Goal: Task Accomplishment & Management: Use online tool/utility

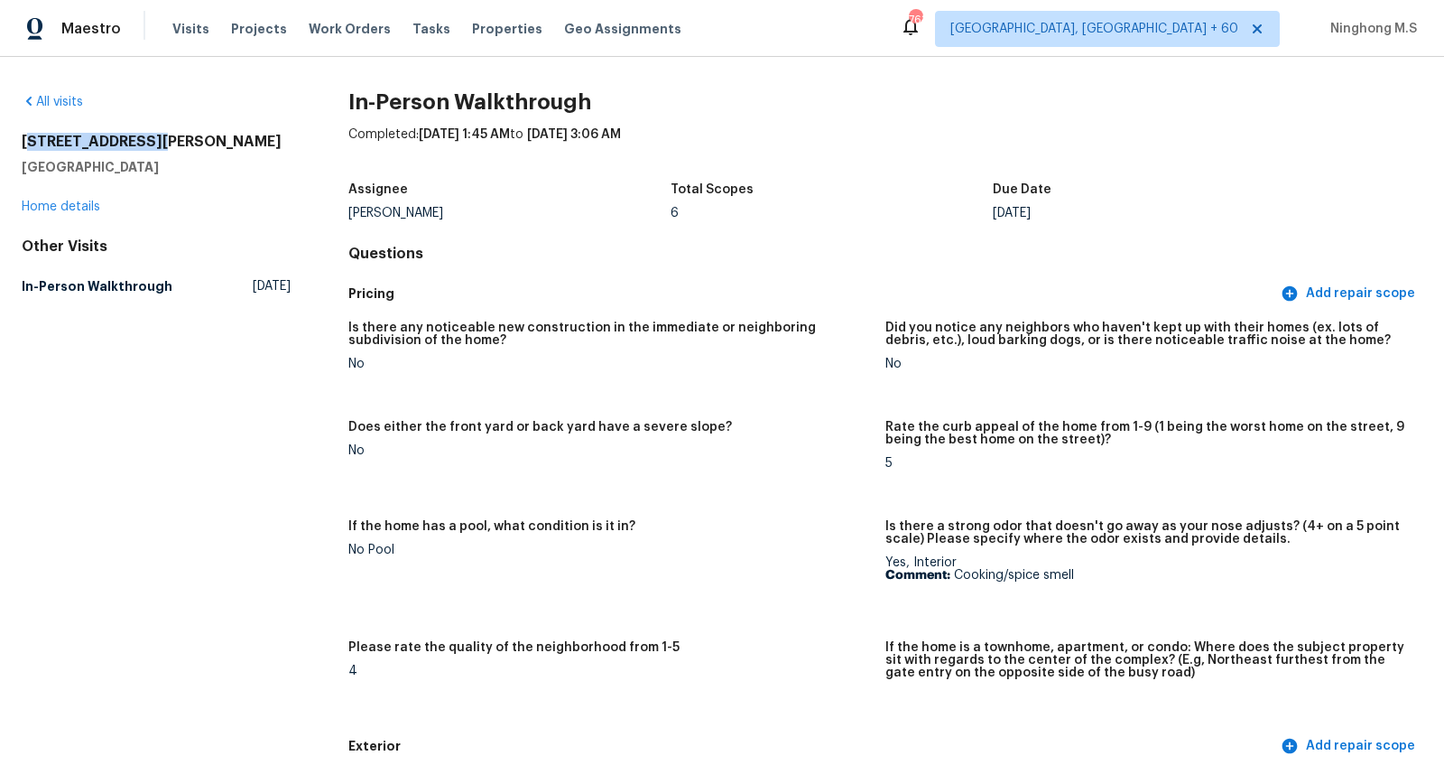
drag, startPoint x: 178, startPoint y: 141, endPoint x: 33, endPoint y: 148, distance: 144.6
click at [33, 148] on h2 "4806 Comstock Way" at bounding box center [156, 142] width 269 height 18
drag, startPoint x: 14, startPoint y: 143, endPoint x: 181, endPoint y: 161, distance: 167.1
click at [181, 161] on div "All visits 4806 Comstock Way Mansfield, TX 76063 Home details Other Visits In-P…" at bounding box center [722, 411] width 1444 height 708
copy div "4806 Comstock Way Mansfield, TX 76063"
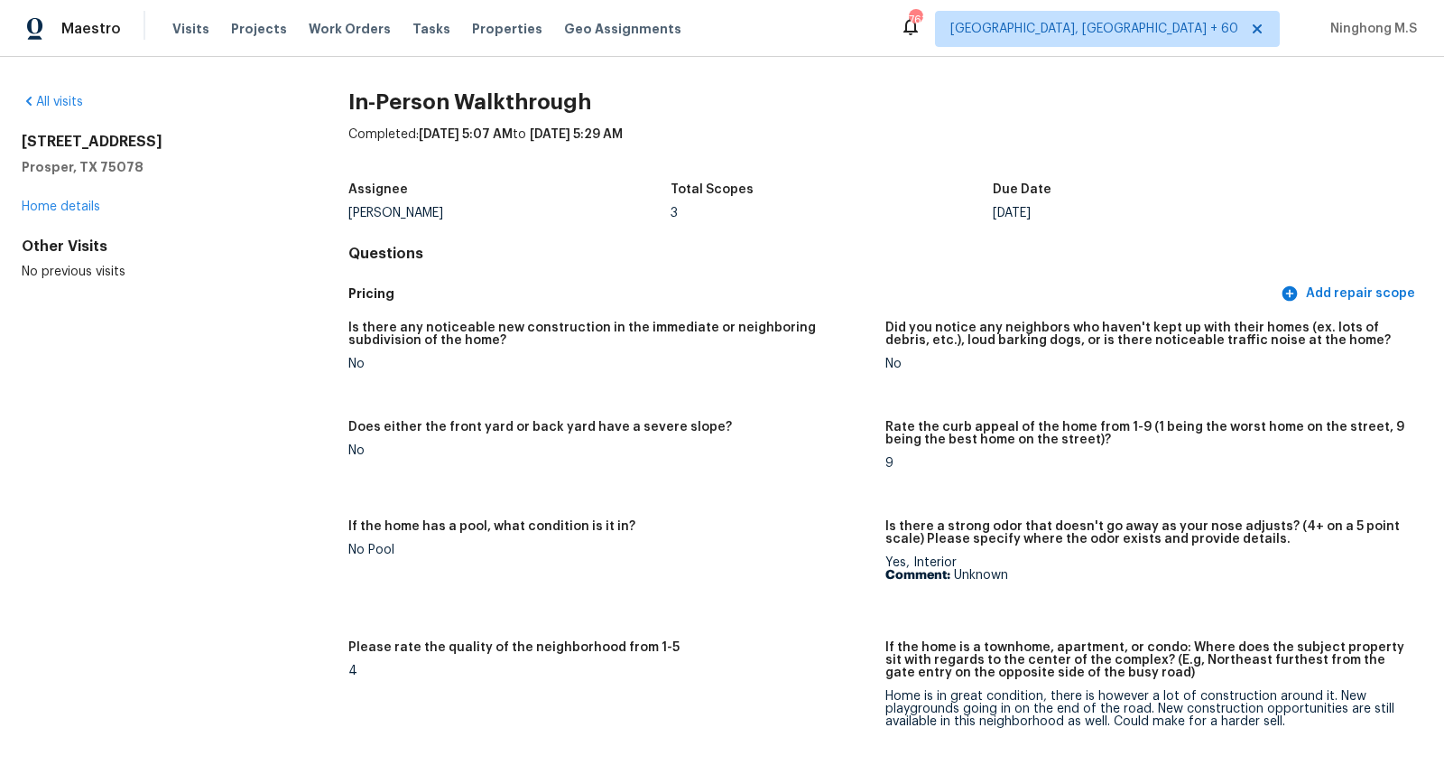
drag, startPoint x: 148, startPoint y: 170, endPoint x: 8, endPoint y: 143, distance: 142.5
drag, startPoint x: 23, startPoint y: 138, endPoint x: 176, endPoint y: 166, distance: 156.0
click at [183, 166] on div "2541 Forestbrook Dr Prosper, TX 75078" at bounding box center [156, 154] width 269 height 43
copy div "2541 Forestbrook Dr Prosper, TX 75078"
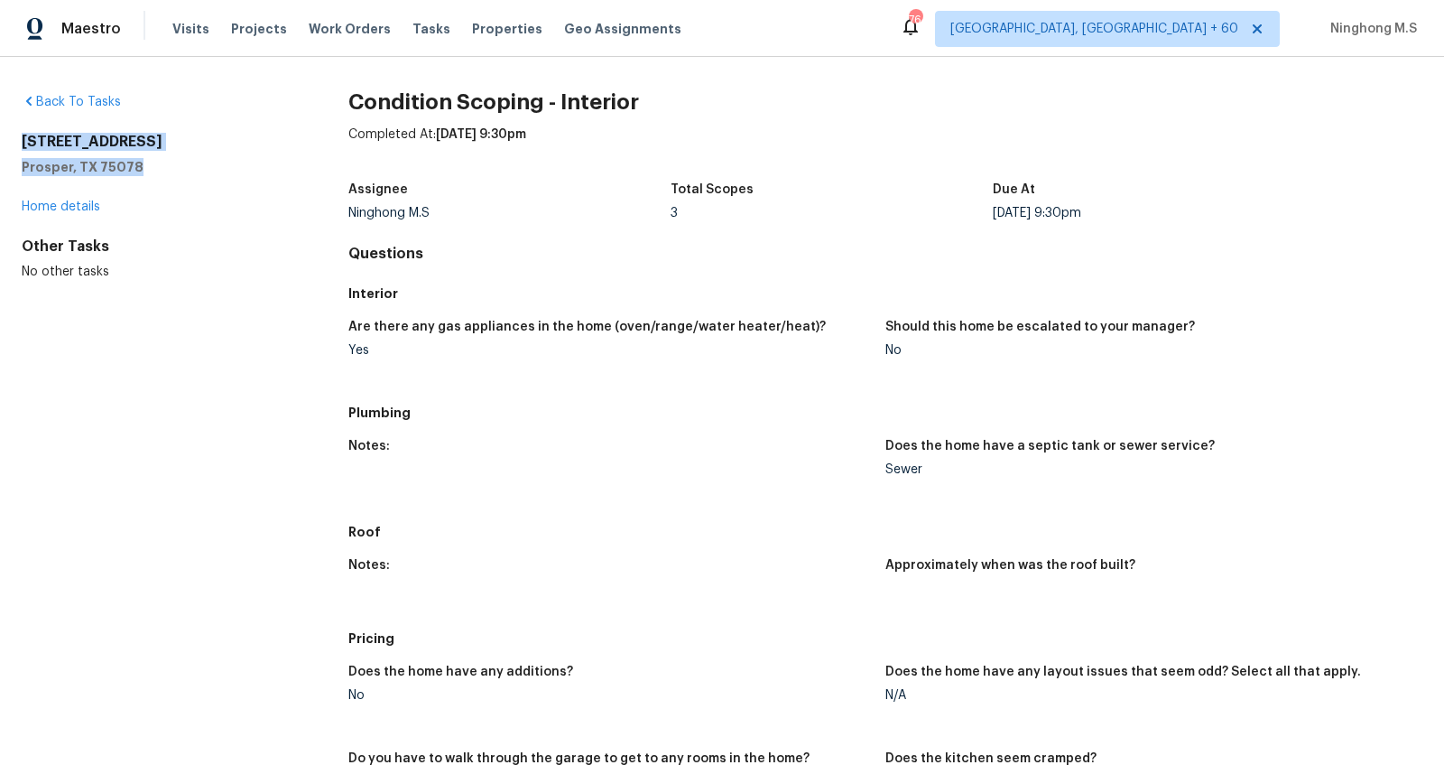
drag, startPoint x: 15, startPoint y: 138, endPoint x: 172, endPoint y: 160, distance: 158.6
click at [172, 160] on div "Back To Tasks 2541 Forestbrook Dr Prosper, TX 75078 Home details Other Tasks No…" at bounding box center [722, 411] width 1444 height 708
copy div "2541 Forestbrook Dr Prosper, TX 75078"
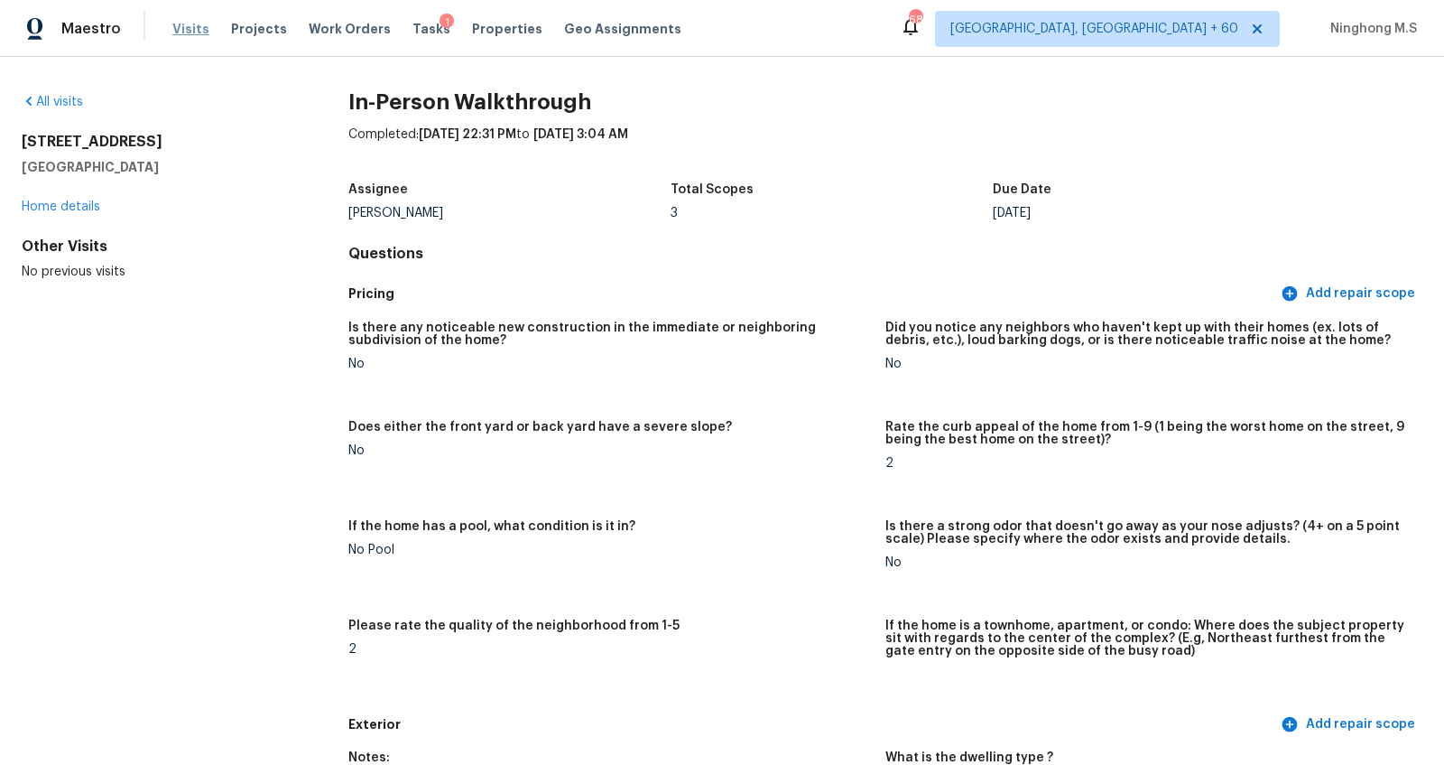
click at [190, 31] on span "Visits" at bounding box center [190, 29] width 37 height 18
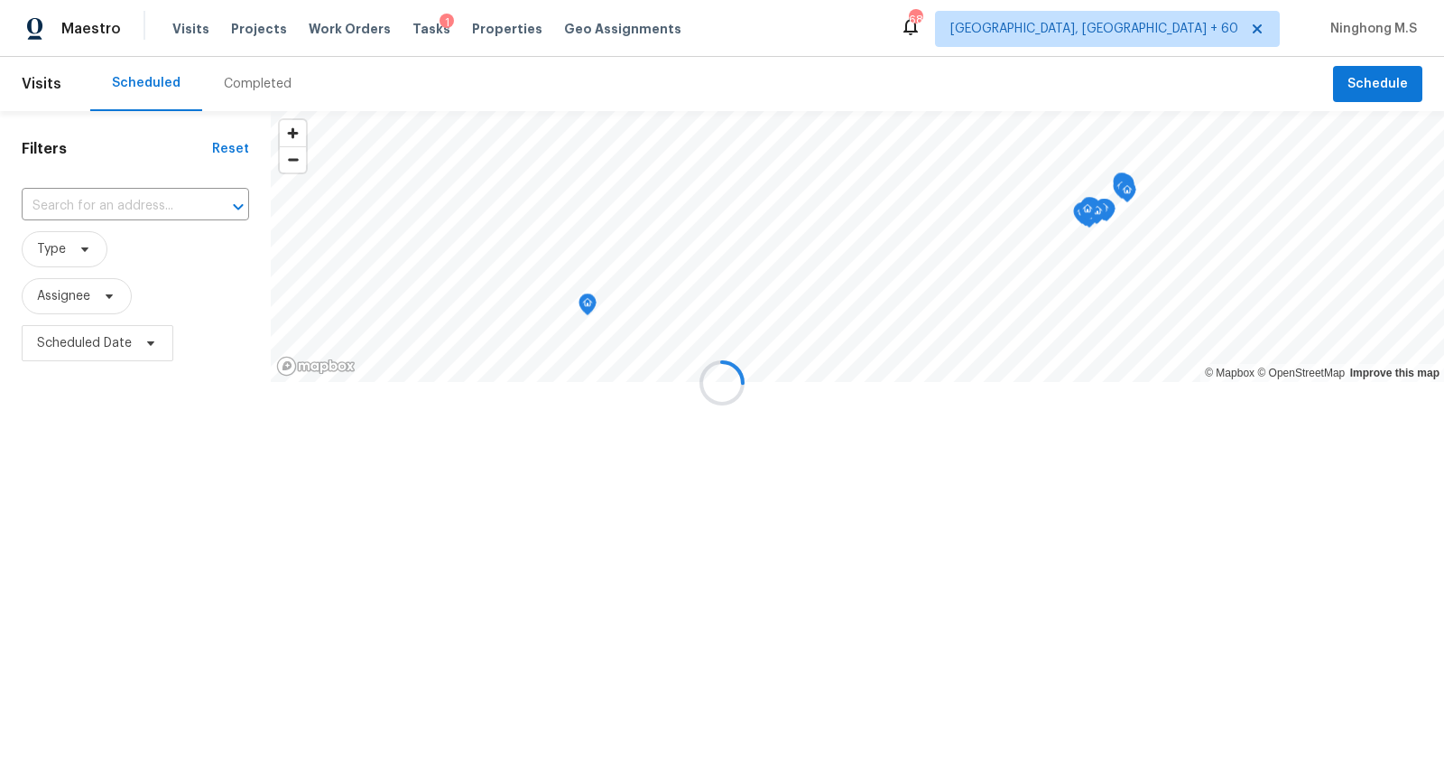
click at [265, 87] on div "Completed" at bounding box center [258, 84] width 68 height 18
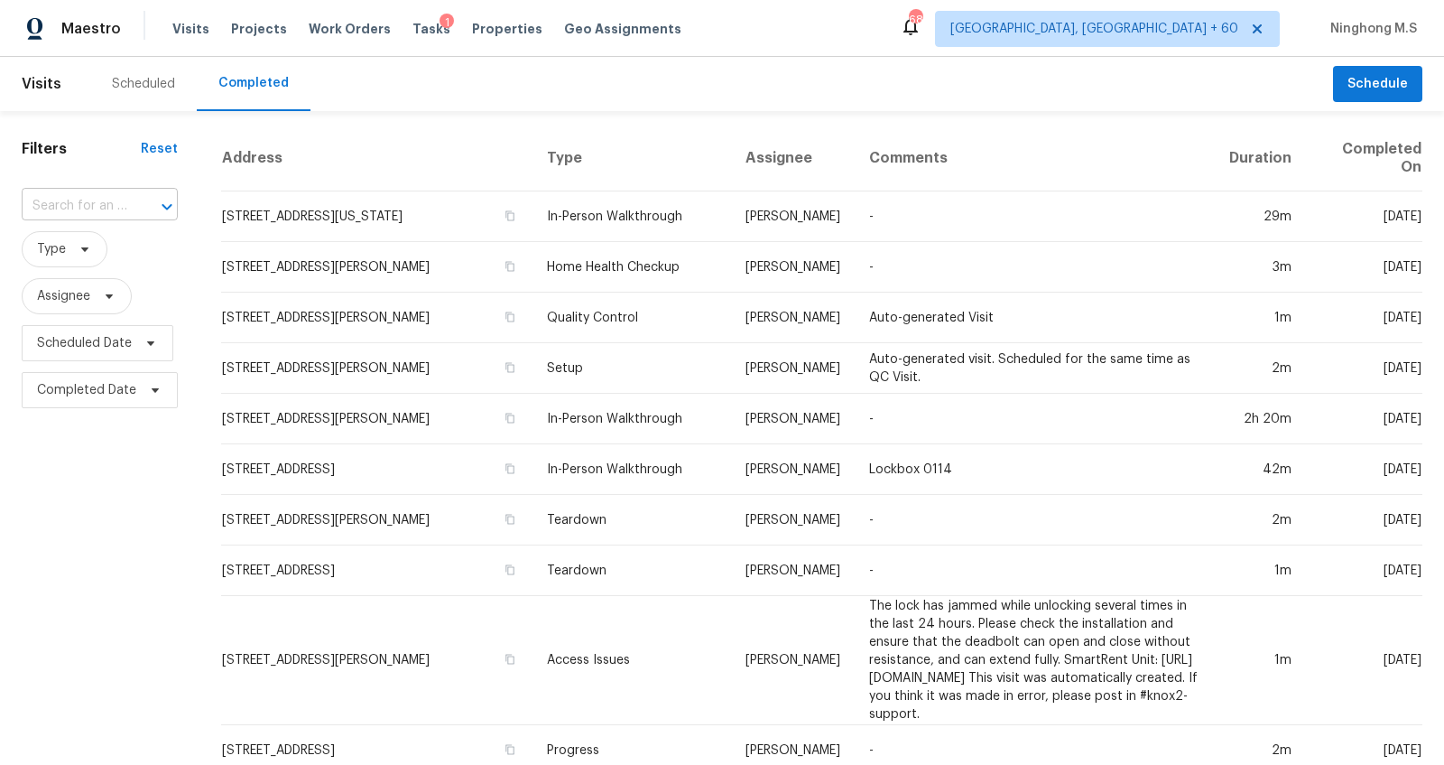
click at [131, 205] on div at bounding box center [154, 206] width 47 height 25
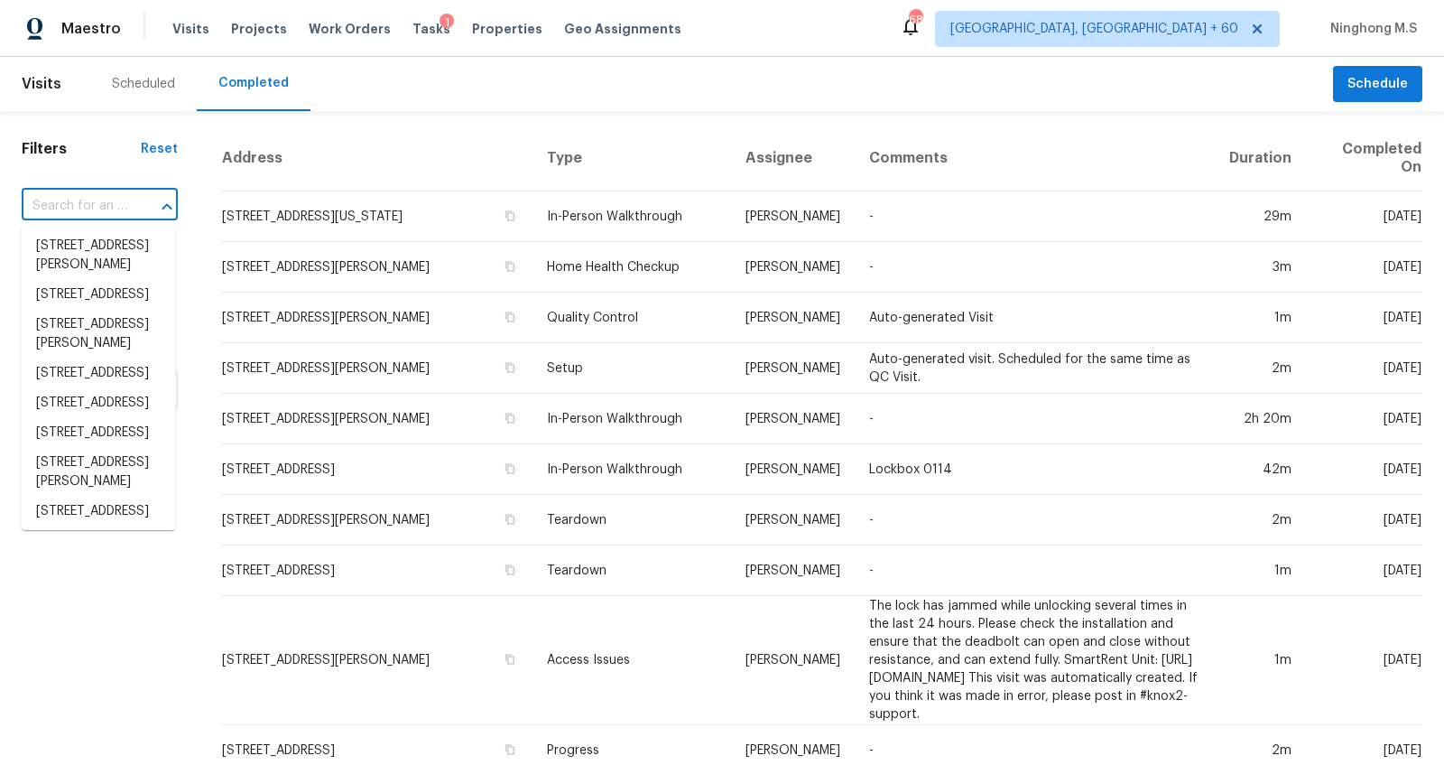
paste input "43 Ledgebrook Ave, Stoughton, MA 02072"
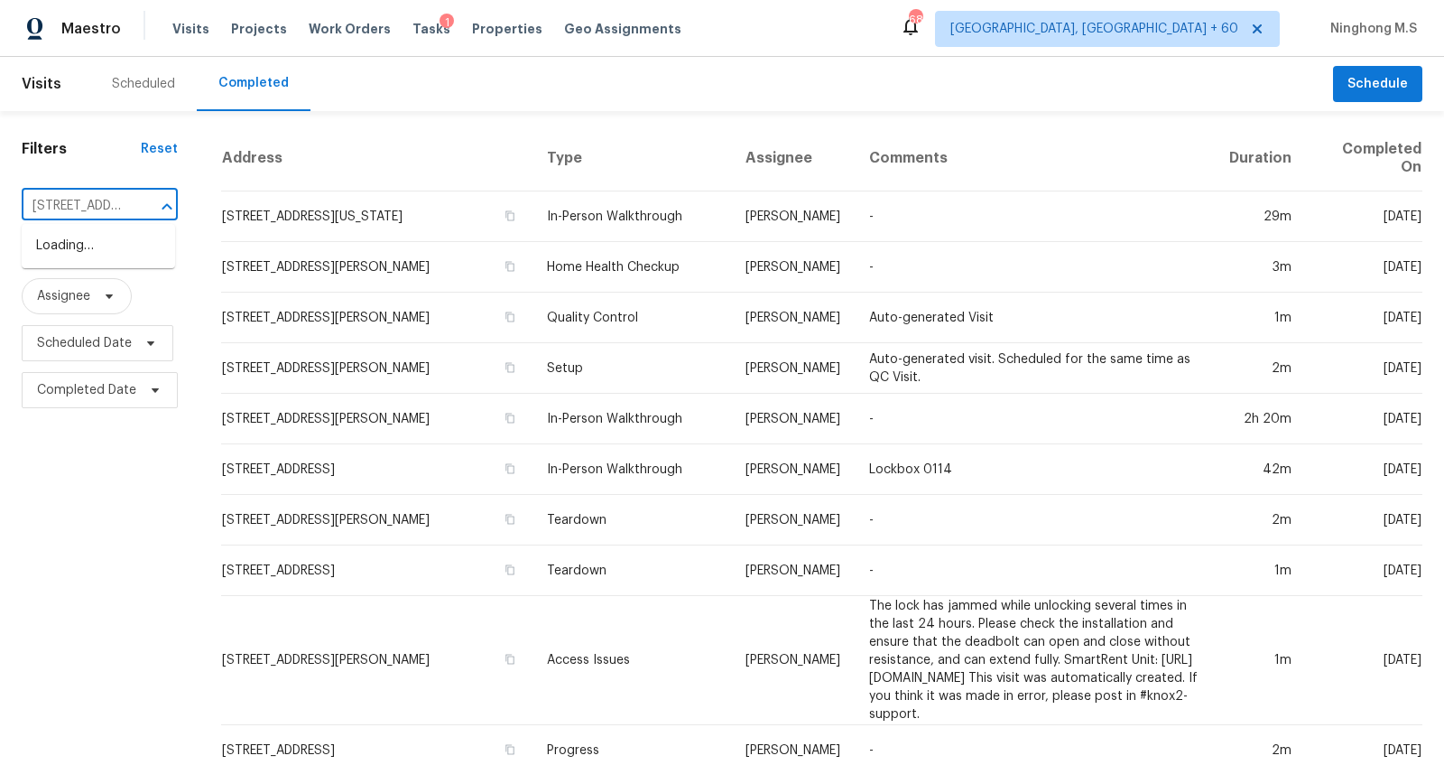
scroll to position [0, 159]
type input "43 Ledgebrook Ave, Stoughton, MA 02072"
click at [107, 249] on li "43 Ledgebrook Ave, Stoughton, MA 02072" at bounding box center [98, 246] width 153 height 30
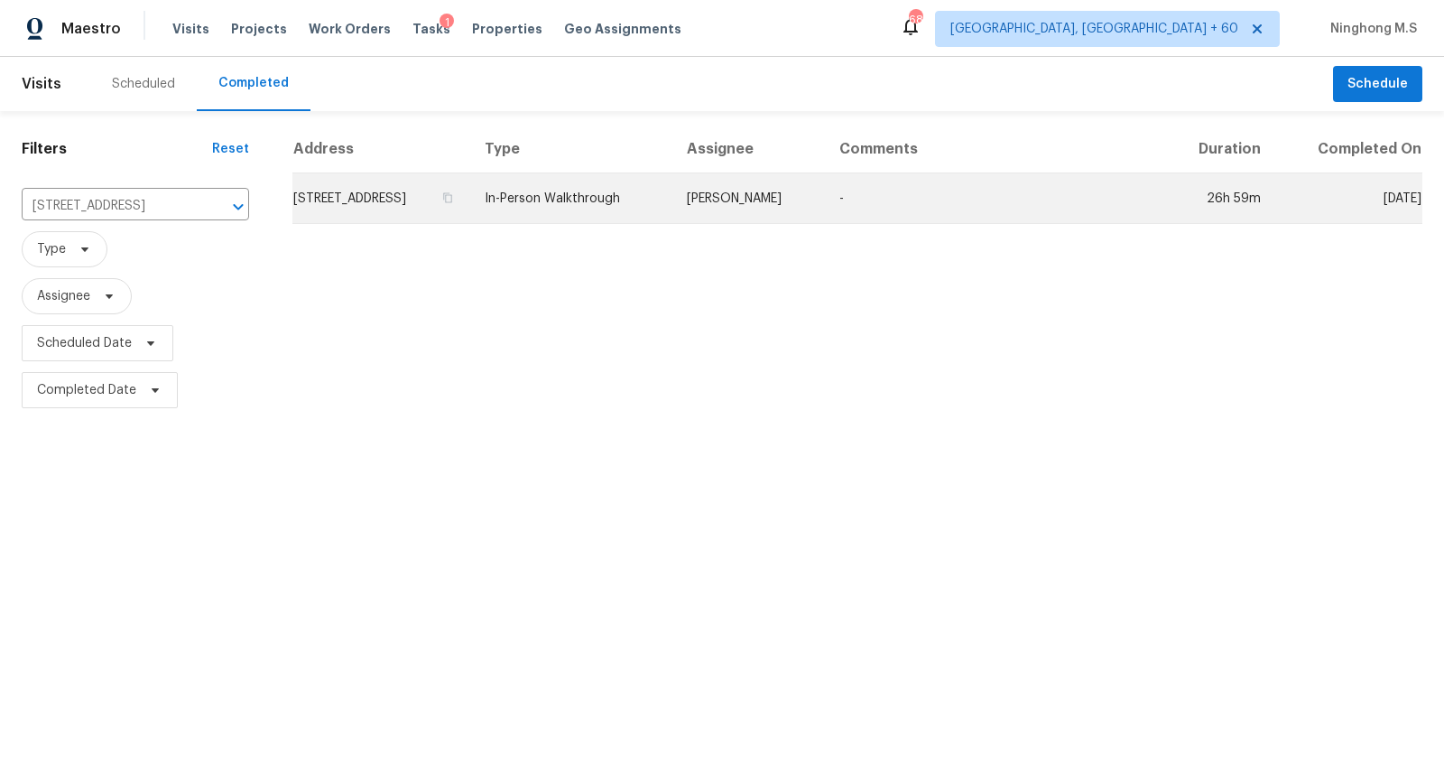
click at [470, 197] on td "43 Ledgebrook Ave, Stoughton, MA 02072" at bounding box center [381, 198] width 178 height 51
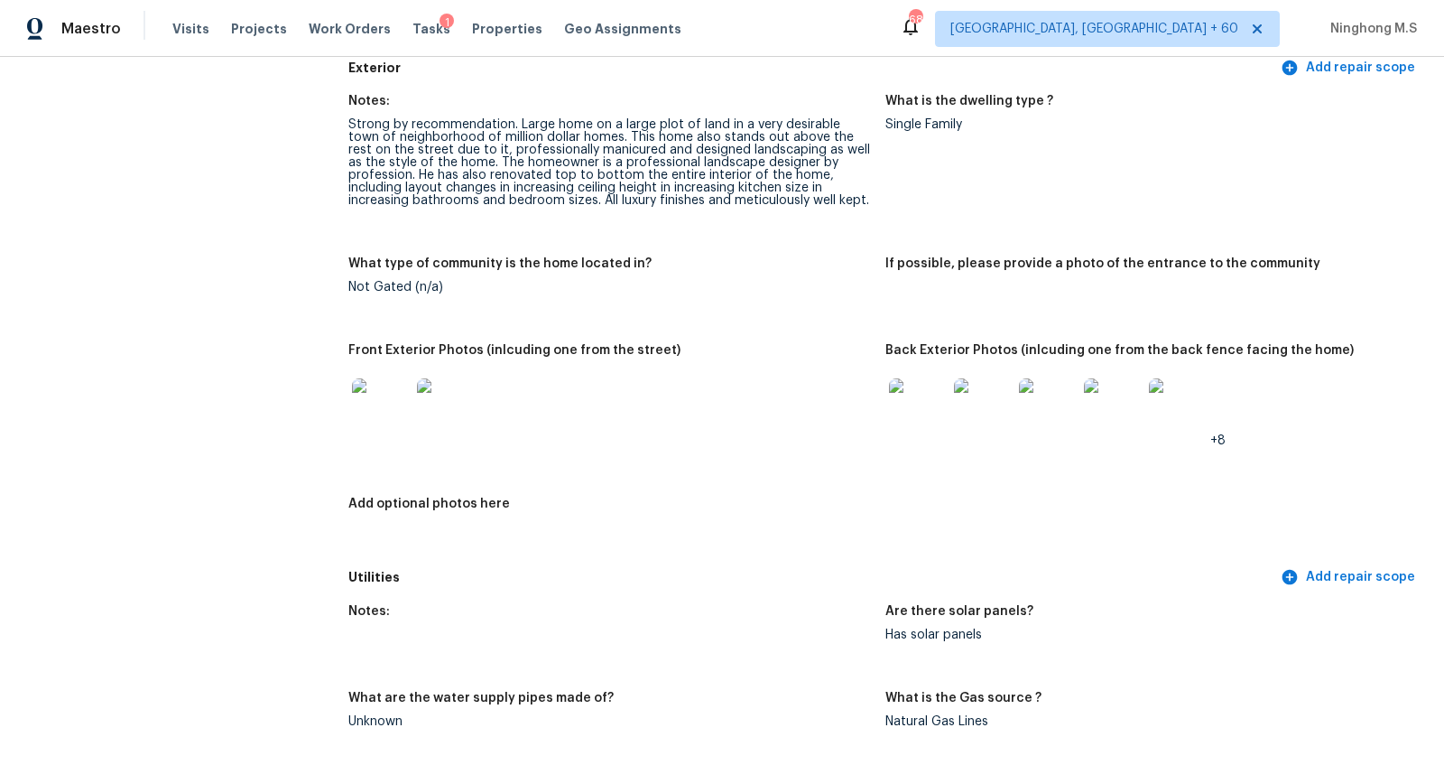
scroll to position [695, 0]
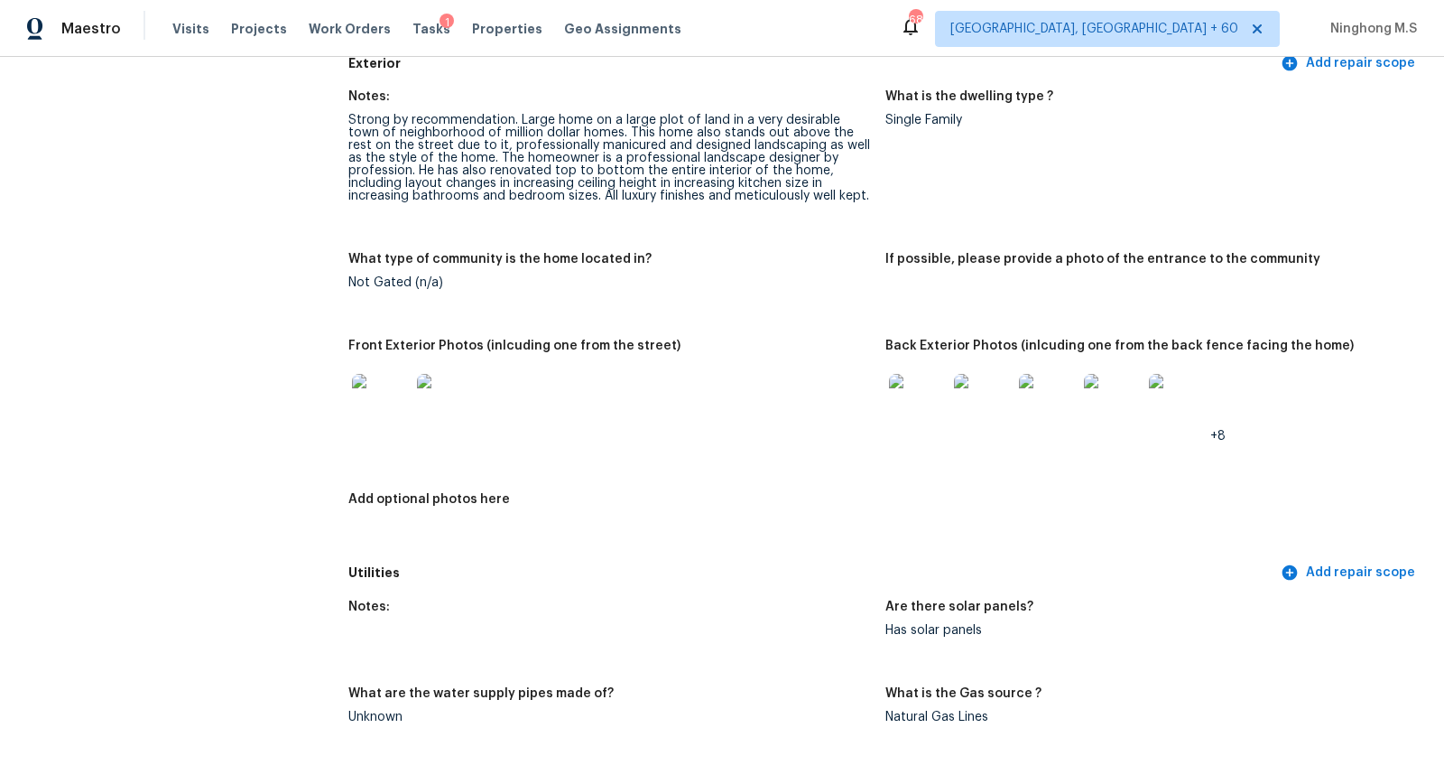
click at [375, 407] on img at bounding box center [381, 403] width 58 height 58
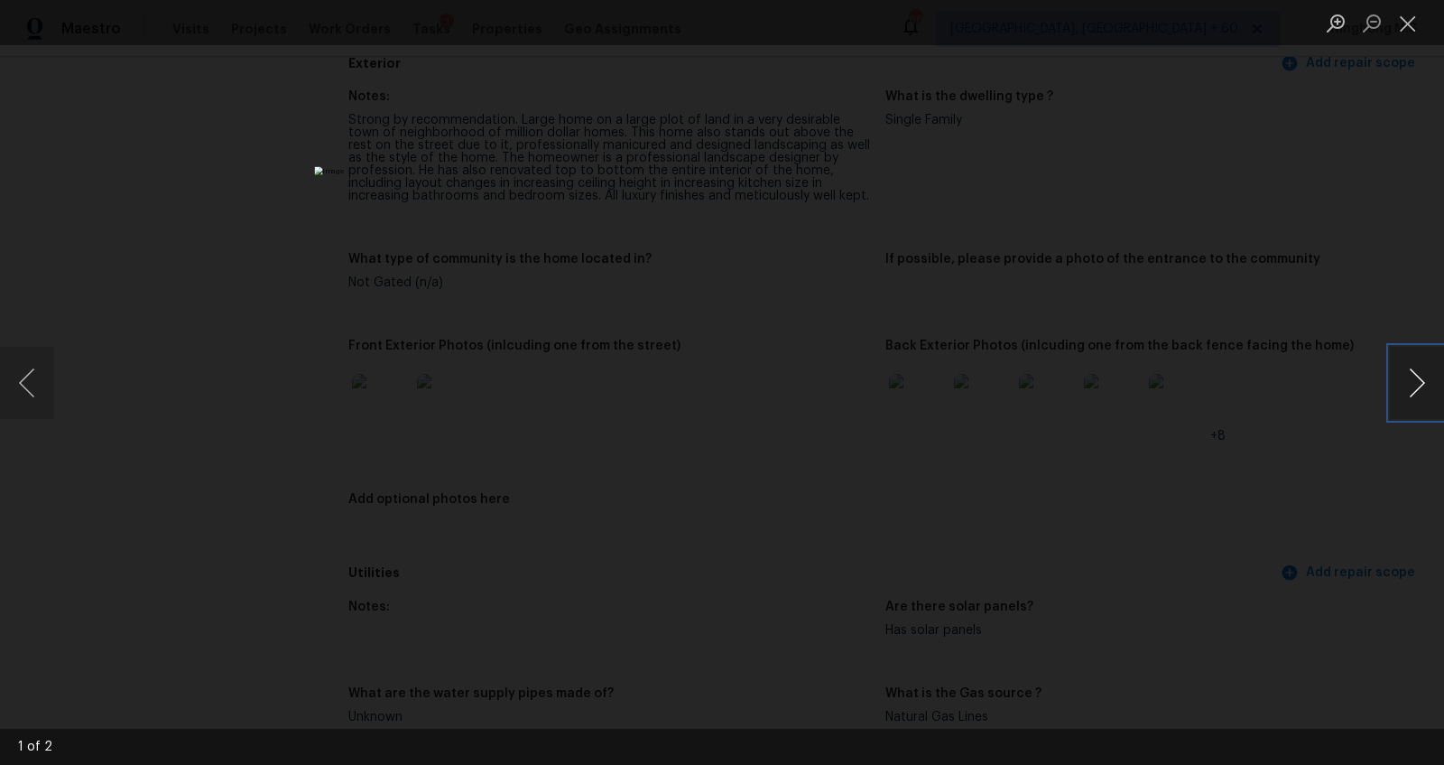
click at [1415, 381] on button "Next image" at bounding box center [1417, 383] width 54 height 72
click at [1418, 383] on button "Next image" at bounding box center [1417, 383] width 54 height 72
click at [1417, 21] on button "Close lightbox" at bounding box center [1408, 23] width 36 height 32
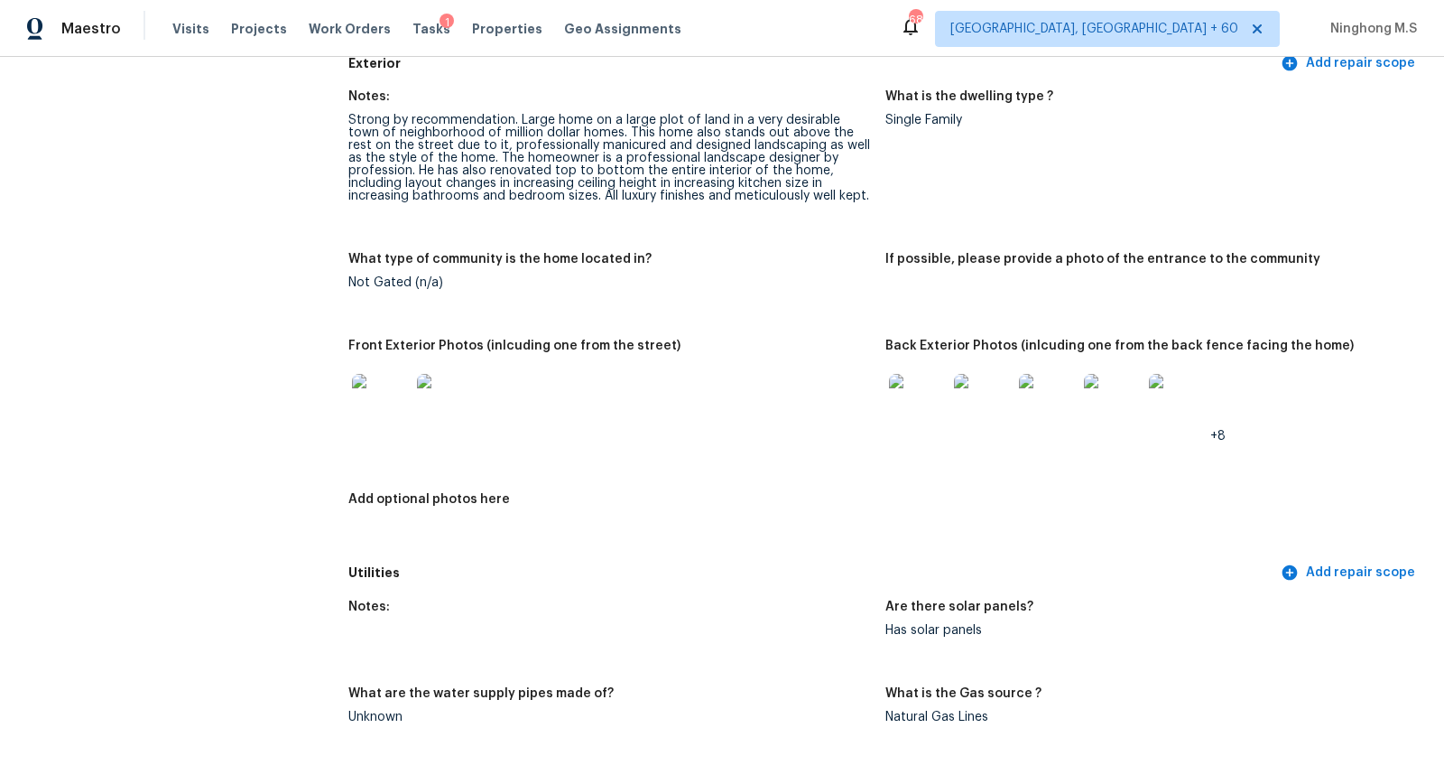
click at [920, 417] on img at bounding box center [918, 403] width 58 height 58
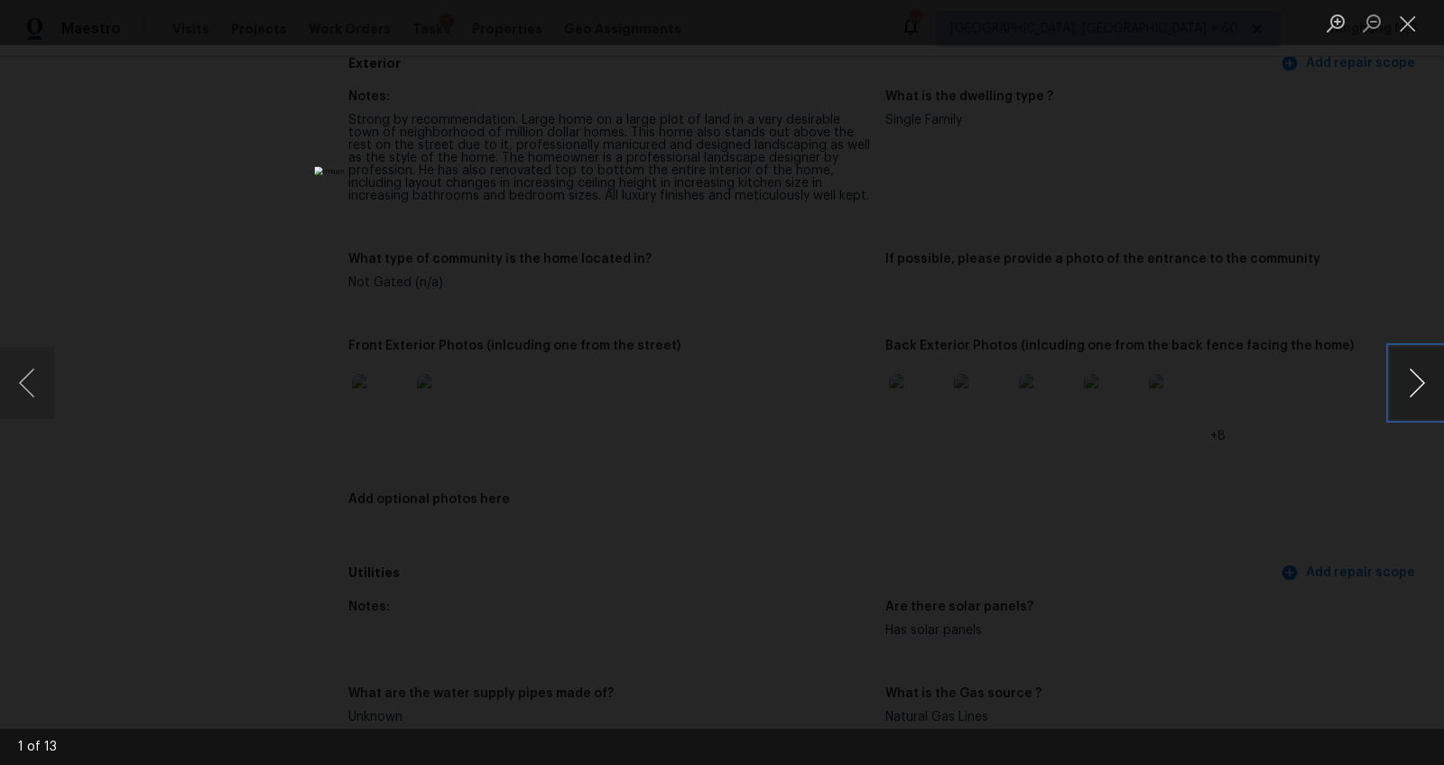
click at [1418, 382] on button "Next image" at bounding box center [1417, 383] width 54 height 72
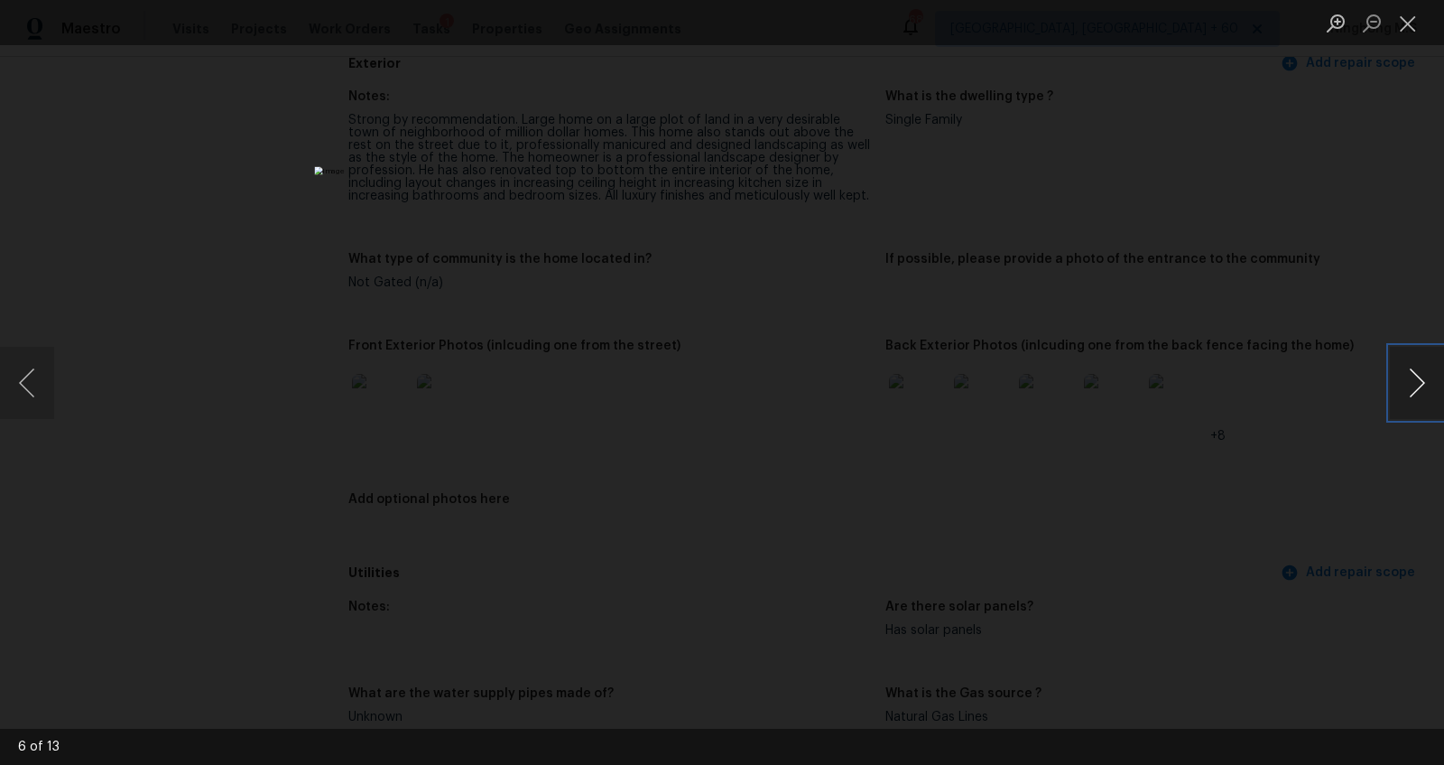
click at [1418, 382] on button "Next image" at bounding box center [1417, 383] width 54 height 72
click at [1417, 375] on button "Next image" at bounding box center [1417, 383] width 54 height 72
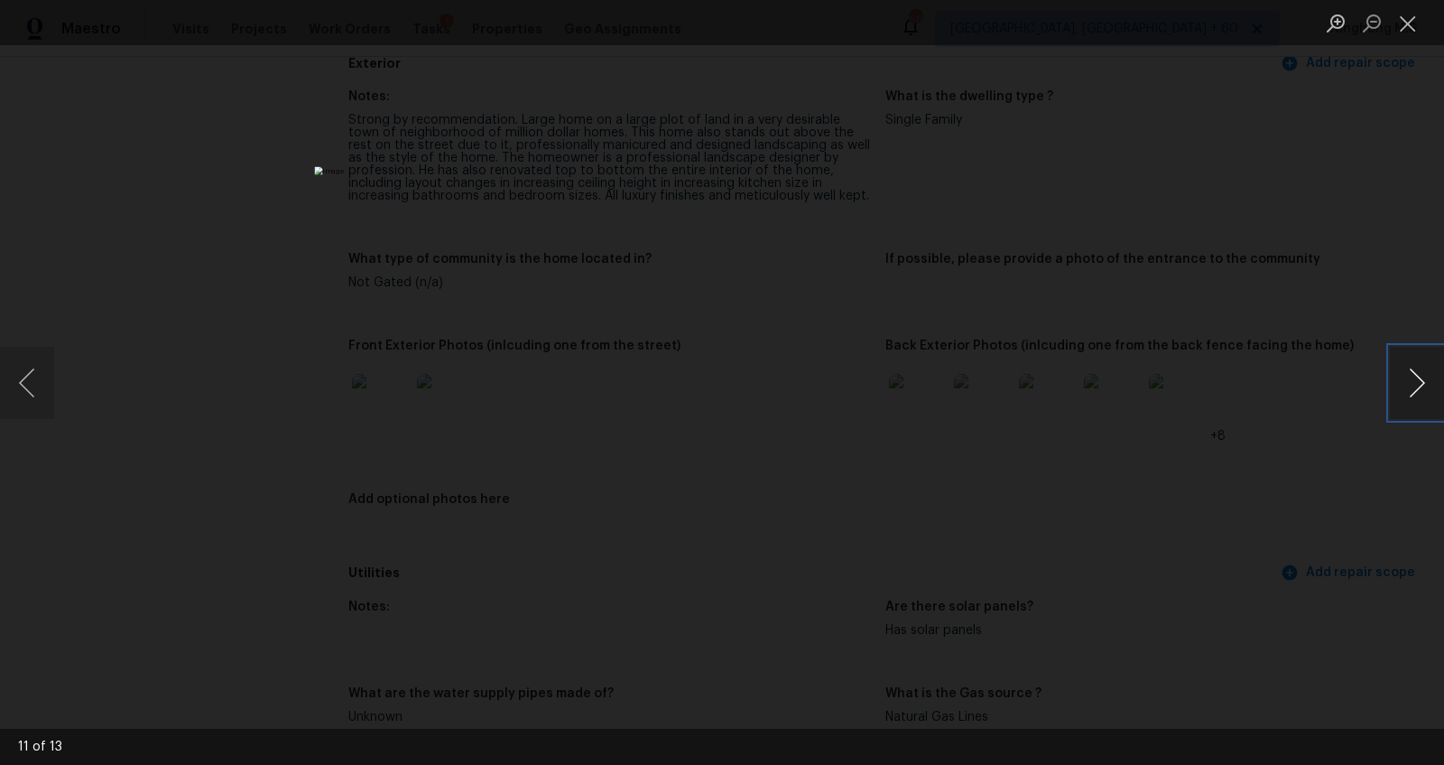
click at [1417, 375] on button "Next image" at bounding box center [1417, 383] width 54 height 72
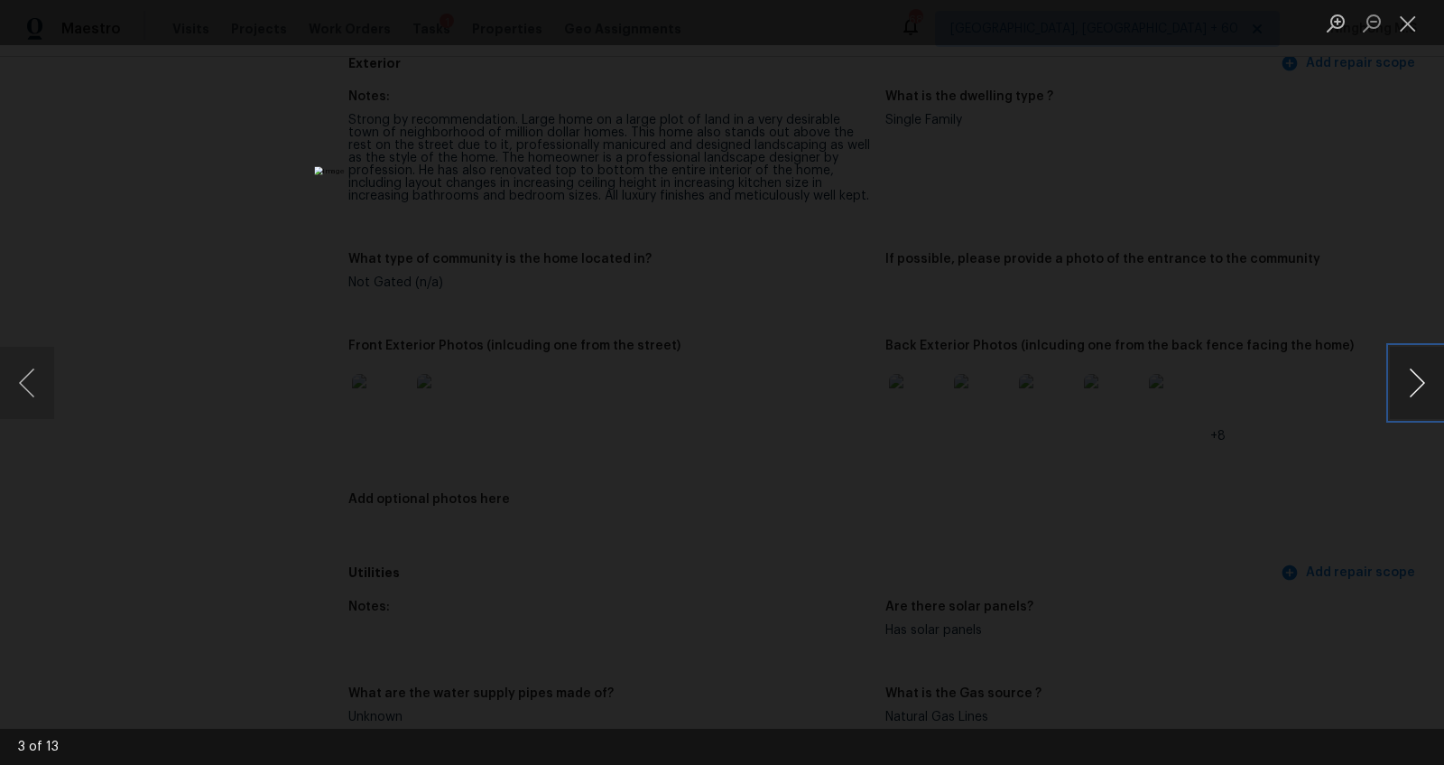
click at [1417, 375] on button "Next image" at bounding box center [1417, 383] width 54 height 72
click at [1410, 19] on button "Close lightbox" at bounding box center [1408, 23] width 36 height 32
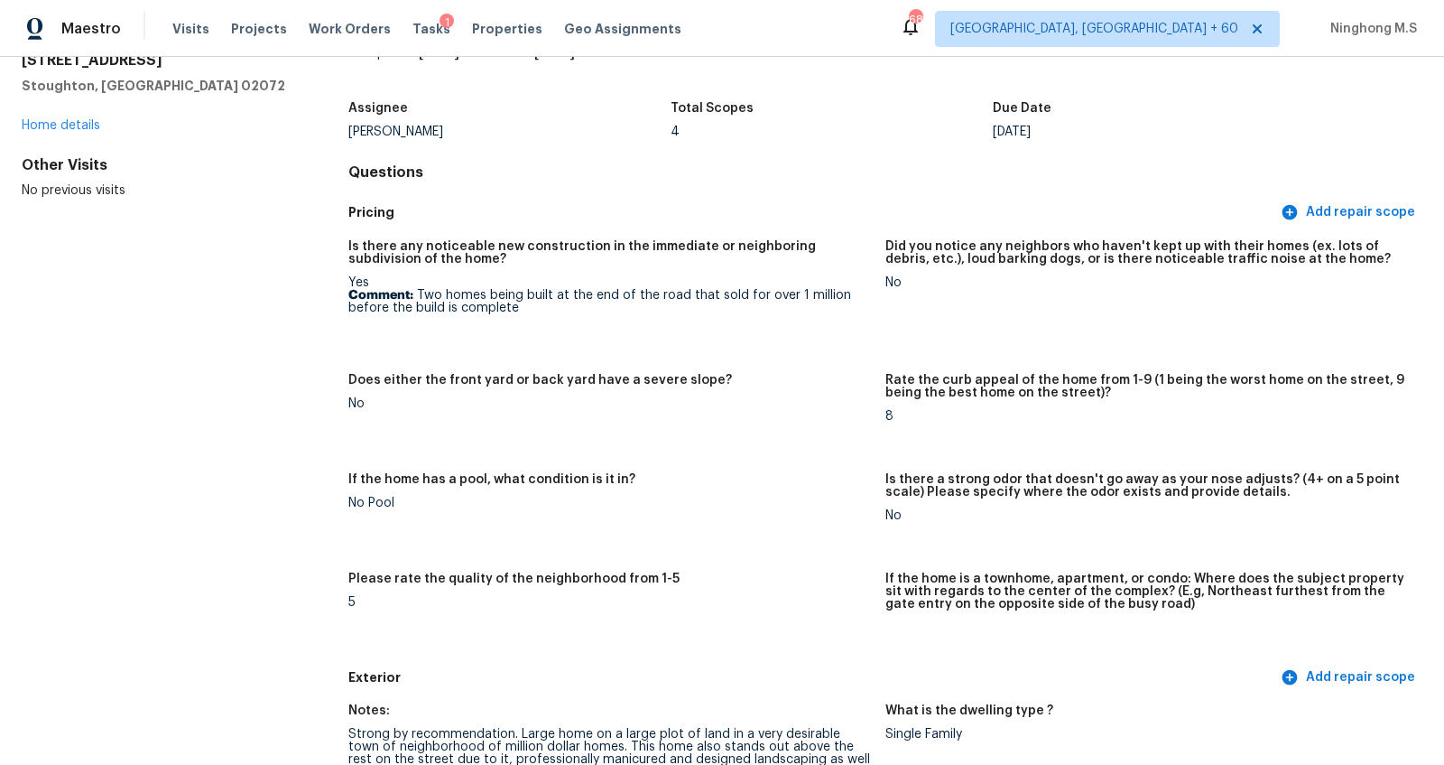
scroll to position [0, 0]
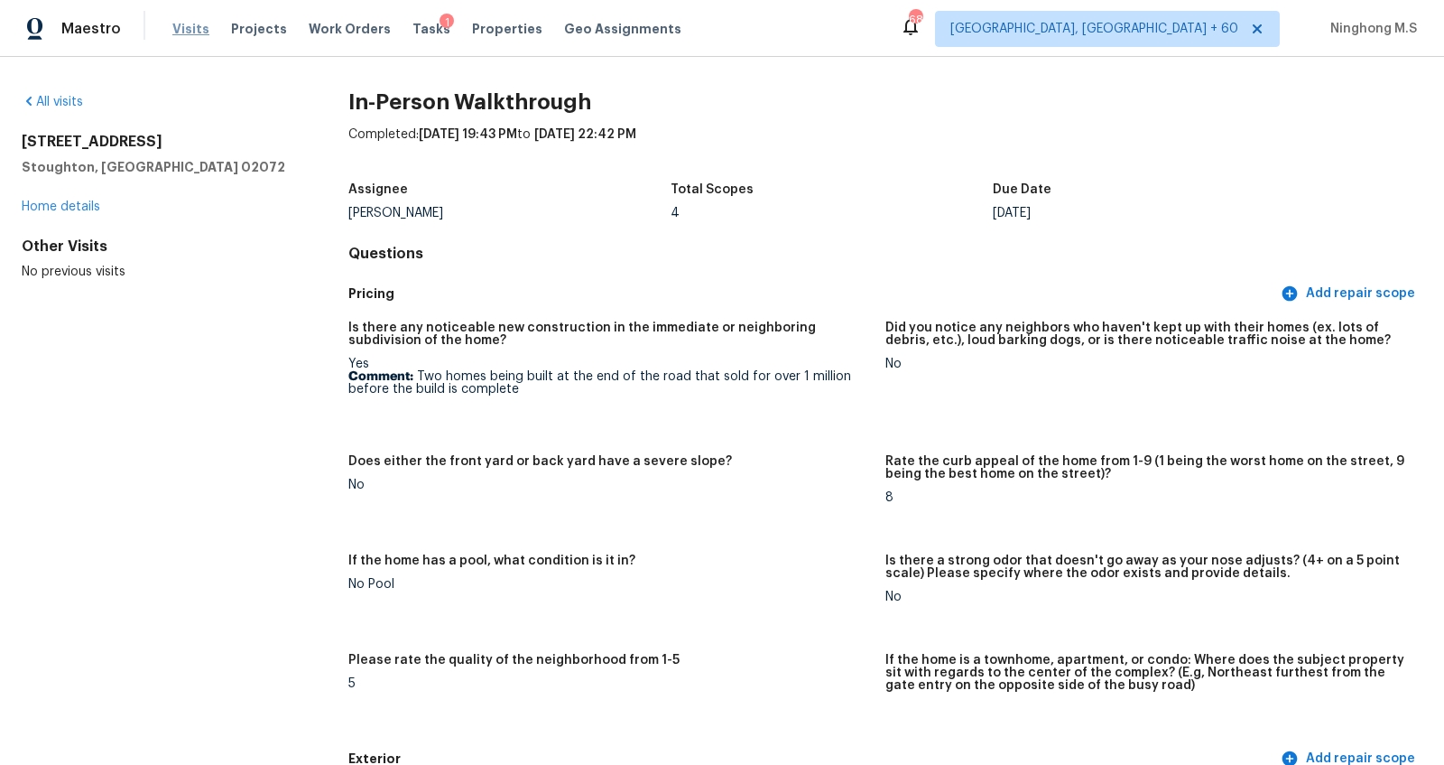
click at [198, 35] on span "Visits" at bounding box center [190, 29] width 37 height 18
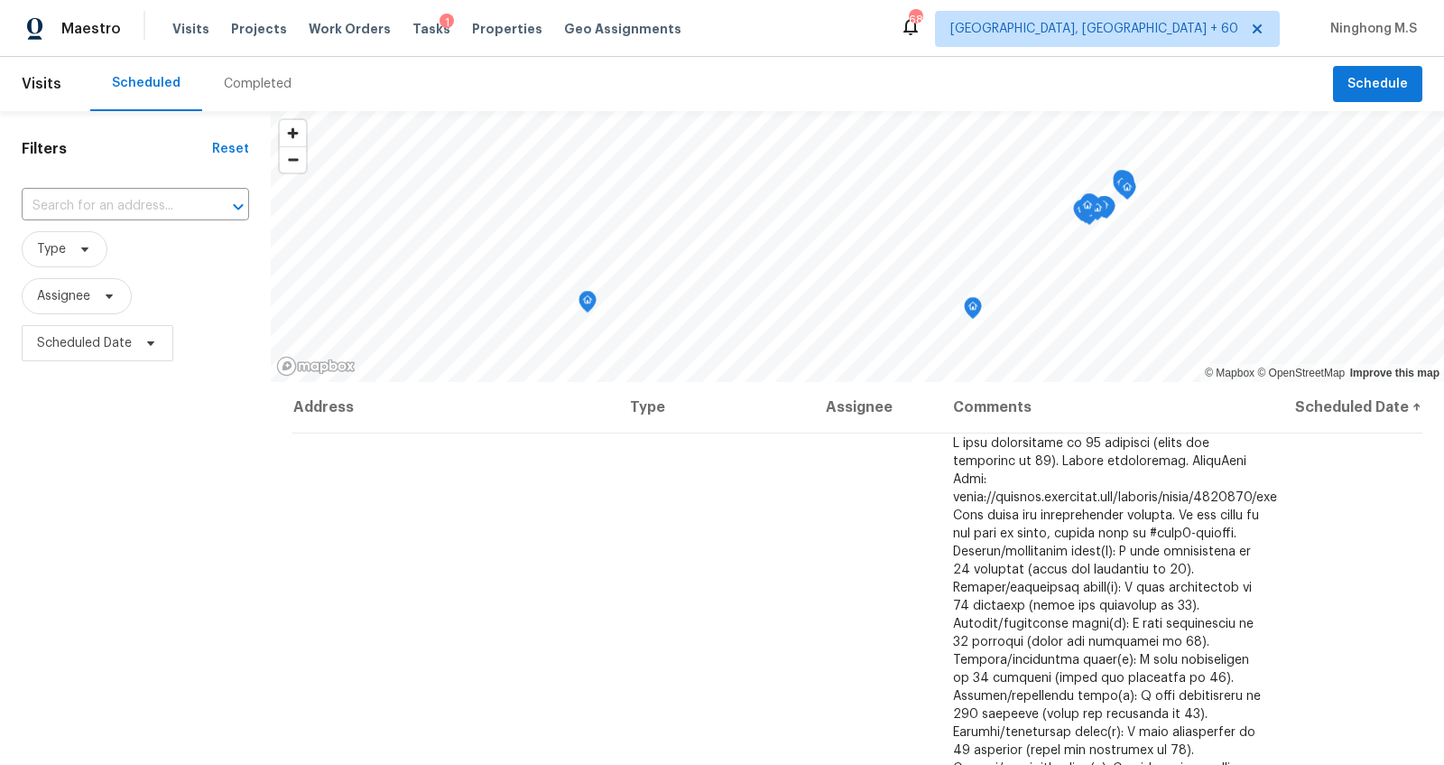
click at [257, 91] on div "Completed" at bounding box center [258, 84] width 68 height 18
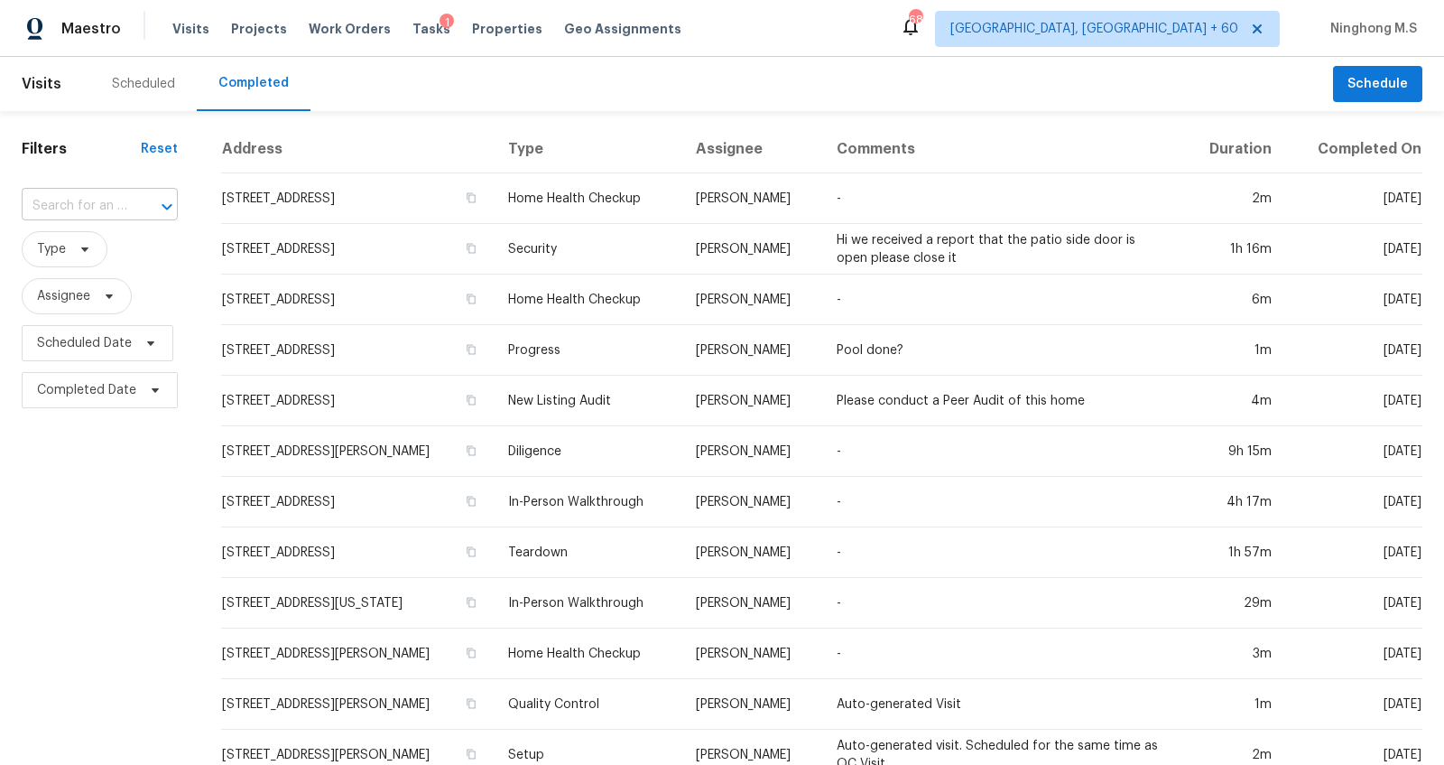
click at [131, 204] on div at bounding box center [154, 206] width 47 height 25
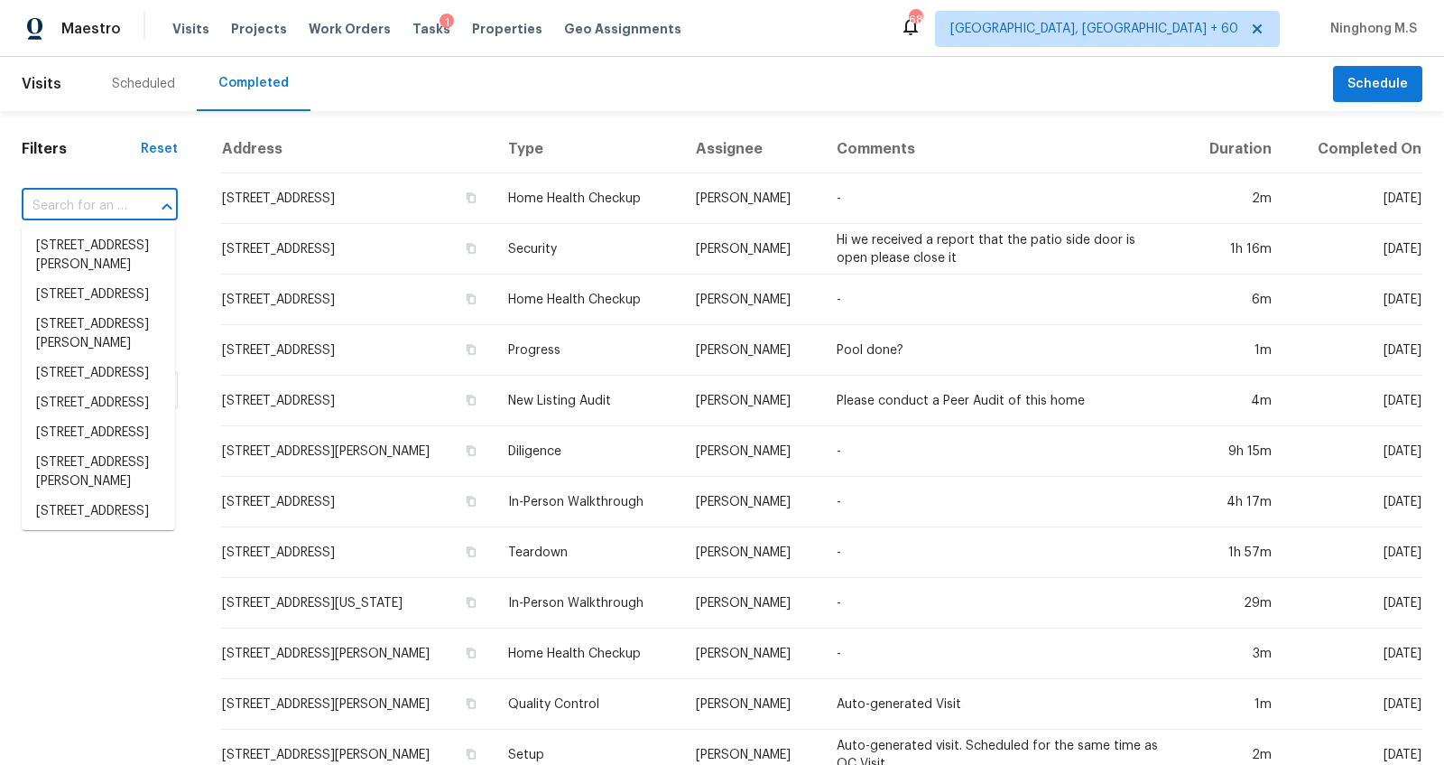
paste input "8022 Bristle Ln, Charlotte, NC 28214"
type input "8022 Bristle Ln, Charlotte, NC 28214"
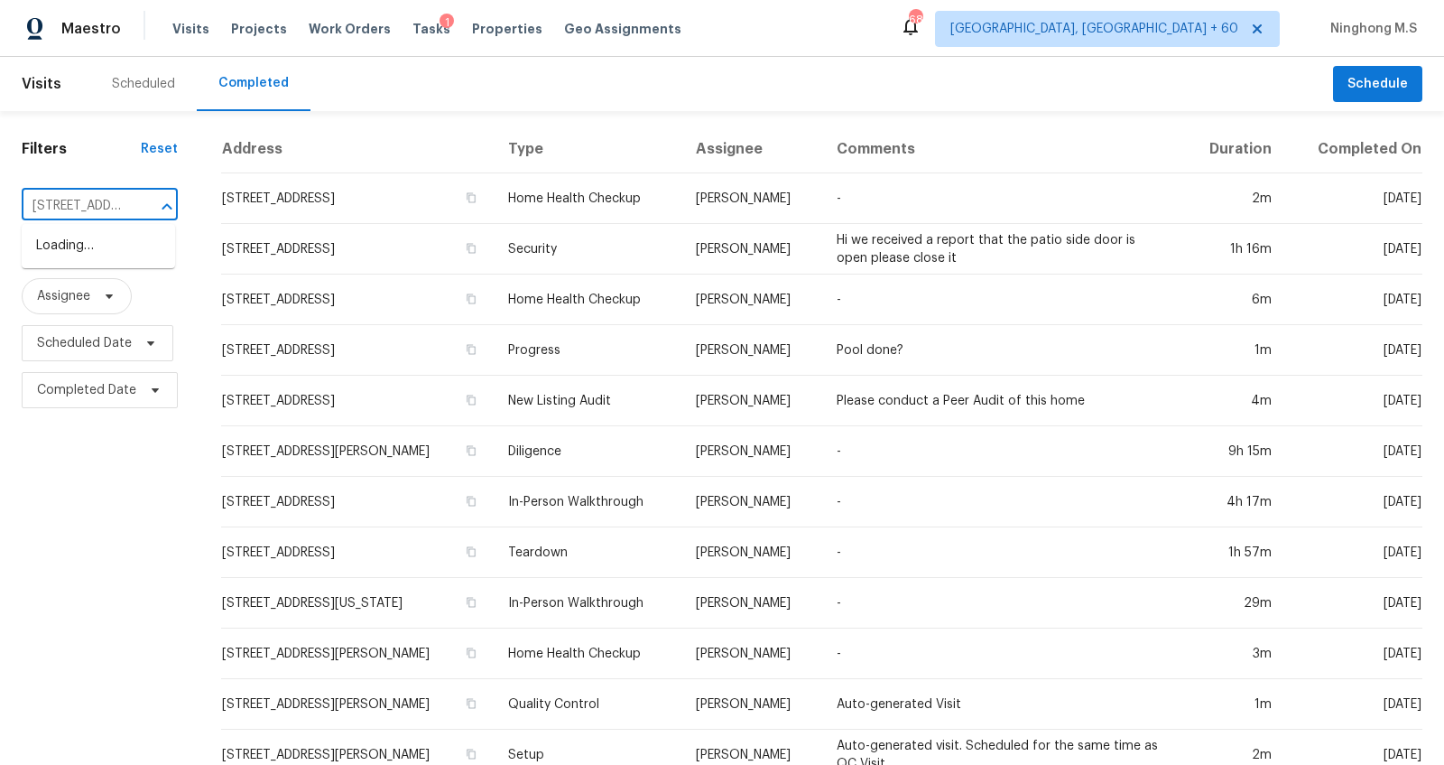
scroll to position [0, 120]
click at [119, 246] on li "8022 Bristle Ln, Charlotte, NC 28214" at bounding box center [98, 246] width 153 height 30
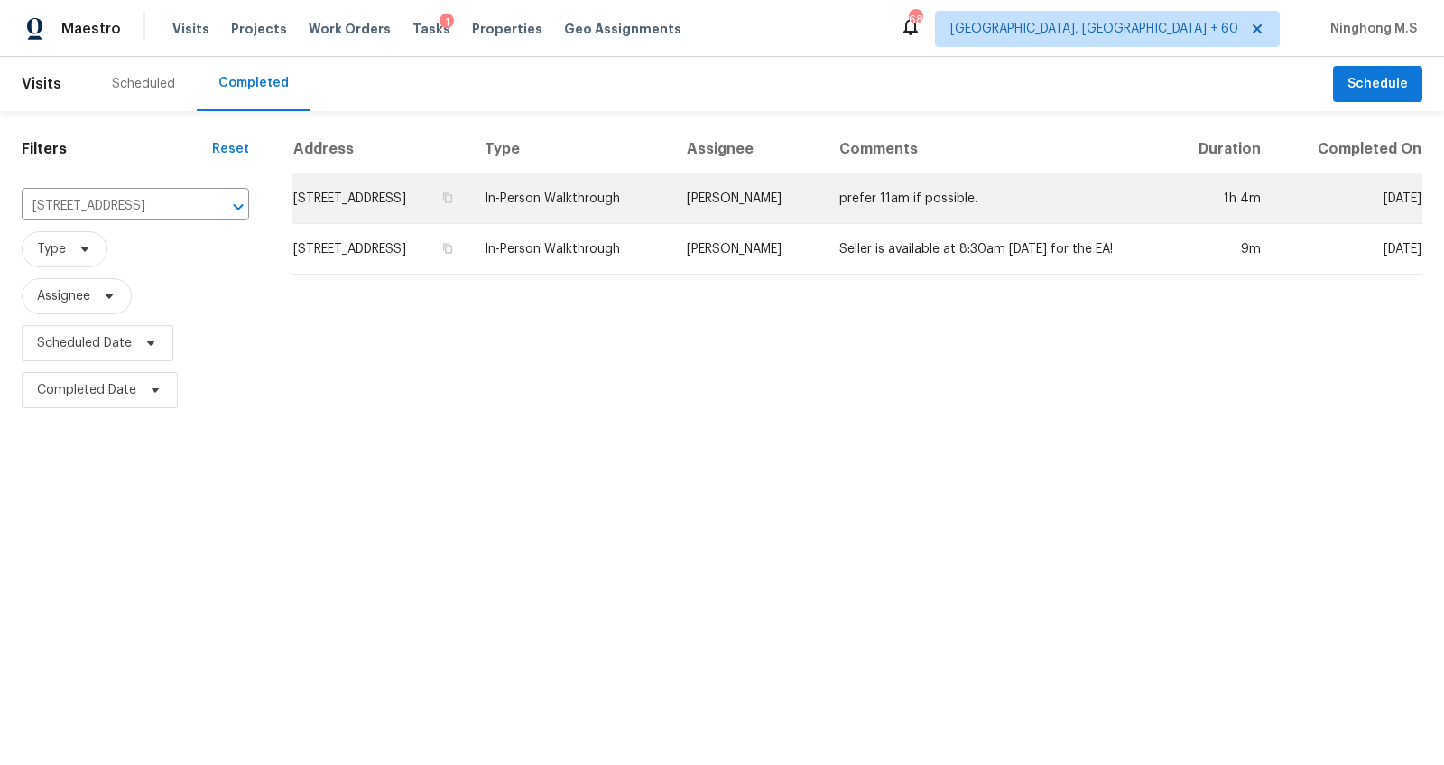
click at [470, 199] on td "8022 Bristle Ln, Charlotte, NC 28214" at bounding box center [381, 198] width 178 height 51
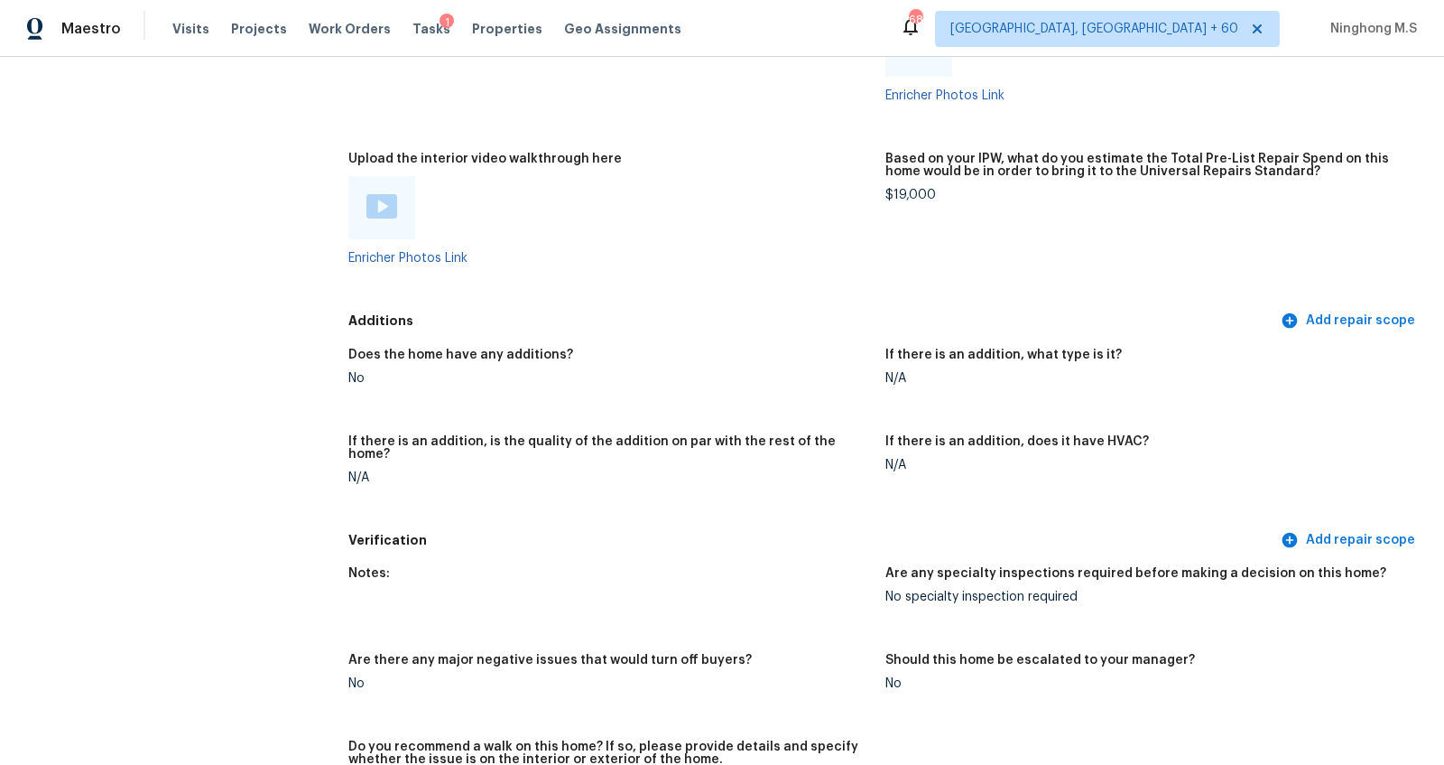
scroll to position [3531, 0]
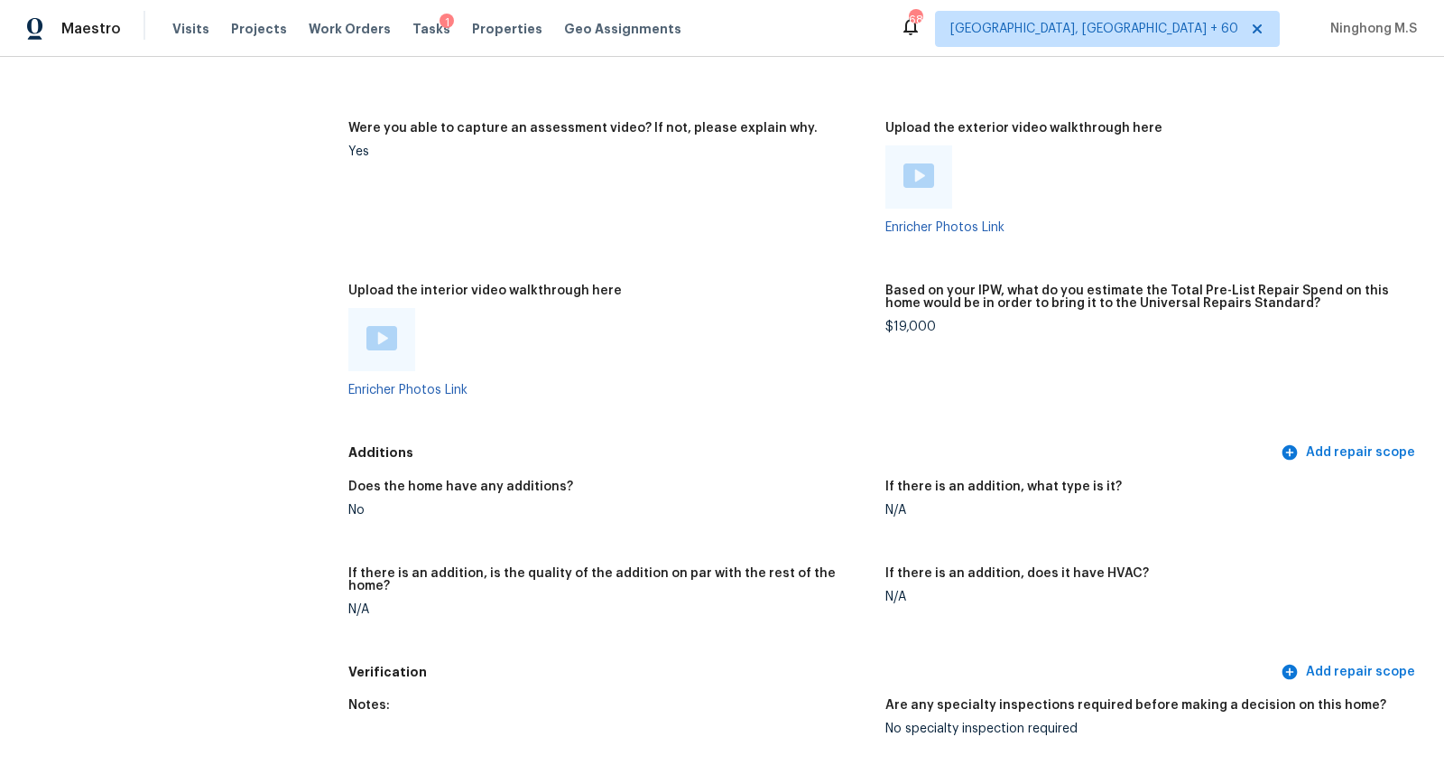
click at [379, 327] on img at bounding box center [382, 338] width 31 height 24
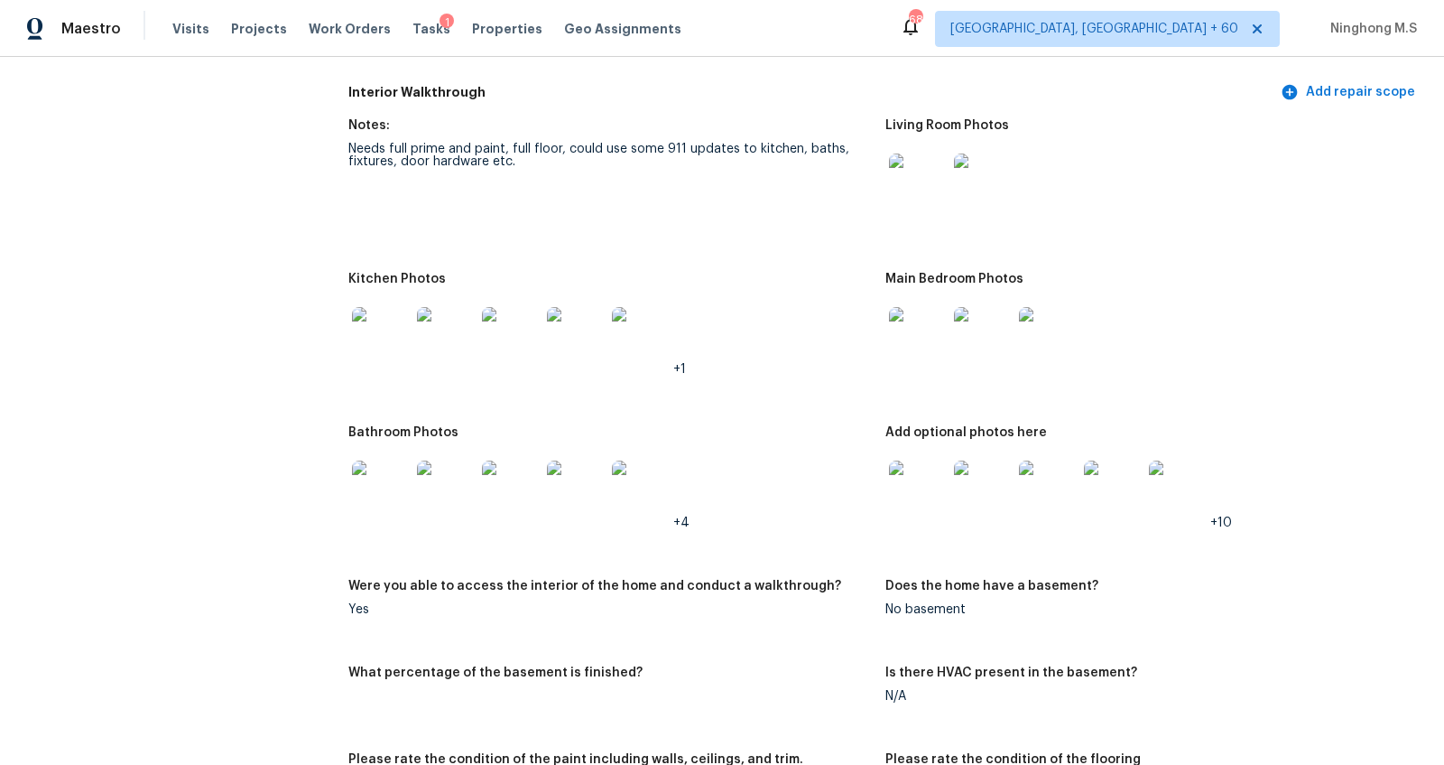
scroll to position [1978, 0]
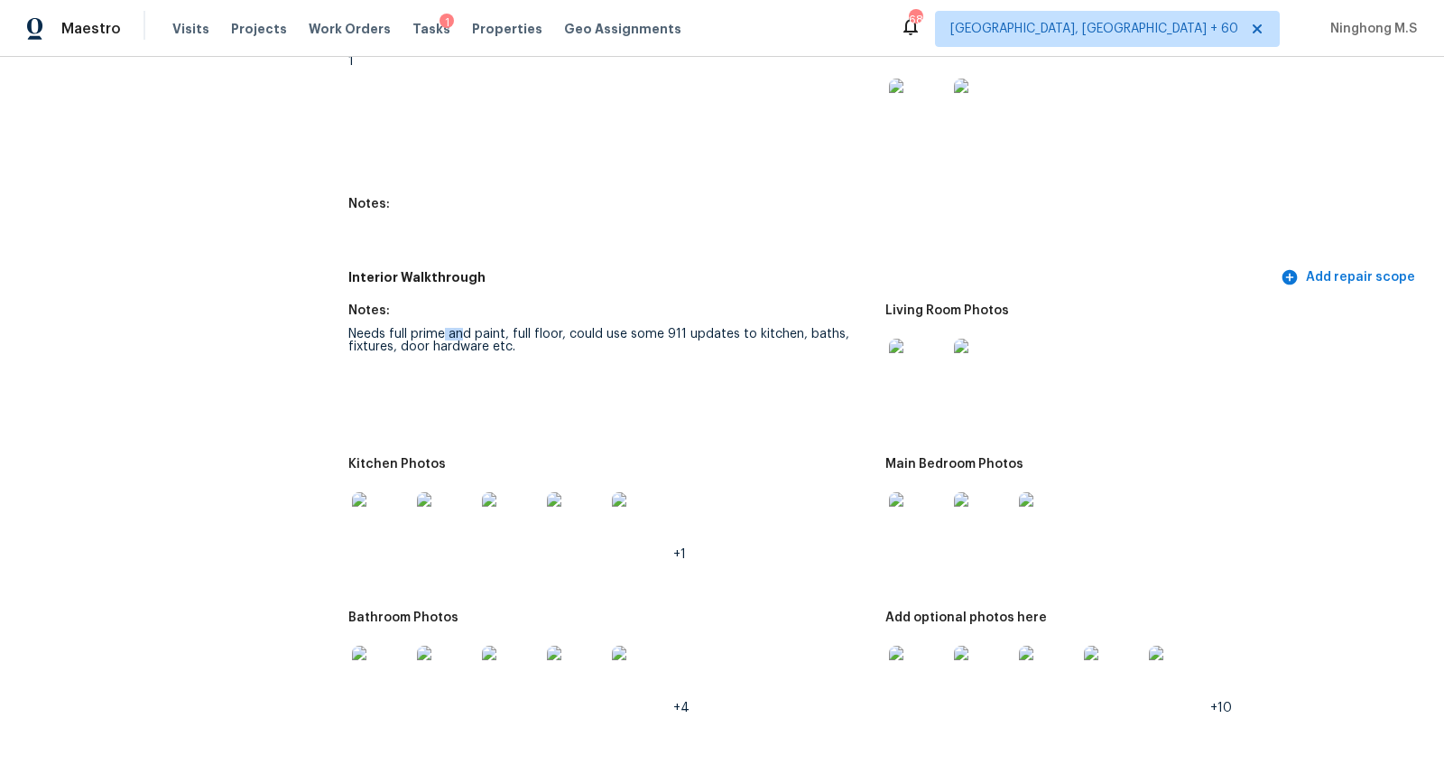
drag, startPoint x: 463, startPoint y: 315, endPoint x: 443, endPoint y: 315, distance: 19.9
click at [443, 328] on div "Needs full prime and paint, full floor, could use some 911 updates to kitchen, …" at bounding box center [609, 340] width 523 height 25
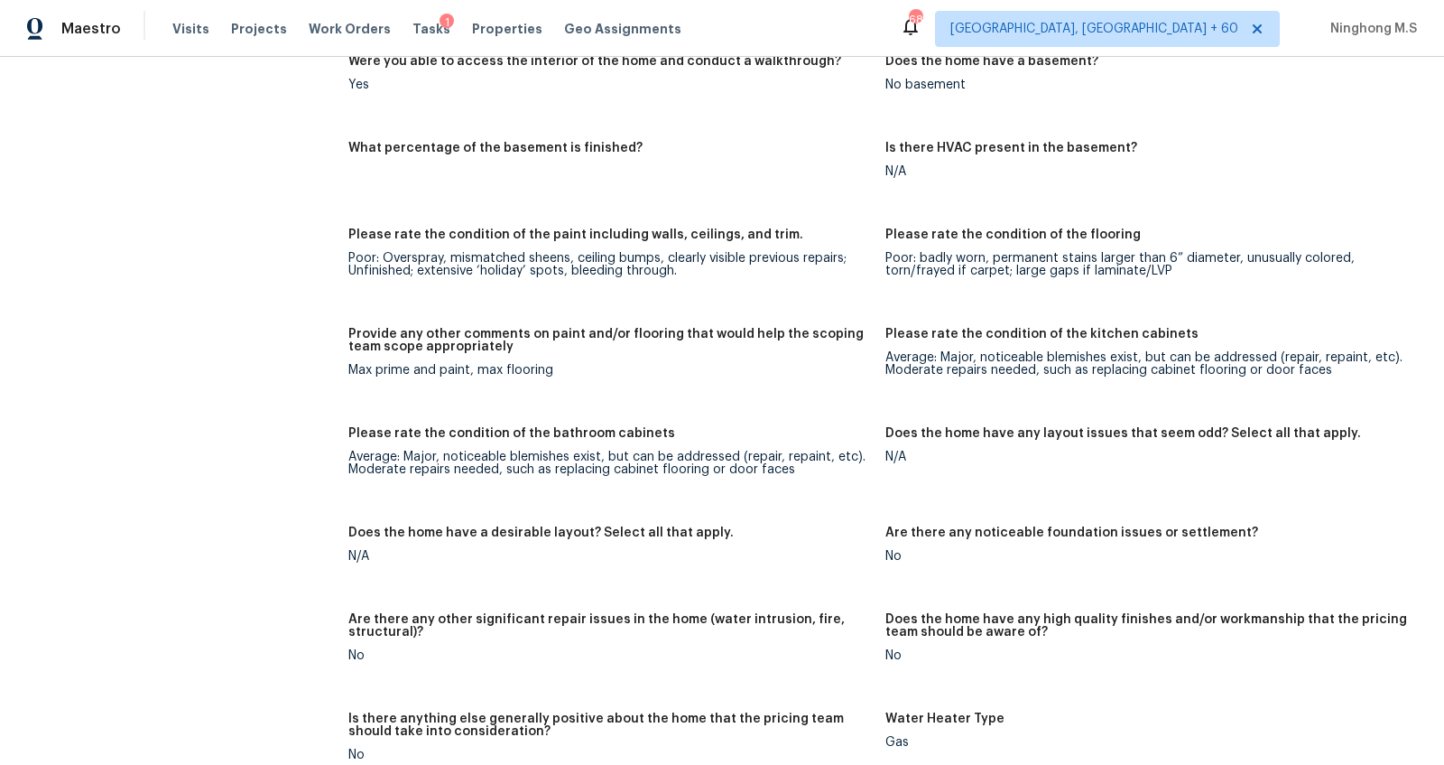
scroll to position [2268, 0]
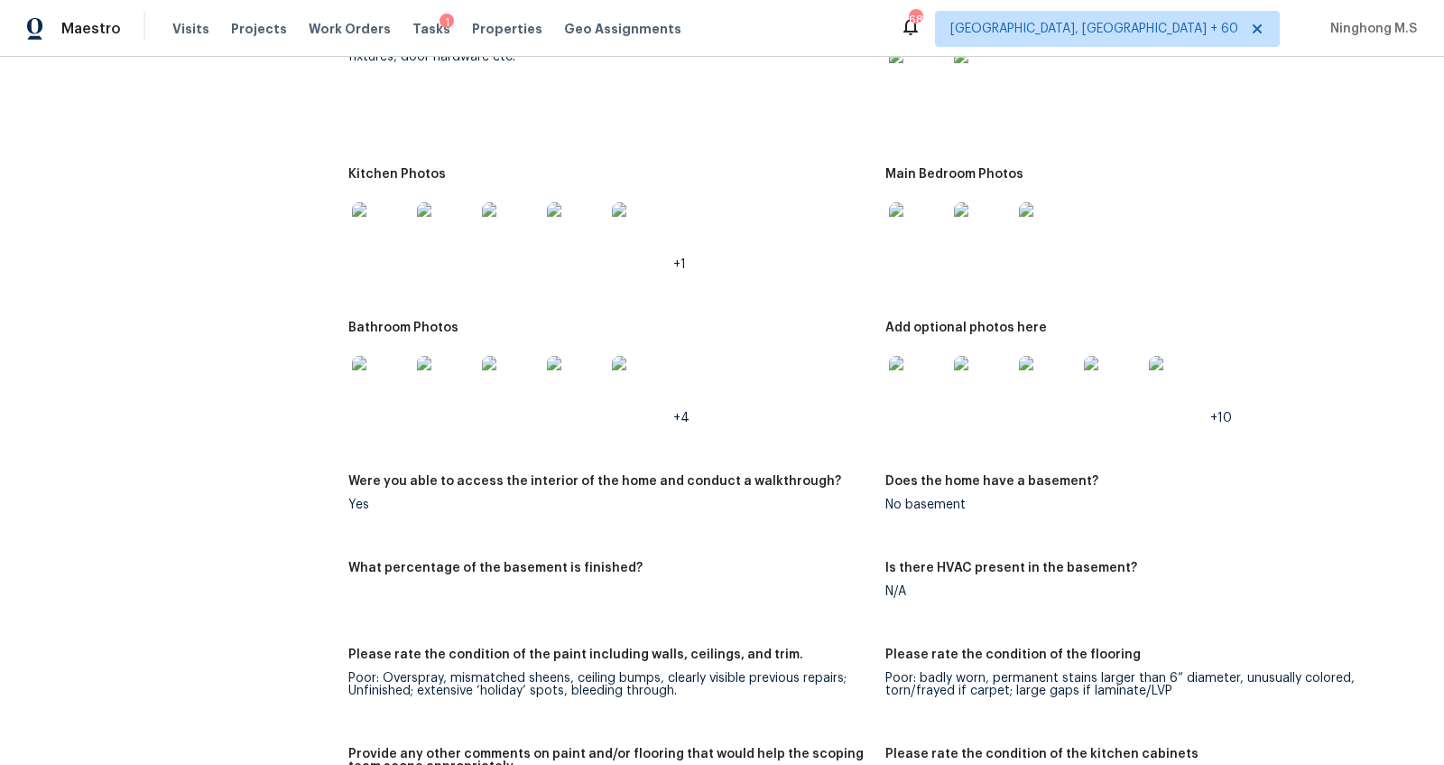
click at [922, 376] on img at bounding box center [918, 385] width 58 height 58
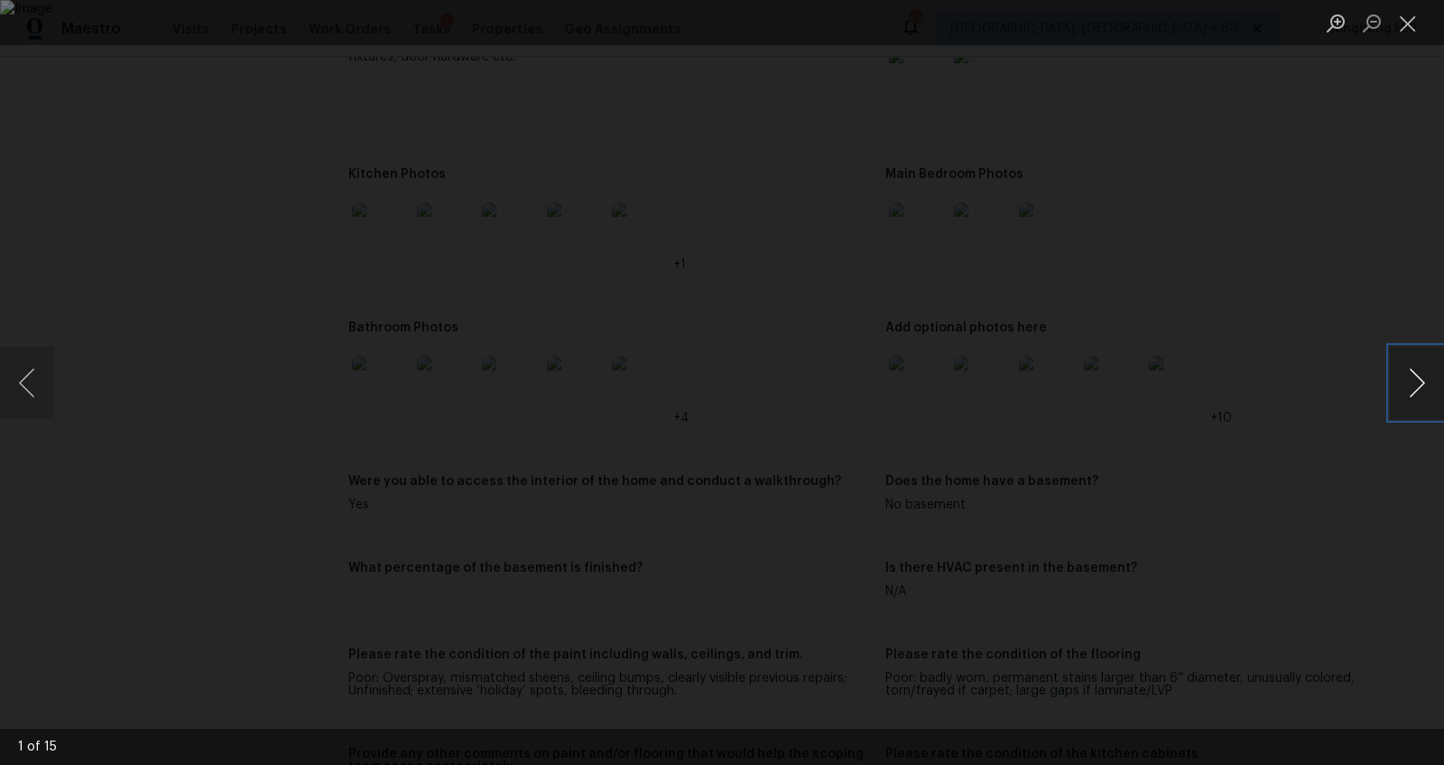
click at [1430, 378] on button "Next image" at bounding box center [1417, 383] width 54 height 72
click at [1419, 374] on button "Next image" at bounding box center [1417, 383] width 54 height 72
click at [1420, 384] on button "Next image" at bounding box center [1417, 383] width 54 height 72
click at [1421, 370] on button "Next image" at bounding box center [1417, 383] width 54 height 72
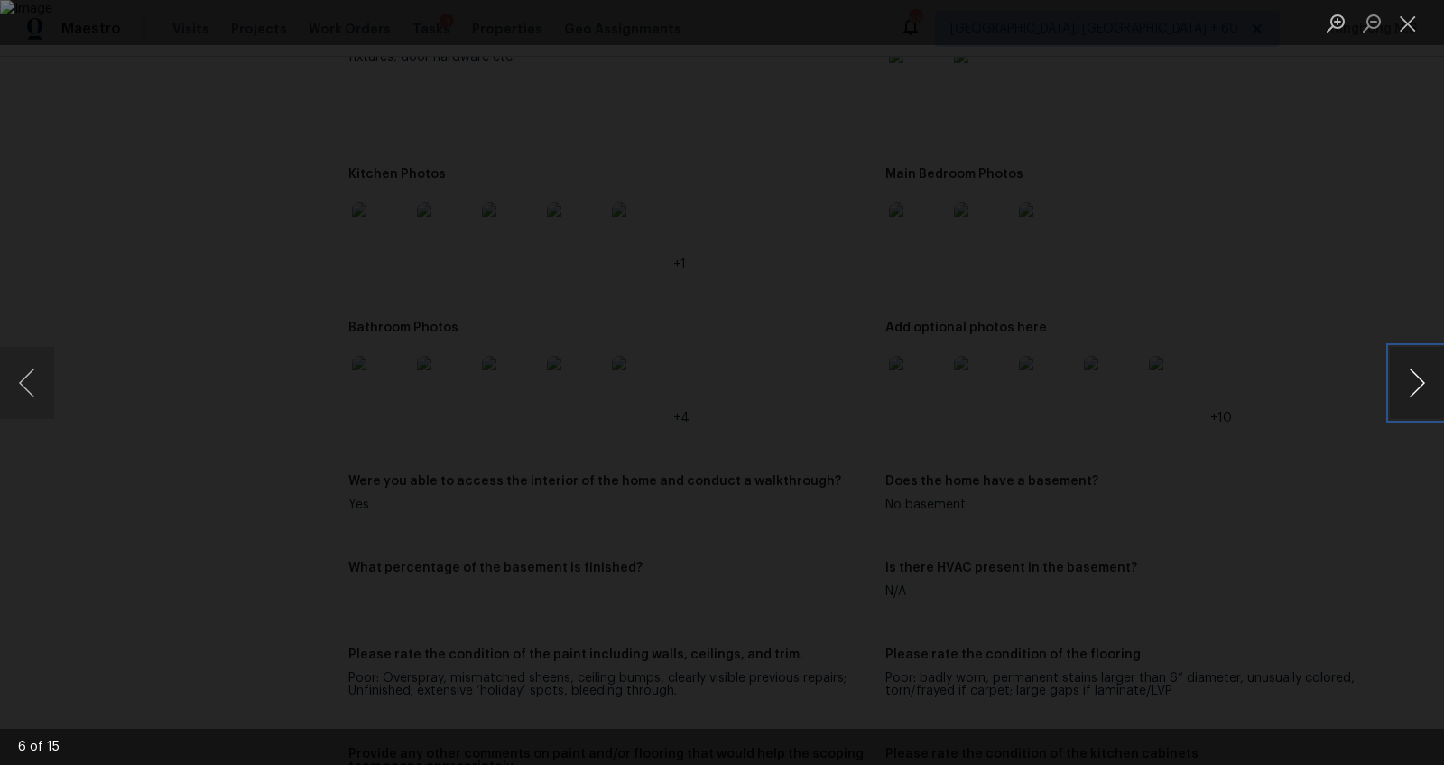
click at [1421, 370] on button "Next image" at bounding box center [1417, 383] width 54 height 72
click at [1427, 382] on button "Next image" at bounding box center [1417, 383] width 54 height 72
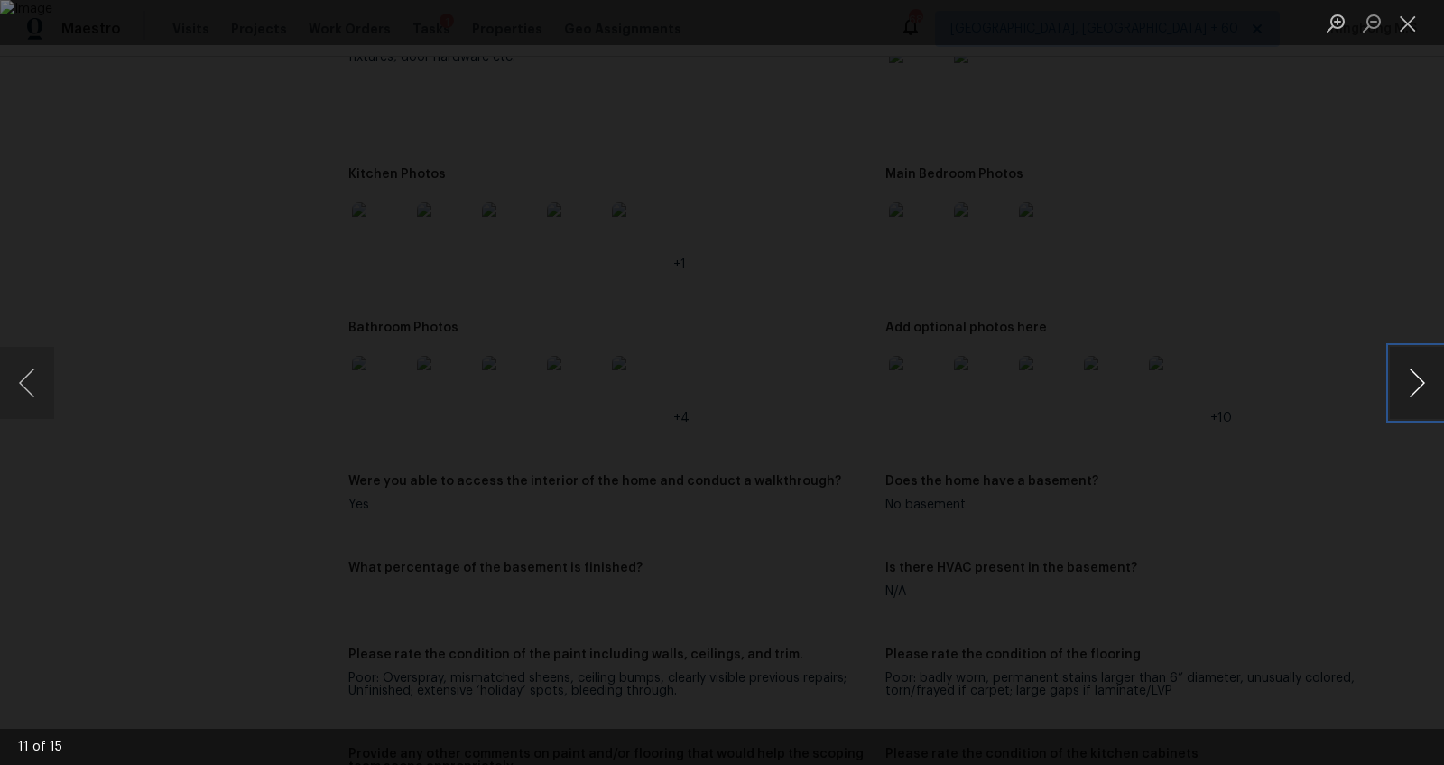
click at [1427, 382] on button "Next image" at bounding box center [1417, 383] width 54 height 72
click at [1430, 378] on button "Next image" at bounding box center [1417, 383] width 54 height 72
click at [1403, 377] on button "Next image" at bounding box center [1417, 383] width 54 height 72
click at [1414, 374] on button "Next image" at bounding box center [1417, 383] width 54 height 72
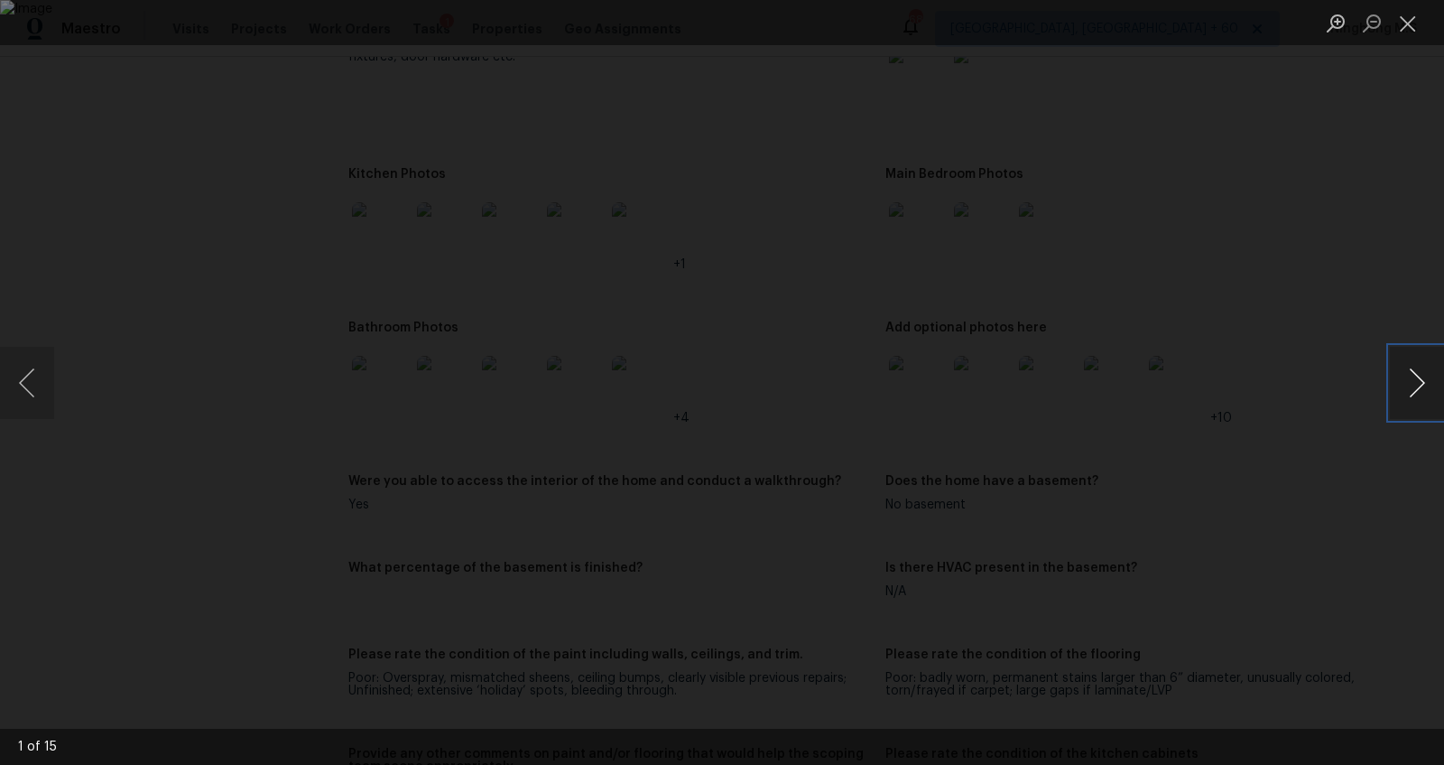
click at [1414, 374] on button "Next image" at bounding box center [1417, 383] width 54 height 72
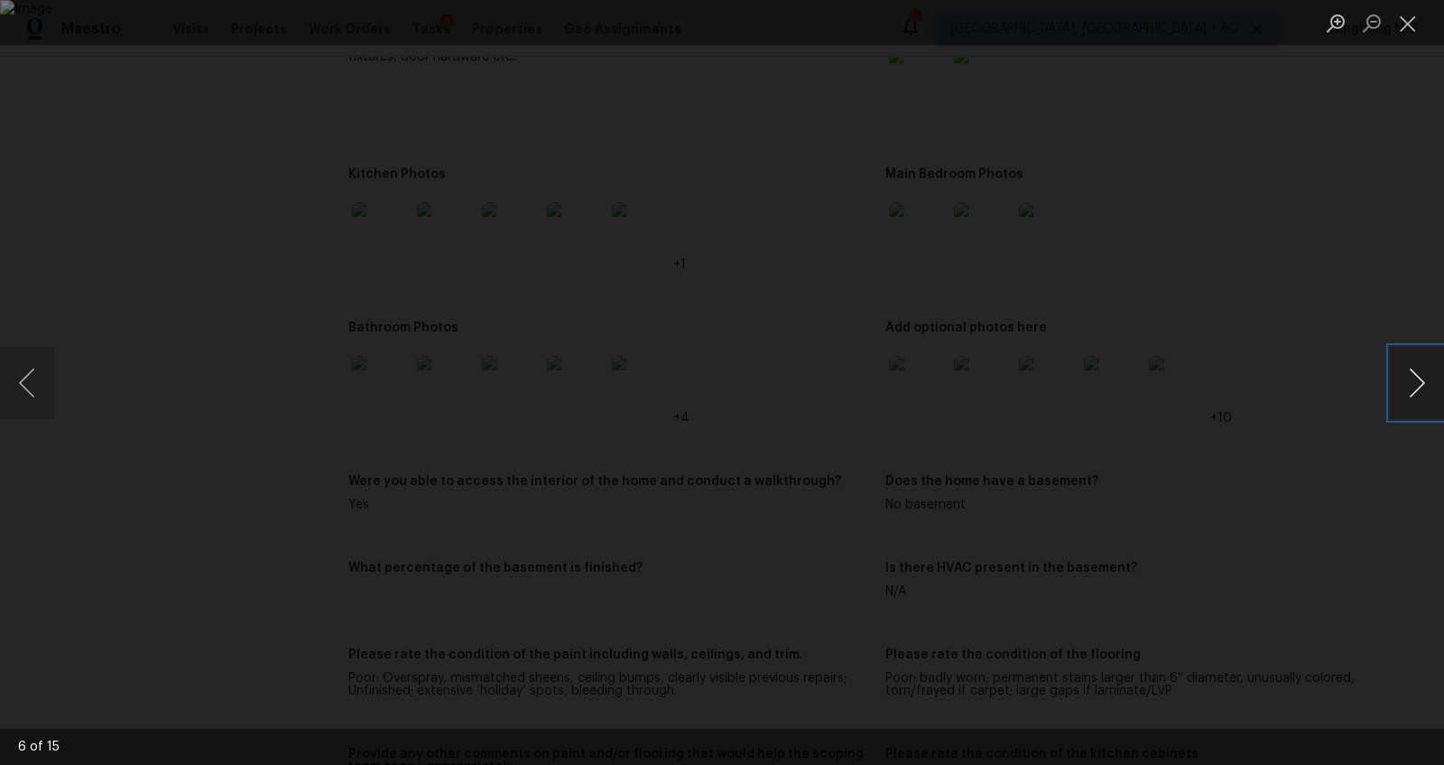
click at [1414, 374] on button "Next image" at bounding box center [1417, 383] width 54 height 72
click at [1413, 25] on button "Close lightbox" at bounding box center [1408, 23] width 36 height 32
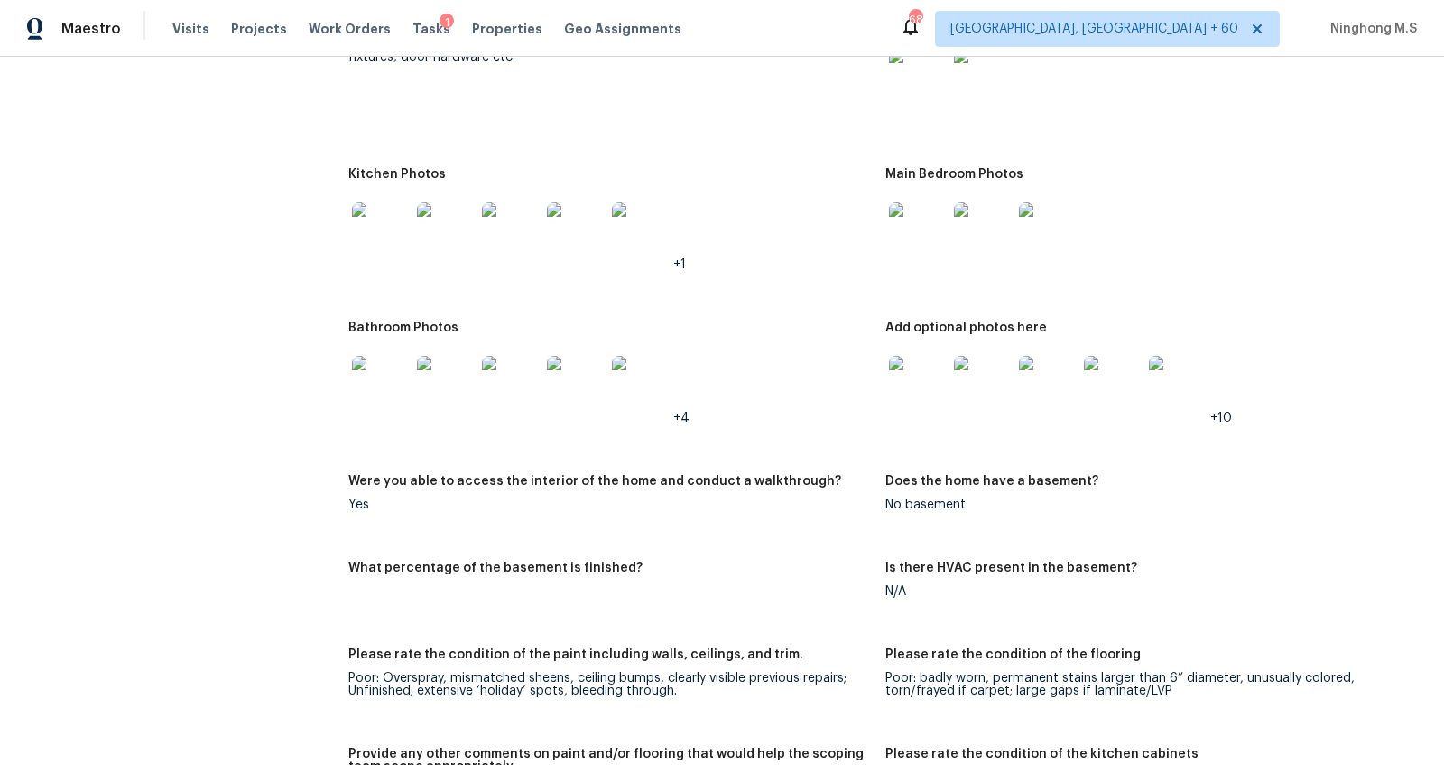
click at [927, 370] on img at bounding box center [918, 385] width 58 height 58
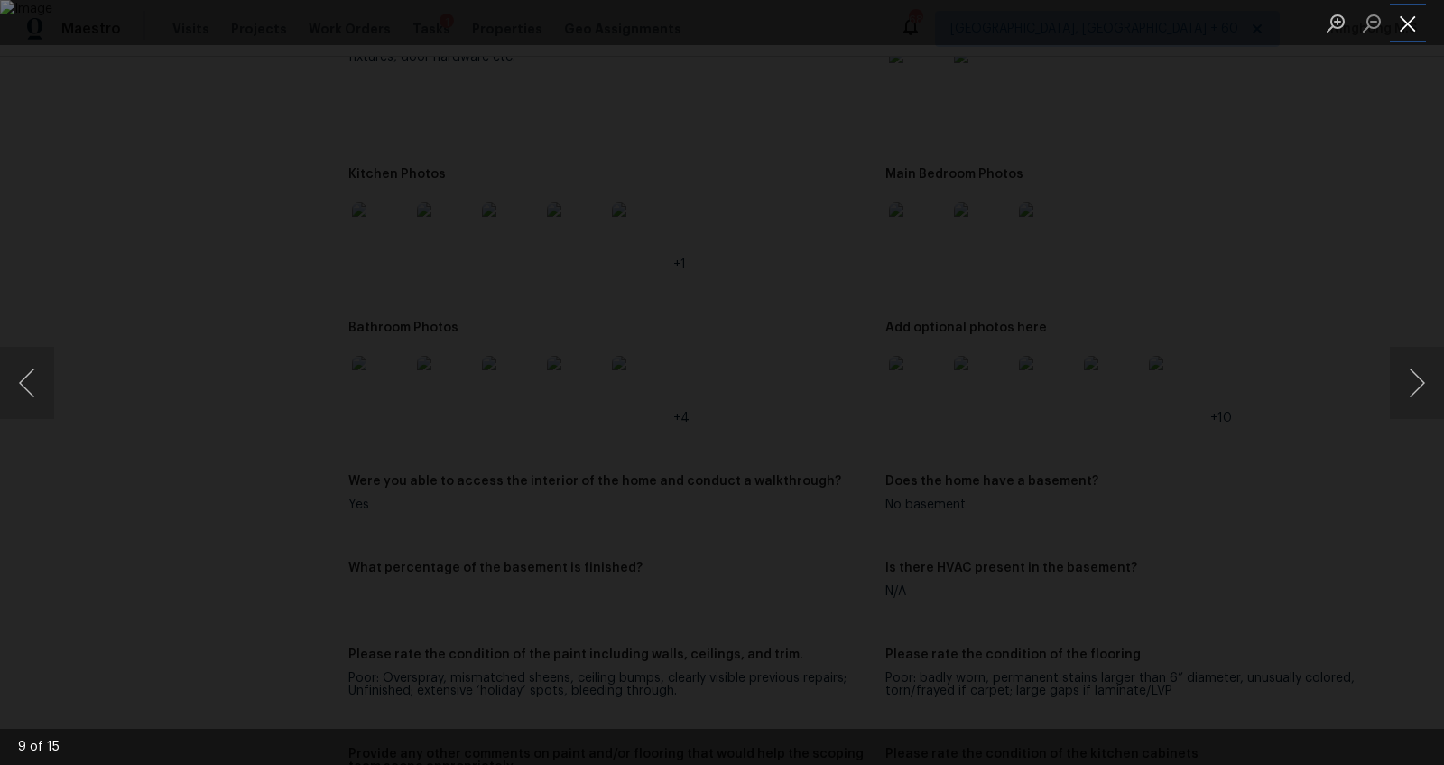
click at [1403, 21] on button "Close lightbox" at bounding box center [1408, 23] width 36 height 32
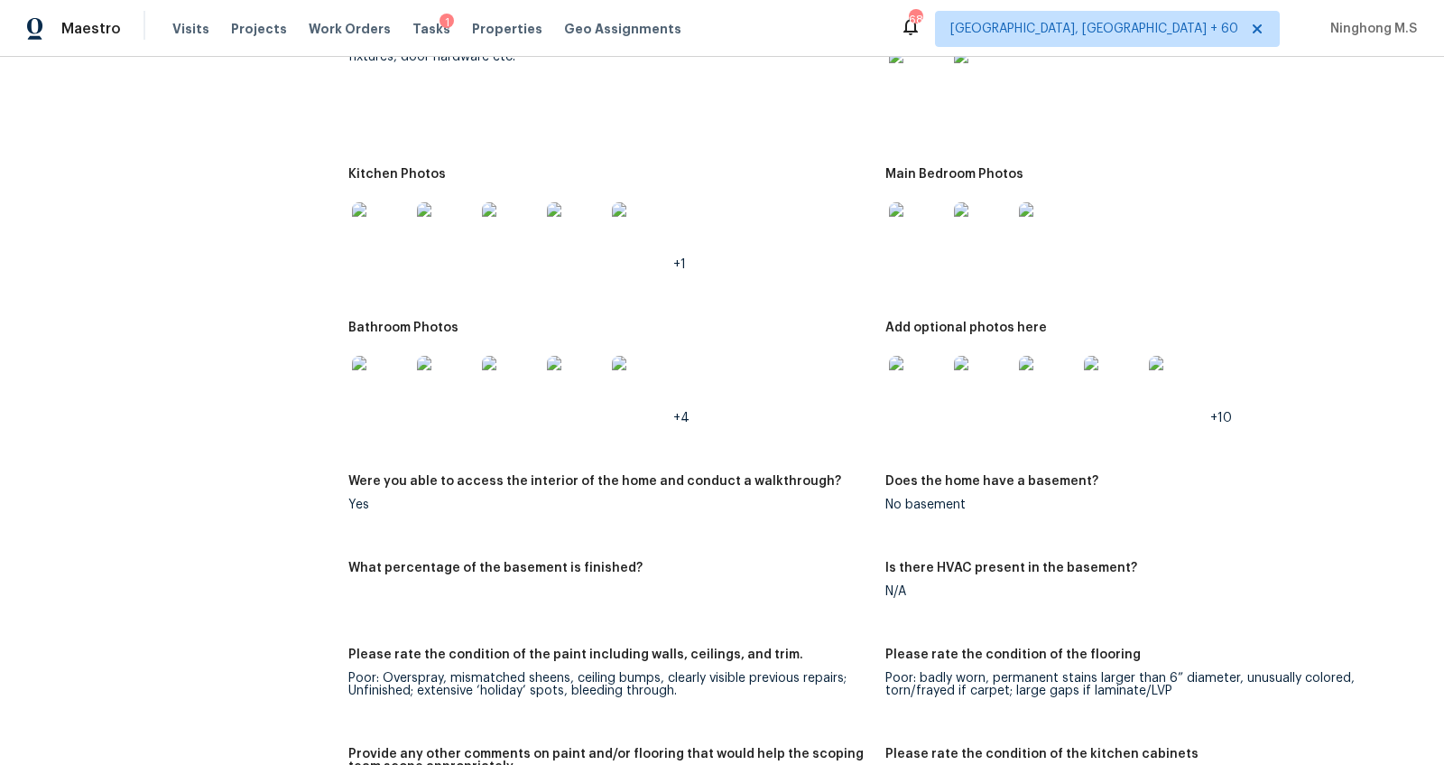
click at [1051, 225] on img at bounding box center [1048, 231] width 58 height 58
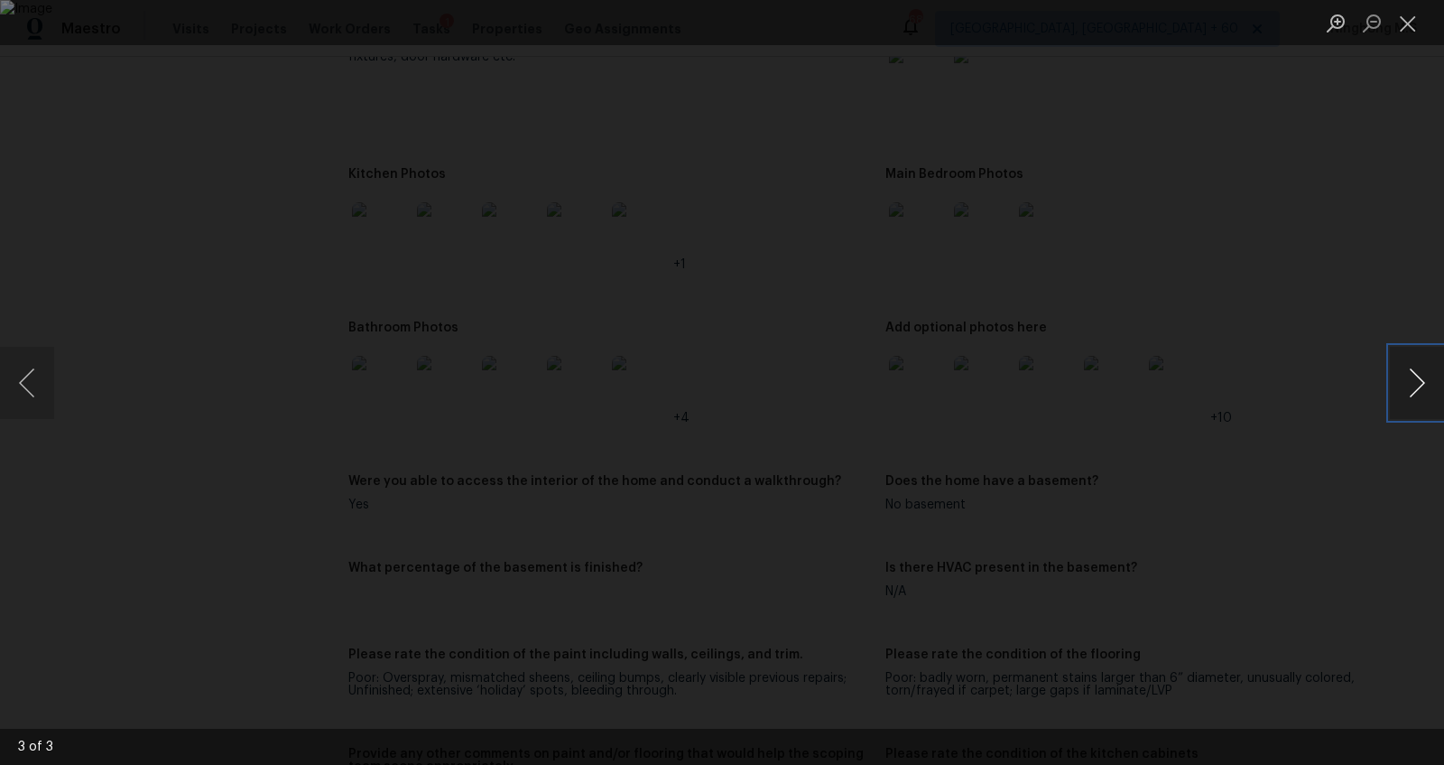
click at [1409, 381] on button "Next image" at bounding box center [1417, 383] width 54 height 72
click at [1417, 389] on button "Next image" at bounding box center [1417, 383] width 54 height 72
click at [1405, 22] on button "Close lightbox" at bounding box center [1408, 23] width 36 height 32
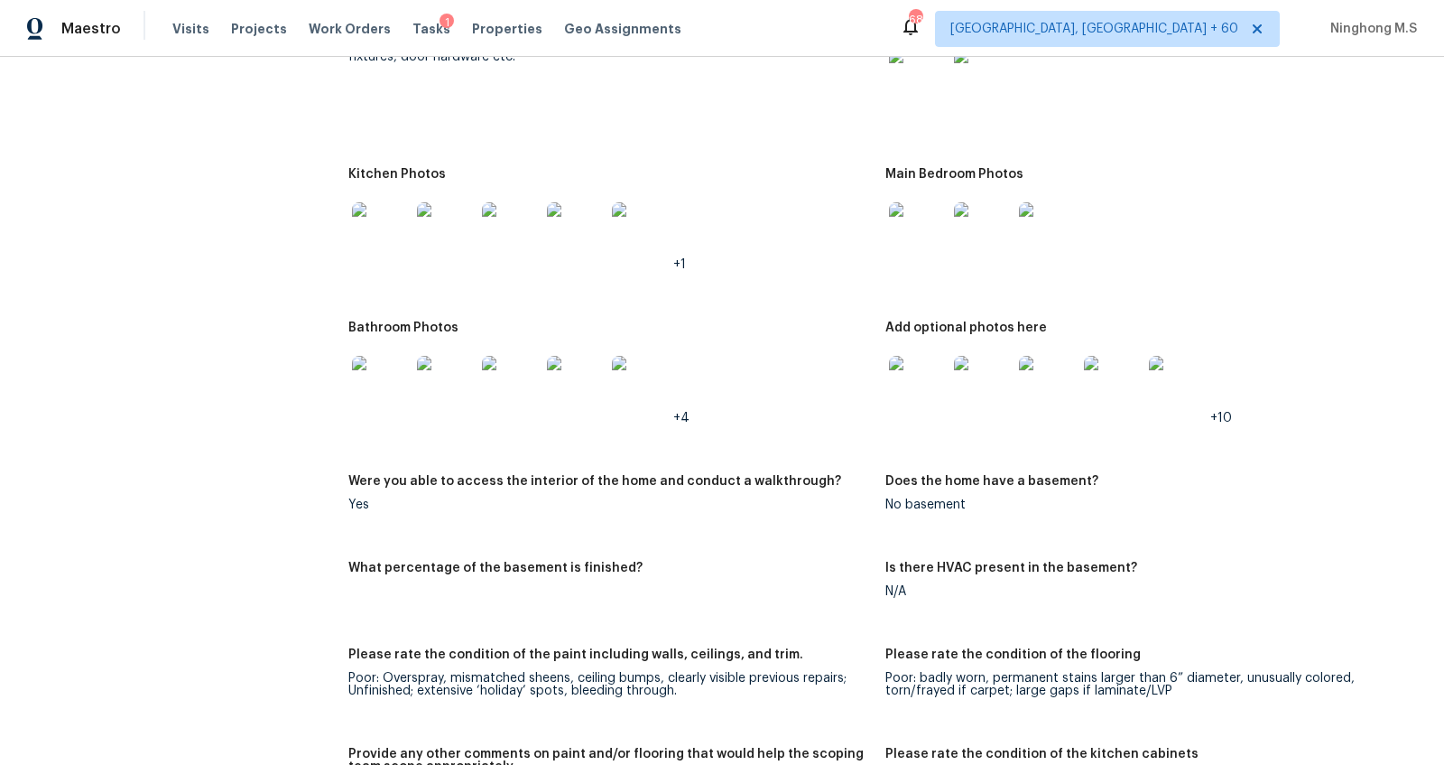
click at [978, 366] on img at bounding box center [983, 385] width 58 height 58
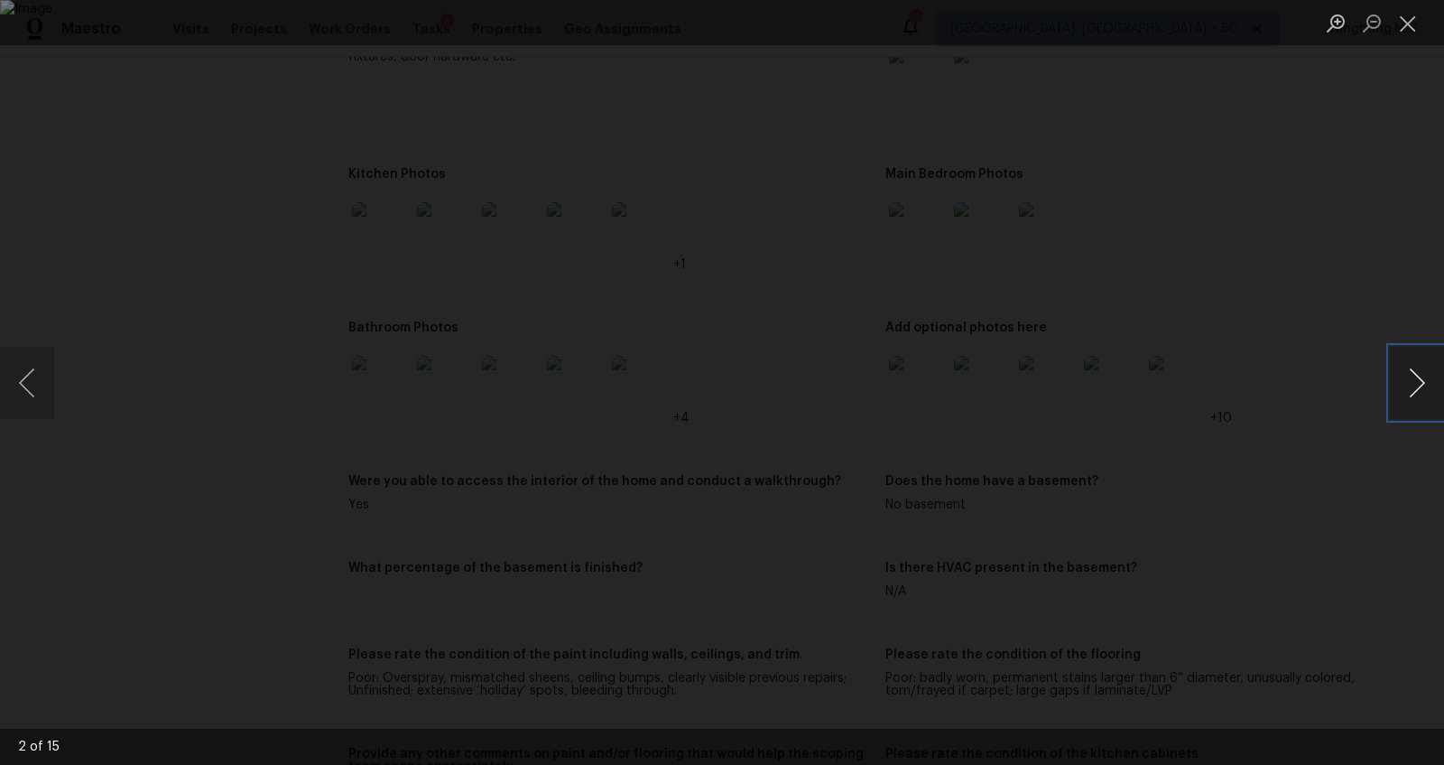
click at [1417, 381] on button "Next image" at bounding box center [1417, 383] width 54 height 72
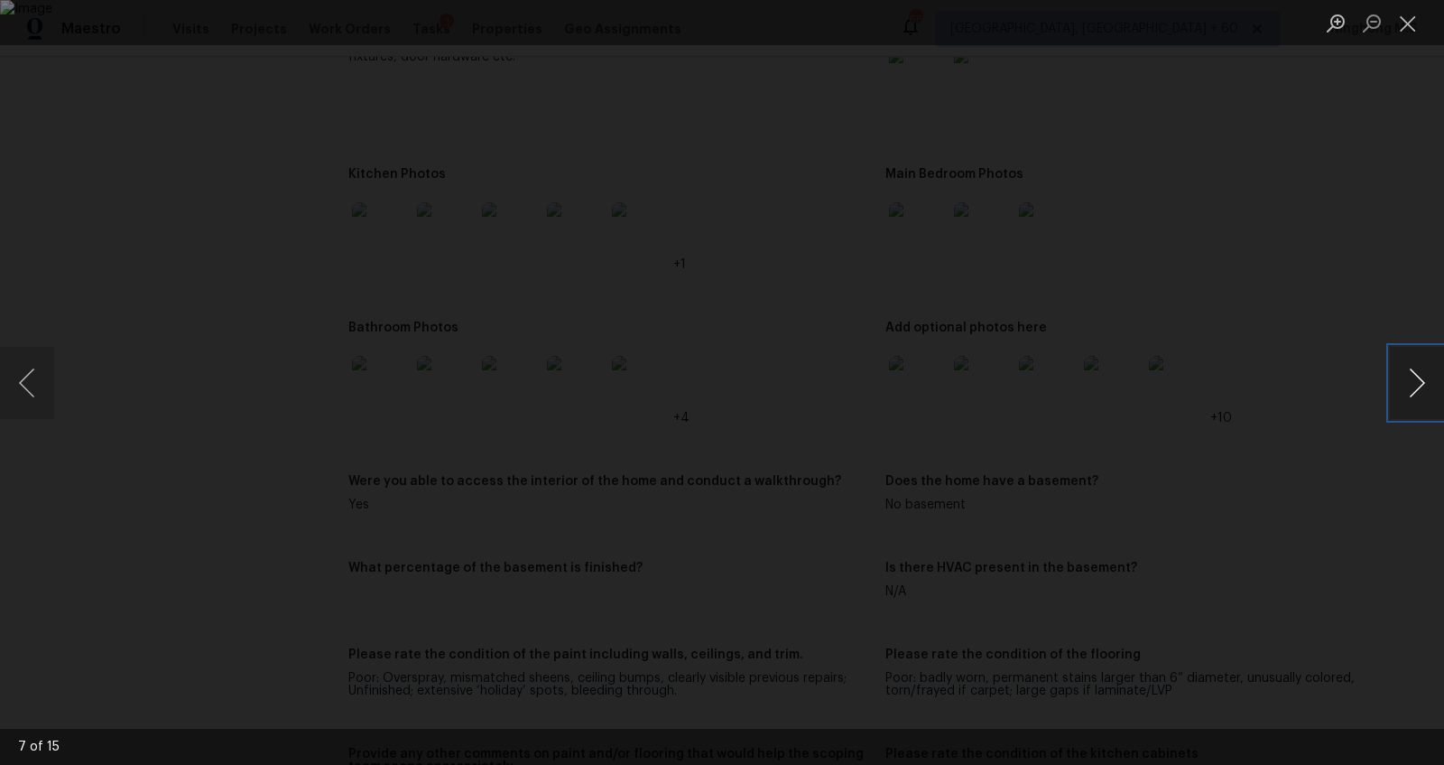
click at [1417, 381] on button "Next image" at bounding box center [1417, 383] width 54 height 72
click at [1443, 378] on button "Next image" at bounding box center [1417, 383] width 54 height 72
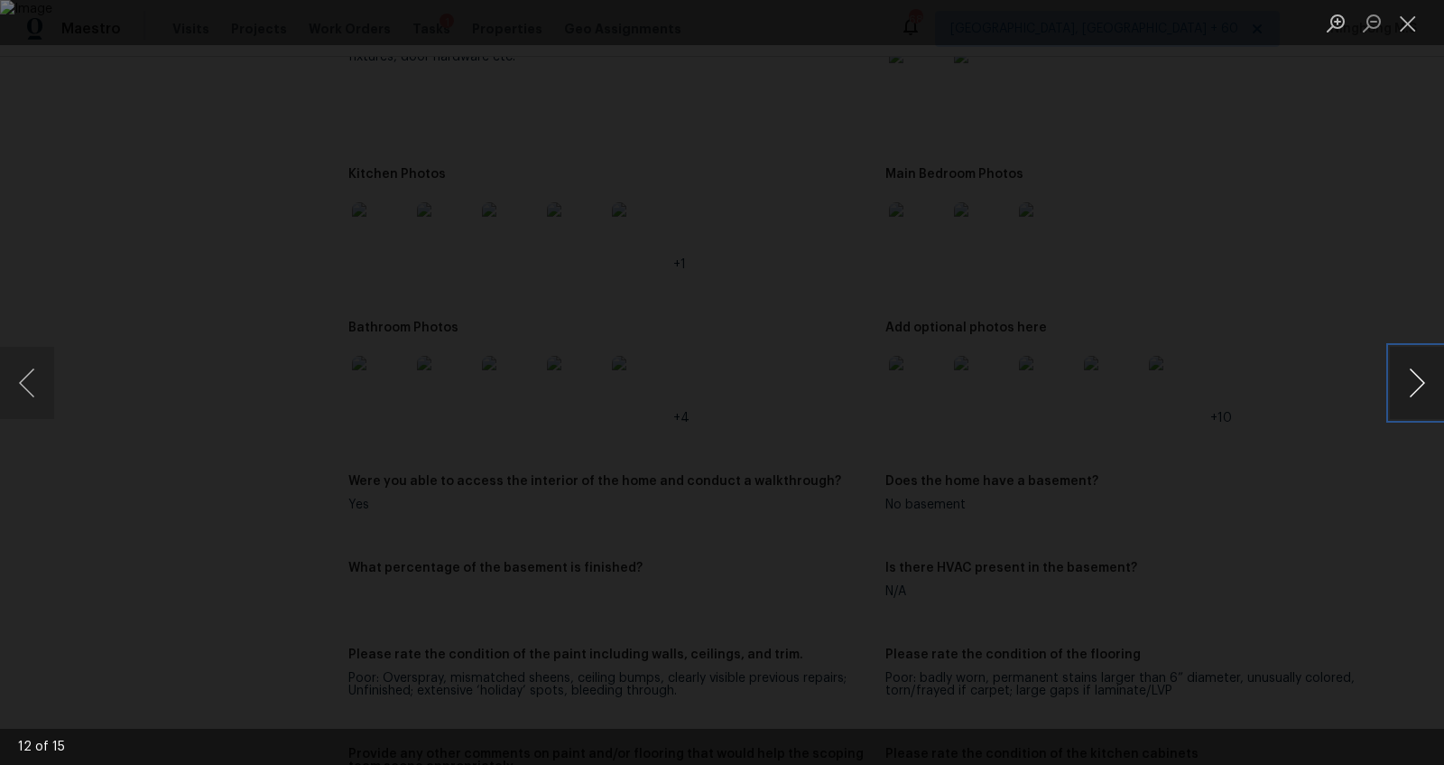
click at [1443, 378] on button "Next image" at bounding box center [1417, 383] width 54 height 72
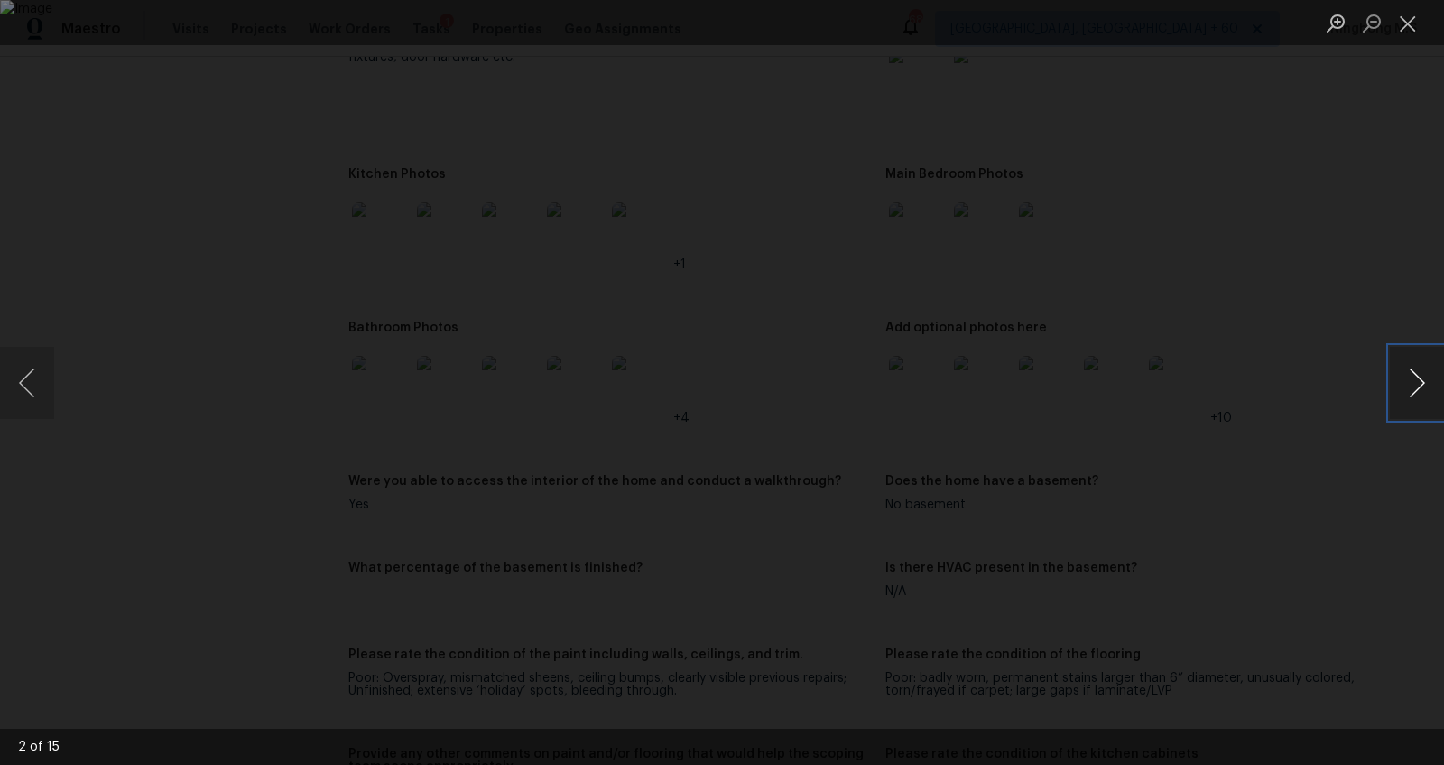
click at [1443, 378] on button "Next image" at bounding box center [1417, 383] width 54 height 72
click at [27, 388] on button "Previous image" at bounding box center [27, 383] width 54 height 72
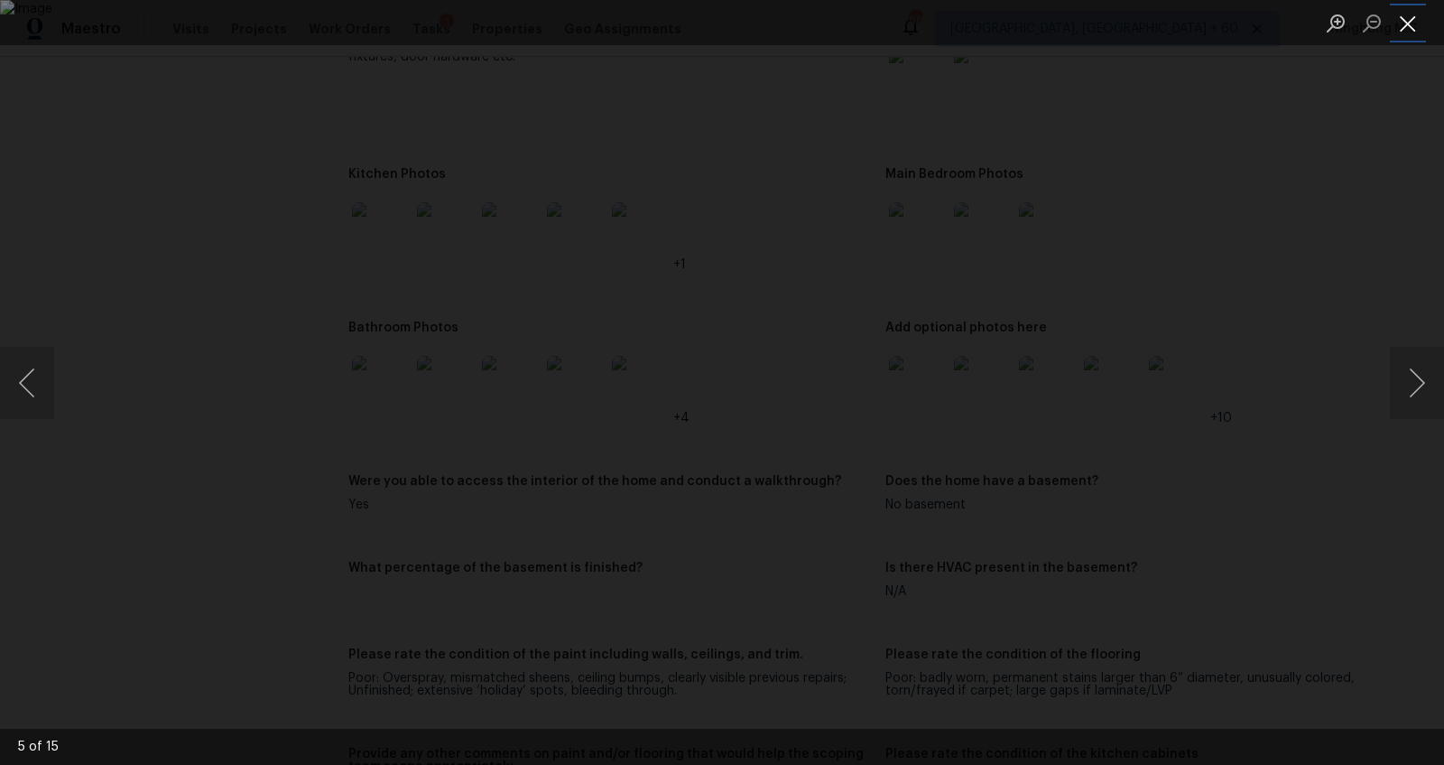
click at [1411, 14] on button "Close lightbox" at bounding box center [1408, 23] width 36 height 32
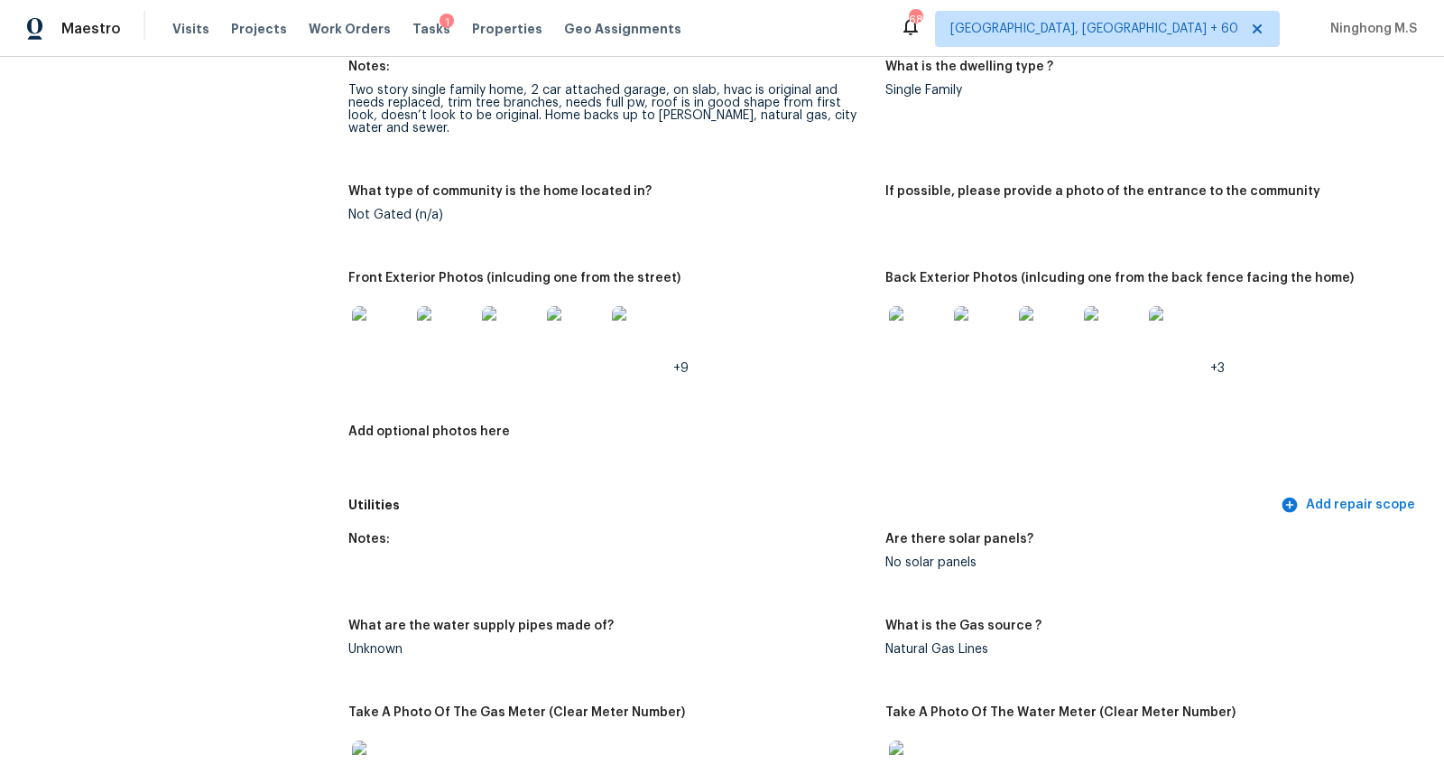
scroll to position [744, 0]
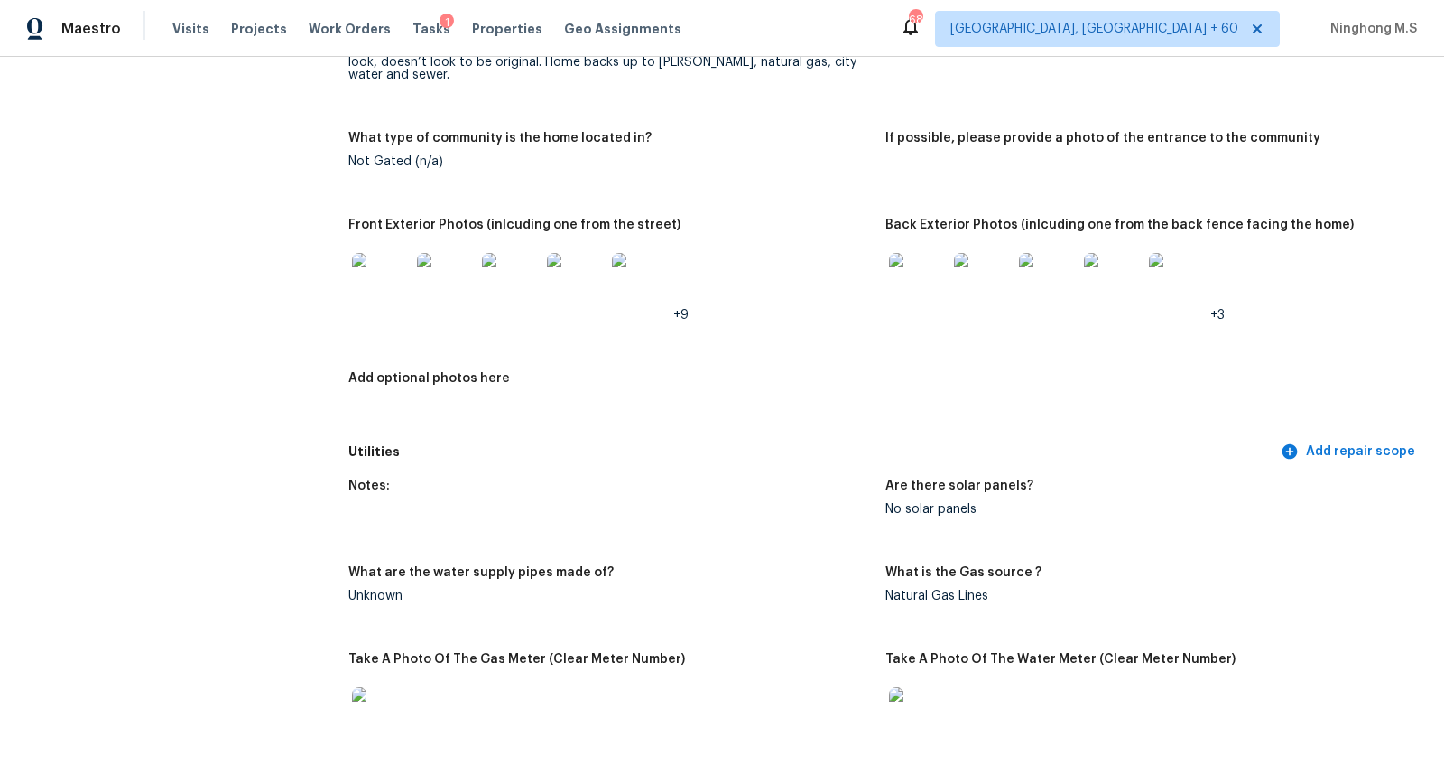
click at [904, 275] on img at bounding box center [918, 282] width 58 height 58
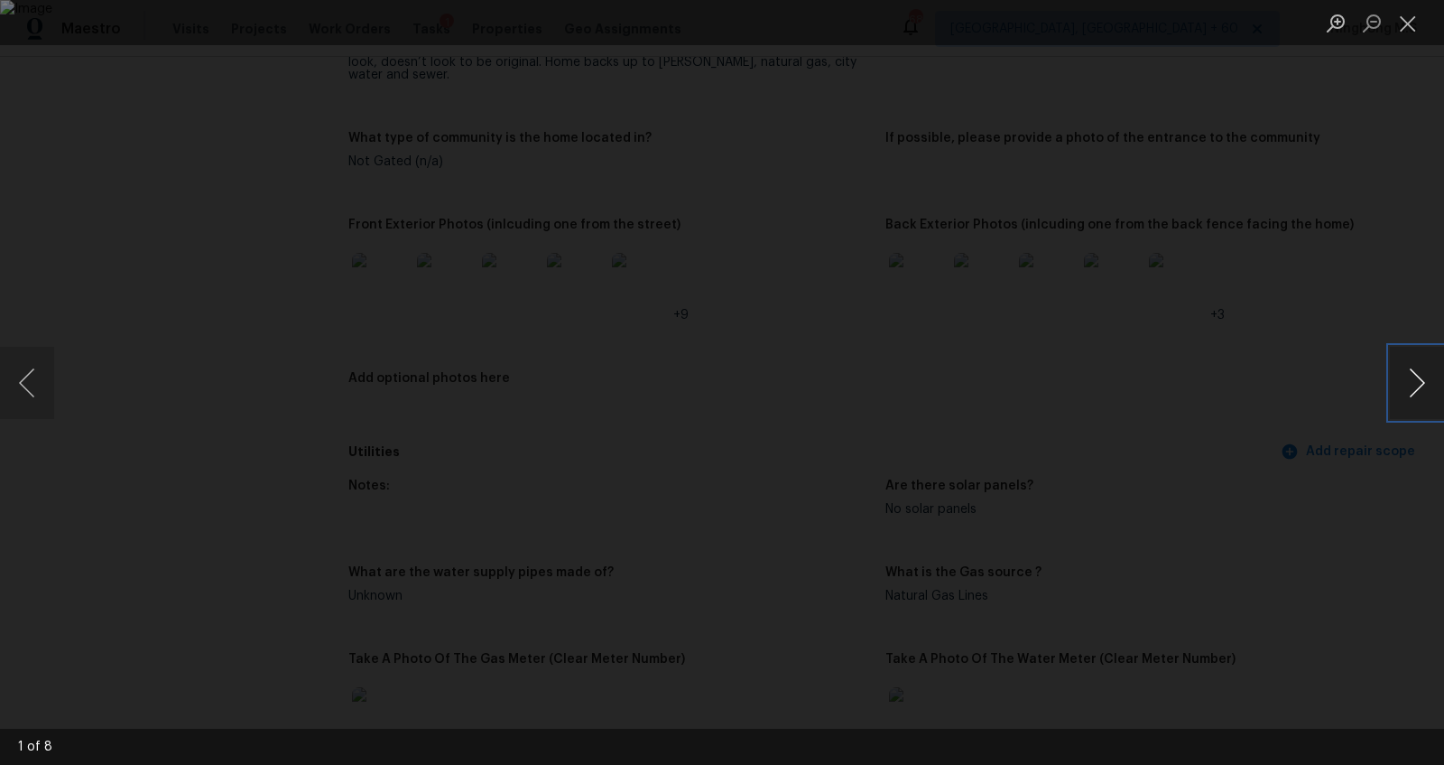
click at [1412, 376] on button "Next image" at bounding box center [1417, 383] width 54 height 72
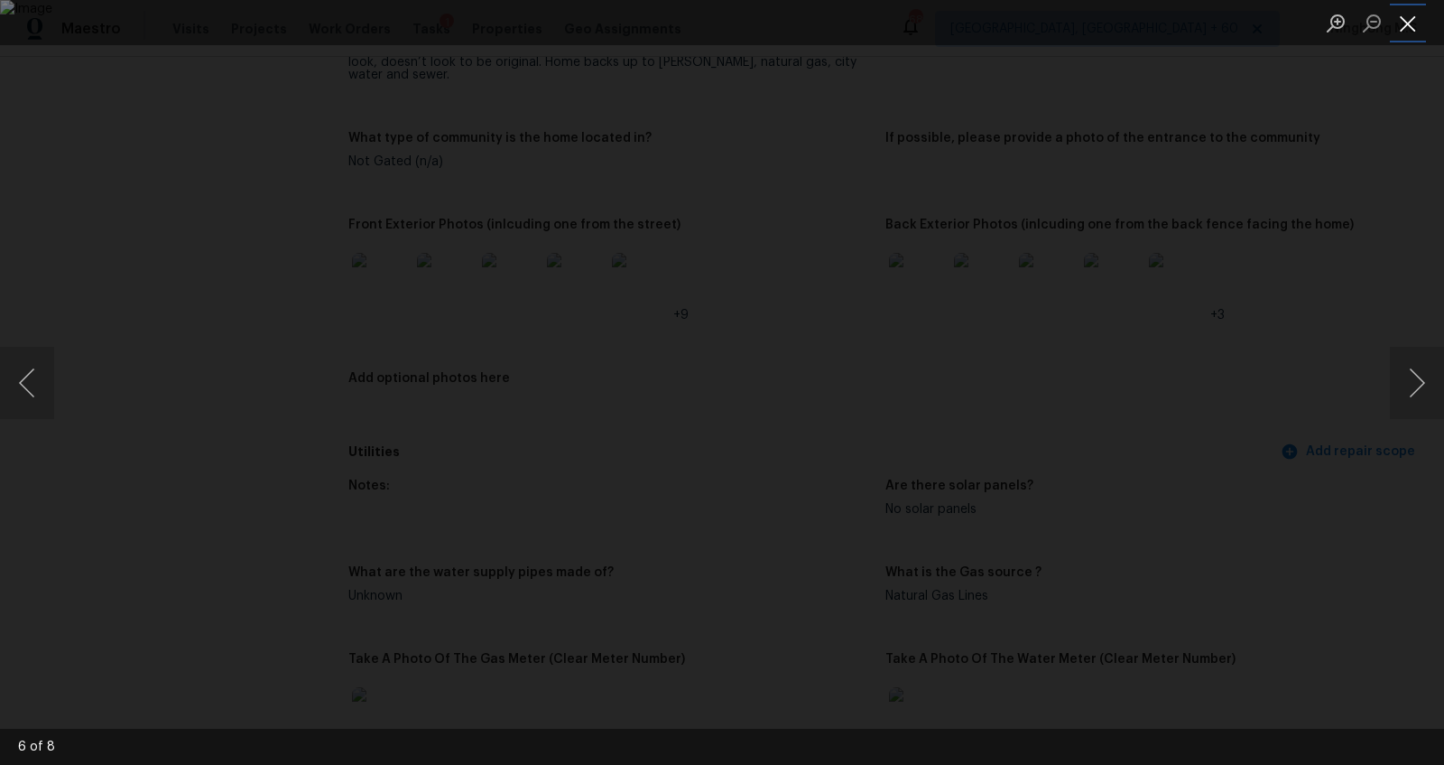
click at [1409, 23] on button "Close lightbox" at bounding box center [1408, 23] width 36 height 32
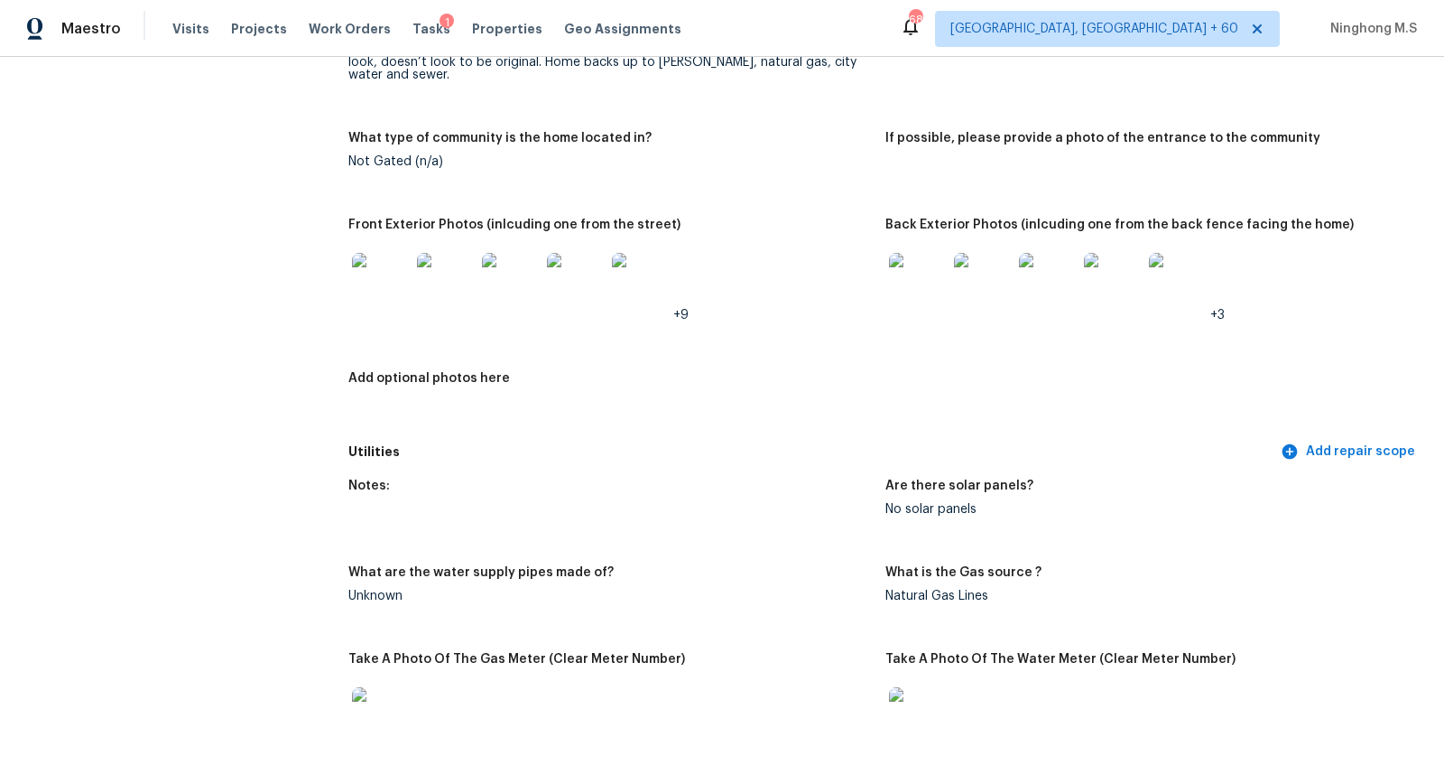
click at [379, 280] on img at bounding box center [381, 282] width 58 height 58
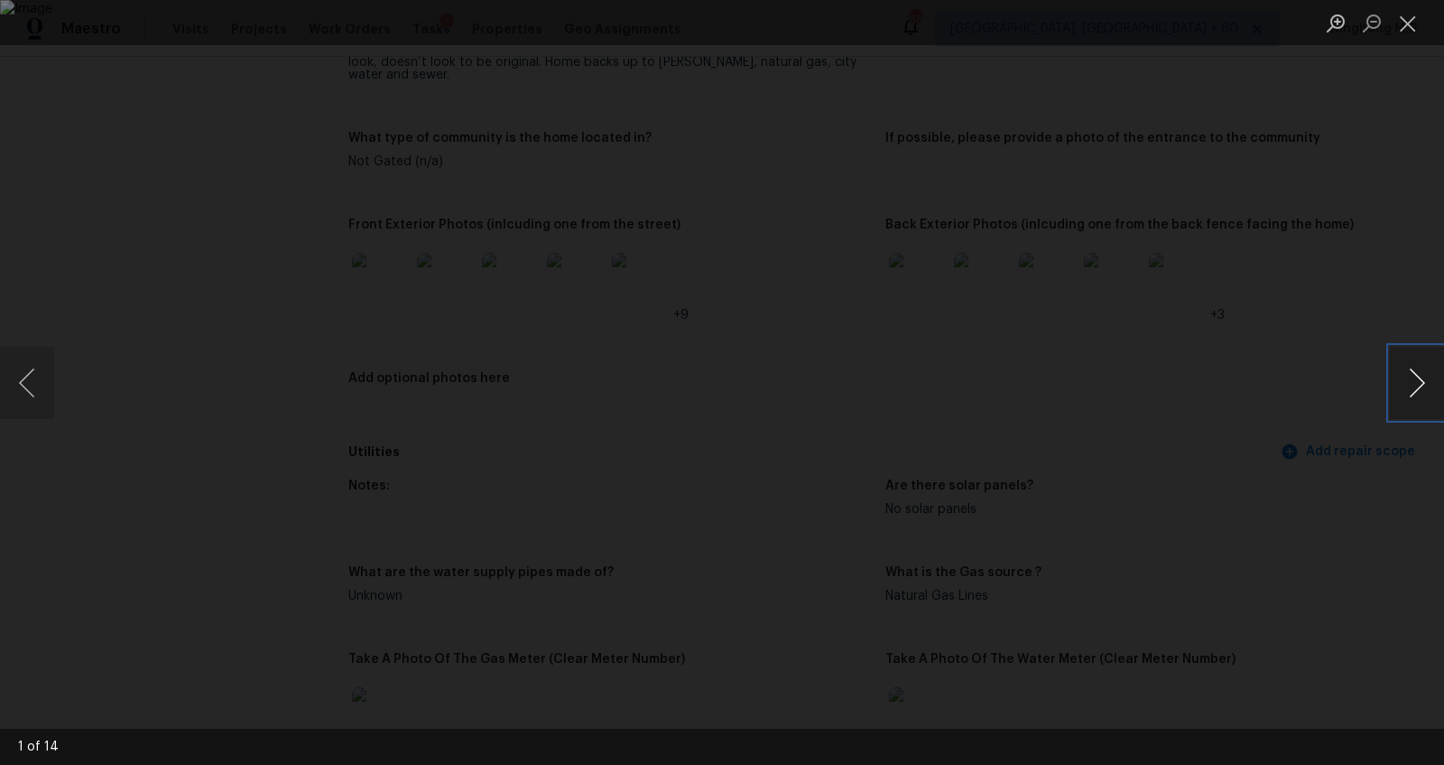
click at [1420, 380] on button "Next image" at bounding box center [1417, 383] width 54 height 72
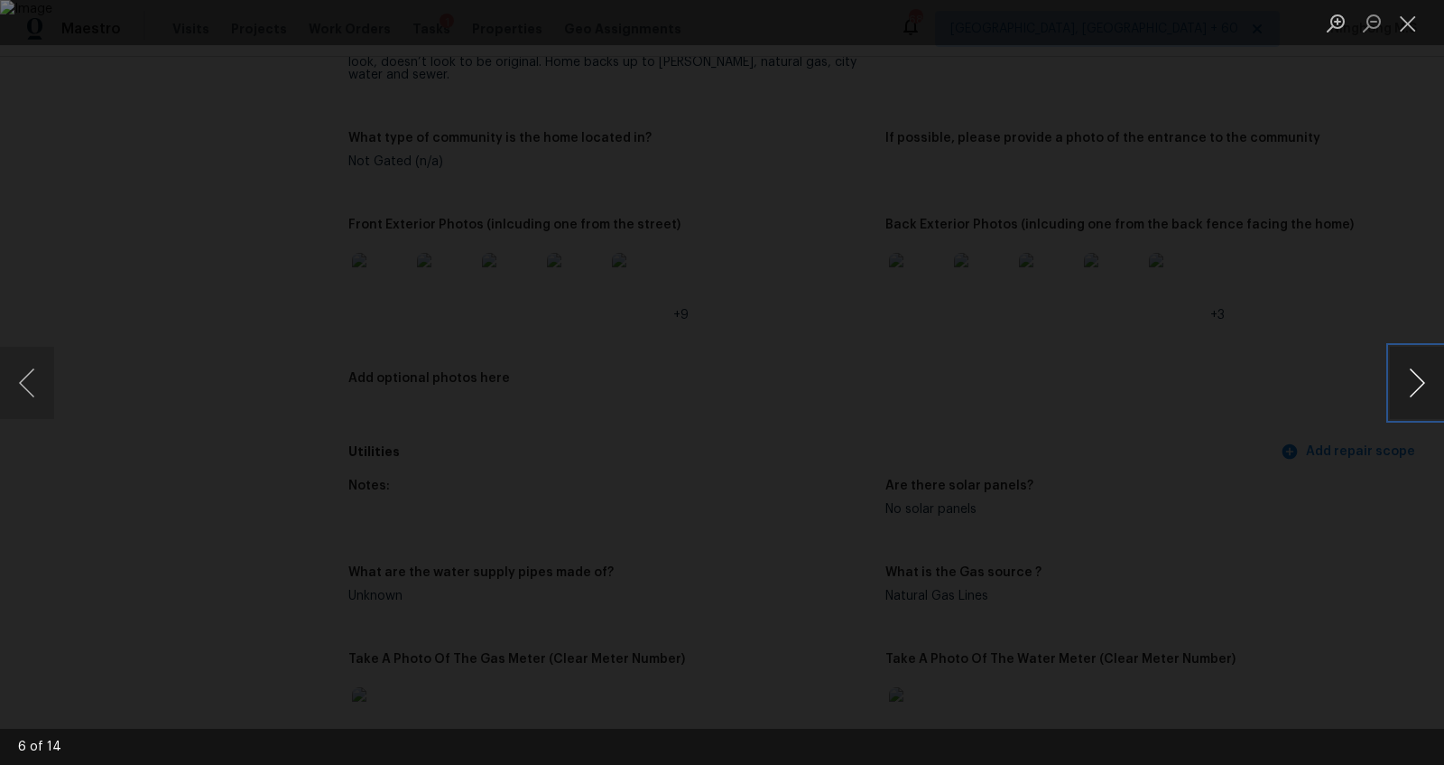
click at [1420, 380] on button "Next image" at bounding box center [1417, 383] width 54 height 72
click at [1404, 16] on button "Close lightbox" at bounding box center [1408, 23] width 36 height 32
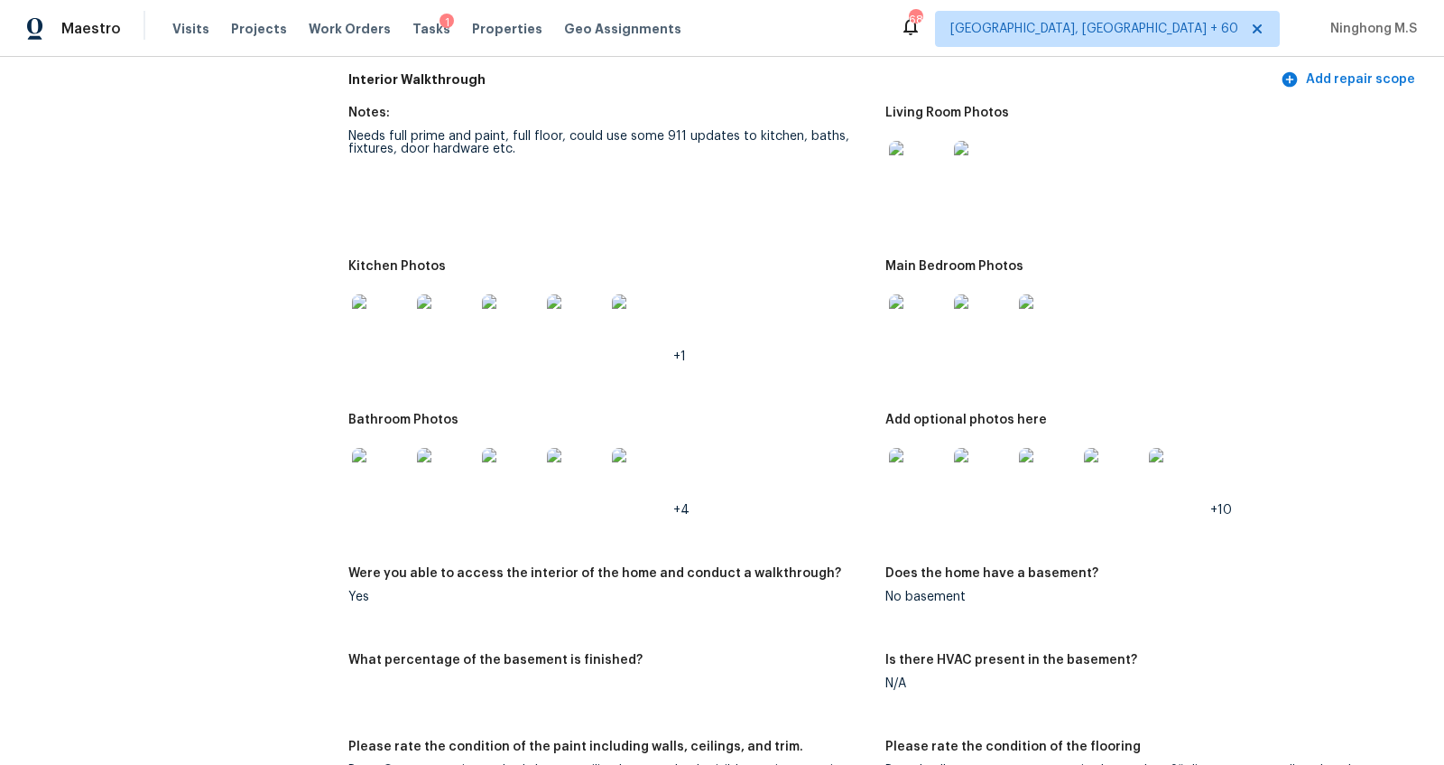
scroll to position [1984, 0]
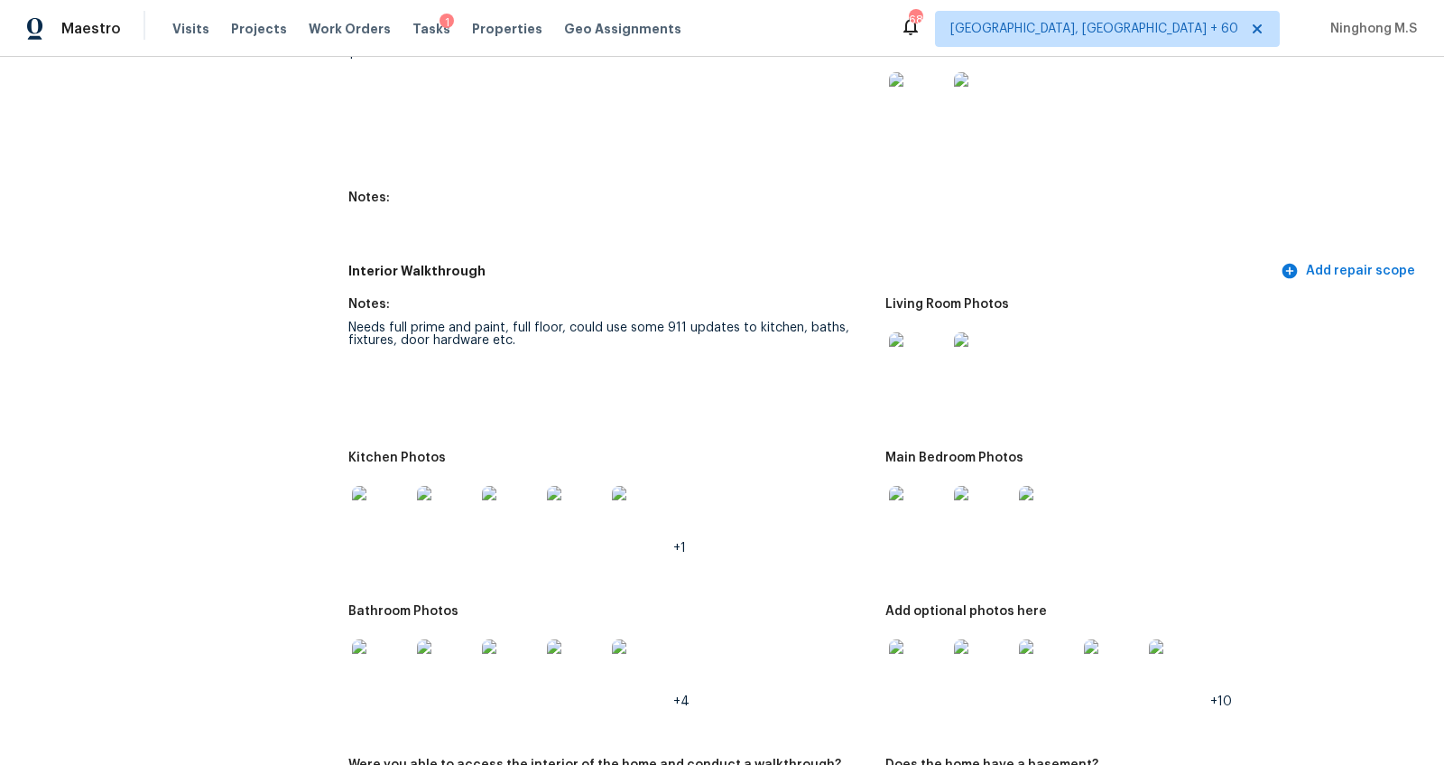
click at [382, 499] on img at bounding box center [381, 515] width 58 height 58
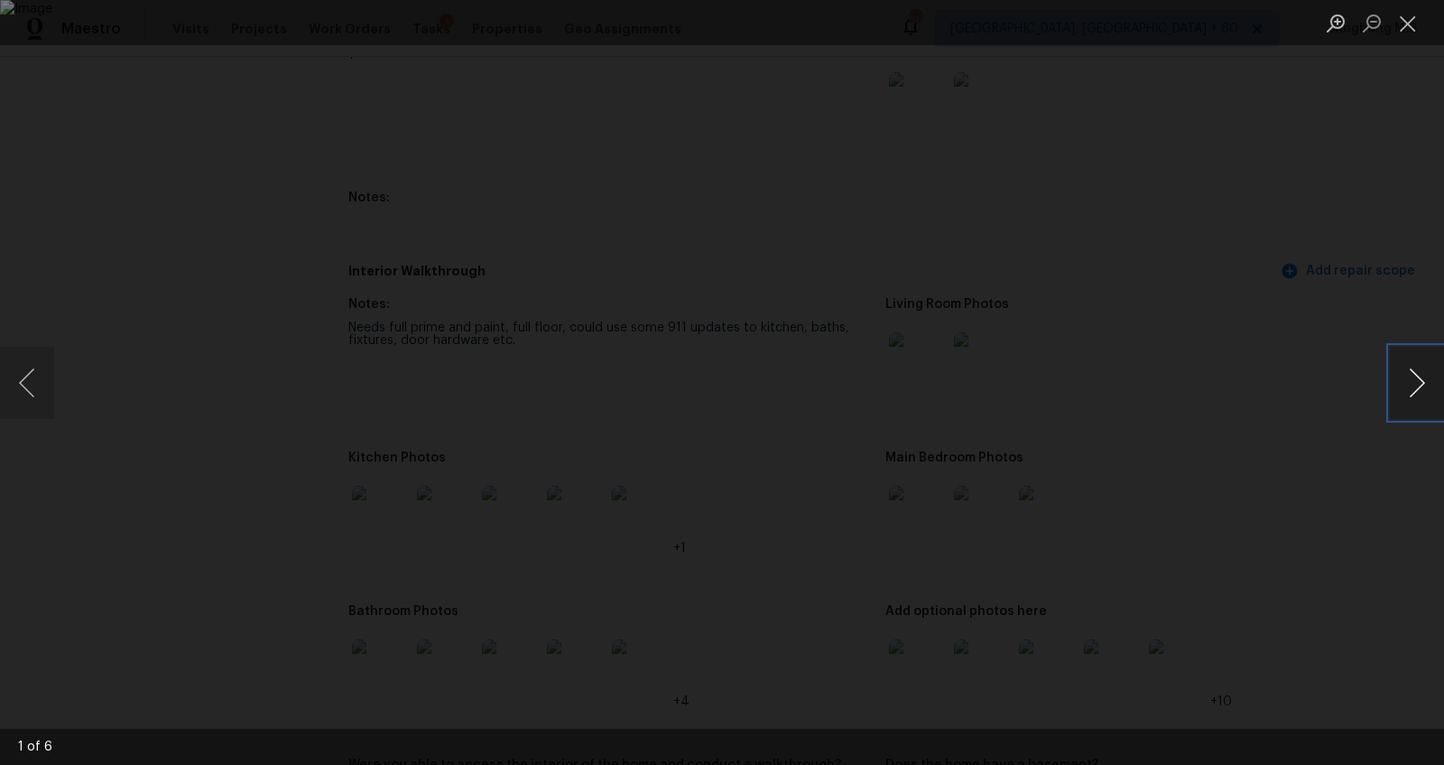
click at [1411, 364] on button "Next image" at bounding box center [1417, 383] width 54 height 72
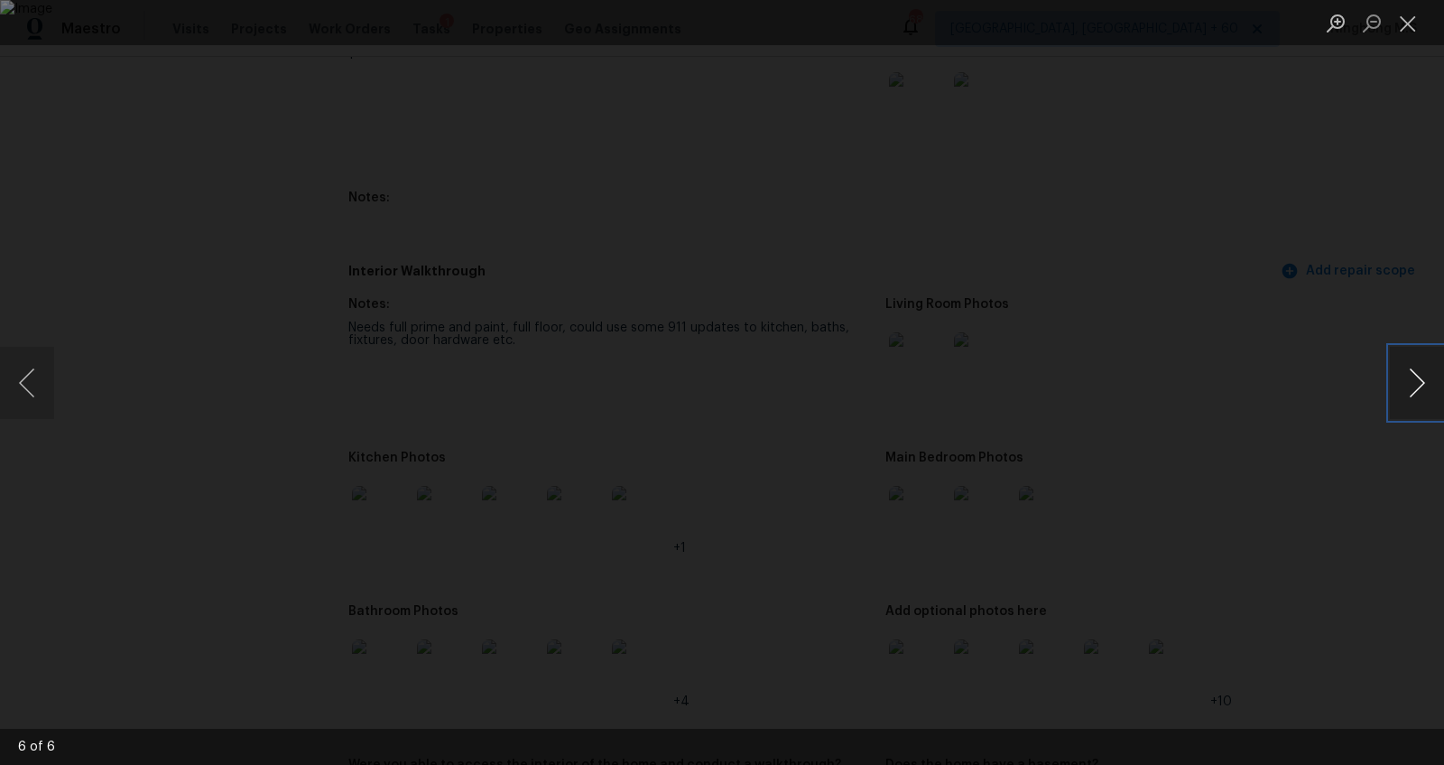
click at [1411, 364] on button "Next image" at bounding box center [1417, 383] width 54 height 72
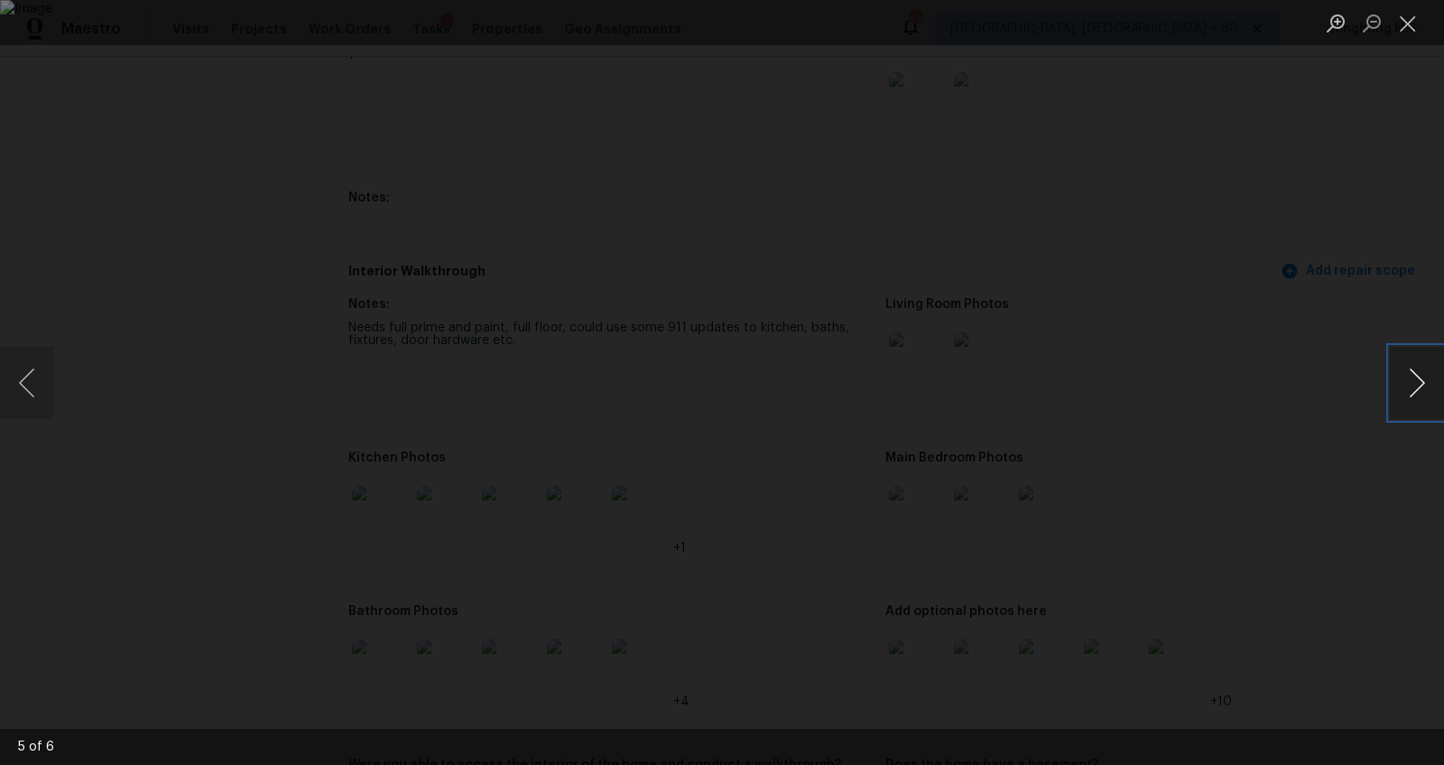
click at [1411, 364] on button "Next image" at bounding box center [1417, 383] width 54 height 72
click at [1423, 394] on button "Next image" at bounding box center [1417, 383] width 54 height 72
click at [1420, 396] on button "Next image" at bounding box center [1417, 383] width 54 height 72
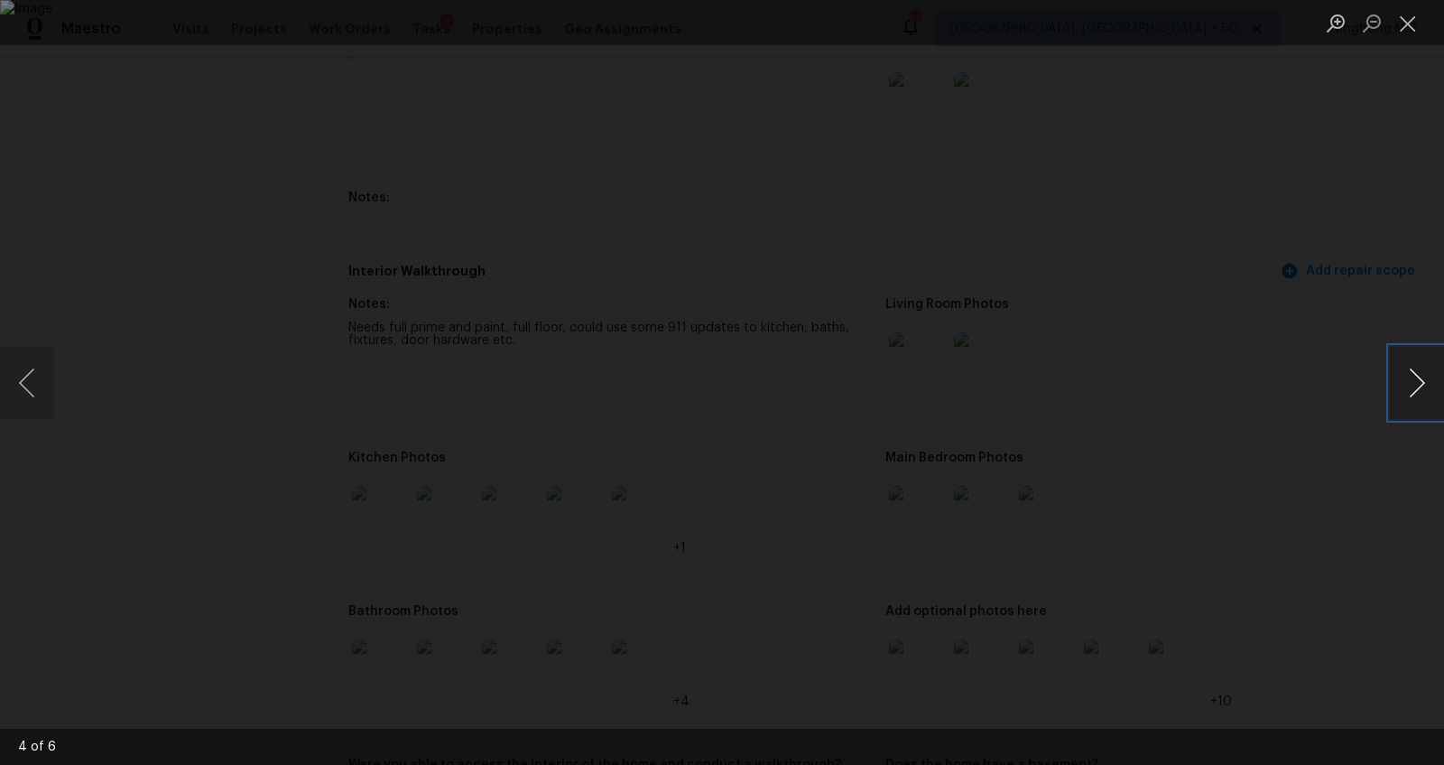
click at [1418, 375] on button "Next image" at bounding box center [1417, 383] width 54 height 72
click at [1418, 380] on button "Next image" at bounding box center [1417, 383] width 54 height 72
click at [1417, 21] on button "Close lightbox" at bounding box center [1408, 23] width 36 height 32
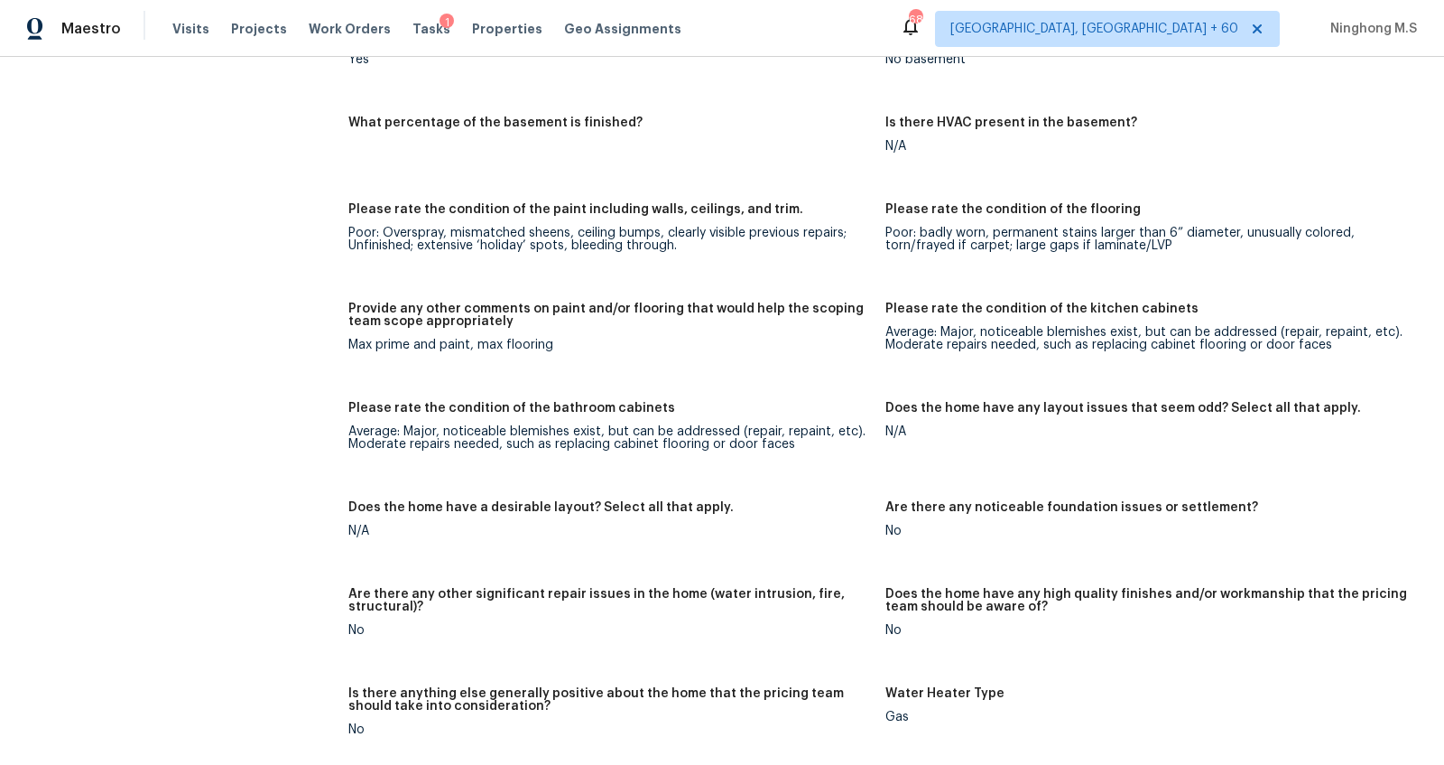
scroll to position [2787, 0]
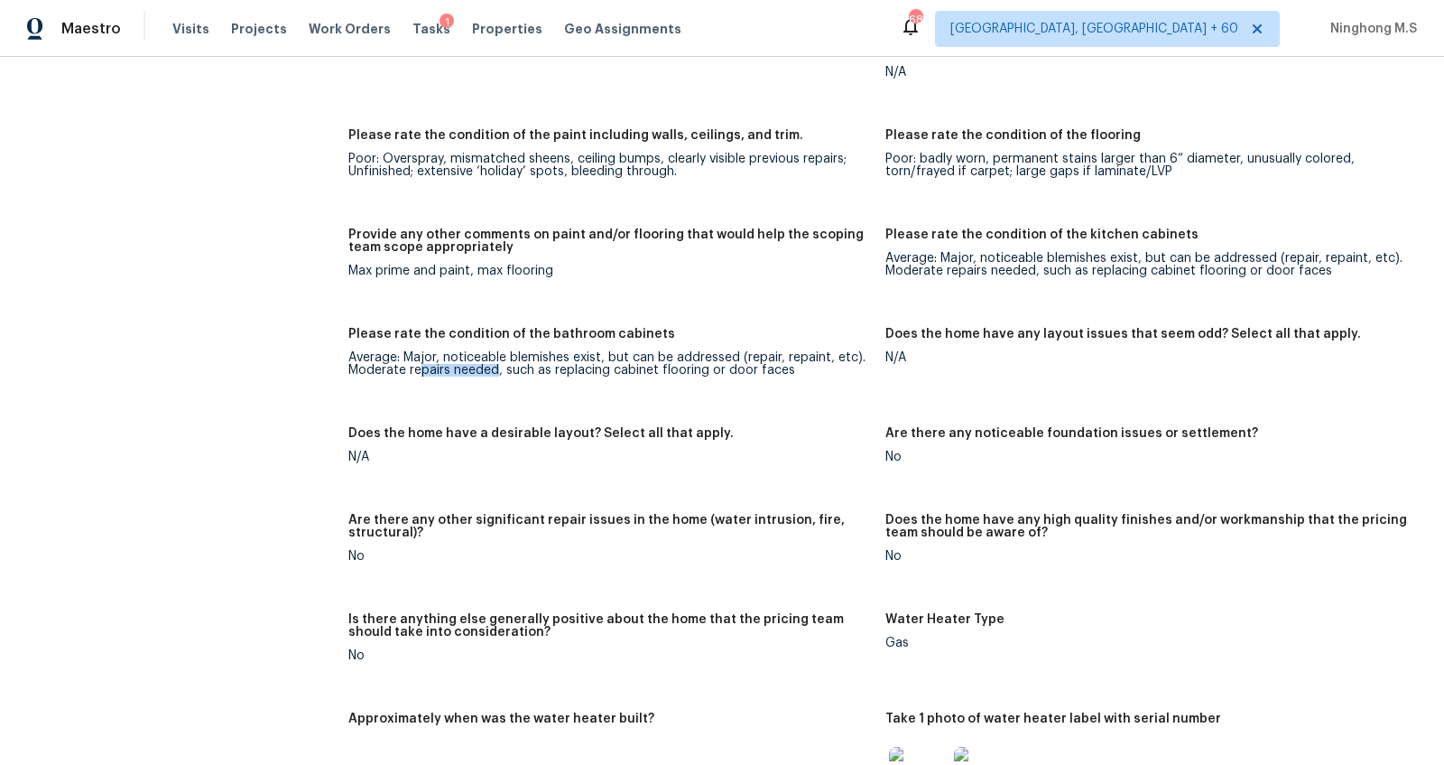
drag, startPoint x: 422, startPoint y: 354, endPoint x: 497, endPoint y: 354, distance: 74.9
click at [497, 354] on div "Average: Major, noticeable blemishes exist, but can be addressed (repair, repai…" at bounding box center [609, 363] width 523 height 25
drag, startPoint x: 636, startPoint y: 361, endPoint x: 718, endPoint y: 360, distance: 81.3
click at [718, 361] on div "Average: Major, noticeable blemishes exist, but can be addressed (repair, repai…" at bounding box center [609, 363] width 523 height 25
drag, startPoint x: 543, startPoint y: 315, endPoint x: 647, endPoint y: 318, distance: 104.8
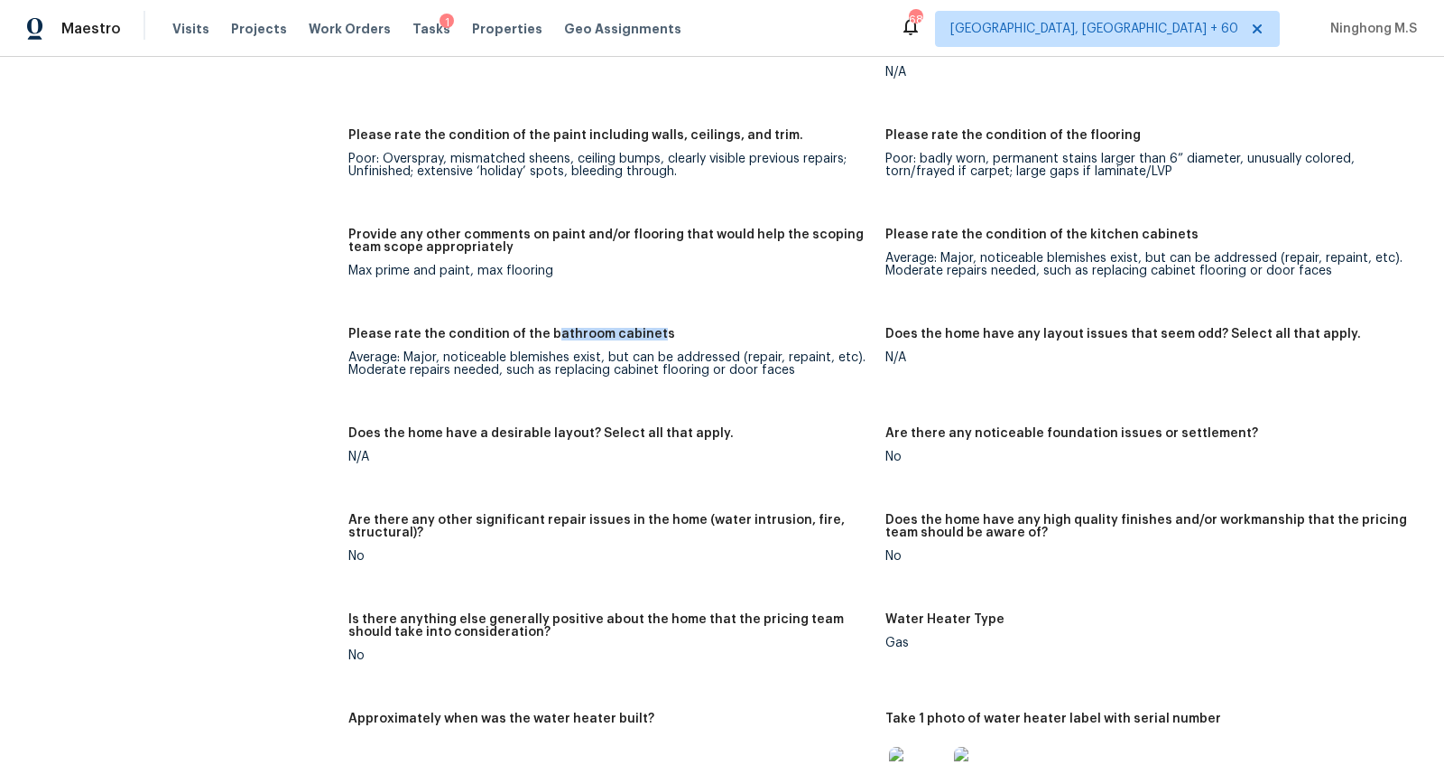
click at [647, 328] on h5 "Please rate the condition of the bathroom cabinets" at bounding box center [511, 334] width 327 height 13
click at [673, 328] on div "Please rate the condition of the bathroom cabinets" at bounding box center [609, 339] width 523 height 23
drag, startPoint x: 673, startPoint y: 318, endPoint x: 553, endPoint y: 316, distance: 120.1
click at [553, 328] on div "Please rate the condition of the bathroom cabinets" at bounding box center [609, 339] width 523 height 23
drag, startPoint x: 399, startPoint y: 342, endPoint x: 363, endPoint y: 339, distance: 36.3
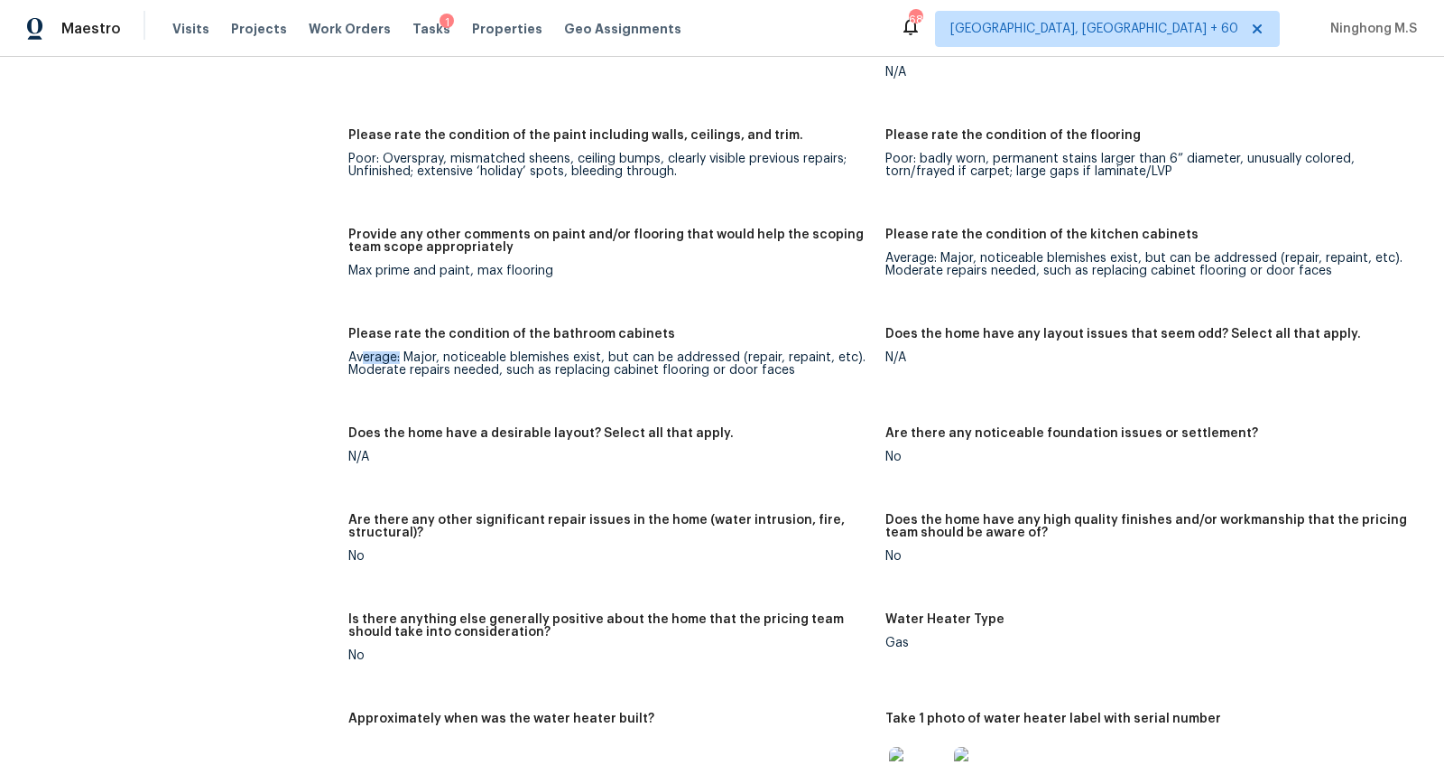
click at [362, 351] on div "Average: Major, noticeable blemishes exist, but can be addressed (repair, repai…" at bounding box center [609, 363] width 523 height 25
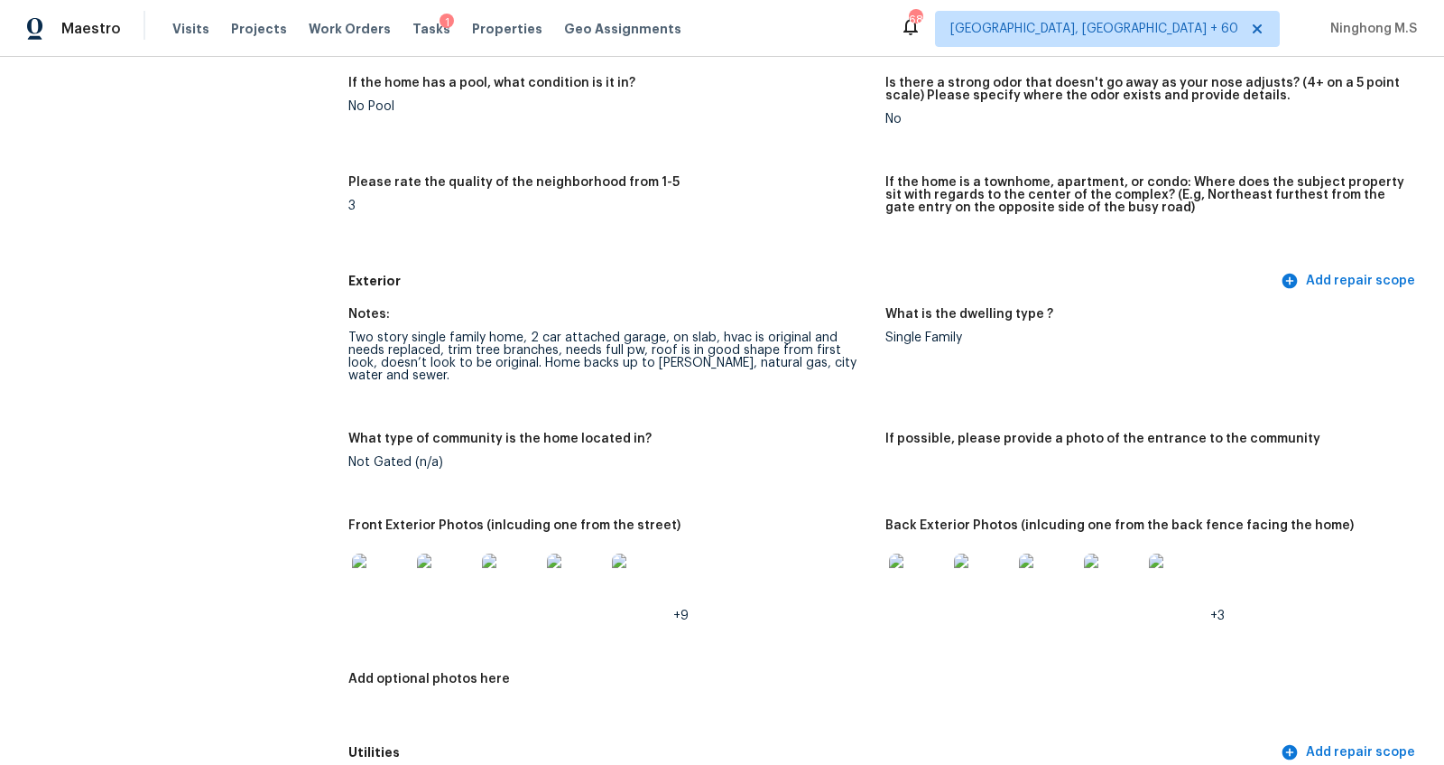
scroll to position [0, 0]
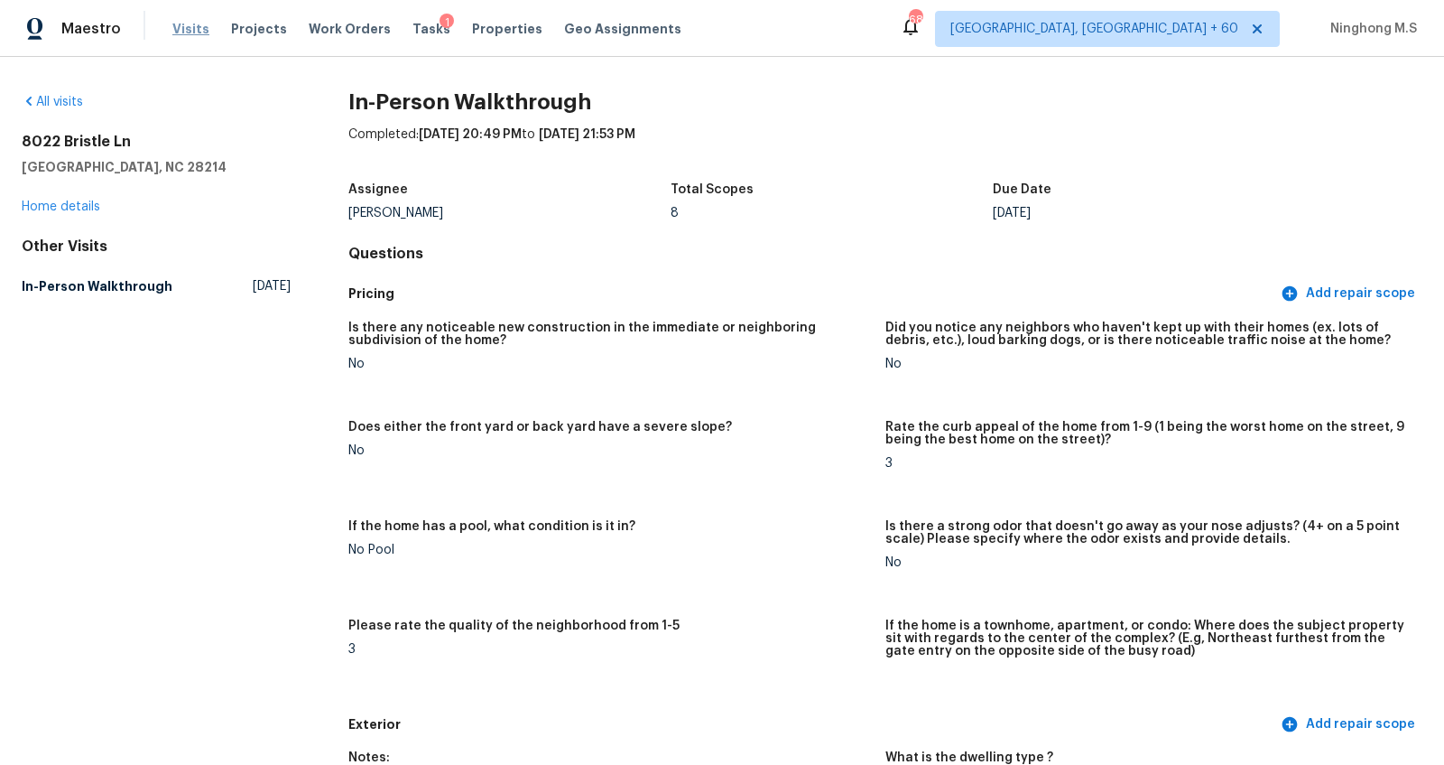
click at [201, 23] on span "Visits" at bounding box center [190, 29] width 37 height 18
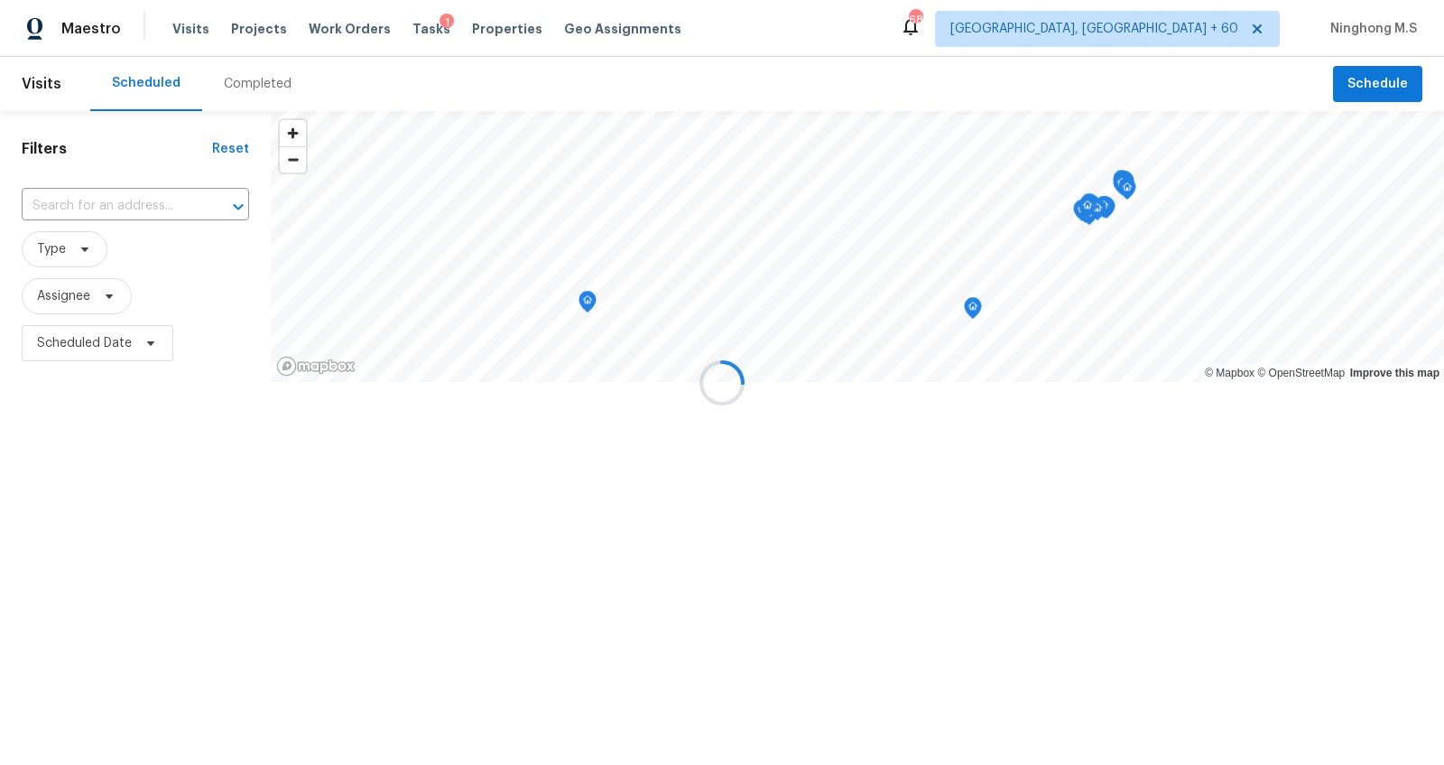
click at [245, 90] on div at bounding box center [722, 382] width 1444 height 765
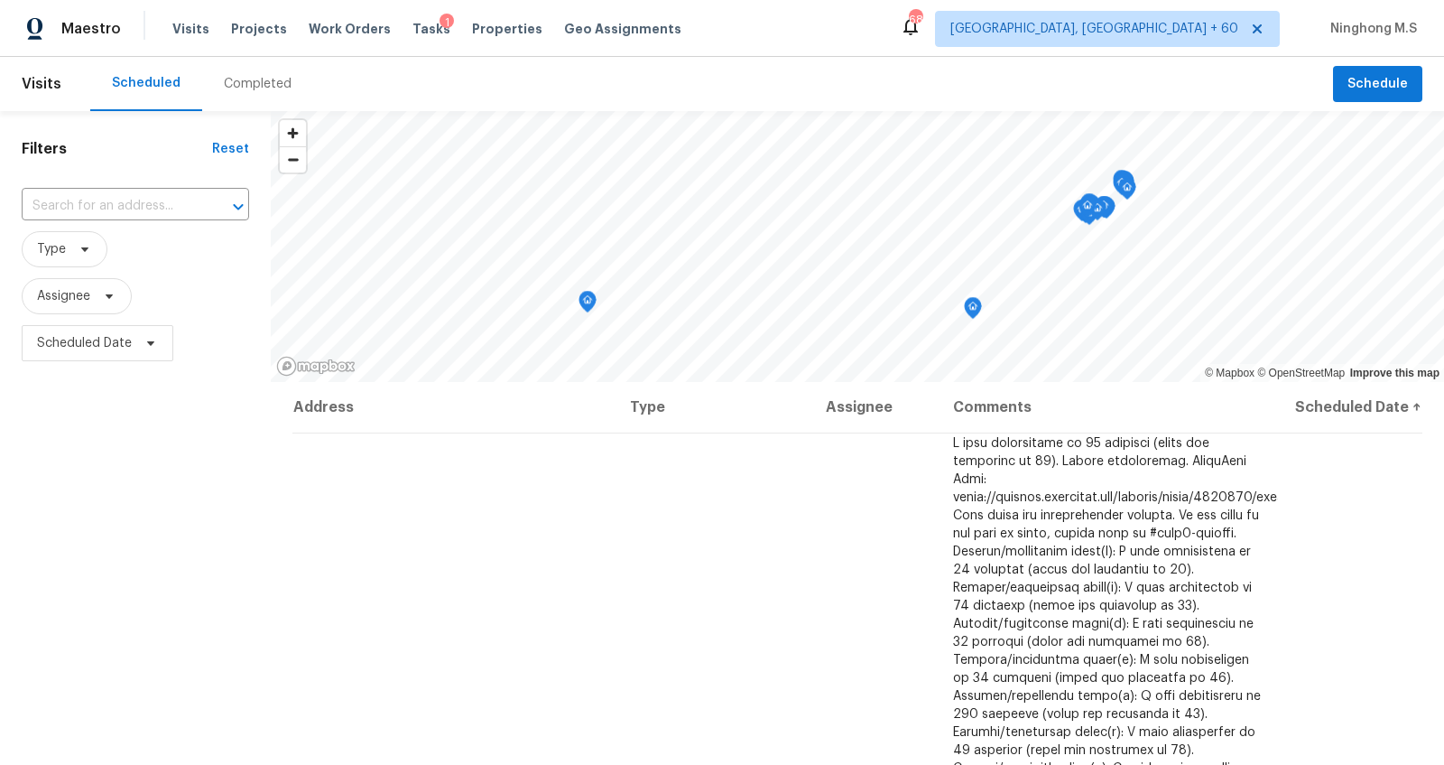
click at [276, 80] on div "Completed" at bounding box center [258, 84] width 68 height 18
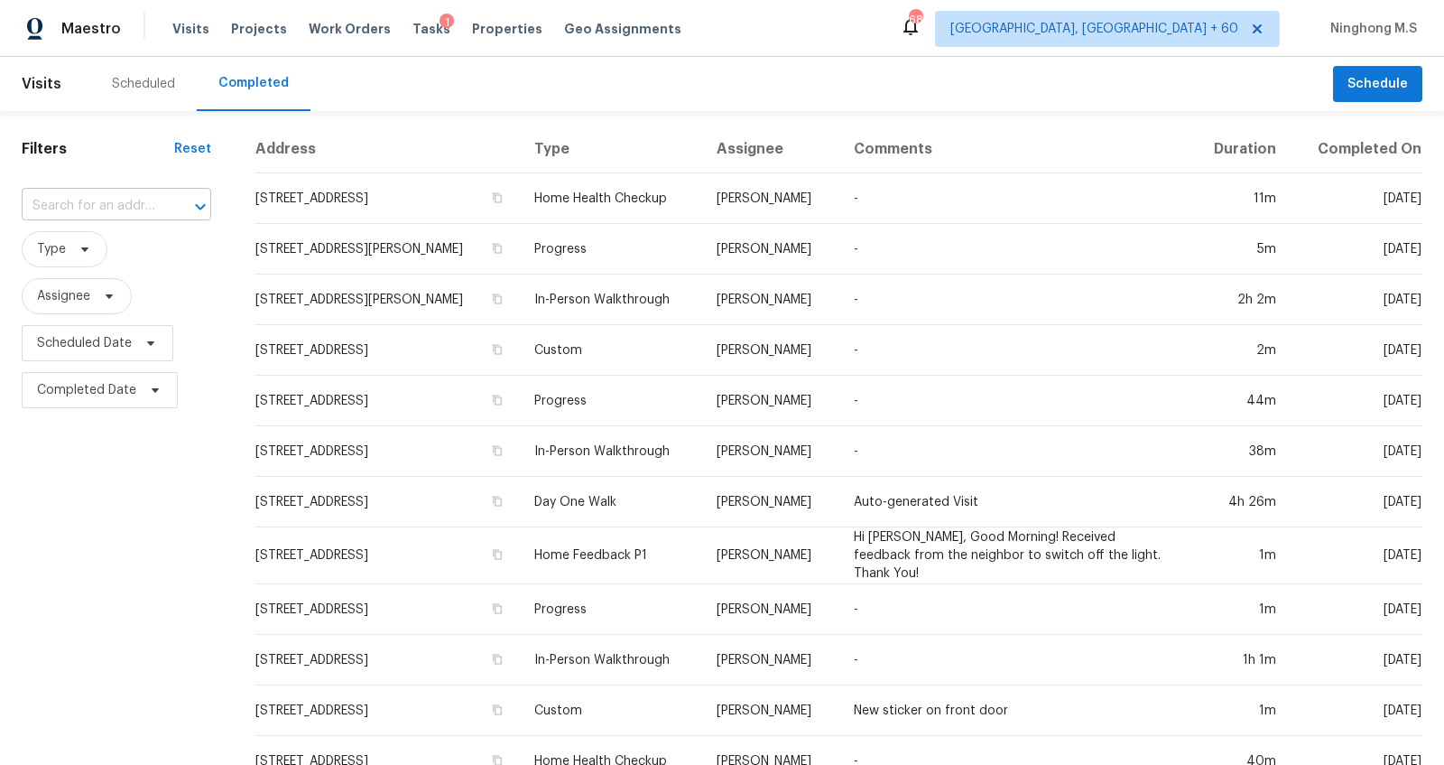
click at [128, 212] on input "text" at bounding box center [91, 206] width 139 height 28
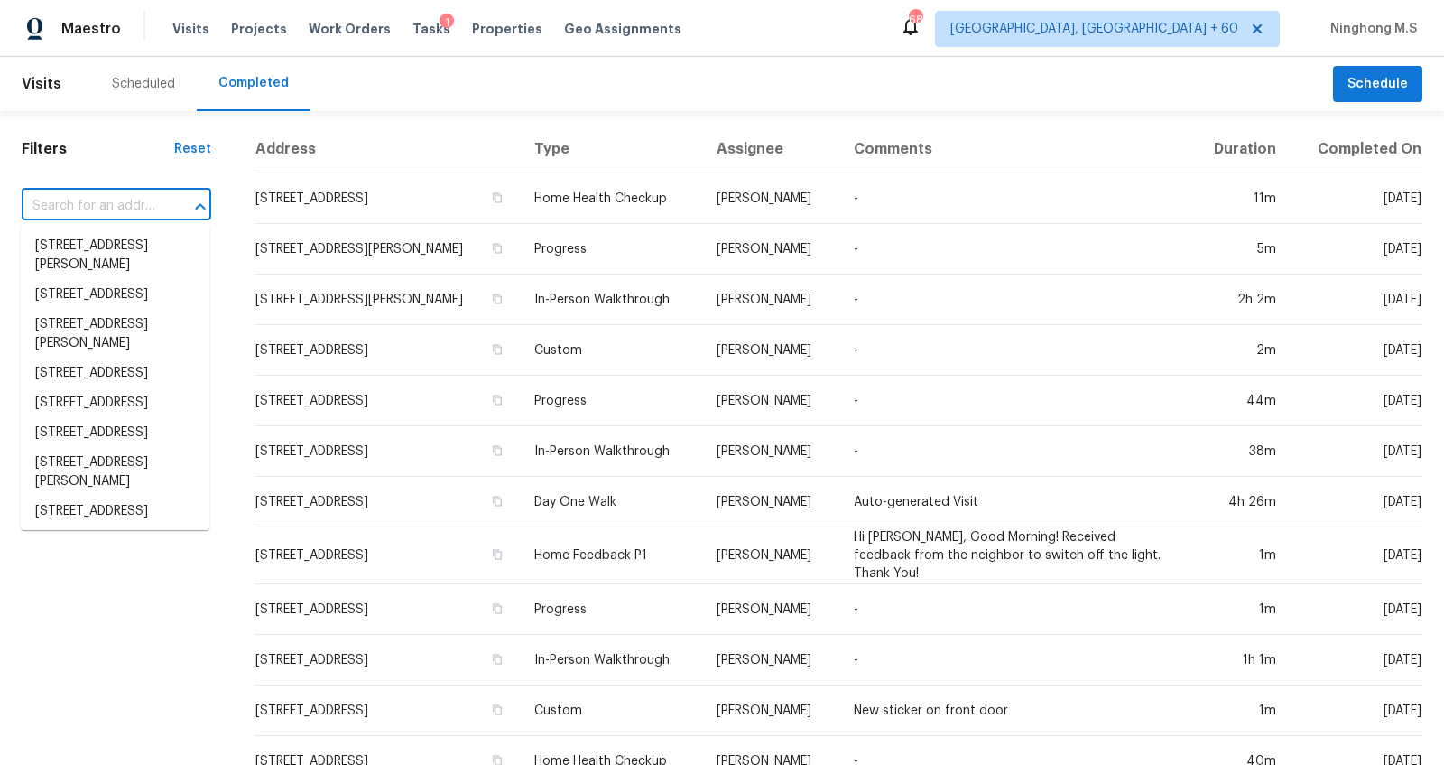
paste input "3088 Trimble Cir NW, Concord, NC 28027"
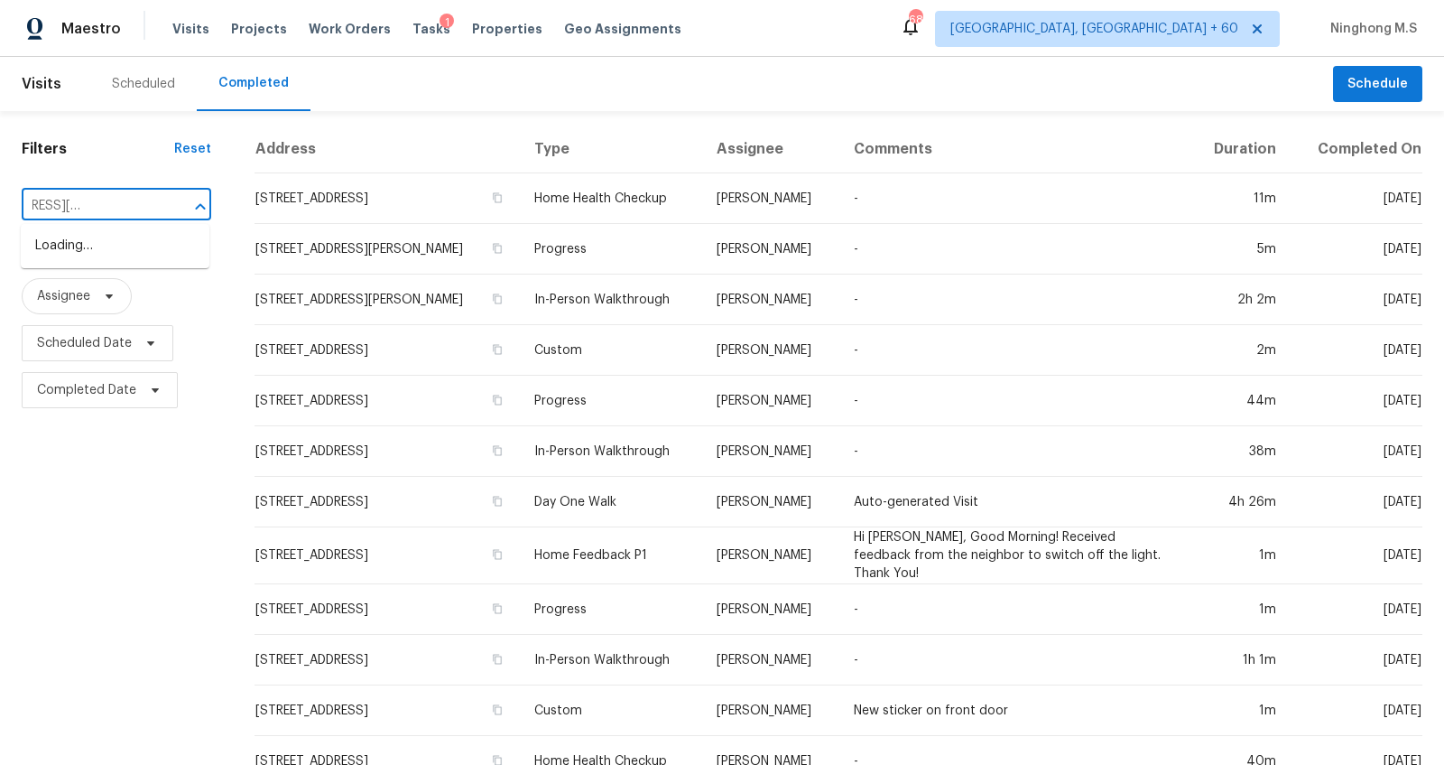
type input "3088 Trimble Cir NW, Concord, NC 28027"
click at [134, 248] on li "3088 Trimble Cir NW, Concord, NC 28027" at bounding box center [115, 255] width 189 height 49
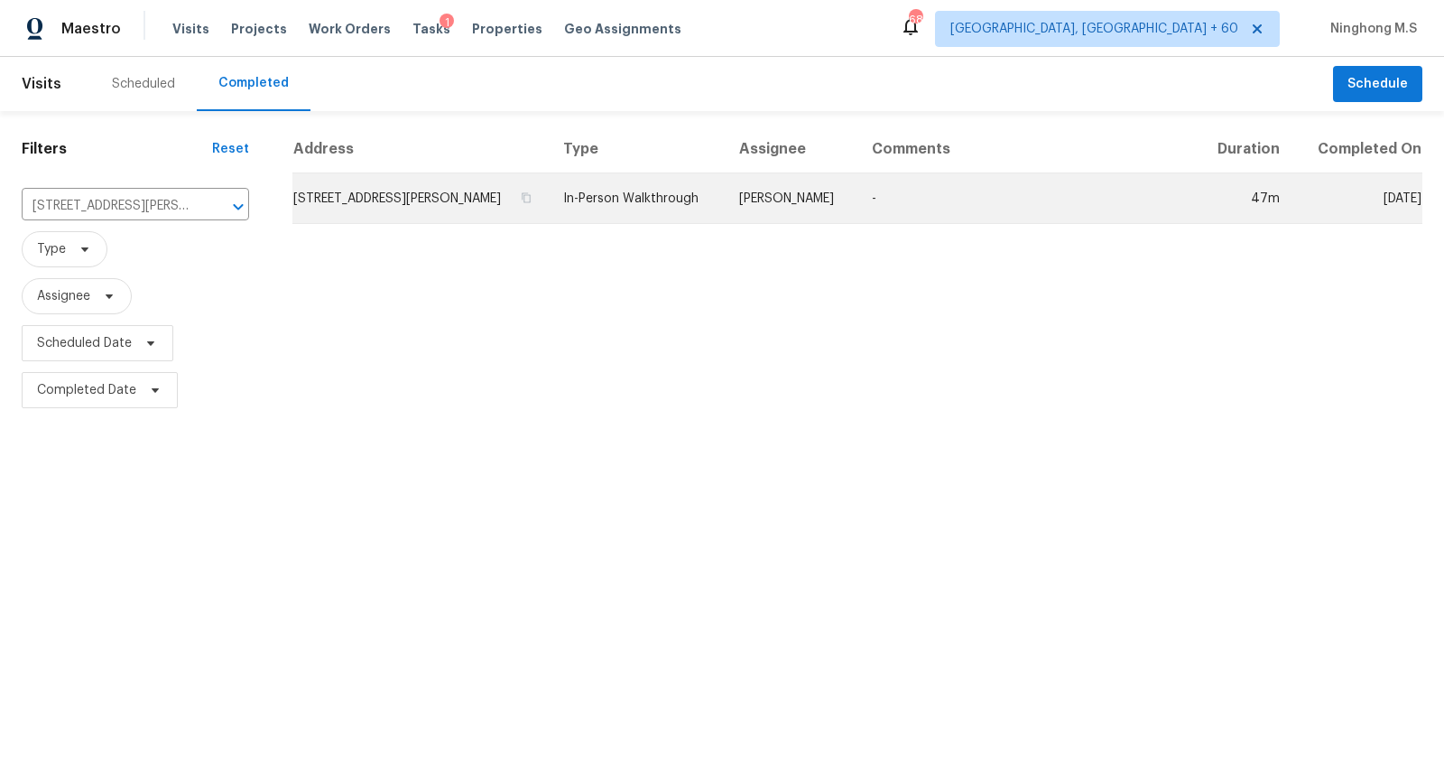
click at [409, 188] on td "3088 Trimble Cir NW, Concord, NC 28027" at bounding box center [420, 198] width 256 height 51
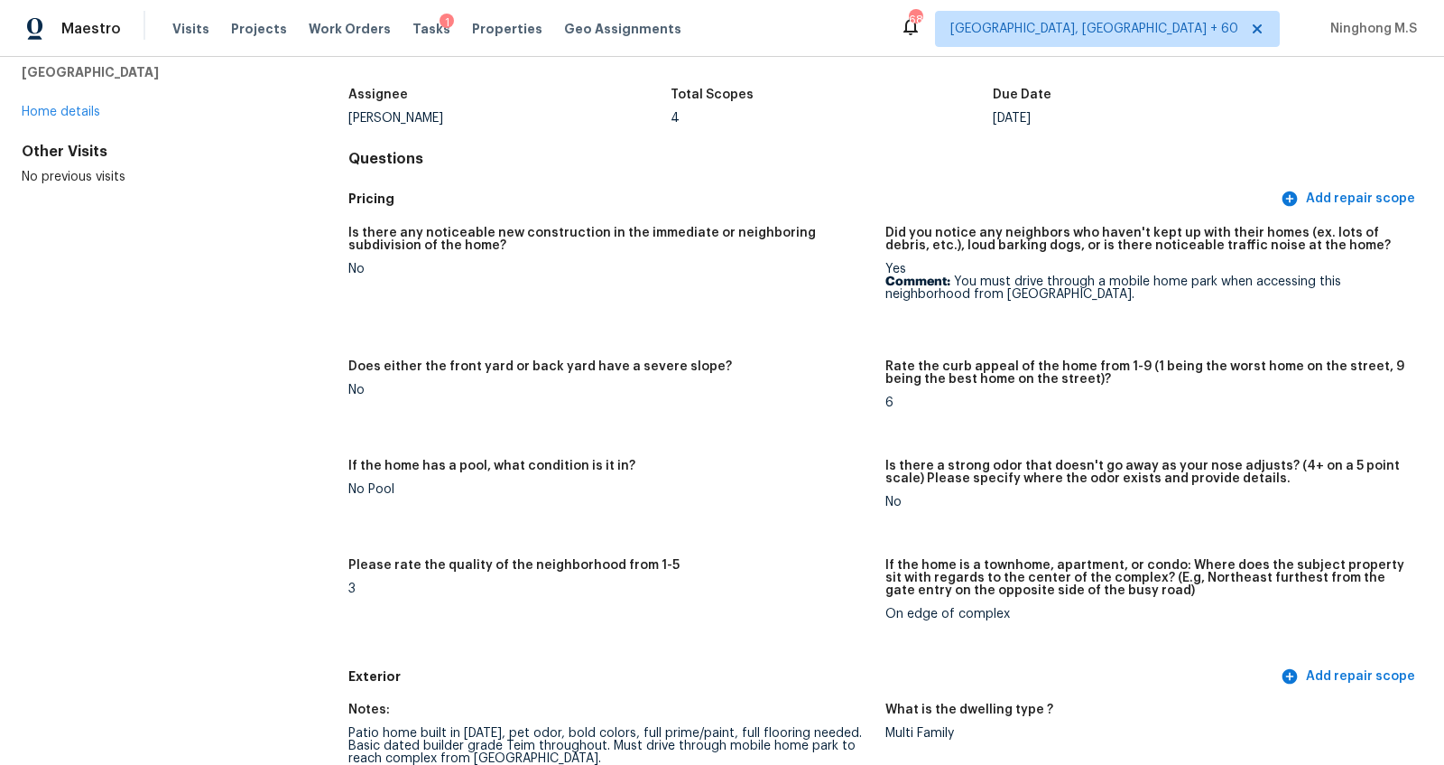
scroll to position [104, 0]
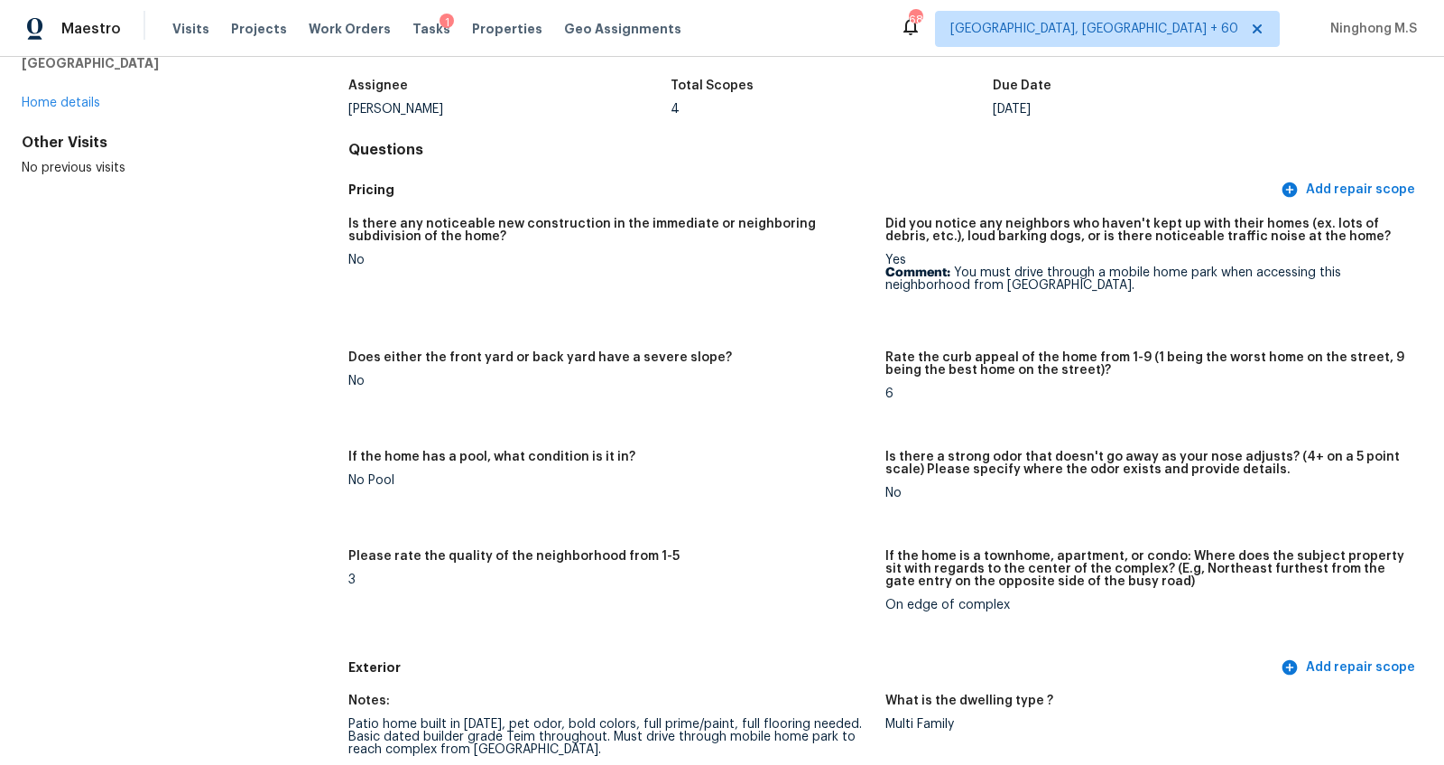
click at [761, 96] on div "Total Scopes" at bounding box center [832, 90] width 322 height 23
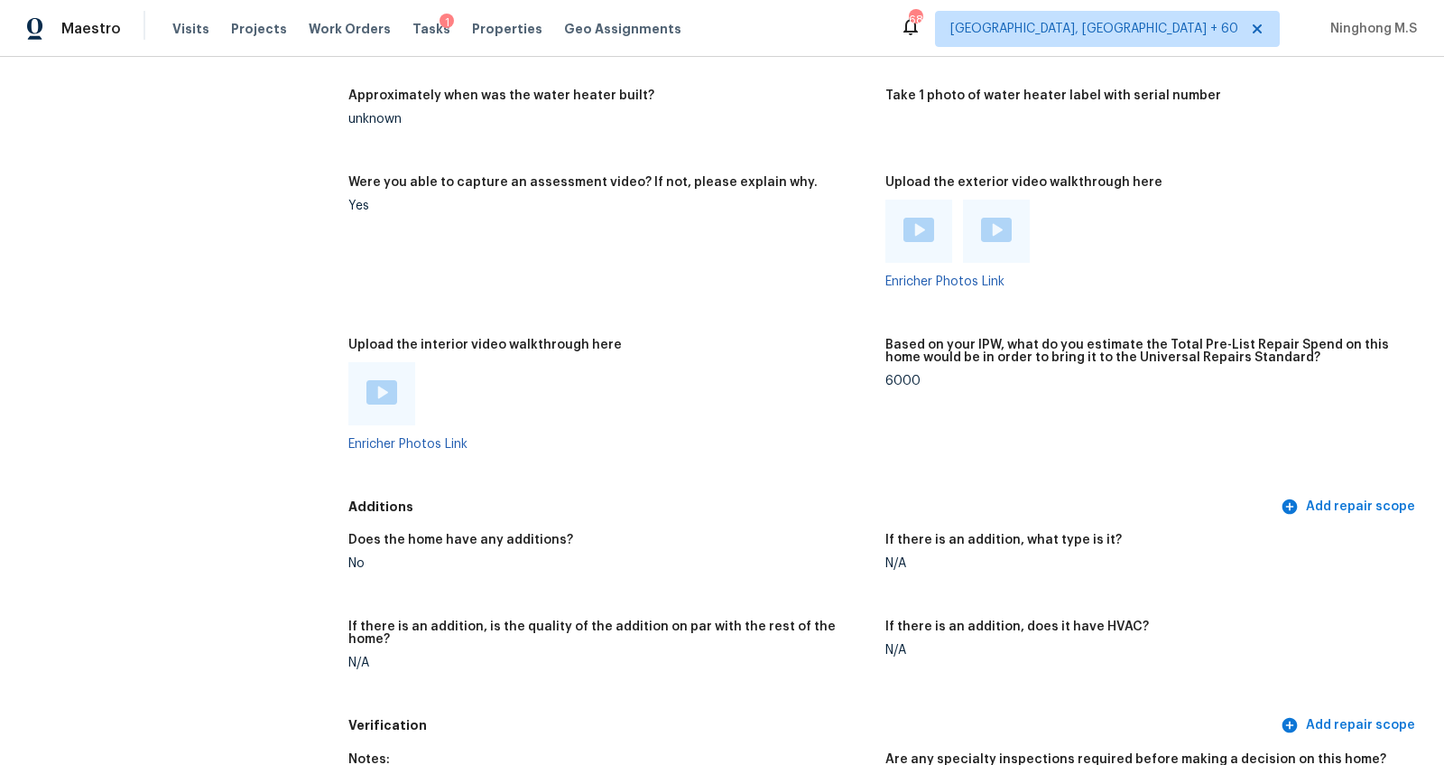
scroll to position [3224, 0]
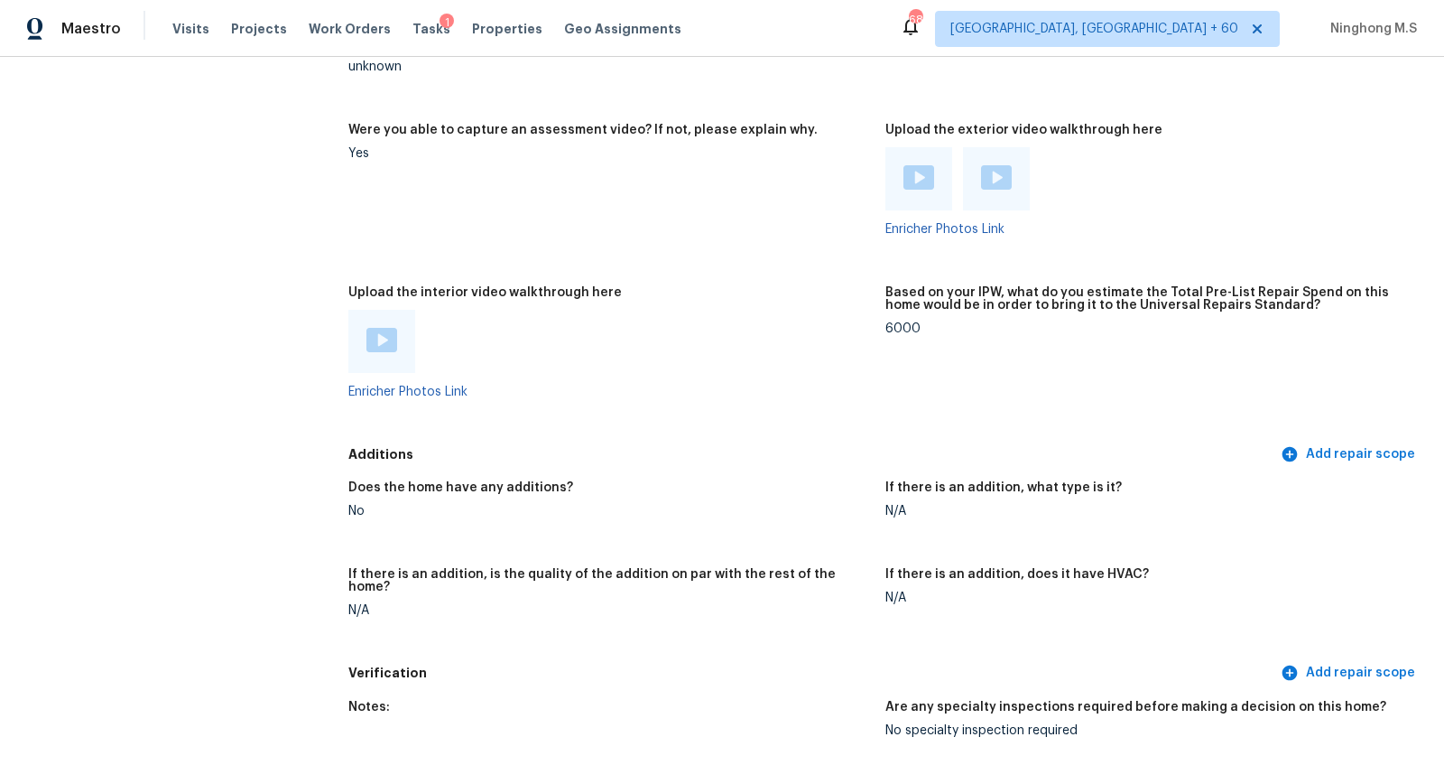
click at [380, 339] on img at bounding box center [382, 340] width 31 height 24
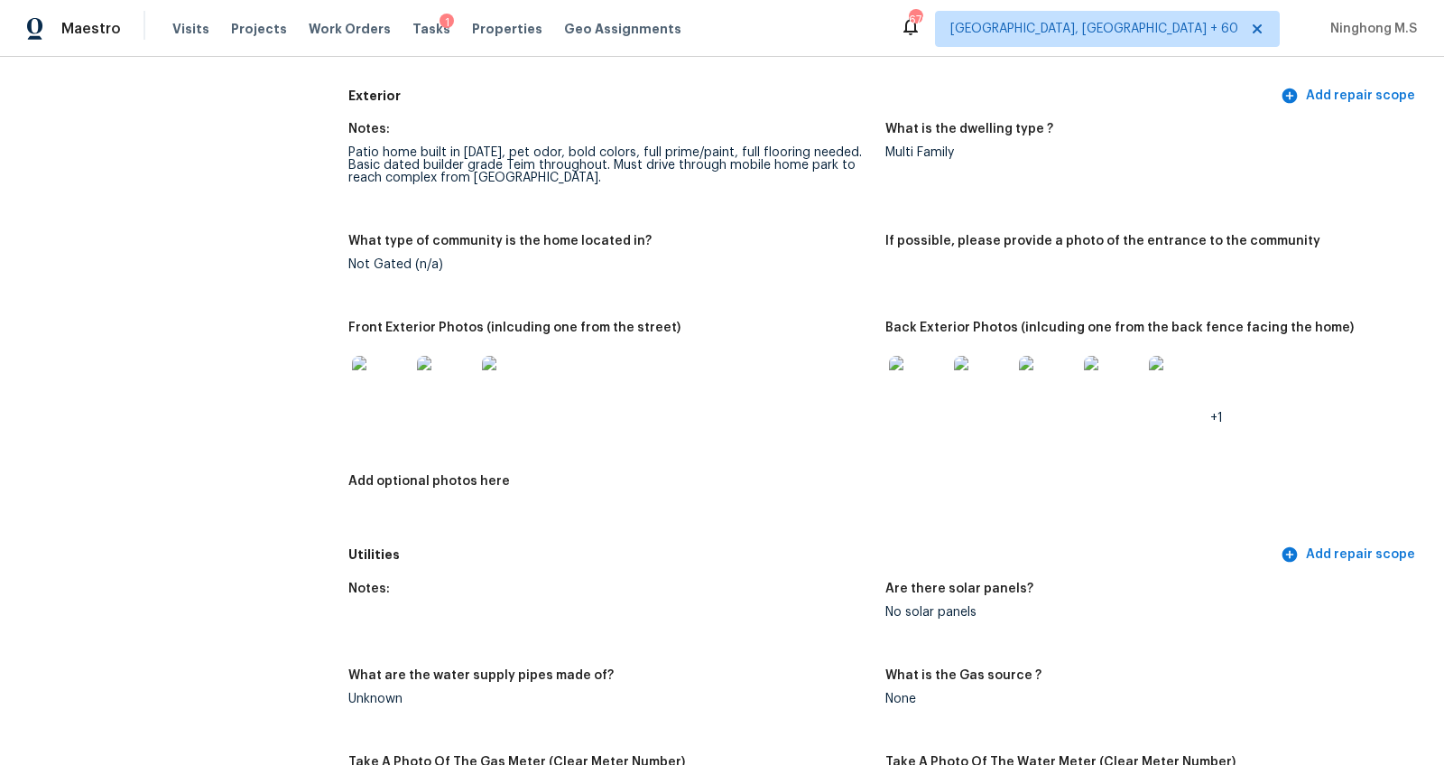
scroll to position [717, 0]
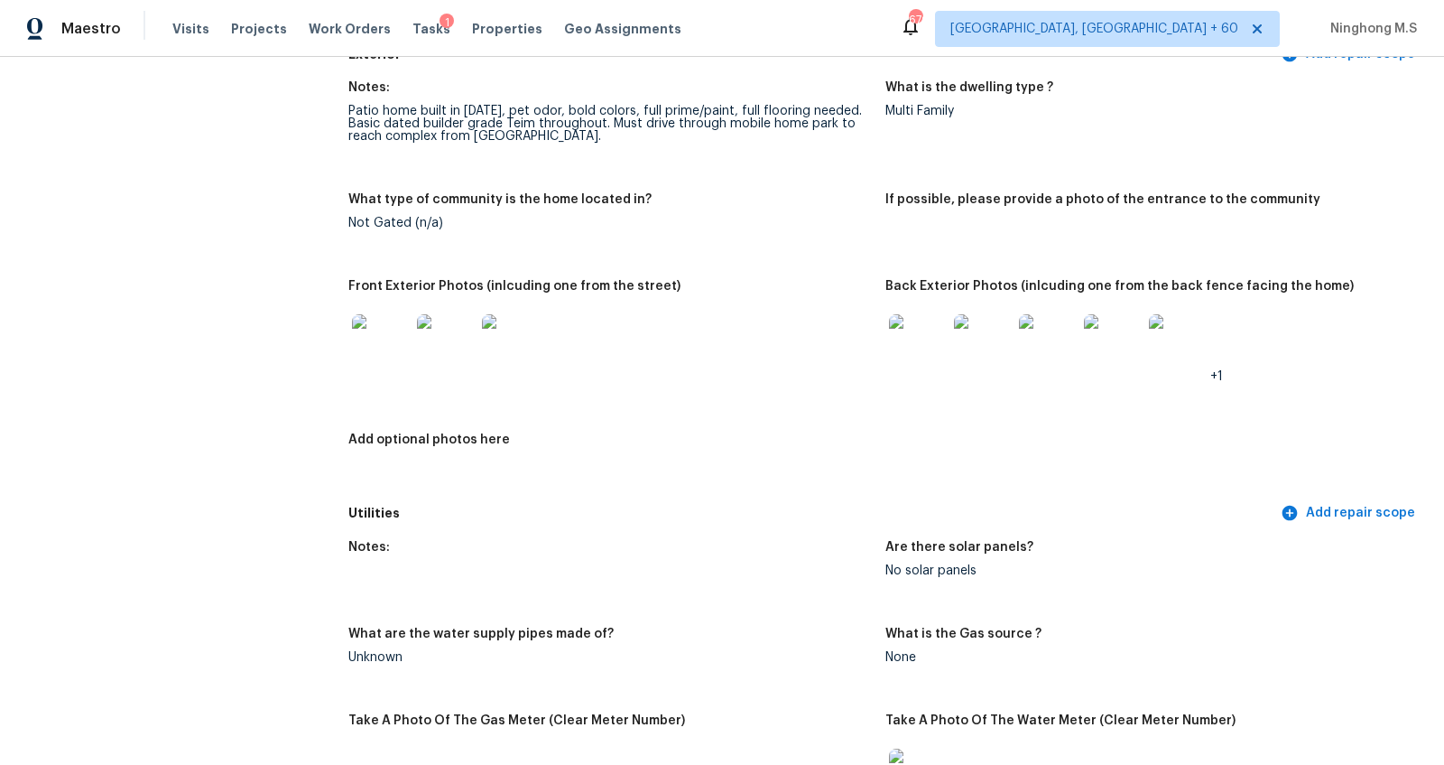
click at [384, 326] on img at bounding box center [381, 343] width 58 height 58
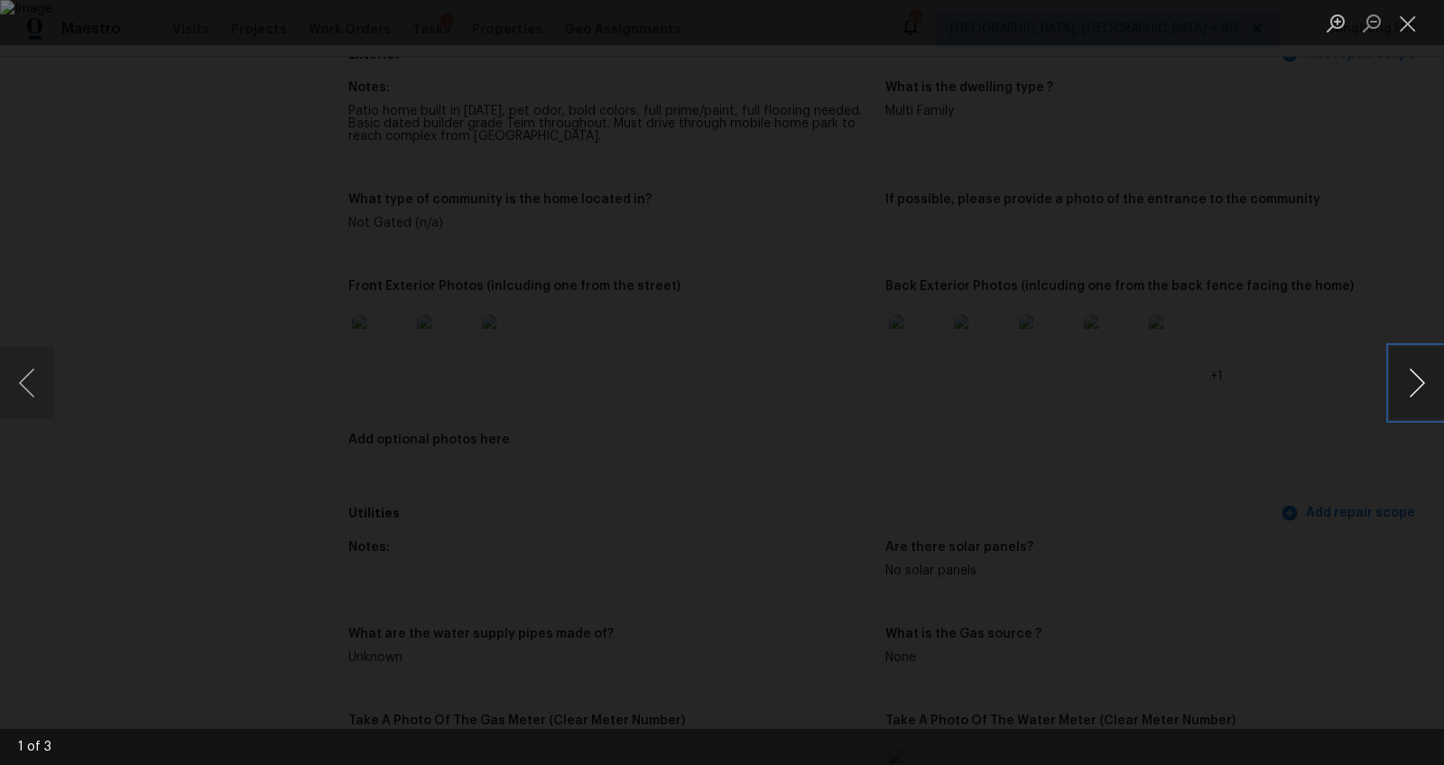
click at [1419, 373] on button "Next image" at bounding box center [1417, 383] width 54 height 72
click at [1410, 26] on button "Close lightbox" at bounding box center [1408, 23] width 36 height 32
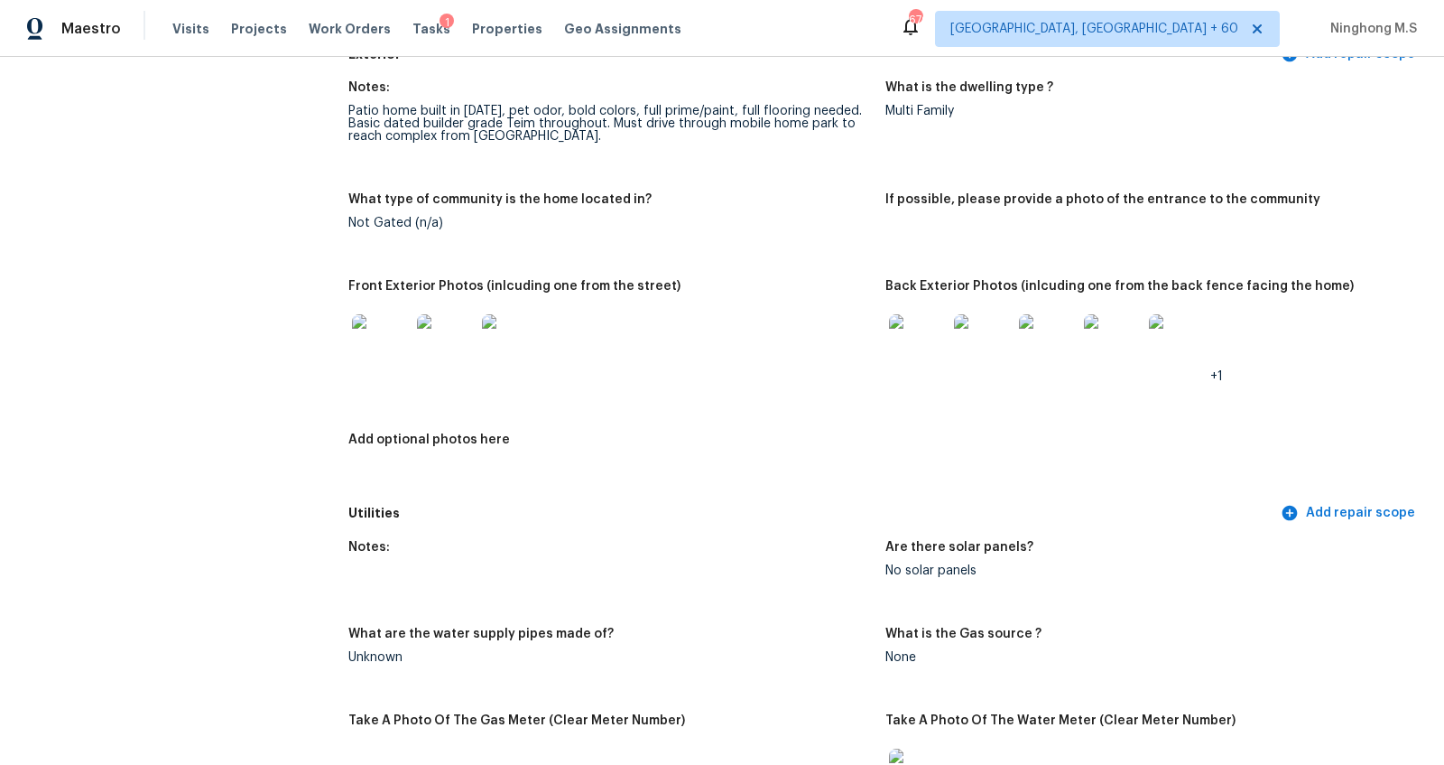
click at [1040, 339] on img at bounding box center [1048, 343] width 58 height 58
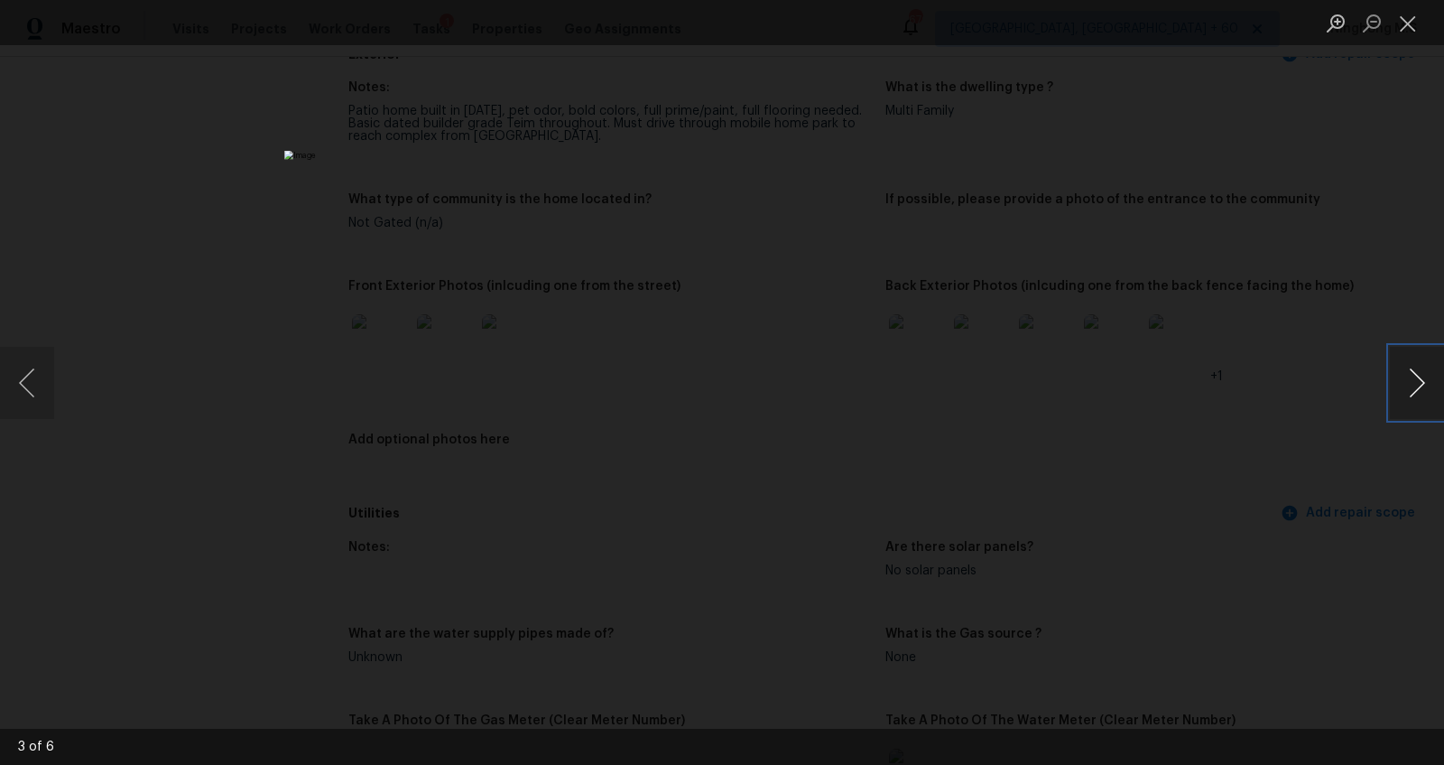
click at [1419, 377] on button "Next image" at bounding box center [1417, 383] width 54 height 72
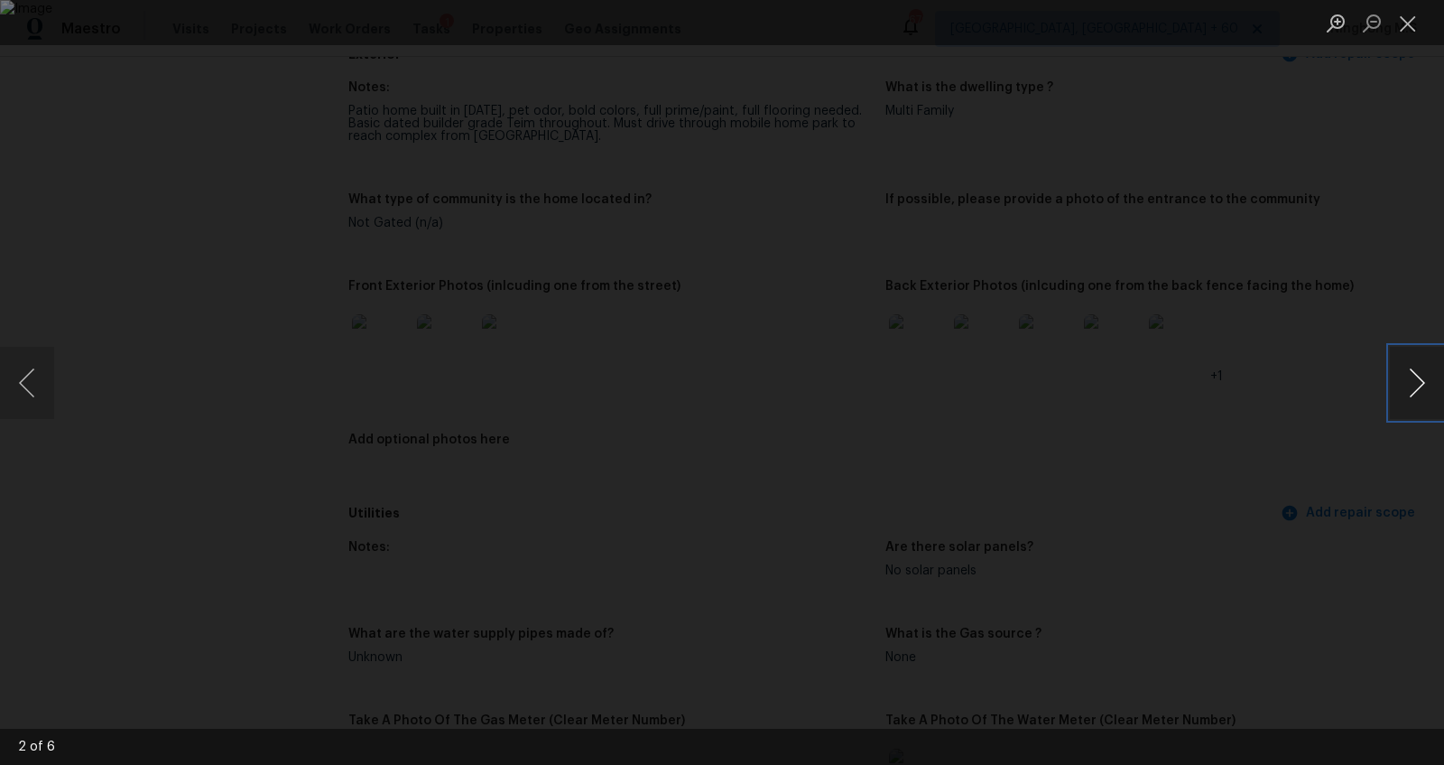
click at [1419, 377] on button "Next image" at bounding box center [1417, 383] width 54 height 72
click at [1414, 376] on button "Next image" at bounding box center [1417, 383] width 54 height 72
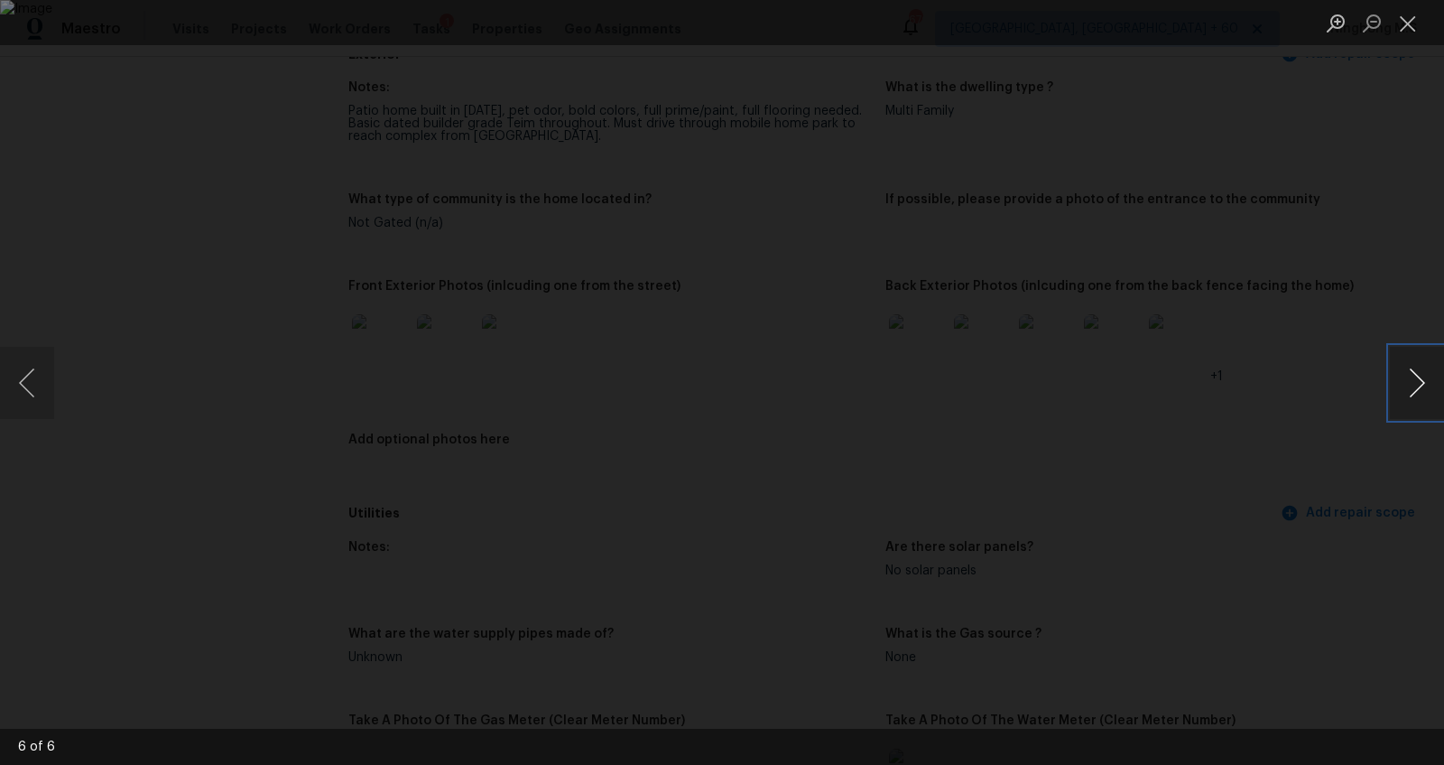
click at [1414, 376] on button "Next image" at bounding box center [1417, 383] width 54 height 72
click at [1425, 386] on button "Next image" at bounding box center [1417, 383] width 54 height 72
click at [1397, 32] on button "Close lightbox" at bounding box center [1408, 23] width 36 height 32
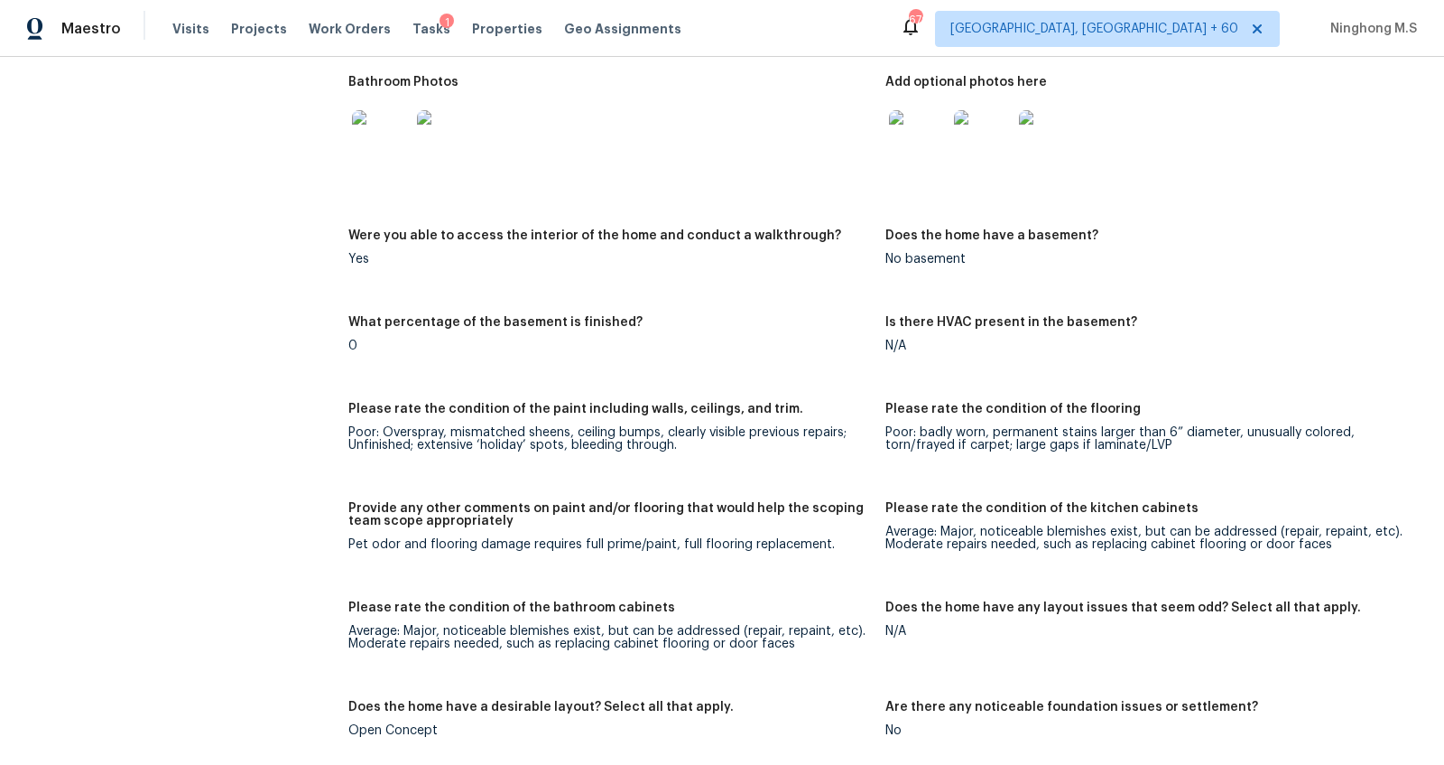
scroll to position [2296, 0]
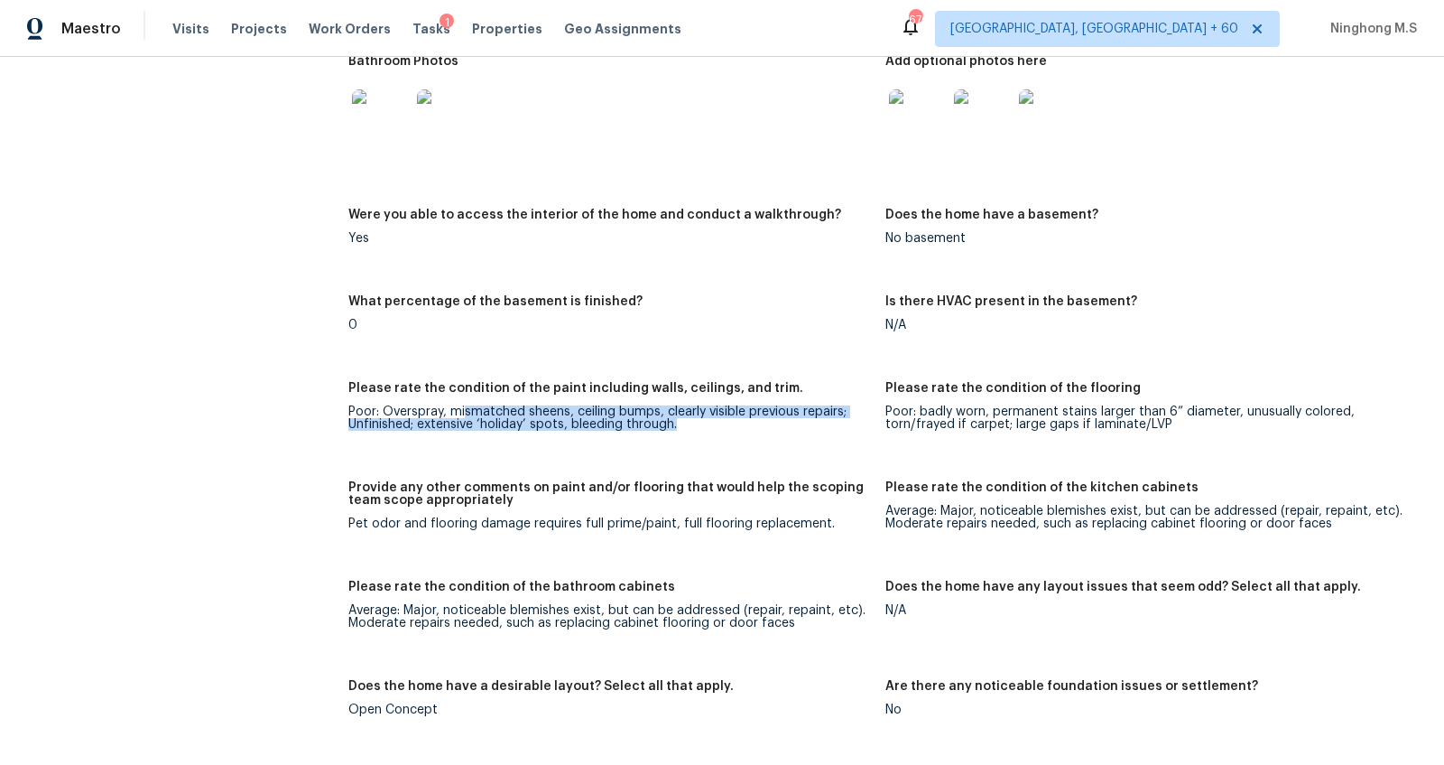
drag, startPoint x: 467, startPoint y: 410, endPoint x: 871, endPoint y: 424, distance: 404.7
click at [871, 424] on figure "Please rate the condition of the paint including walls, ceilings, and trim. Poo…" at bounding box center [616, 421] width 537 height 78
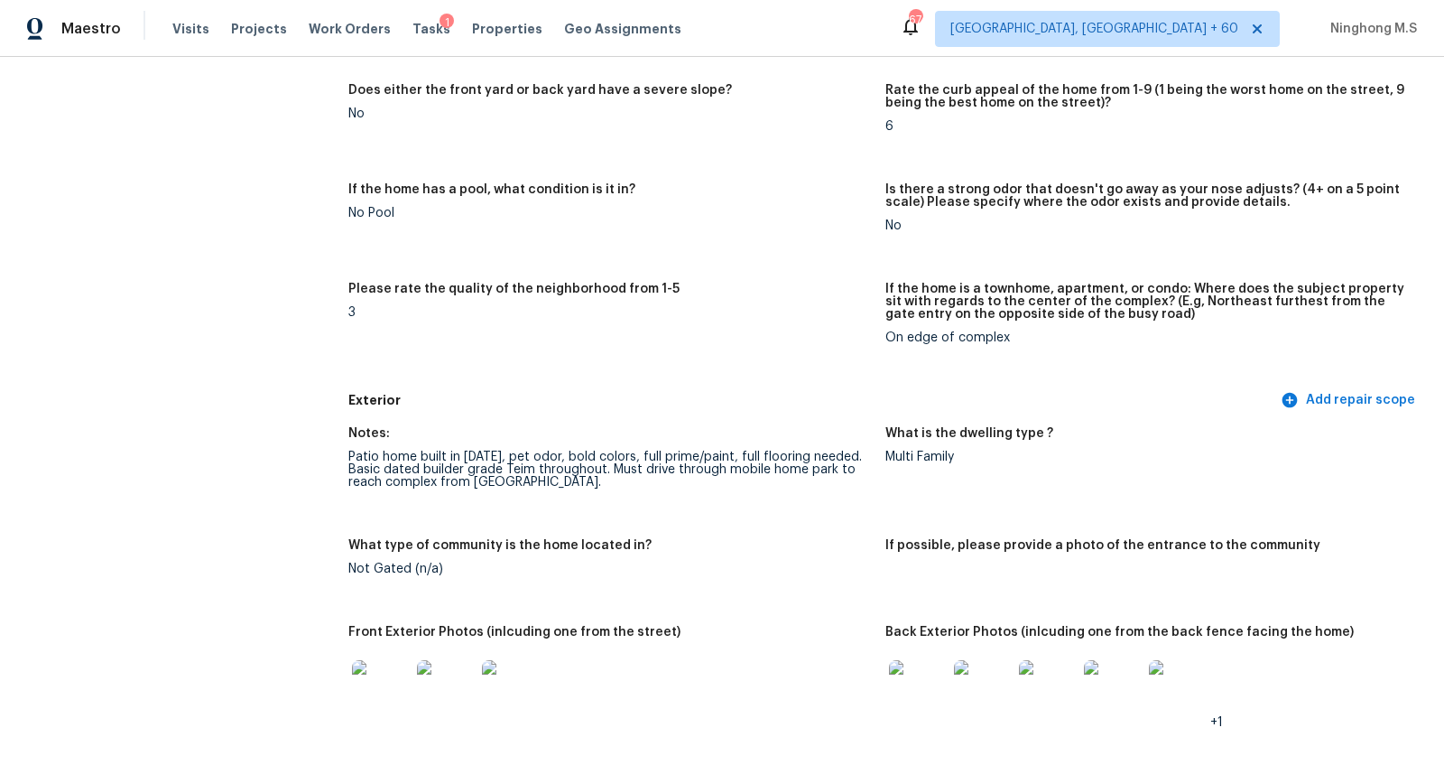
scroll to position [309, 0]
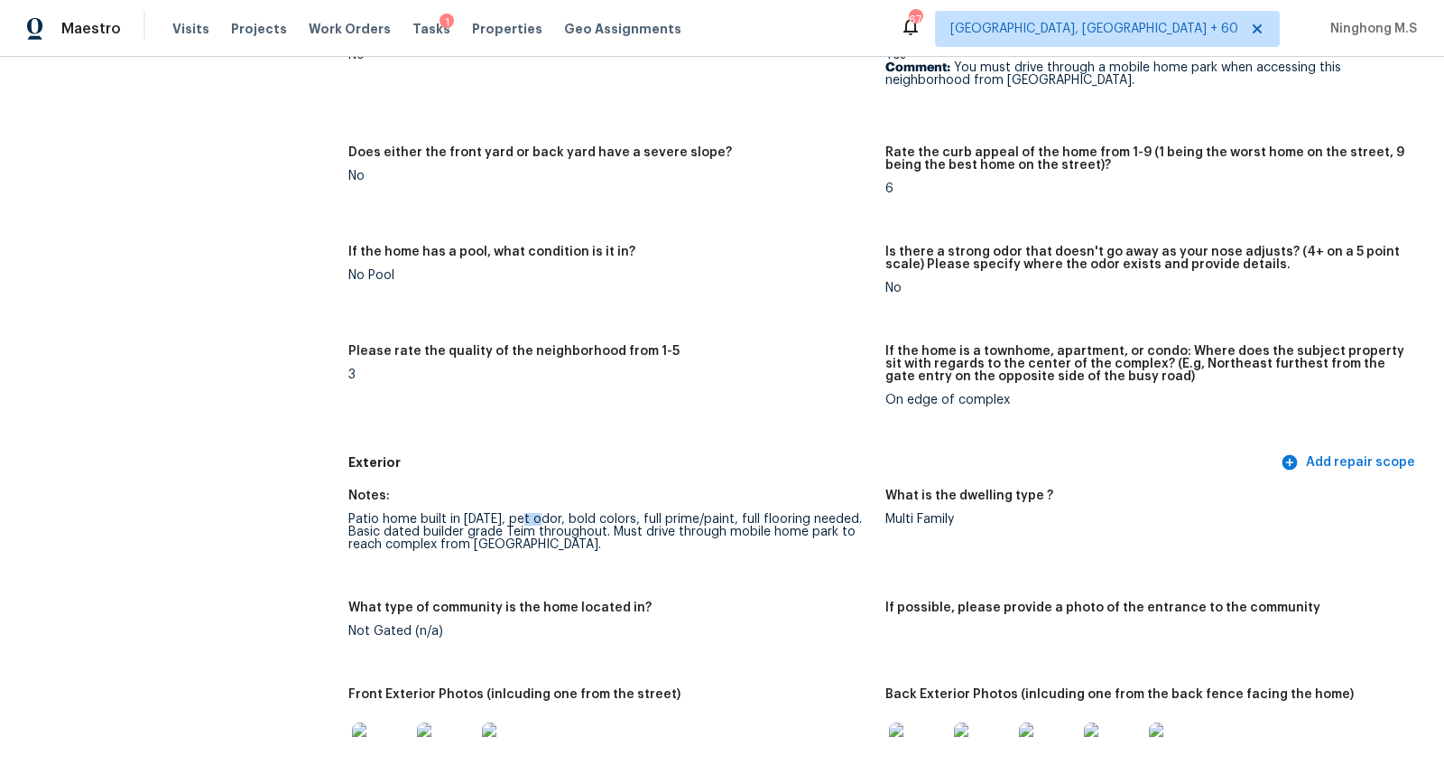
drag, startPoint x: 547, startPoint y: 518, endPoint x: 521, endPoint y: 518, distance: 26.2
click at [521, 518] on div "Patio home built in 2008, pet odor, bold colors, full prime/paint, full floorin…" at bounding box center [609, 532] width 523 height 38
click at [597, 521] on div "Patio home built in 2008, pet odor, bold colors, full prime/paint, full floorin…" at bounding box center [609, 532] width 523 height 38
drag, startPoint x: 985, startPoint y: 292, endPoint x: 923, endPoint y: 291, distance: 61.4
click at [923, 291] on div "No" at bounding box center [1147, 288] width 523 height 13
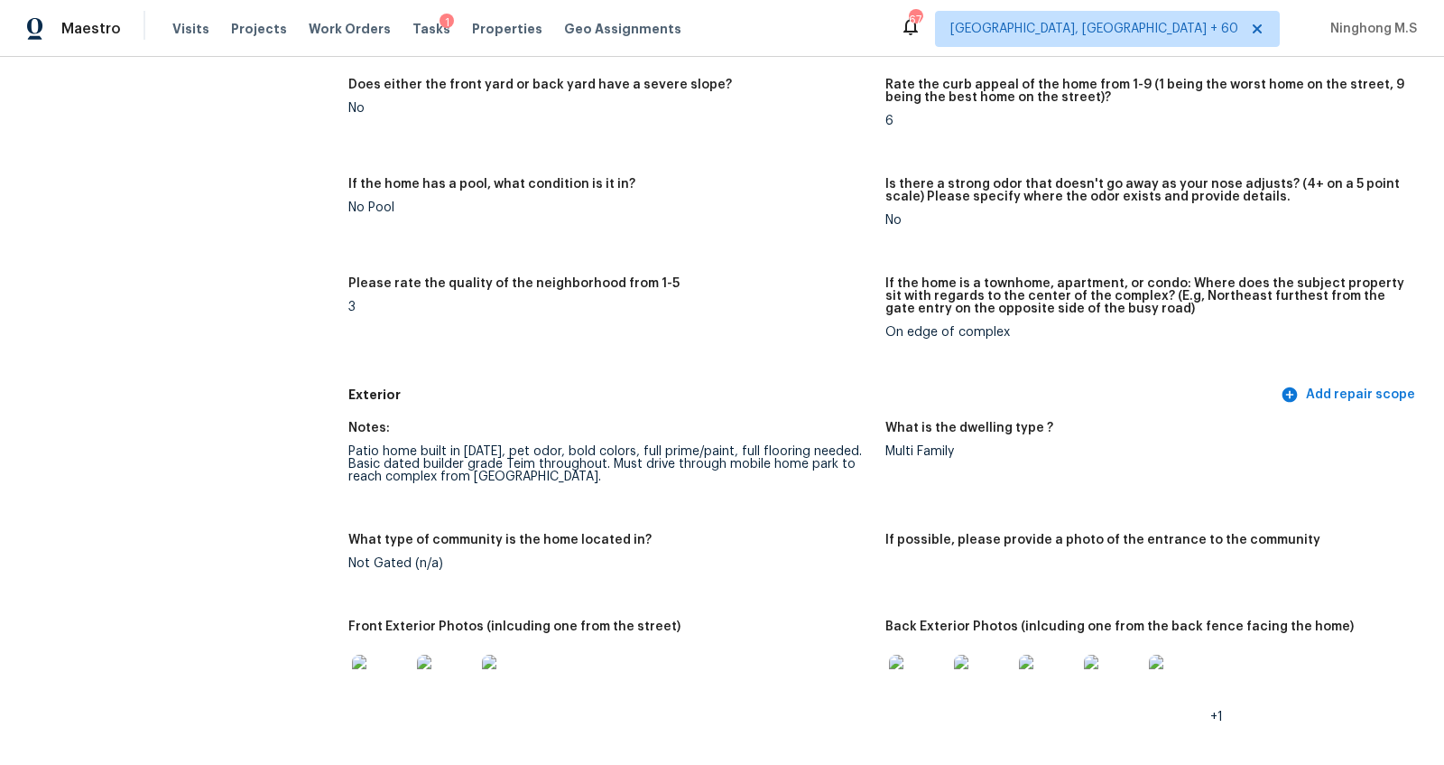
scroll to position [379, 0]
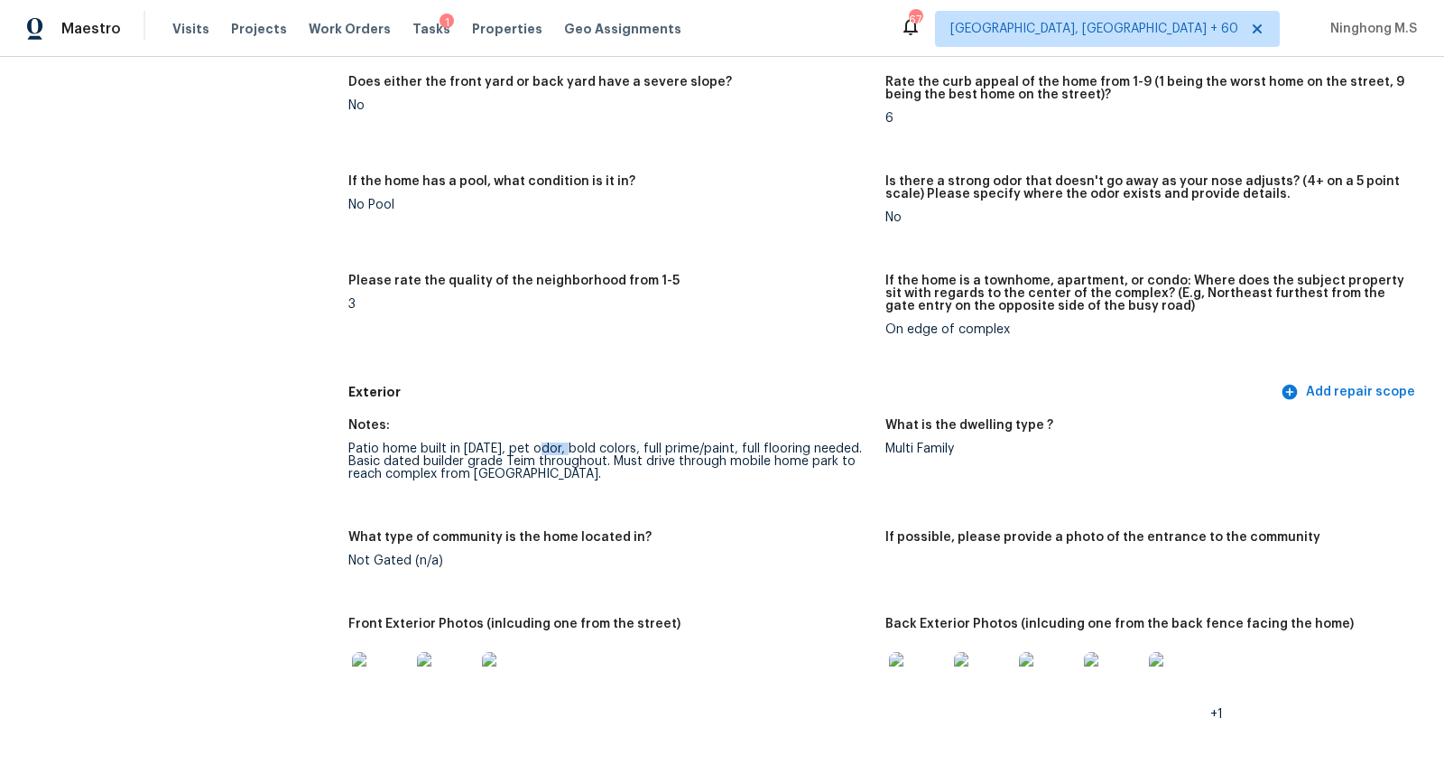
drag, startPoint x: 552, startPoint y: 446, endPoint x: 540, endPoint y: 446, distance: 12.6
click at [540, 446] on div "Patio home built in 2008, pet odor, bold colors, full prime/paint, full floorin…" at bounding box center [609, 461] width 523 height 38
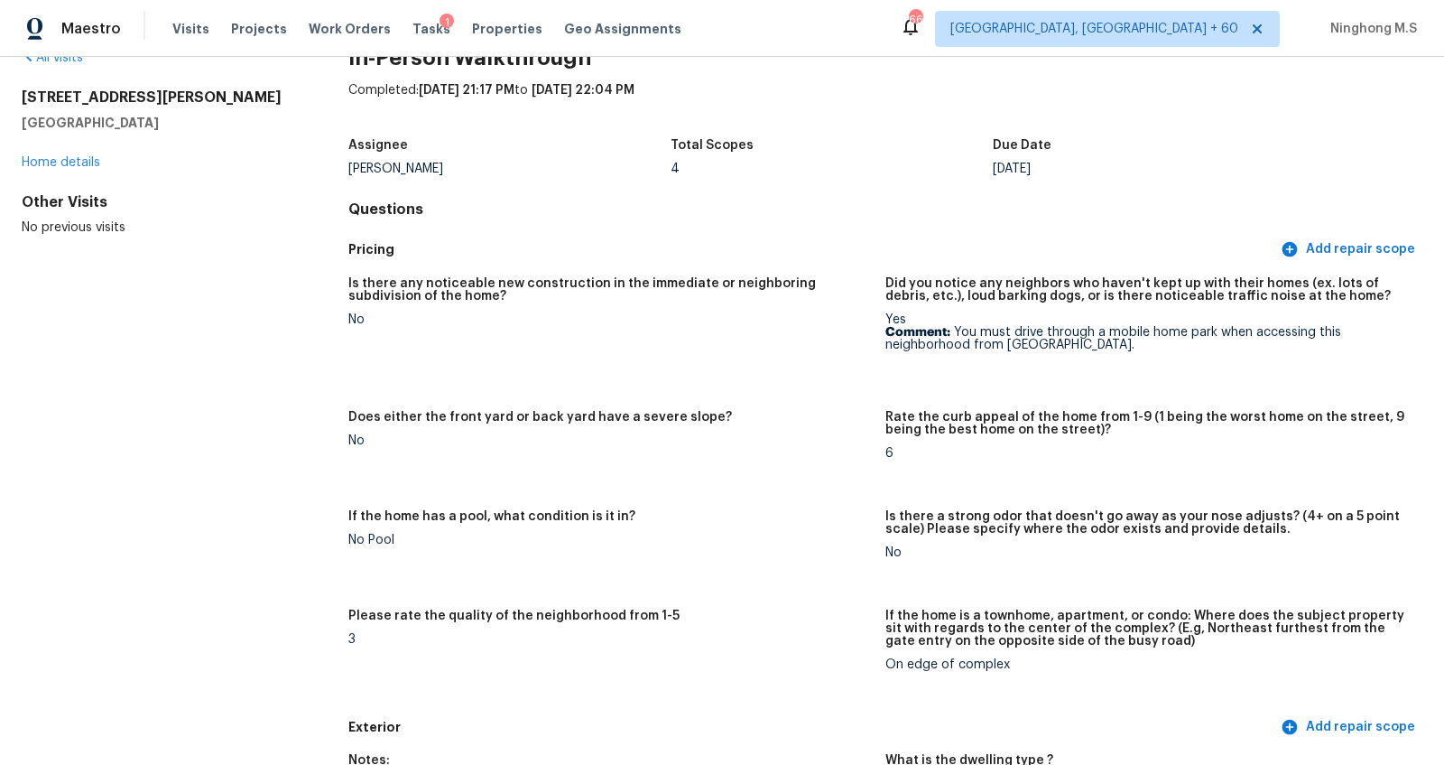
scroll to position [0, 0]
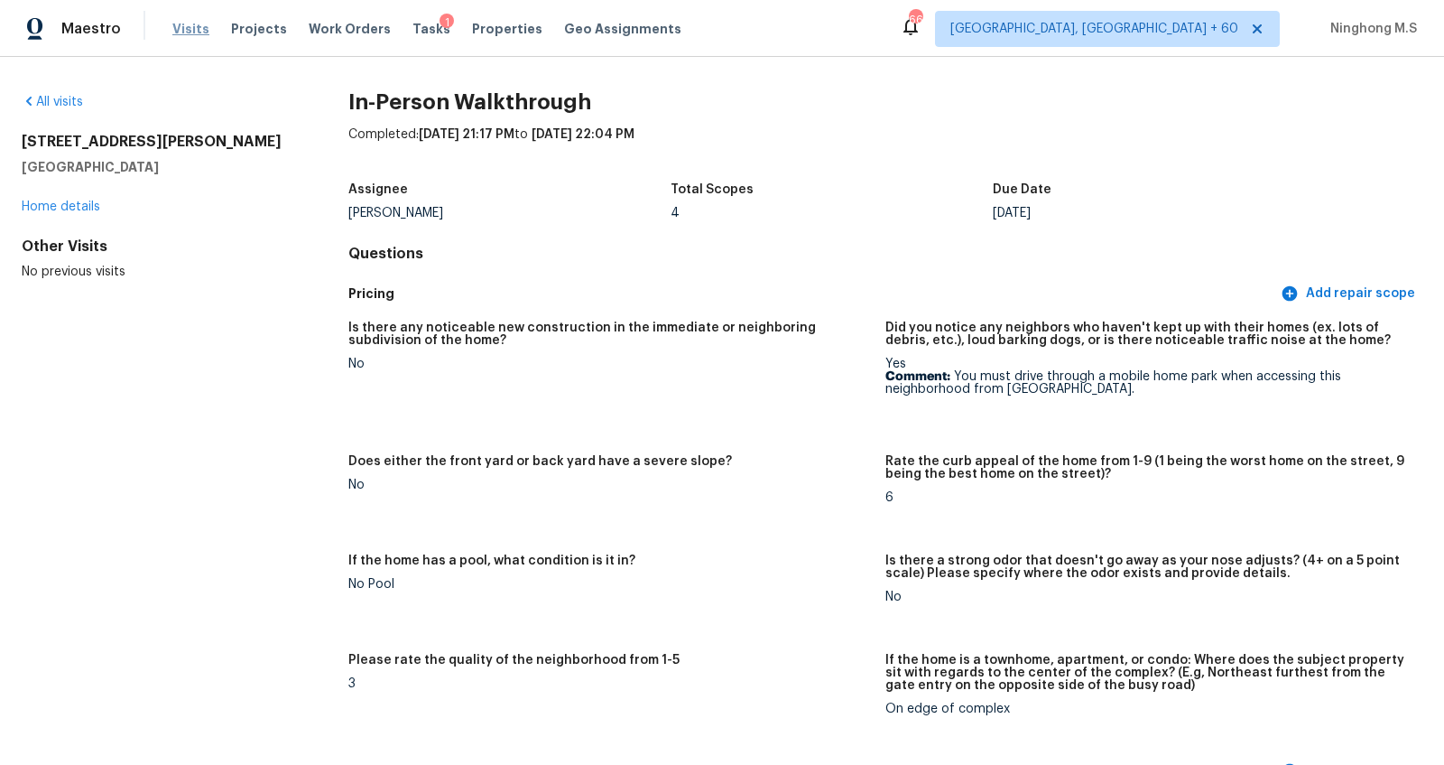
click at [190, 34] on span "Visits" at bounding box center [190, 29] width 37 height 18
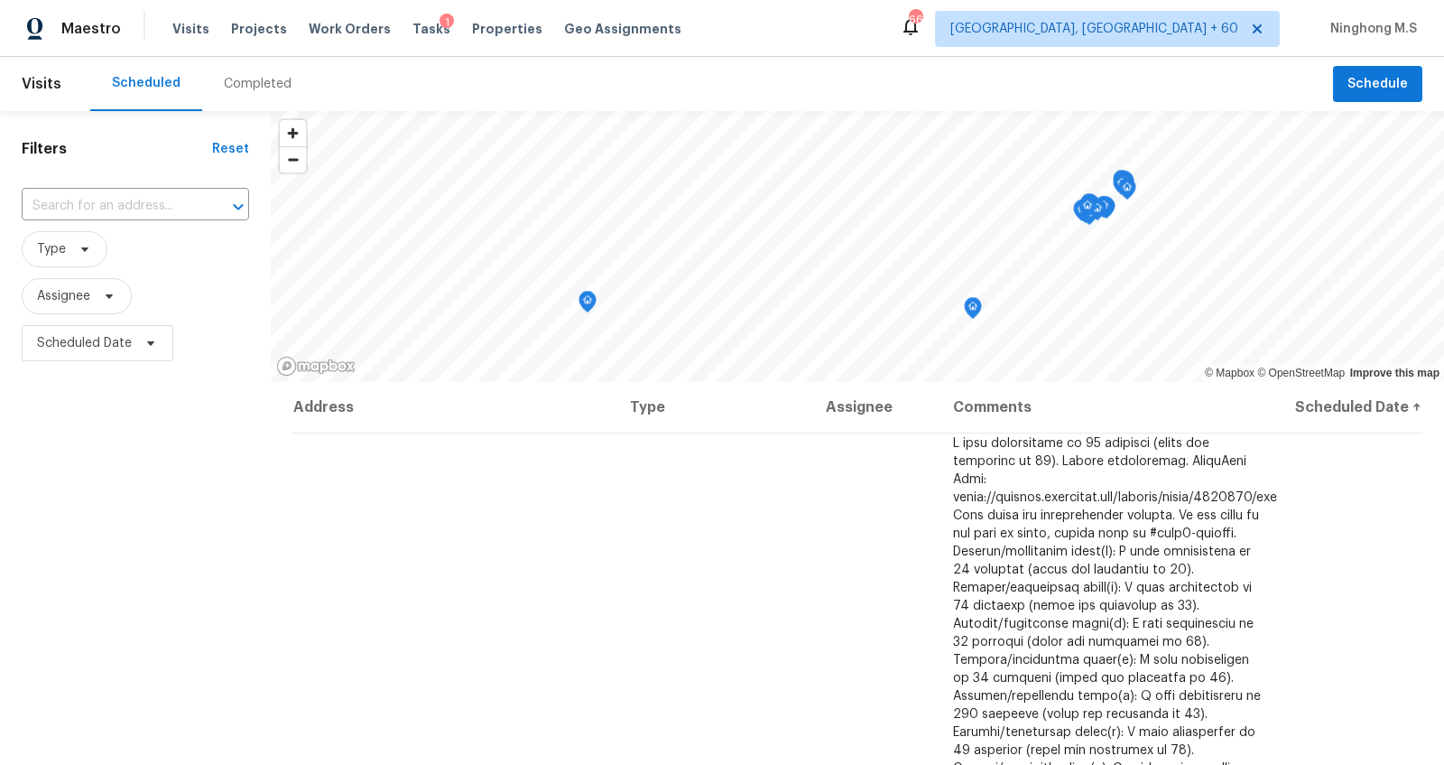
click at [267, 88] on div "Completed" at bounding box center [258, 84] width 68 height 18
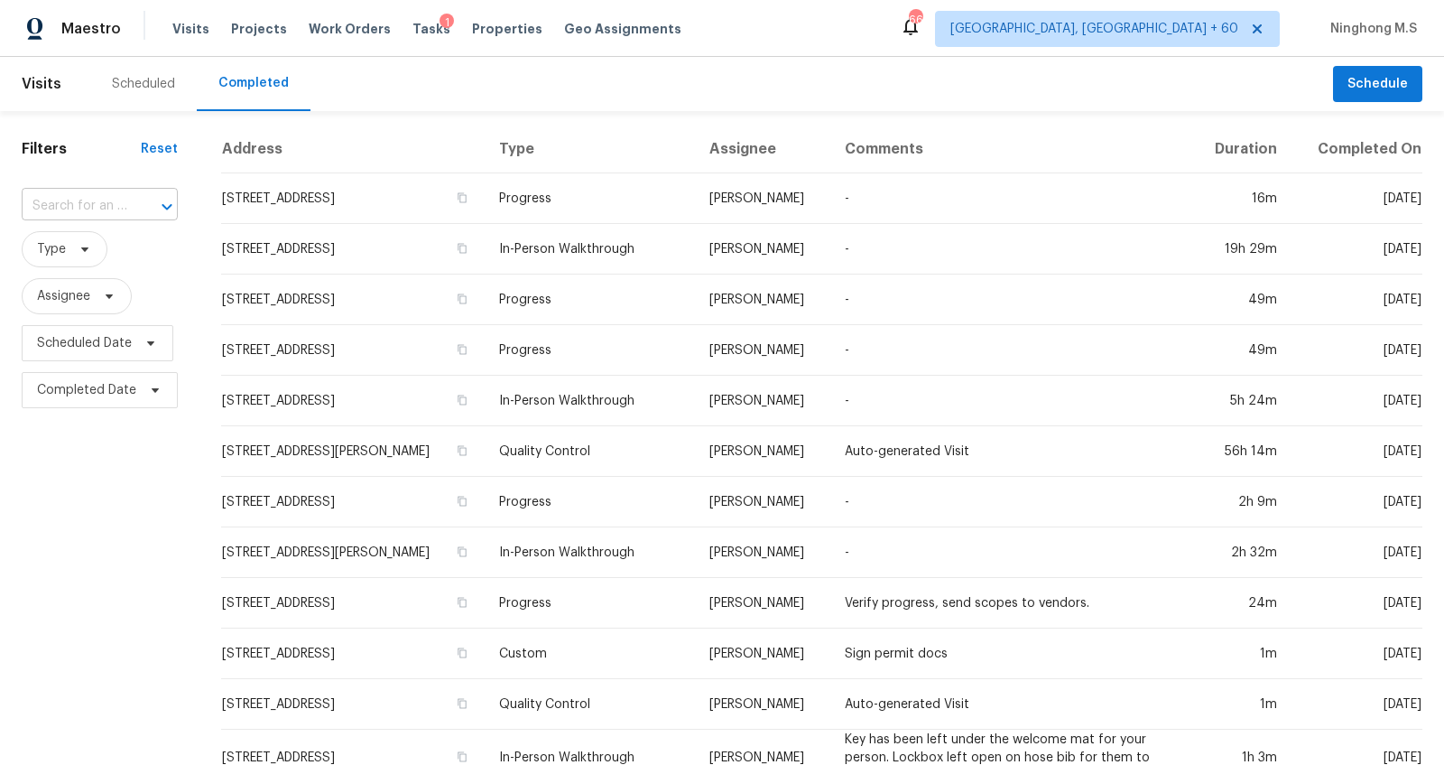
click at [138, 206] on div at bounding box center [154, 206] width 47 height 25
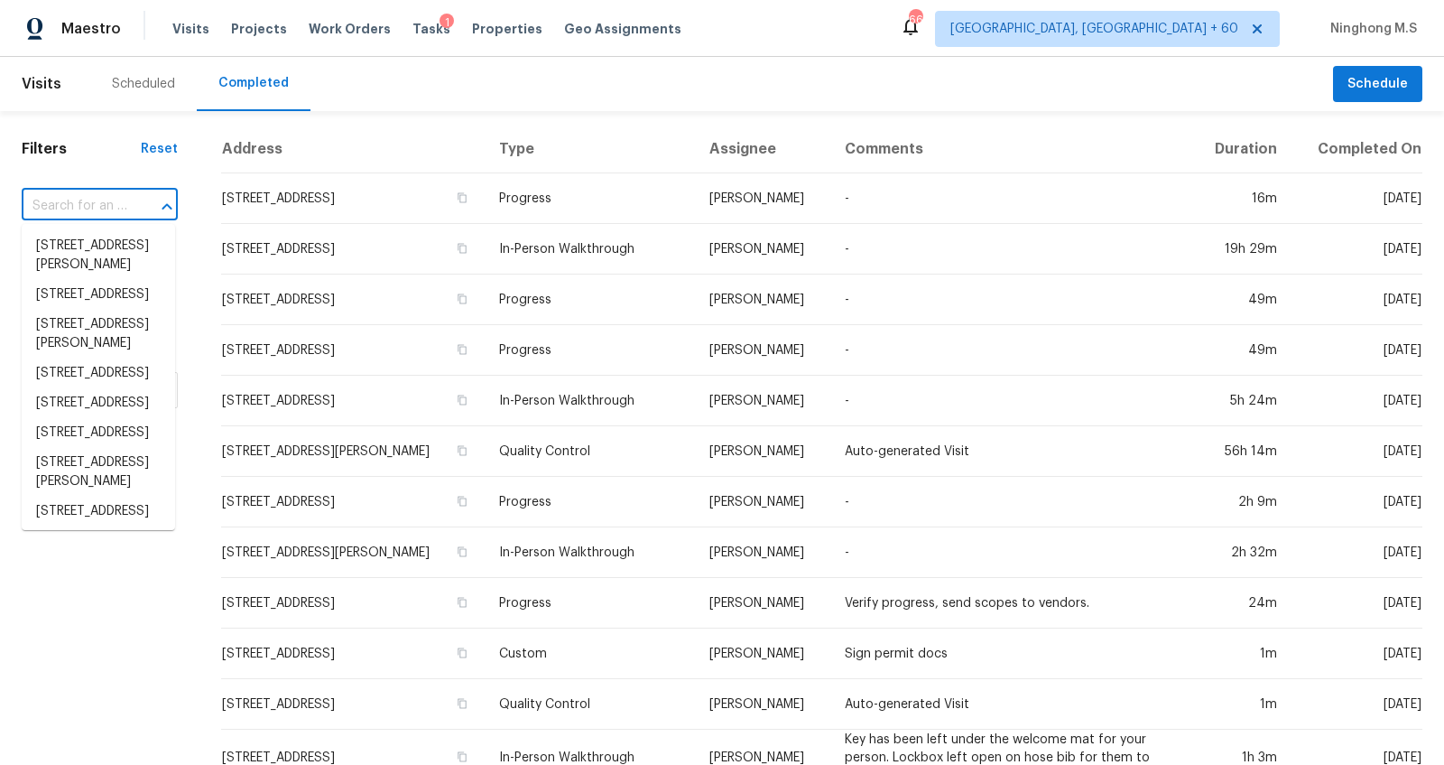
paste input "[STREET_ADDRESS]"
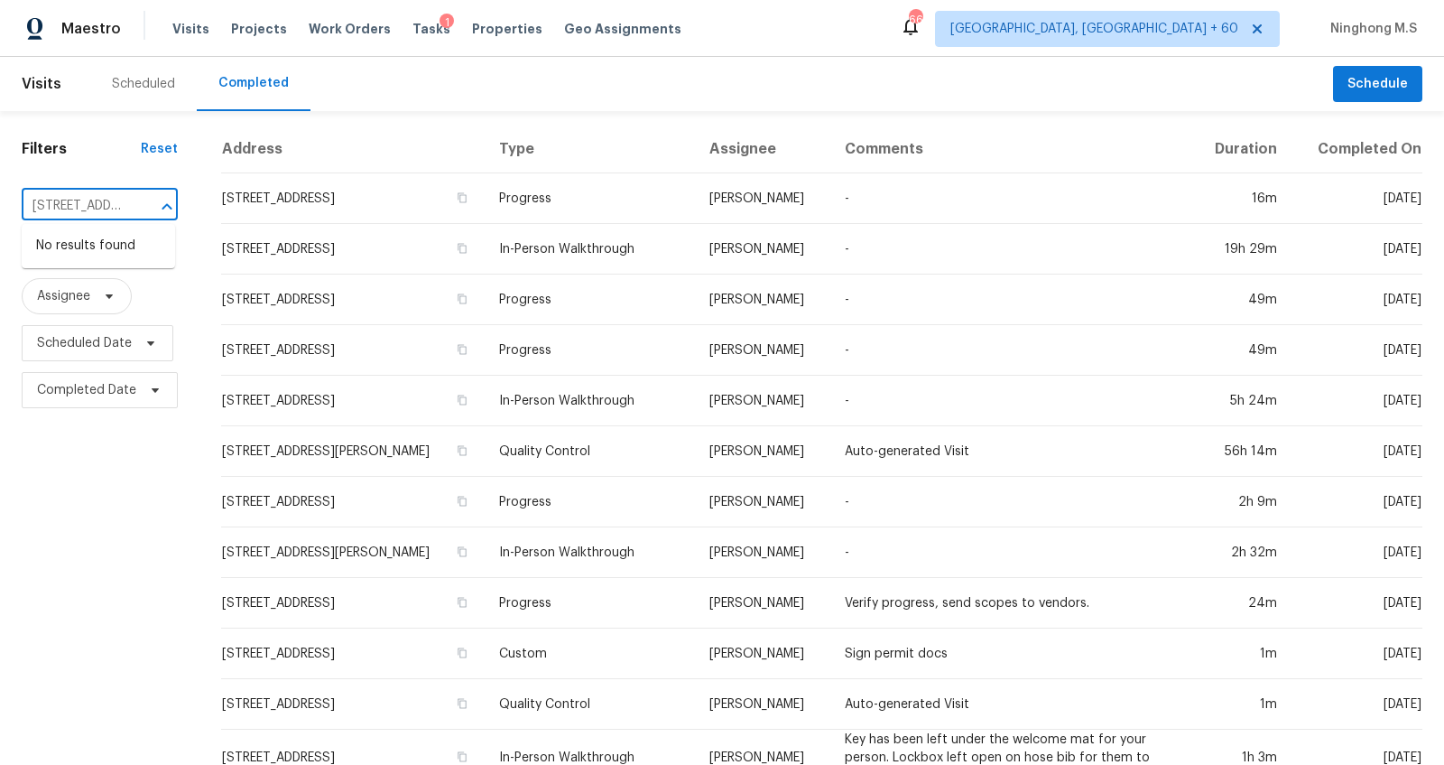
drag, startPoint x: 101, startPoint y: 208, endPoint x: 0, endPoint y: 192, distance: 102.3
click at [0, 192] on div "Filters Reset 3100 Hartford St N Apt 114, Saint Petersburg, FL 33713 ​ Type Ass…" at bounding box center [100, 723] width 200 height 1224
drag, startPoint x: 96, startPoint y: 206, endPoint x: 105, endPoint y: 203, distance: 9.4
click at [105, 203] on input "[STREET_ADDRESS]" at bounding box center [75, 206] width 106 height 28
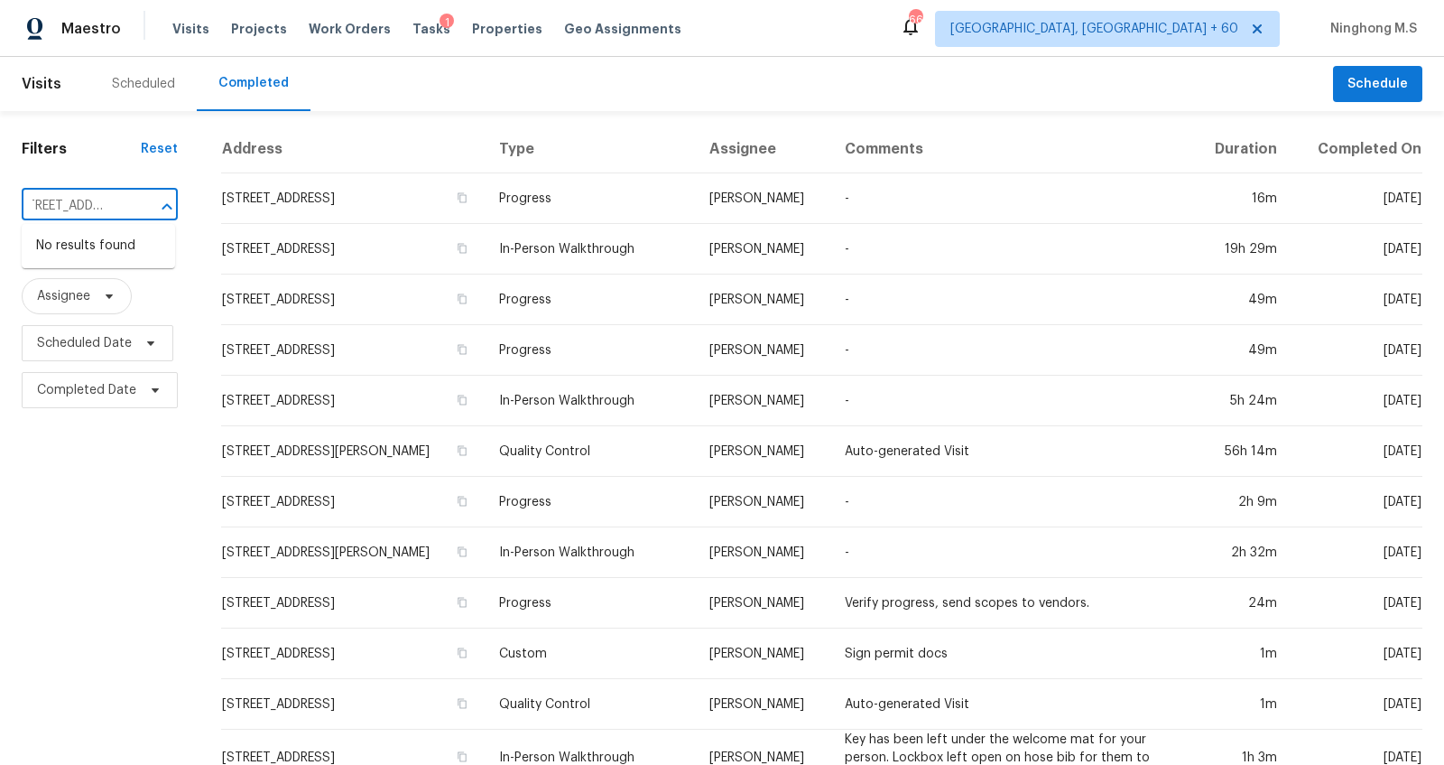
scroll to position [0, 0]
drag, startPoint x: 79, startPoint y: 203, endPoint x: 18, endPoint y: 204, distance: 60.5
click at [17, 204] on div "Filters Reset 3100 Hartford St N Apt 114, Saint Petersburg, FL 33713 ​ Type Ass…" at bounding box center [100, 723] width 200 height 1224
click at [107, 206] on input "[STREET_ADDRESS]" at bounding box center [75, 206] width 106 height 28
drag, startPoint x: 107, startPoint y: 206, endPoint x: 72, endPoint y: 206, distance: 34.3
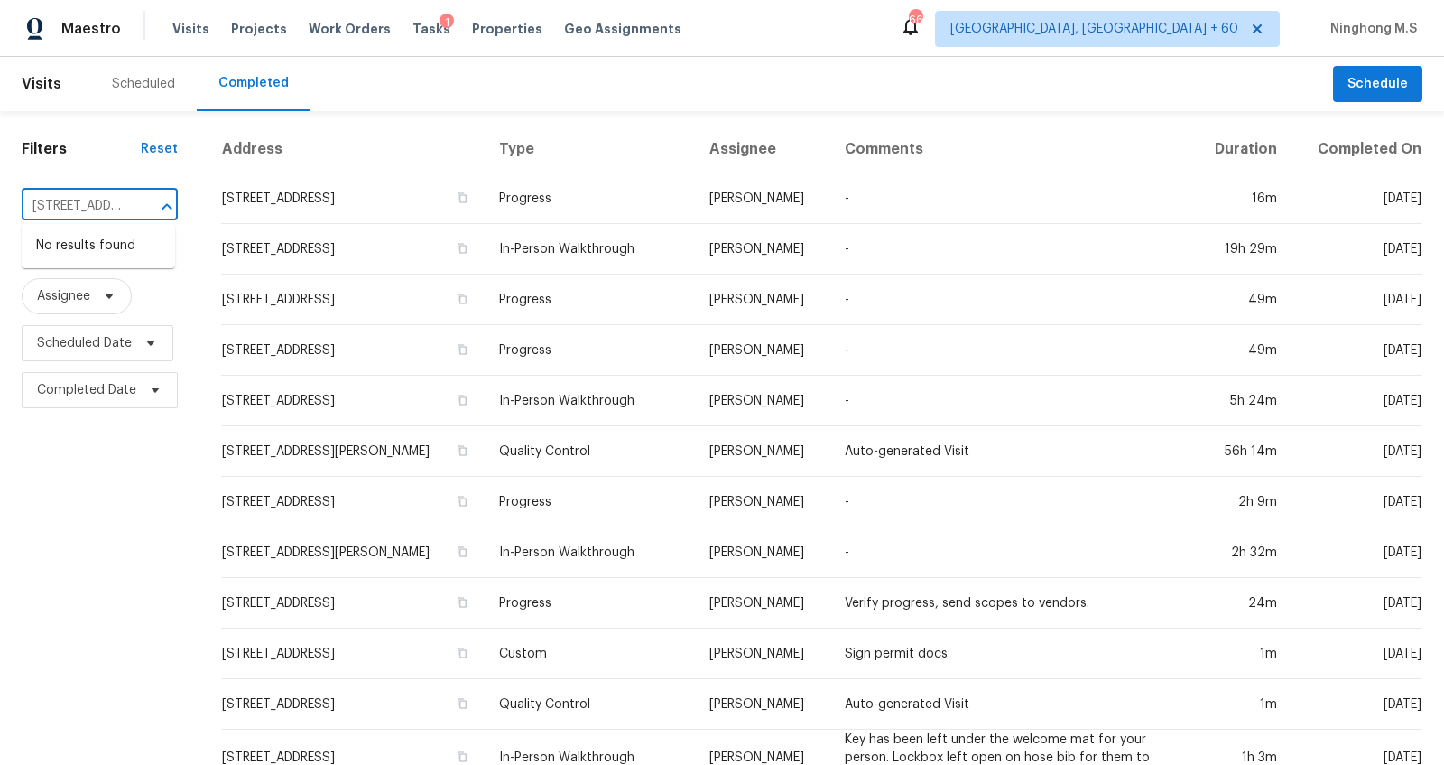
click at [72, 206] on input "[STREET_ADDRESS]" at bounding box center [75, 206] width 106 height 28
drag, startPoint x: 110, startPoint y: 206, endPoint x: 43, endPoint y: 206, distance: 66.8
click at [42, 206] on input "[STREET_ADDRESS]" at bounding box center [75, 206] width 106 height 28
drag, startPoint x: 106, startPoint y: 204, endPoint x: 23, endPoint y: 205, distance: 82.2
click at [23, 205] on input "[STREET_ADDRESS]" at bounding box center [75, 206] width 106 height 28
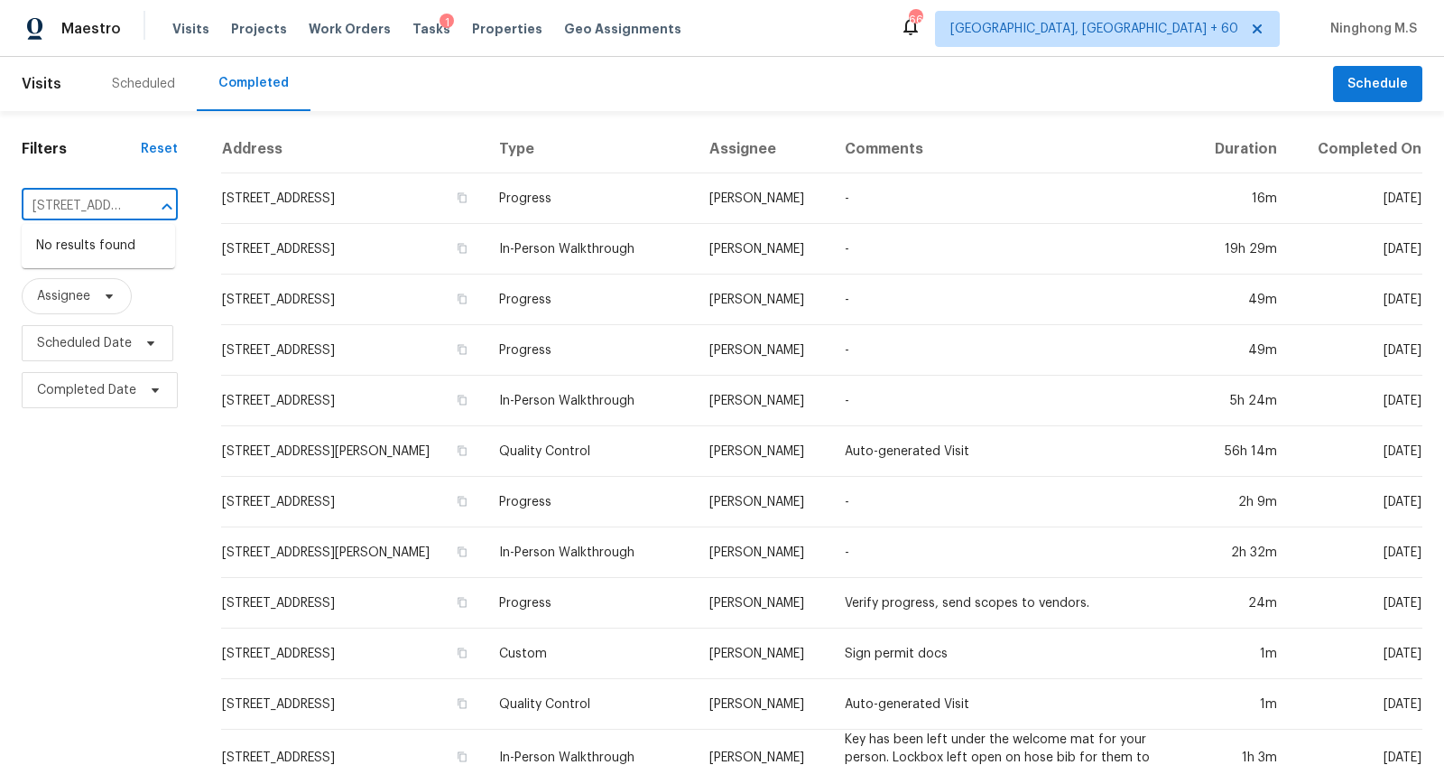
click at [108, 201] on input "[STREET_ADDRESS]" at bounding box center [75, 206] width 106 height 28
type input "3100 Hartford St N Saint Petersburg, FL 33713"
click at [106, 252] on li "[STREET_ADDRESS]" at bounding box center [98, 246] width 153 height 30
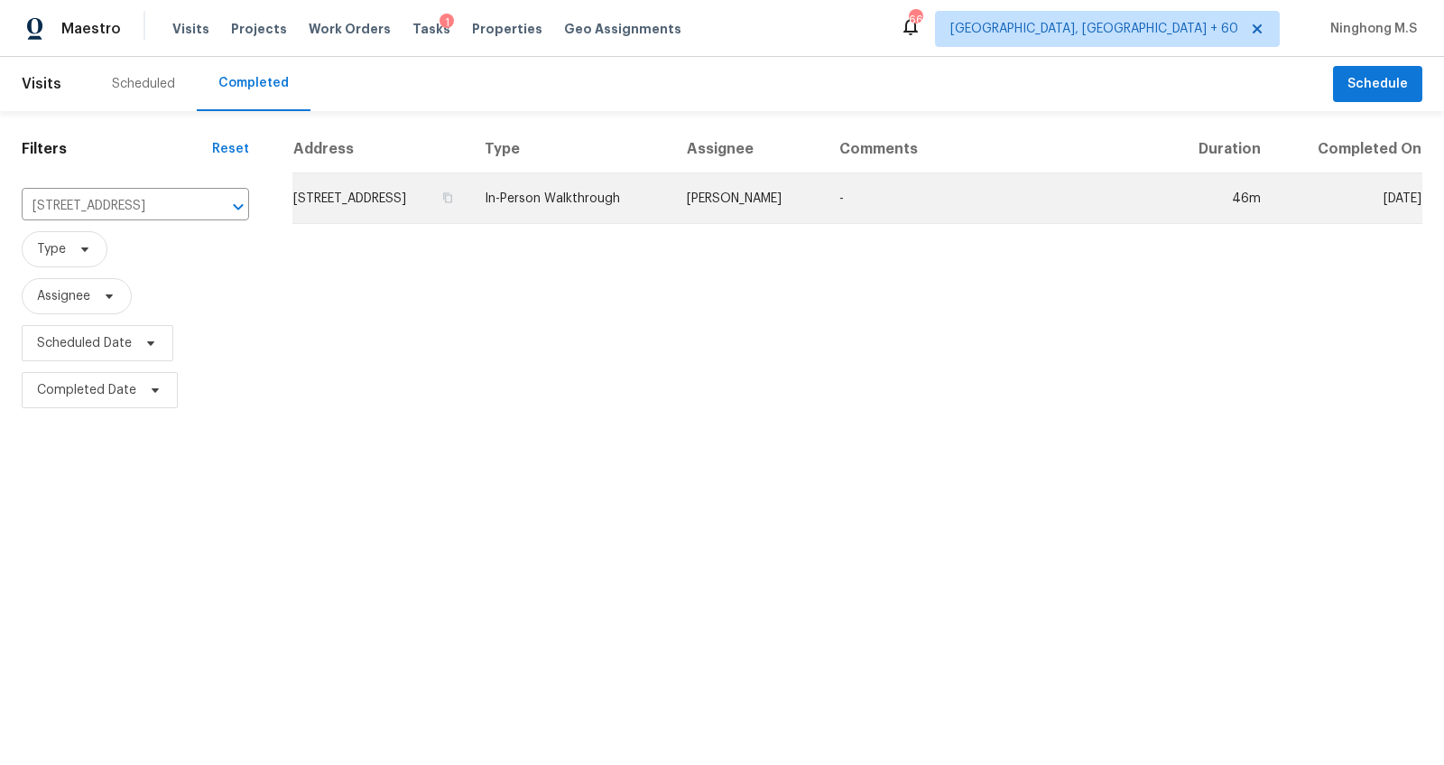
click at [470, 217] on td "[STREET_ADDRESS]" at bounding box center [381, 198] width 178 height 51
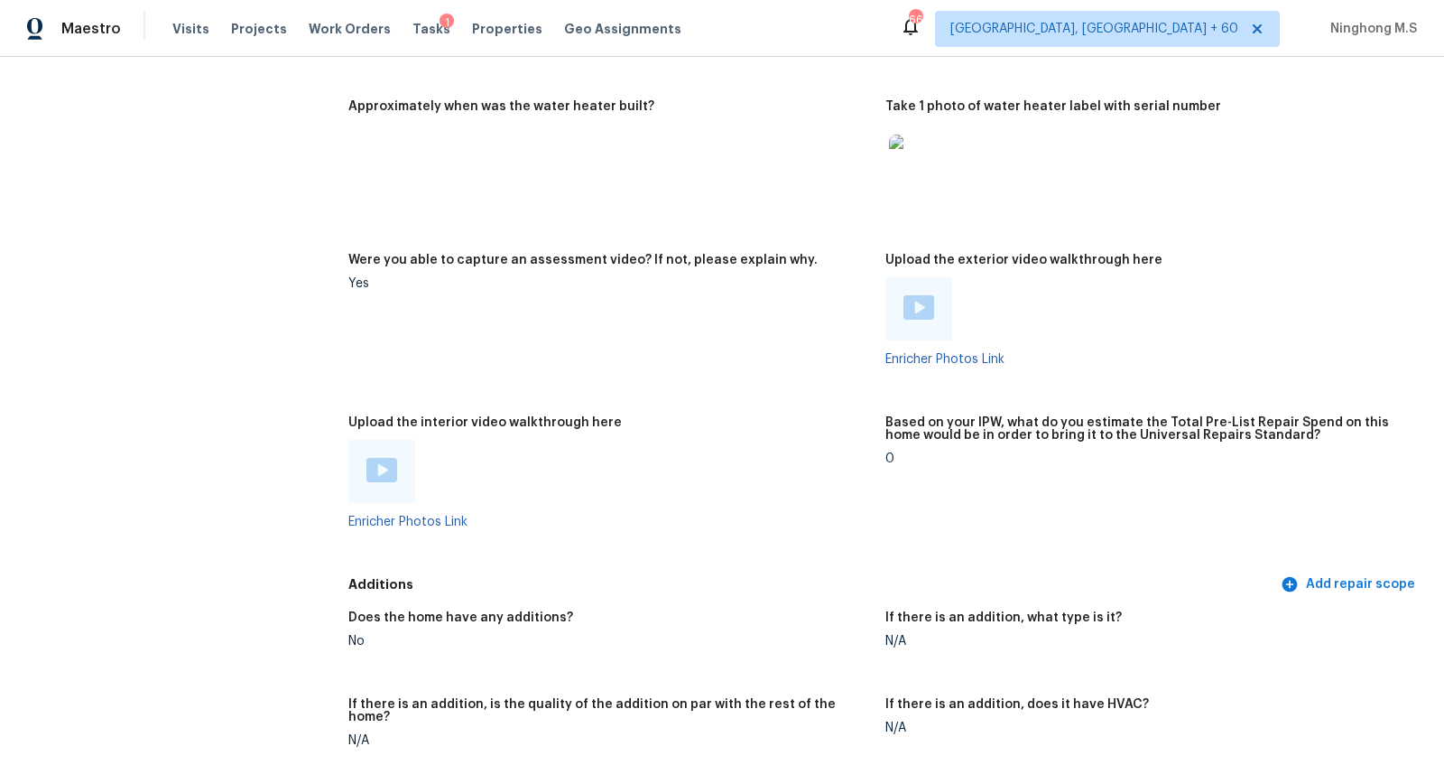
scroll to position [3365, 0]
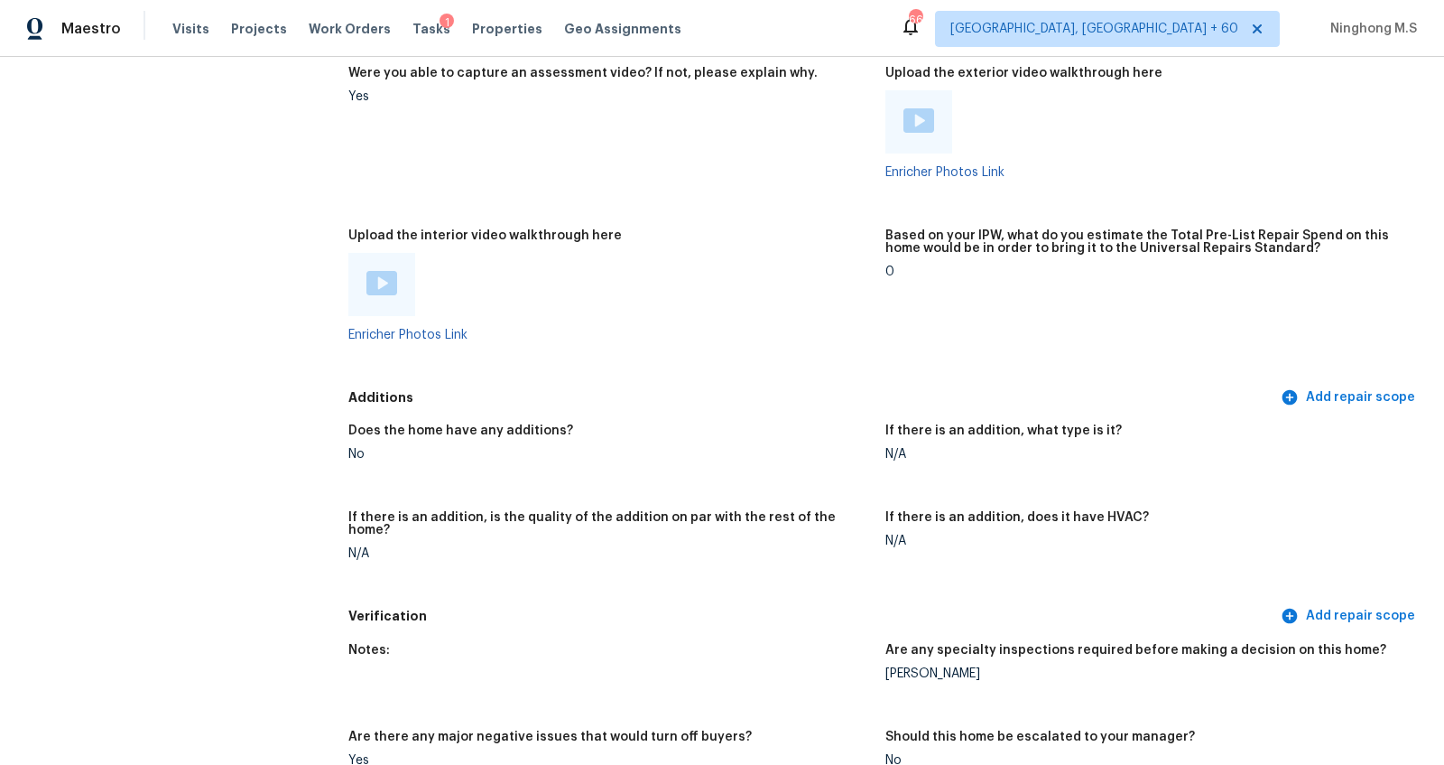
click at [380, 275] on img at bounding box center [382, 283] width 31 height 24
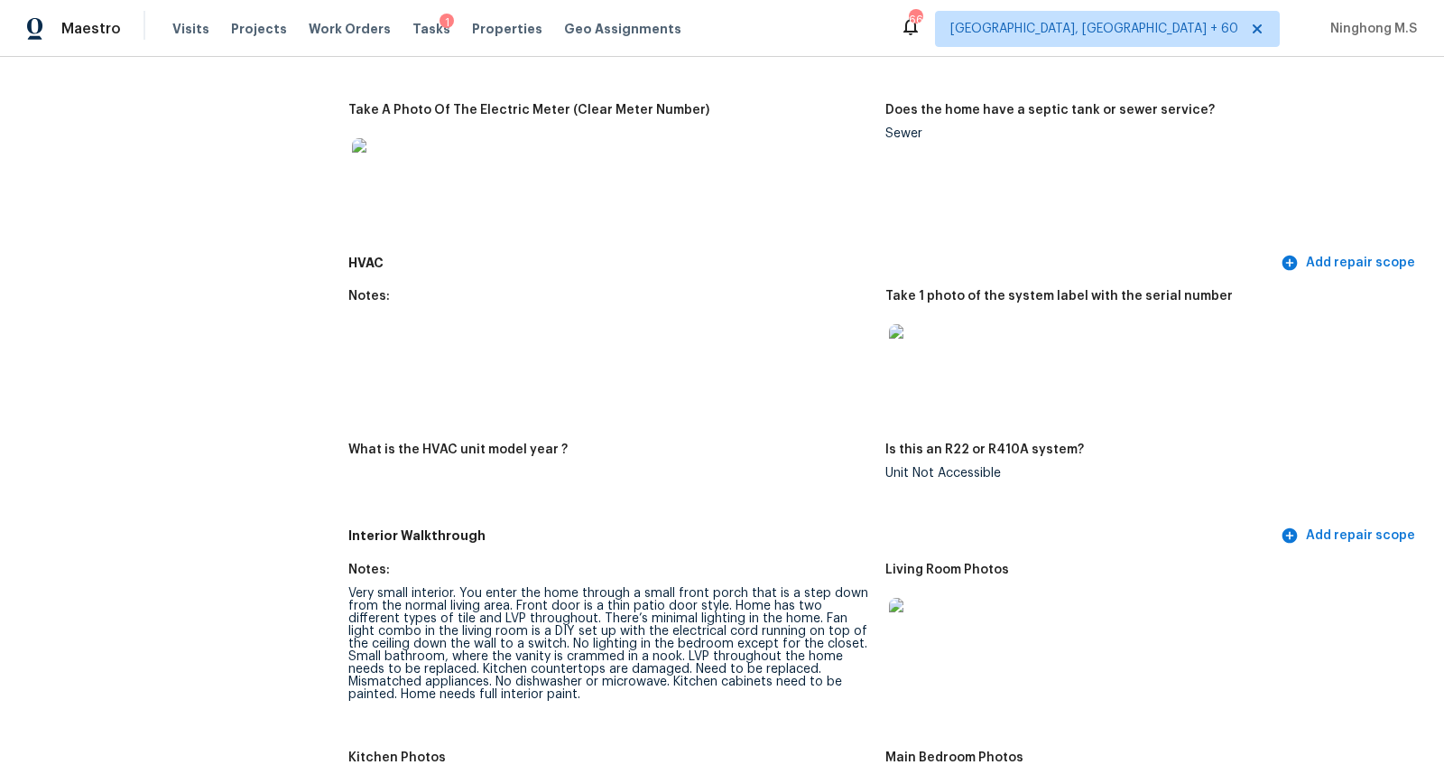
scroll to position [1453, 0]
drag, startPoint x: 491, startPoint y: 579, endPoint x: 555, endPoint y: 579, distance: 64.1
click at [555, 585] on div "Very small interior. You enter the home through a small front porch that is a s…" at bounding box center [609, 642] width 523 height 114
drag, startPoint x: 559, startPoint y: 602, endPoint x: 628, endPoint y: 600, distance: 69.5
click at [628, 601] on div "Very small interior. You enter the home through a small front porch that is a s…" at bounding box center [609, 642] width 523 height 114
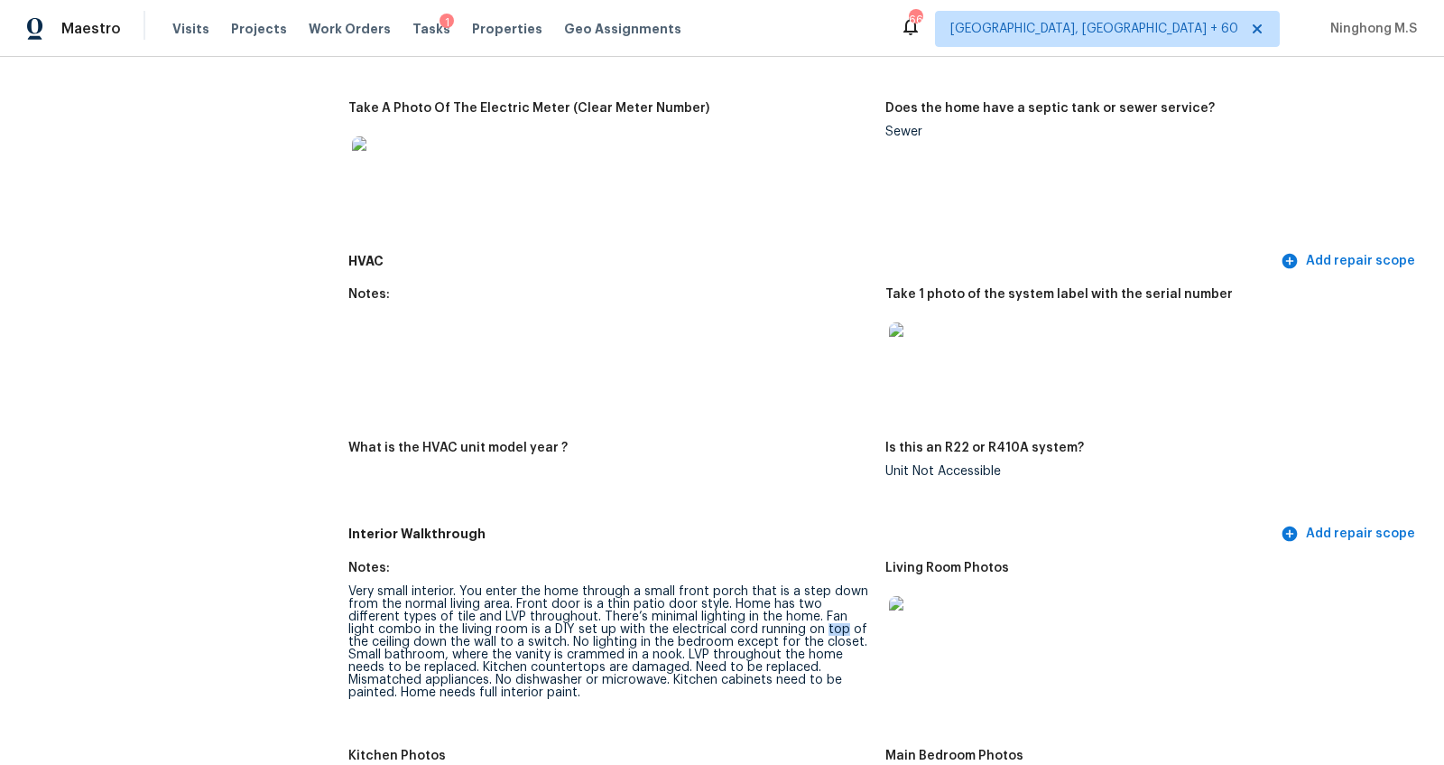
drag, startPoint x: 749, startPoint y: 612, endPoint x: 781, endPoint y: 612, distance: 31.6
click at [779, 612] on div "Very small interior. You enter the home through a small front porch that is a s…" at bounding box center [609, 642] width 523 height 114
drag, startPoint x: 436, startPoint y: 633, endPoint x: 485, endPoint y: 633, distance: 48.7
click at [485, 633] on div "Very small interior. You enter the home through a small front porch that is a s…" at bounding box center [609, 642] width 523 height 114
drag, startPoint x: 555, startPoint y: 636, endPoint x: 649, endPoint y: 638, distance: 93.9
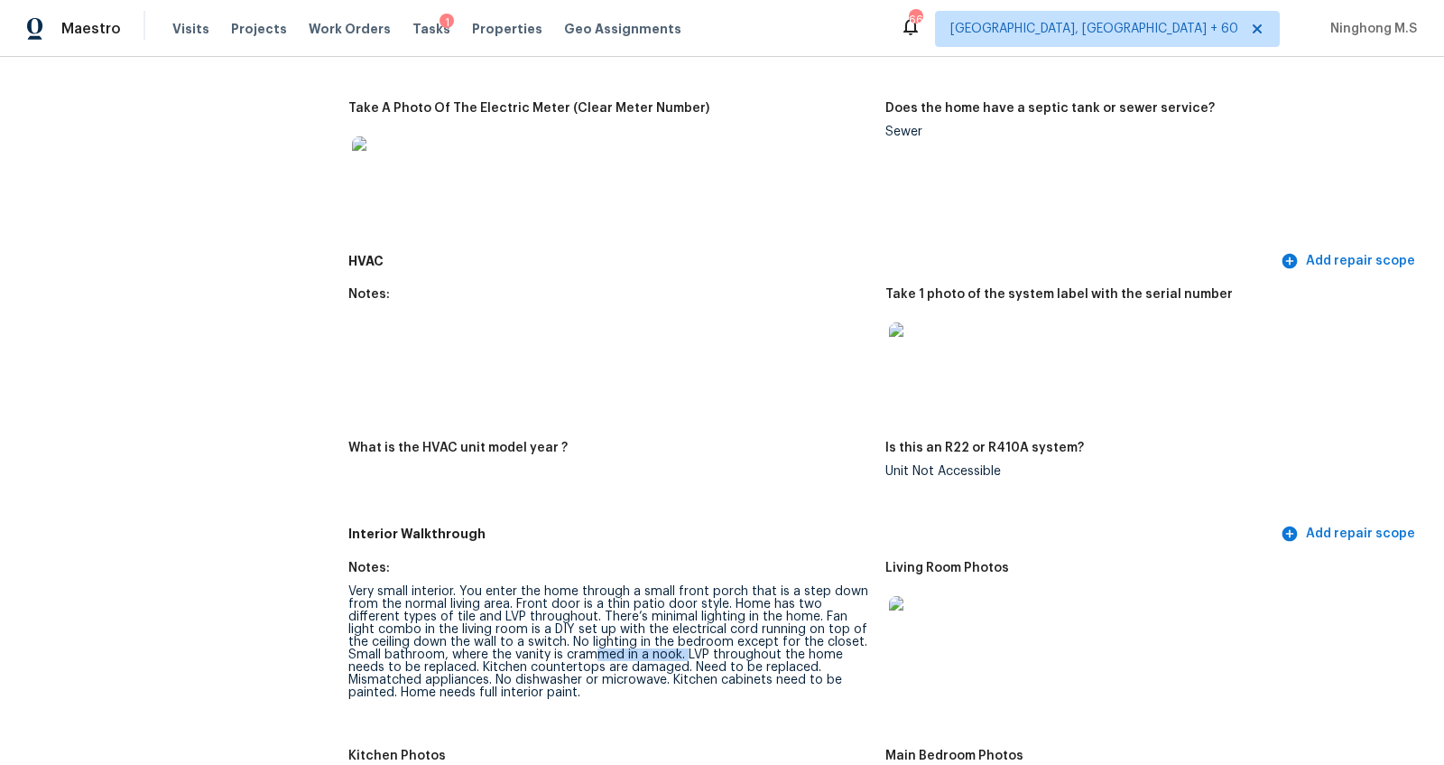
click at [649, 638] on div "Very small interior. You enter the home through a small front porch that is a s…" at bounding box center [609, 642] width 523 height 114
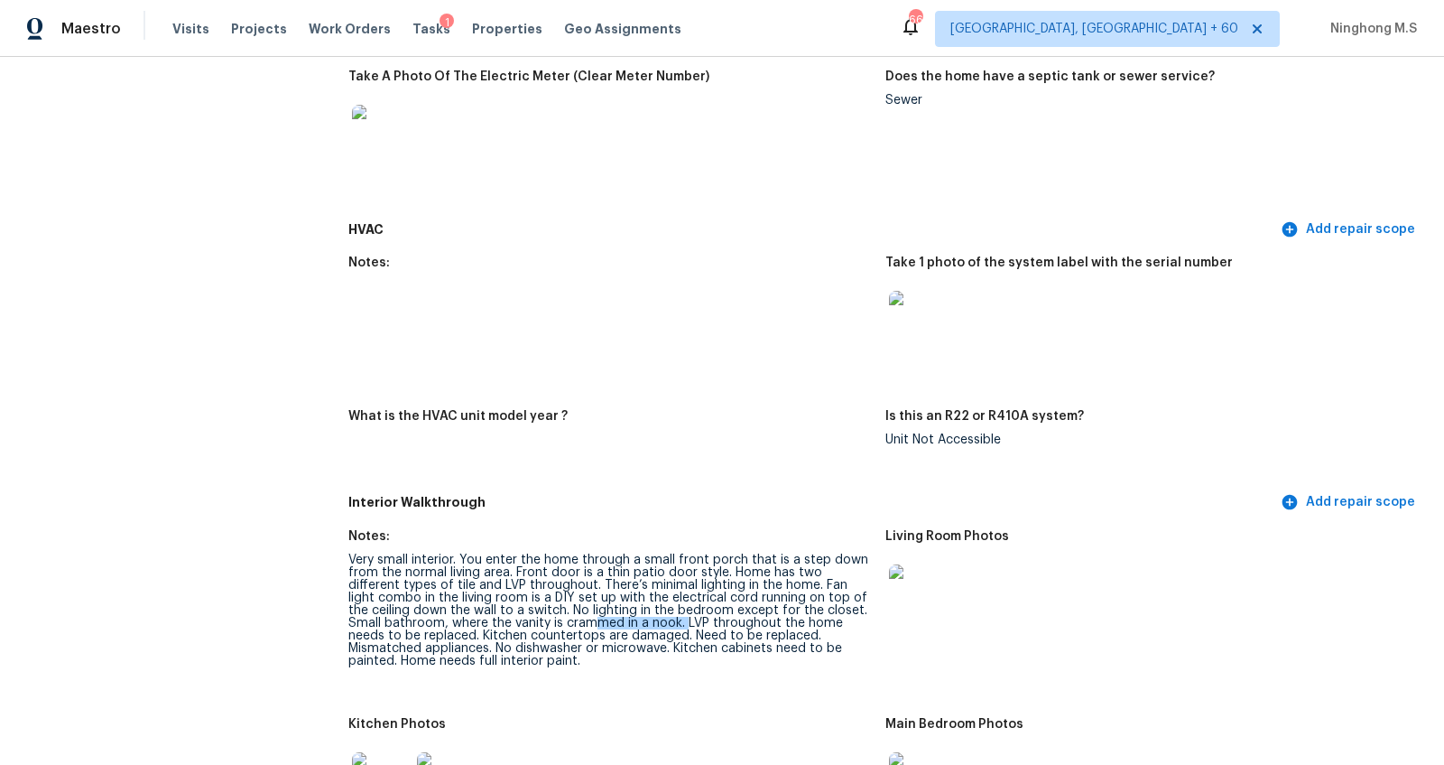
scroll to position [2000, 0]
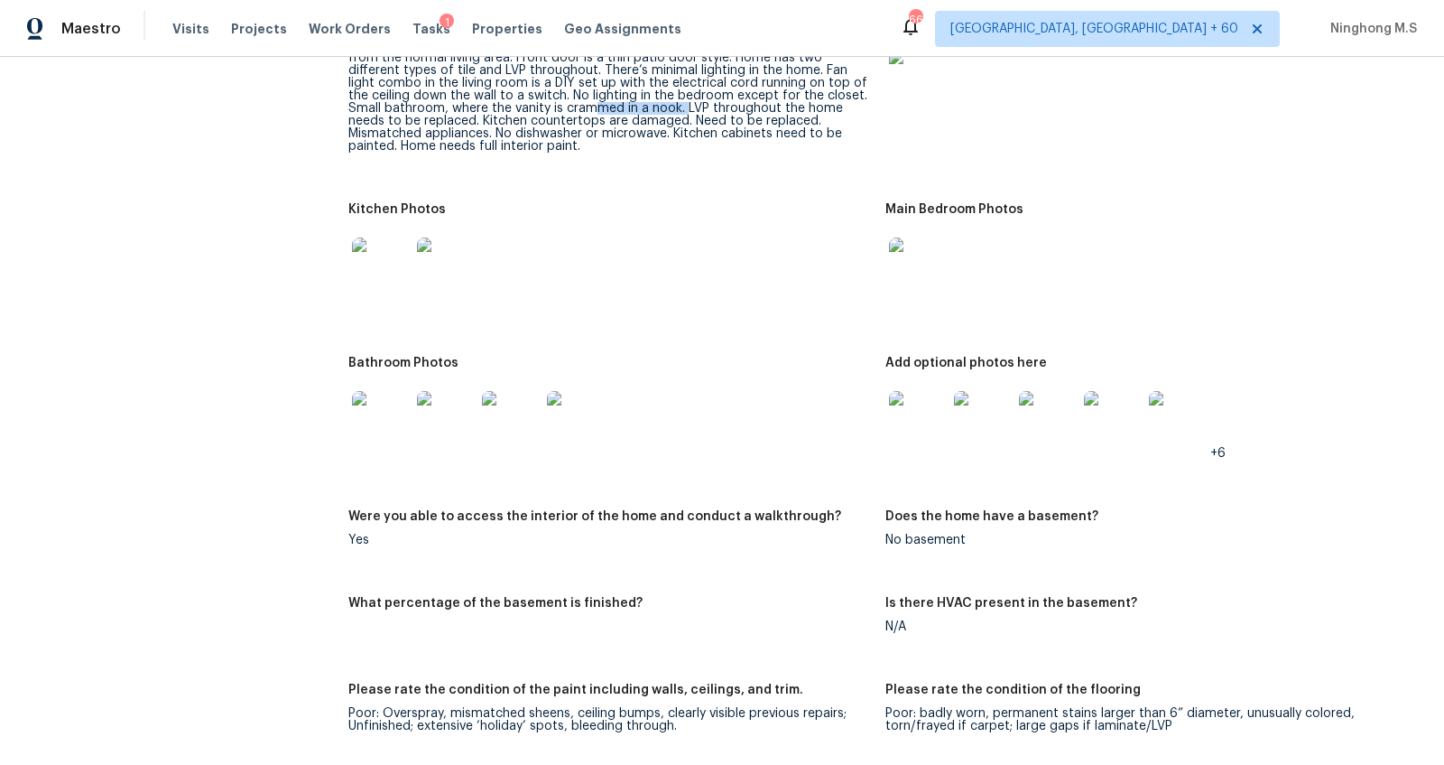
click at [917, 413] on img at bounding box center [918, 420] width 58 height 58
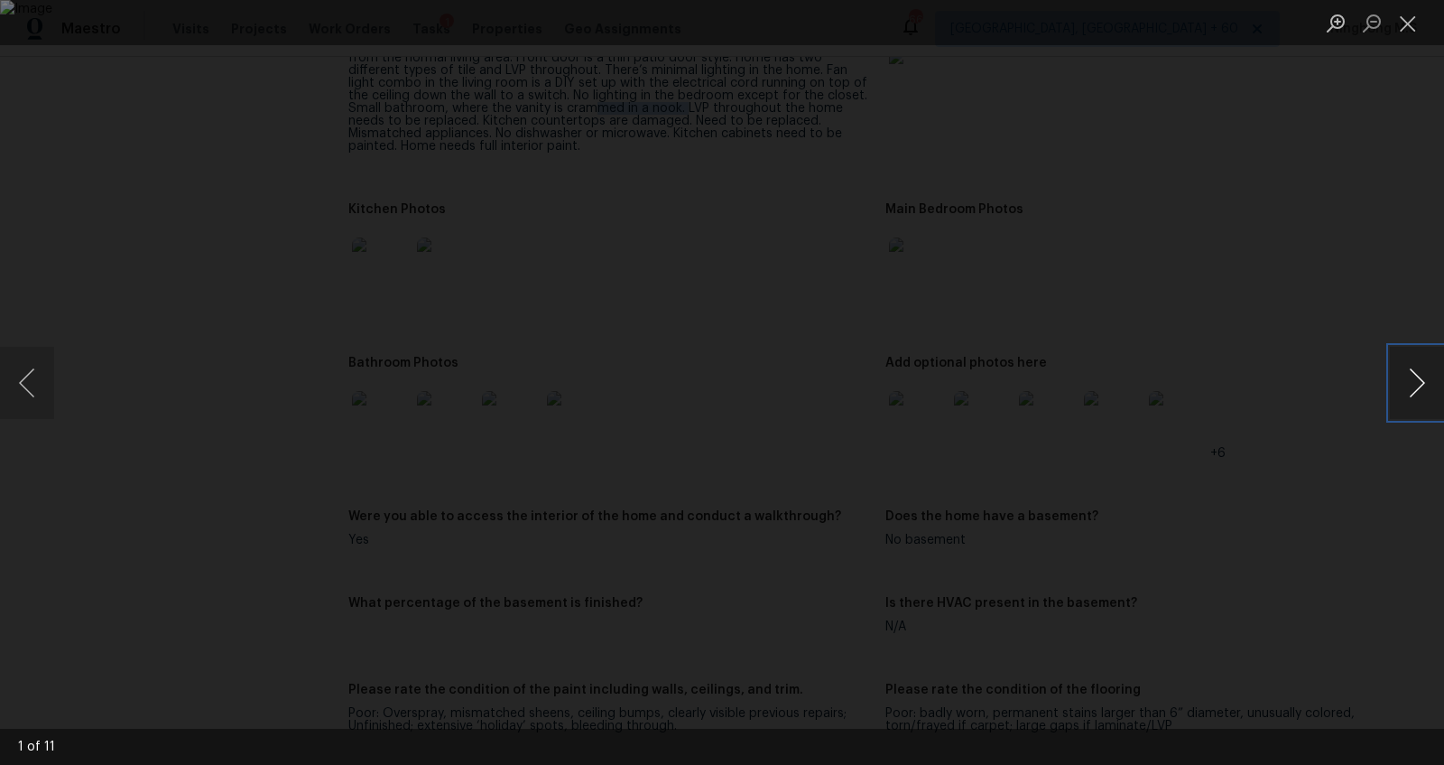
click at [1416, 382] on button "Next image" at bounding box center [1417, 383] width 54 height 72
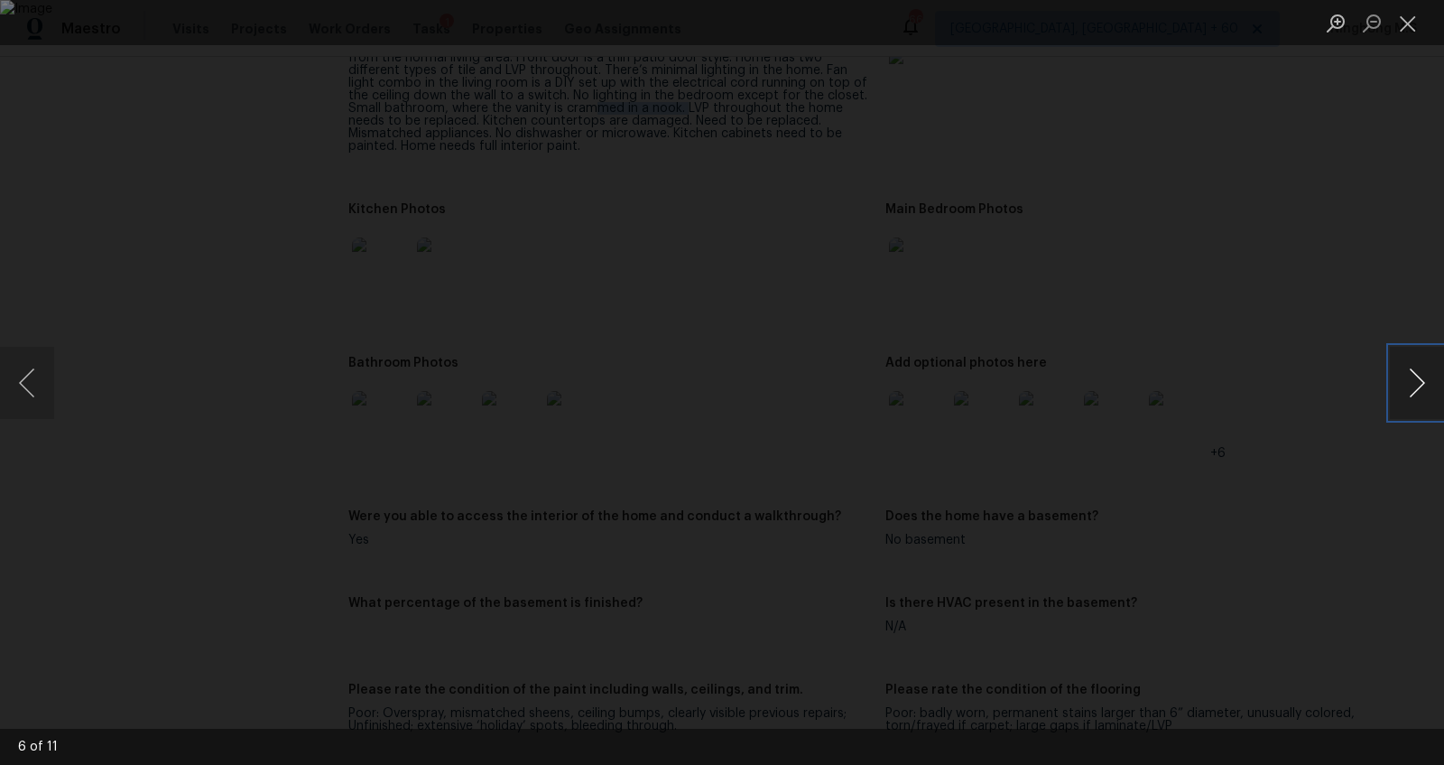
click at [1416, 382] on button "Next image" at bounding box center [1417, 383] width 54 height 72
click at [1433, 365] on button "Next image" at bounding box center [1417, 383] width 54 height 72
click at [1416, 375] on button "Next image" at bounding box center [1417, 383] width 54 height 72
click at [1424, 378] on button "Next image" at bounding box center [1417, 383] width 54 height 72
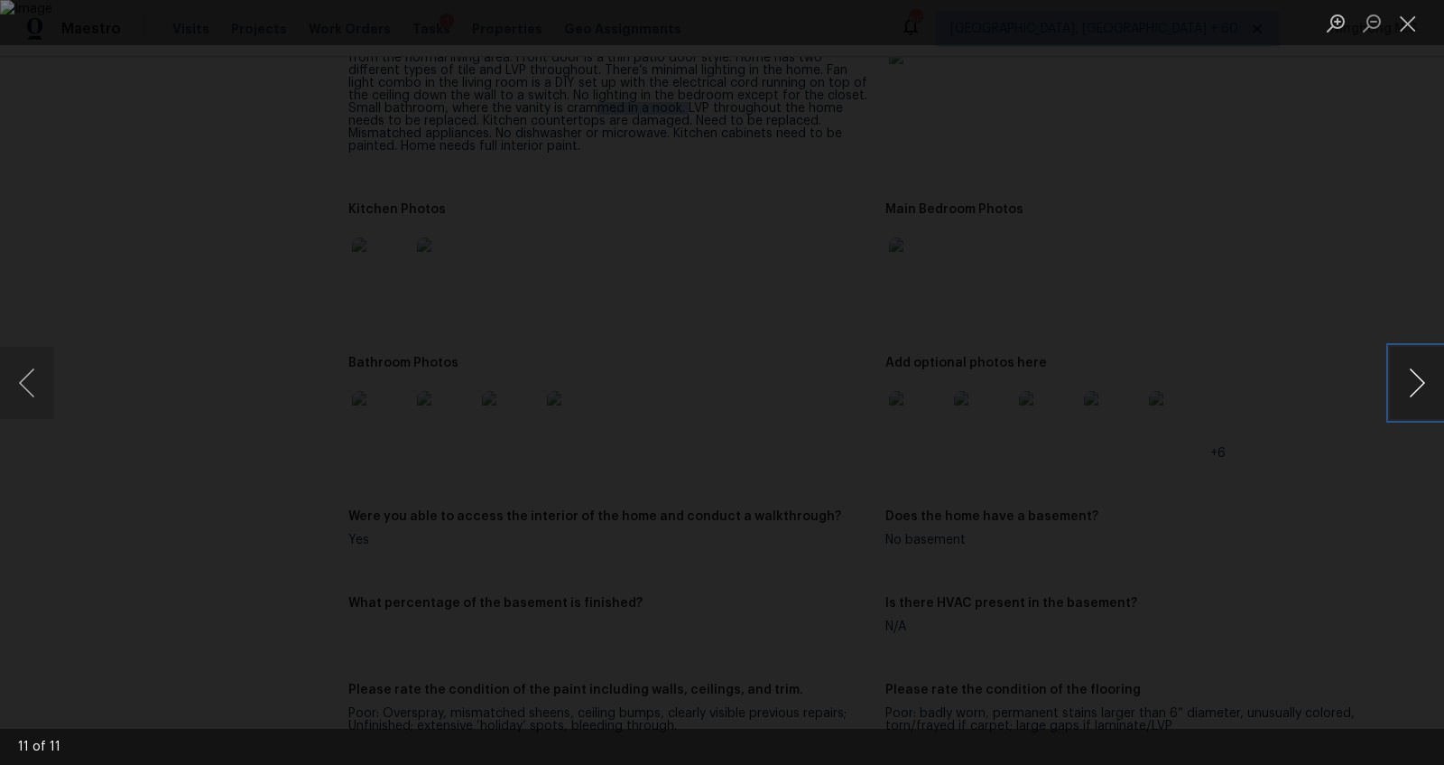
click at [1433, 393] on button "Next image" at bounding box center [1417, 383] width 54 height 72
click at [1406, 32] on button "Close lightbox" at bounding box center [1408, 23] width 36 height 32
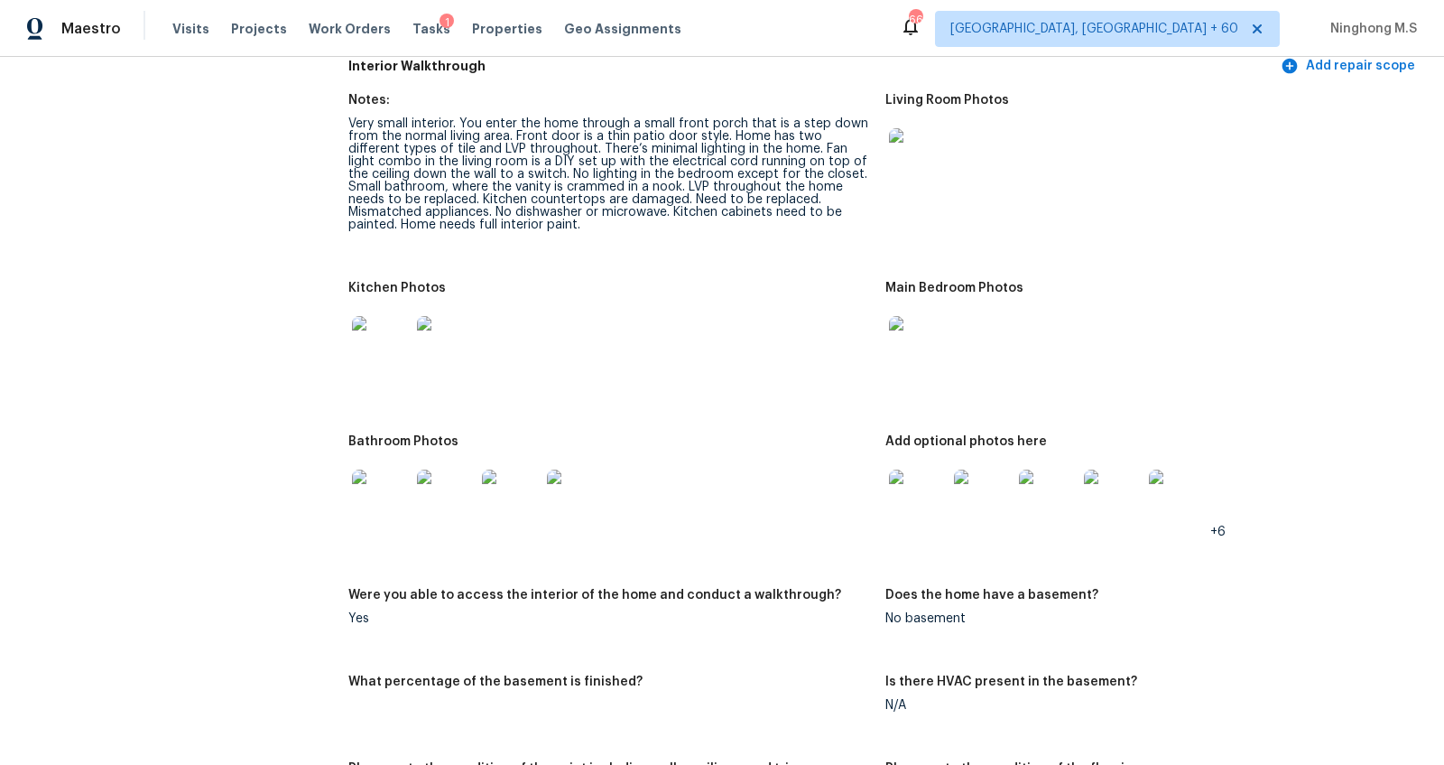
scroll to position [2002, 0]
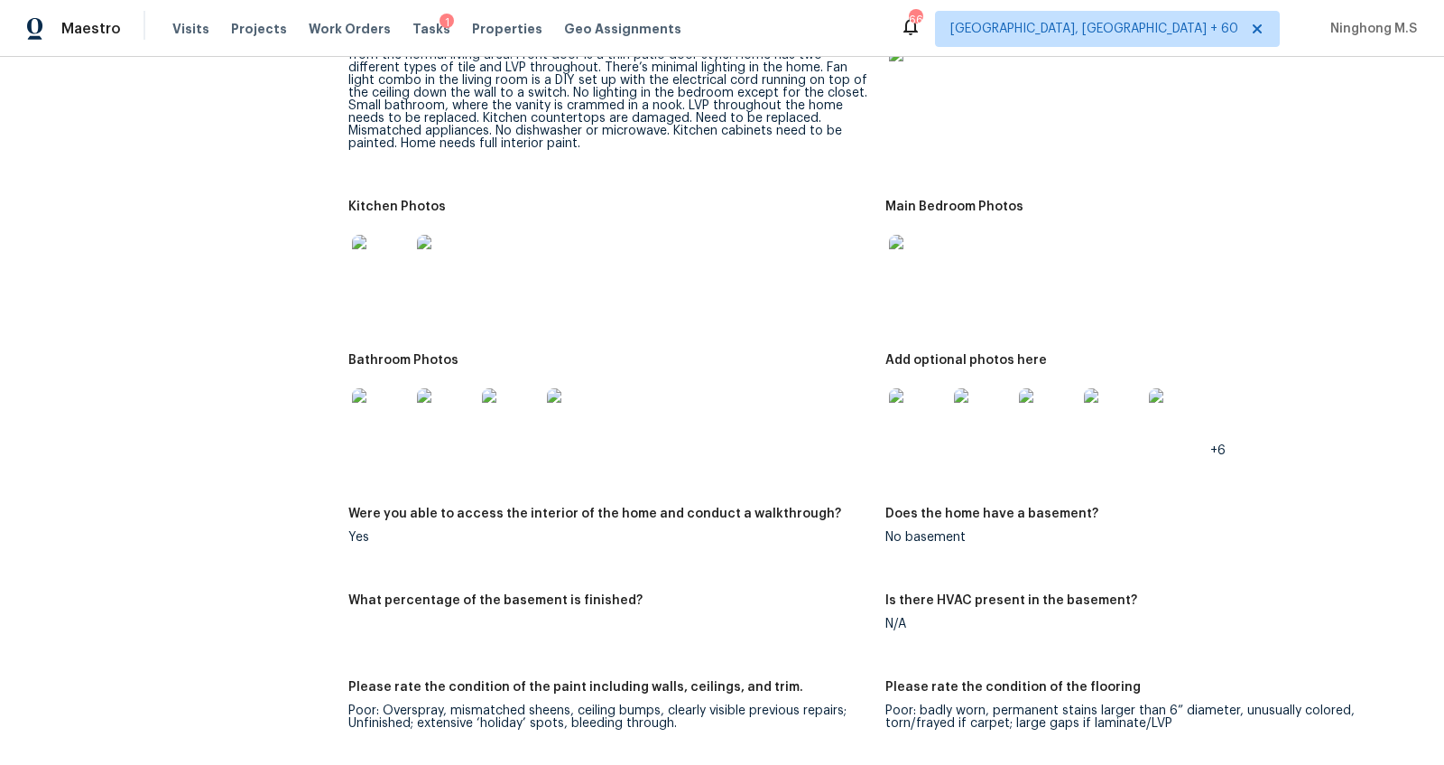
click at [1062, 403] on img at bounding box center [1048, 417] width 58 height 58
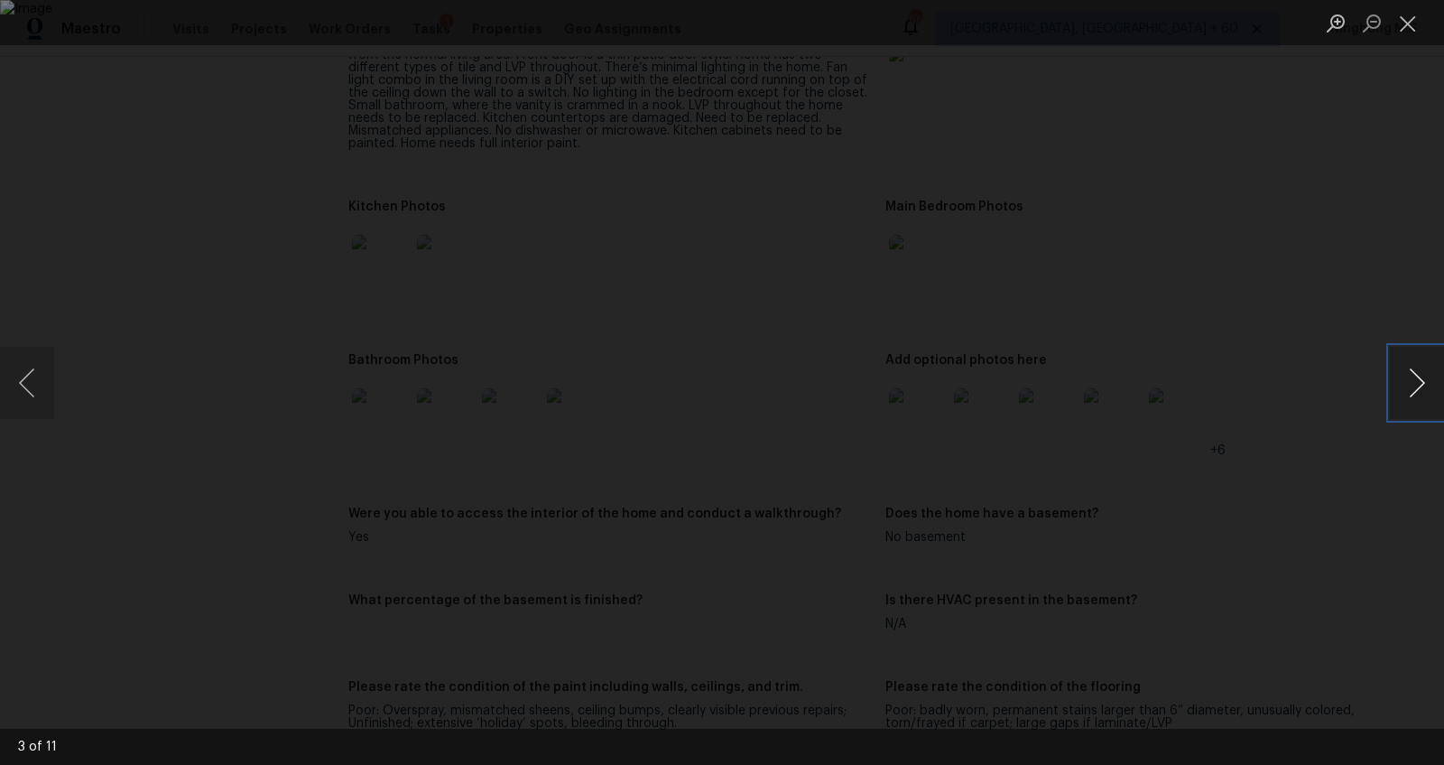
click at [1425, 384] on button "Next image" at bounding box center [1417, 383] width 54 height 72
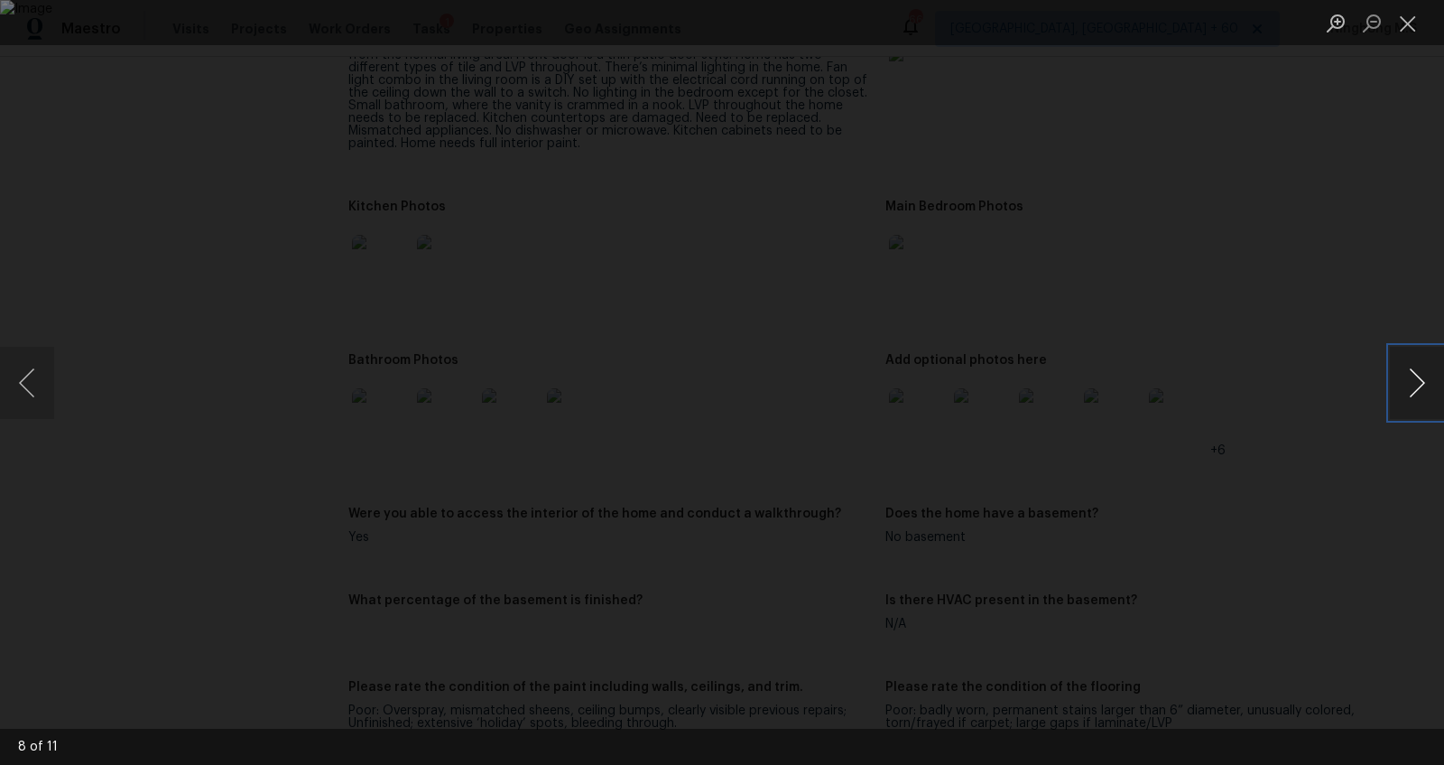
click at [1425, 384] on button "Next image" at bounding box center [1417, 383] width 54 height 72
click at [1417, 389] on button "Next image" at bounding box center [1417, 383] width 54 height 72
click at [23, 384] on button "Previous image" at bounding box center [27, 383] width 54 height 72
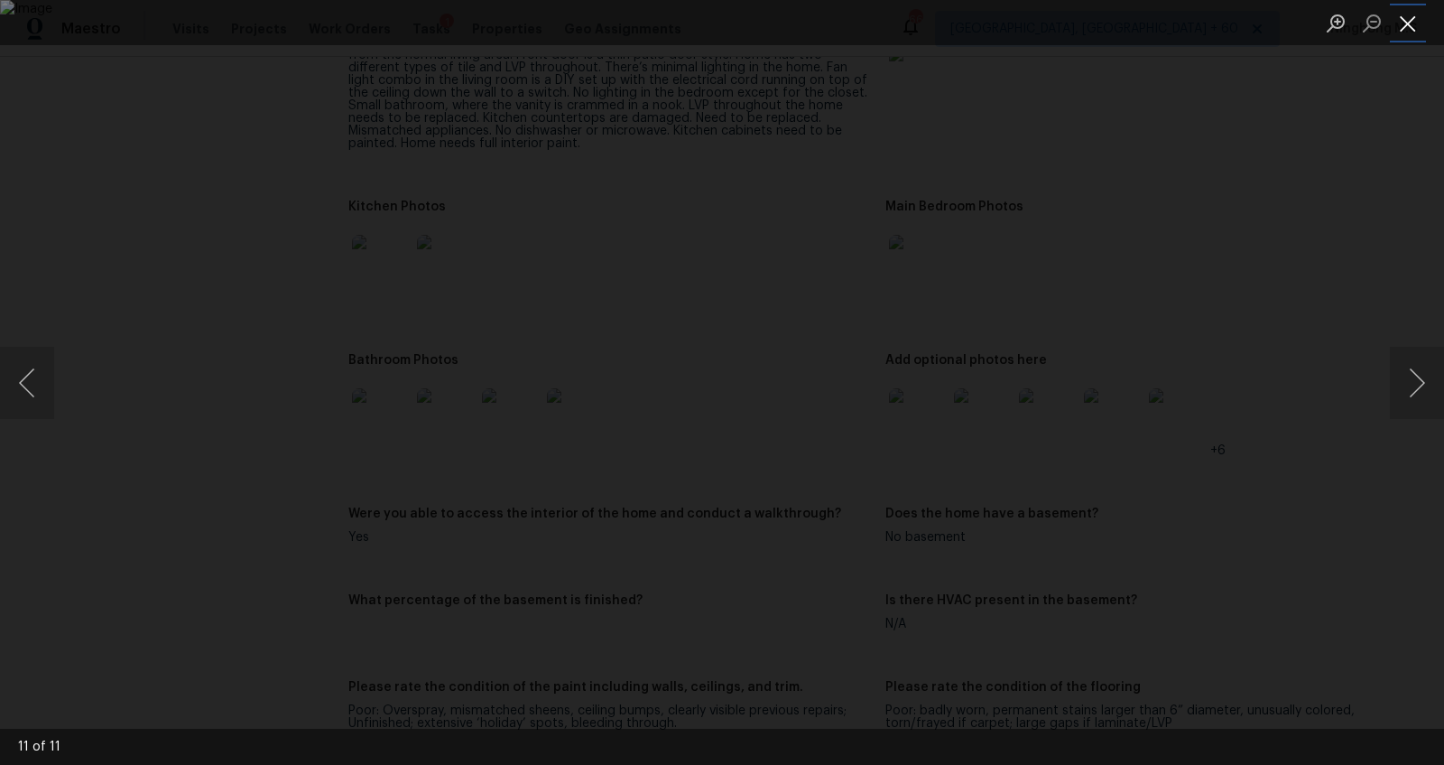
click at [1412, 27] on button "Close lightbox" at bounding box center [1408, 23] width 36 height 32
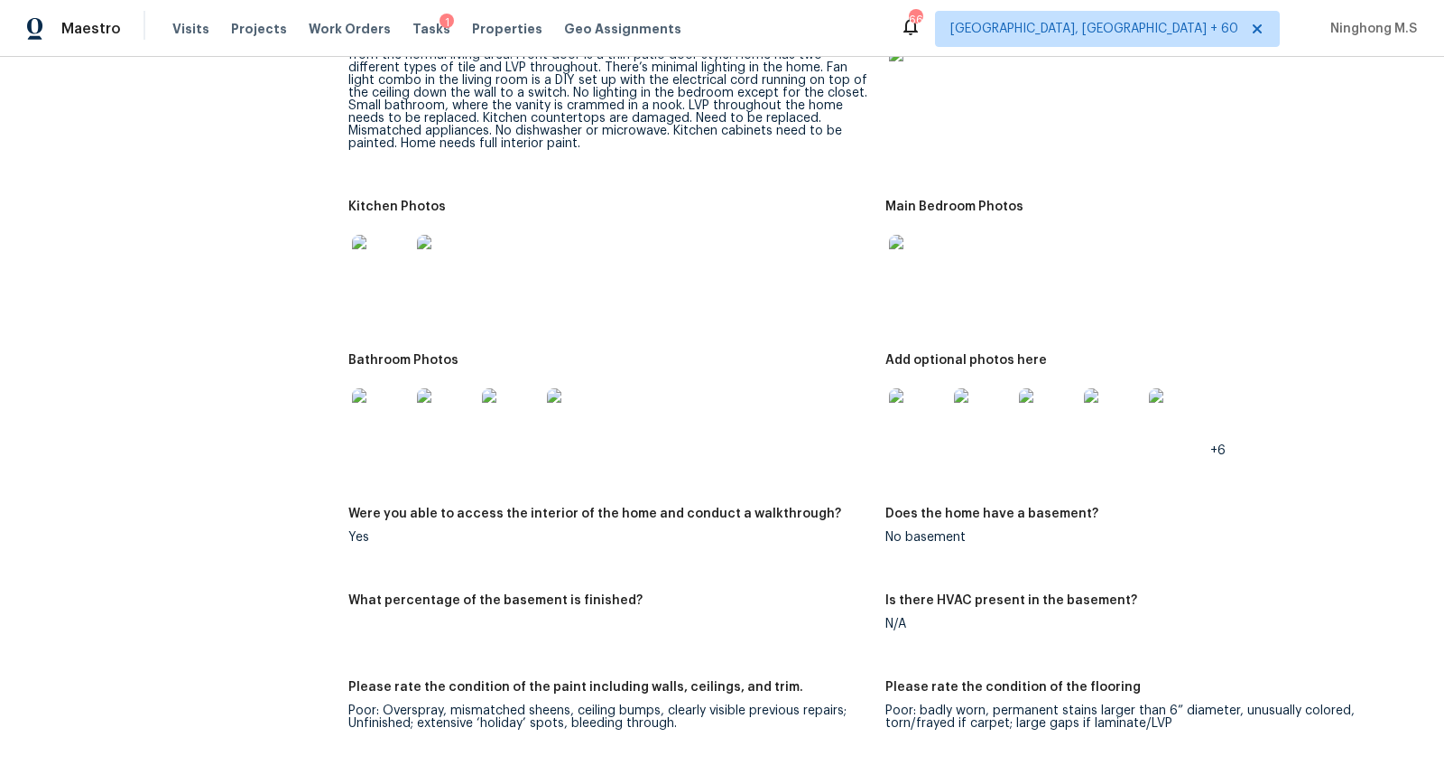
click at [387, 244] on img at bounding box center [381, 264] width 58 height 58
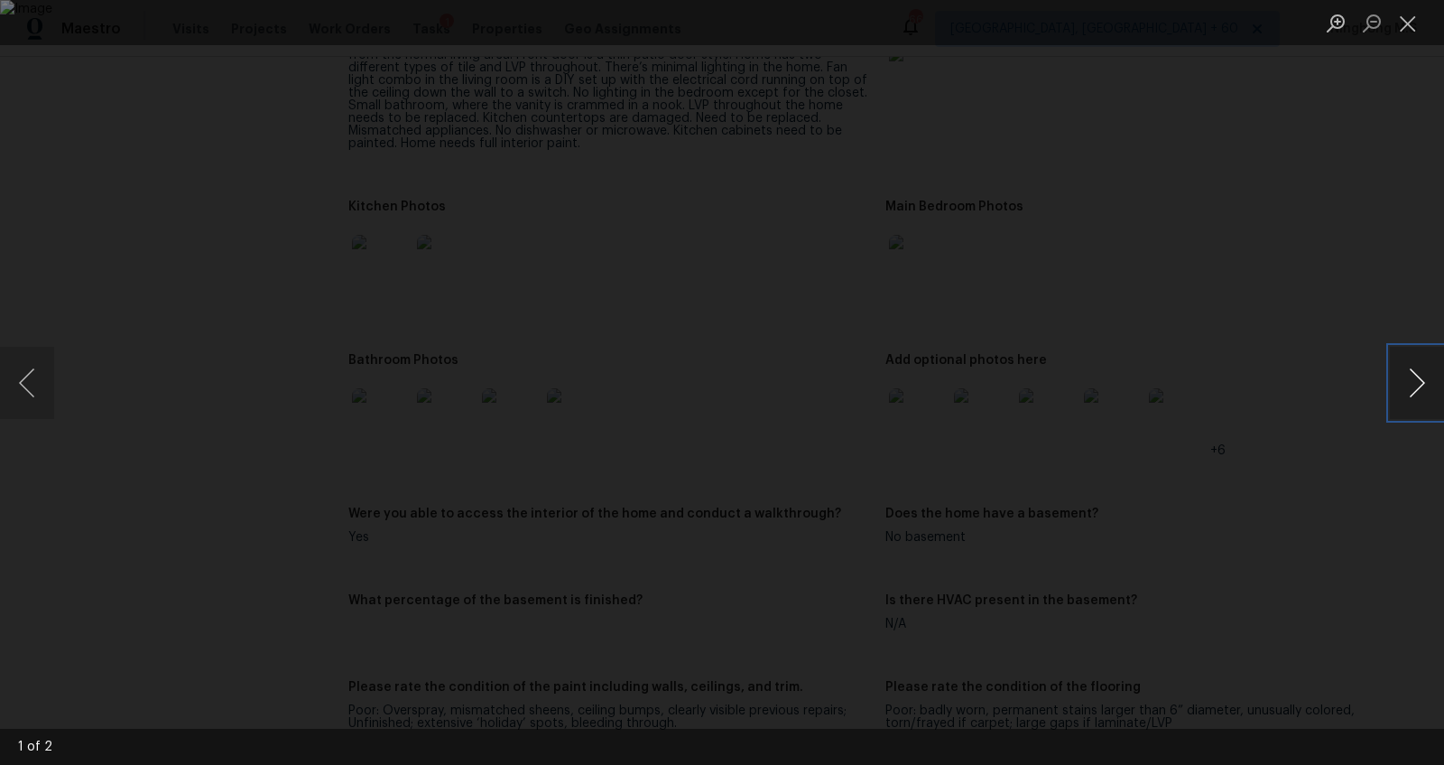
click at [1412, 376] on button "Next image" at bounding box center [1417, 383] width 54 height 72
click at [1438, 381] on button "Next image" at bounding box center [1417, 383] width 54 height 72
click at [1403, 19] on button "Close lightbox" at bounding box center [1408, 23] width 36 height 32
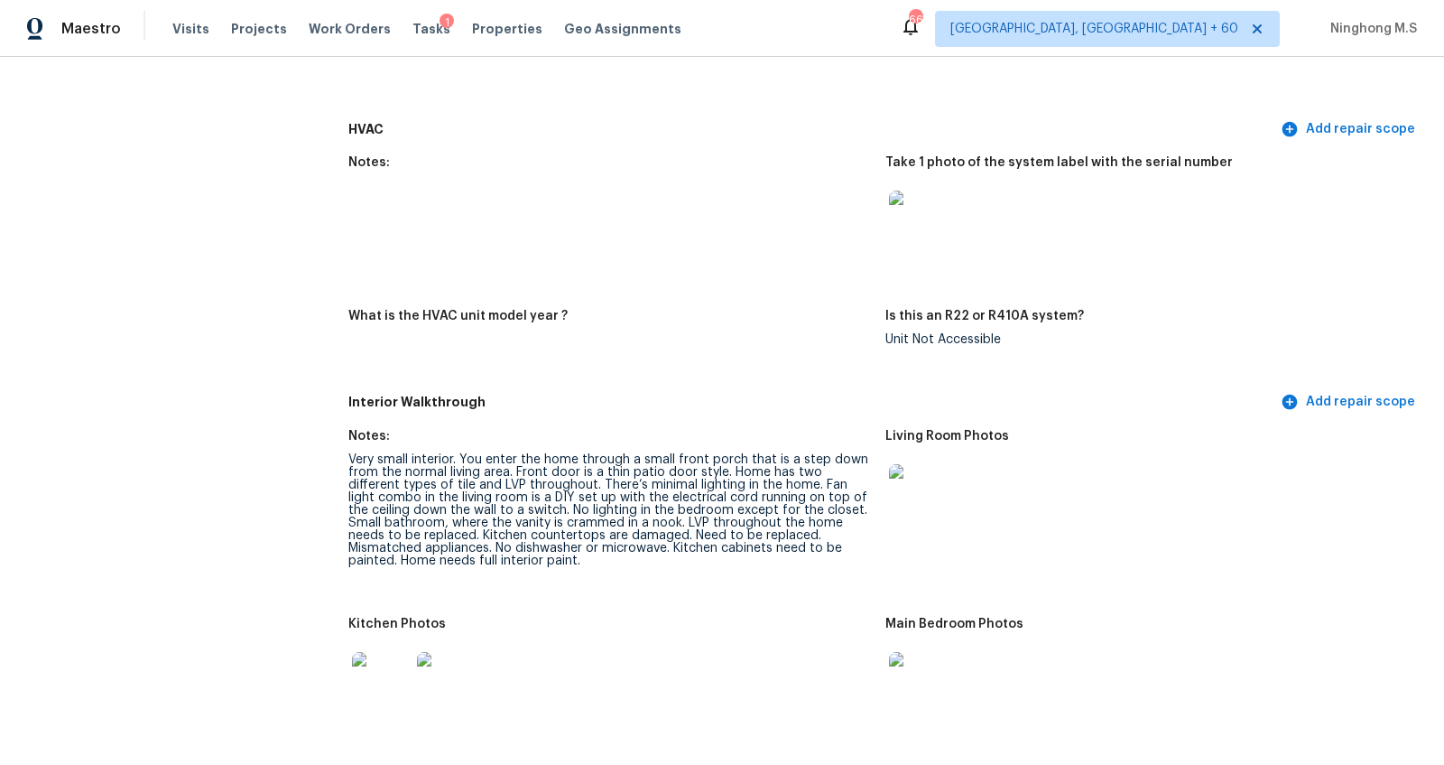
scroll to position [1842, 0]
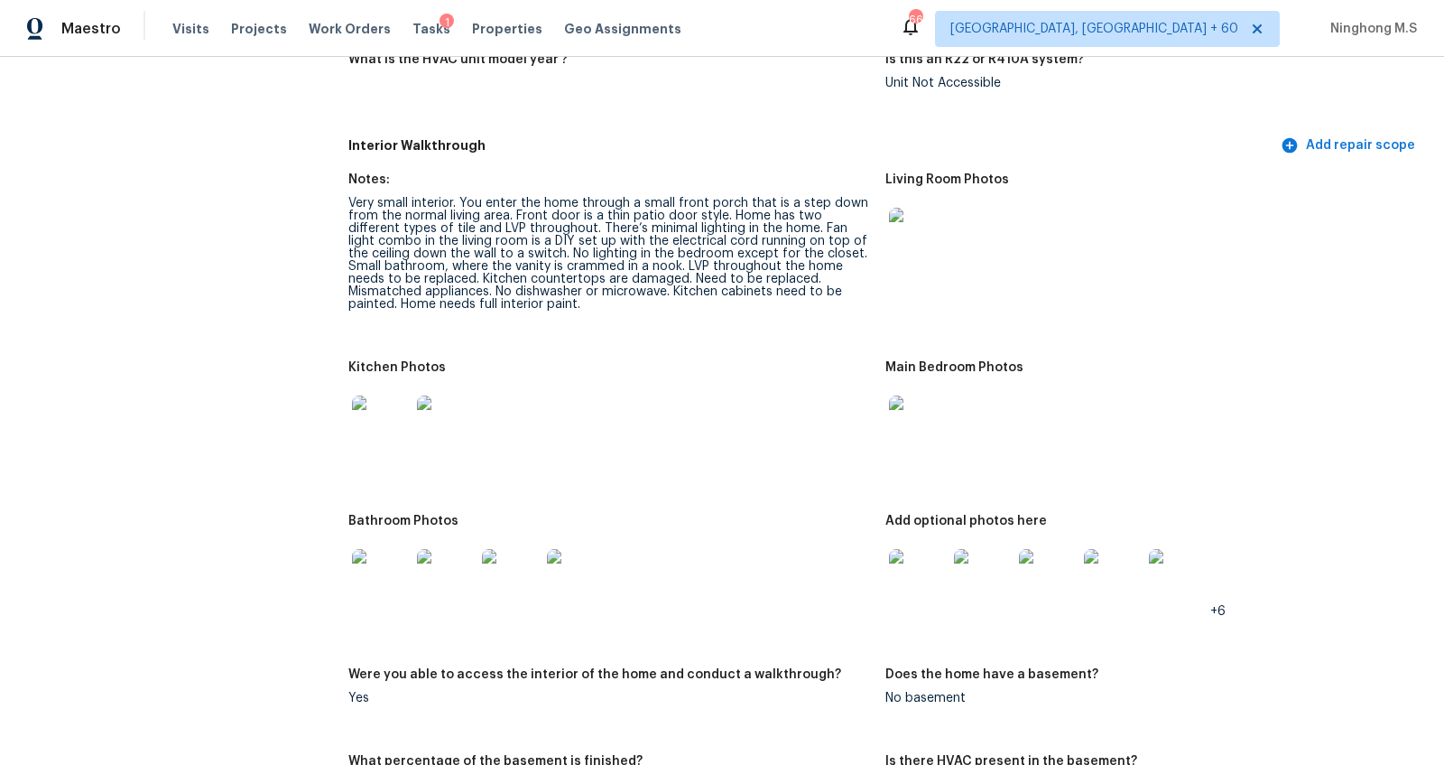
drag, startPoint x: 623, startPoint y: 263, endPoint x: 697, endPoint y: 263, distance: 74.0
click at [697, 263] on div "Very small interior. You enter the home through a small front porch that is a s…" at bounding box center [609, 254] width 523 height 114
drag, startPoint x: 444, startPoint y: 273, endPoint x: 499, endPoint y: 273, distance: 55.1
click at [509, 273] on div "Very small interior. You enter the home through a small front porch that is a s…" at bounding box center [609, 254] width 523 height 114
drag, startPoint x: 512, startPoint y: 279, endPoint x: 577, endPoint y: 279, distance: 65.0
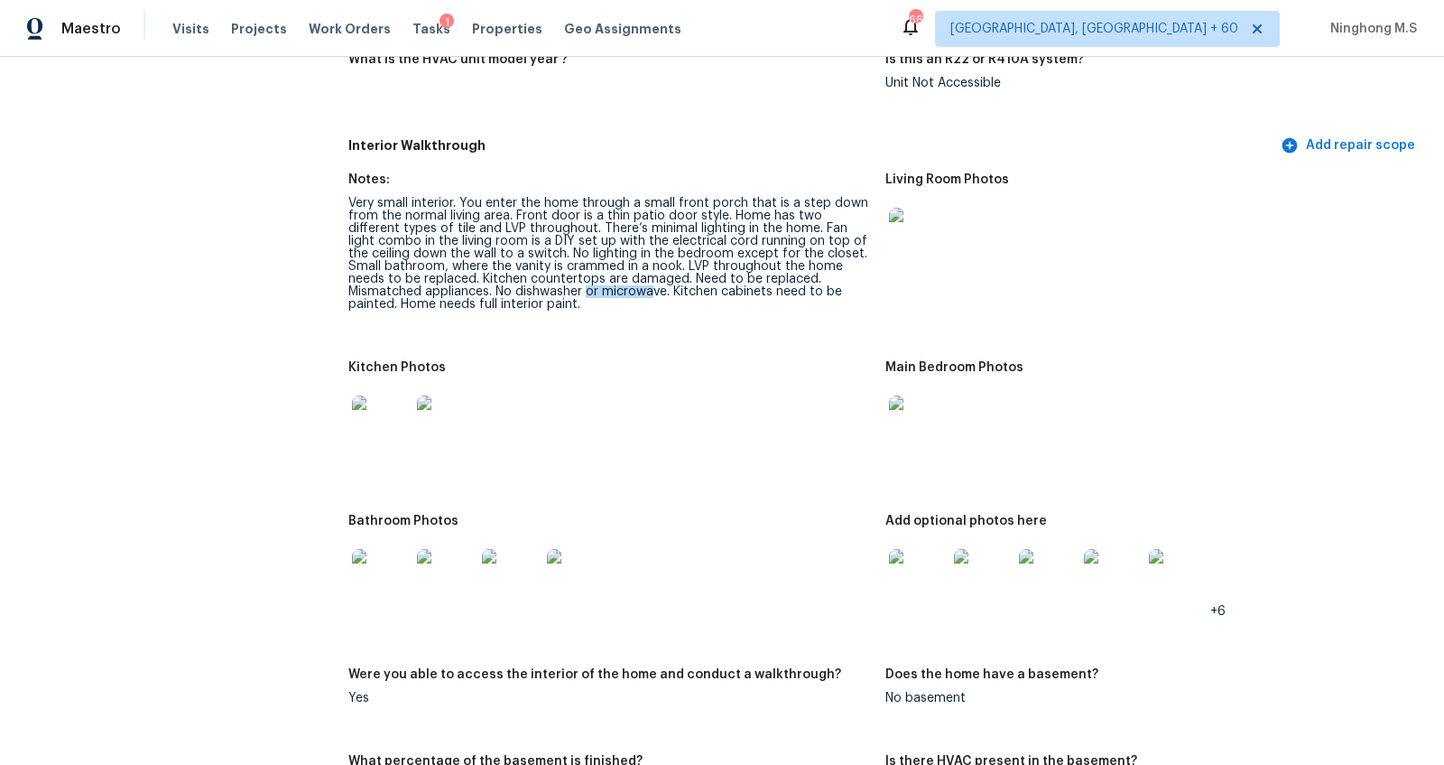
click at [577, 279] on div "Very small interior. You enter the home through a small front porch that is a s…" at bounding box center [609, 254] width 523 height 114
drag, startPoint x: 597, startPoint y: 279, endPoint x: 534, endPoint y: 279, distance: 62.3
click at [534, 279] on div "Very small interior. You enter the home through a small front porch that is a s…" at bounding box center [609, 254] width 523 height 114
drag, startPoint x: 666, startPoint y: 276, endPoint x: 784, endPoint y: 282, distance: 118.4
click at [784, 282] on div "Very small interior. You enter the home through a small front porch that is a s…" at bounding box center [609, 254] width 523 height 114
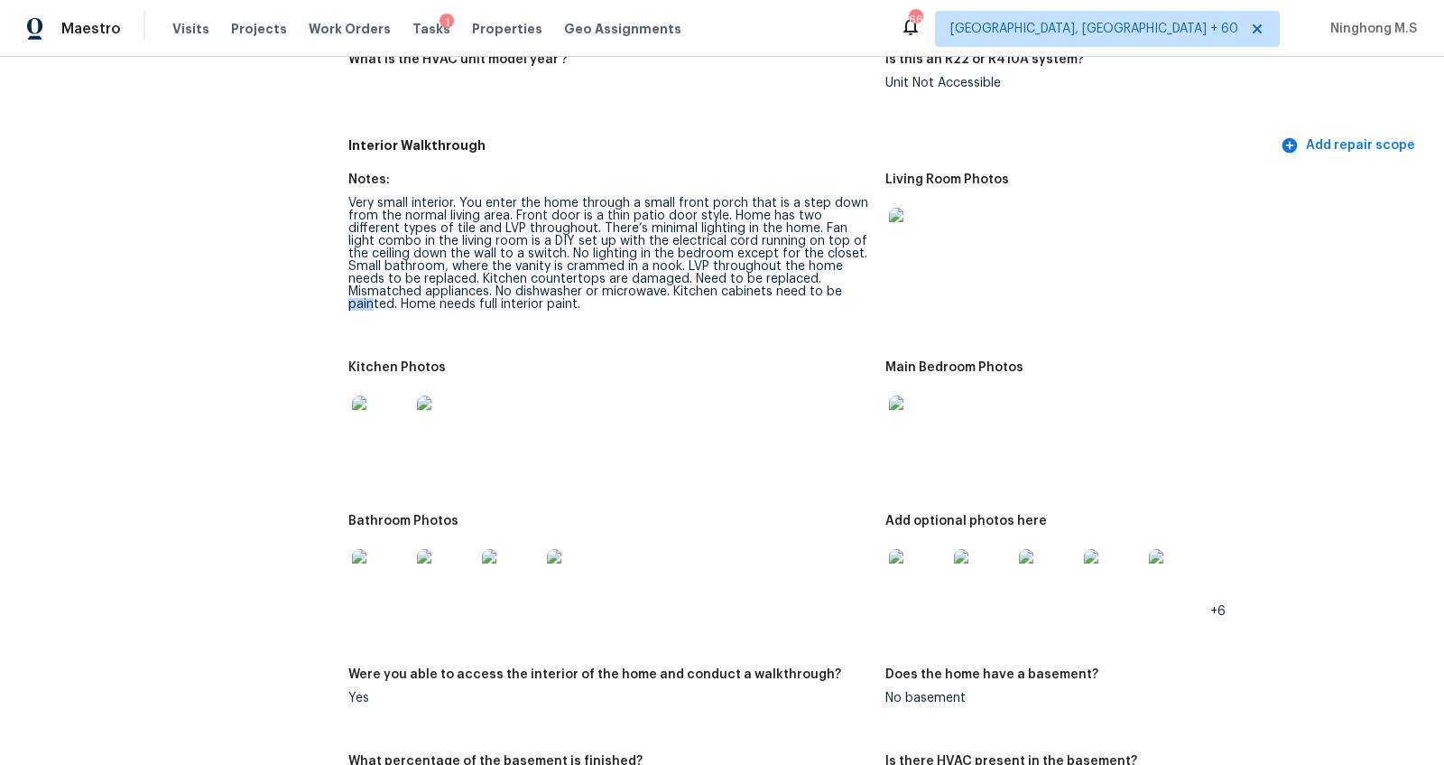
drag, startPoint x: 793, startPoint y: 282, endPoint x: 752, endPoint y: 282, distance: 40.6
click at [752, 282] on div "Very small interior. You enter the home through a small front porch that is a s…" at bounding box center [609, 254] width 523 height 114
drag, startPoint x: 431, startPoint y: 264, endPoint x: 756, endPoint y: 264, distance: 325.0
click at [756, 264] on div "Very small interior. You enter the home through a small front porch that is a s…" at bounding box center [609, 254] width 523 height 114
drag, startPoint x: 611, startPoint y: 278, endPoint x: 763, endPoint y: 271, distance: 151.8
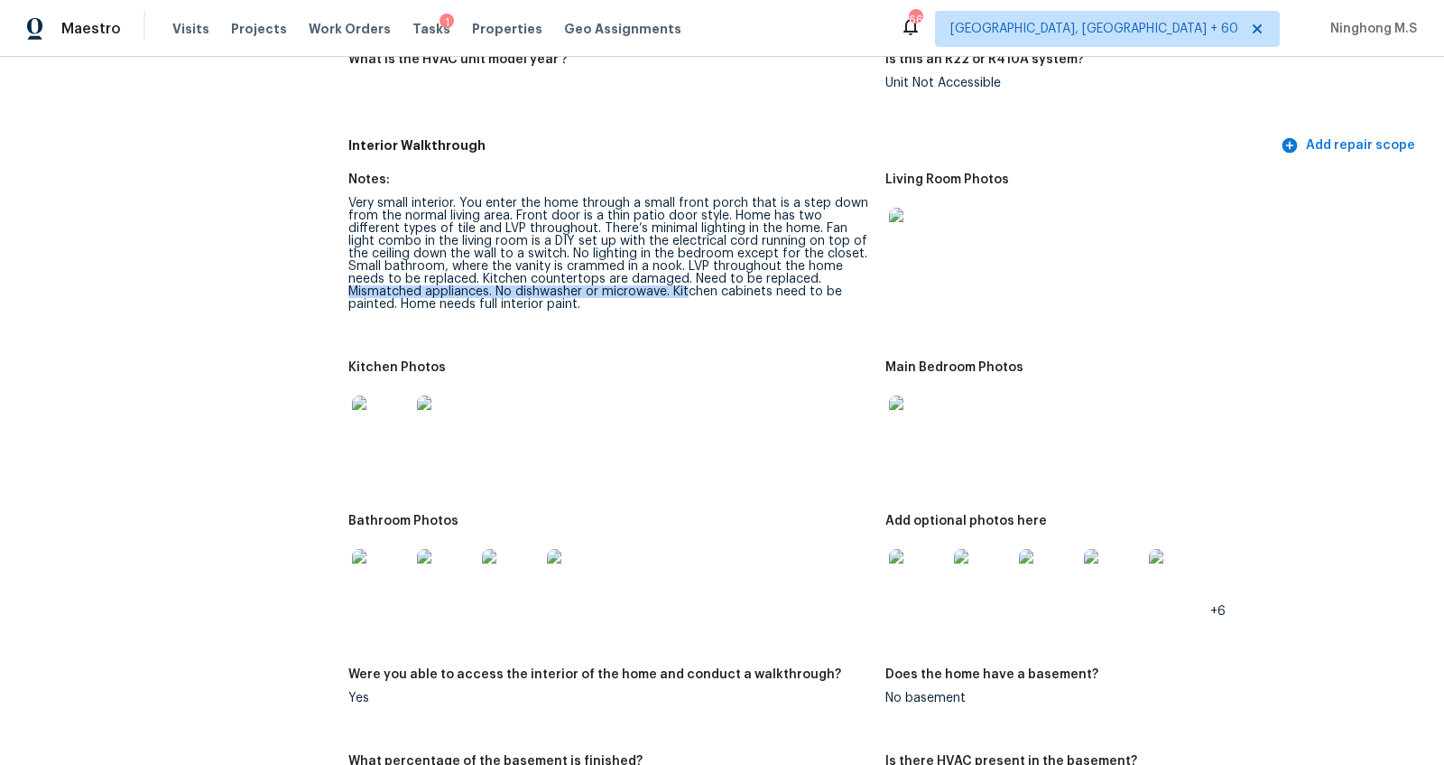
click at [763, 271] on div "Very small interior. You enter the home through a small front porch that is a s…" at bounding box center [609, 254] width 523 height 114
drag, startPoint x: 631, startPoint y: 275, endPoint x: 729, endPoint y: 275, distance: 98.4
click at [729, 275] on div "Very small interior. You enter the home through a small front porch that is a s…" at bounding box center [609, 254] width 523 height 114
drag, startPoint x: 803, startPoint y: 282, endPoint x: 687, endPoint y: 277, distance: 116.5
click at [687, 277] on div "Very small interior. You enter the home through a small front porch that is a s…" at bounding box center [609, 254] width 523 height 114
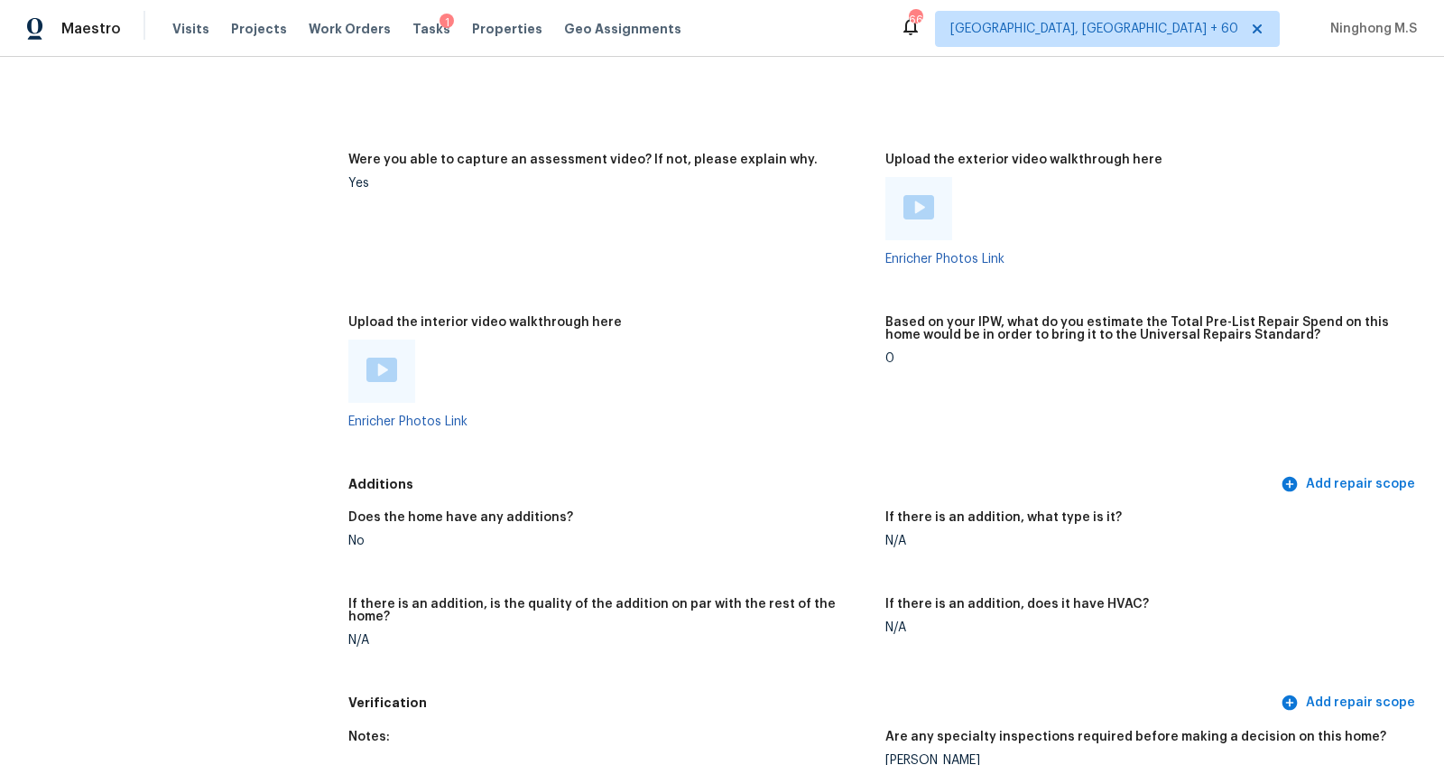
scroll to position [3282, 0]
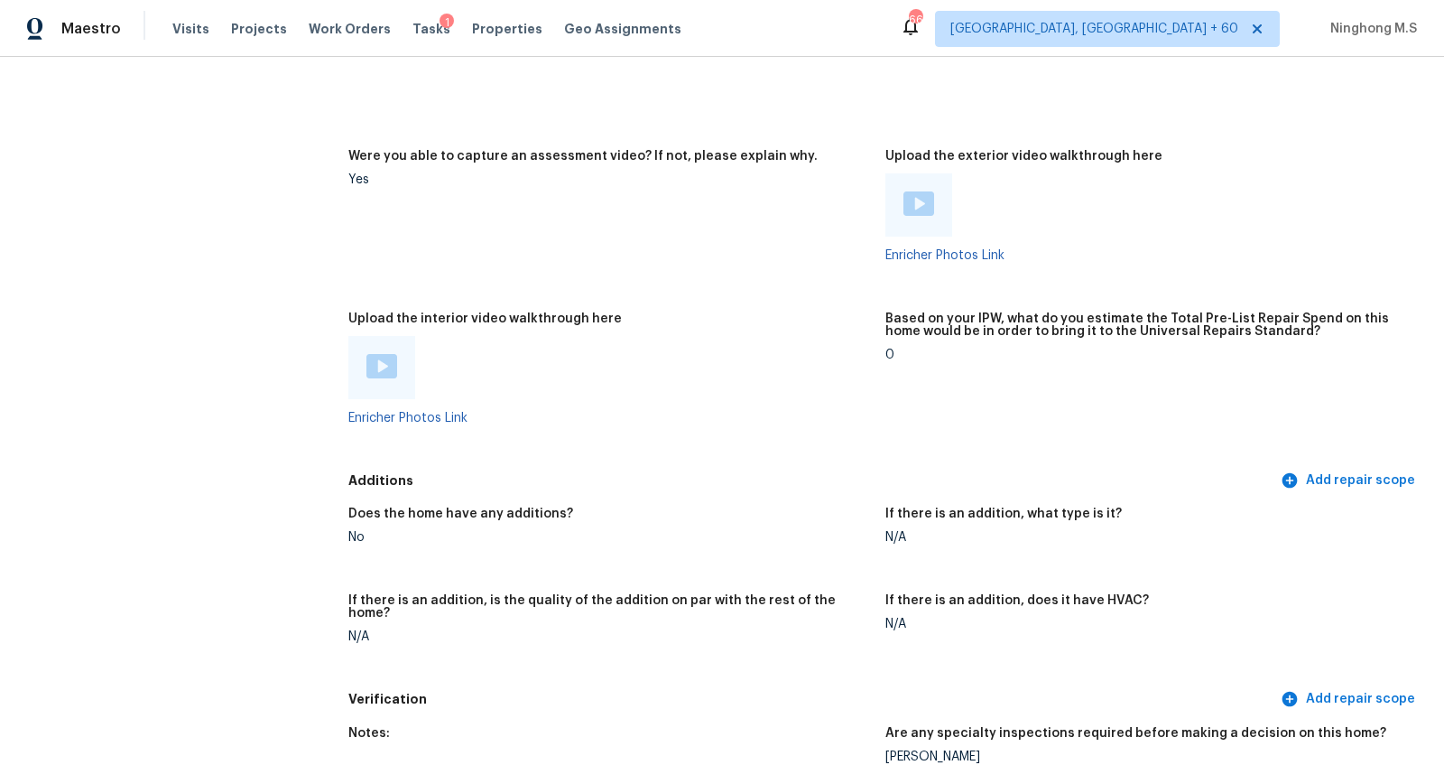
click at [908, 174] on div at bounding box center [919, 204] width 67 height 63
click at [923, 206] on div at bounding box center [919, 204] width 67 height 63
click at [923, 193] on img at bounding box center [919, 203] width 31 height 24
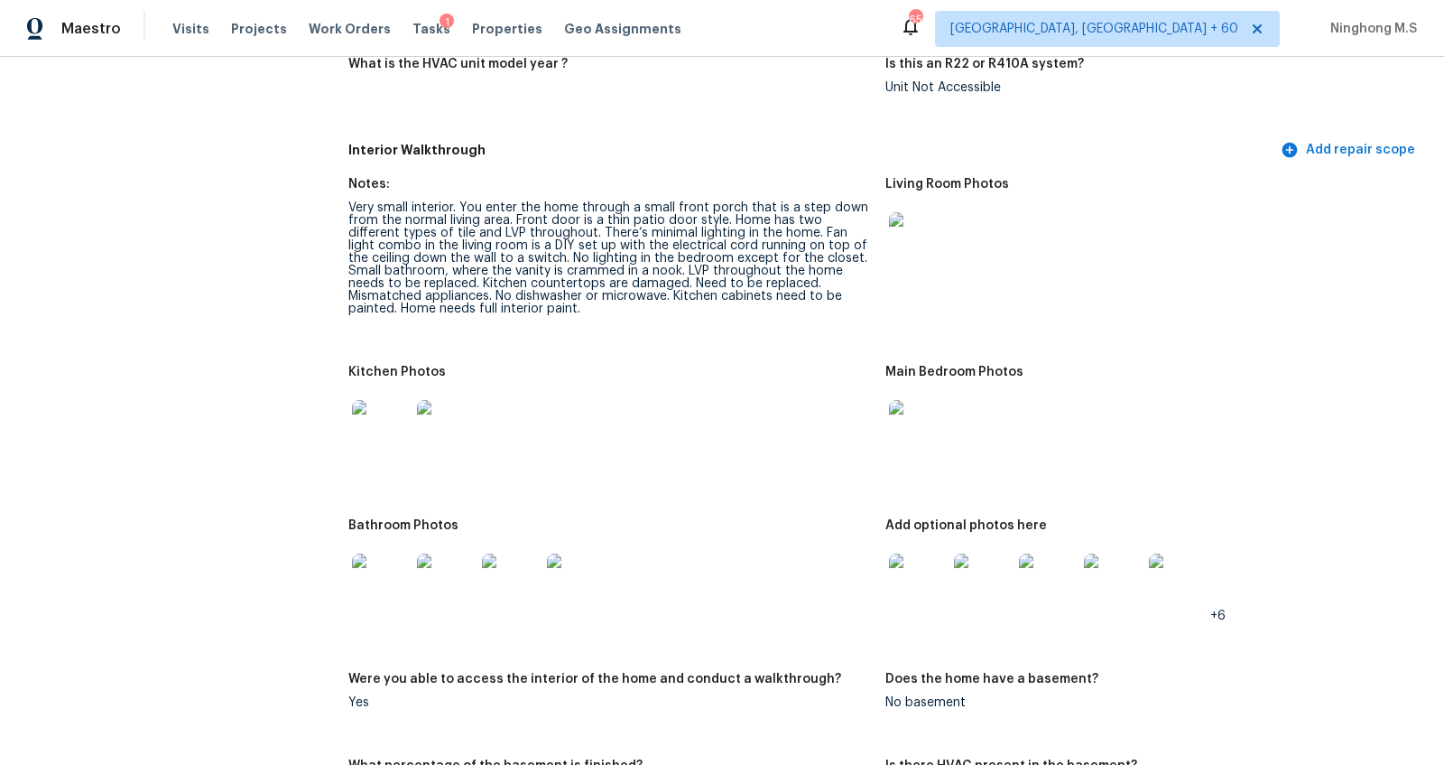
scroll to position [1562, 0]
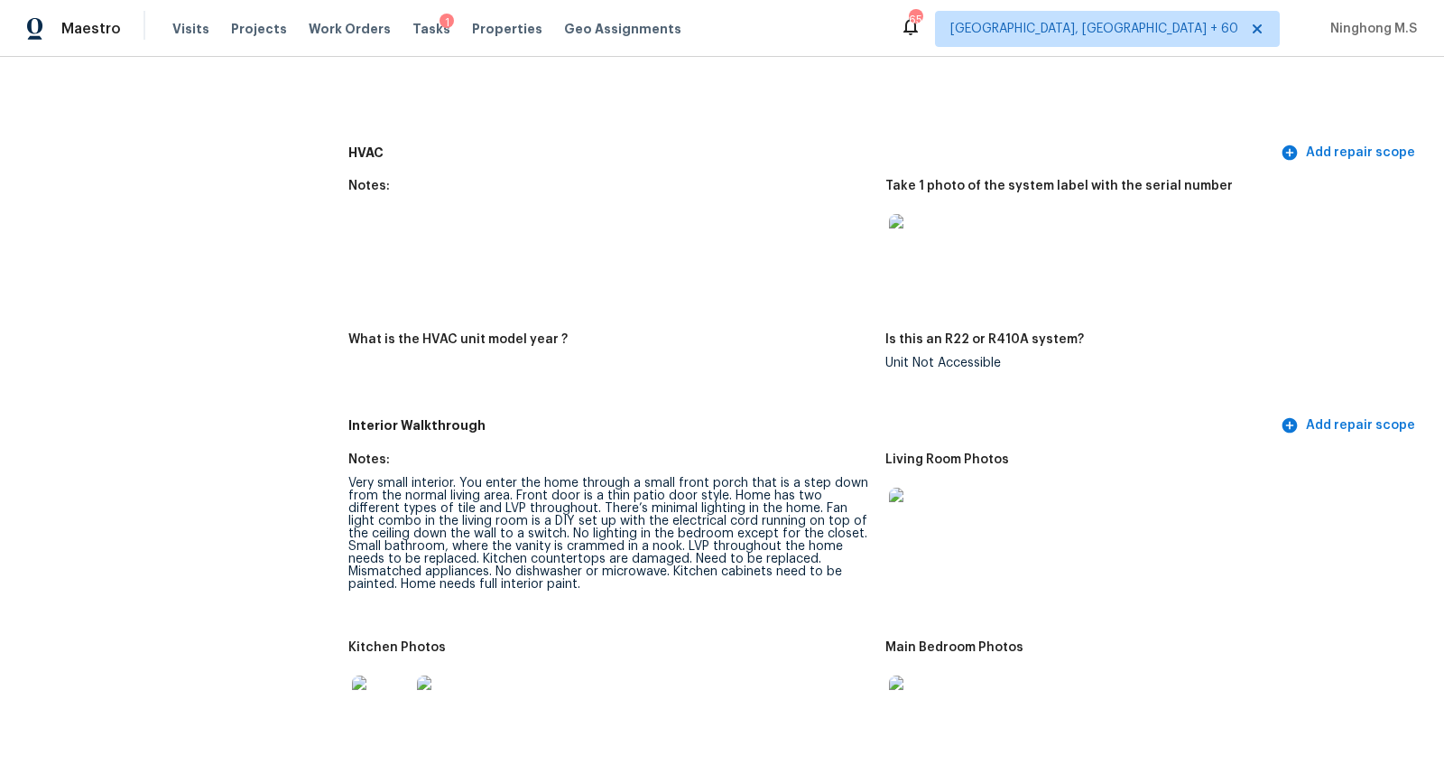
click at [759, 523] on div "Very small interior. You enter the home through a small front porch that is a s…" at bounding box center [609, 534] width 523 height 114
drag, startPoint x: 578, startPoint y: 515, endPoint x: 650, endPoint y: 515, distance: 72.2
click at [650, 515] on div "Very small interior. You enter the home through a small front porch that is a s…" at bounding box center [609, 534] width 523 height 114
drag, startPoint x: 767, startPoint y: 497, endPoint x: 840, endPoint y: 497, distance: 73.1
click at [840, 497] on div "Very small interior. You enter the home through a small front porch that is a s…" at bounding box center [609, 534] width 523 height 114
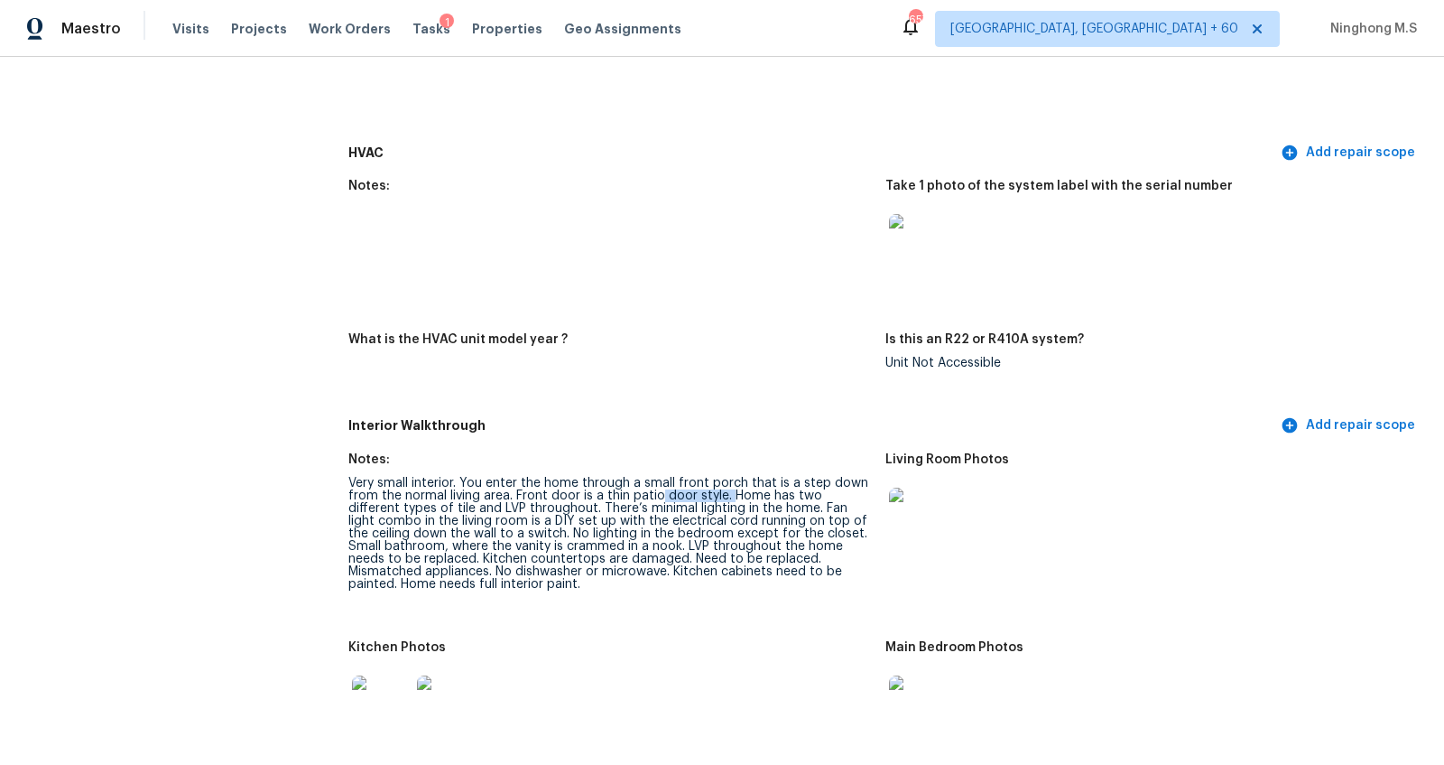
drag, startPoint x: 655, startPoint y: 482, endPoint x: 729, endPoint y: 481, distance: 74.0
click at [729, 481] on div "Very small interior. You enter the home through a small front porch that is a s…" at bounding box center [609, 534] width 523 height 114
drag, startPoint x: 449, startPoint y: 530, endPoint x: 630, endPoint y: 532, distance: 181.5
click at [630, 532] on div "Very small interior. You enter the home through a small front porch that is a s…" at bounding box center [609, 534] width 523 height 114
drag, startPoint x: 673, startPoint y: 532, endPoint x: 663, endPoint y: 532, distance: 9.9
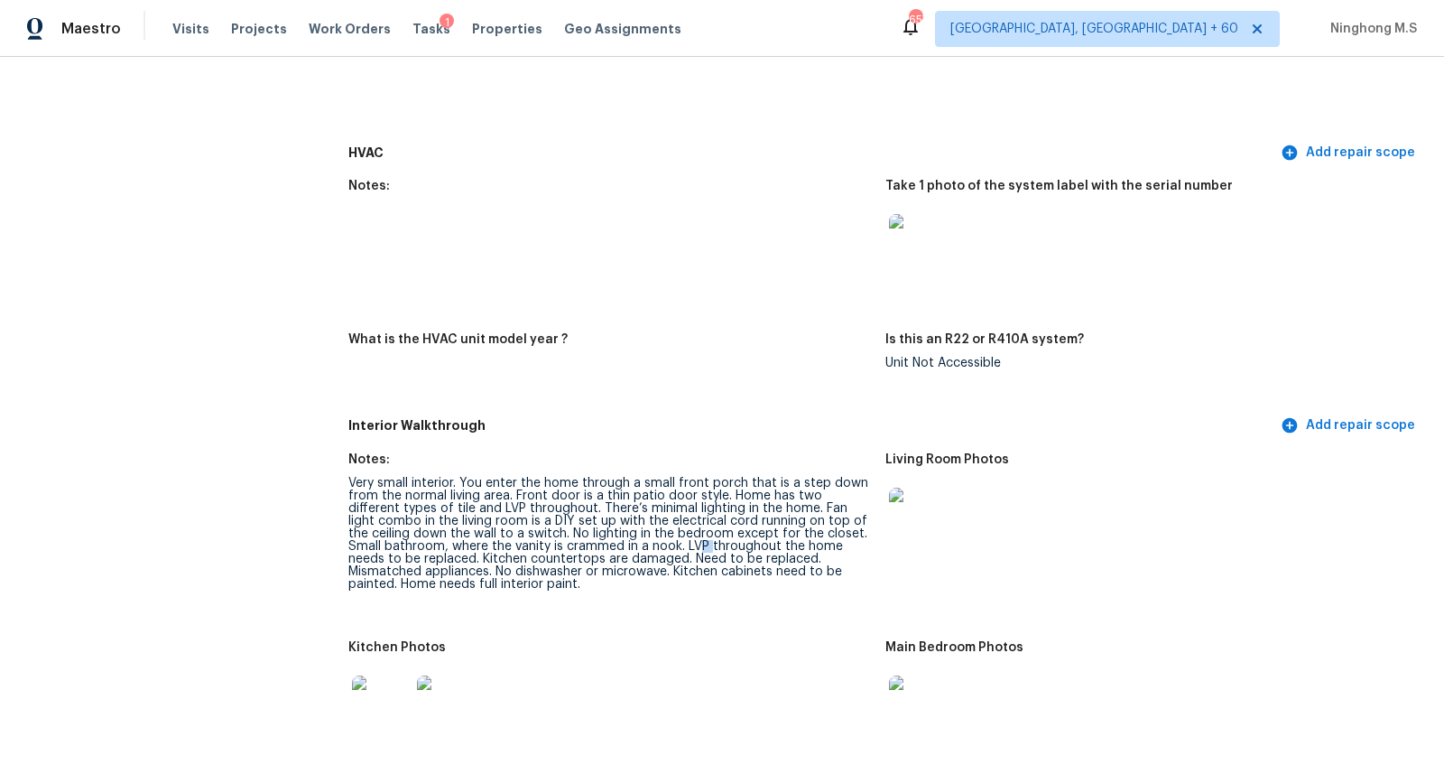
click at [663, 532] on div "Very small interior. You enter the home through a small front porch that is a s…" at bounding box center [609, 534] width 523 height 114
drag, startPoint x: 651, startPoint y: 532, endPoint x: 692, endPoint y: 532, distance: 41.5
click at [692, 532] on div "Very small interior. You enter the home through a small front porch that is a s…" at bounding box center [609, 534] width 523 height 114
drag, startPoint x: 640, startPoint y: 543, endPoint x: 705, endPoint y: 543, distance: 65.0
click at [705, 543] on div "Very small interior. You enter the home through a small front porch that is a s…" at bounding box center [609, 534] width 523 height 114
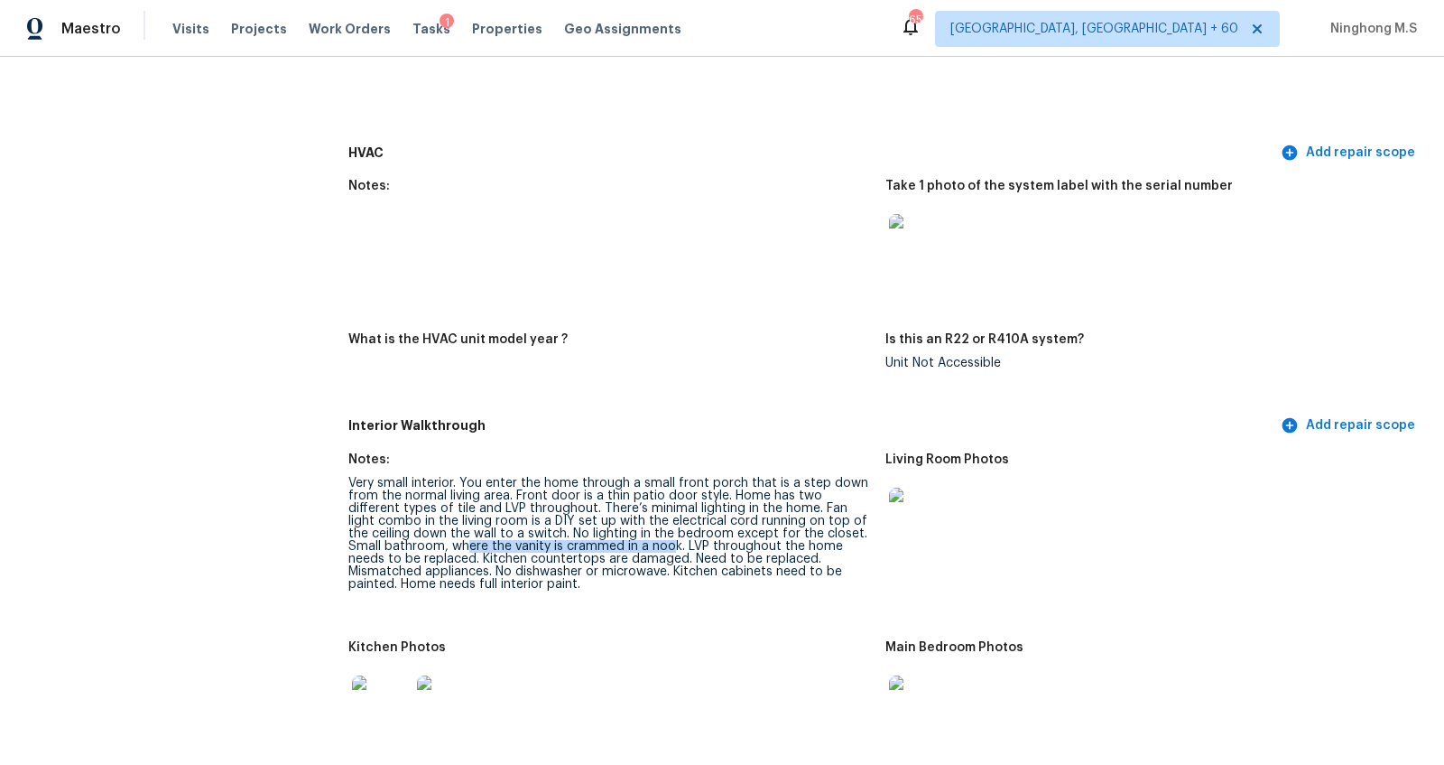
drag, startPoint x: 431, startPoint y: 532, endPoint x: 636, endPoint y: 531, distance: 204.9
click at [636, 531] on div "Very small interior. You enter the home through a small front porch that is a s…" at bounding box center [609, 534] width 523 height 114
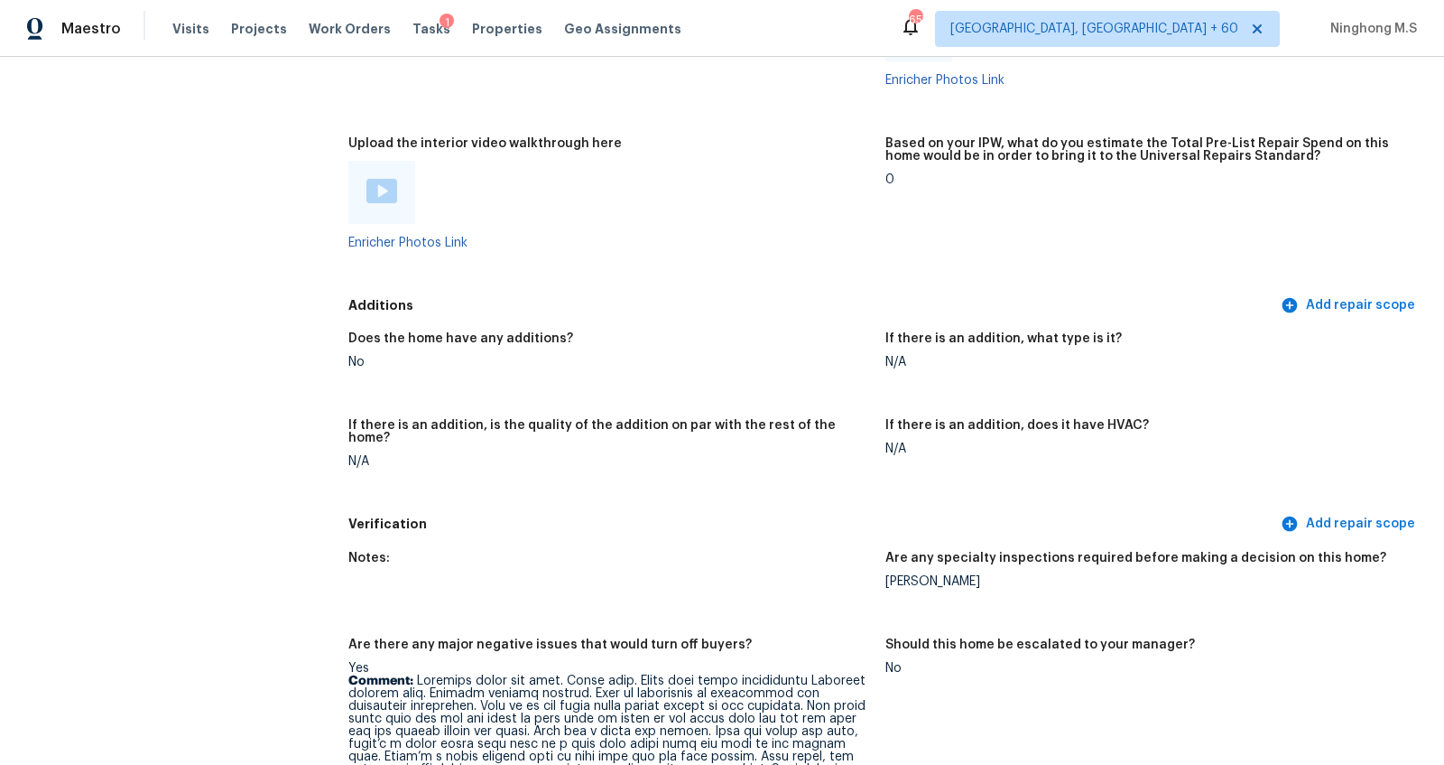
scroll to position [1290, 0]
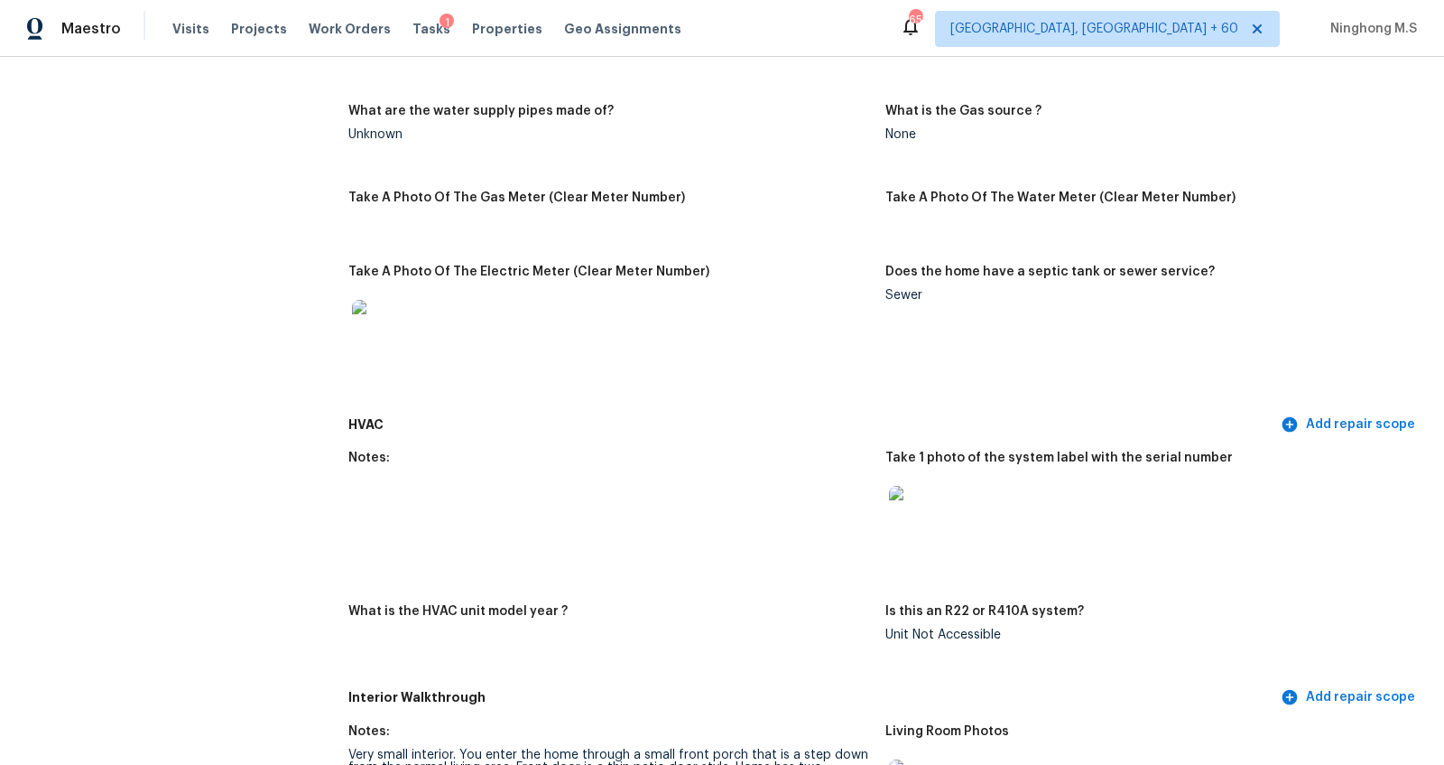
click at [394, 312] on img at bounding box center [381, 329] width 58 height 58
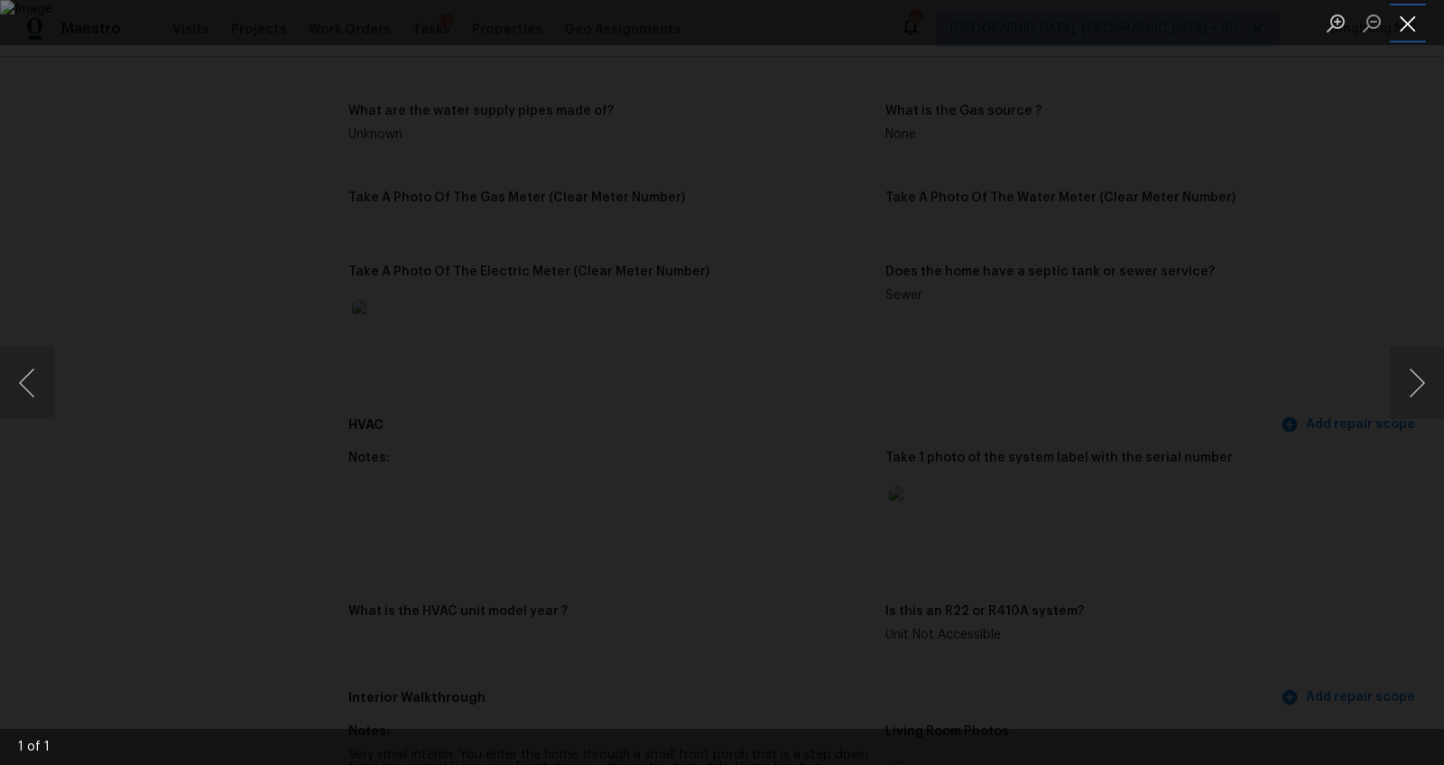
click at [1411, 18] on button "Close lightbox" at bounding box center [1408, 23] width 36 height 32
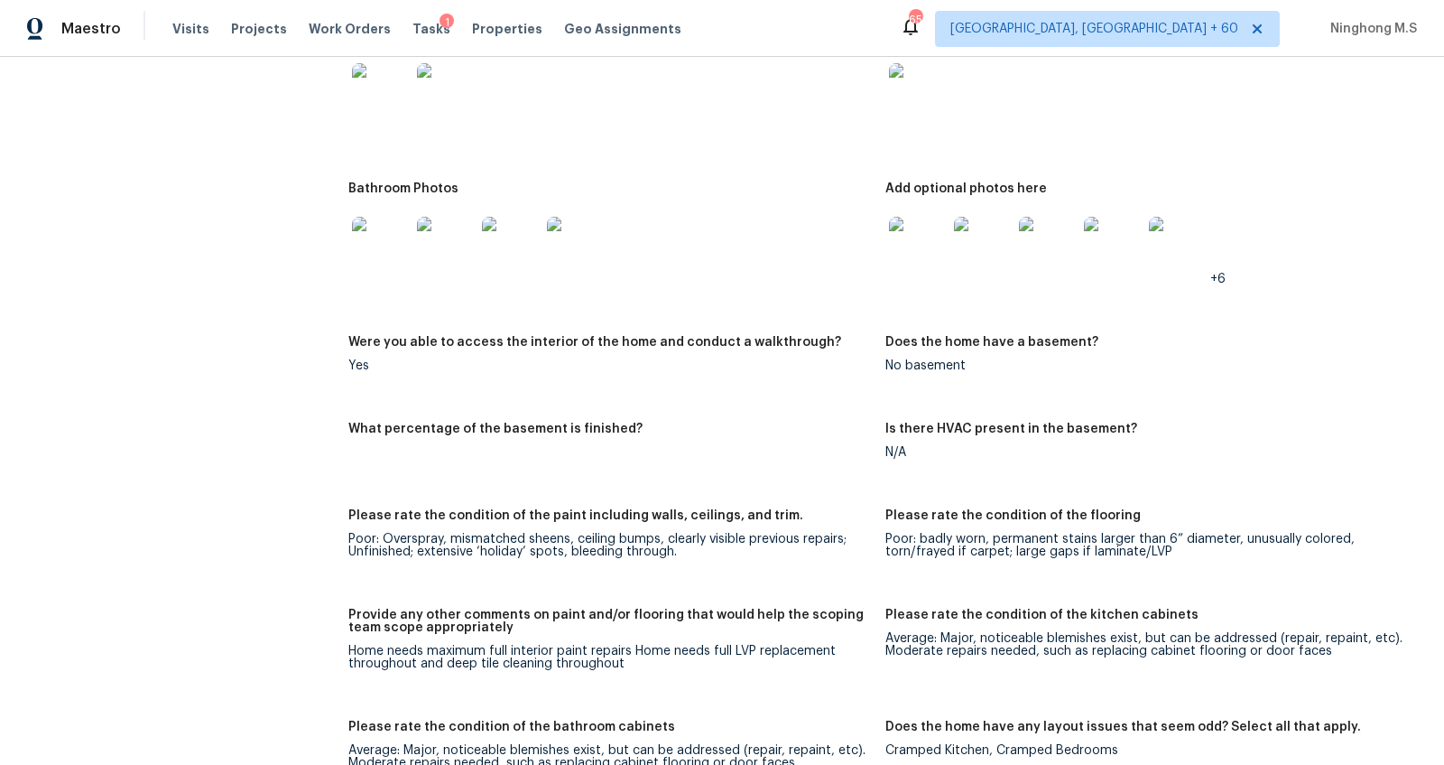
scroll to position [2297, 0]
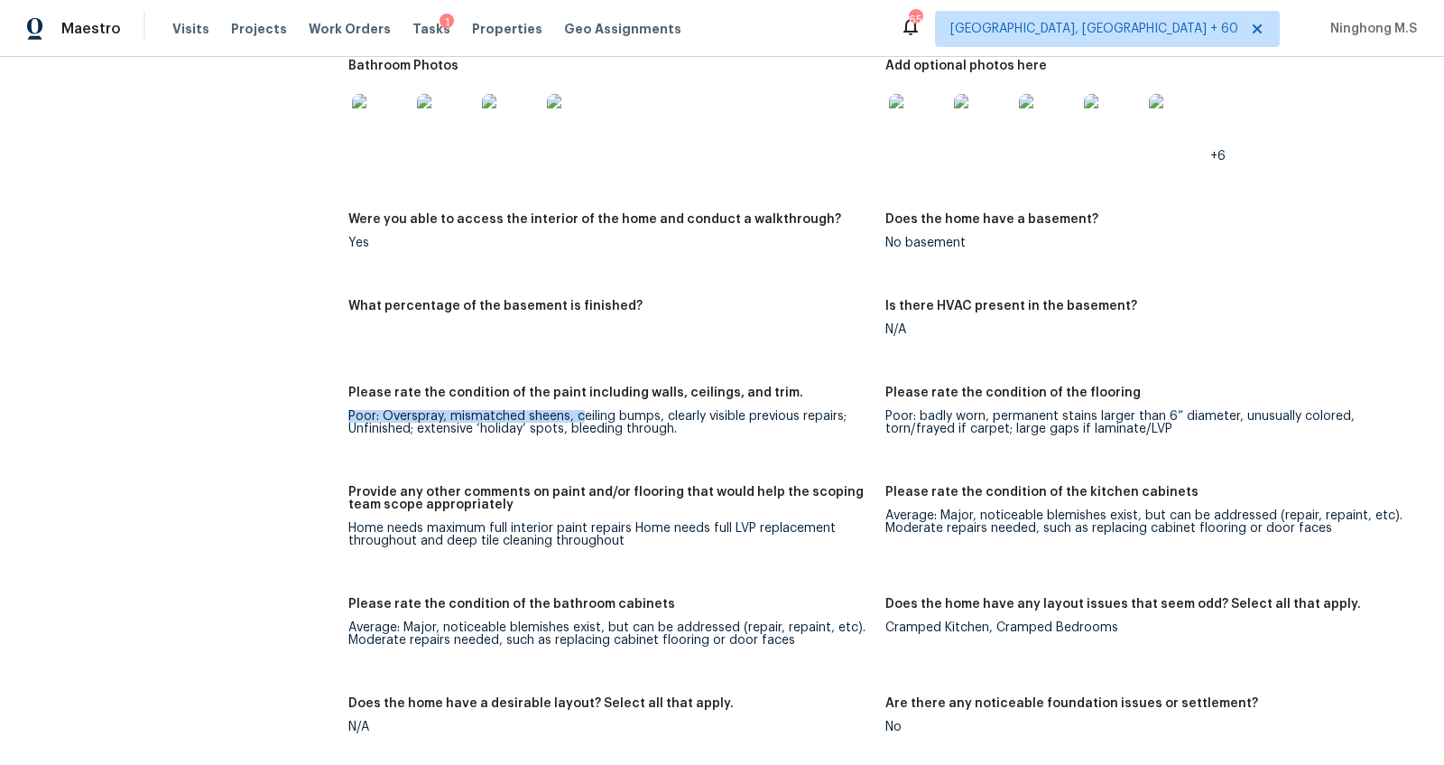
drag, startPoint x: 581, startPoint y: 406, endPoint x: 680, endPoint y: 395, distance: 99.0
click at [681, 394] on figure "Please rate the condition of the paint including walls, ceilings, and trim. Poo…" at bounding box center [616, 425] width 537 height 78
drag, startPoint x: 683, startPoint y: 404, endPoint x: 840, endPoint y: 400, distance: 157.1
click at [840, 410] on div "Poor: Overspray, mismatched sheens, ceiling bumps, clearly visible previous rep…" at bounding box center [609, 422] width 523 height 25
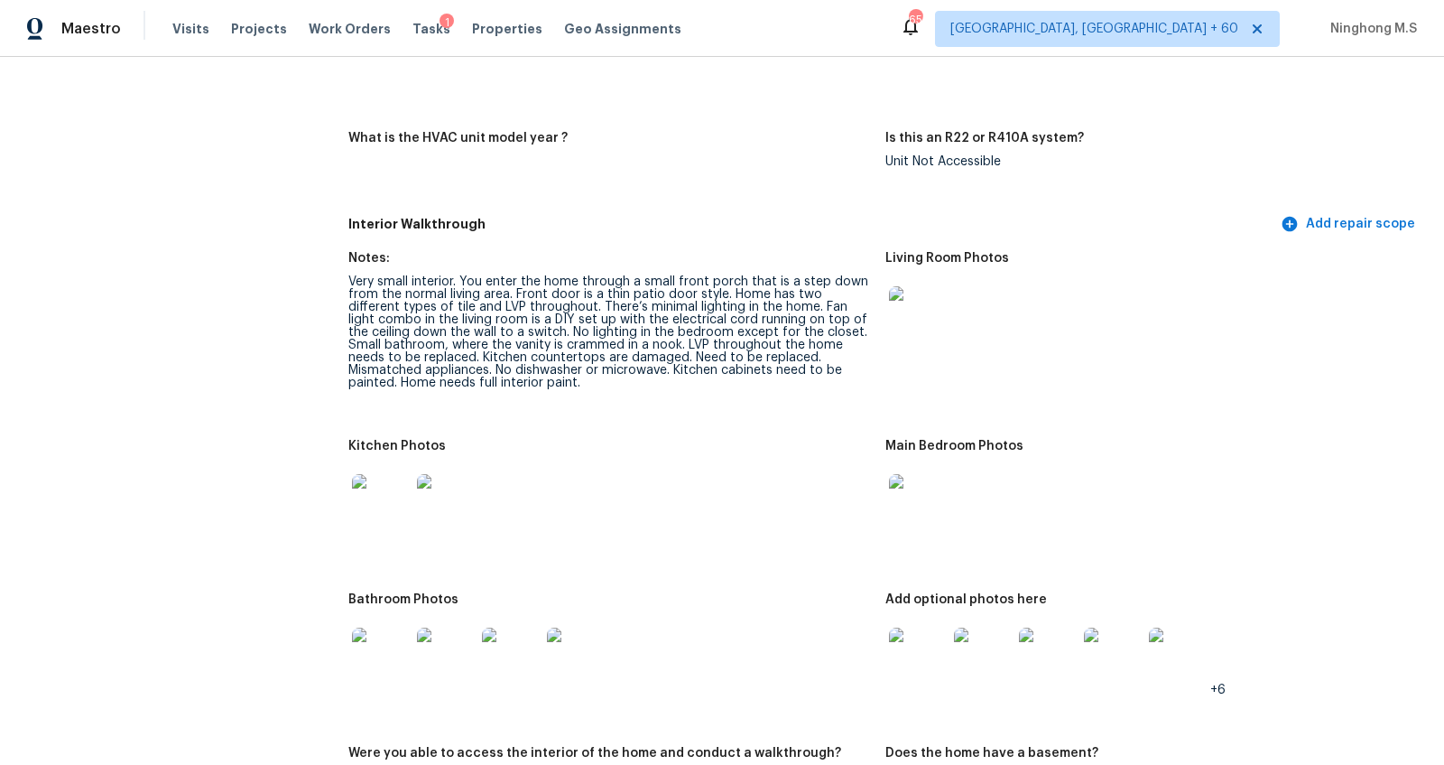
scroll to position [1470, 0]
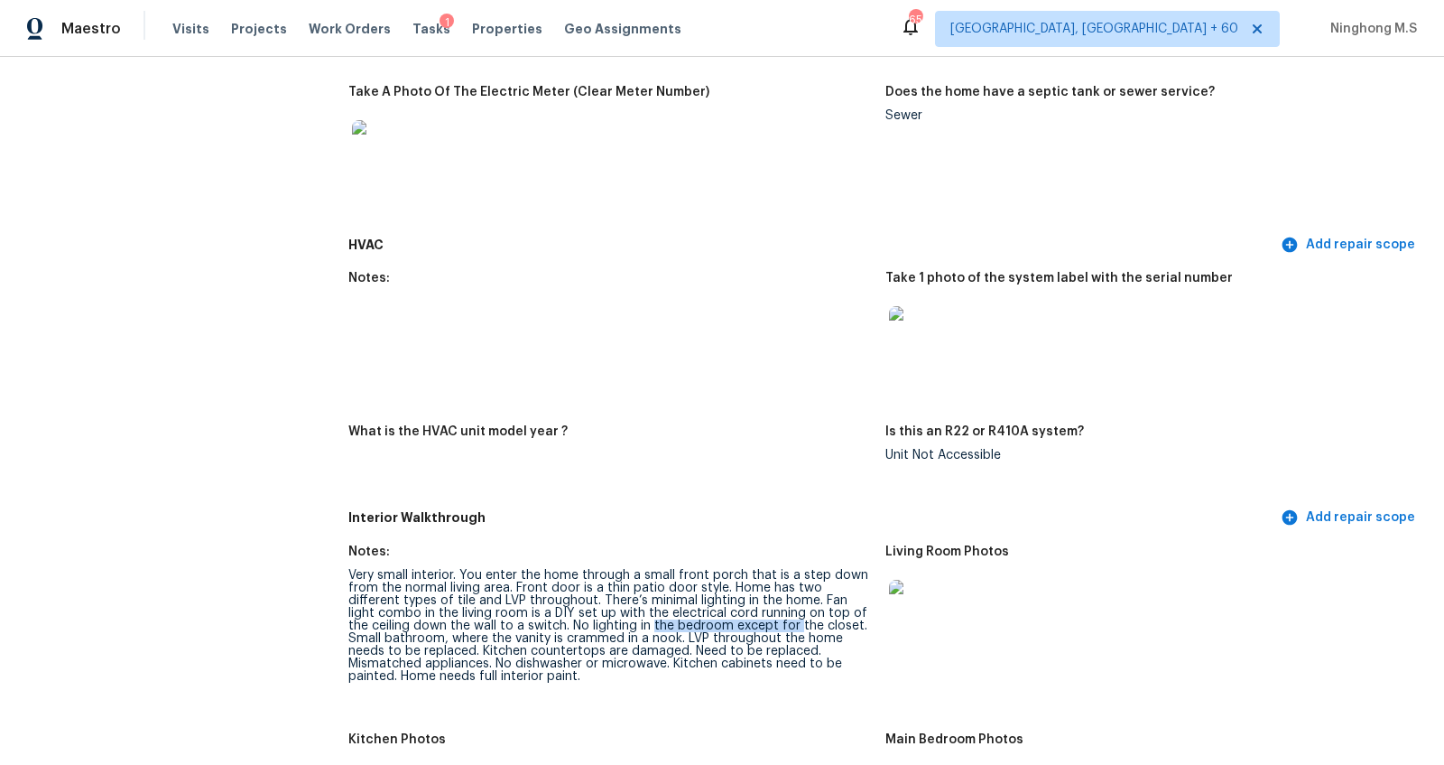
drag, startPoint x: 606, startPoint y: 608, endPoint x: 738, endPoint y: 608, distance: 131.8
click at [738, 608] on div "Very small interior. You enter the home through a small front porch that is a s…" at bounding box center [609, 626] width 523 height 114
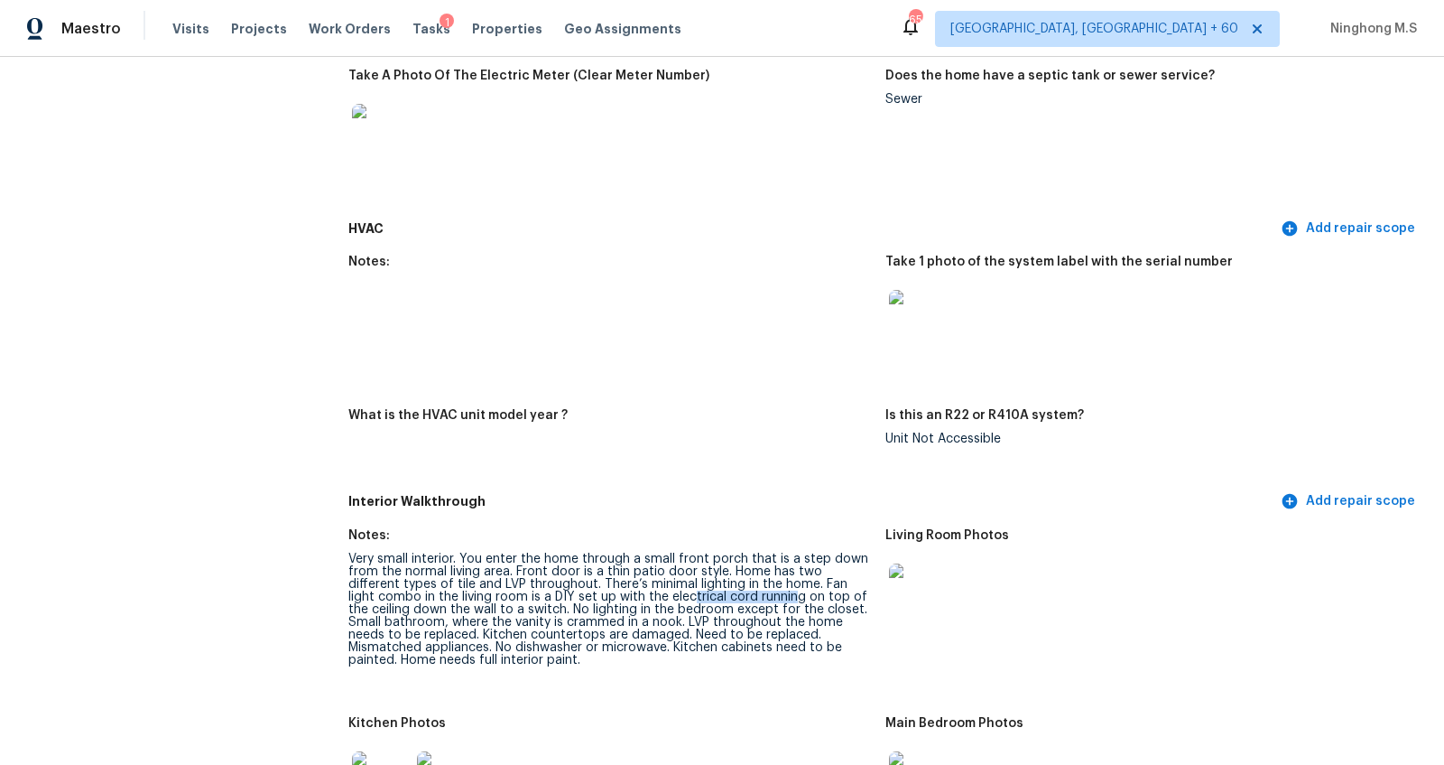
drag, startPoint x: 617, startPoint y: 582, endPoint x: 716, endPoint y: 587, distance: 98.5
click at [716, 587] on div "Very small interior. You enter the home through a small front porch that is a s…" at bounding box center [609, 609] width 523 height 114
drag, startPoint x: 522, startPoint y: 592, endPoint x: 664, endPoint y: 590, distance: 141.7
click at [664, 591] on div "Very small interior. You enter the home through a small front porch that is a s…" at bounding box center [609, 609] width 523 height 114
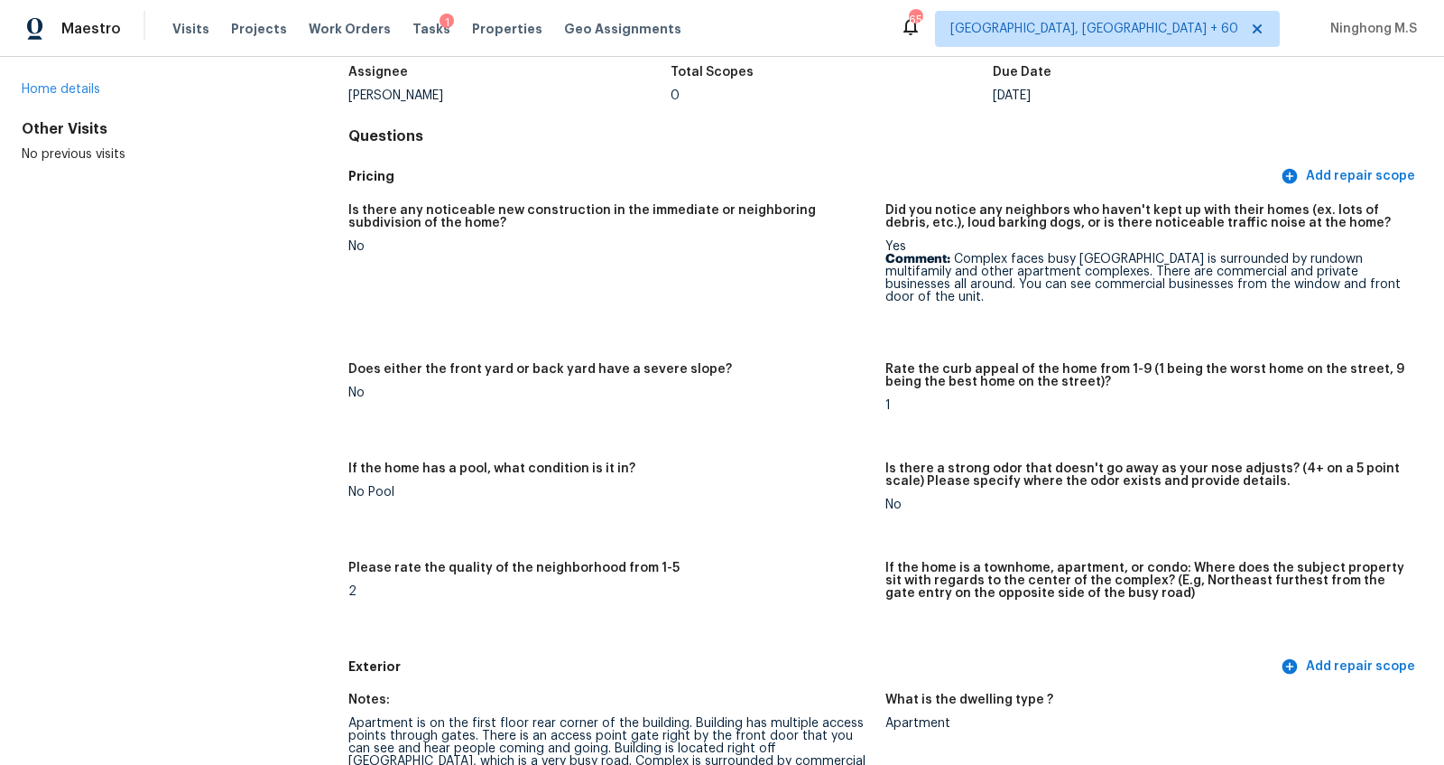
scroll to position [0, 0]
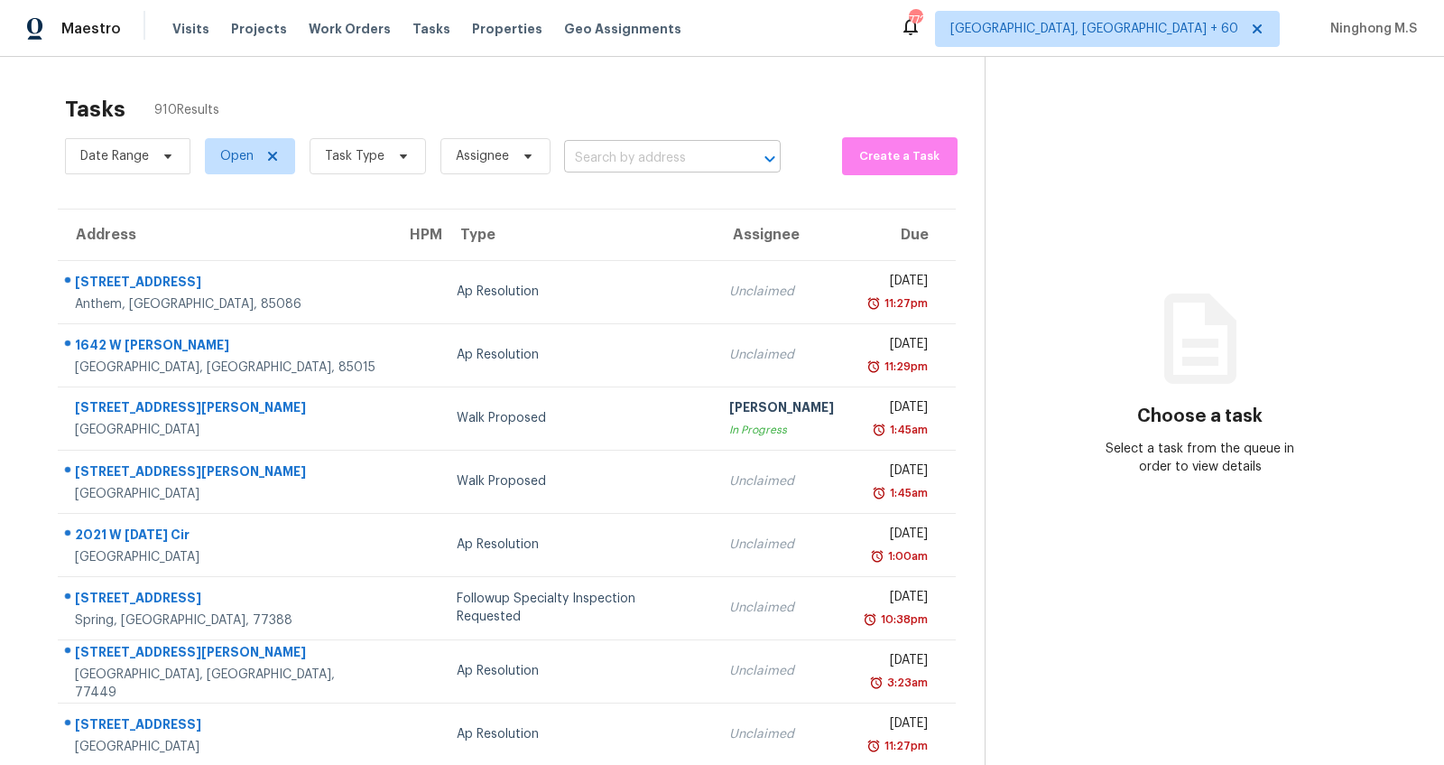
click at [595, 166] on input "text" at bounding box center [647, 158] width 166 height 28
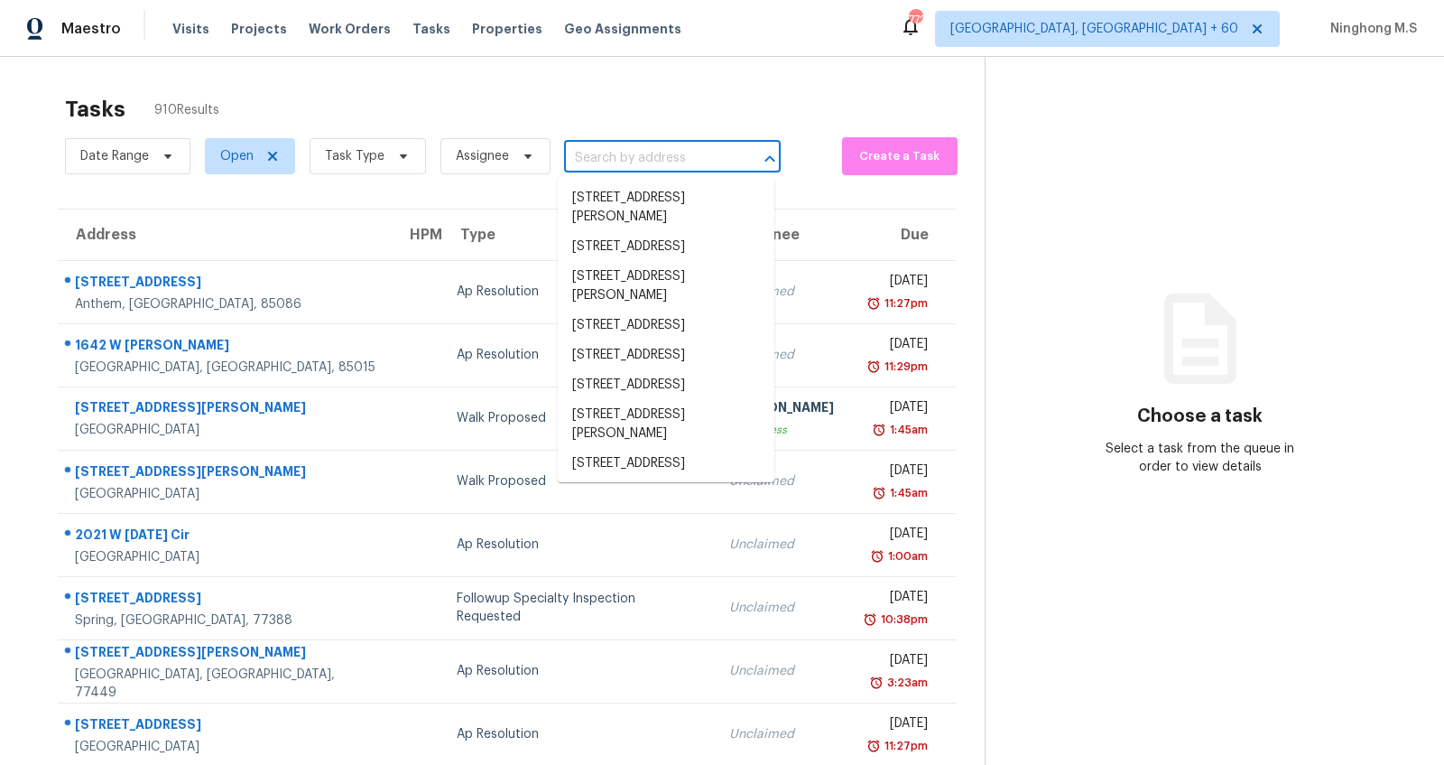
paste input "[STREET_ADDRESS][PERSON_NAME]"
type input "[STREET_ADDRESS][PERSON_NAME]"
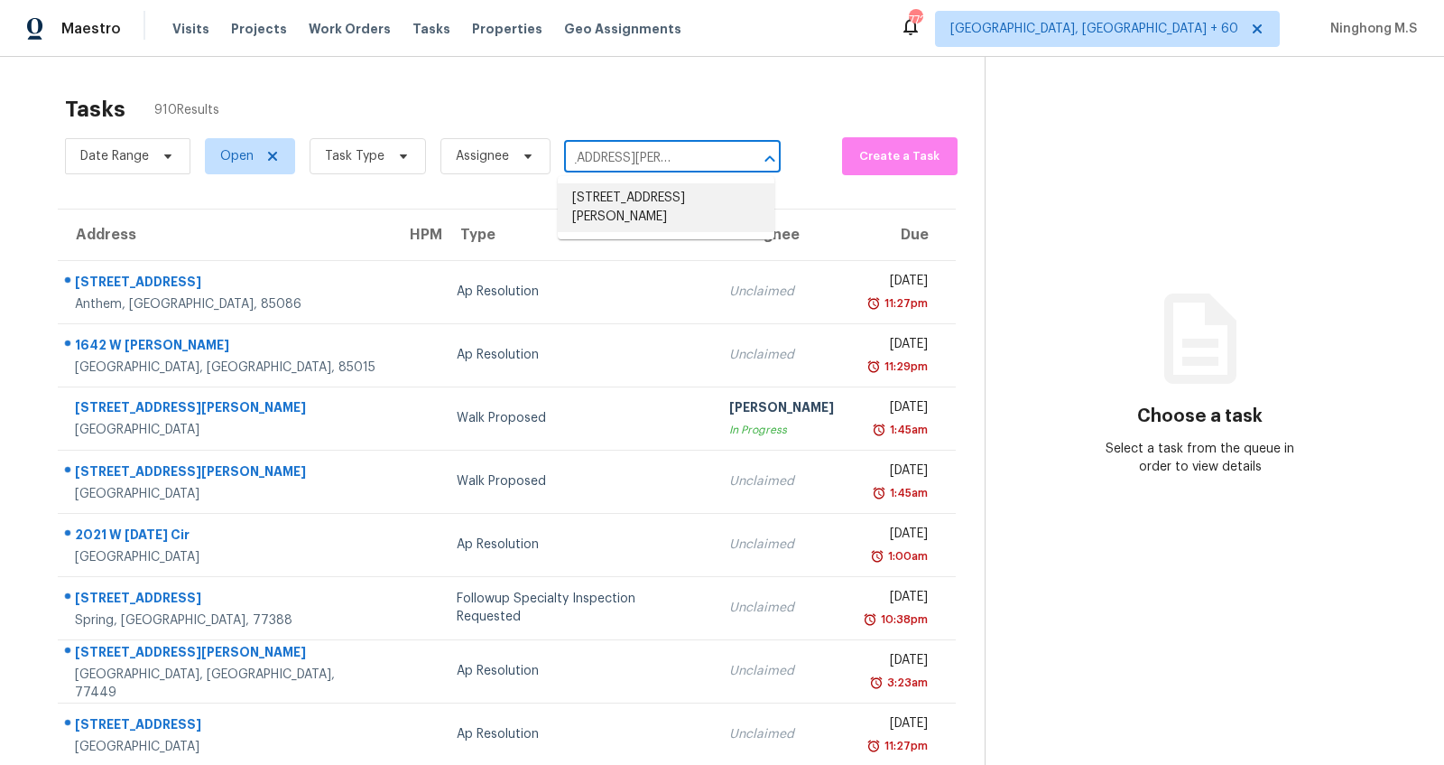
click at [650, 192] on li "3088 Trimble Cir NW, Concord, NC 28027" at bounding box center [666, 207] width 217 height 49
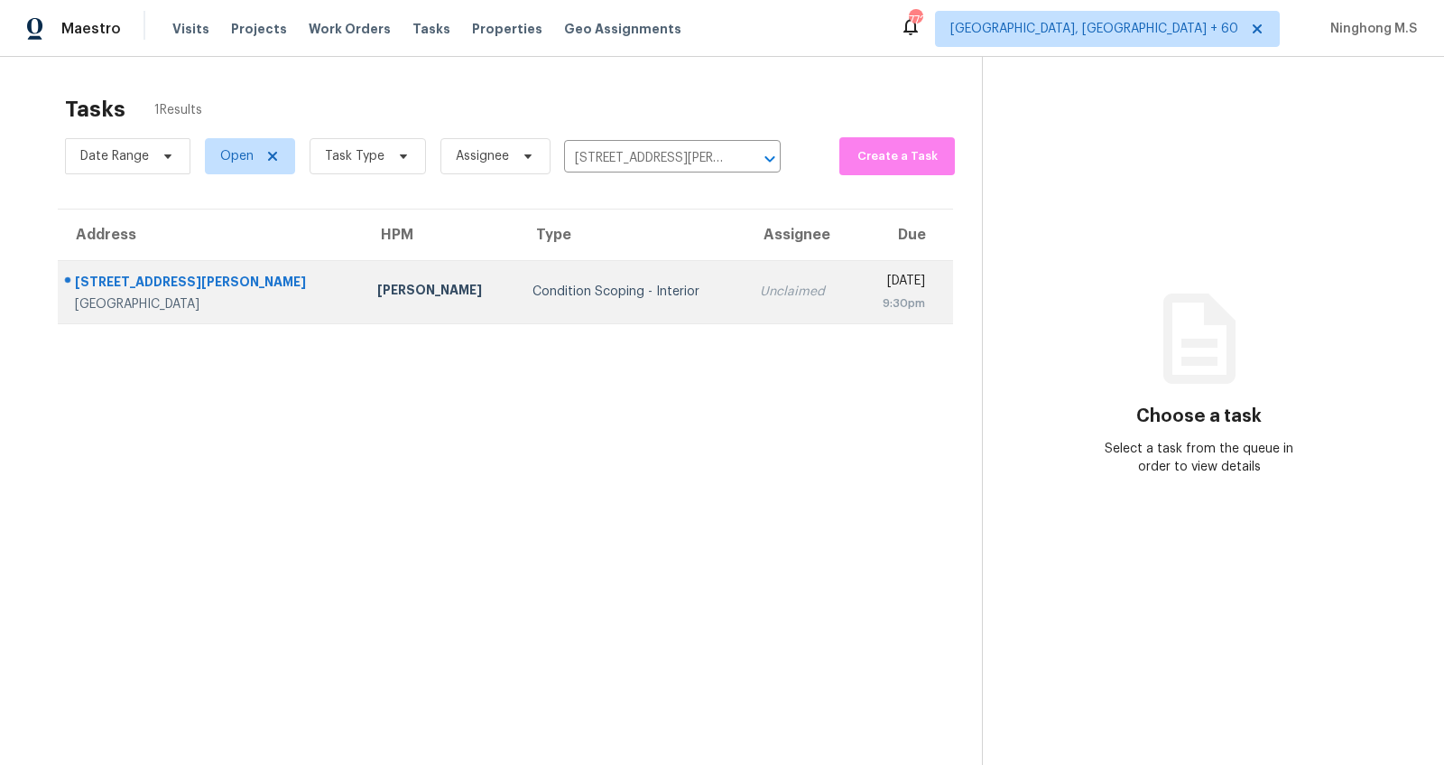
click at [518, 309] on td "Condition Scoping - Interior" at bounding box center [631, 291] width 227 height 63
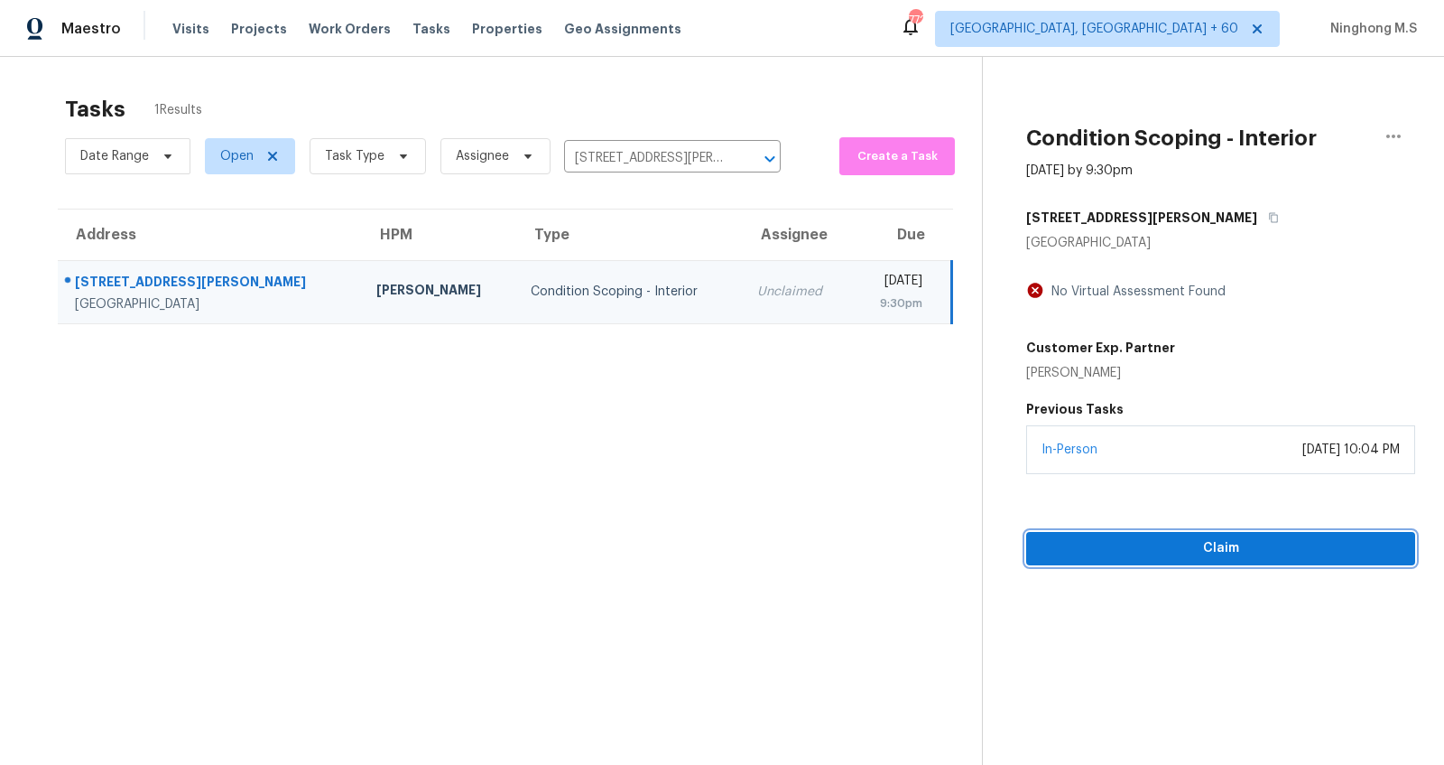
click at [1215, 561] on button "Claim" at bounding box center [1220, 548] width 389 height 33
click at [1243, 560] on button "Start Assessment" at bounding box center [1220, 548] width 389 height 33
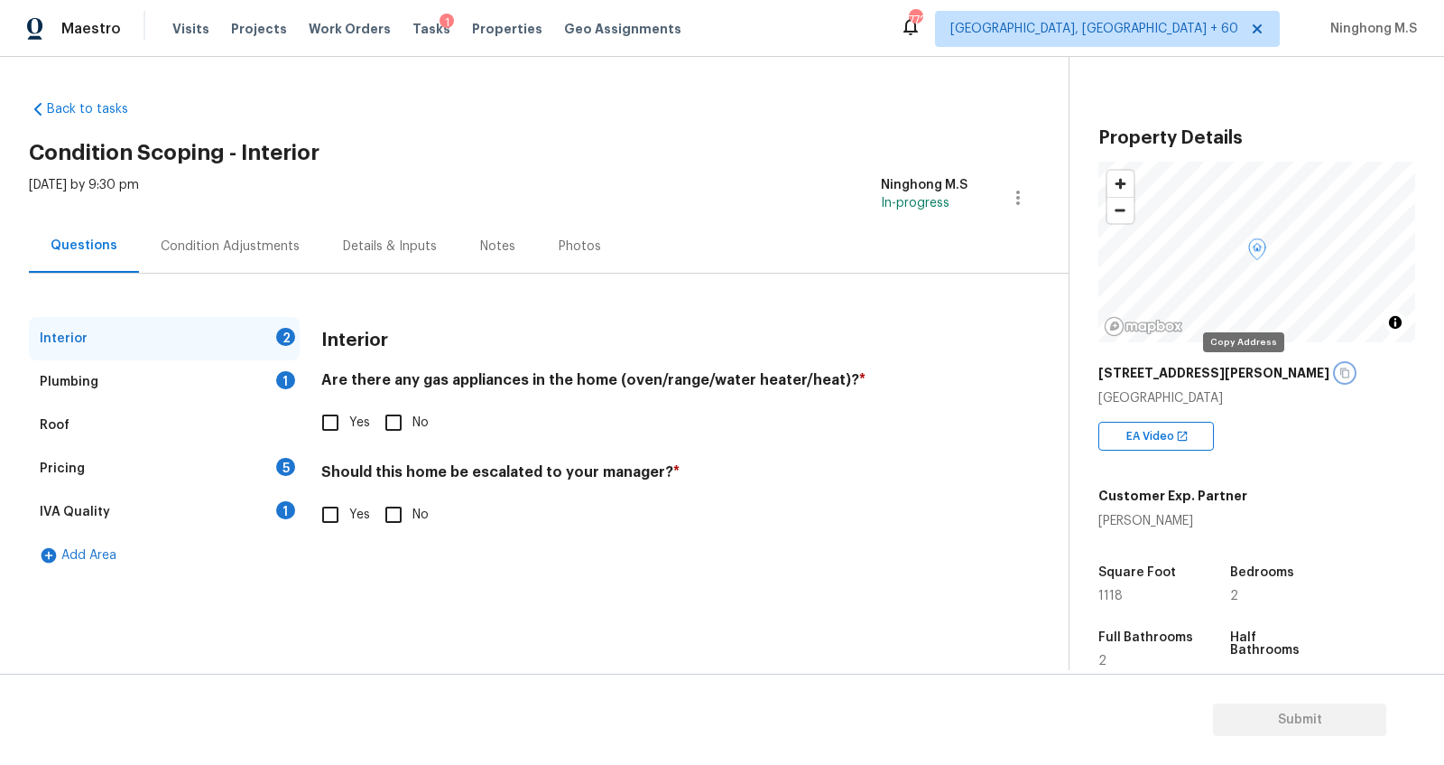
click at [1340, 368] on icon "button" at bounding box center [1345, 372] width 11 height 11
click at [1337, 376] on button "button" at bounding box center [1345, 373] width 16 height 16
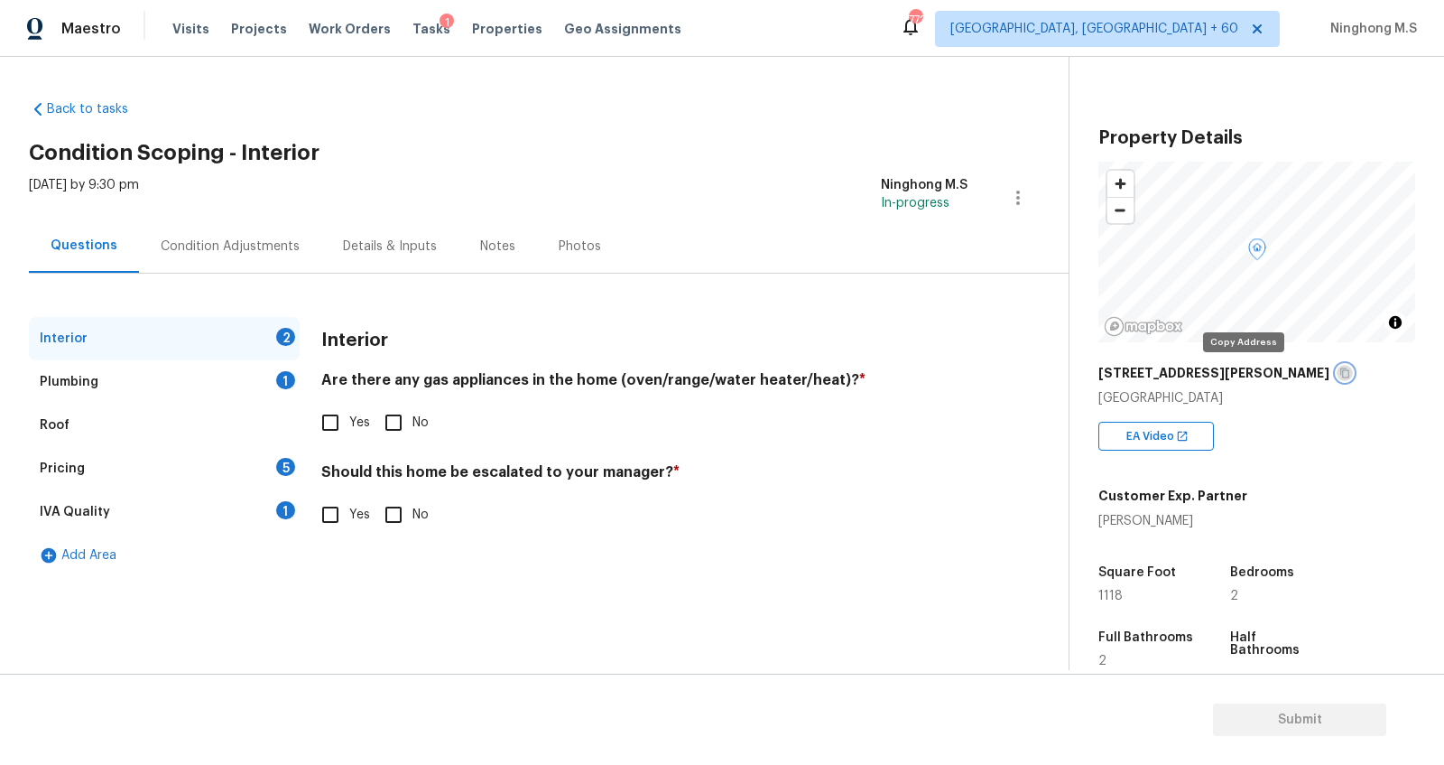
click at [1337, 372] on button "button" at bounding box center [1345, 373] width 16 height 16
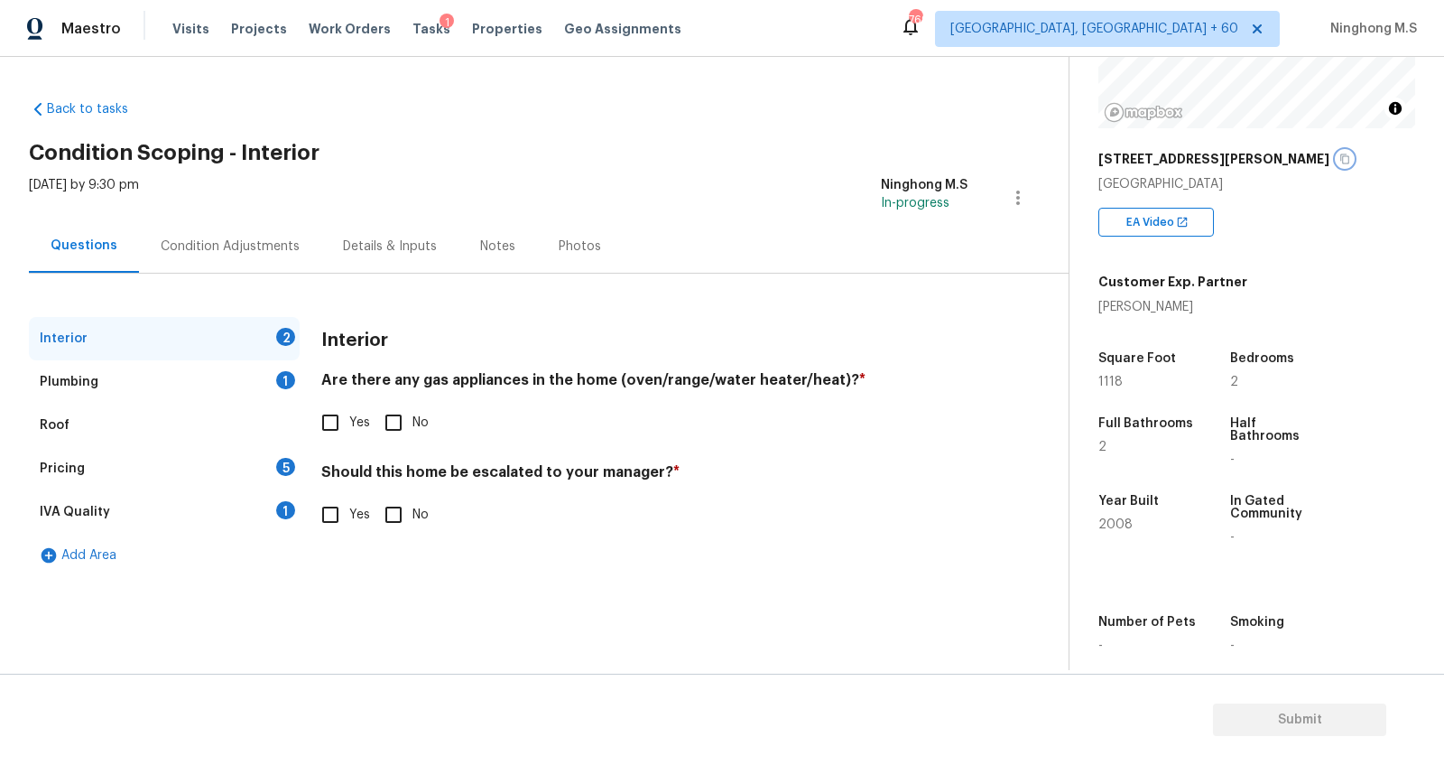
scroll to position [222, 0]
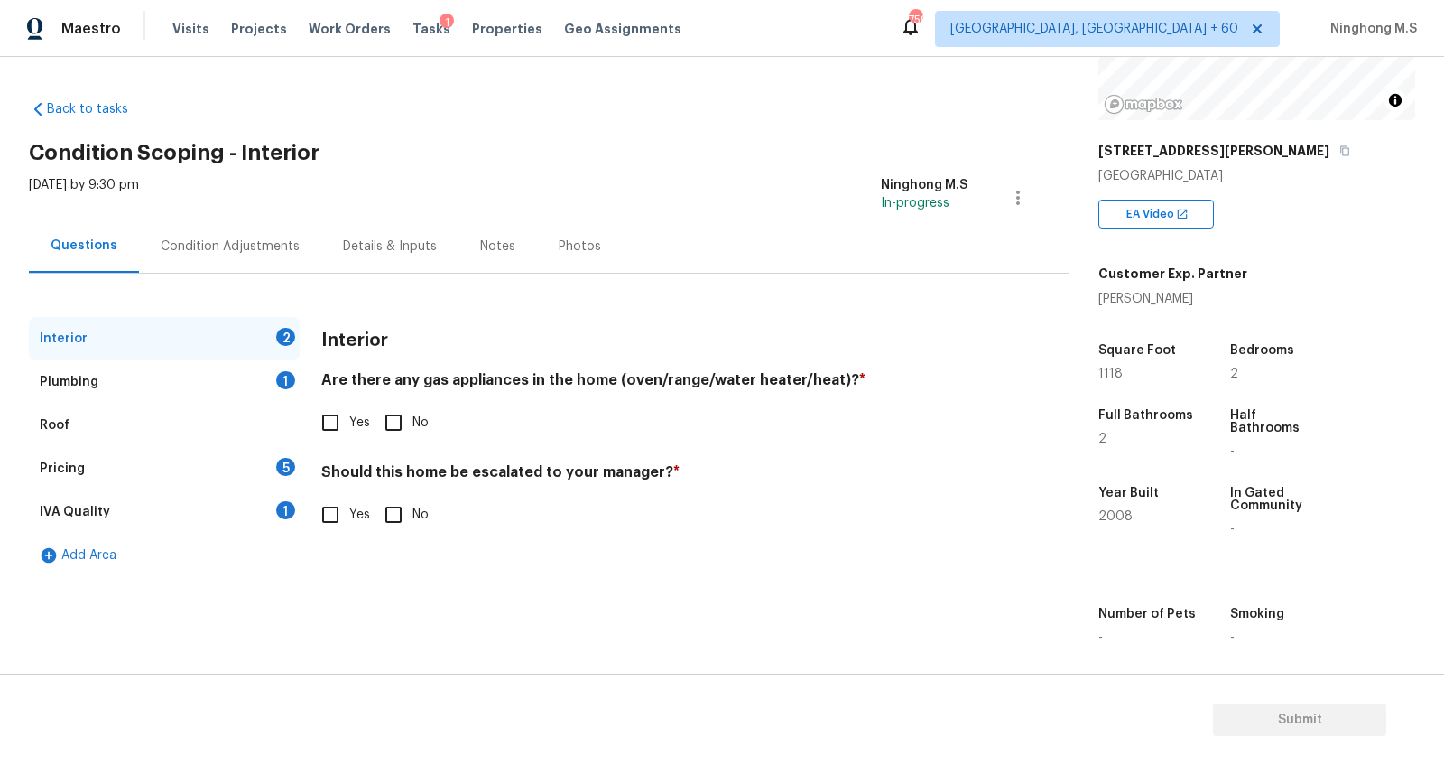
click at [86, 326] on div "Interior 2" at bounding box center [164, 338] width 271 height 43
click at [395, 426] on input "No" at bounding box center [394, 423] width 38 height 38
checkbox input "true"
click at [390, 508] on input "No" at bounding box center [394, 515] width 38 height 38
checkbox input "true"
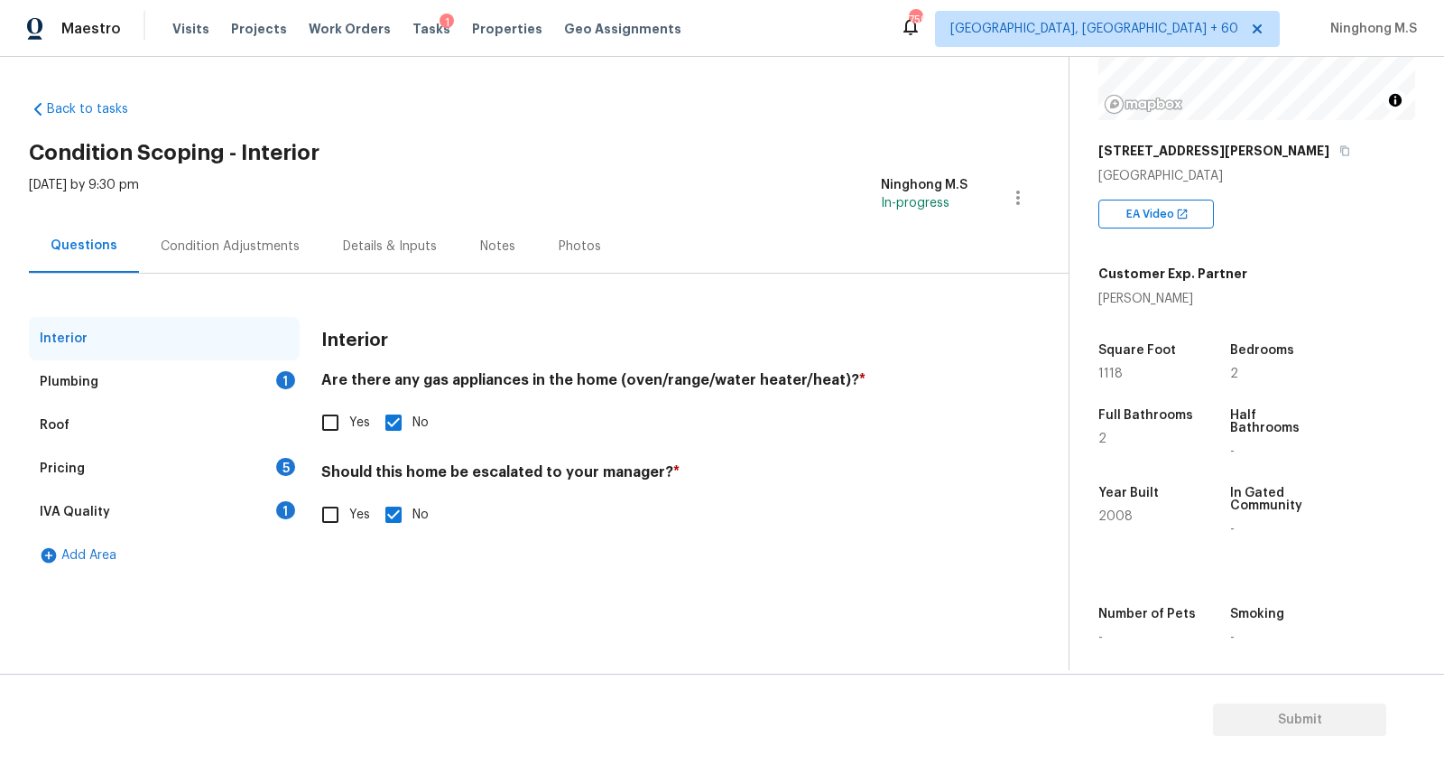
click at [113, 385] on div "Plumbing 1" at bounding box center [164, 381] width 271 height 43
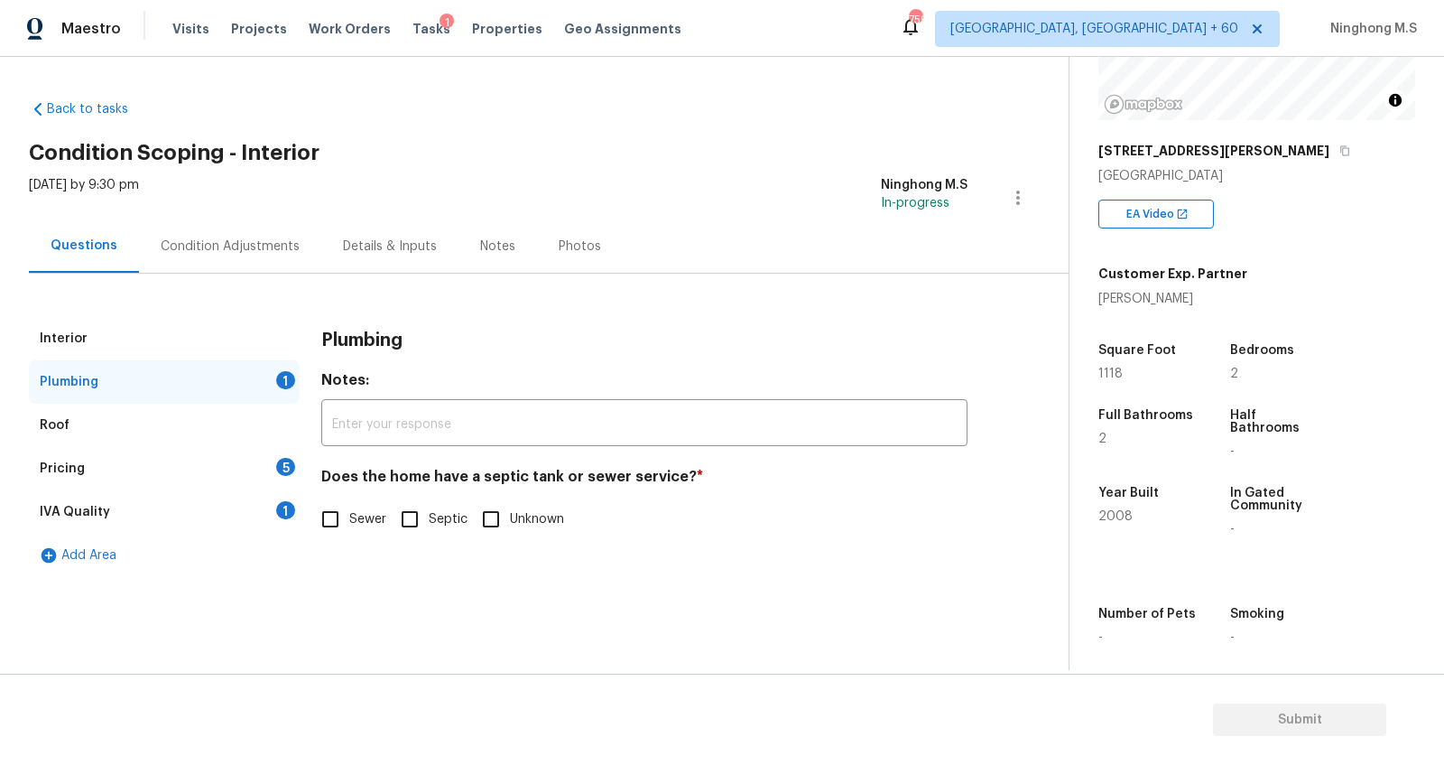
click at [333, 517] on input "Sewer" at bounding box center [330, 519] width 38 height 38
checkbox input "true"
click at [84, 429] on div "Roof" at bounding box center [164, 425] width 271 height 43
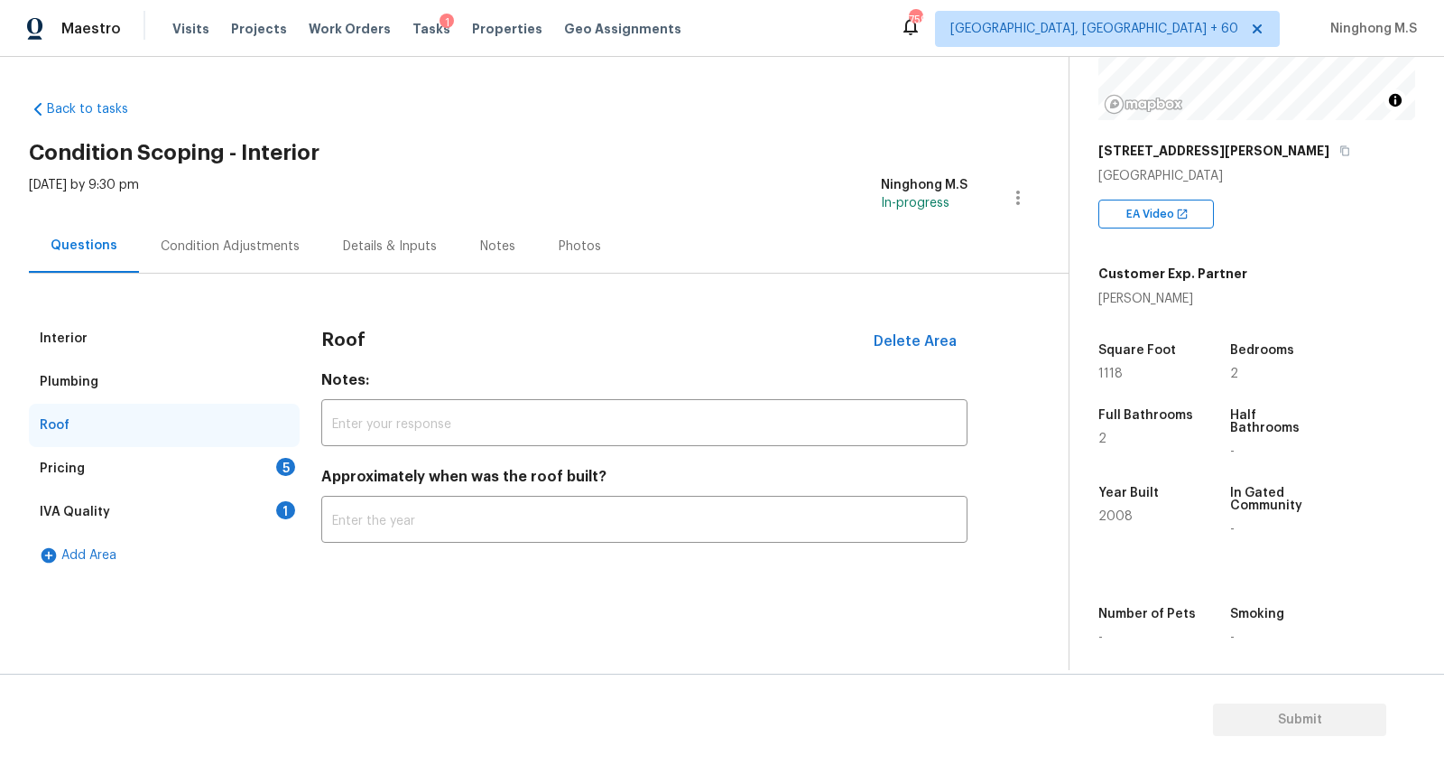
click at [82, 455] on div "Pricing 5" at bounding box center [164, 468] width 271 height 43
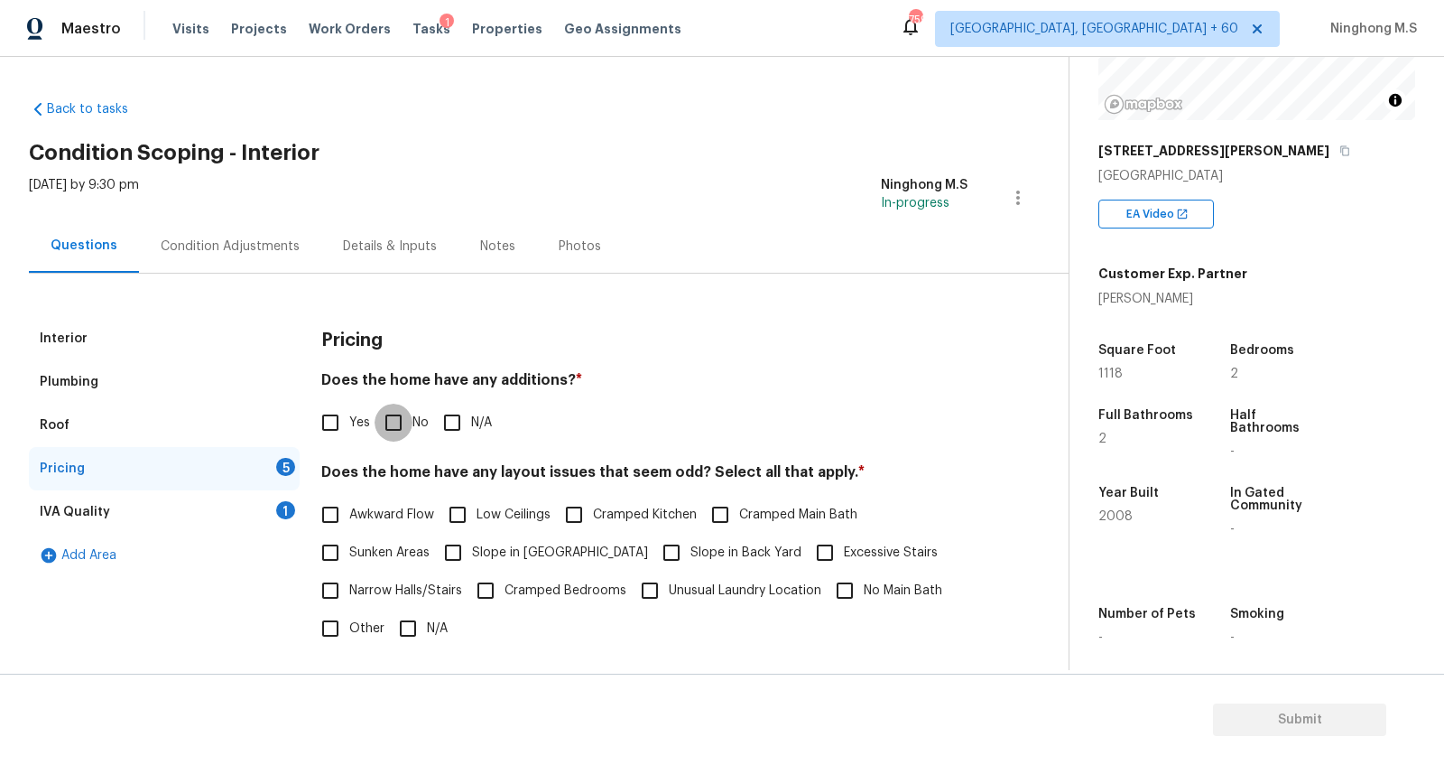
click at [397, 424] on input "No" at bounding box center [394, 423] width 38 height 38
checkbox input "true"
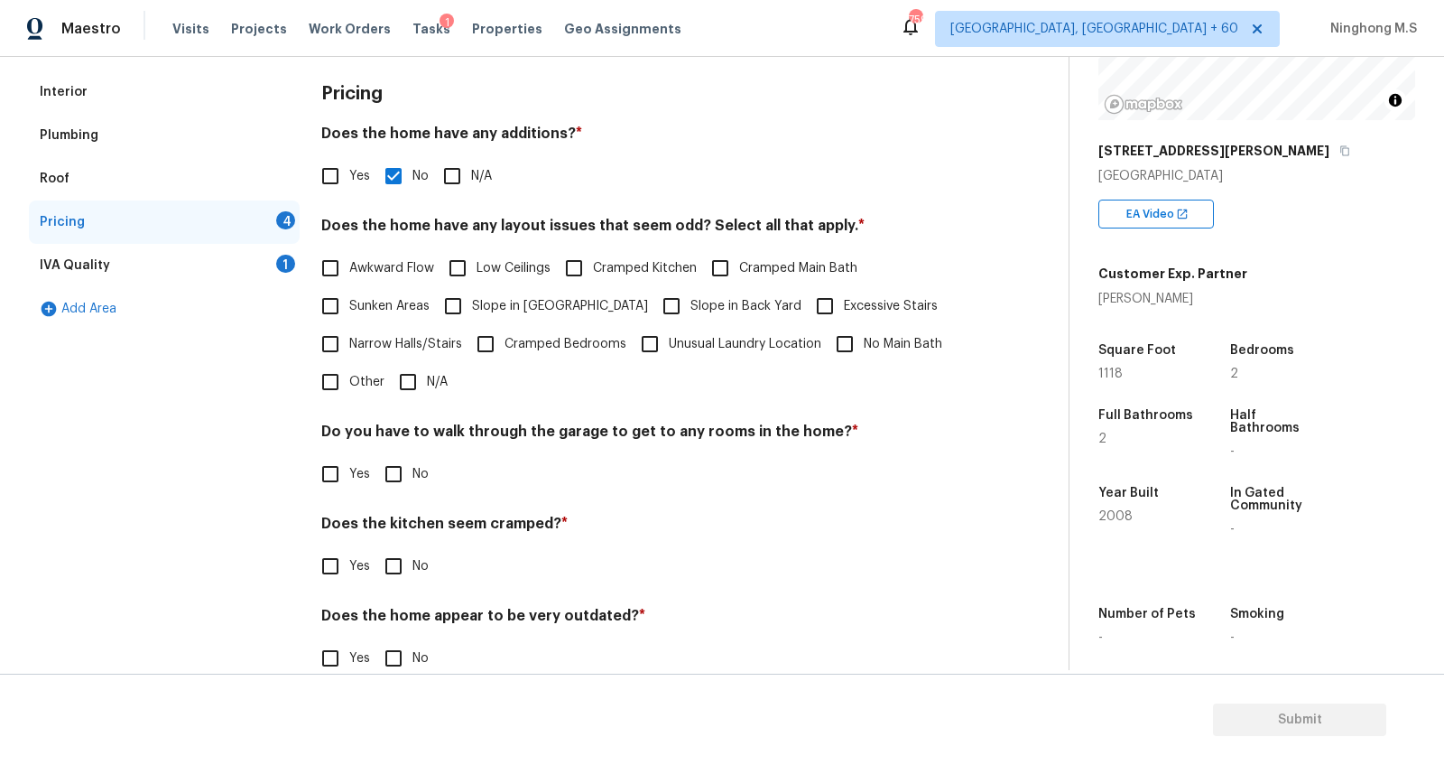
scroll to position [280, 0]
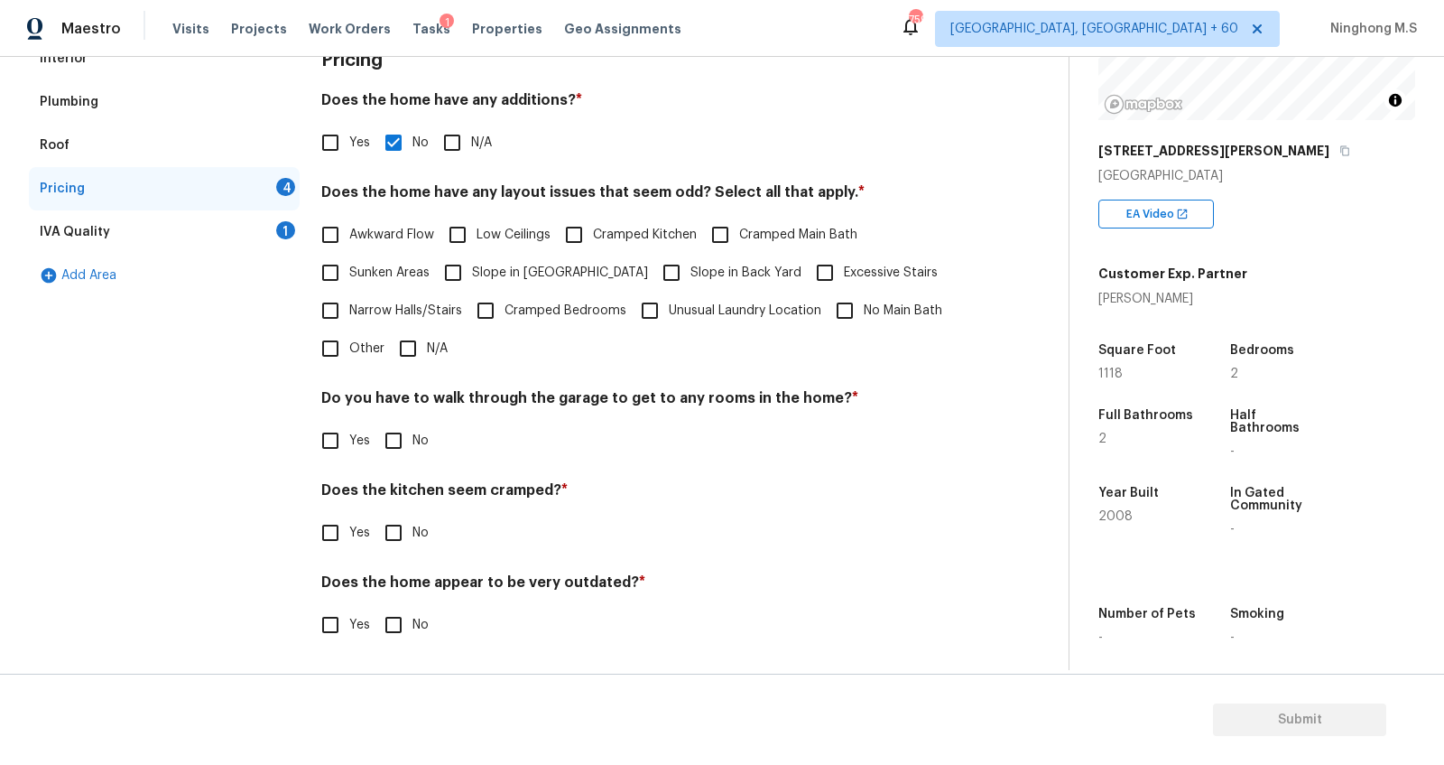
click at [399, 443] on input "No" at bounding box center [394, 441] width 38 height 38
checkbox input "true"
click at [394, 534] on input "No" at bounding box center [394, 534] width 38 height 38
checkbox input "true"
click at [394, 631] on input "No" at bounding box center [394, 627] width 38 height 38
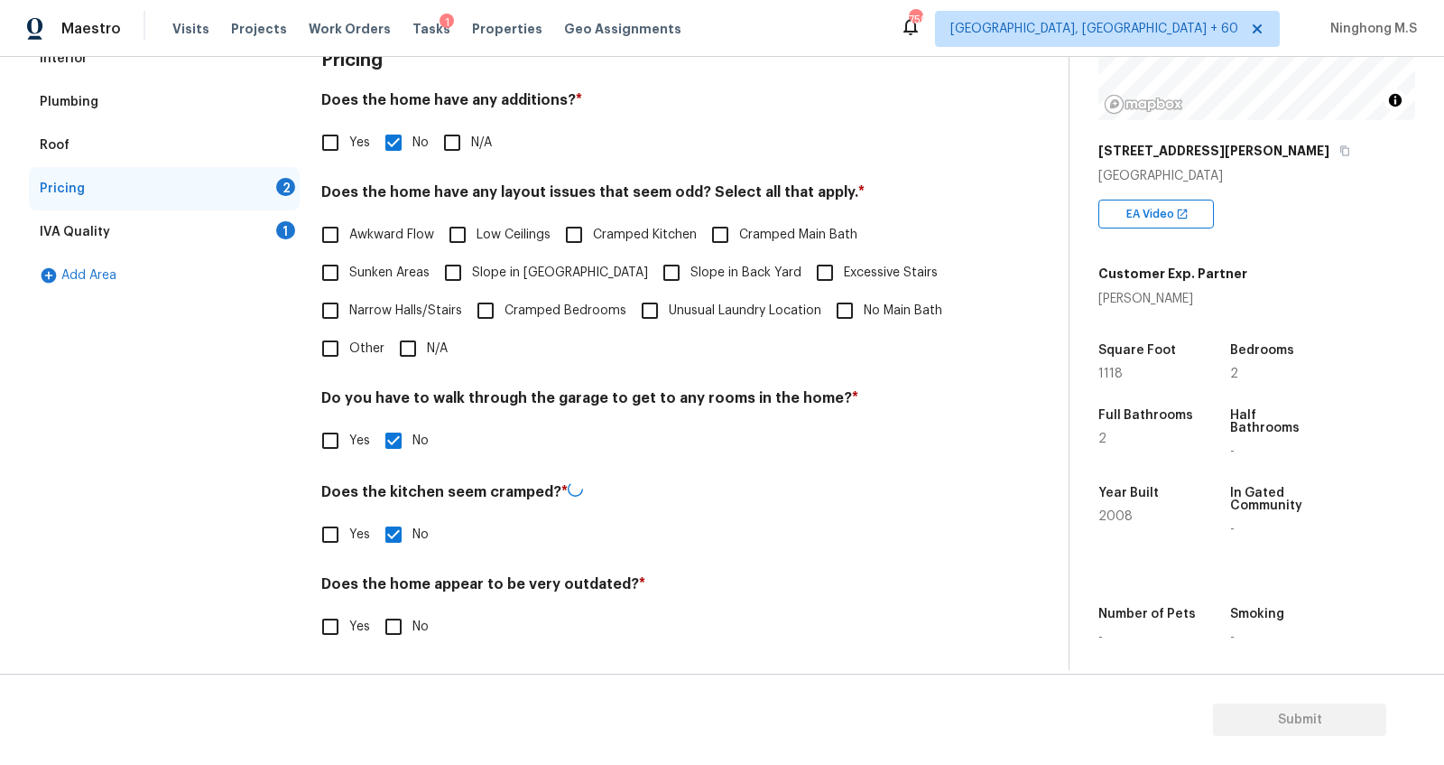
checkbox input "true"
click at [88, 234] on div "IVA Quality" at bounding box center [75, 232] width 70 height 18
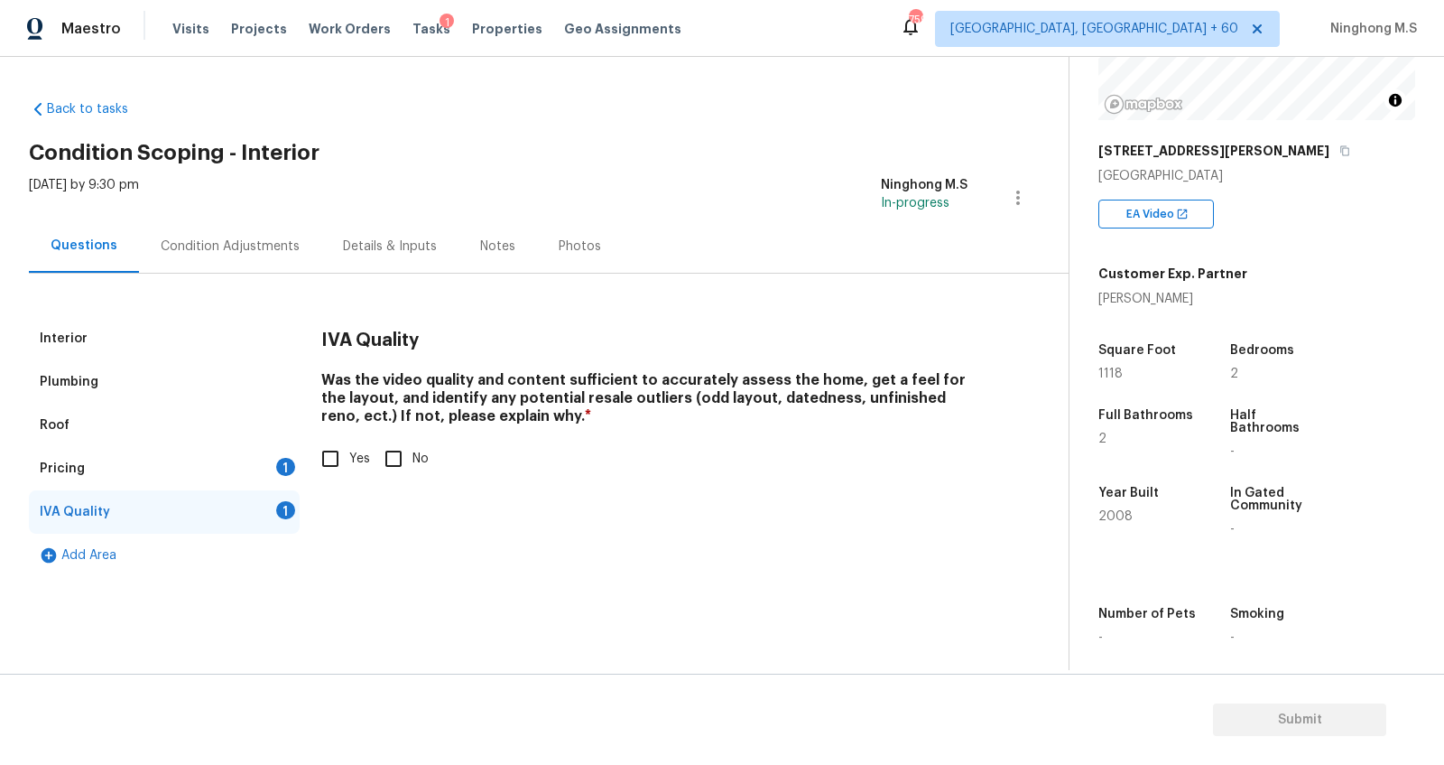
scroll to position [0, 0]
click at [325, 458] on input "Yes" at bounding box center [330, 459] width 38 height 38
checkbox input "true"
click at [88, 462] on div "Pricing 1" at bounding box center [164, 468] width 271 height 43
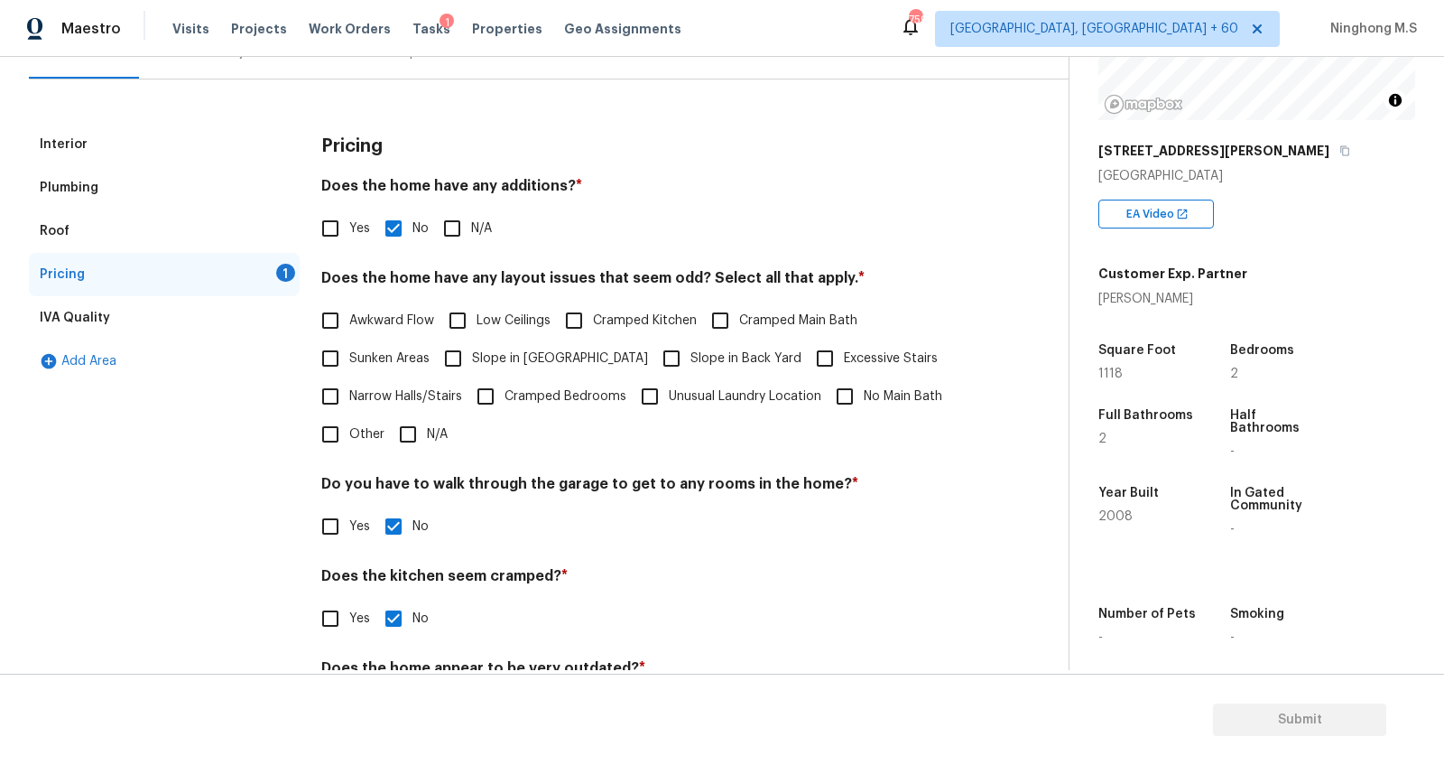
scroll to position [222, 0]
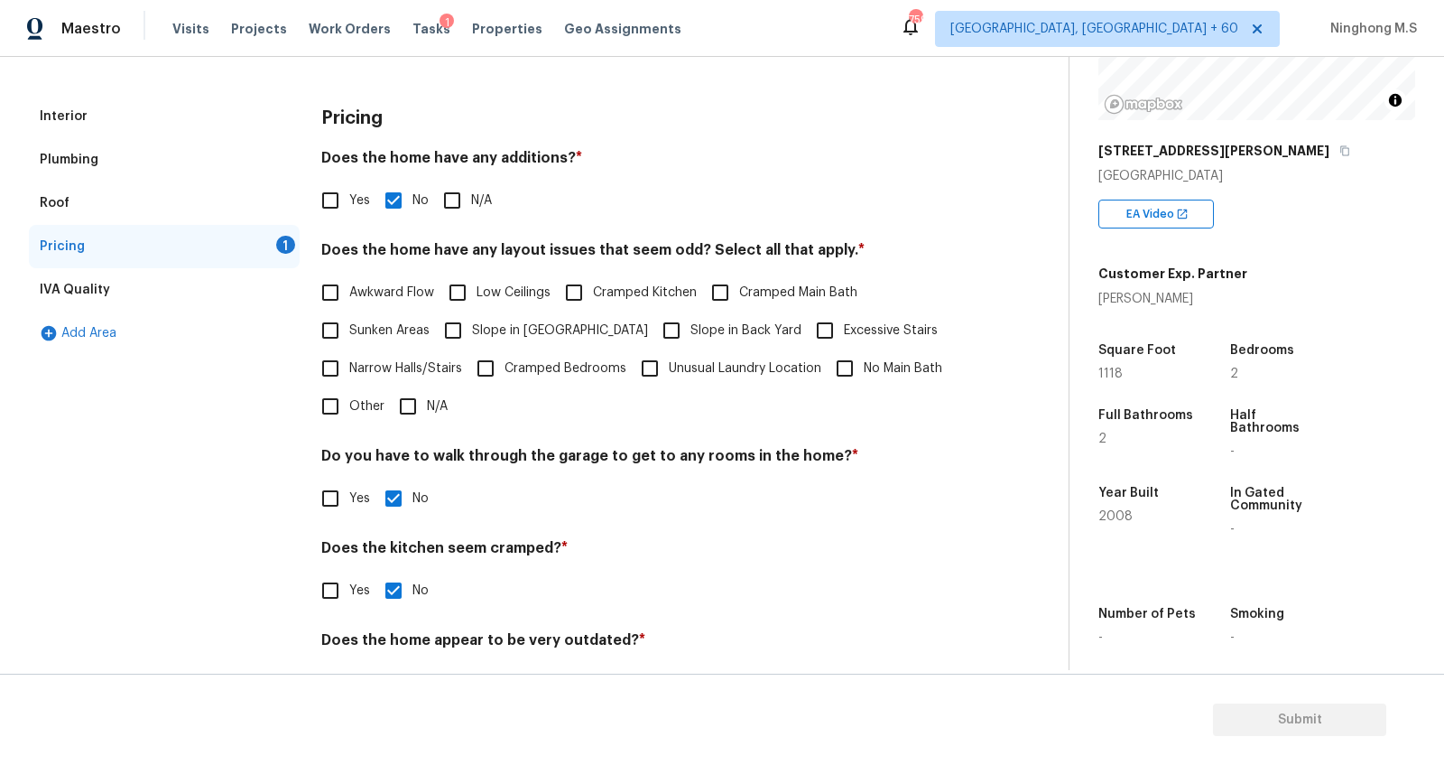
click at [653, 334] on input "Slope in Back Yard" at bounding box center [672, 330] width 38 height 38
checkbox input "true"
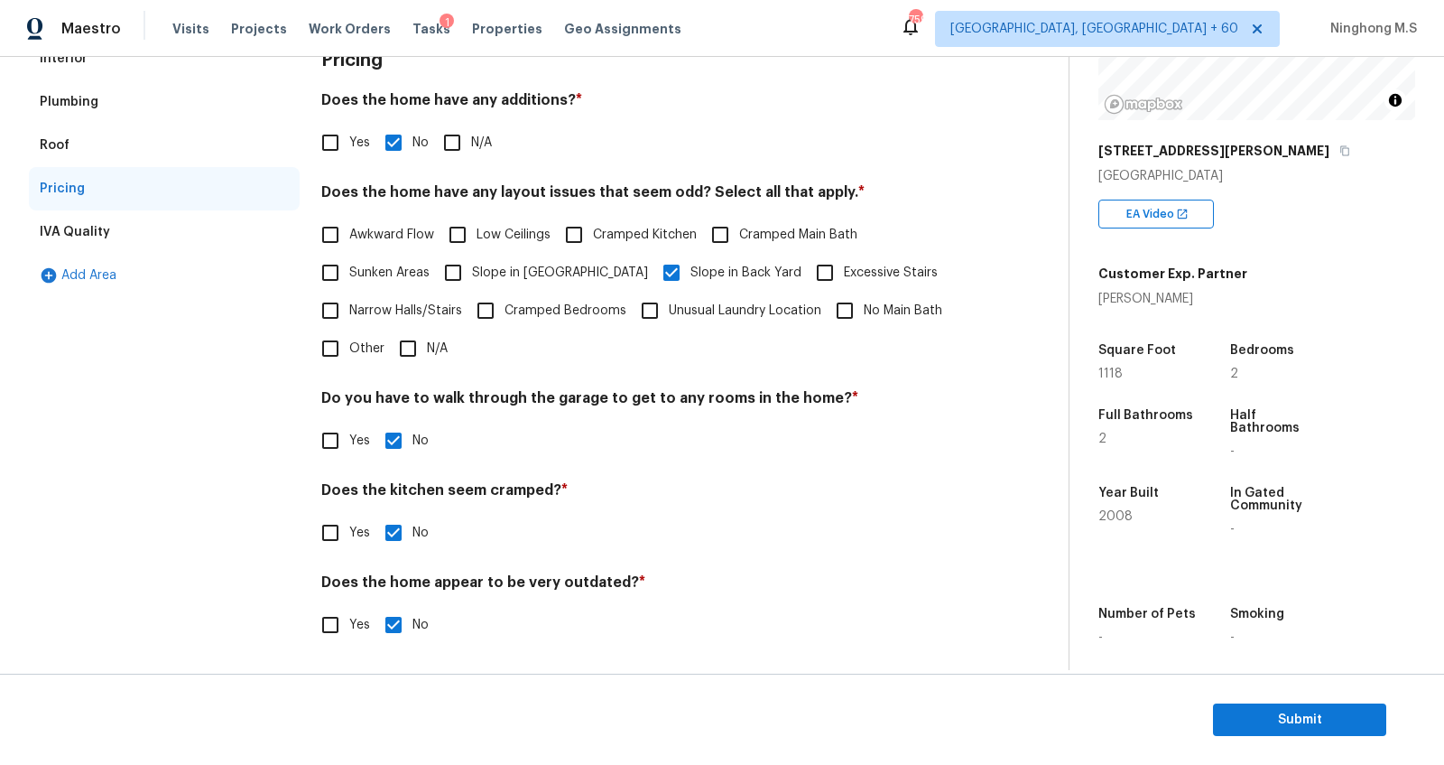
click at [122, 220] on div "IVA Quality" at bounding box center [164, 231] width 271 height 43
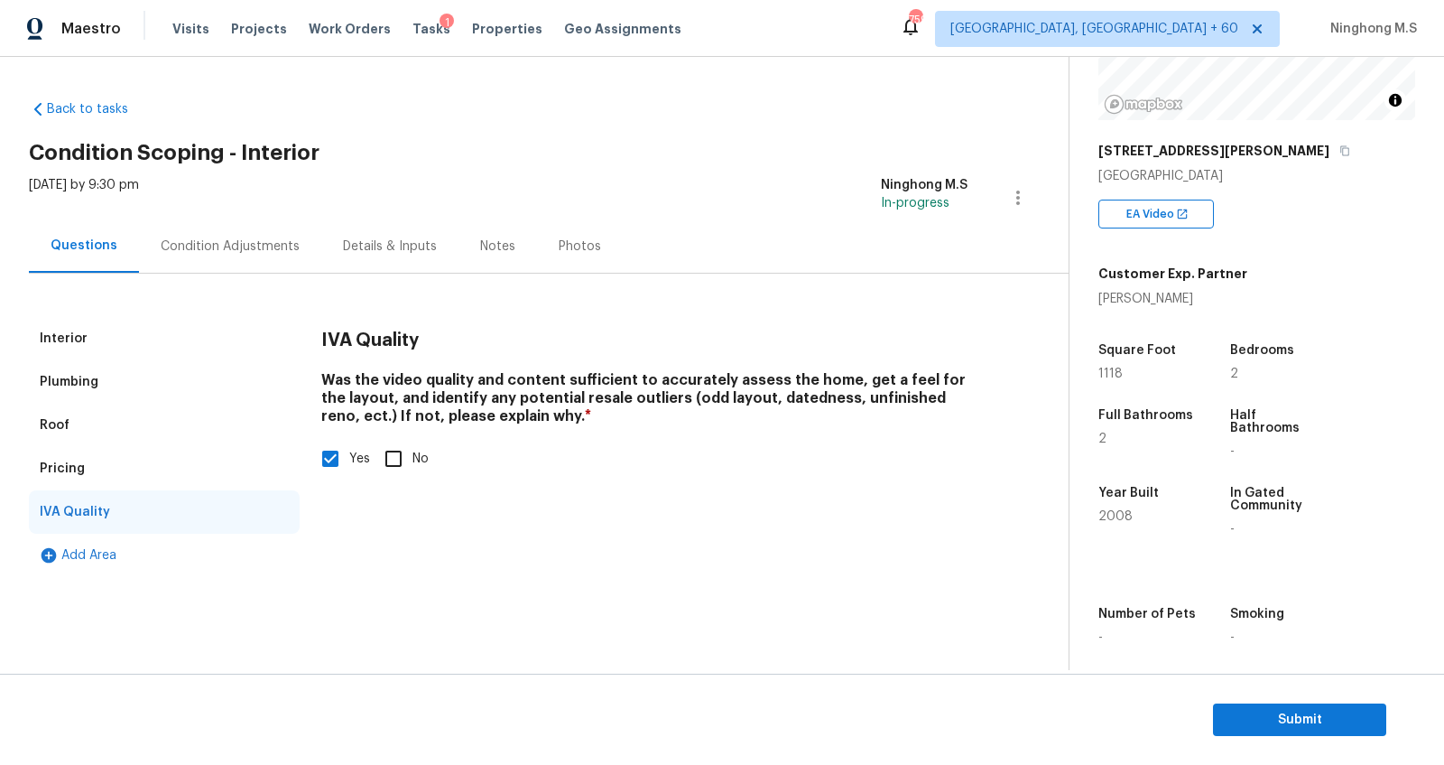
scroll to position [0, 0]
click at [214, 240] on div "Condition Adjustments" at bounding box center [230, 246] width 139 height 18
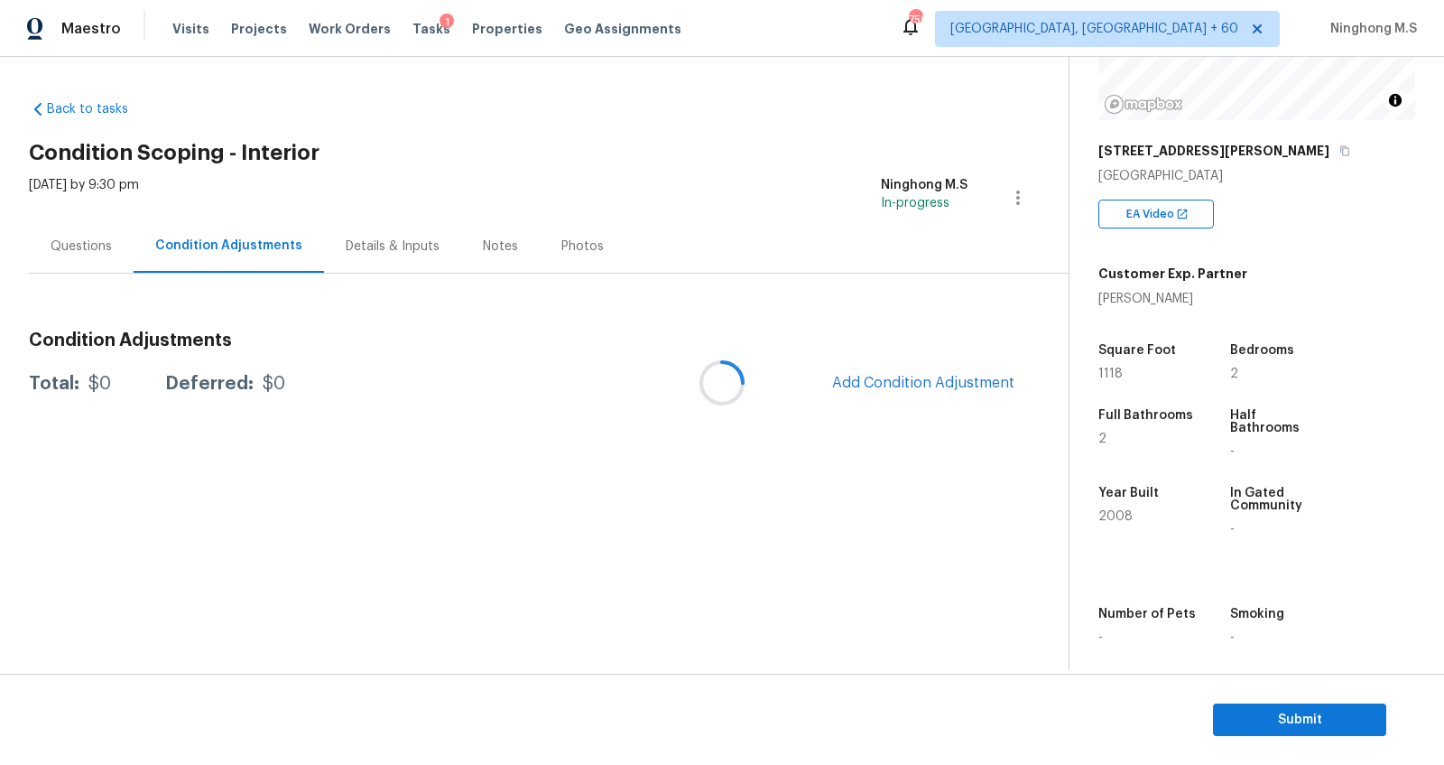
click at [927, 377] on div at bounding box center [722, 382] width 1444 height 765
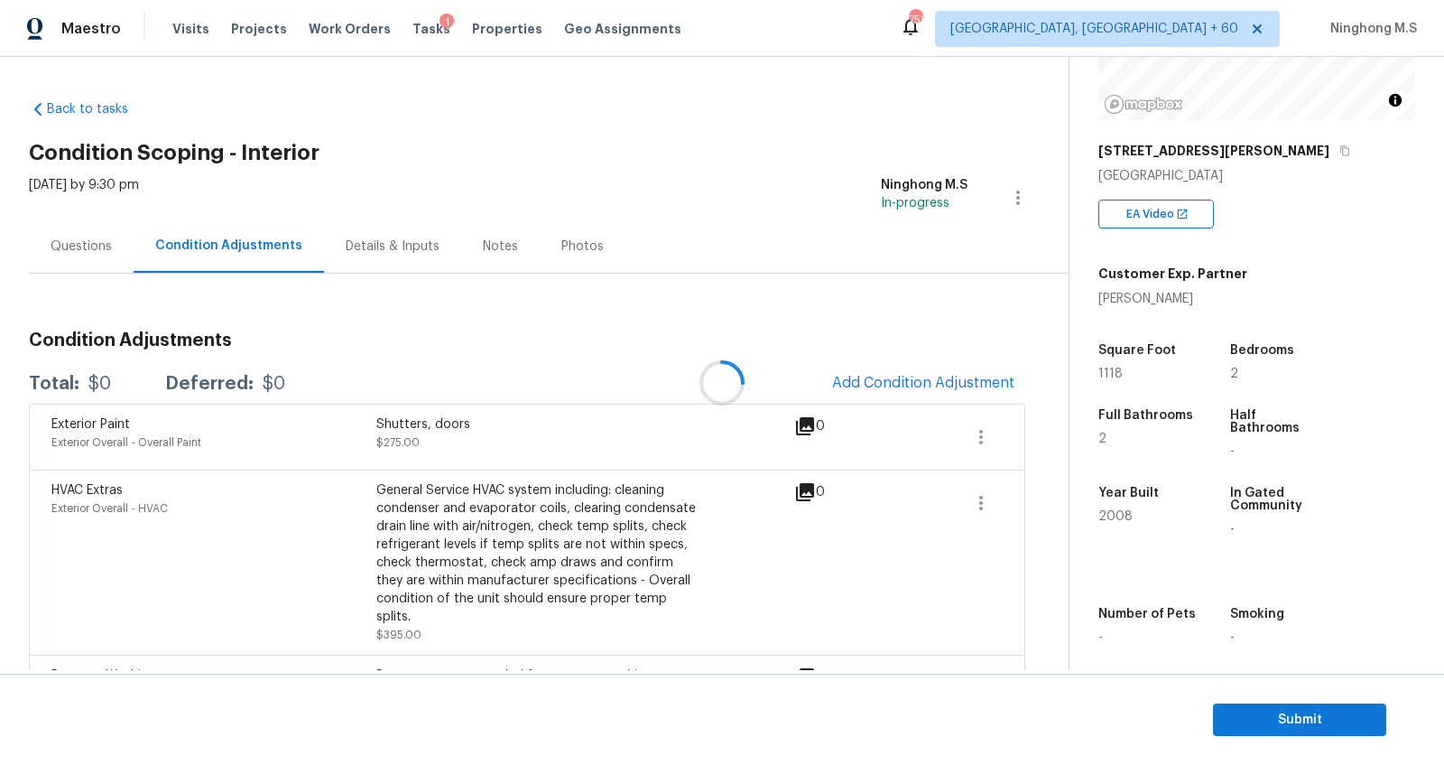
click at [923, 381] on div at bounding box center [722, 382] width 1444 height 765
click at [923, 381] on span "Add Condition Adjustment" at bounding box center [923, 383] width 182 height 16
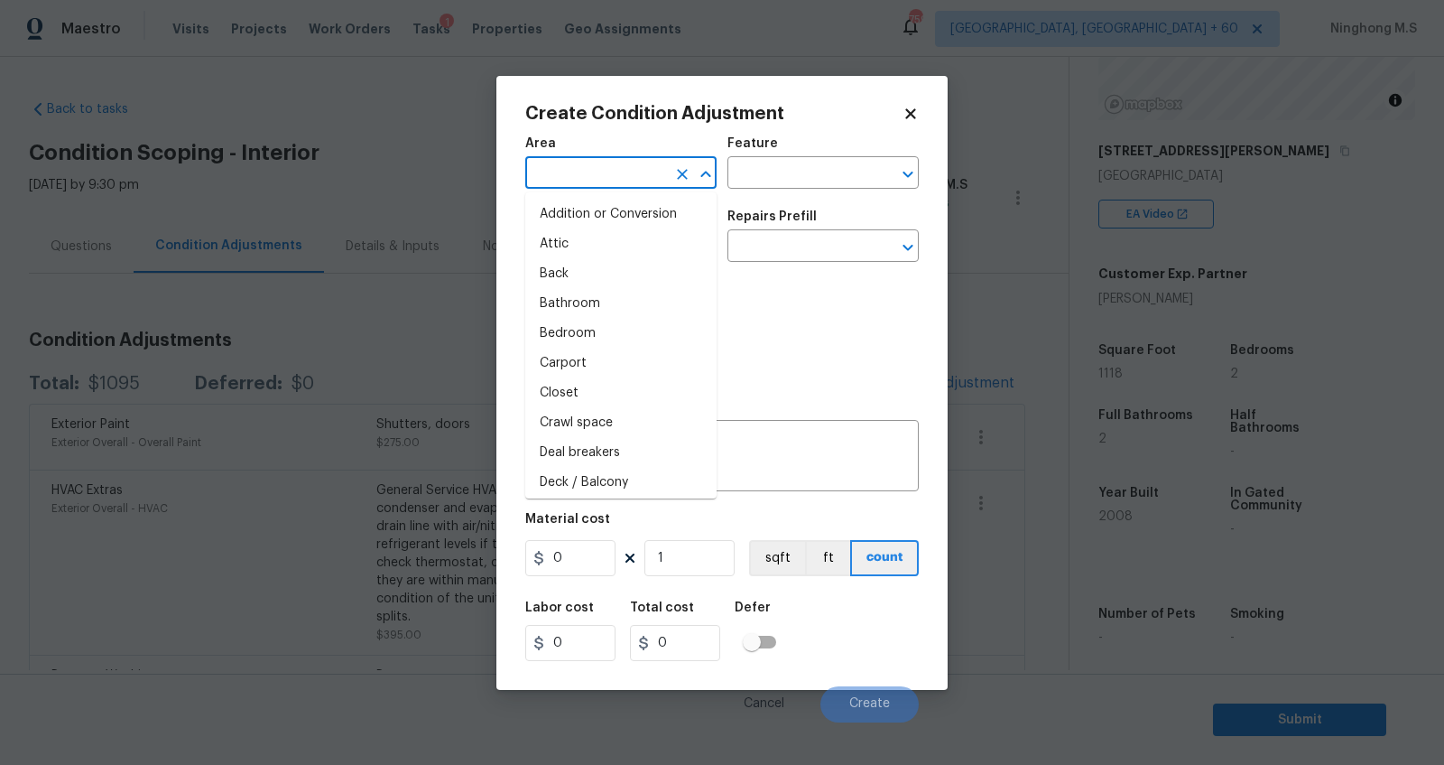
click at [617, 184] on input "text" at bounding box center [595, 175] width 141 height 28
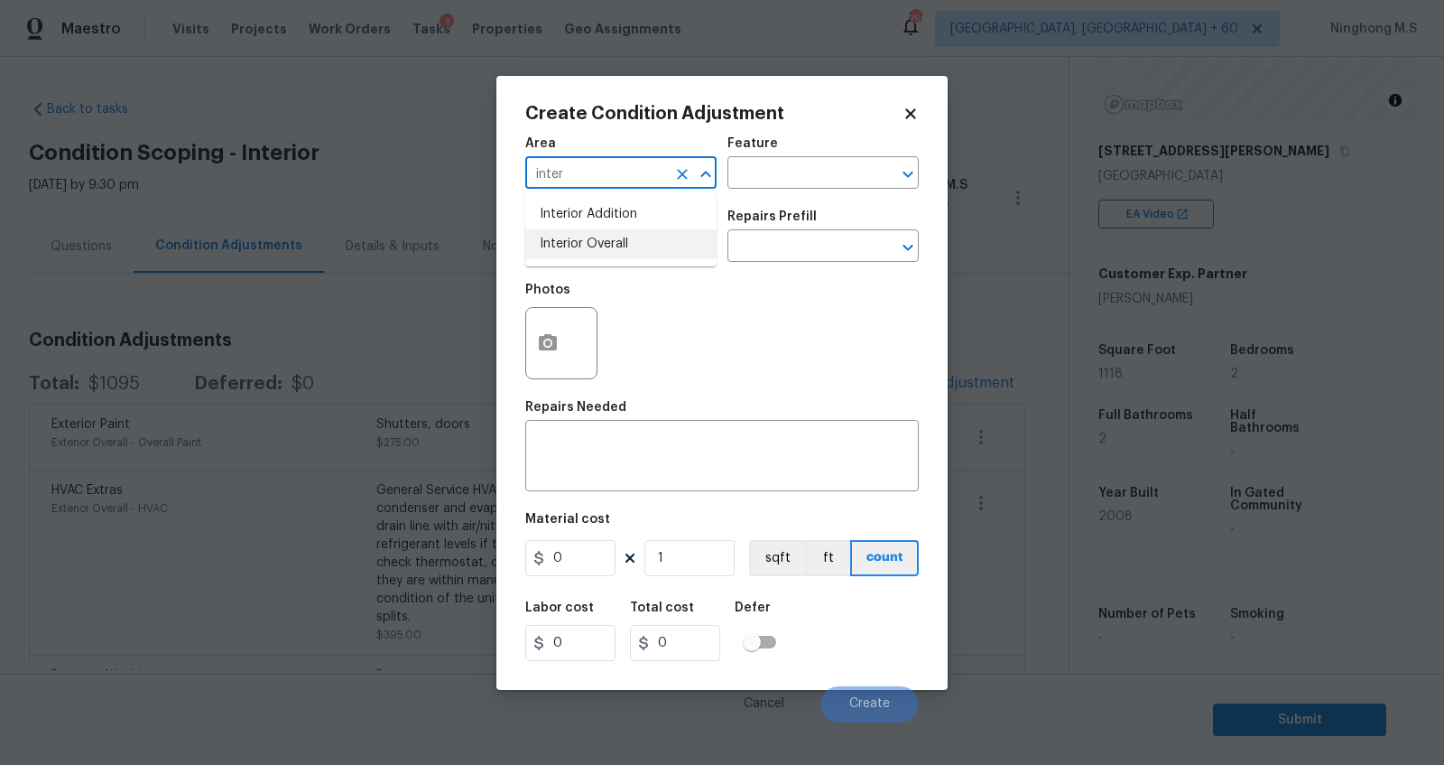
click at [654, 240] on li "Interior Overall" at bounding box center [620, 244] width 191 height 30
type input "Interior Overall"
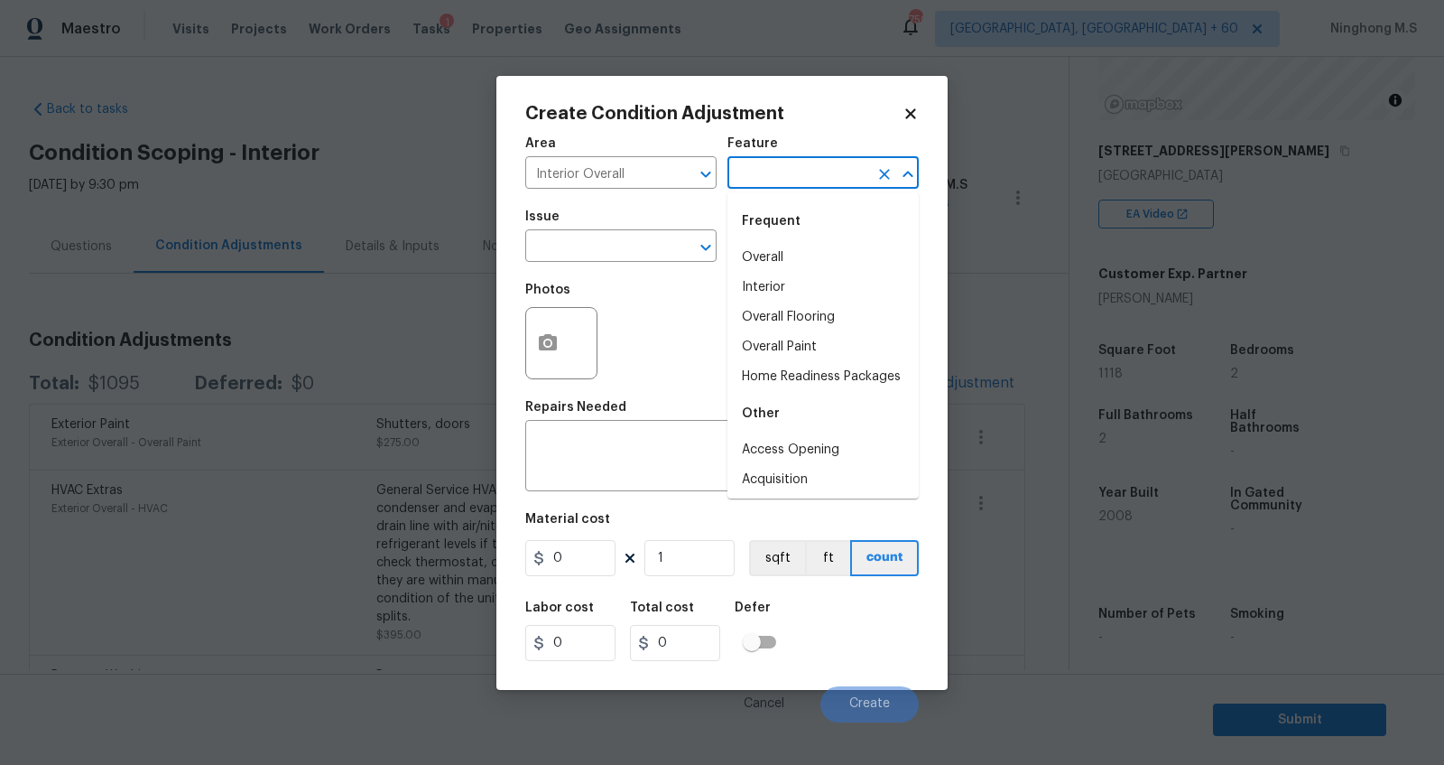
click at [767, 170] on input "text" at bounding box center [798, 175] width 141 height 28
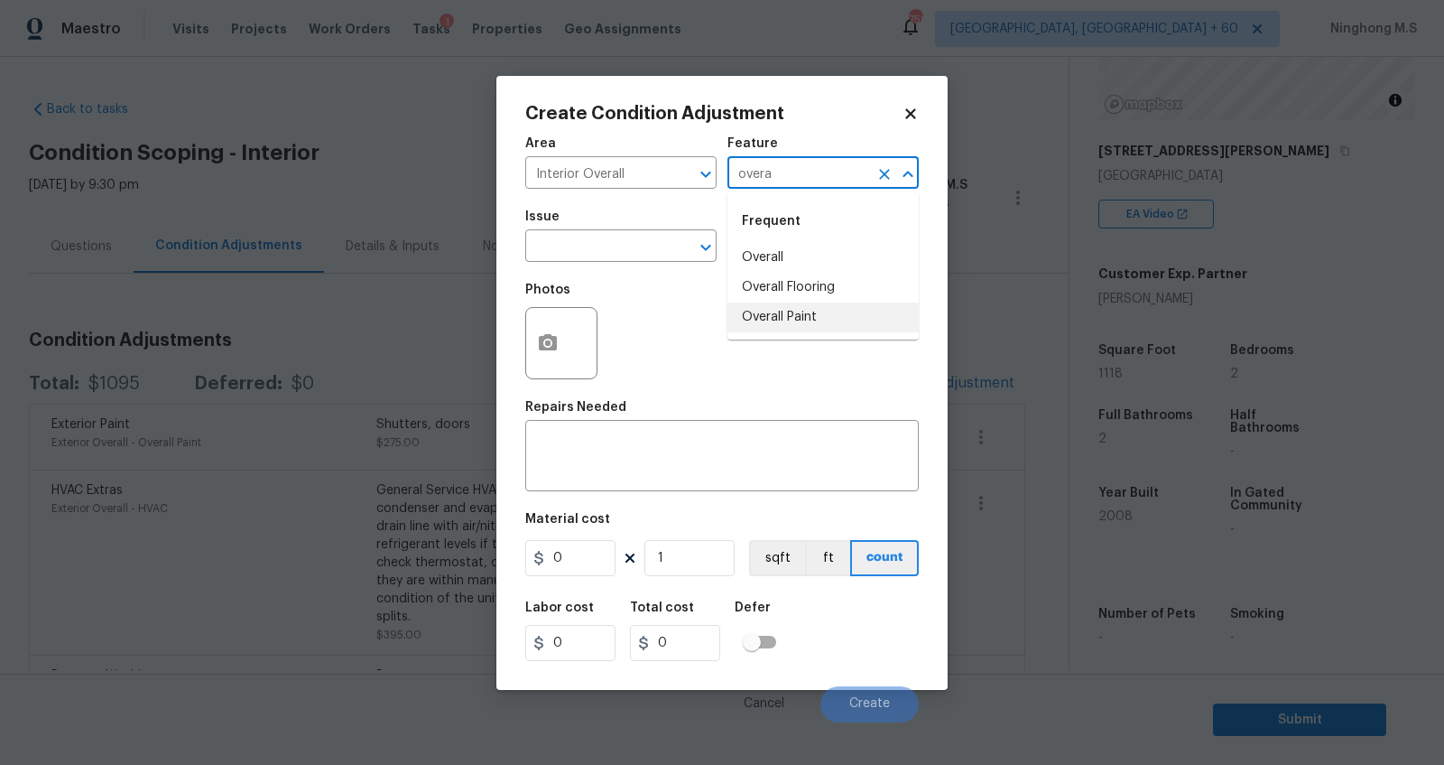
click at [804, 309] on li "Overall Paint" at bounding box center [823, 317] width 191 height 30
type input "Overall Paint"
click at [621, 241] on input "text" at bounding box center [595, 248] width 141 height 28
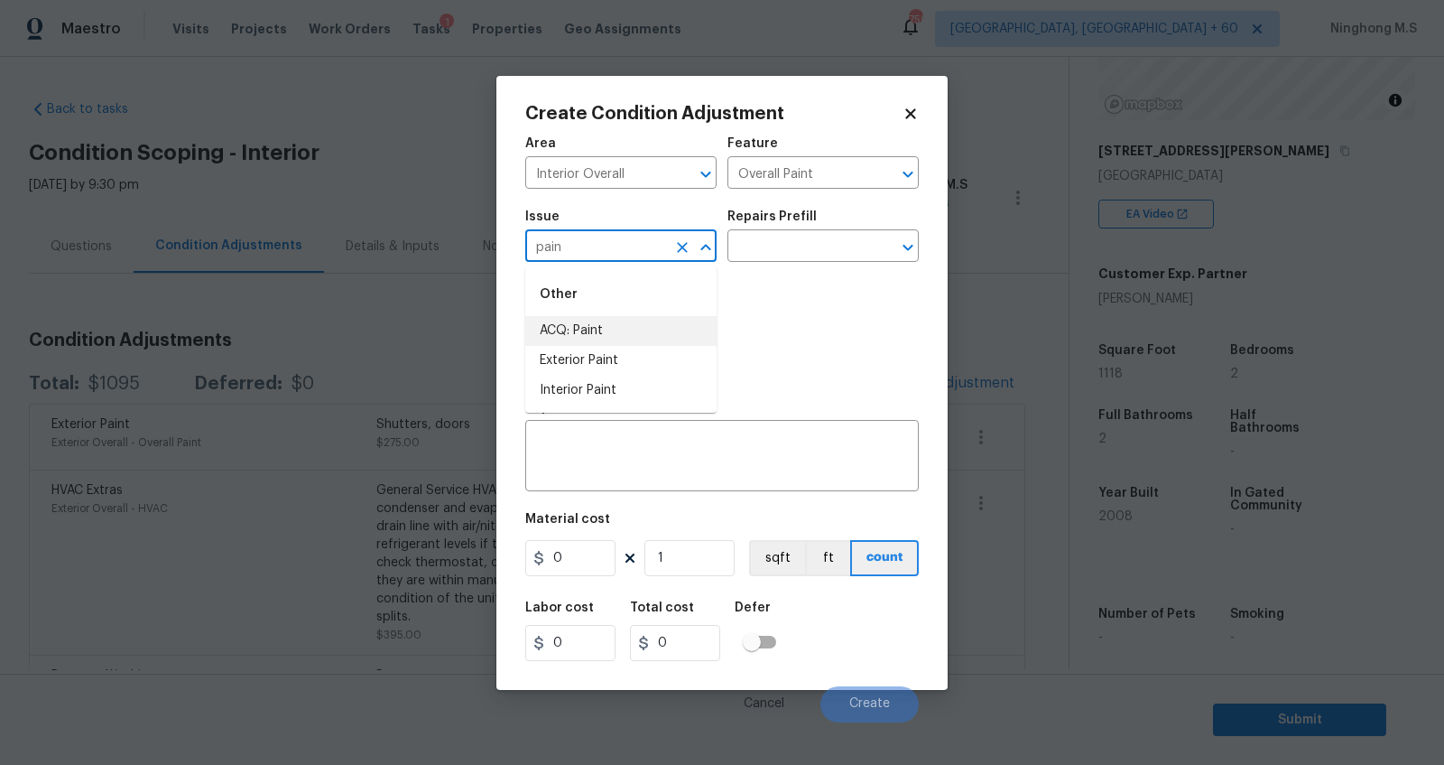
click at [616, 329] on li "ACQ: Paint" at bounding box center [620, 331] width 191 height 30
type input "ACQ: Paint"
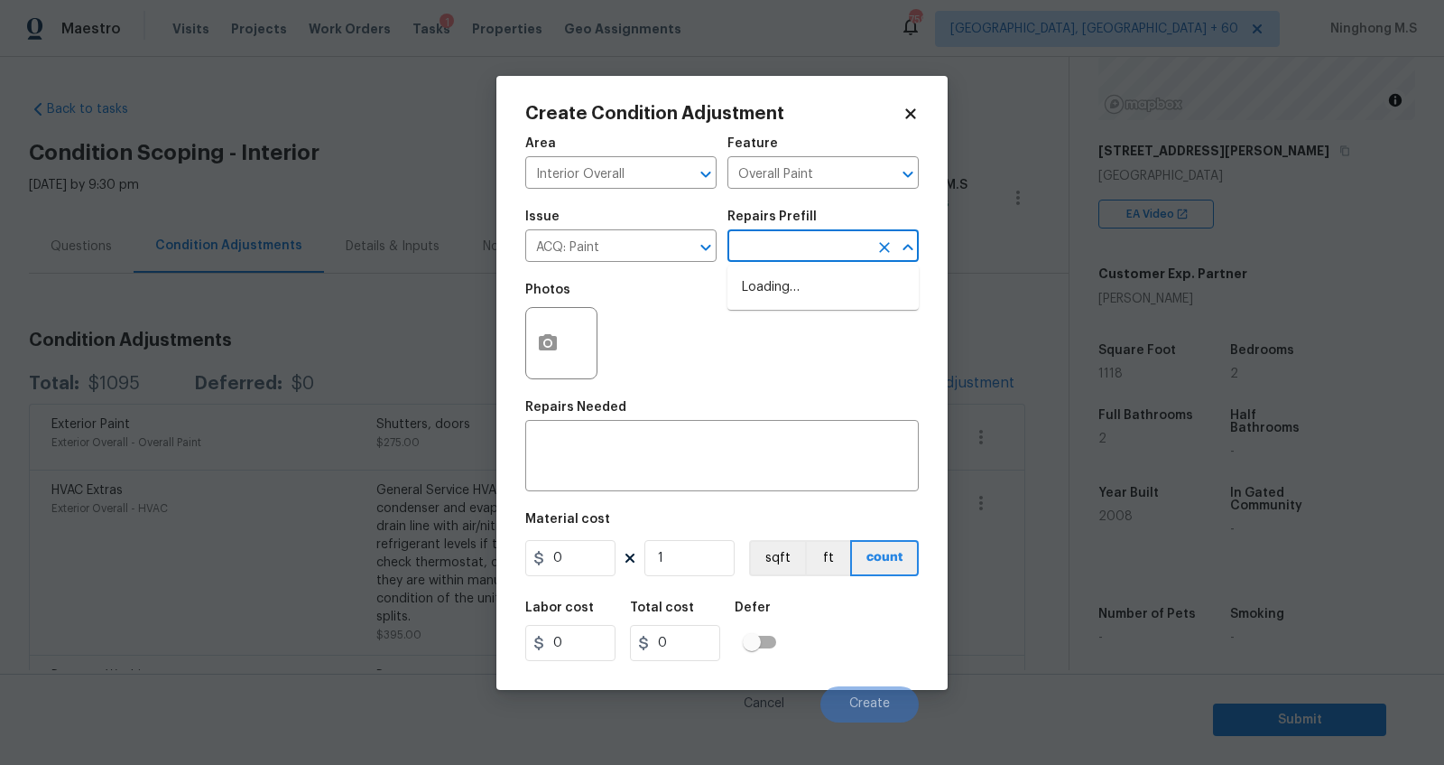
click at [775, 261] on body "Maestro Visits Projects Work Orders Tasks 1 Properties Geo Assignments 759 Knox…" at bounding box center [722, 382] width 1444 height 765
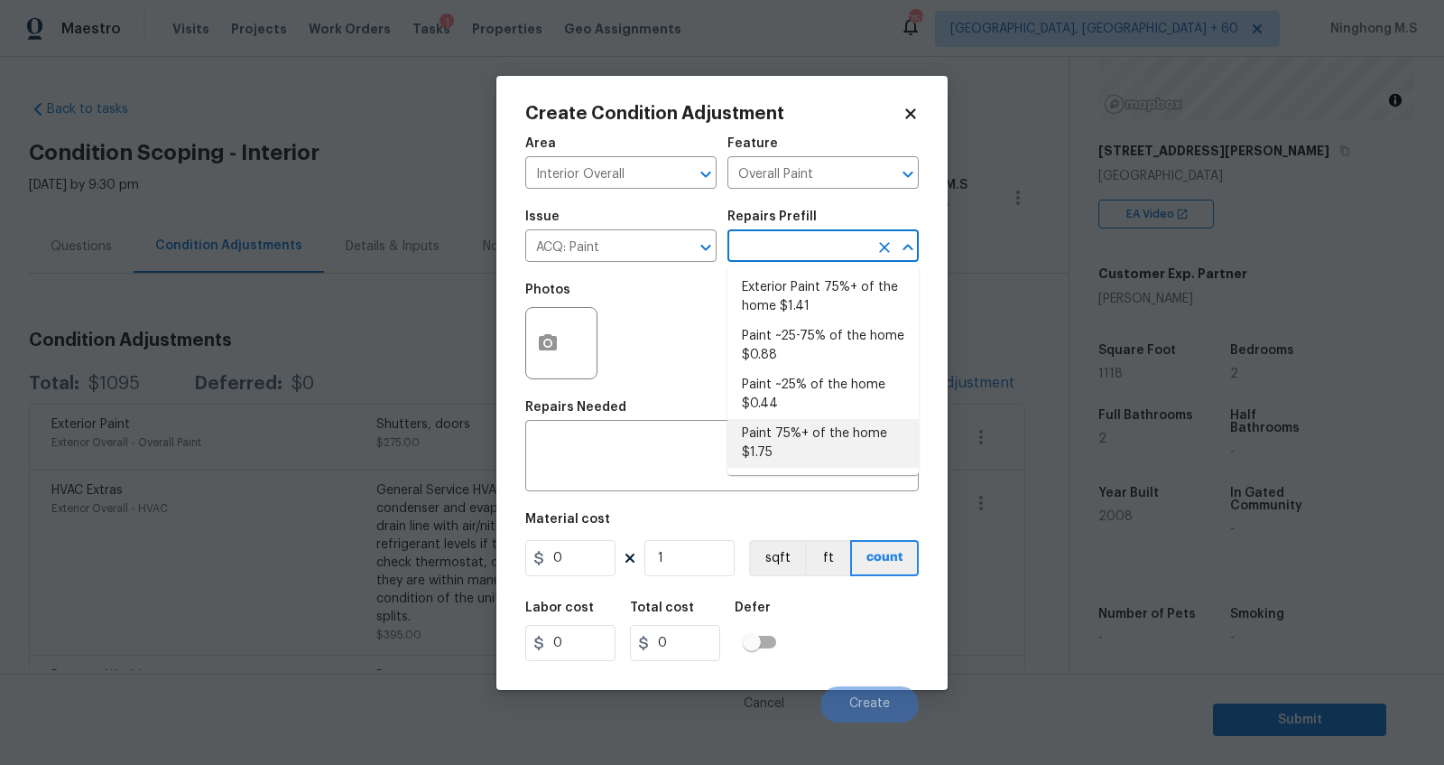
click at [817, 438] on li "Paint 75%+ of the home $1.75" at bounding box center [823, 443] width 191 height 49
type input "Acquisition"
type textarea "Acquisition Scope: 75%+ of the home will likely require interior paint"
type input "1.75"
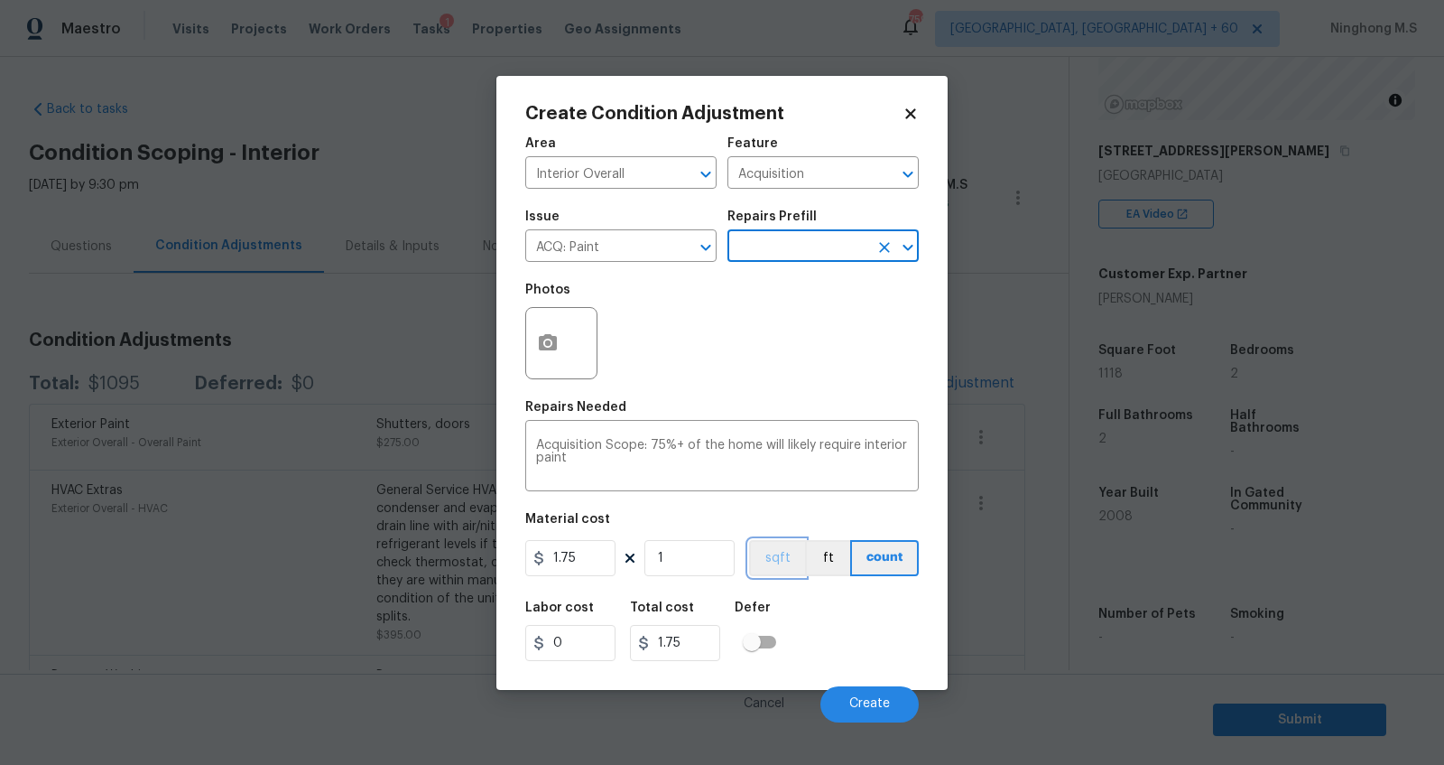
click at [794, 550] on button "sqft" at bounding box center [777, 558] width 56 height 36
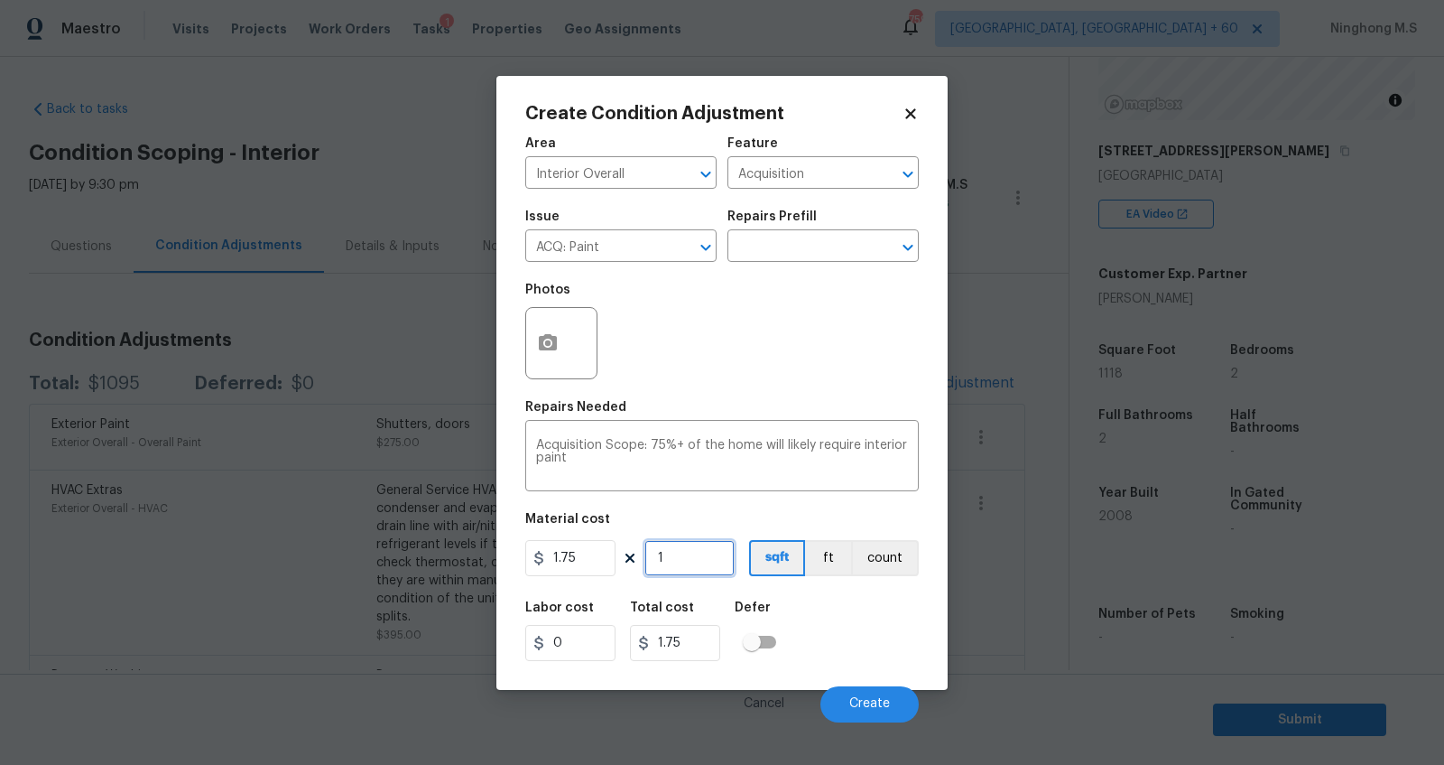
click at [678, 561] on input "1" at bounding box center [690, 558] width 90 height 36
type input "0"
type input "1"
type input "1.75"
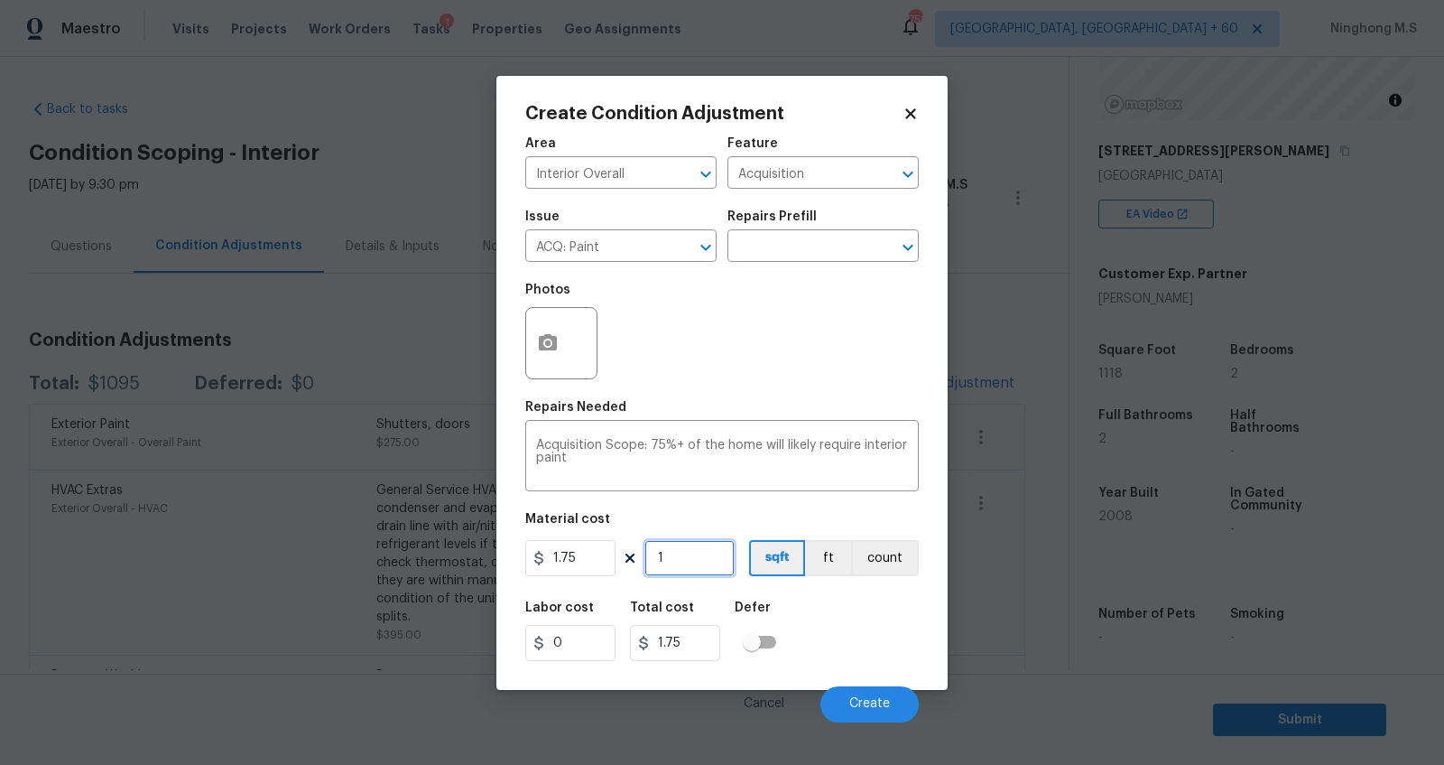
type input "11"
type input "19.25"
type input "111"
type input "194.25"
type input "1118"
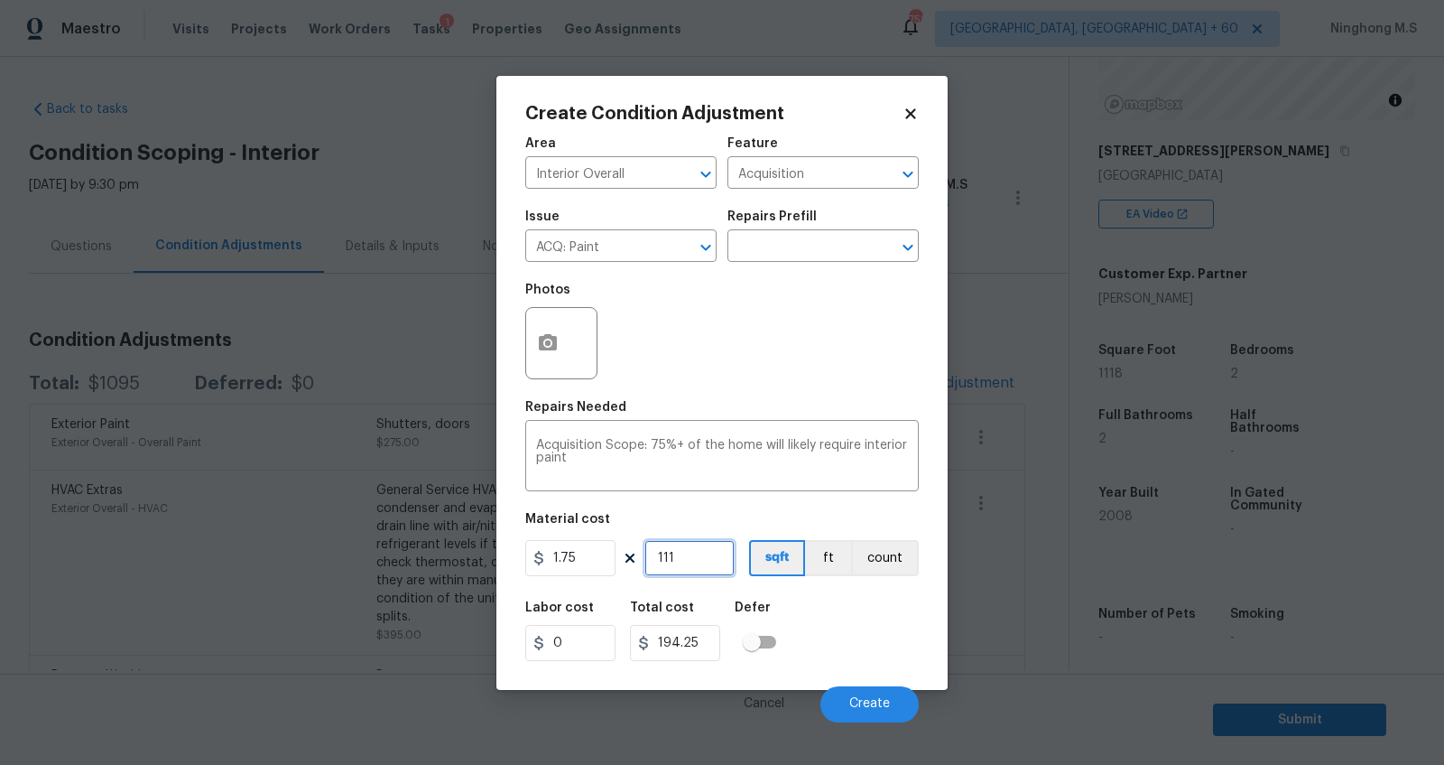
type input "1956.5"
type input "1118"
click at [555, 336] on icon "button" at bounding box center [548, 342] width 18 height 16
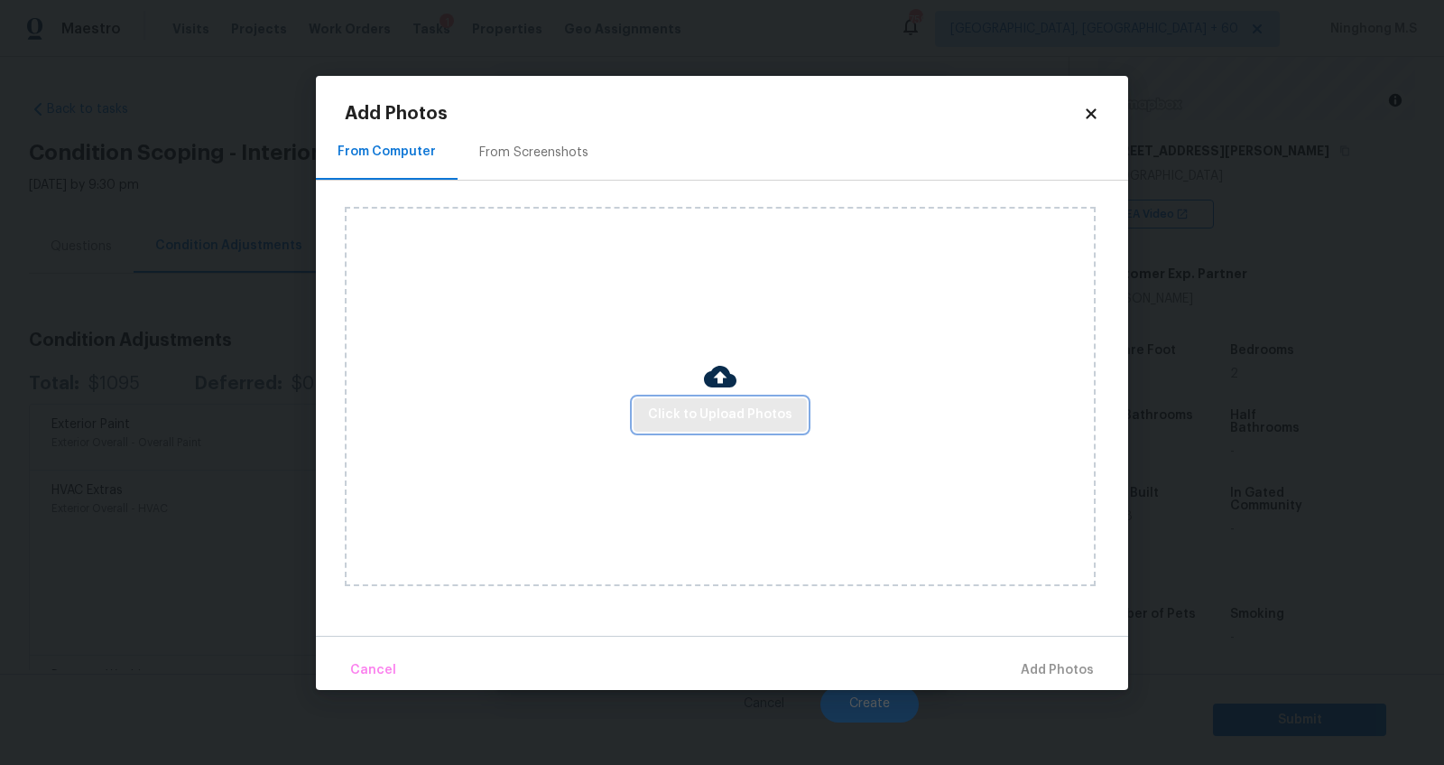
click at [738, 409] on span "Click to Upload Photos" at bounding box center [720, 415] width 144 height 23
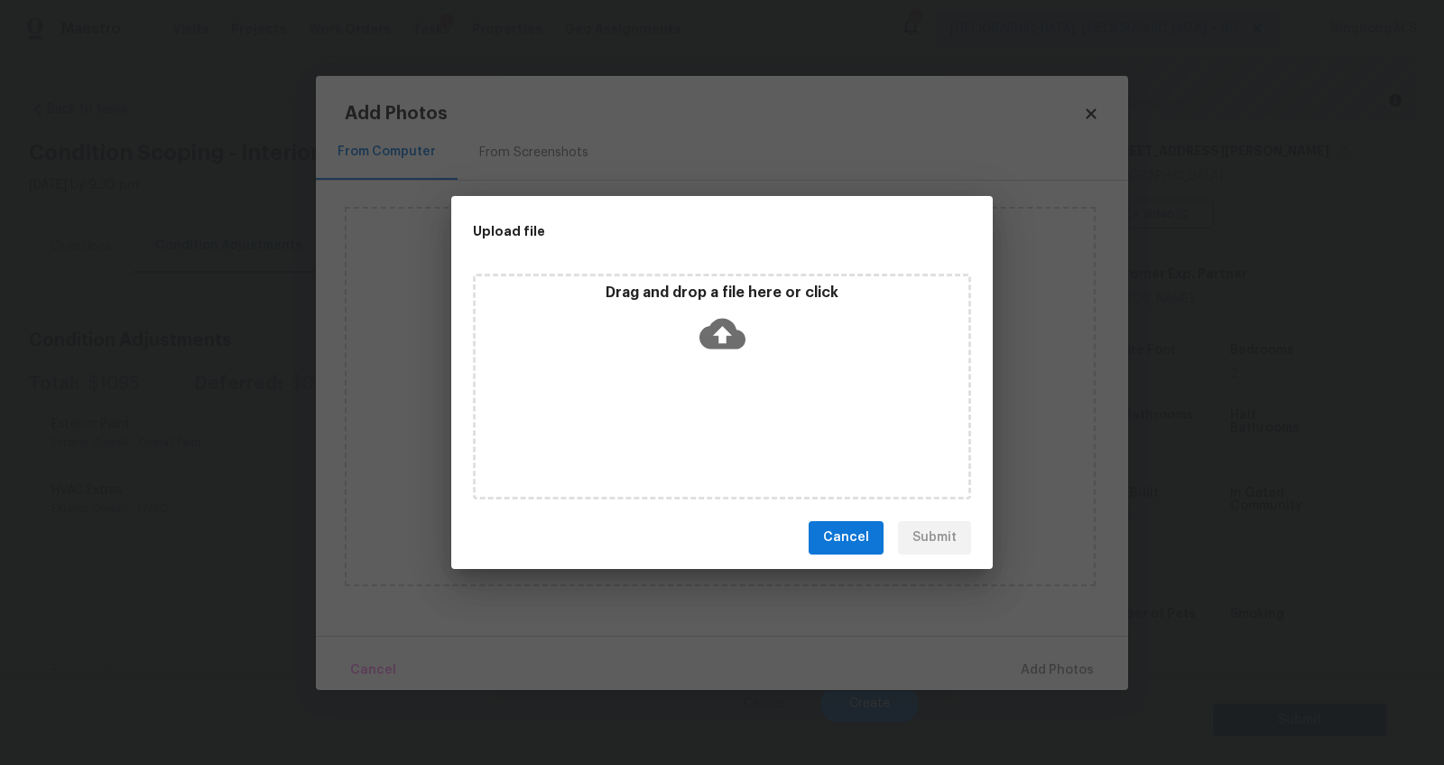
click at [722, 329] on icon at bounding box center [723, 334] width 46 height 46
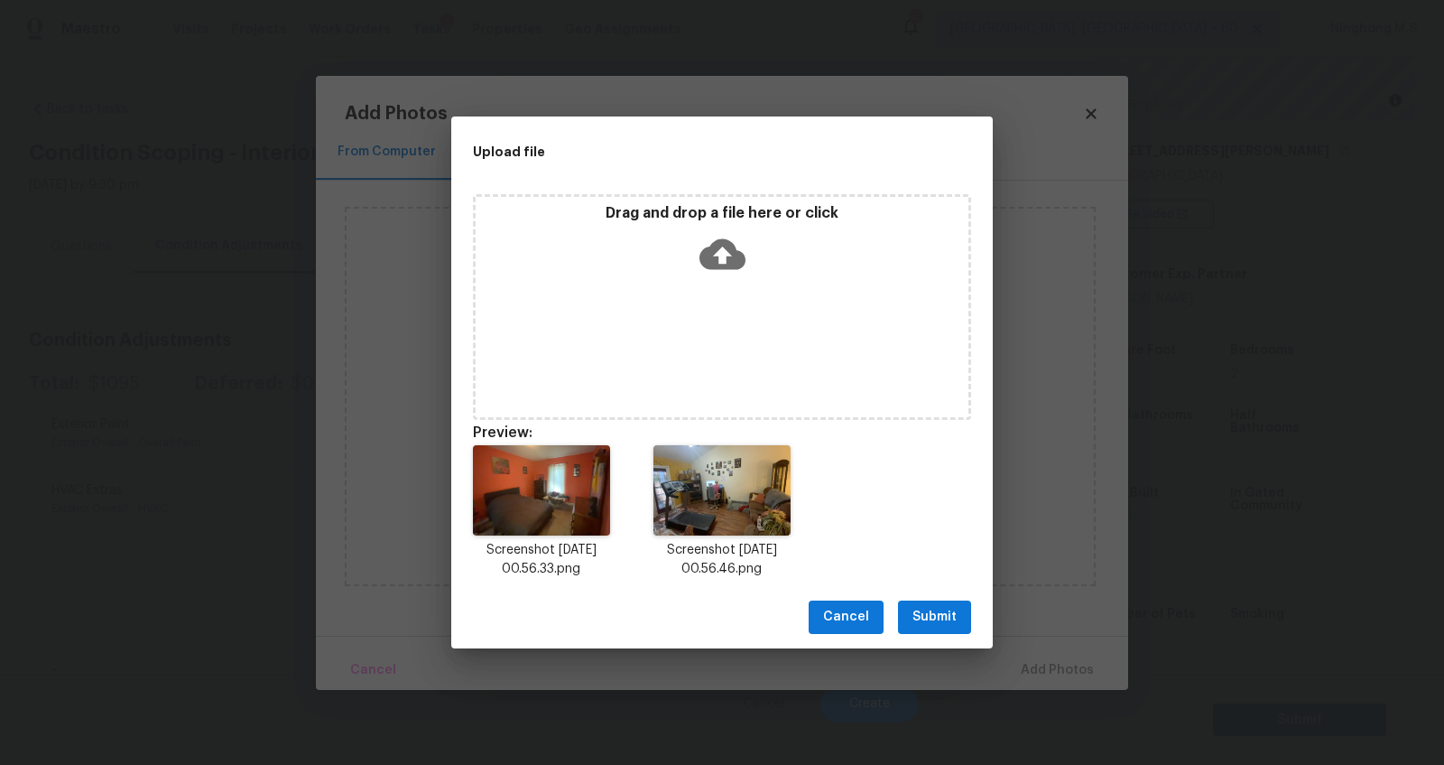
click at [736, 260] on icon at bounding box center [723, 253] width 46 height 31
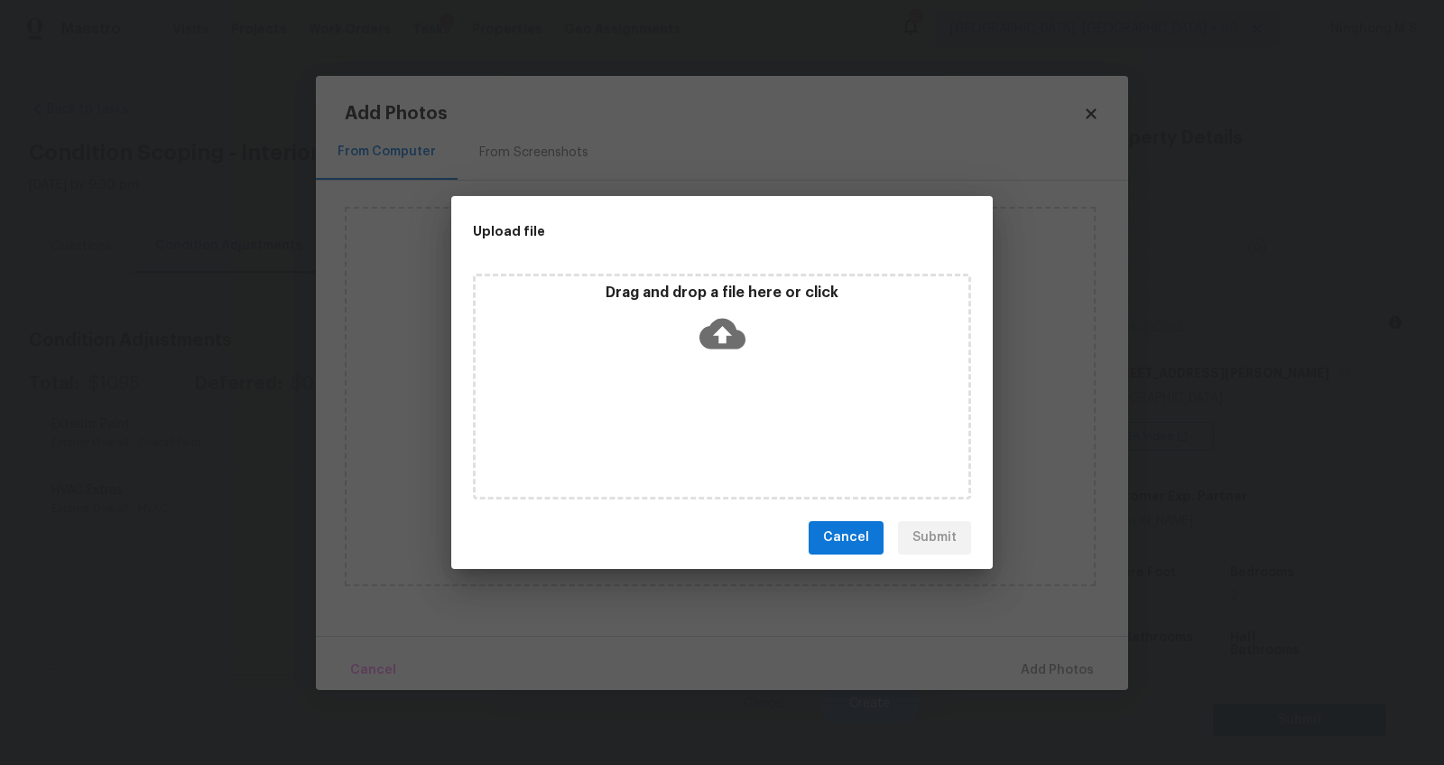
scroll to position [222, 0]
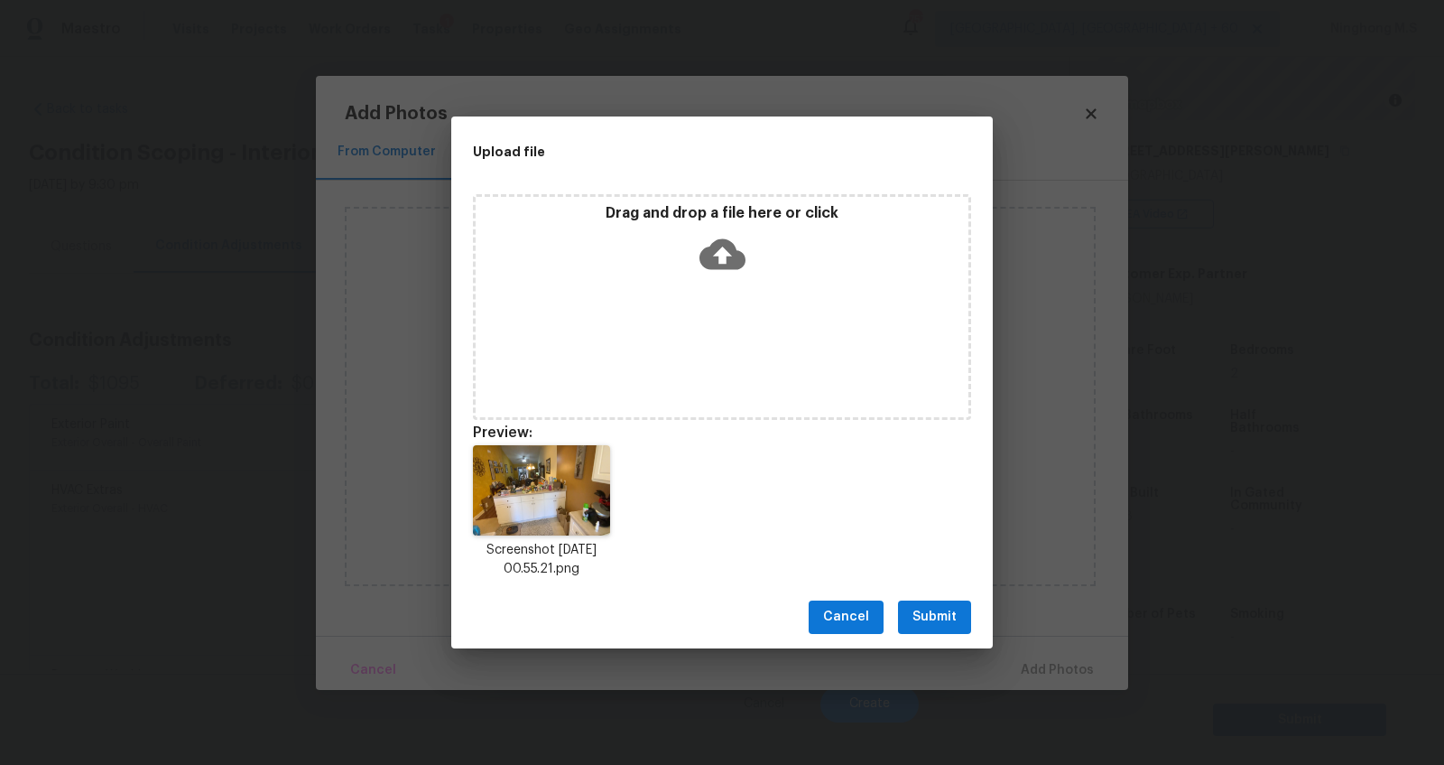
click at [958, 621] on button "Submit" at bounding box center [934, 616] width 73 height 33
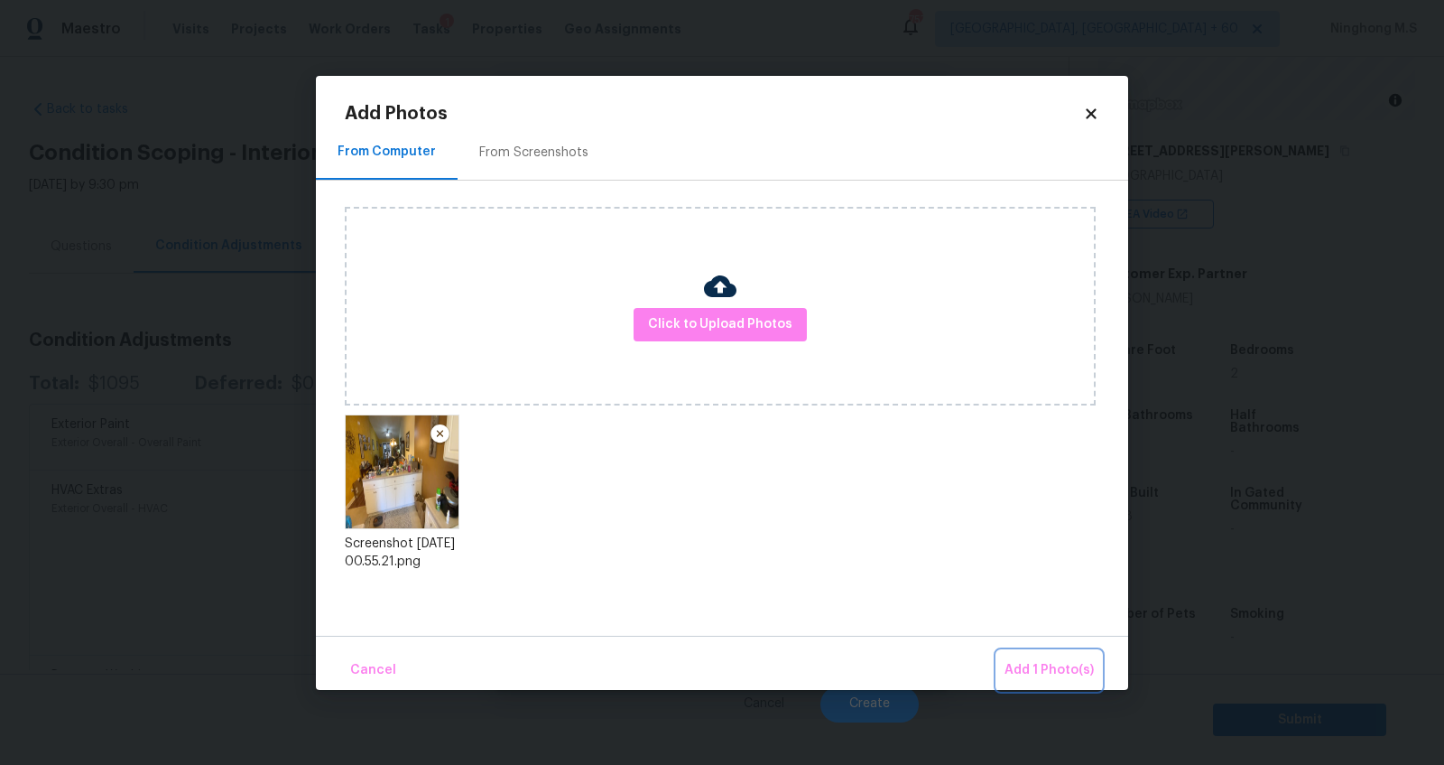
click at [1052, 656] on button "Add 1 Photo(s)" at bounding box center [1050, 670] width 104 height 39
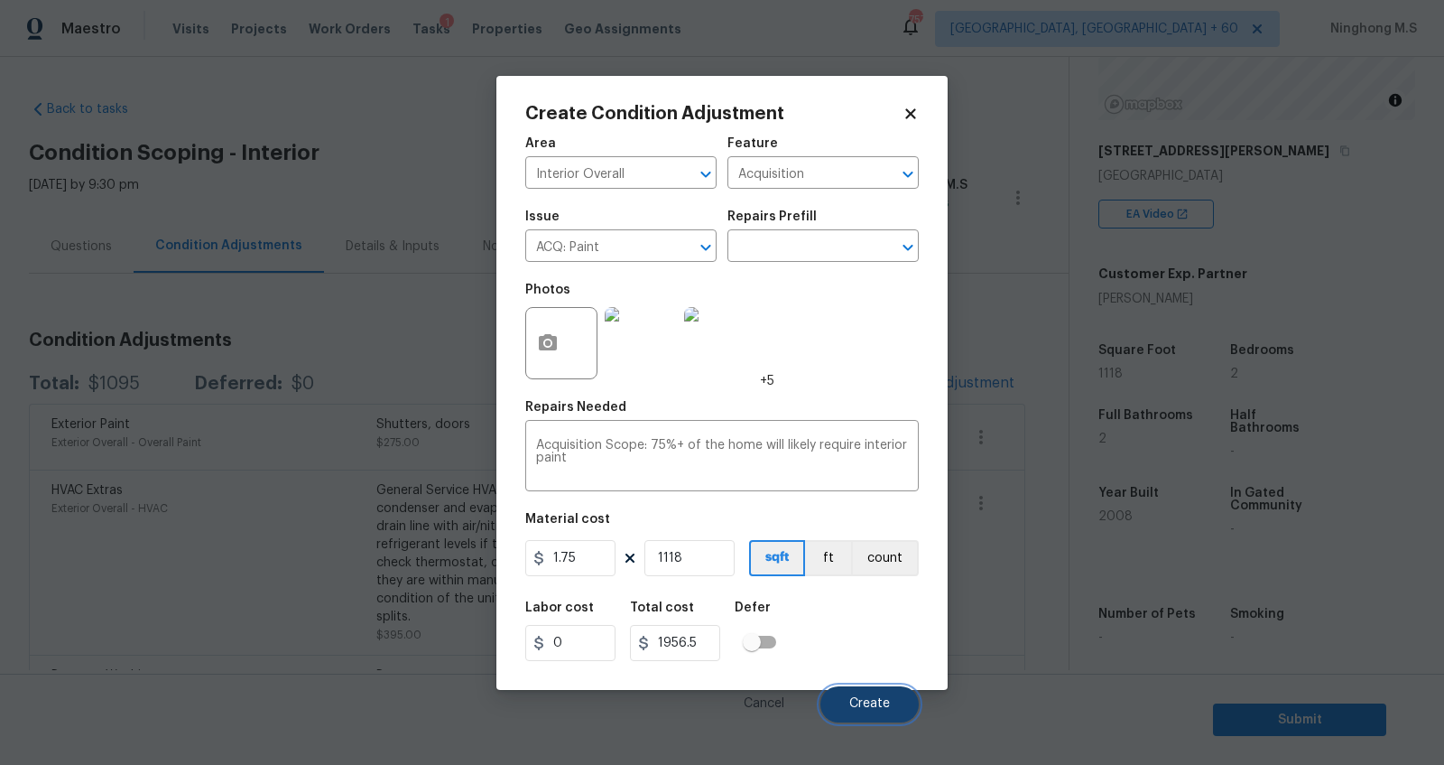
click at [875, 707] on span "Create" at bounding box center [869, 704] width 41 height 14
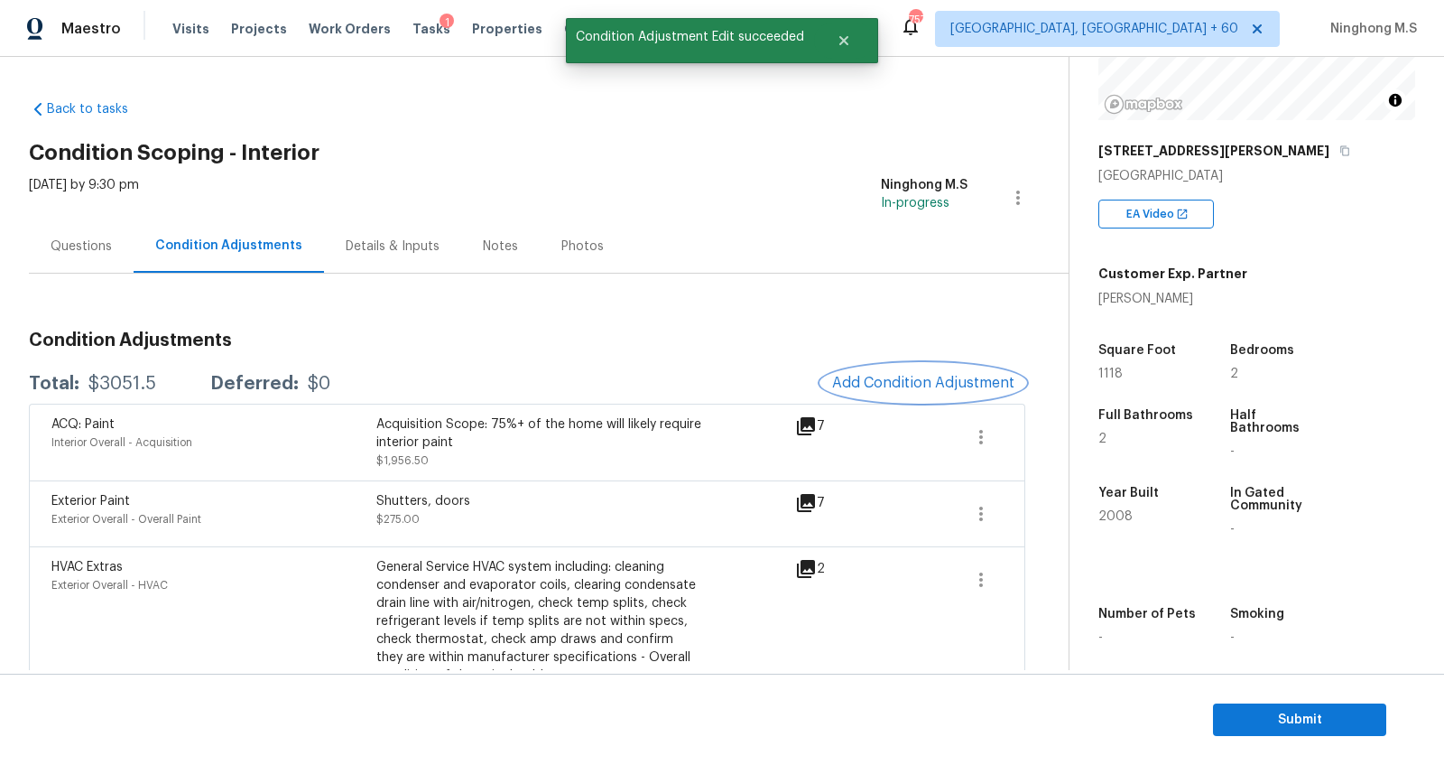
click at [937, 377] on span "Add Condition Adjustment" at bounding box center [923, 383] width 182 height 16
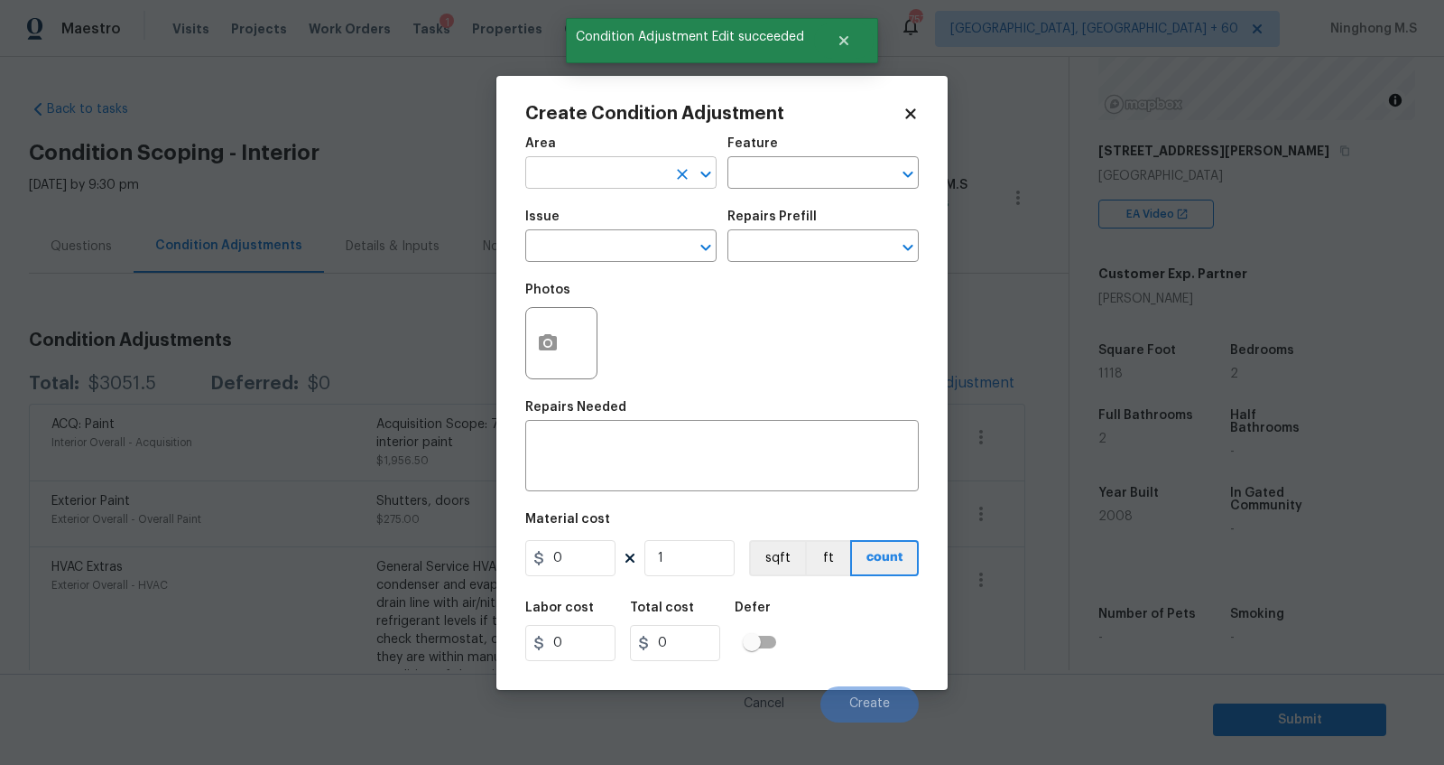
click at [609, 166] on input "text" at bounding box center [595, 175] width 141 height 28
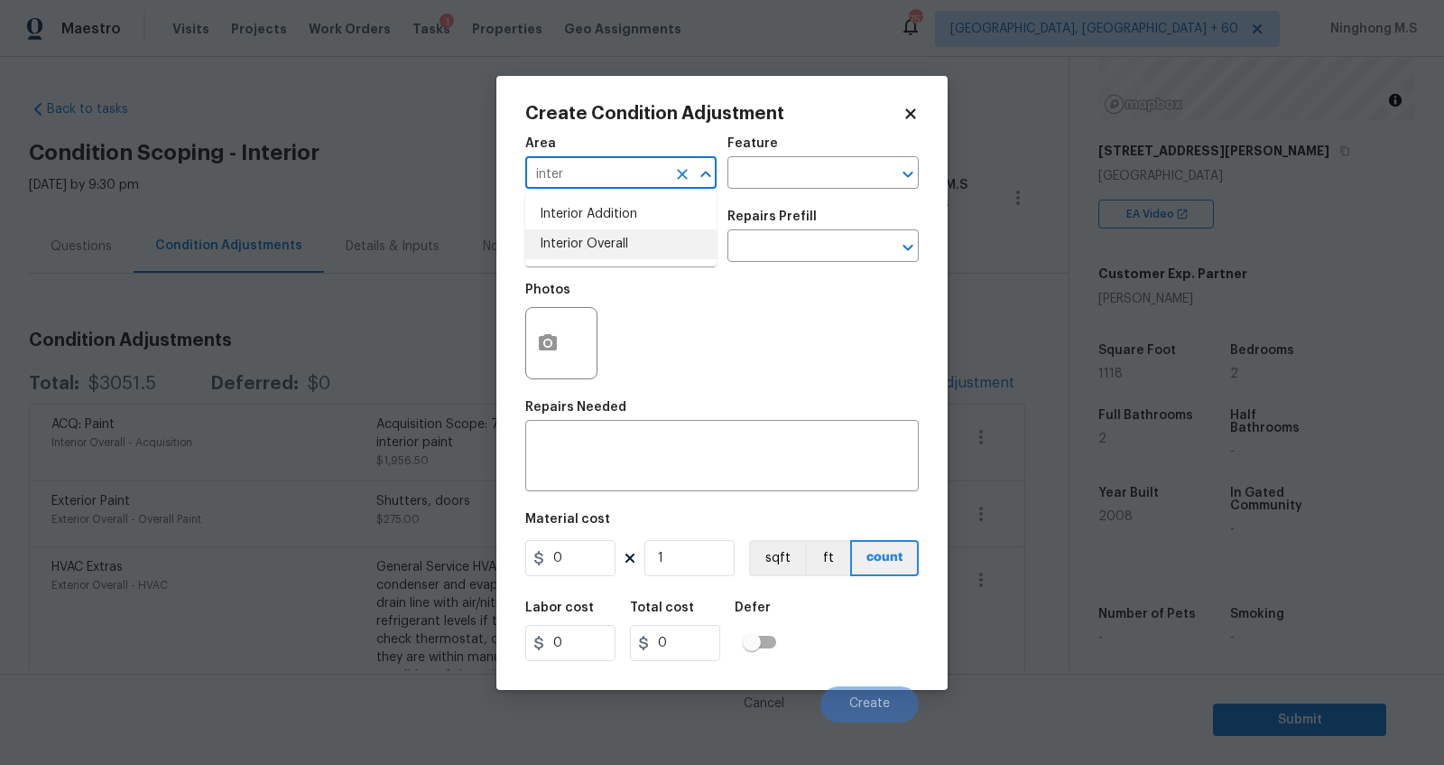
click at [622, 235] on li "Interior Overall" at bounding box center [620, 244] width 191 height 30
type input "Interior Overall"
click at [783, 172] on input "text" at bounding box center [798, 175] width 141 height 28
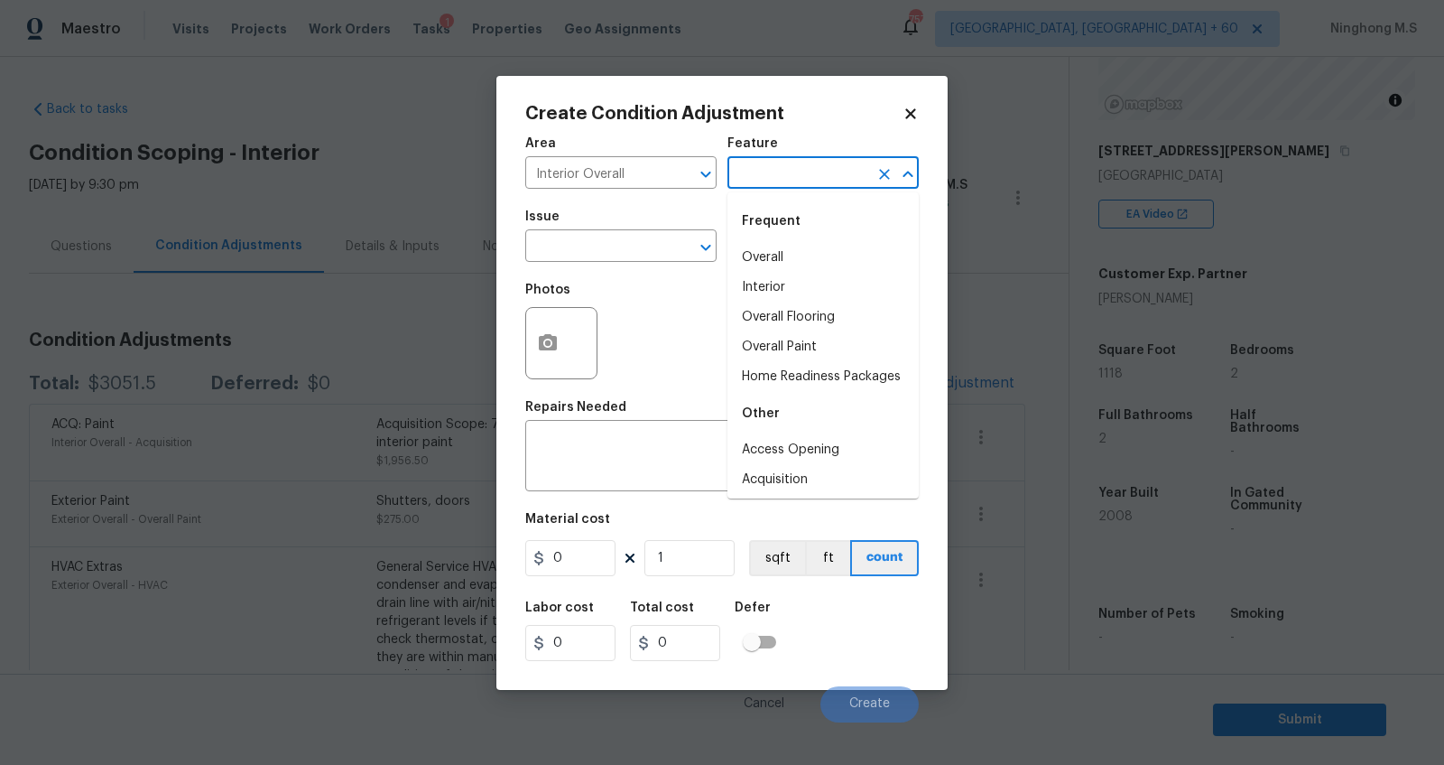
type input "p"
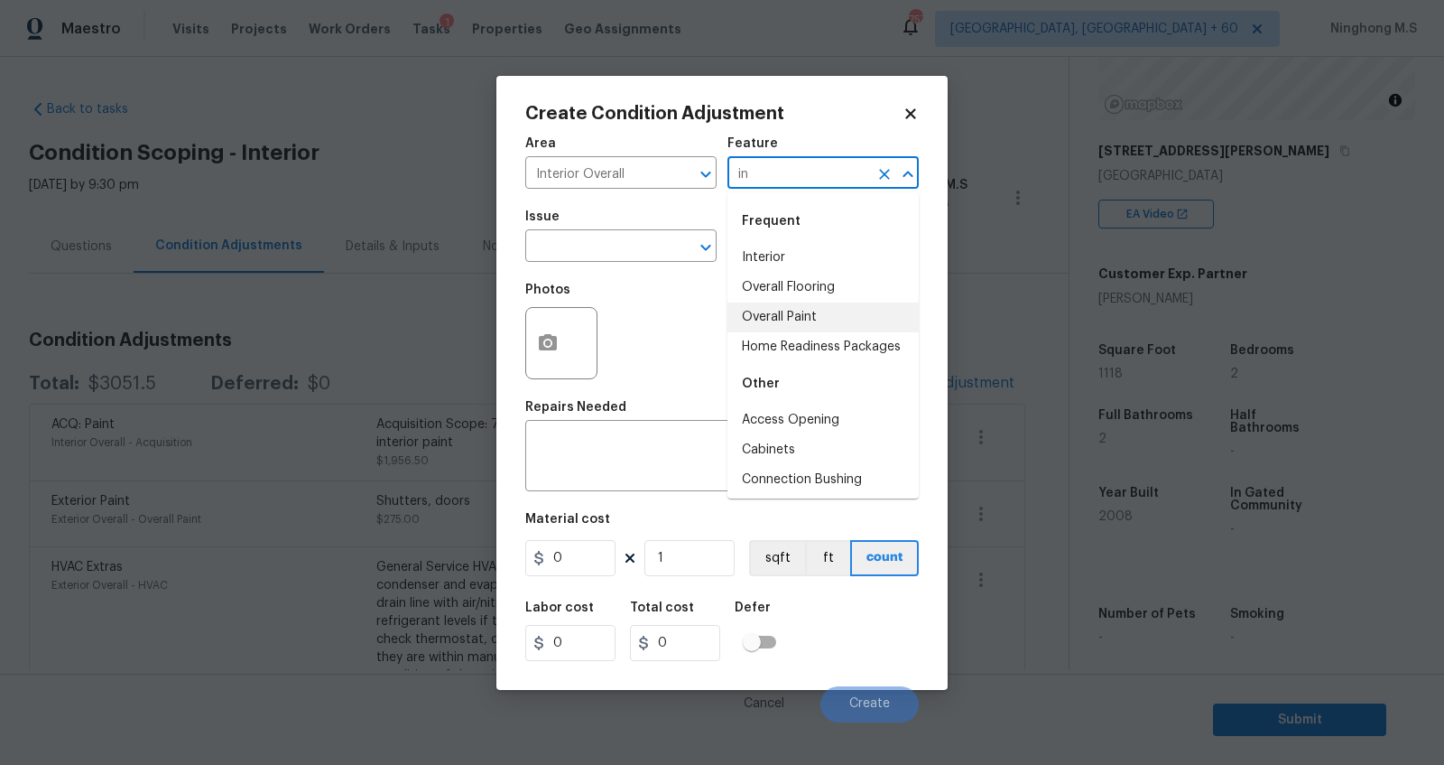
click at [845, 316] on li "Overall Paint" at bounding box center [823, 317] width 191 height 30
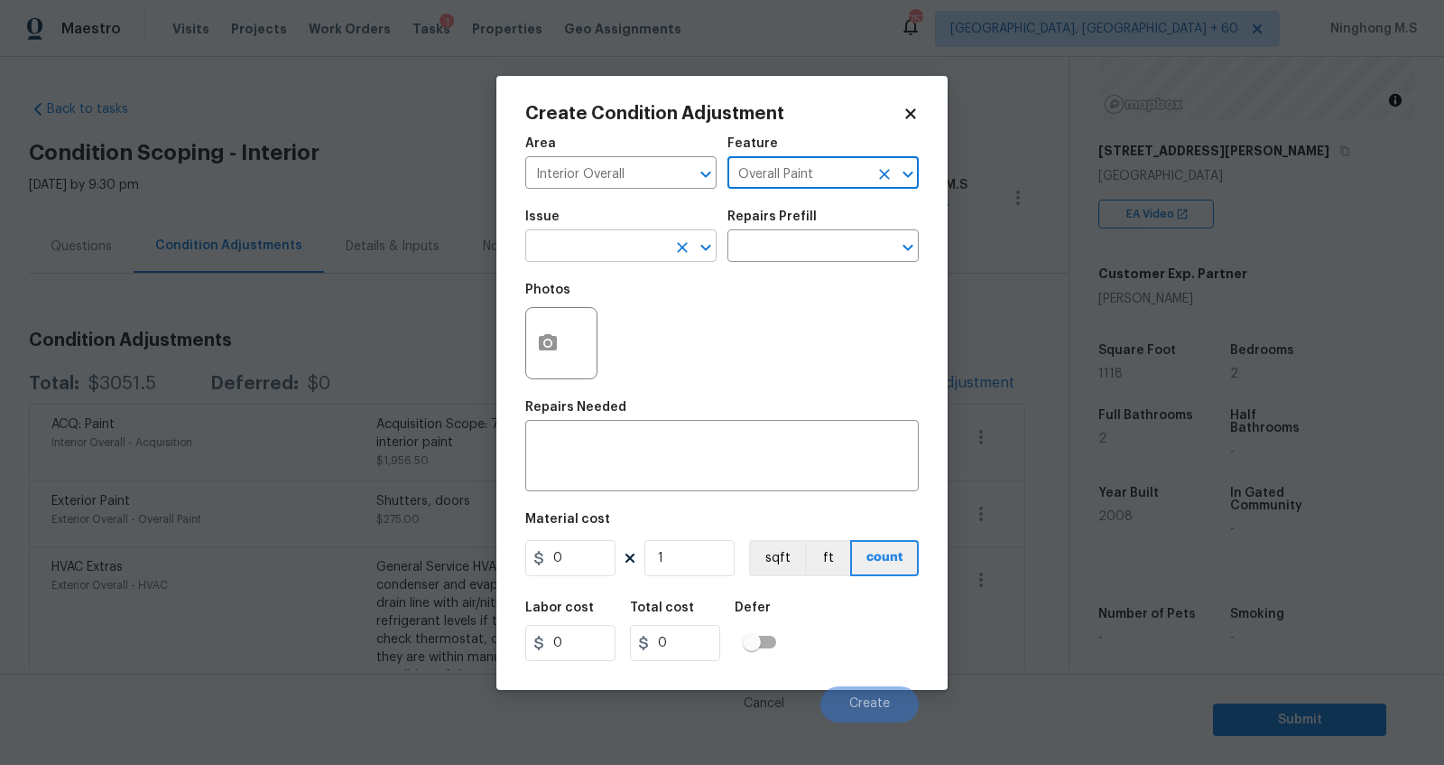
type input "Overall Paint"
click at [630, 244] on input "text" at bounding box center [595, 248] width 141 height 28
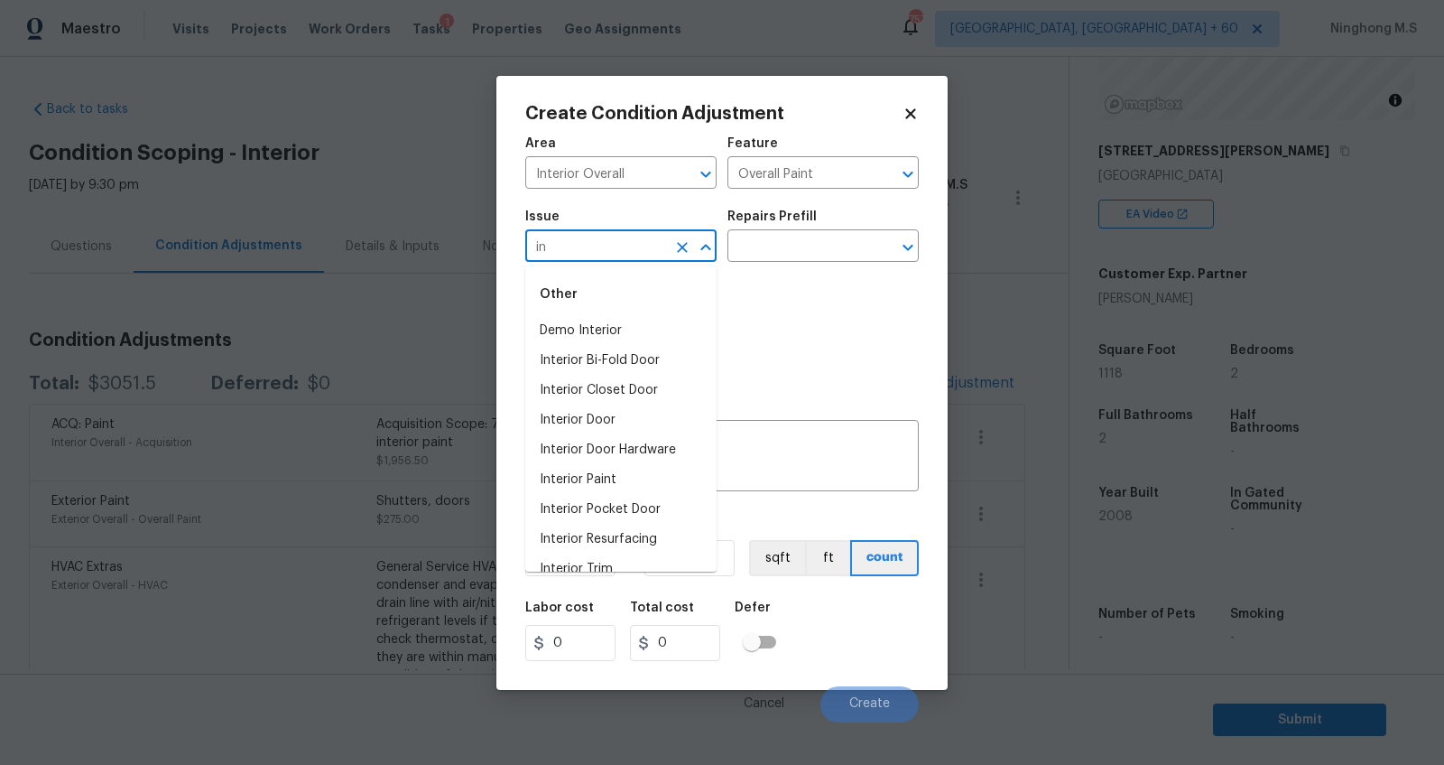
type input "i"
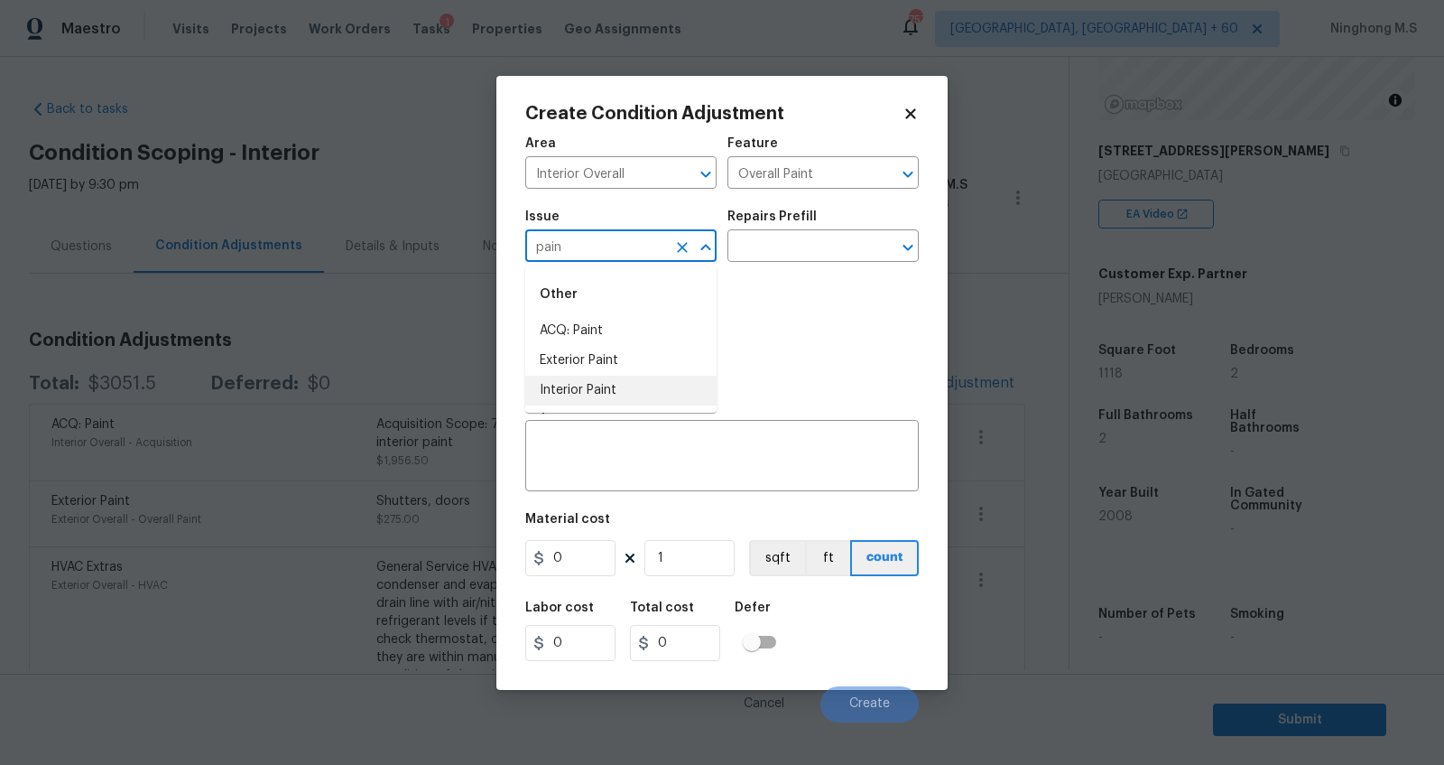
click at [633, 381] on li "Interior Paint" at bounding box center [620, 391] width 191 height 30
type input "Interior Paint"
click at [779, 241] on input "text" at bounding box center [798, 248] width 141 height 28
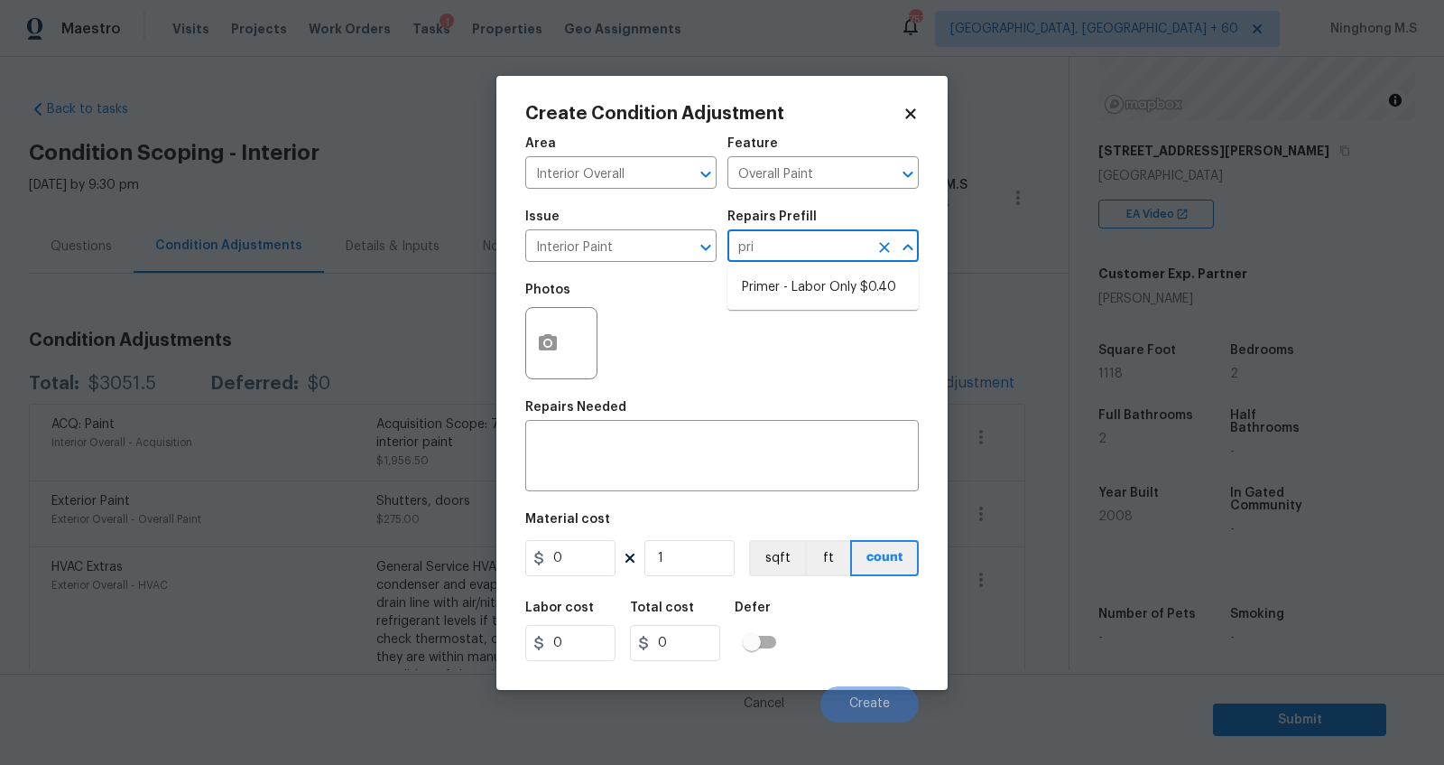
type input "prim"
click at [819, 279] on li "Primer - Labor Only $0.40" at bounding box center [823, 288] width 191 height 30
type textarea "Interior primer - PRIMER PROVIDED BY OPENDOOR - All nails, screws, drywall anch…"
type input "0.4"
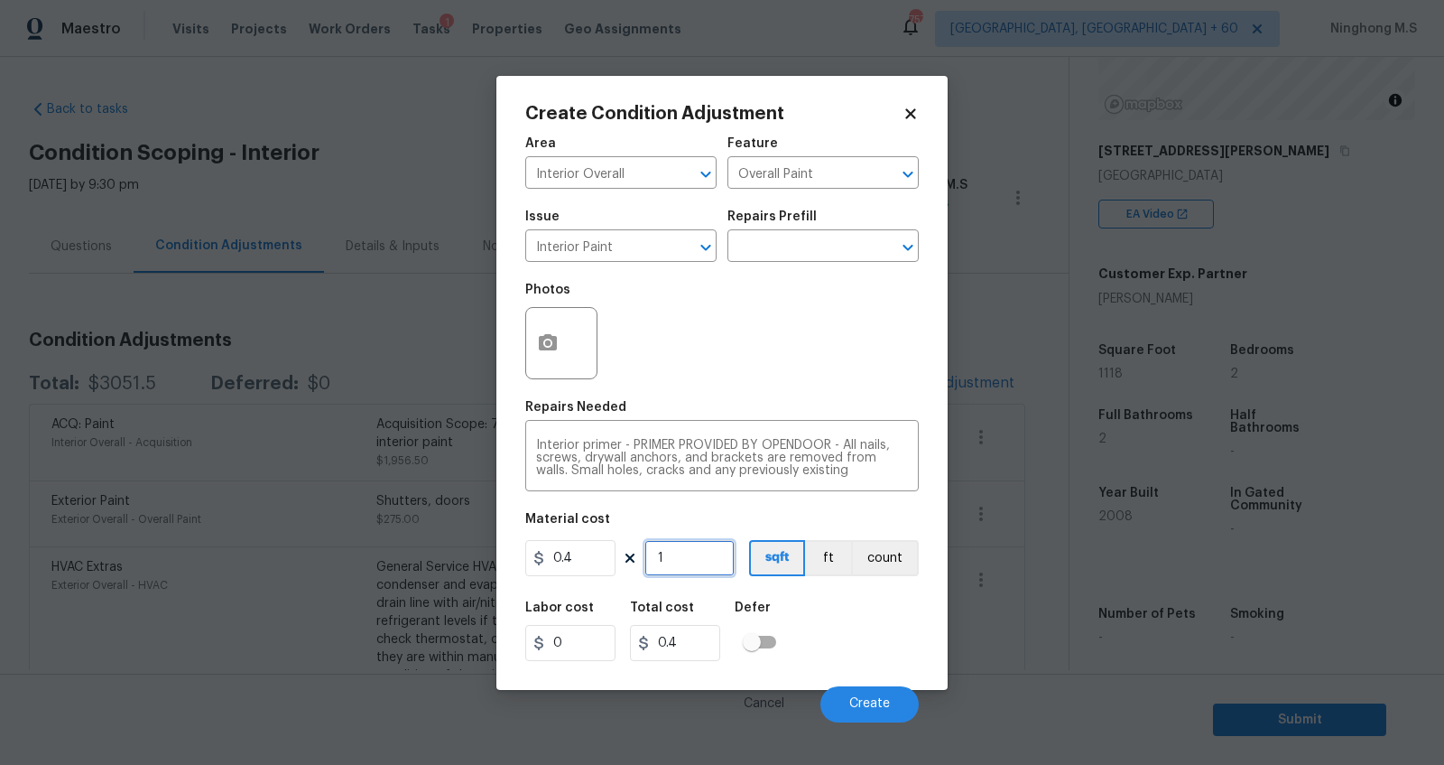
drag, startPoint x: 675, startPoint y: 553, endPoint x: 639, endPoint y: 553, distance: 36.1
click at [639, 553] on div "0.4 1 sqft ft count" at bounding box center [722, 558] width 394 height 36
type input "8"
type input "3.2"
type input "80"
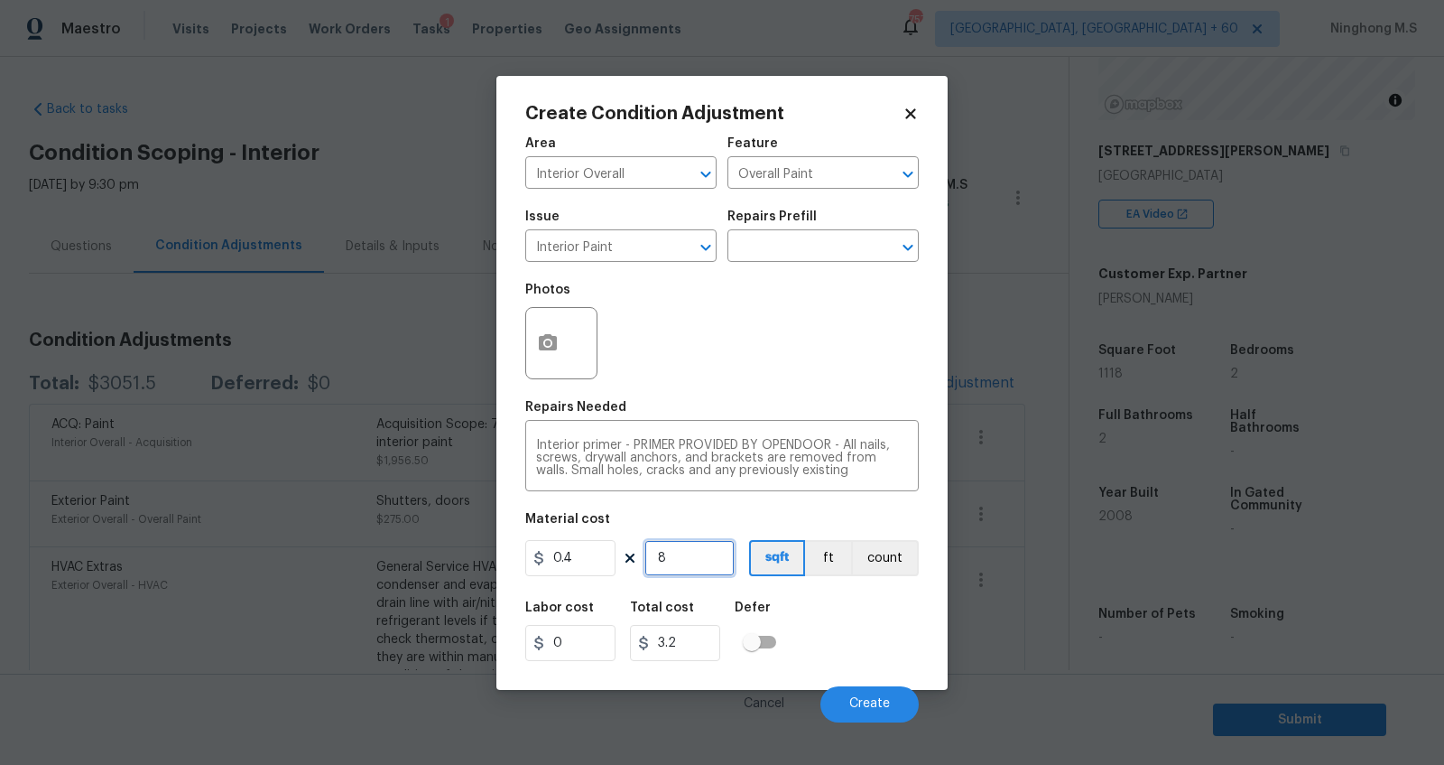
type input "32"
type input "800"
type input "320"
click at [691, 649] on input "320" at bounding box center [675, 643] width 90 height 36
drag, startPoint x: 692, startPoint y: 557, endPoint x: 642, endPoint y: 557, distance: 50.6
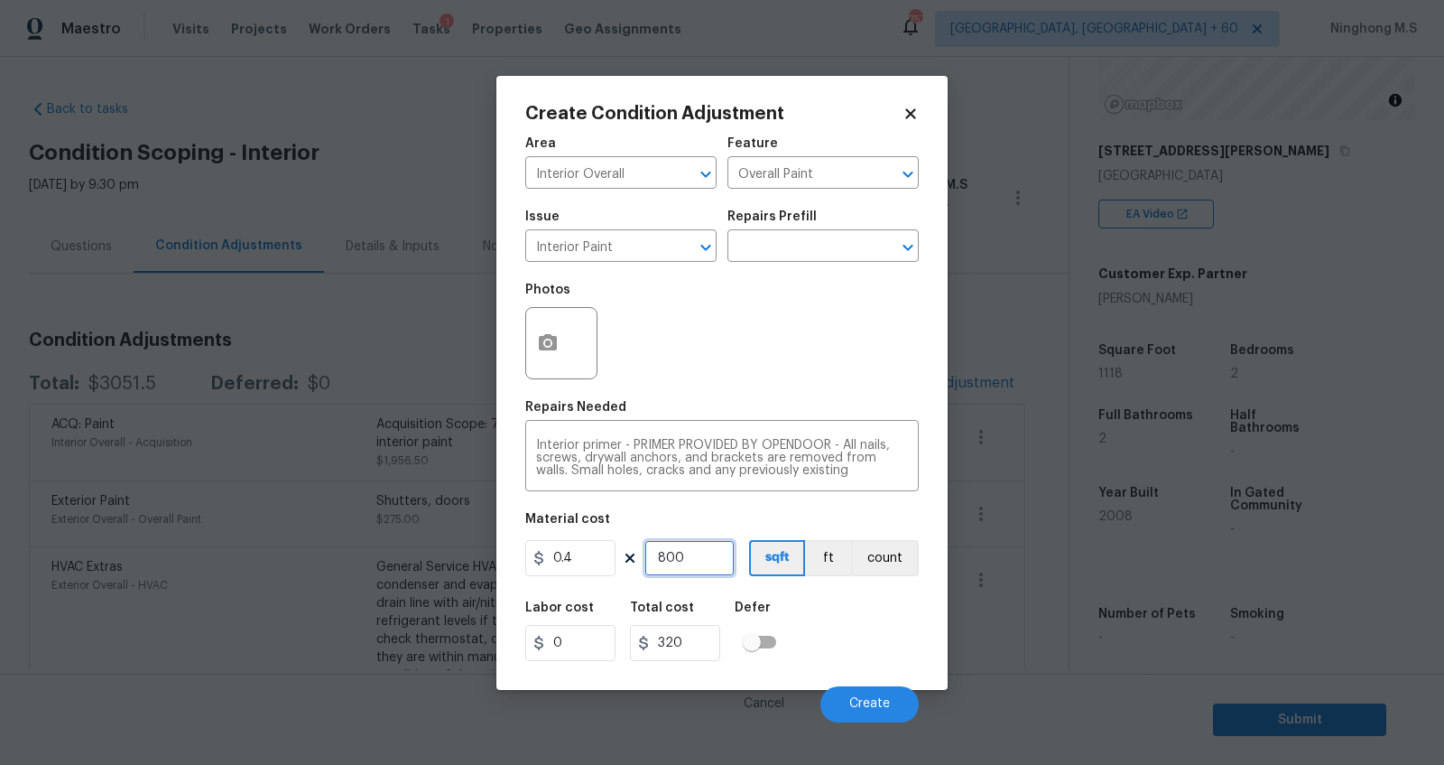
click at [642, 557] on div "0.4 800 sqft ft count" at bounding box center [722, 558] width 394 height 36
type input "9"
type input "3.6"
type input "90"
type input "36"
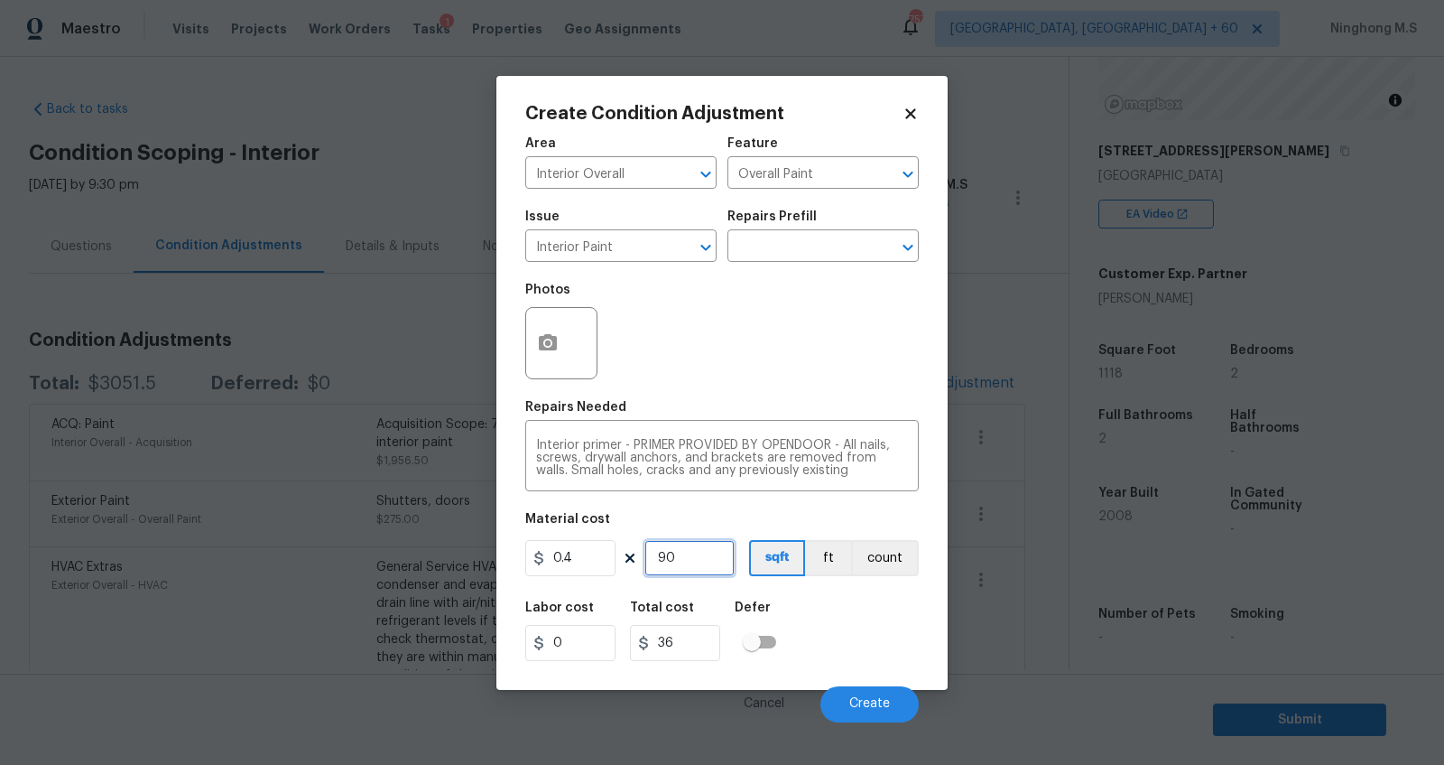
type input "900"
type input "360"
type input "900"
click at [700, 645] on input "360" at bounding box center [675, 643] width 90 height 36
click at [552, 348] on icon "button" at bounding box center [548, 342] width 18 height 16
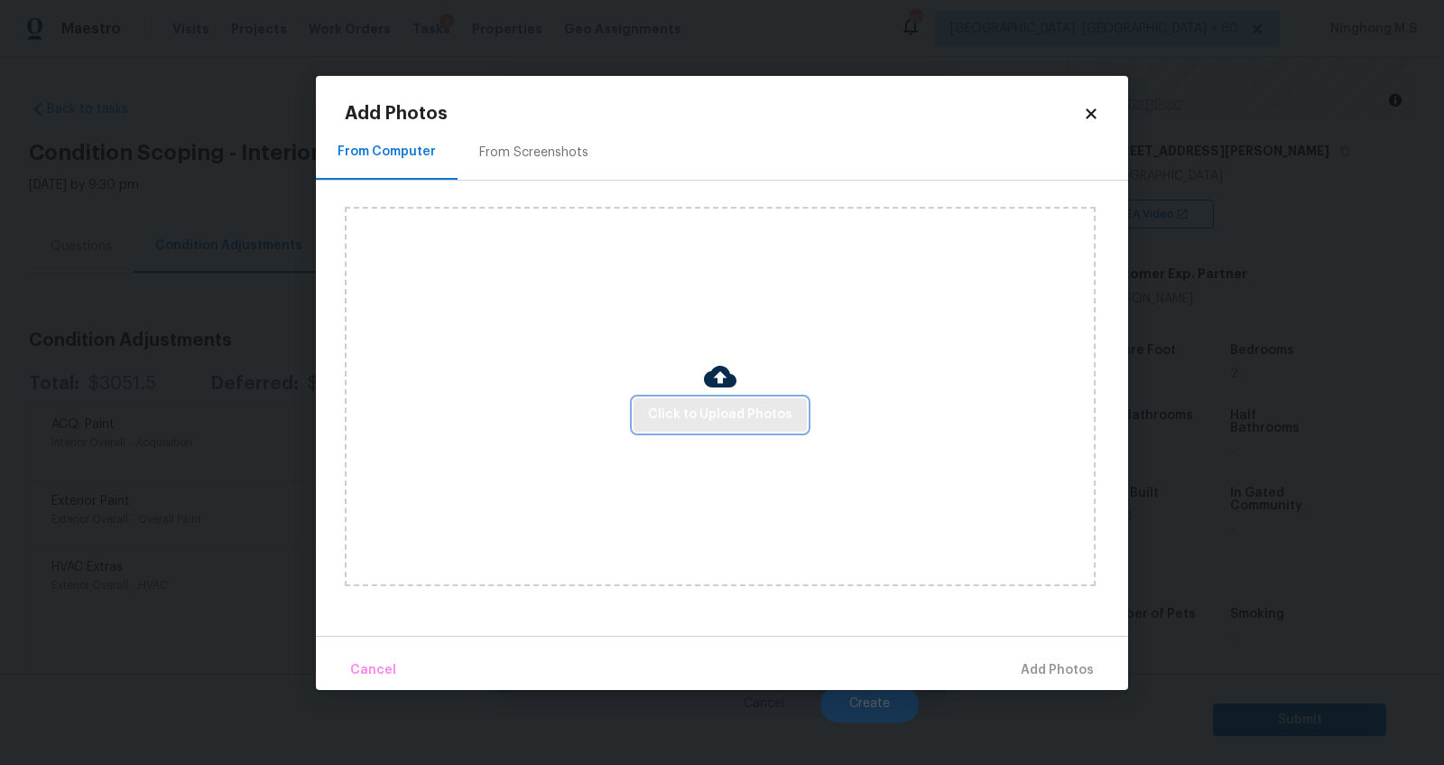
click at [708, 418] on span "Click to Upload Photos" at bounding box center [720, 415] width 144 height 23
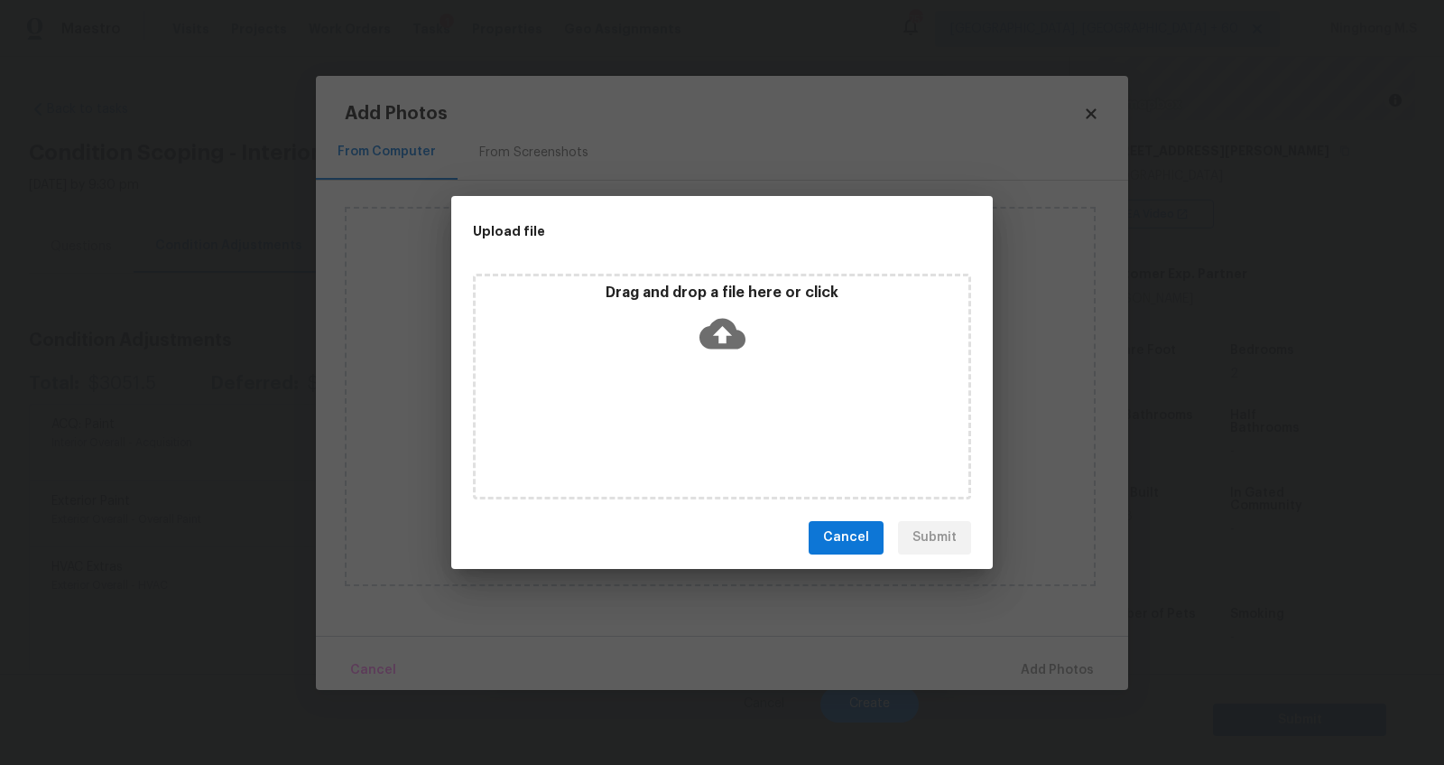
click at [703, 323] on icon at bounding box center [723, 334] width 46 height 46
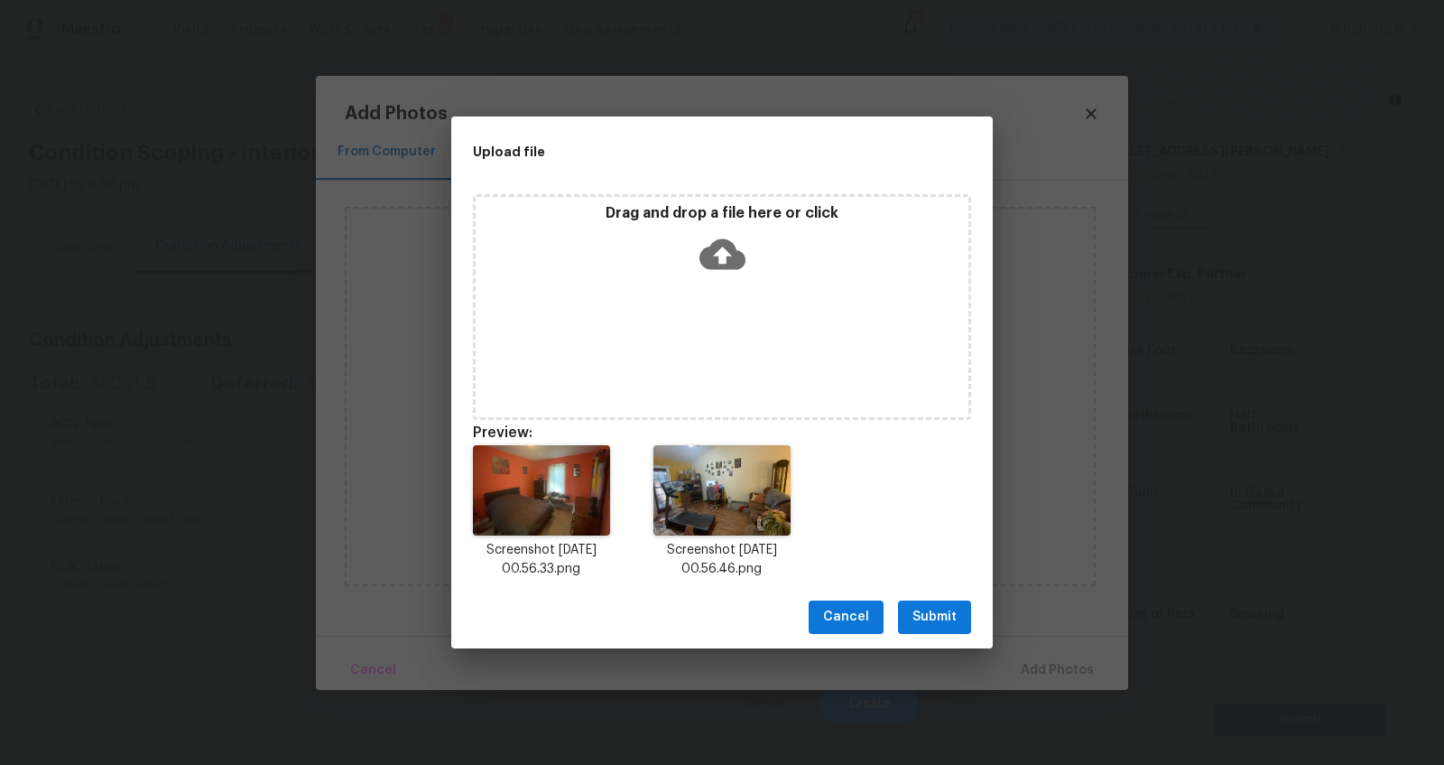
click at [710, 257] on icon at bounding box center [723, 253] width 46 height 31
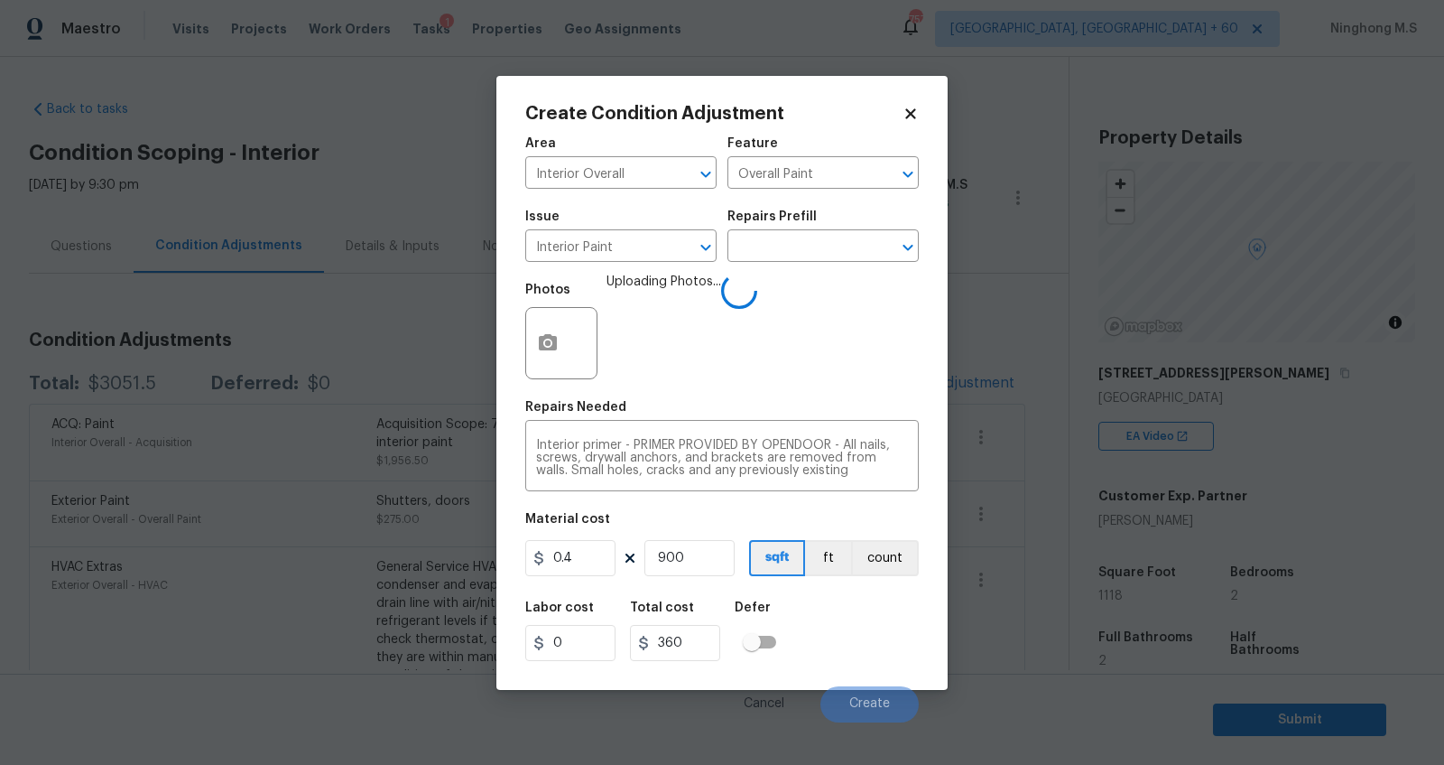
scroll to position [222, 0]
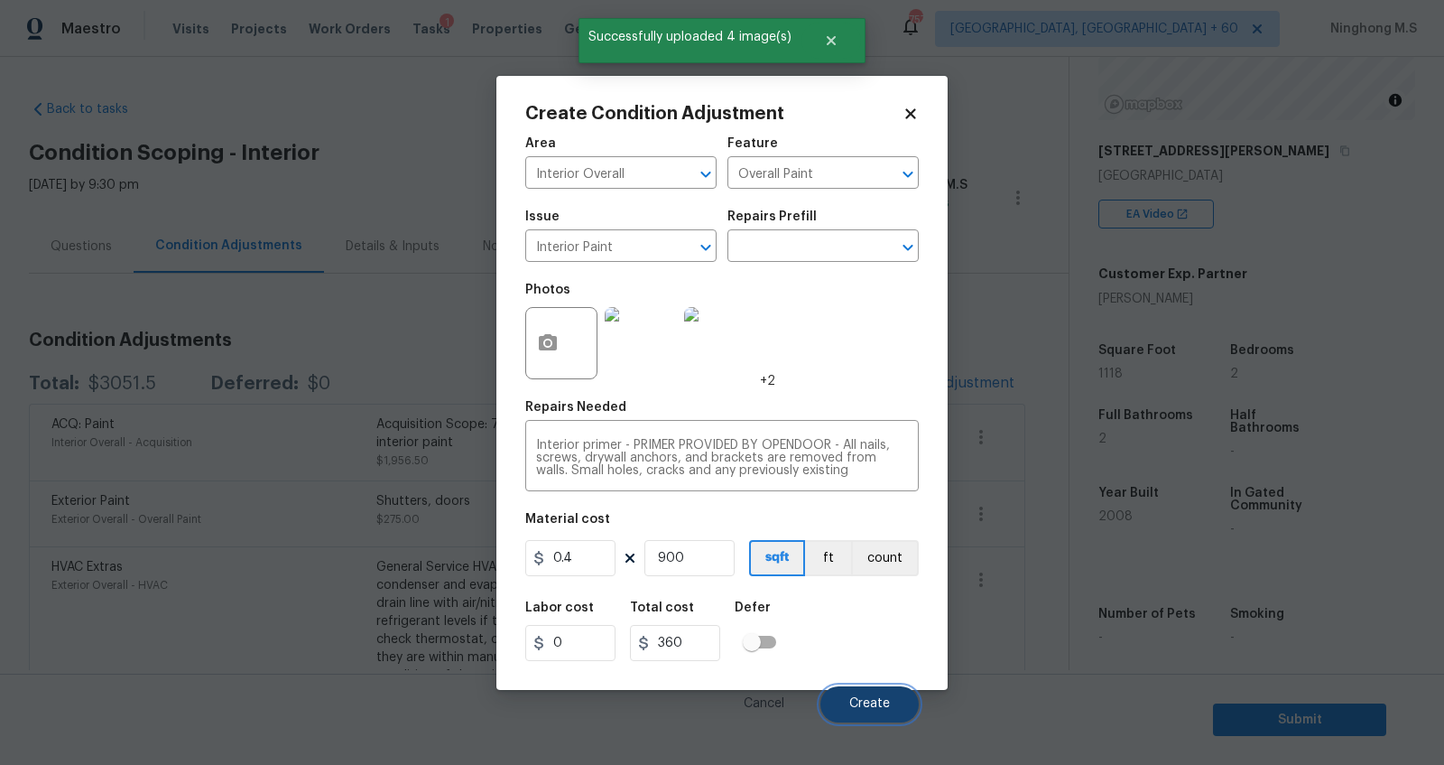
click at [862, 708] on span "Create" at bounding box center [869, 704] width 41 height 14
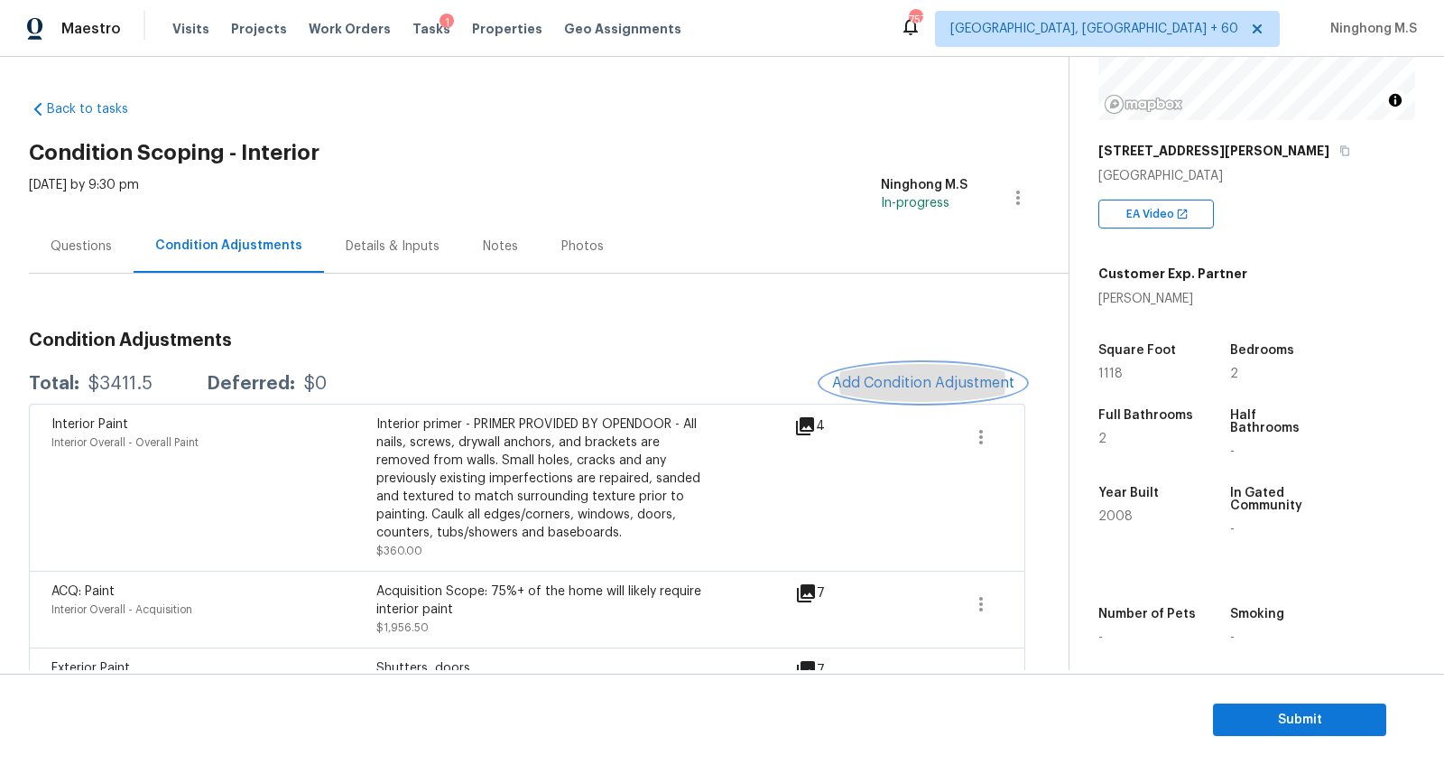
click at [903, 372] on button "Add Condition Adjustment" at bounding box center [923, 383] width 204 height 38
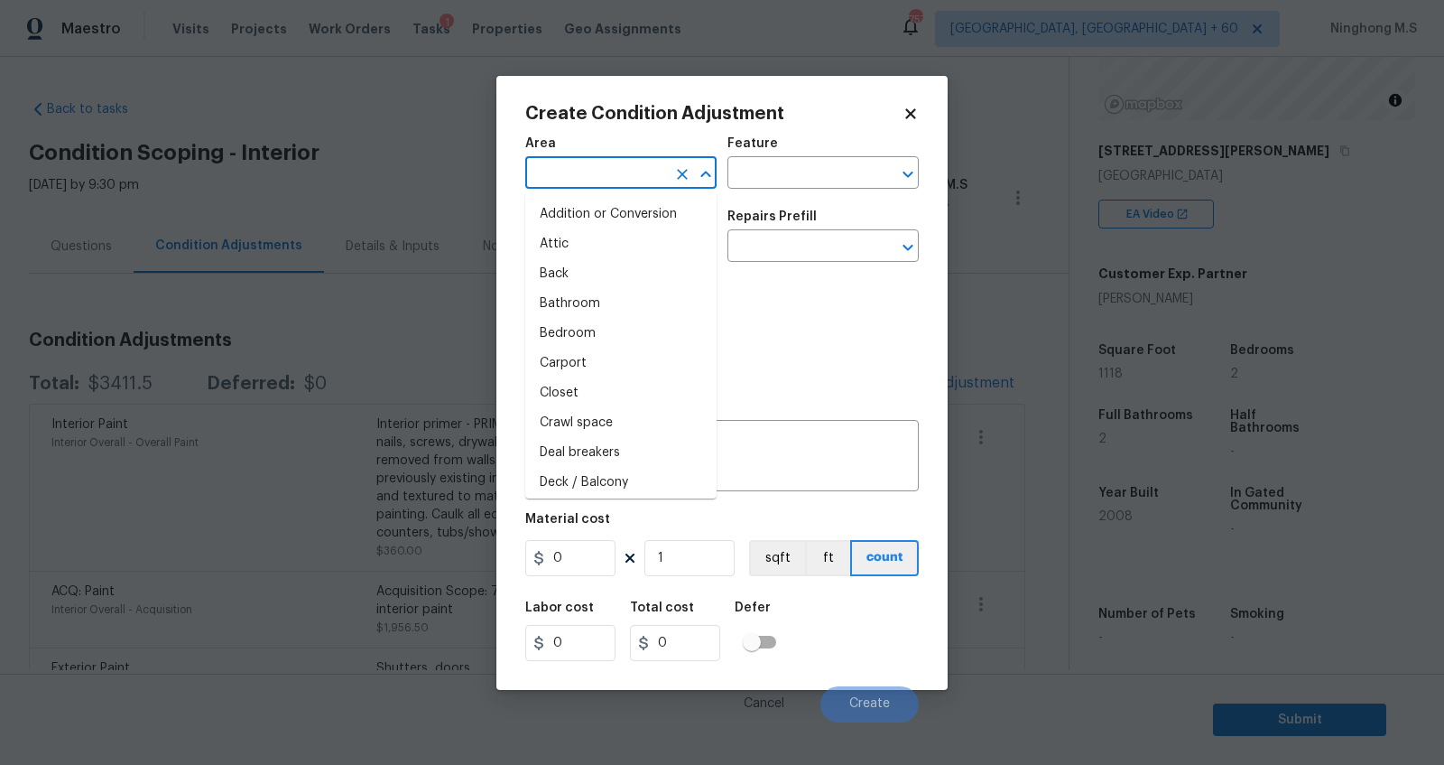
click at [581, 178] on input "text" at bounding box center [595, 175] width 141 height 28
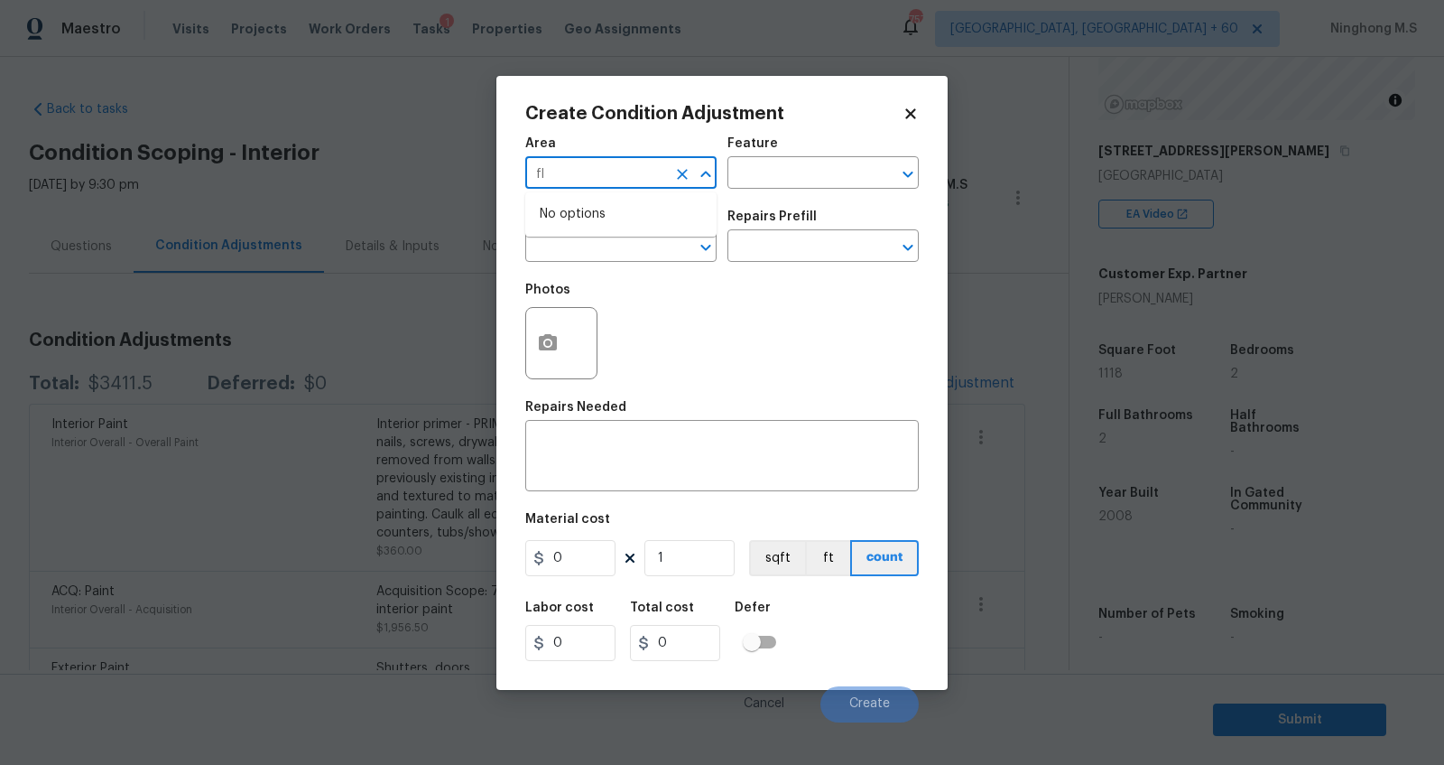
type input "f"
click at [613, 240] on li "Interior Overall" at bounding box center [620, 244] width 191 height 30
type input "Interior Overall"
click at [784, 172] on input "text" at bounding box center [798, 175] width 141 height 28
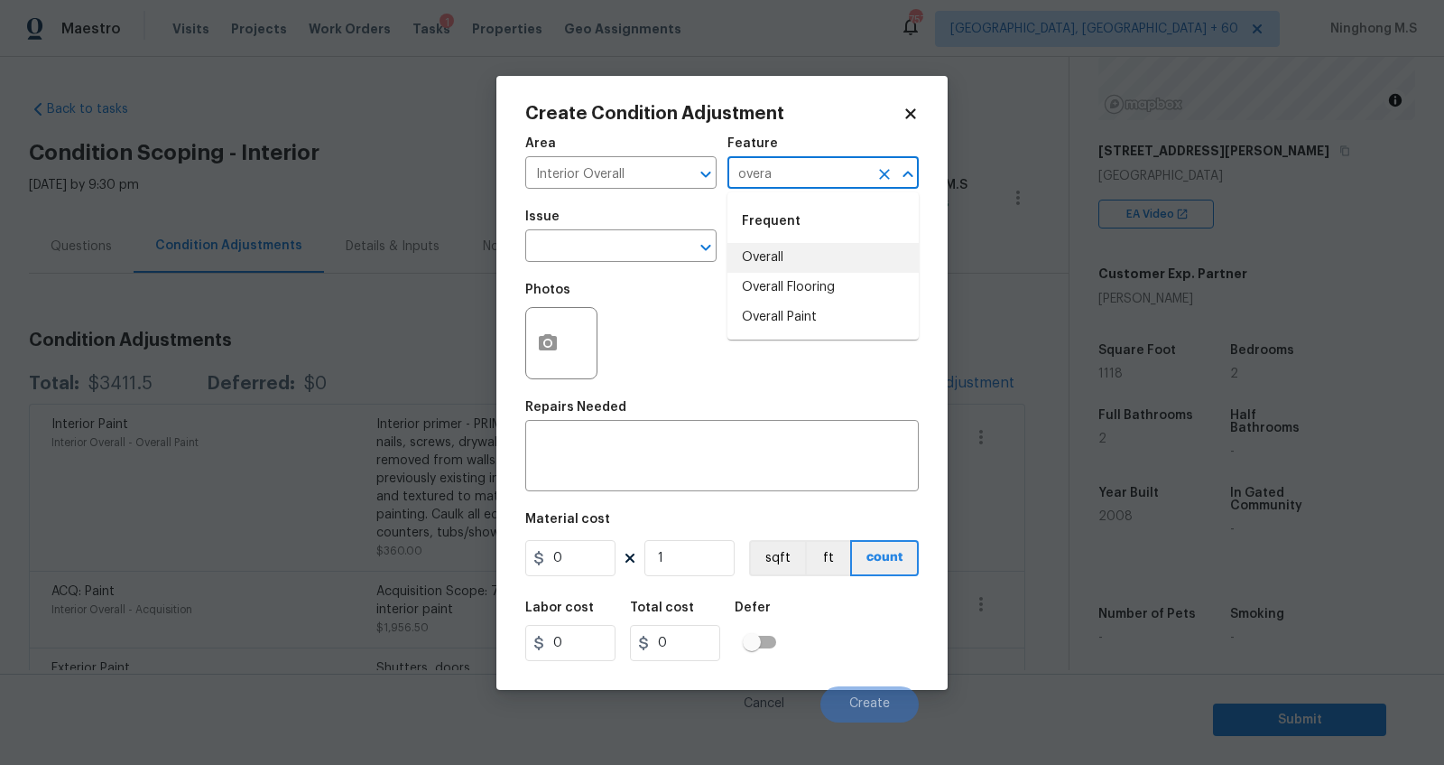
click at [822, 275] on li "Overall Flooring" at bounding box center [823, 288] width 191 height 30
type input "Overall Flooring"
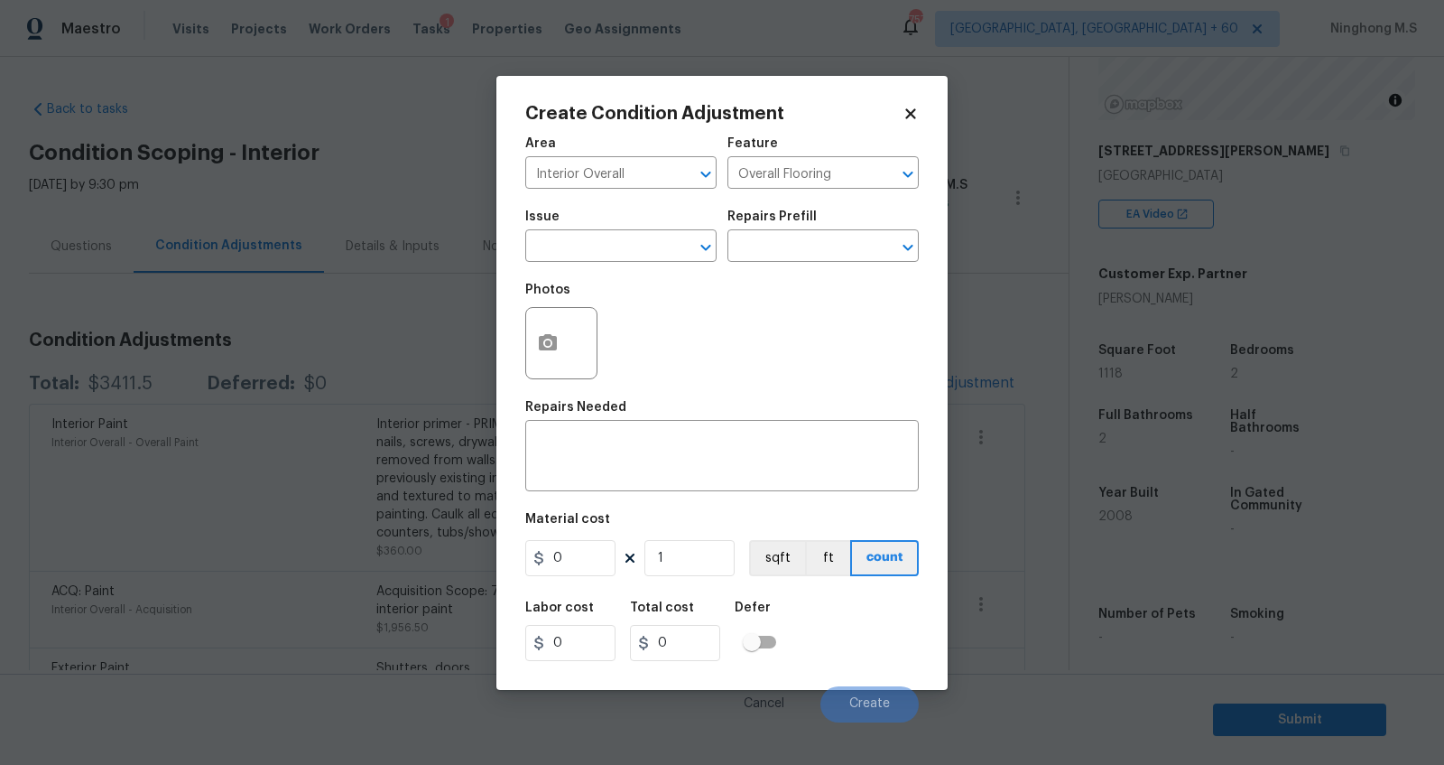
click at [633, 262] on span "Issue ​" at bounding box center [620, 236] width 191 height 73
click at [596, 238] on input "text" at bounding box center [595, 248] width 141 height 28
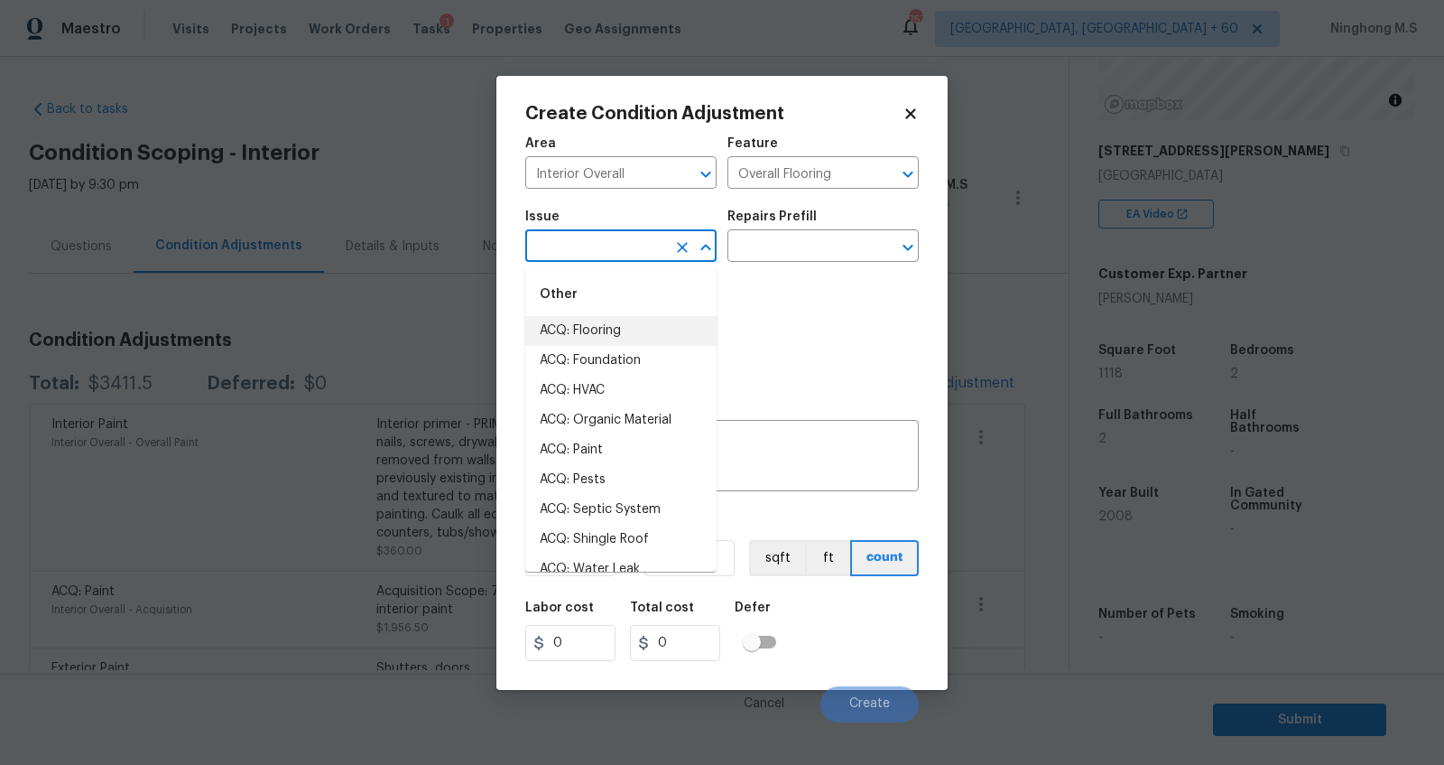
click at [593, 323] on li "ACQ: Flooring" at bounding box center [620, 331] width 191 height 30
type input "ACQ: Flooring"
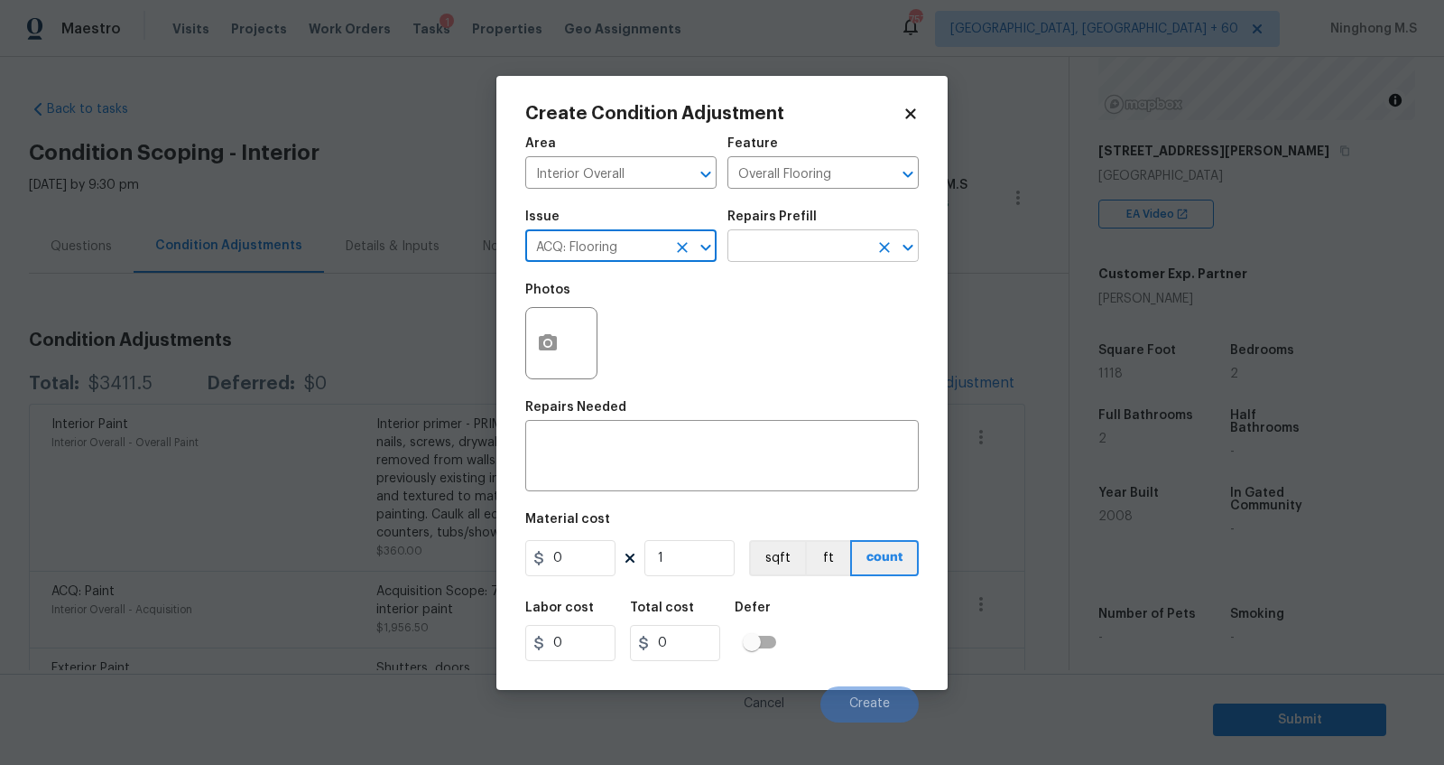
click at [765, 251] on input "text" at bounding box center [798, 248] width 141 height 28
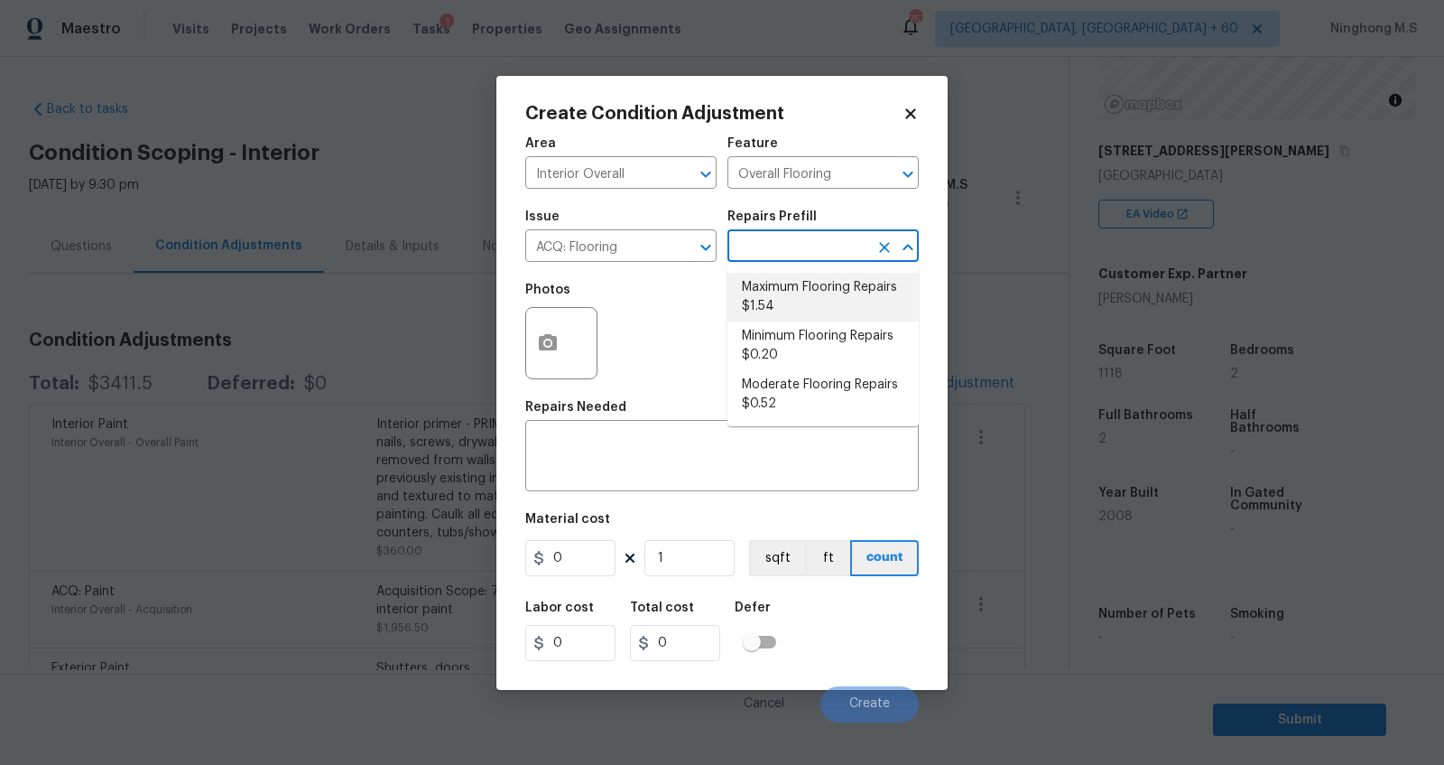
click at [805, 301] on li "Maximum Flooring Repairs $1.54" at bounding box center [823, 297] width 191 height 49
type input "Acquisition"
type textarea "Acquisition Scope: Maximum flooring repairs"
type input "1.54"
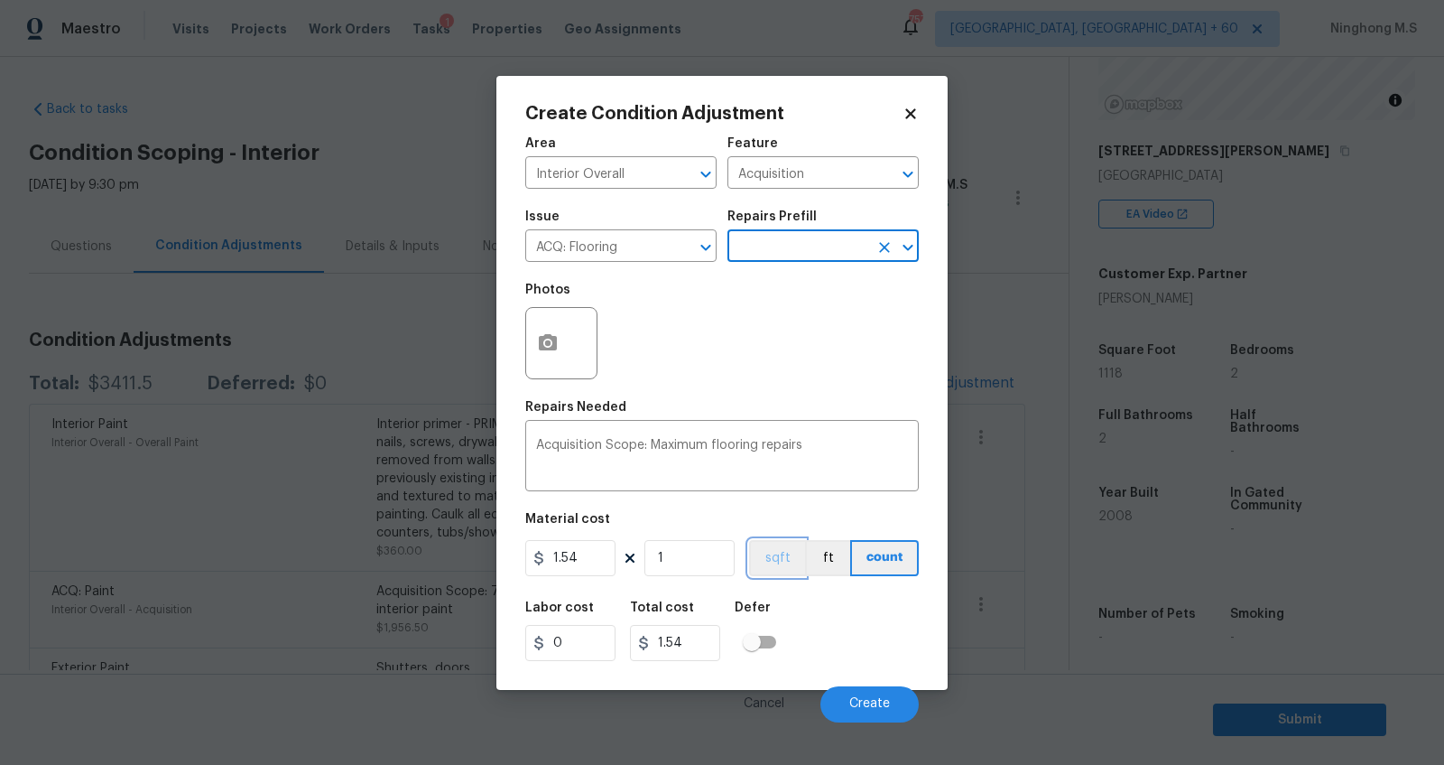
click at [777, 562] on button "sqft" at bounding box center [777, 558] width 56 height 36
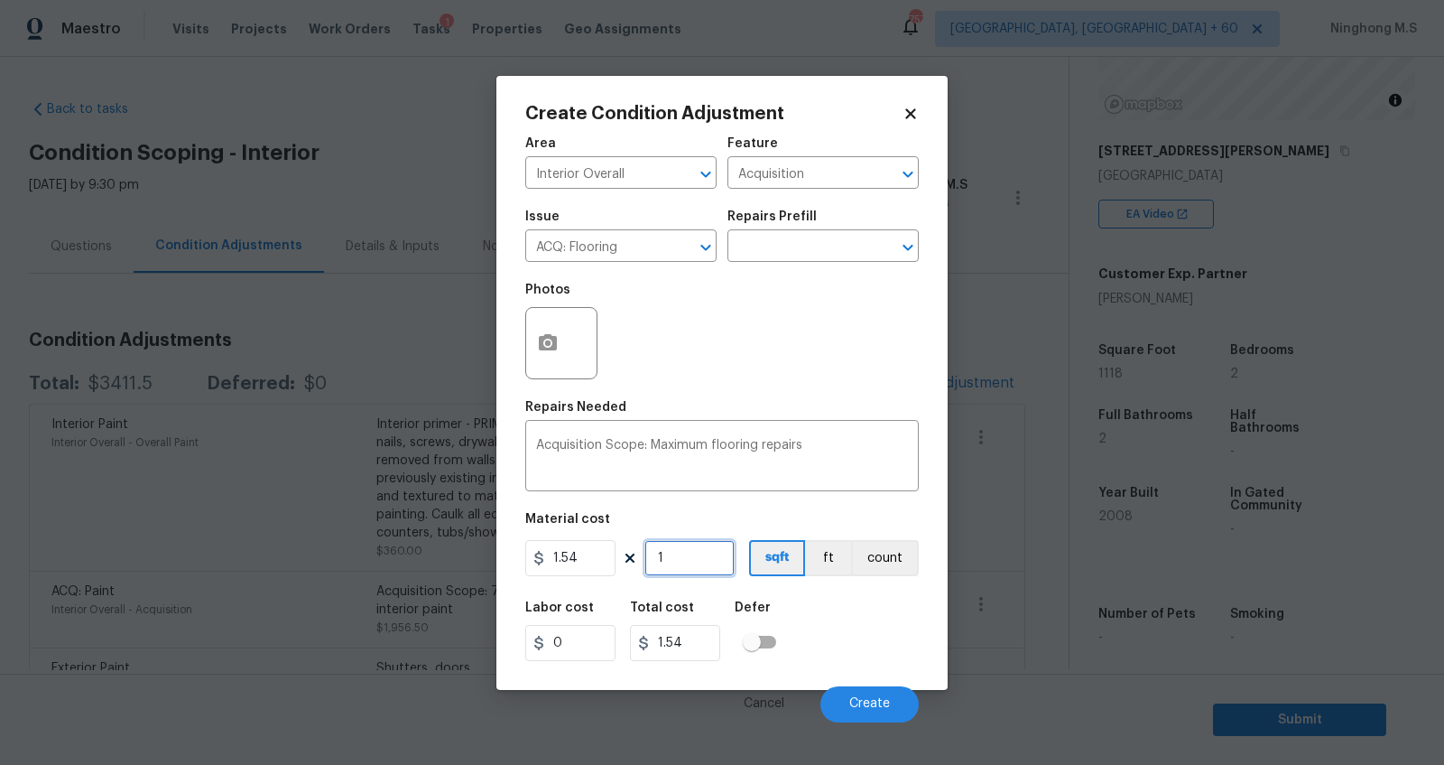
click at [677, 559] on input "1" at bounding box center [690, 558] width 90 height 36
type input "11"
type input "16.94"
type input "111"
type input "170.94"
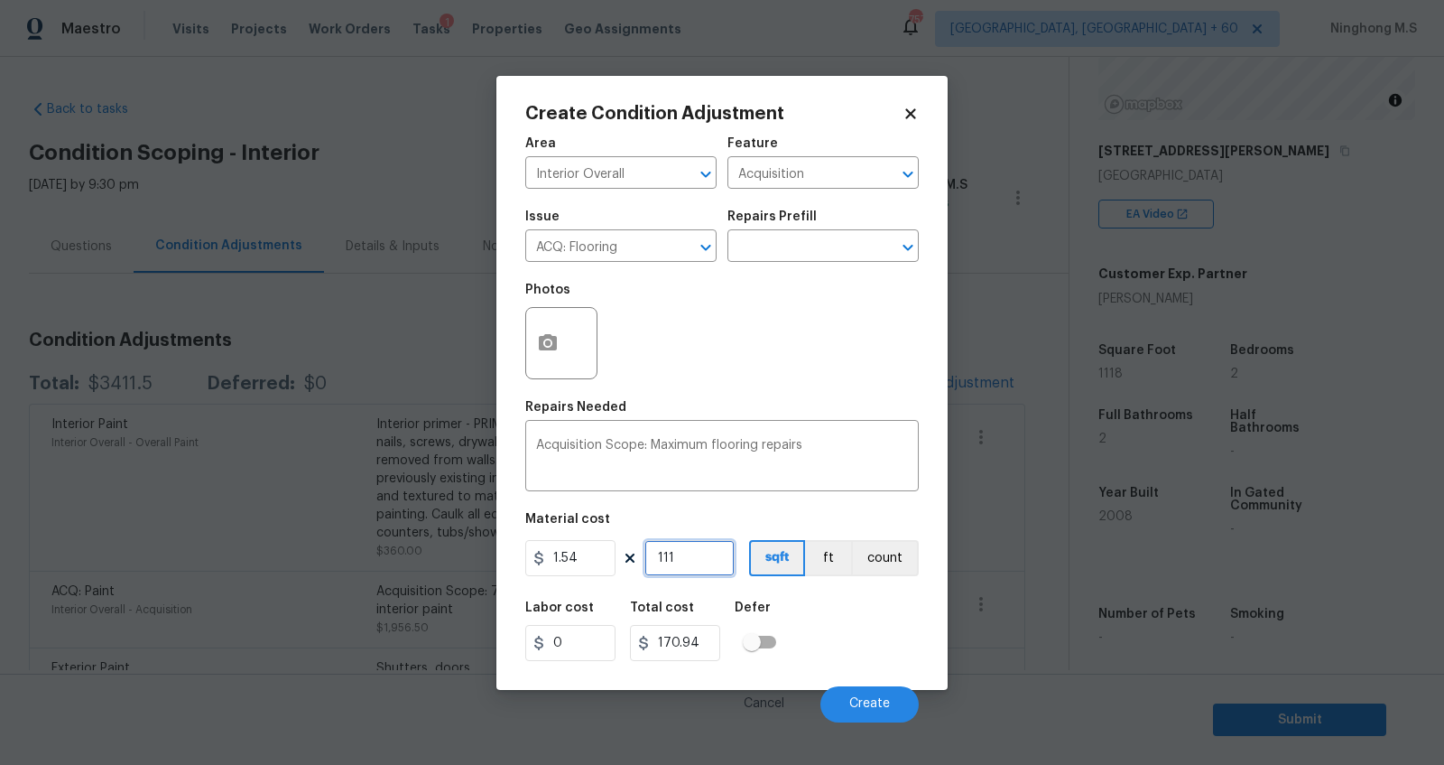
type input "1118"
type input "1721.72"
type input "1118"
click at [562, 341] on button "button" at bounding box center [547, 343] width 43 height 70
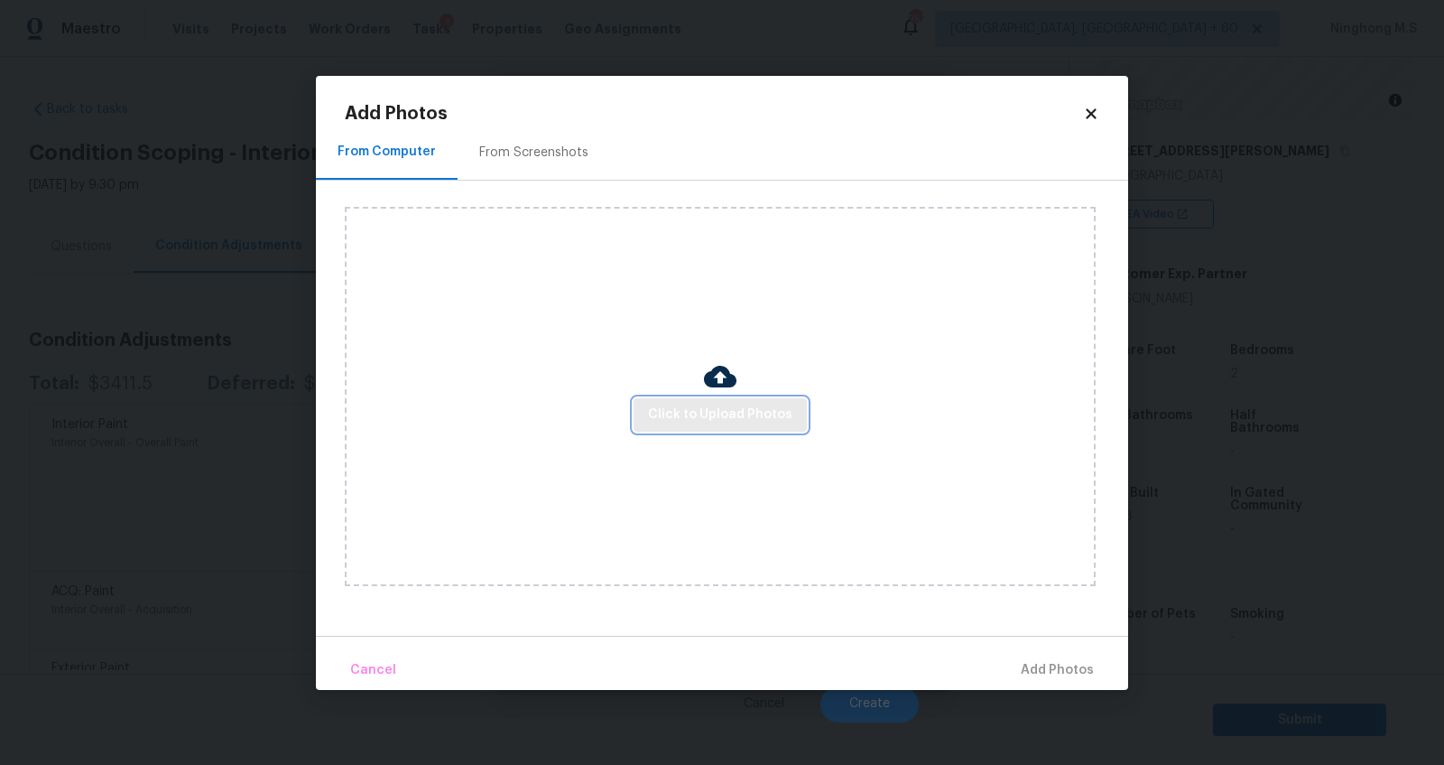
click at [710, 411] on span "Click to Upload Photos" at bounding box center [720, 415] width 144 height 23
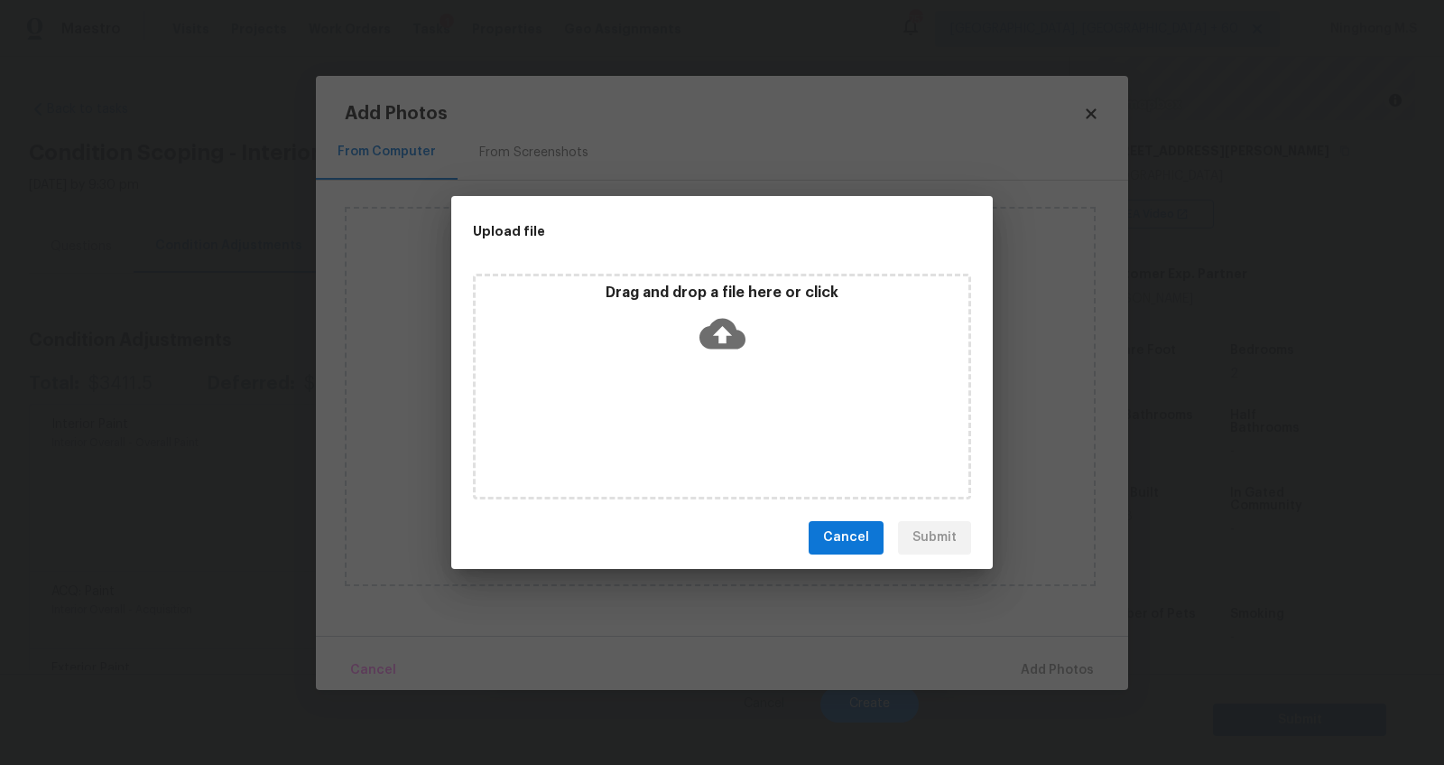
click at [719, 329] on icon at bounding box center [723, 334] width 46 height 46
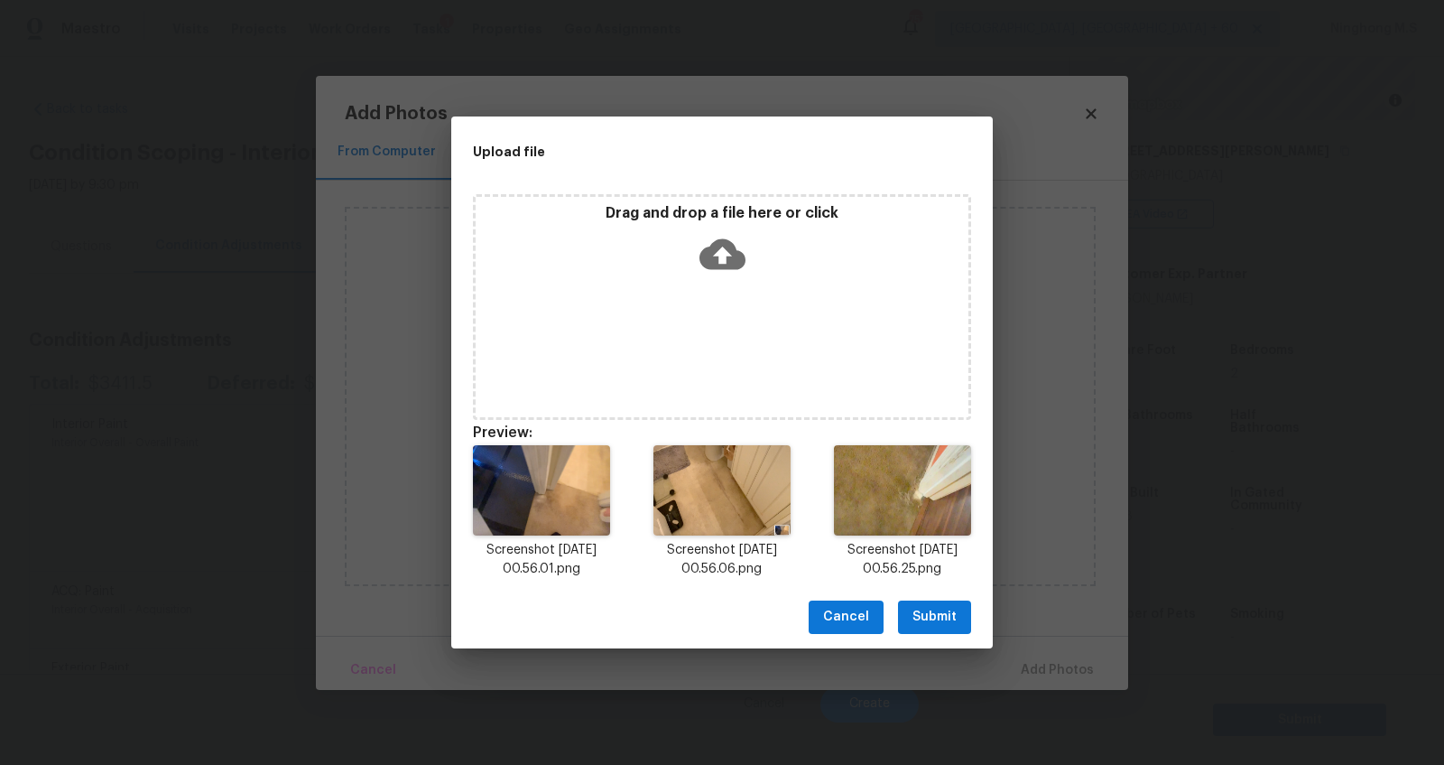
click at [715, 263] on icon at bounding box center [723, 253] width 46 height 31
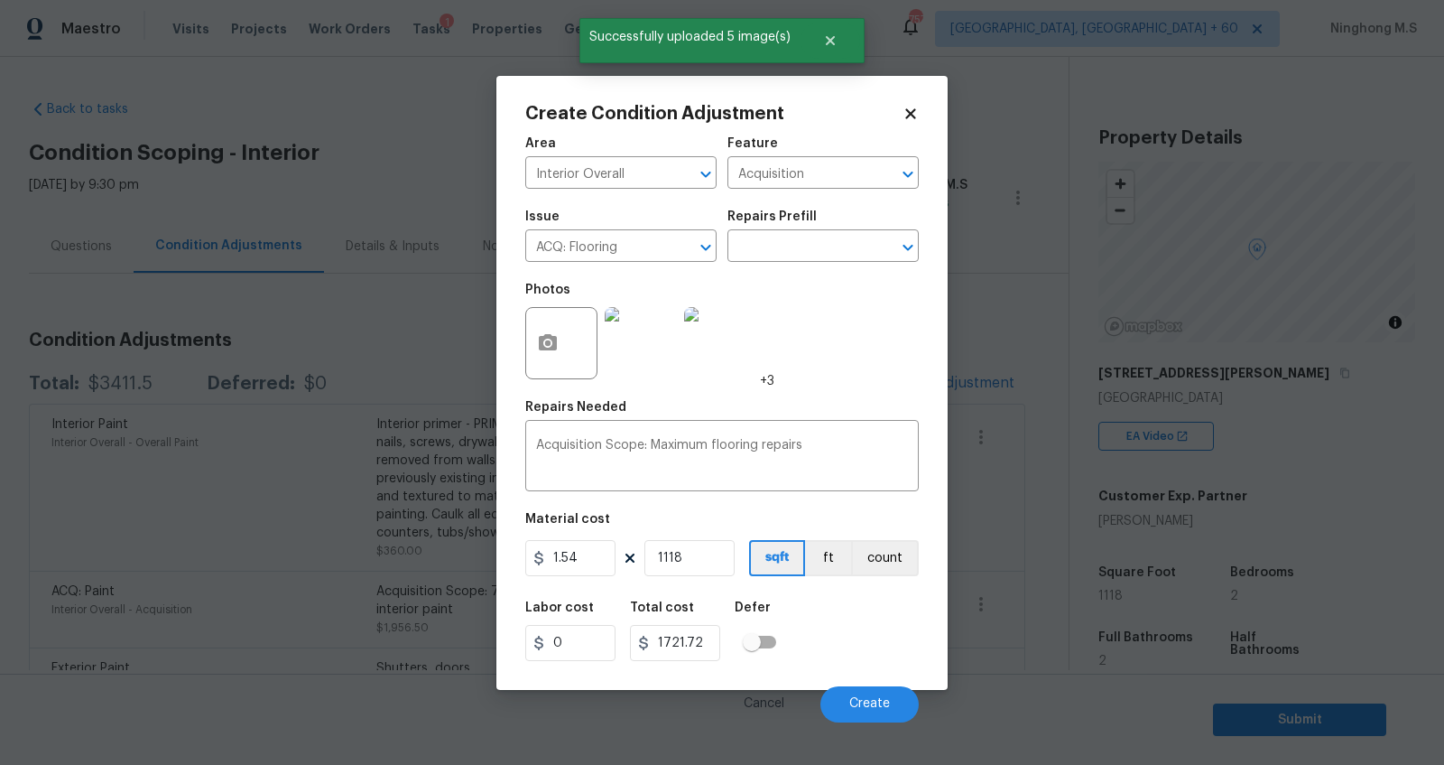
scroll to position [222, 0]
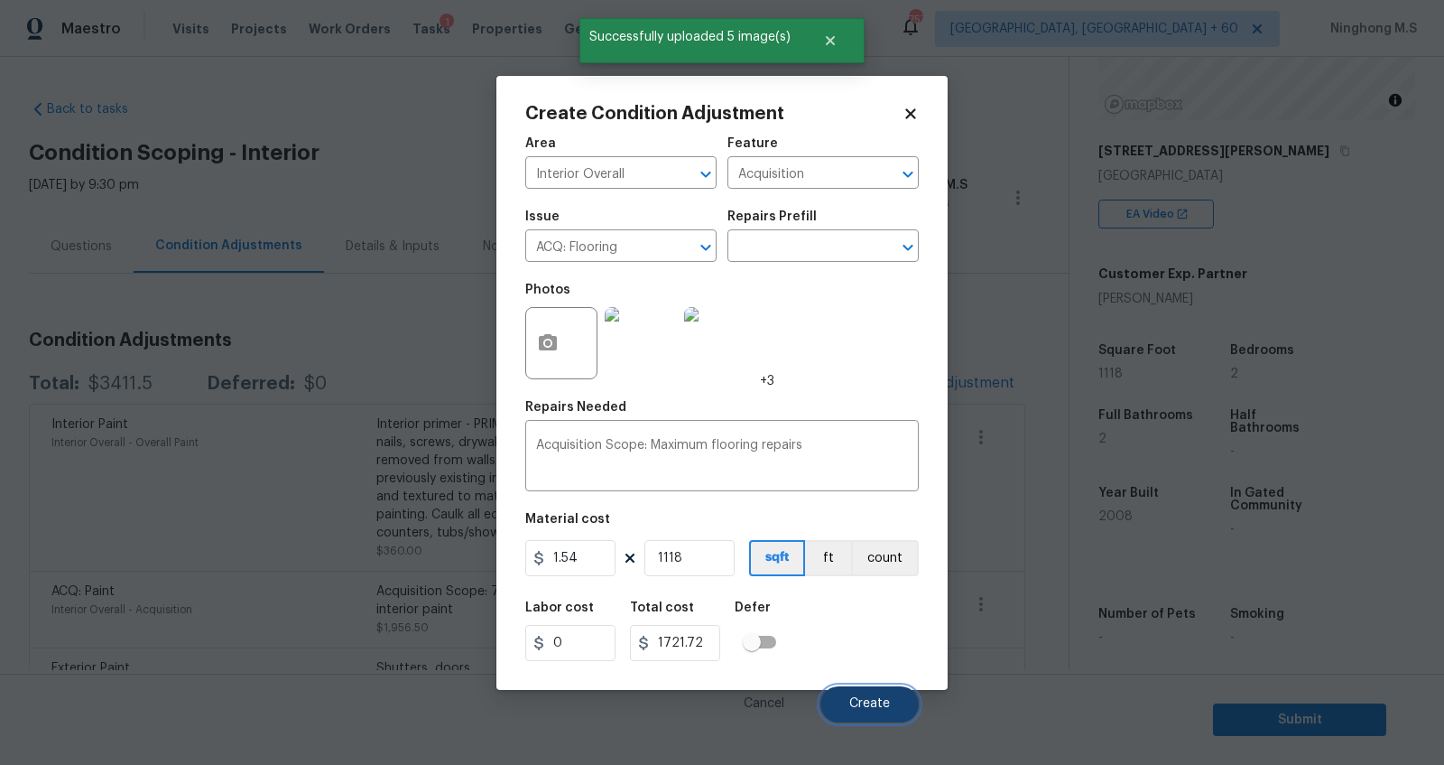
click at [869, 700] on span "Create" at bounding box center [869, 704] width 41 height 14
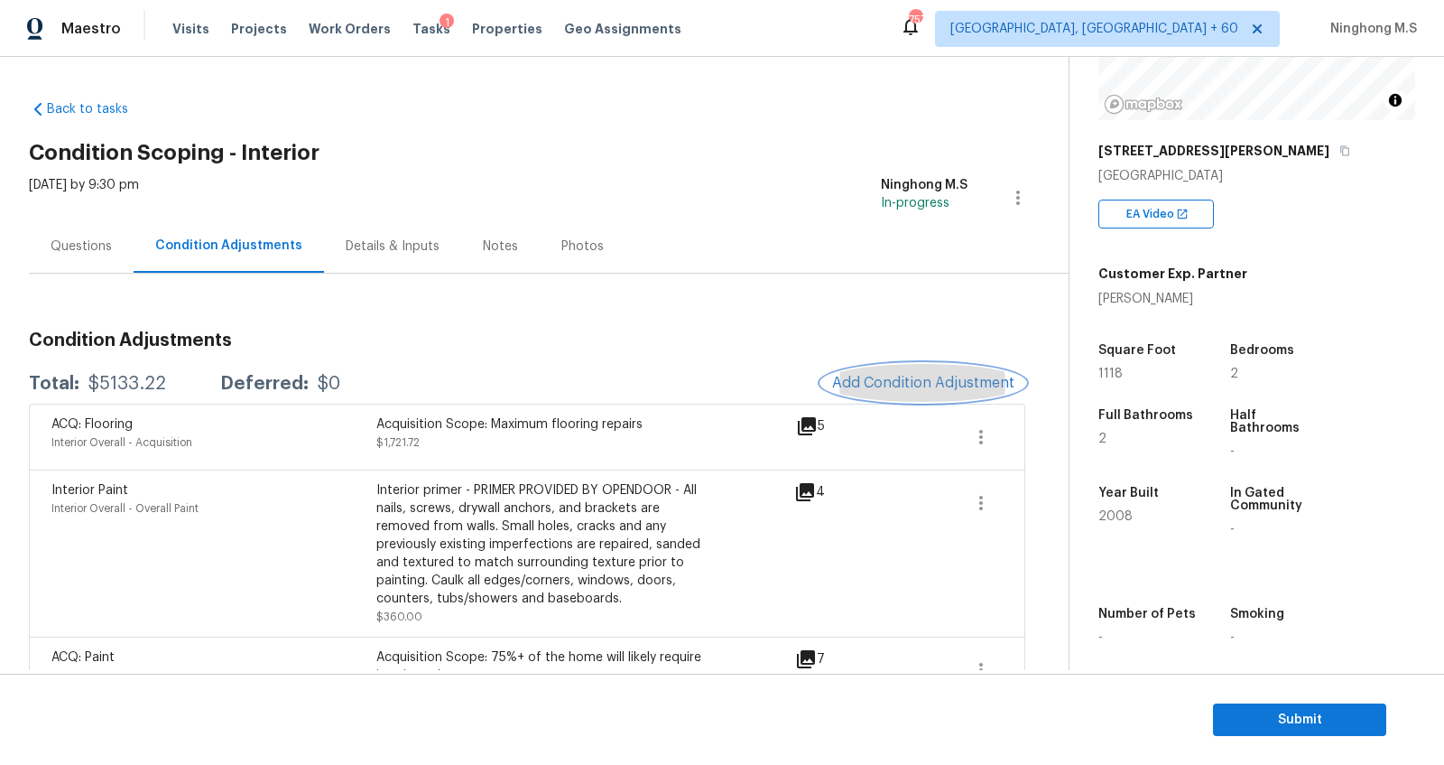
click at [911, 380] on span "Add Condition Adjustment" at bounding box center [923, 383] width 182 height 16
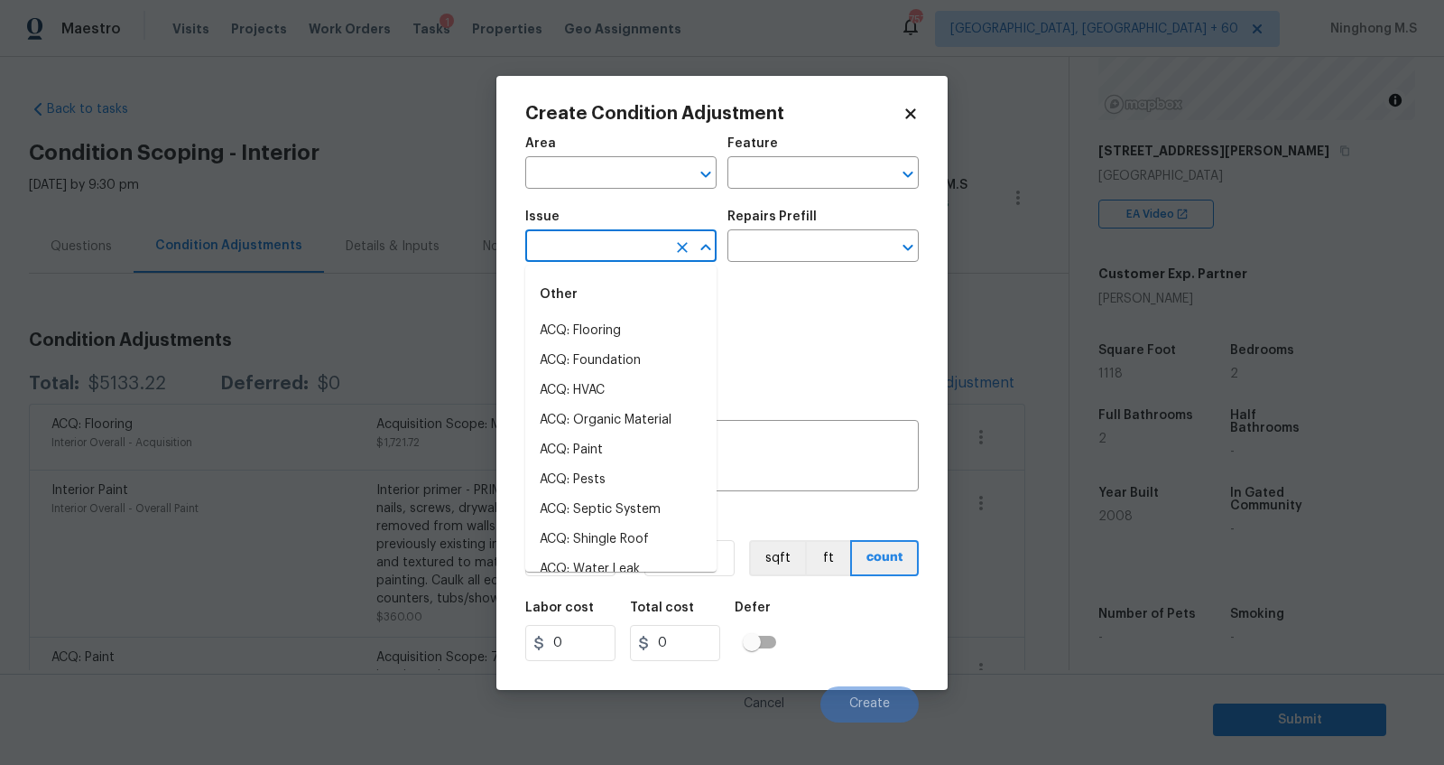
click at [608, 255] on input "text" at bounding box center [595, 248] width 141 height 28
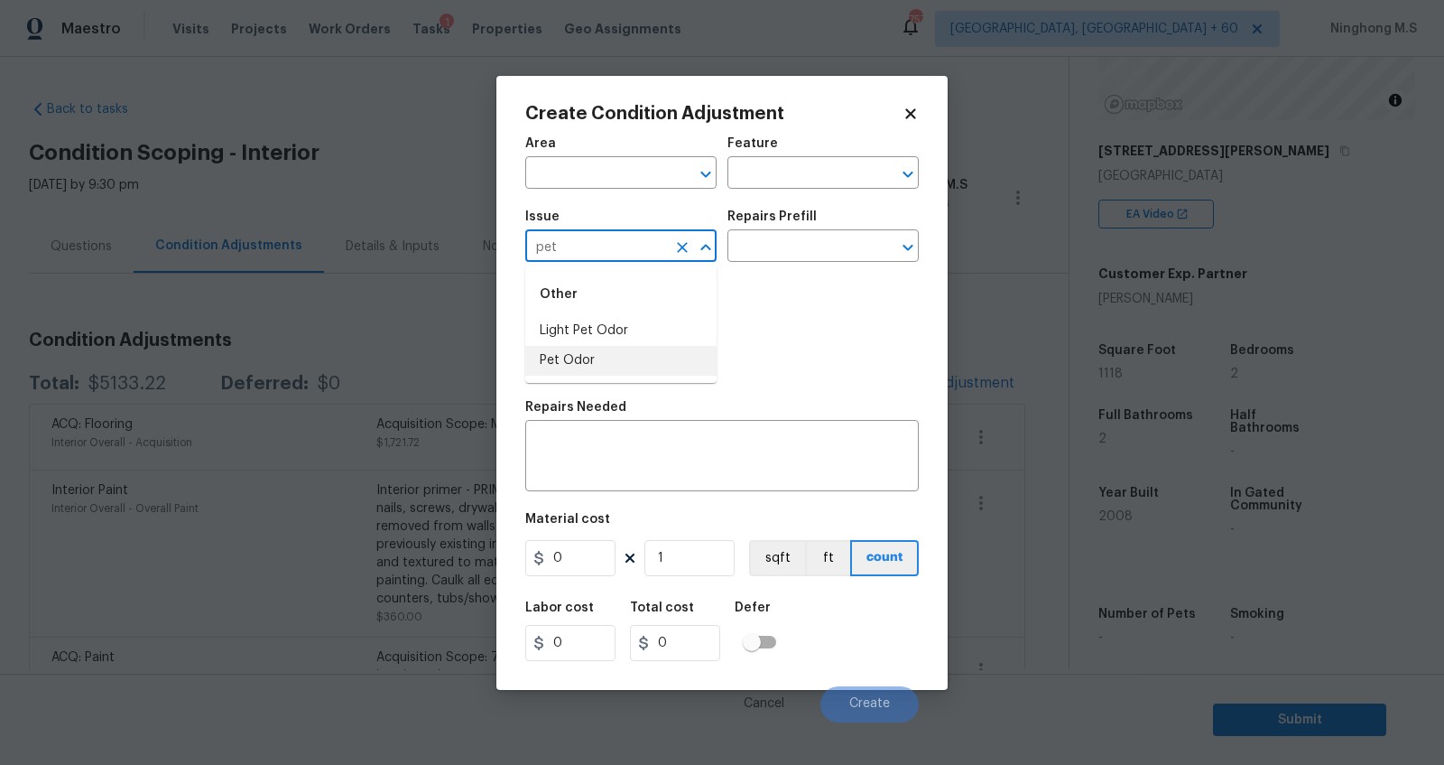
click at [611, 347] on li "Pet Odor" at bounding box center [620, 361] width 191 height 30
type input "Pet Odor"
click at [770, 235] on input "text" at bounding box center [798, 248] width 141 height 28
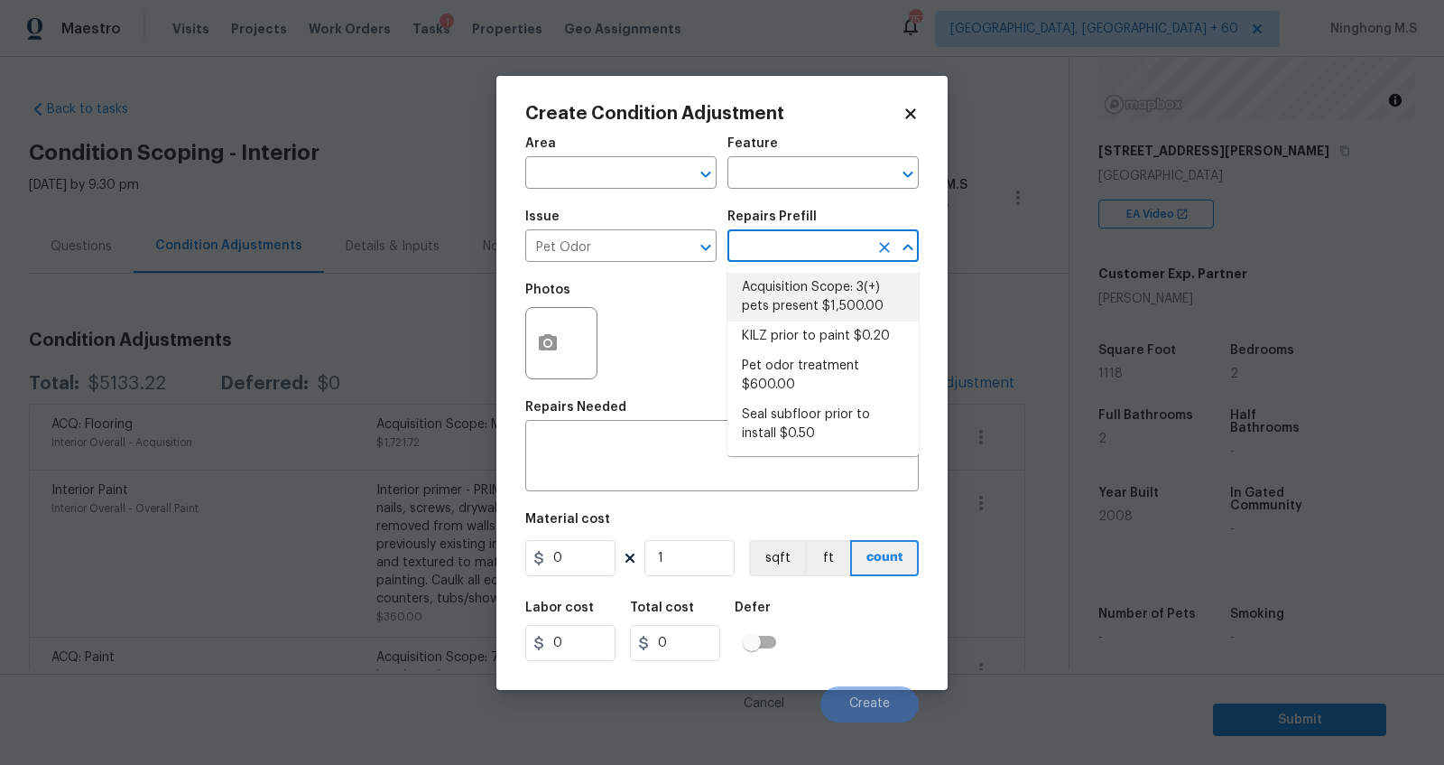
click at [817, 305] on li "Acquisition Scope: 3(+) pets present $1,500.00" at bounding box center [823, 297] width 191 height 49
type textarea "Acquisition Scope: 3(+) pets present"
type input "1500"
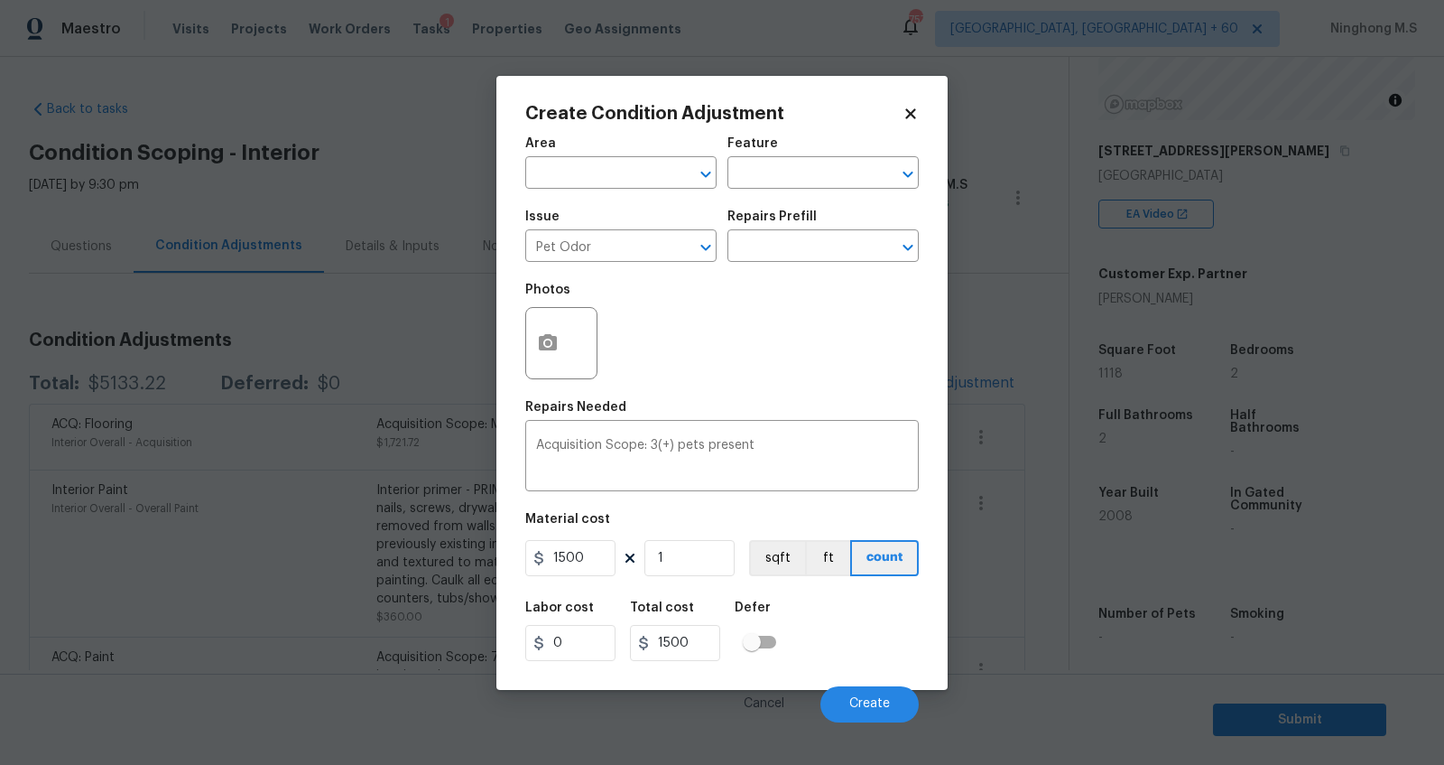
click at [571, 339] on div at bounding box center [561, 343] width 72 height 72
click at [548, 345] on circle "button" at bounding box center [547, 341] width 5 height 5
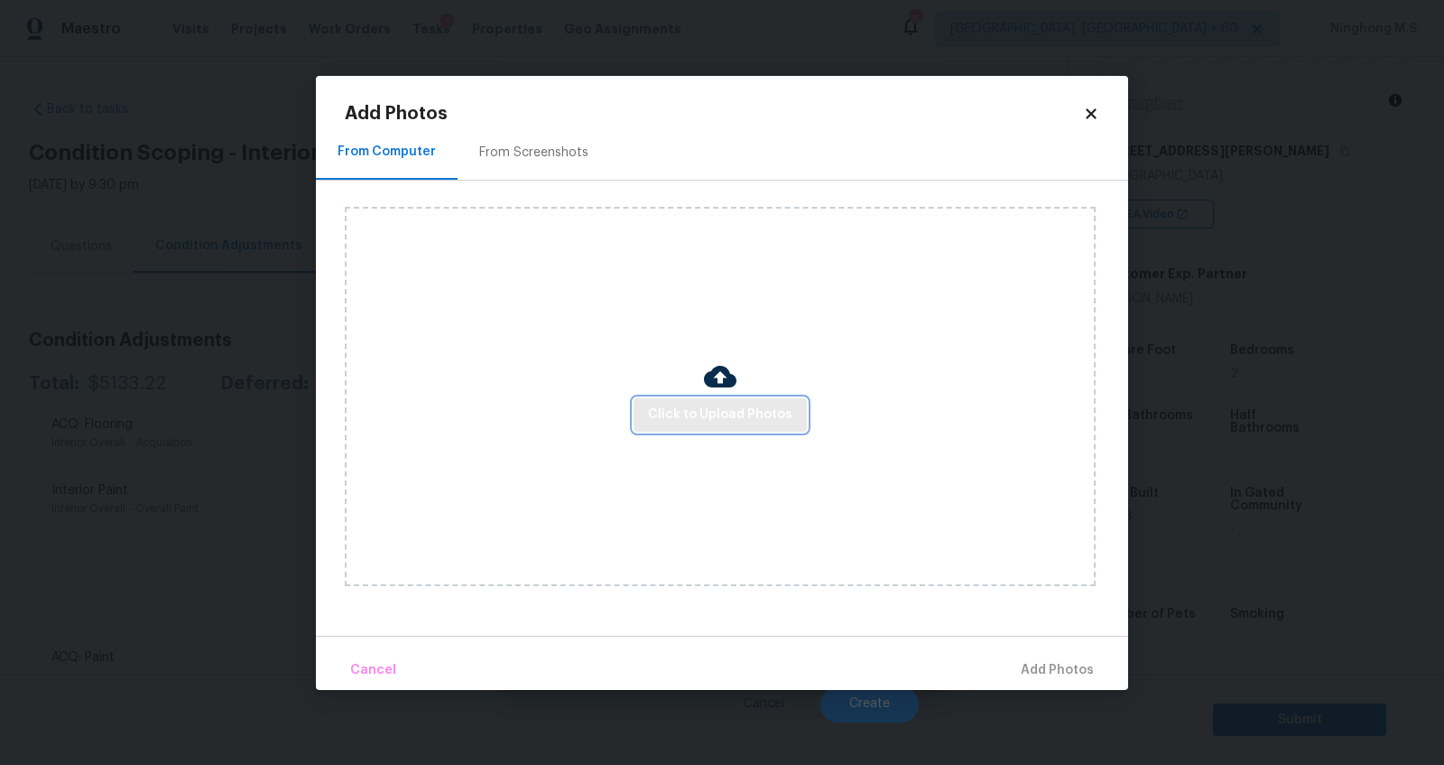
click at [682, 430] on button "Click to Upload Photos" at bounding box center [720, 414] width 173 height 33
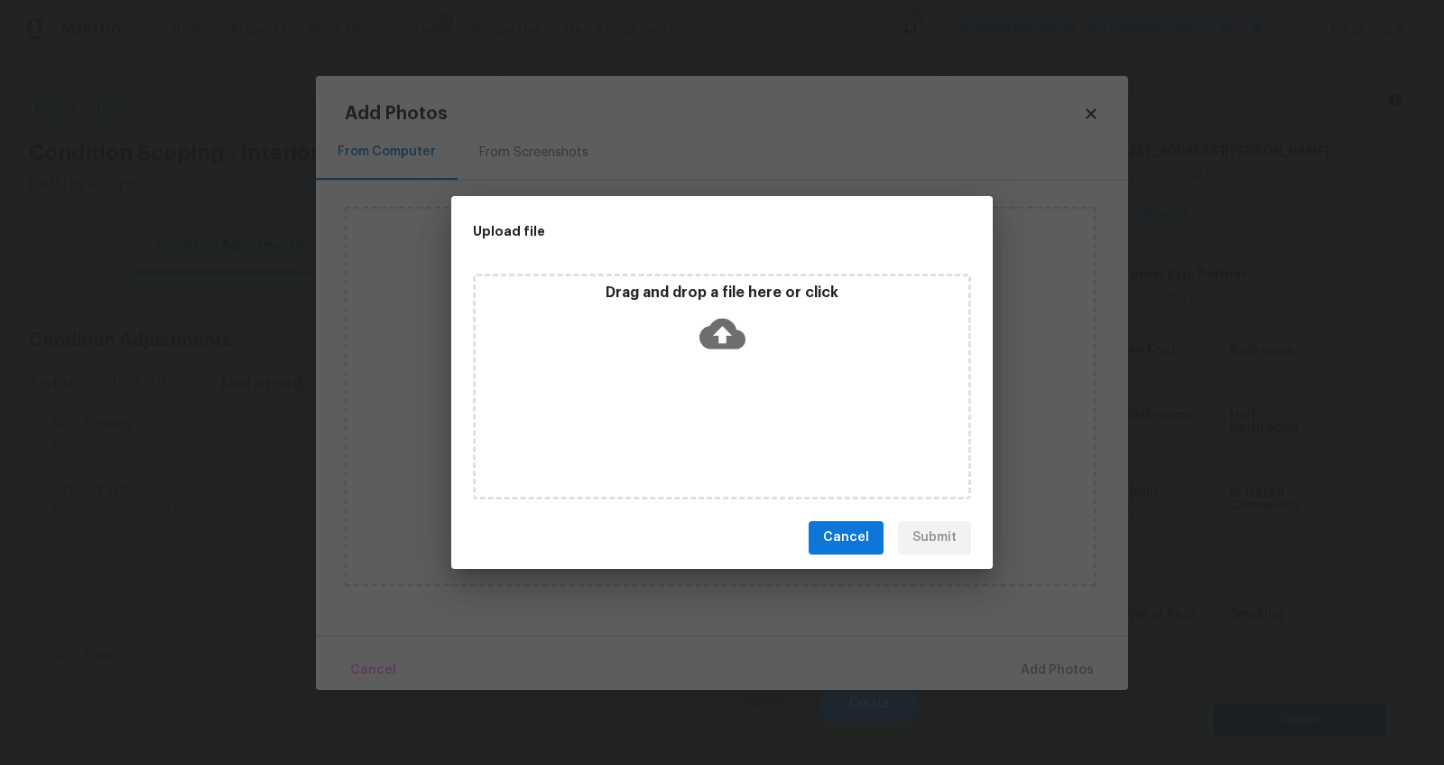
click at [845, 532] on span "Cancel" at bounding box center [846, 537] width 46 height 23
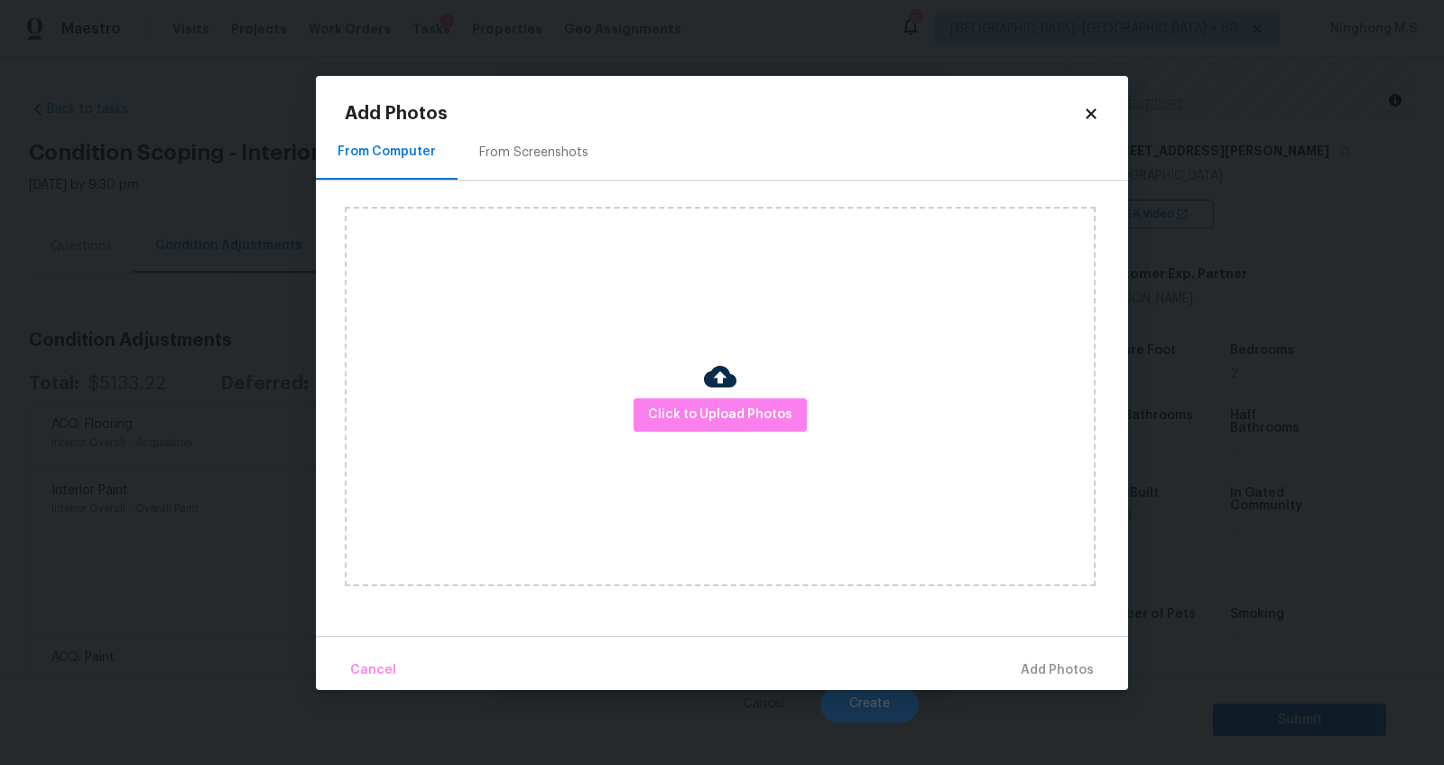
click at [1089, 105] on div "Add Photos" at bounding box center [722, 114] width 755 height 18
click at [1095, 107] on icon at bounding box center [1091, 114] width 16 height 16
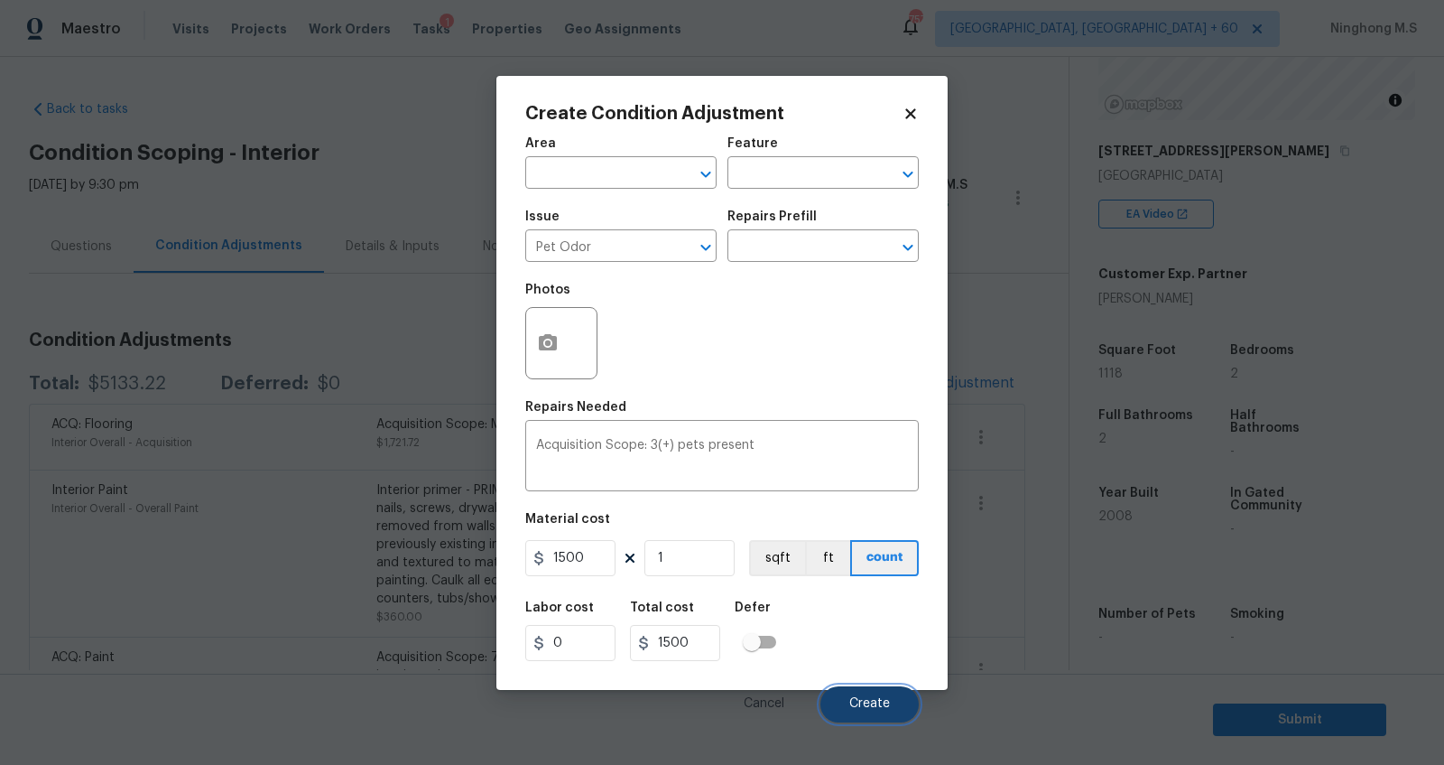
click at [869, 700] on span "Create" at bounding box center [869, 704] width 41 height 14
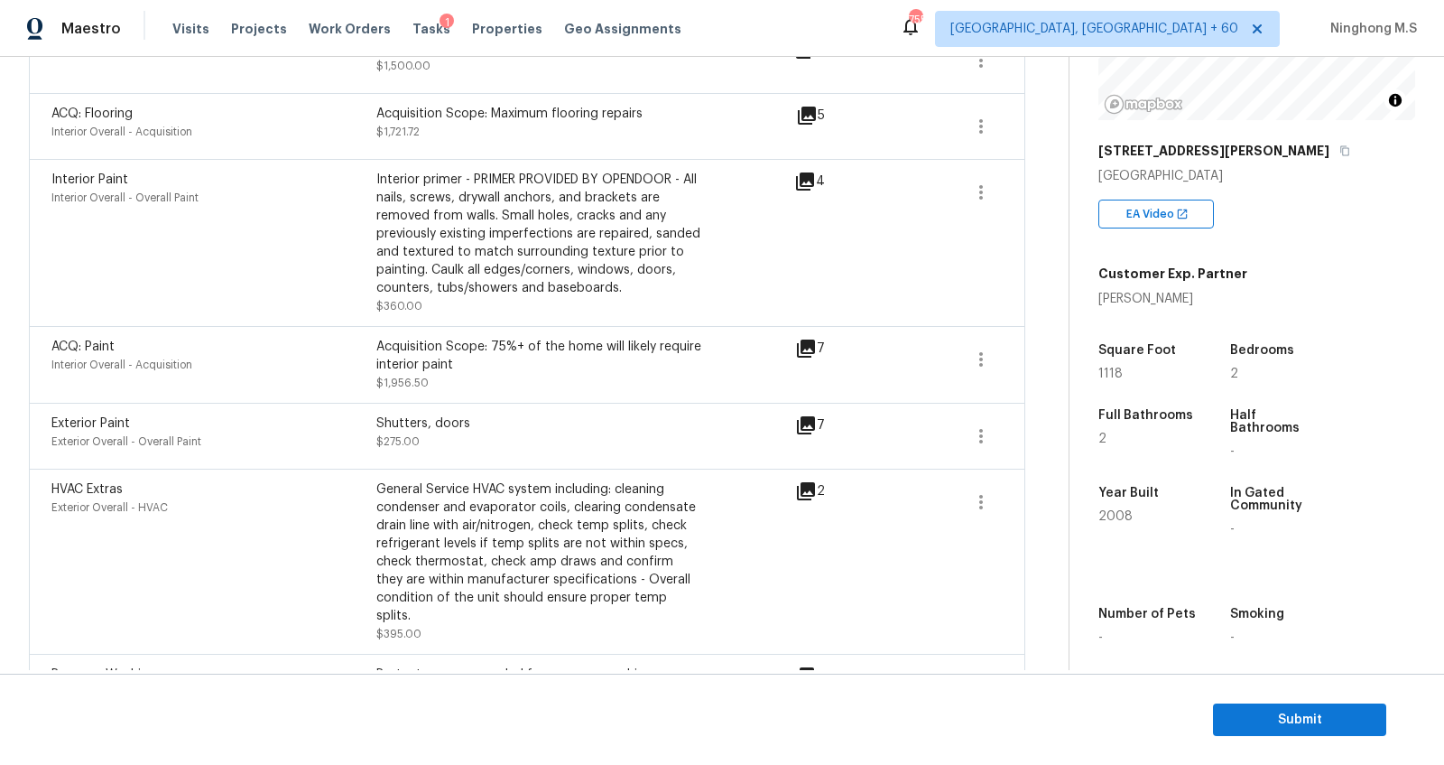
scroll to position [0, 0]
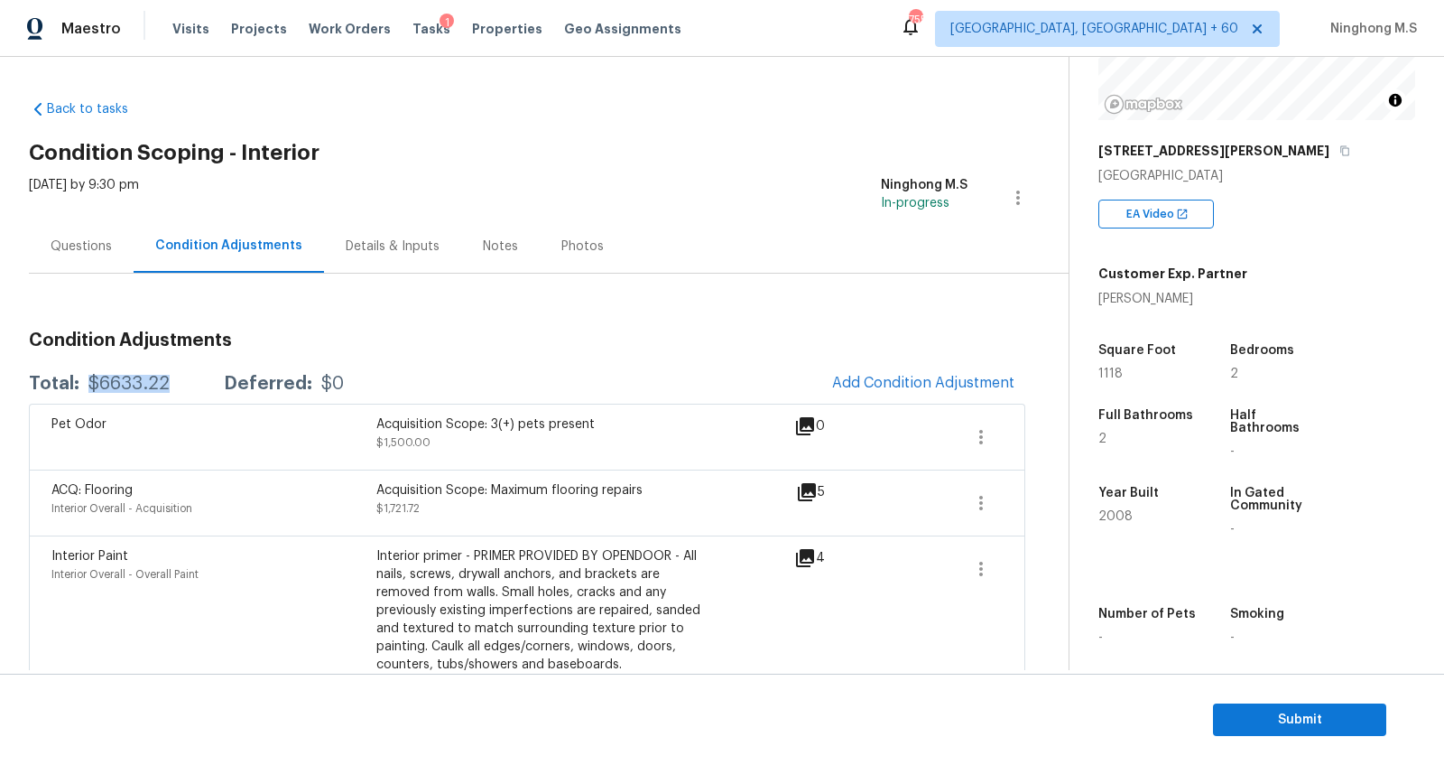
drag, startPoint x: 179, startPoint y: 386, endPoint x: 85, endPoint y: 385, distance: 93.9
click at [85, 385] on div "Total: $6633.22 Deferred: $0" at bounding box center [186, 384] width 315 height 18
copy div "$6633.22"
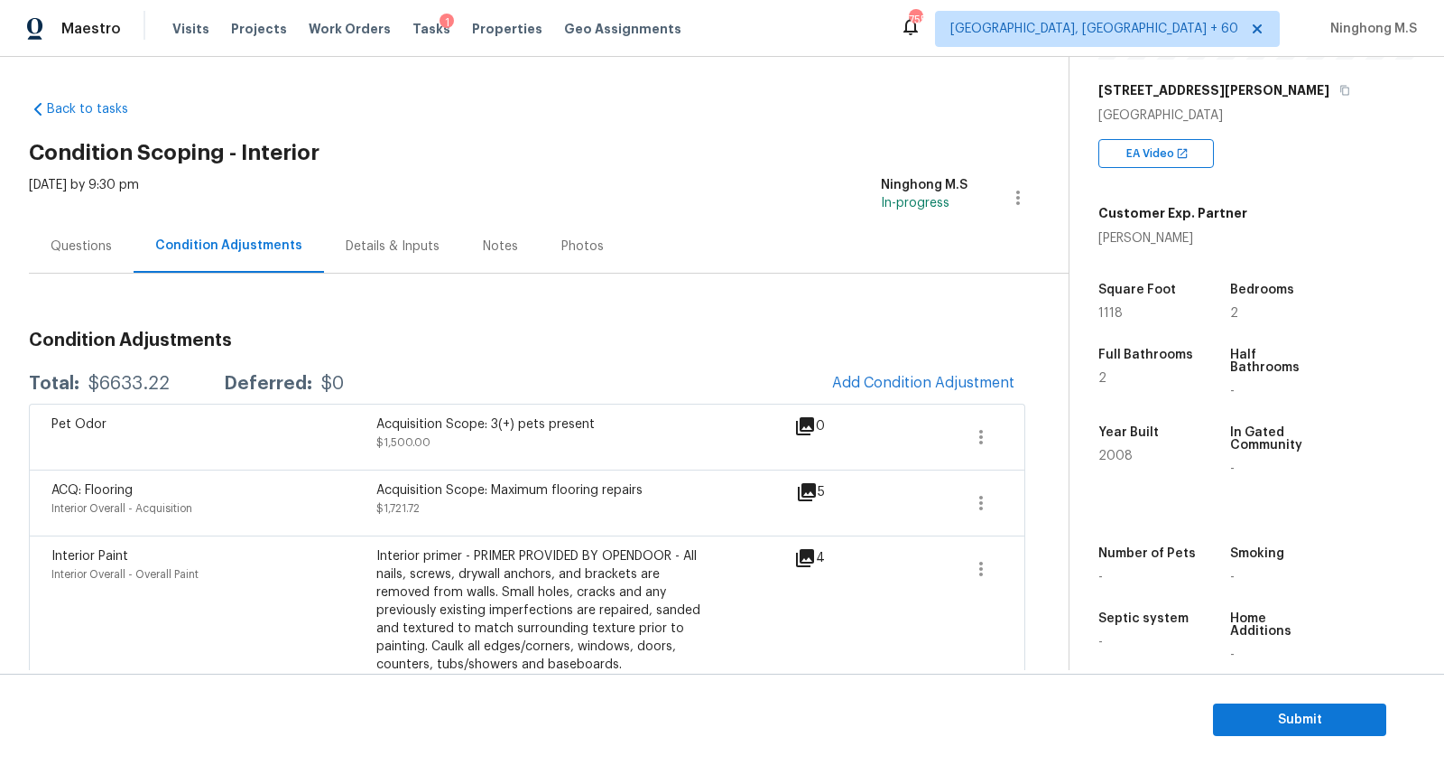
click at [490, 243] on div "Notes" at bounding box center [500, 246] width 35 height 18
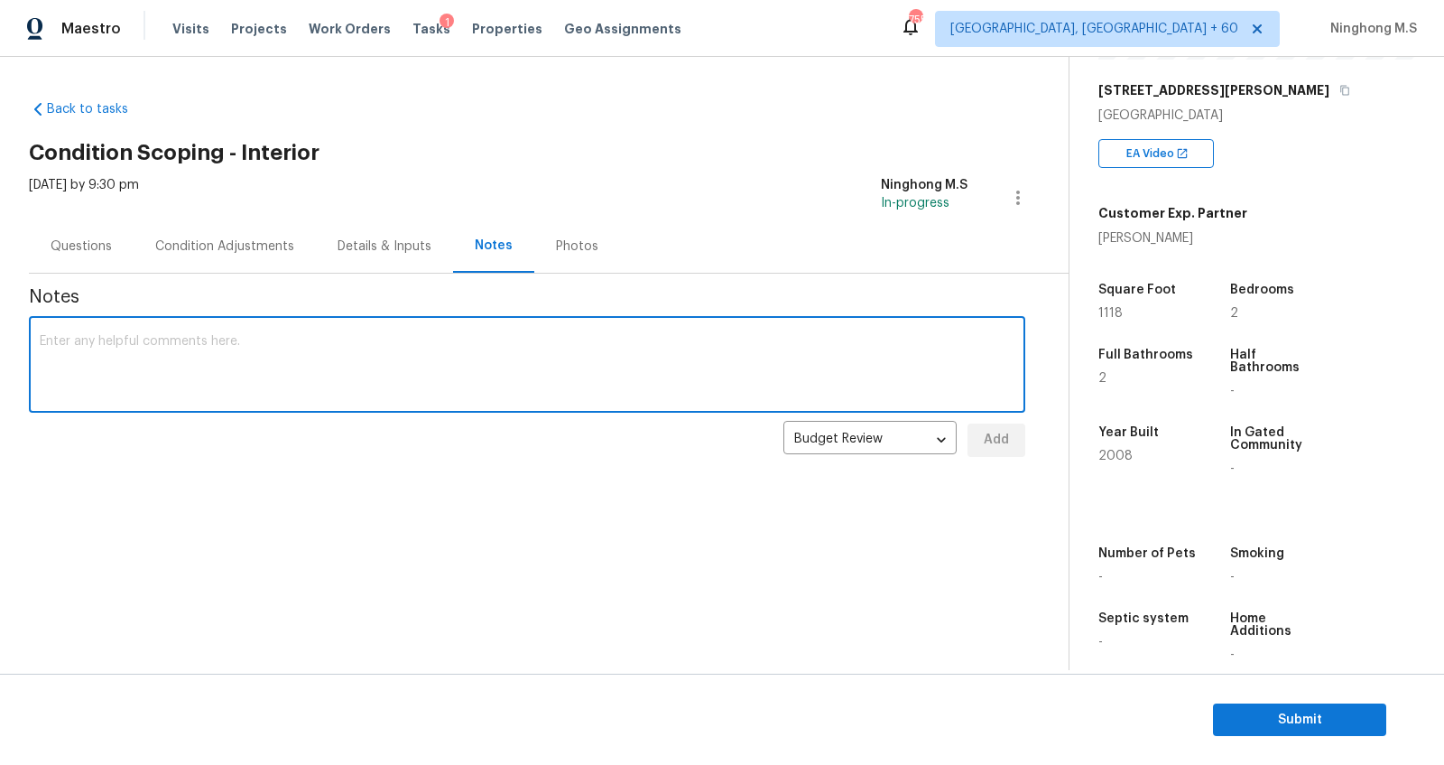
click at [392, 356] on textarea at bounding box center [527, 366] width 975 height 63
type textarea "N"
type textarea "IVA Completed"
click at [993, 441] on span "Add" at bounding box center [996, 440] width 29 height 23
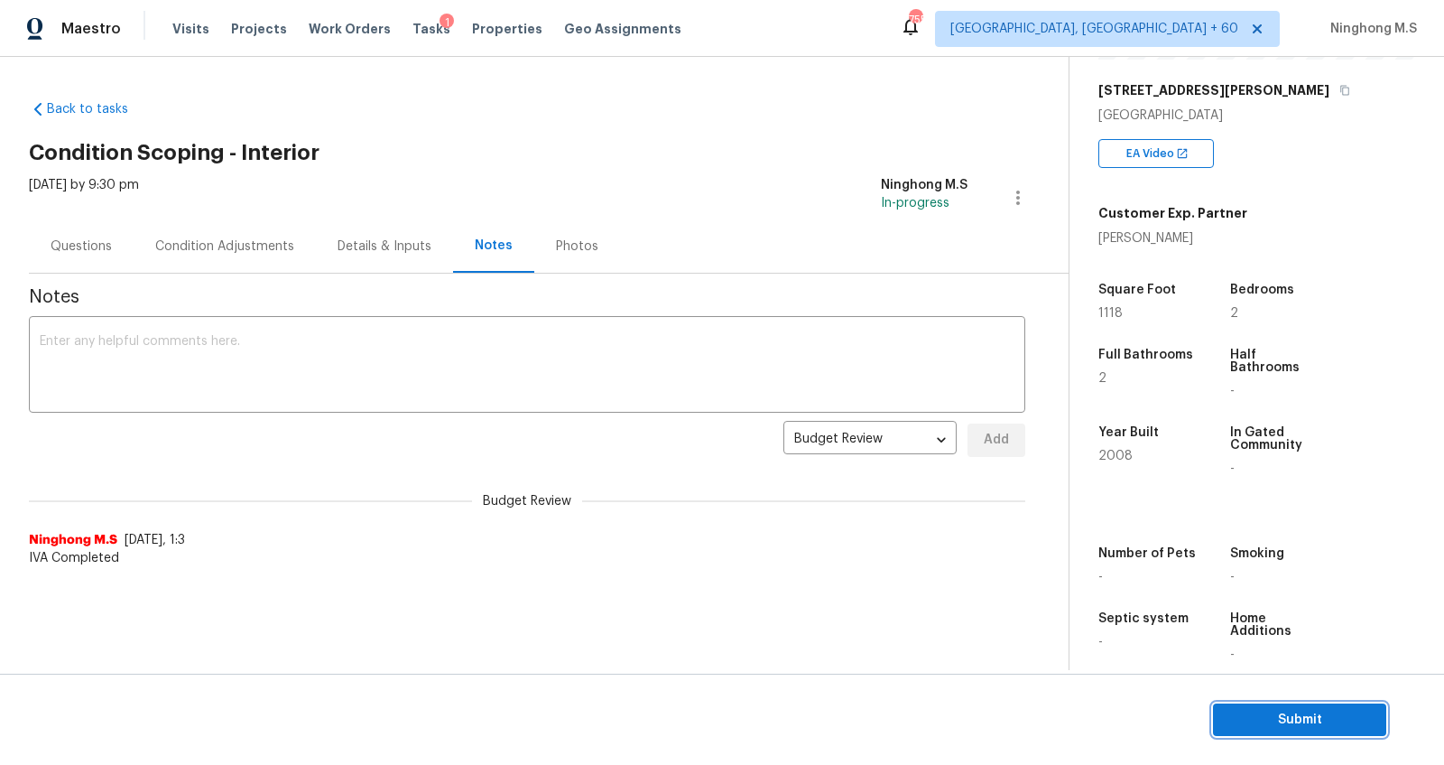
click at [1303, 724] on span "Submit" at bounding box center [1300, 720] width 144 height 23
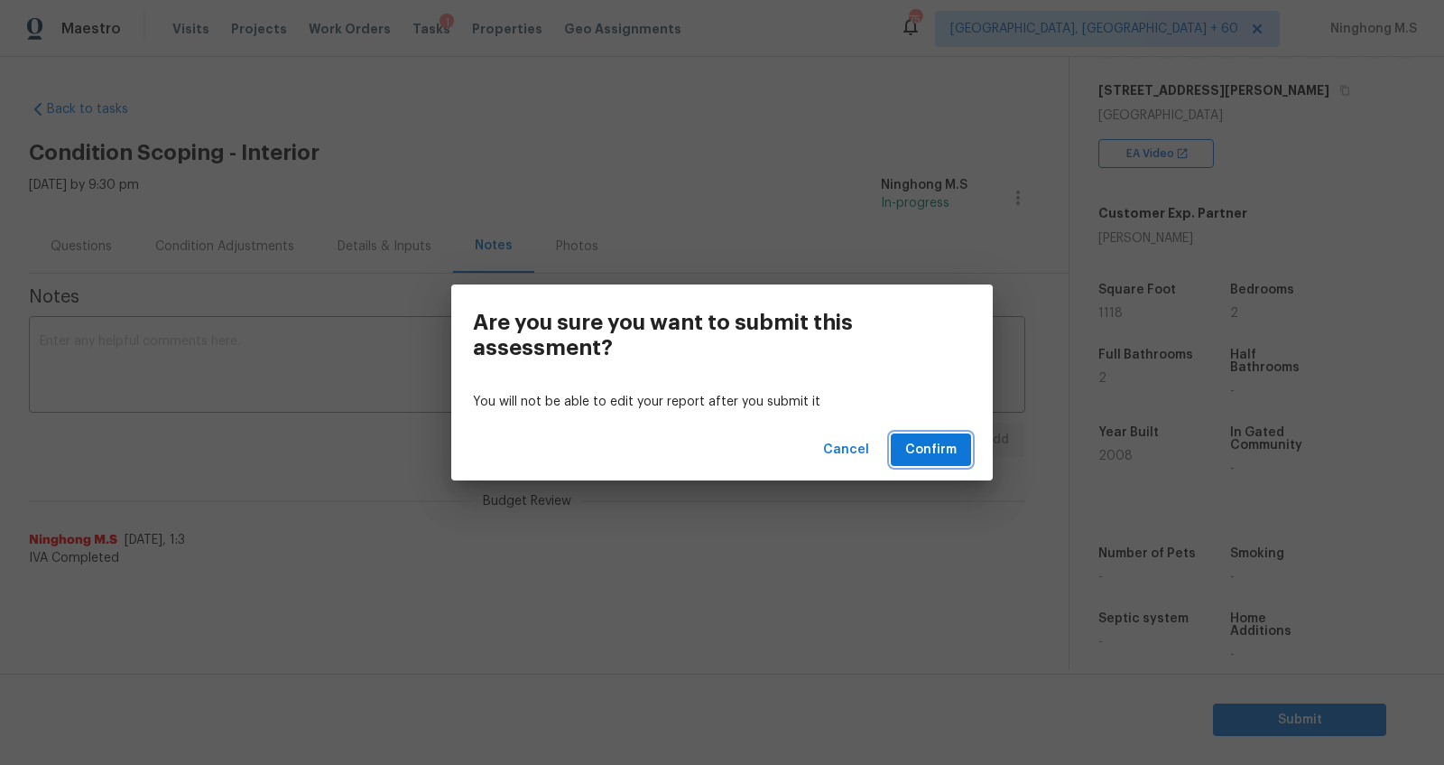
click at [939, 453] on span "Confirm" at bounding box center [930, 450] width 51 height 23
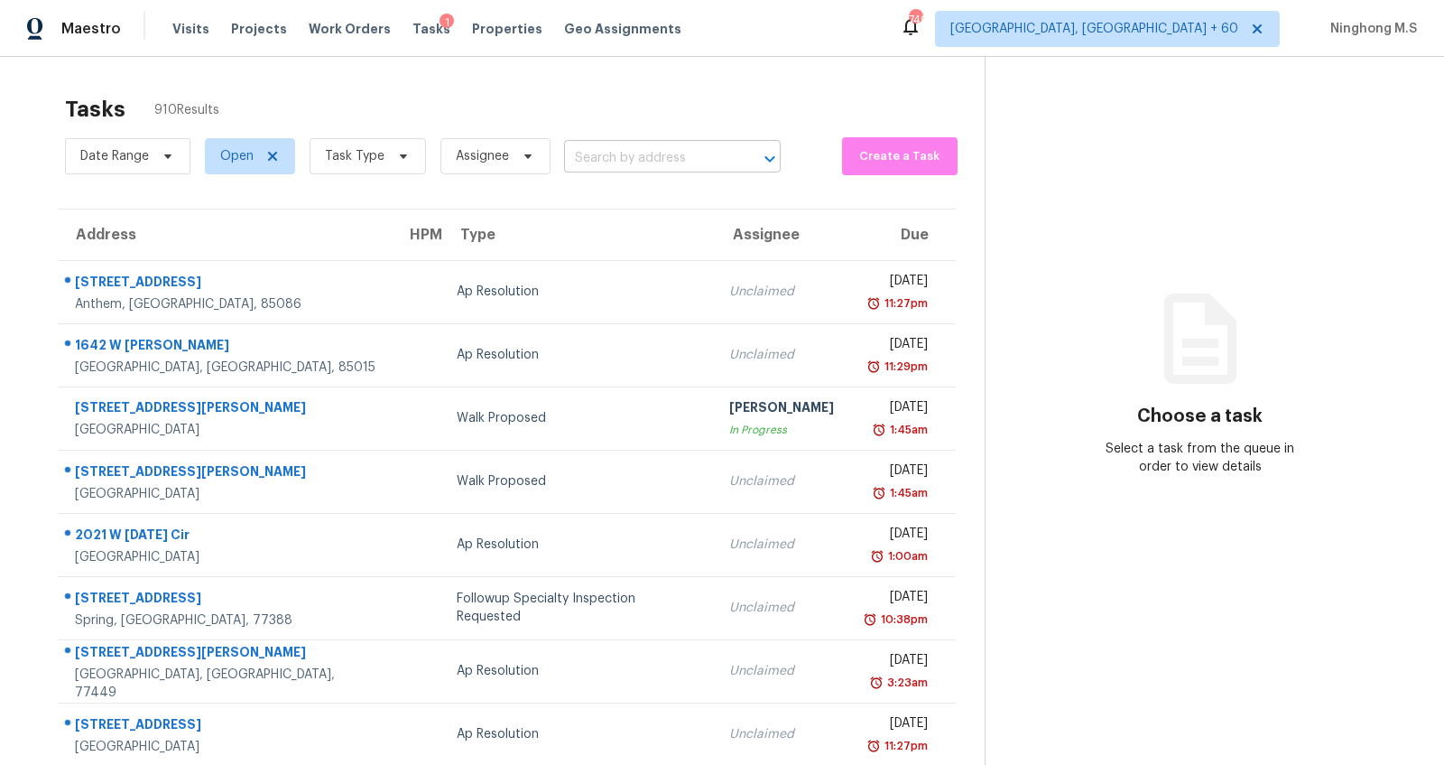
click at [585, 147] on input "text" at bounding box center [647, 158] width 166 height 28
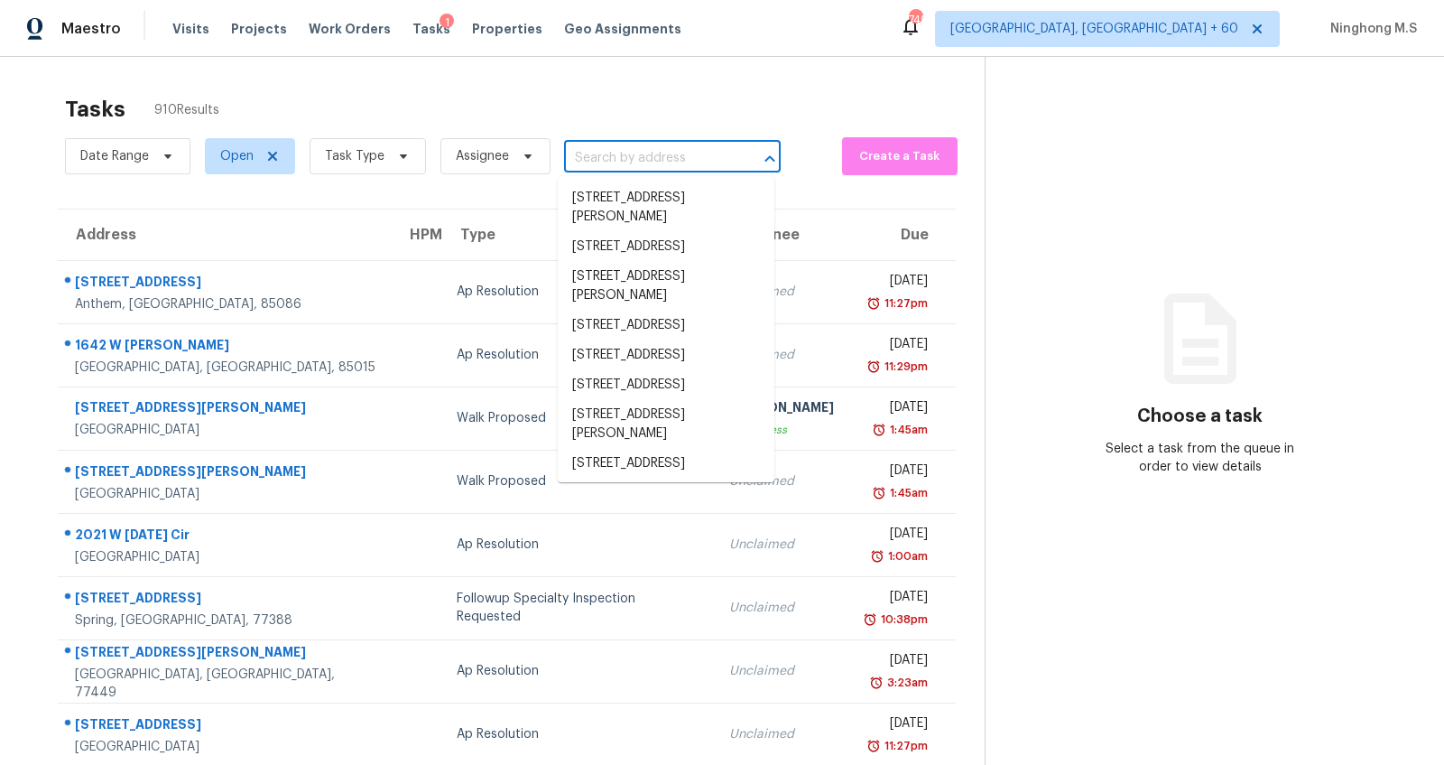
paste input "[STREET_ADDRESS]"
type input "[STREET_ADDRESS]"
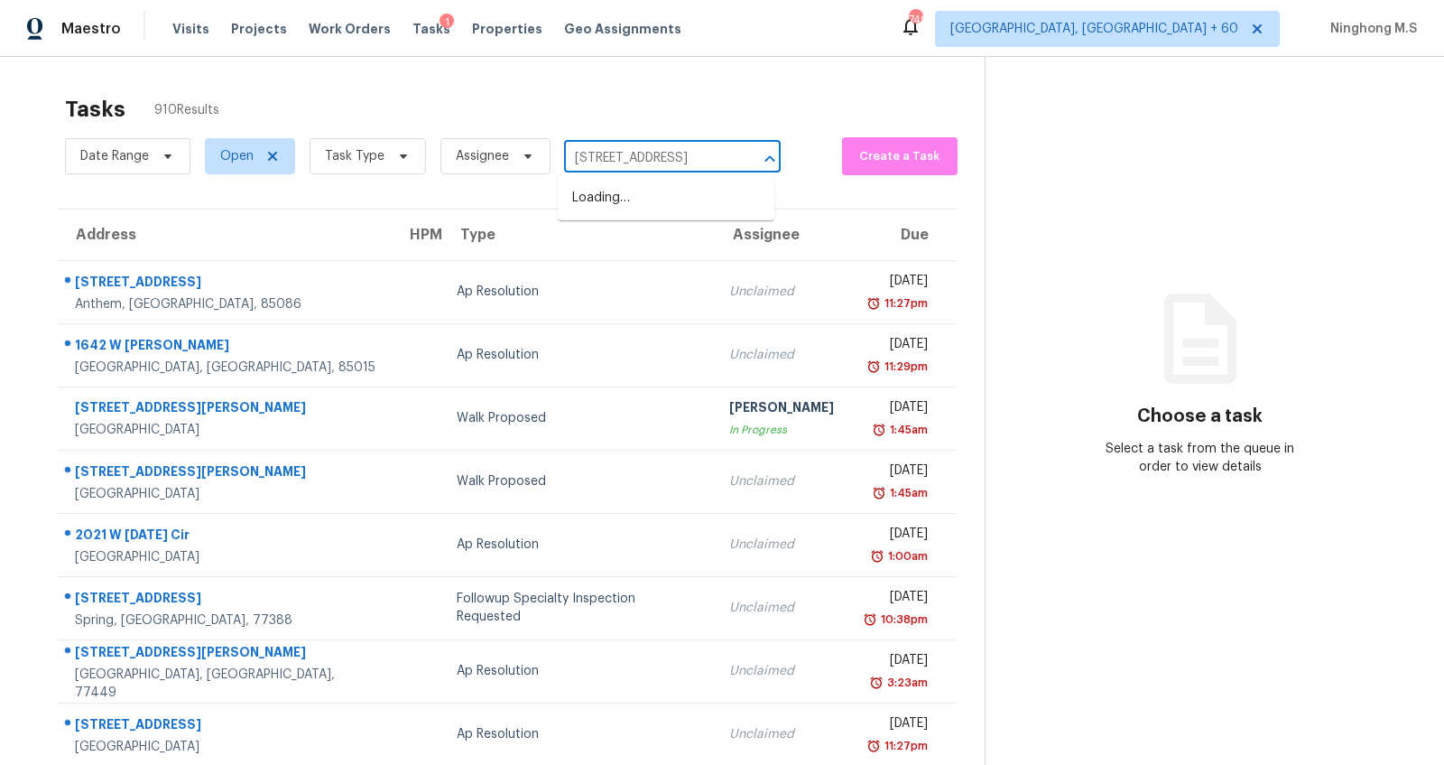
scroll to position [0, 163]
drag, startPoint x: 724, startPoint y: 154, endPoint x: 579, endPoint y: 156, distance: 145.4
click at [579, 156] on div "[STREET_ADDRESS] ​" at bounding box center [672, 158] width 217 height 28
click at [627, 157] on input "[STREET_ADDRESS]" at bounding box center [647, 158] width 166 height 28
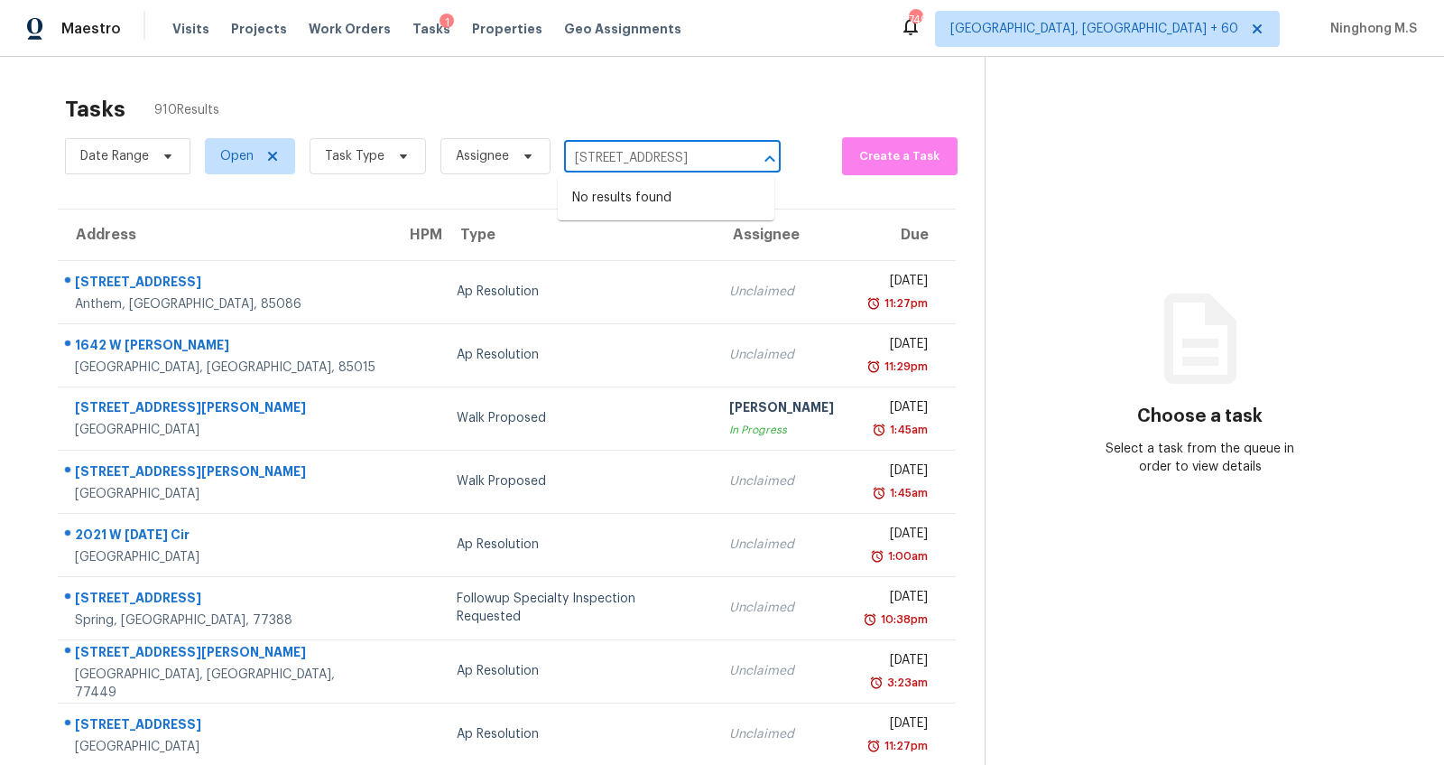
click at [627, 157] on input "[STREET_ADDRESS]" at bounding box center [647, 158] width 166 height 28
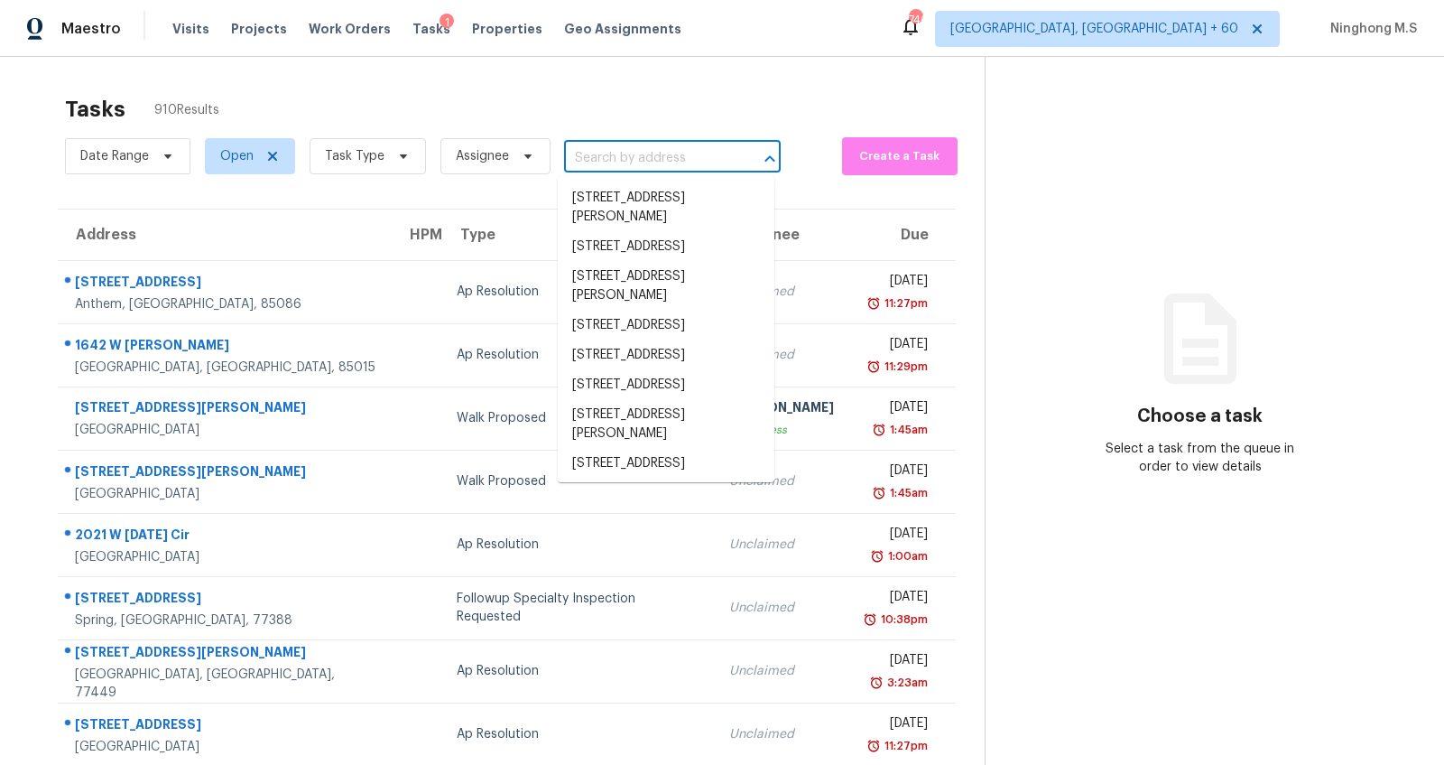
paste input "[STREET_ADDRESS]"
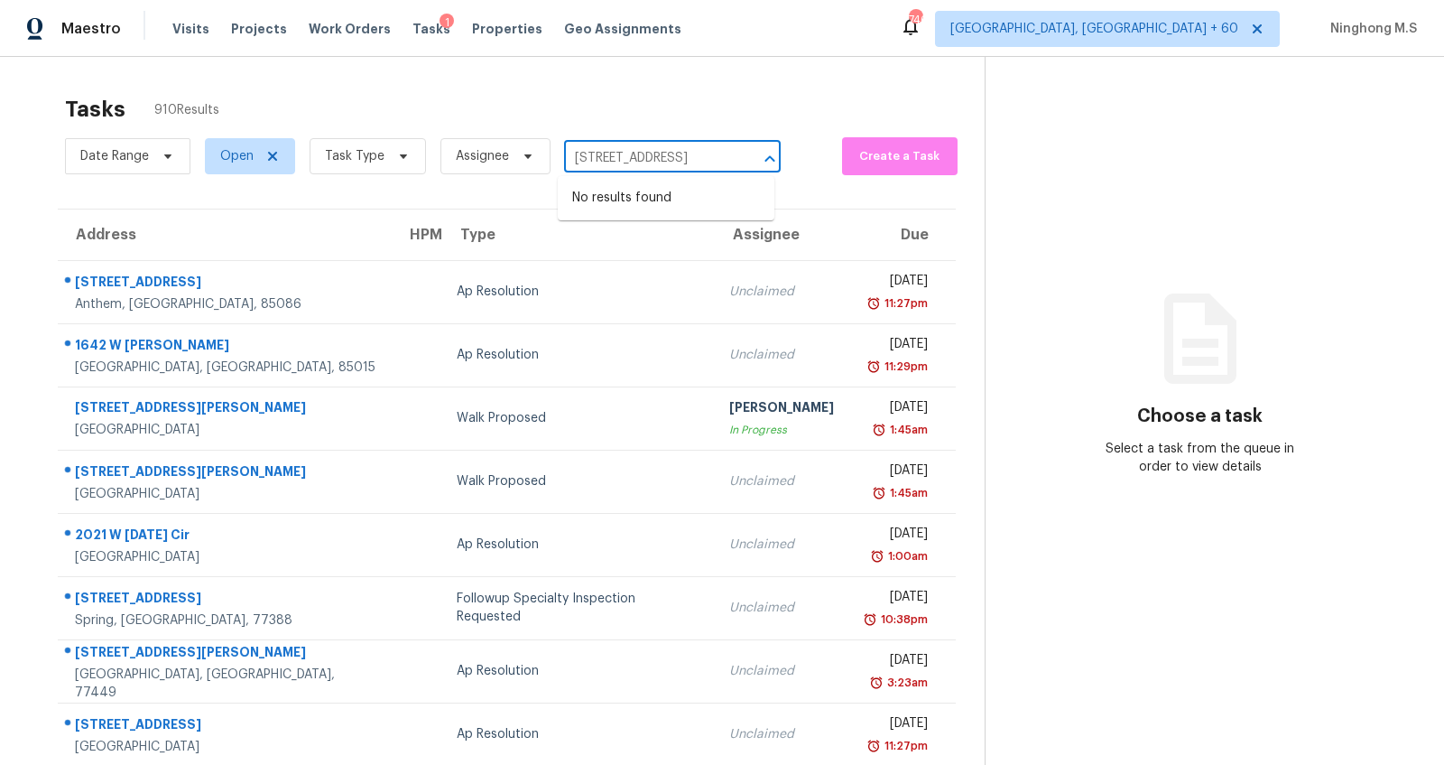
type input "[STREET_ADDRESS]"
click at [367, 156] on span "Task Type" at bounding box center [355, 156] width 60 height 18
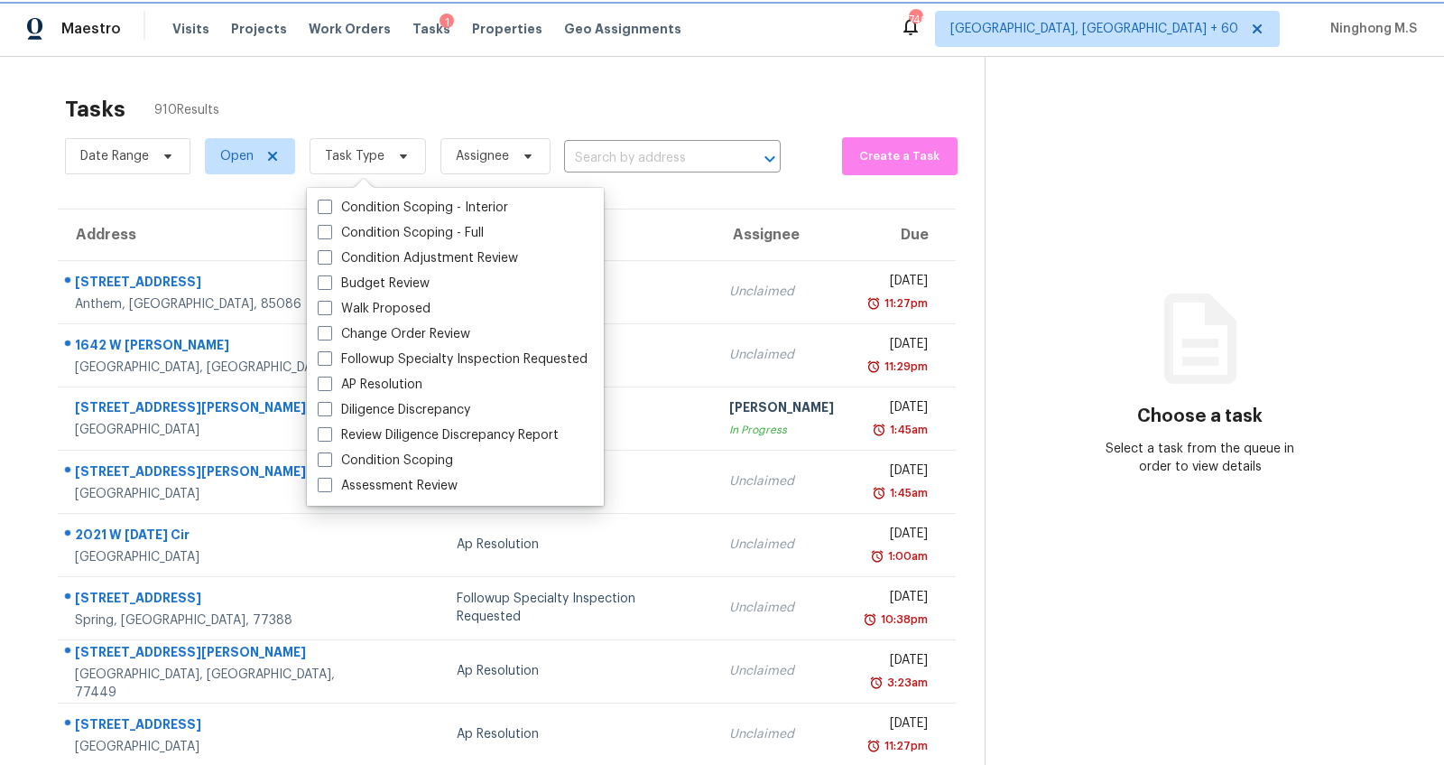
click at [359, 158] on span "Task Type" at bounding box center [355, 156] width 60 height 18
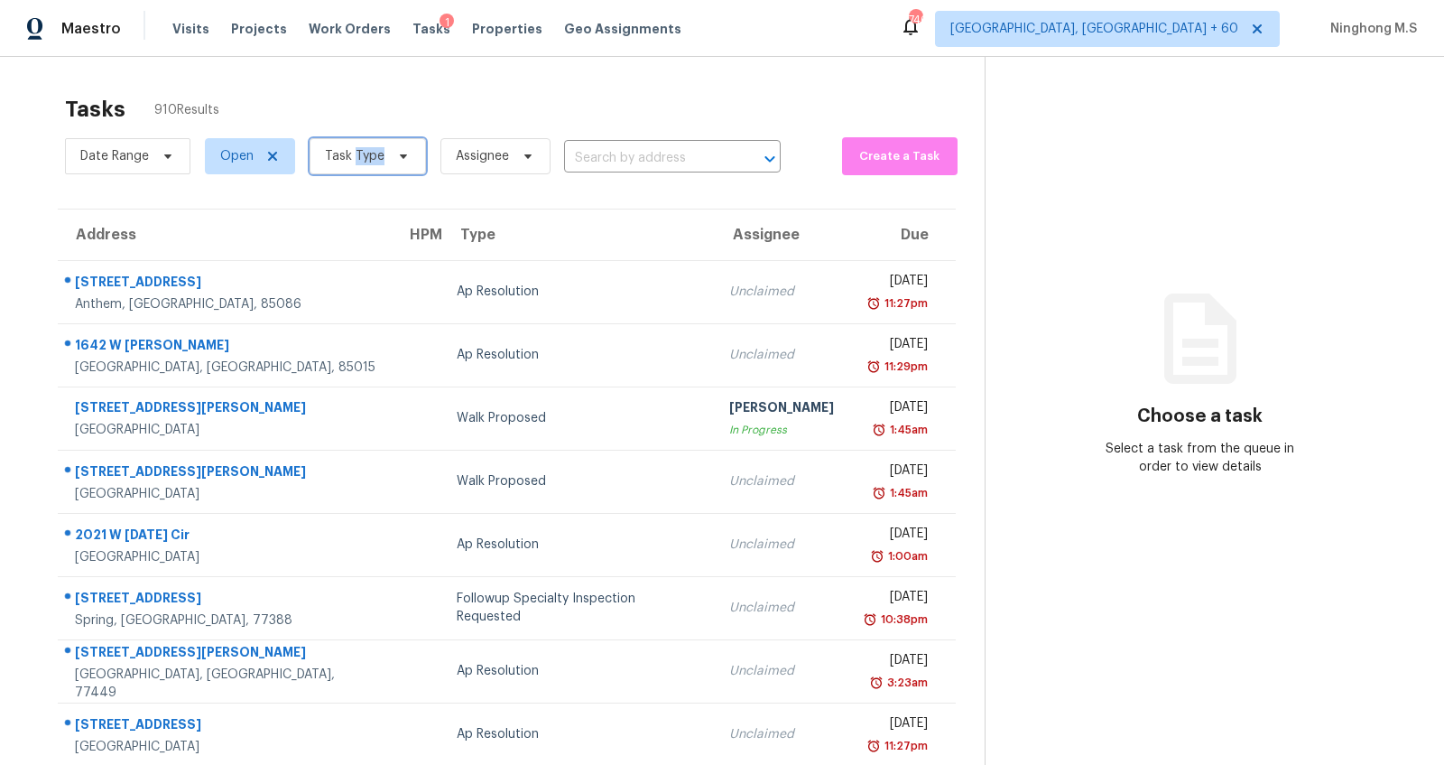
click at [359, 158] on span "Task Type" at bounding box center [355, 156] width 60 height 18
click at [478, 158] on span "Assignee" at bounding box center [482, 156] width 53 height 18
click at [365, 153] on span "Task Type" at bounding box center [355, 156] width 60 height 18
click at [211, 201] on section "Tasks 910 Results Date Range Open Task Type Assignee ​ Create a Task Address HP…" at bounding box center [507, 513] width 956 height 855
click at [232, 158] on span "Open" at bounding box center [236, 156] width 33 height 18
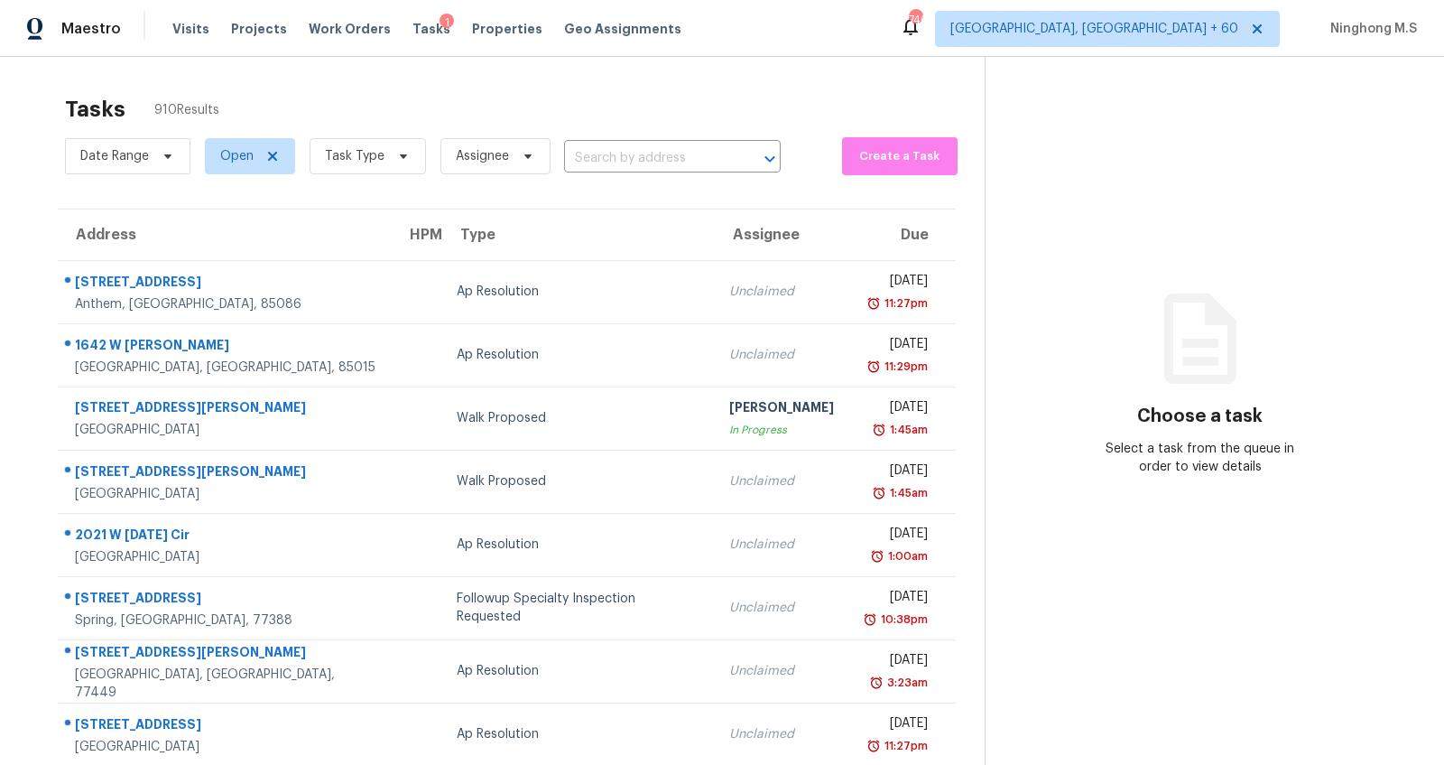
click at [442, 220] on th "Type" at bounding box center [578, 234] width 273 height 51
click at [387, 144] on span "Task Type" at bounding box center [368, 156] width 116 height 36
click at [729, 209] on th "Assignee" at bounding box center [782, 234] width 134 height 51
click at [657, 167] on input "text" at bounding box center [647, 158] width 166 height 28
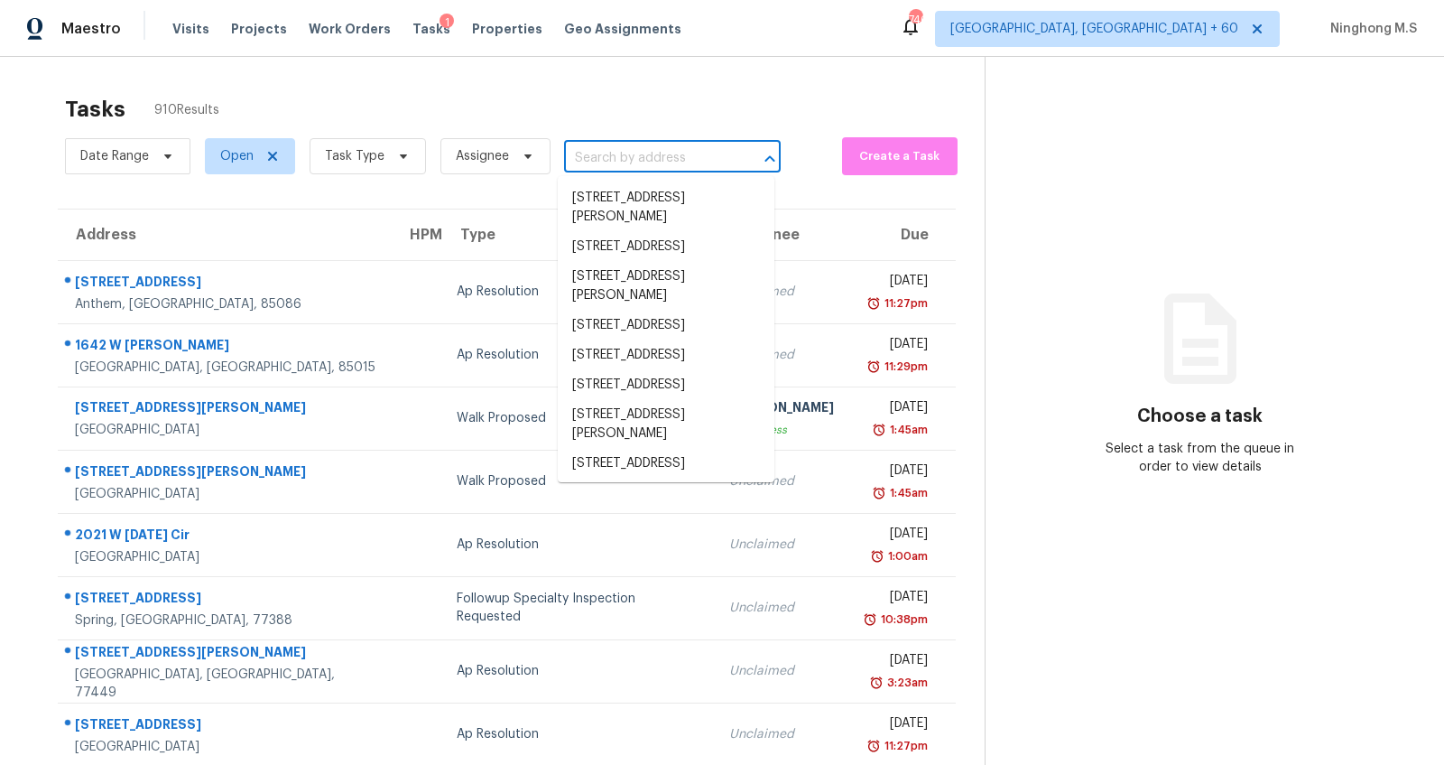
paste input "[STREET_ADDRESS]"
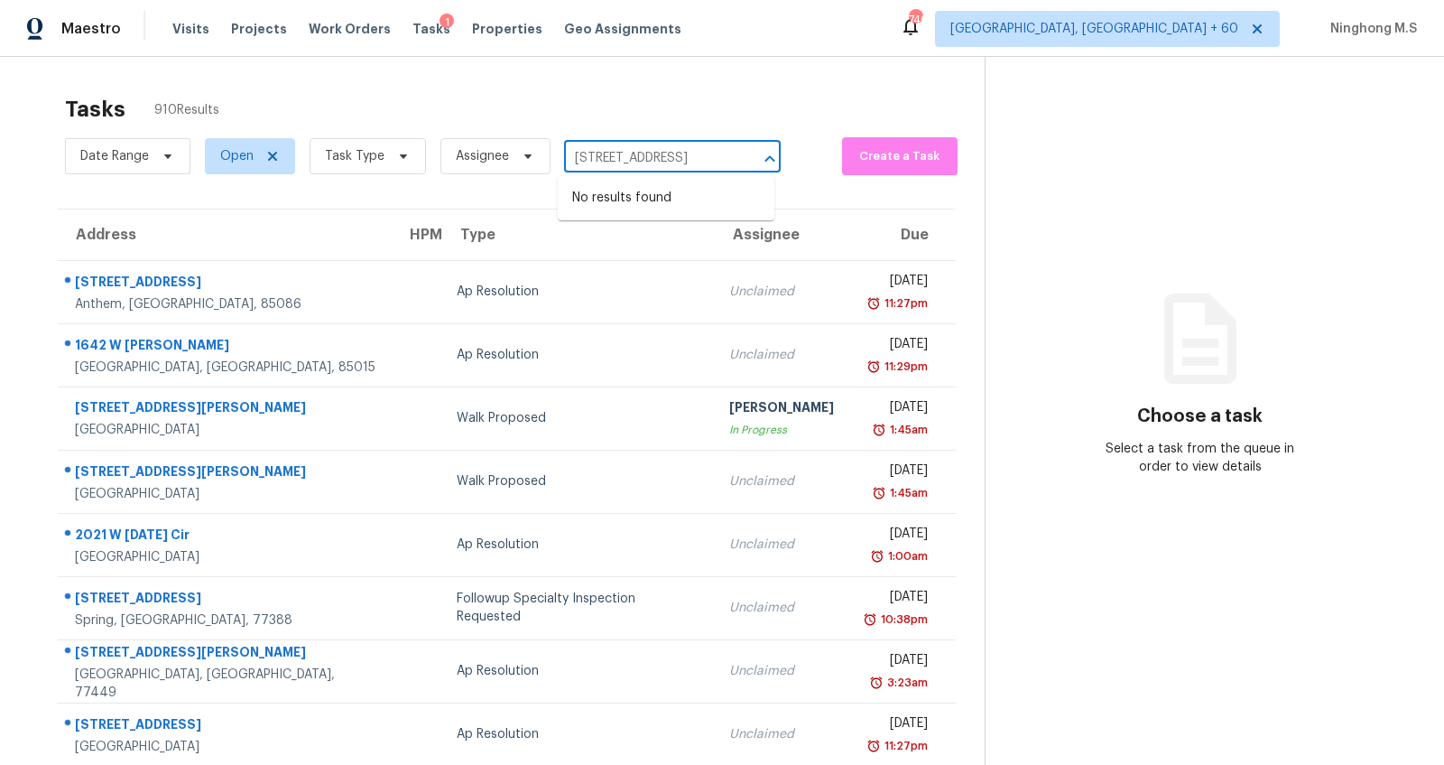
scroll to position [0, 44]
drag, startPoint x: 640, startPoint y: 159, endPoint x: 682, endPoint y: 159, distance: 41.5
click at [682, 159] on input "[STREET_ADDRESS]" at bounding box center [647, 158] width 166 height 28
type input "[STREET_ADDRESS]"
click at [628, 207] on li "[STREET_ADDRESS]" at bounding box center [666, 198] width 217 height 30
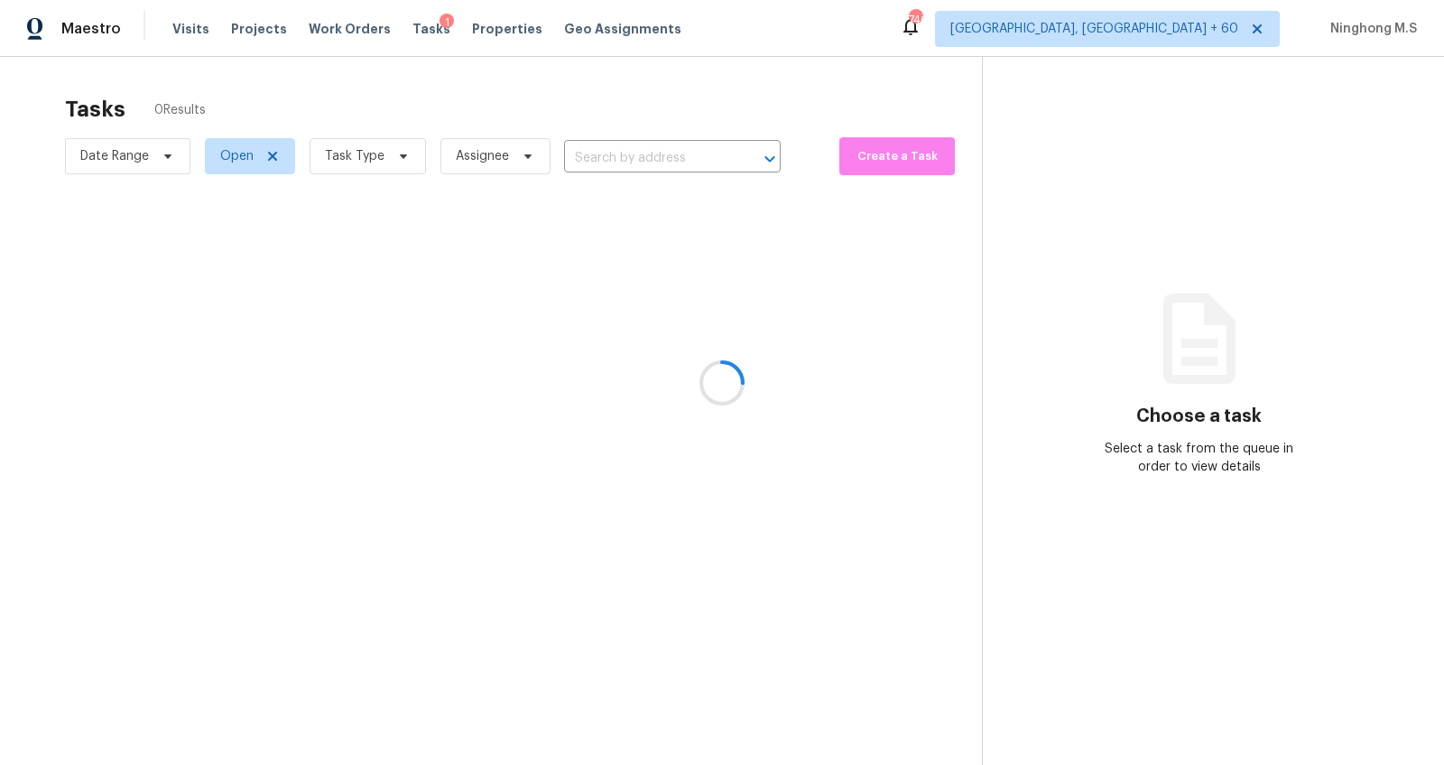
type input "[STREET_ADDRESS]"
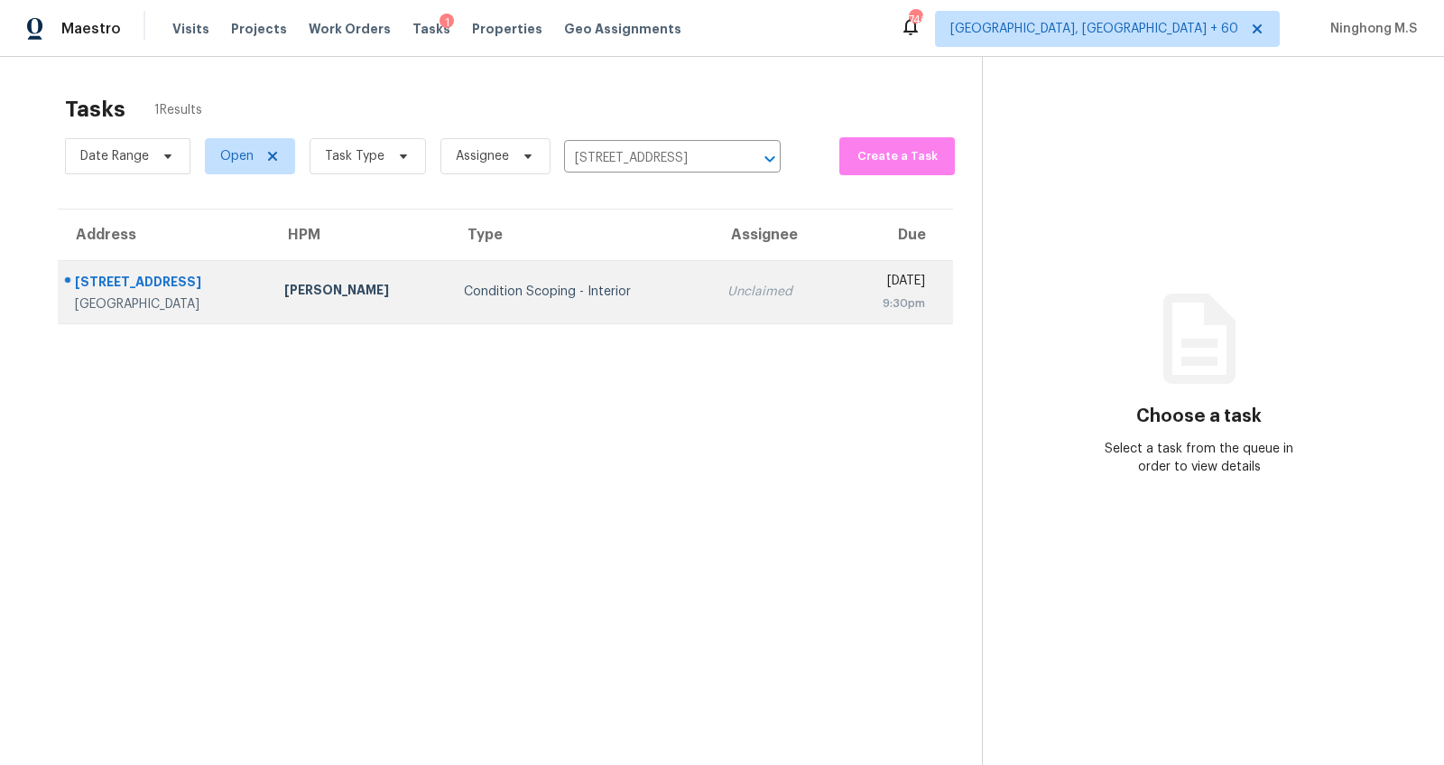
click at [190, 279] on div "[STREET_ADDRESS]" at bounding box center [165, 284] width 181 height 23
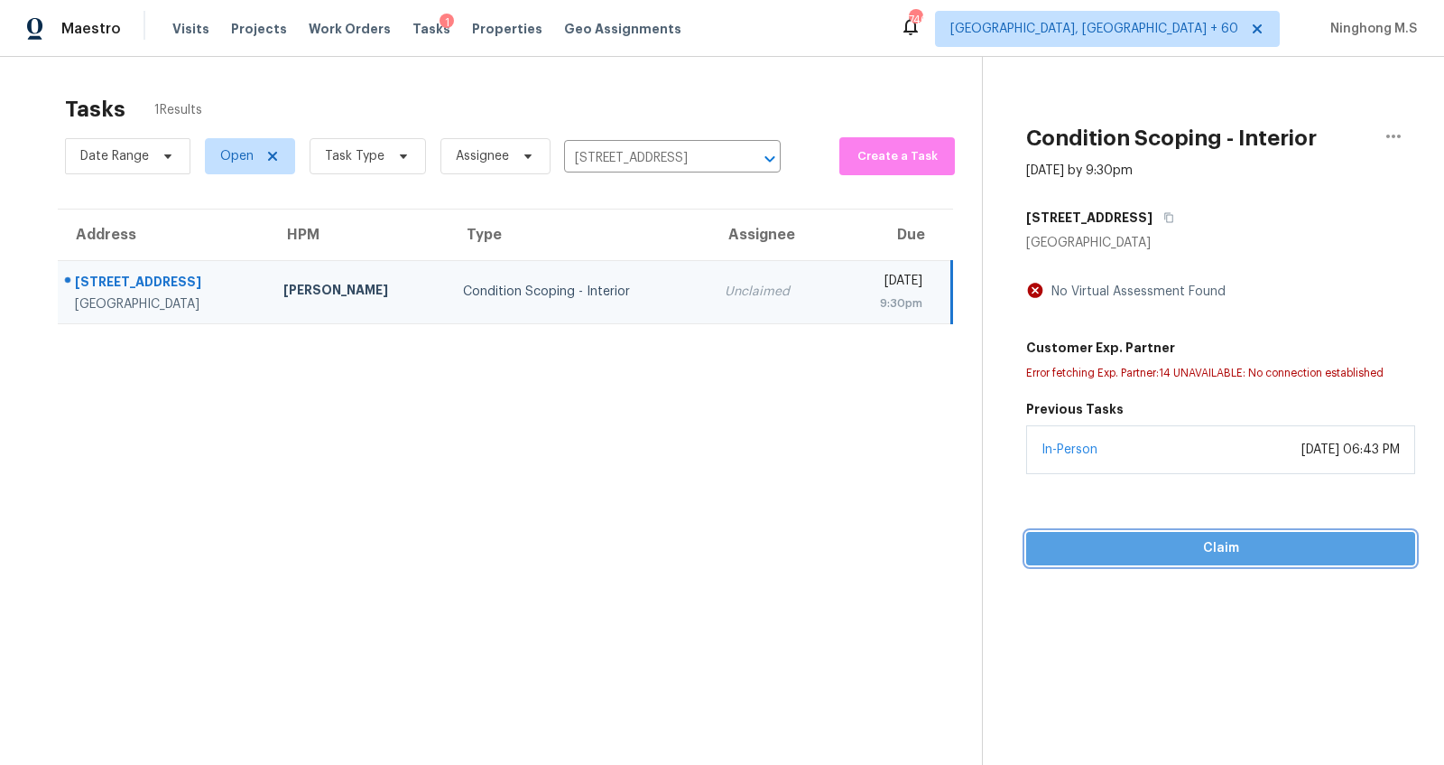
click at [1215, 552] on span "Claim" at bounding box center [1221, 548] width 360 height 23
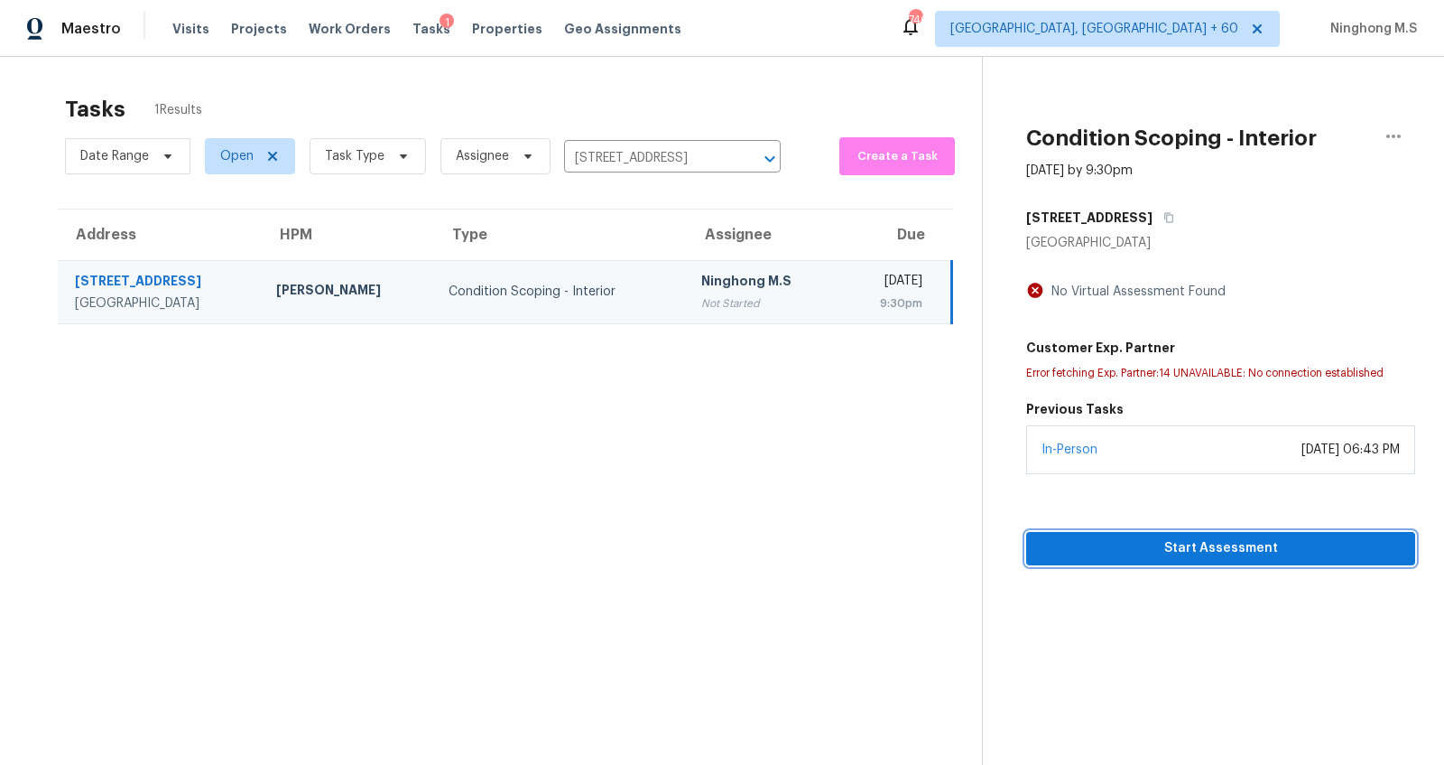
click at [1219, 545] on span "Start Assessment" at bounding box center [1221, 548] width 360 height 23
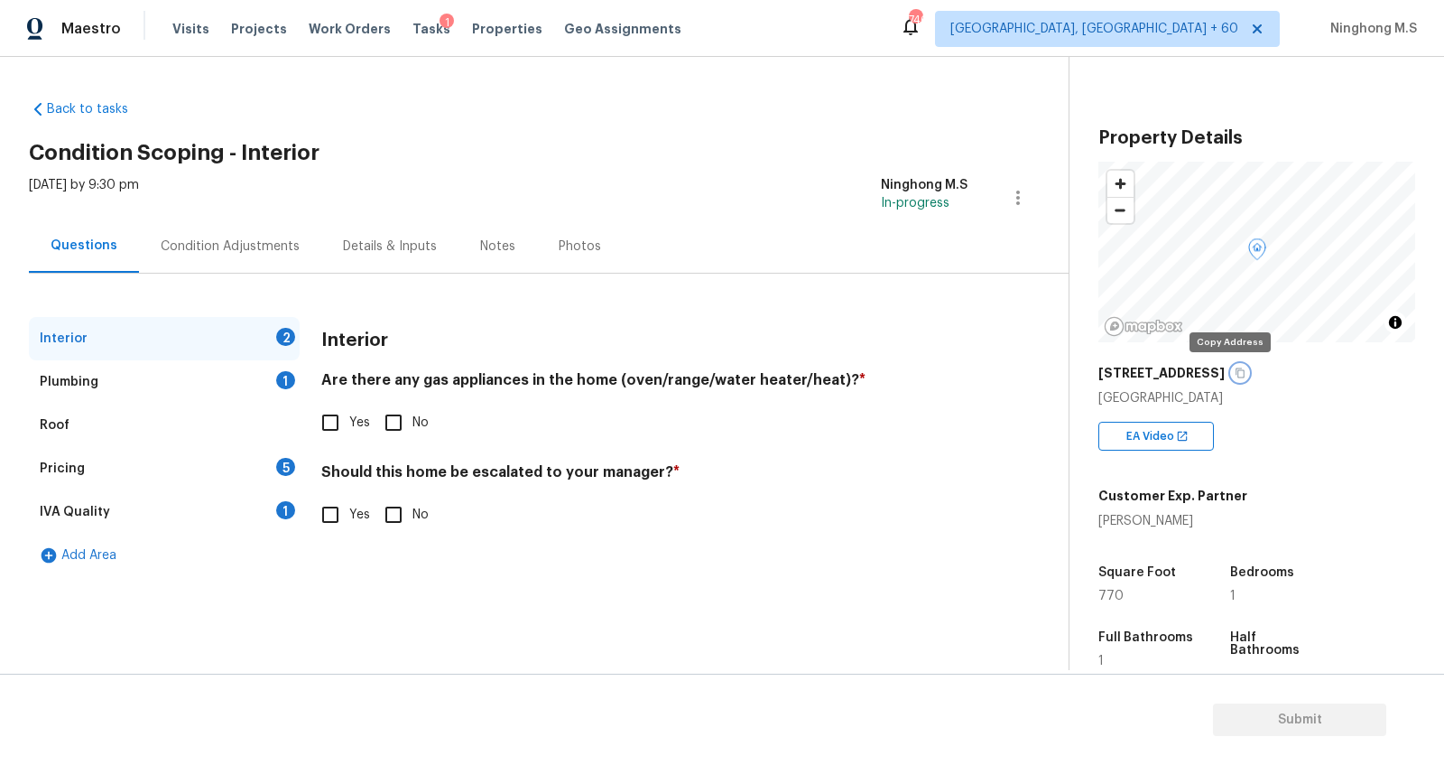
click at [1235, 373] on icon "button" at bounding box center [1240, 372] width 11 height 11
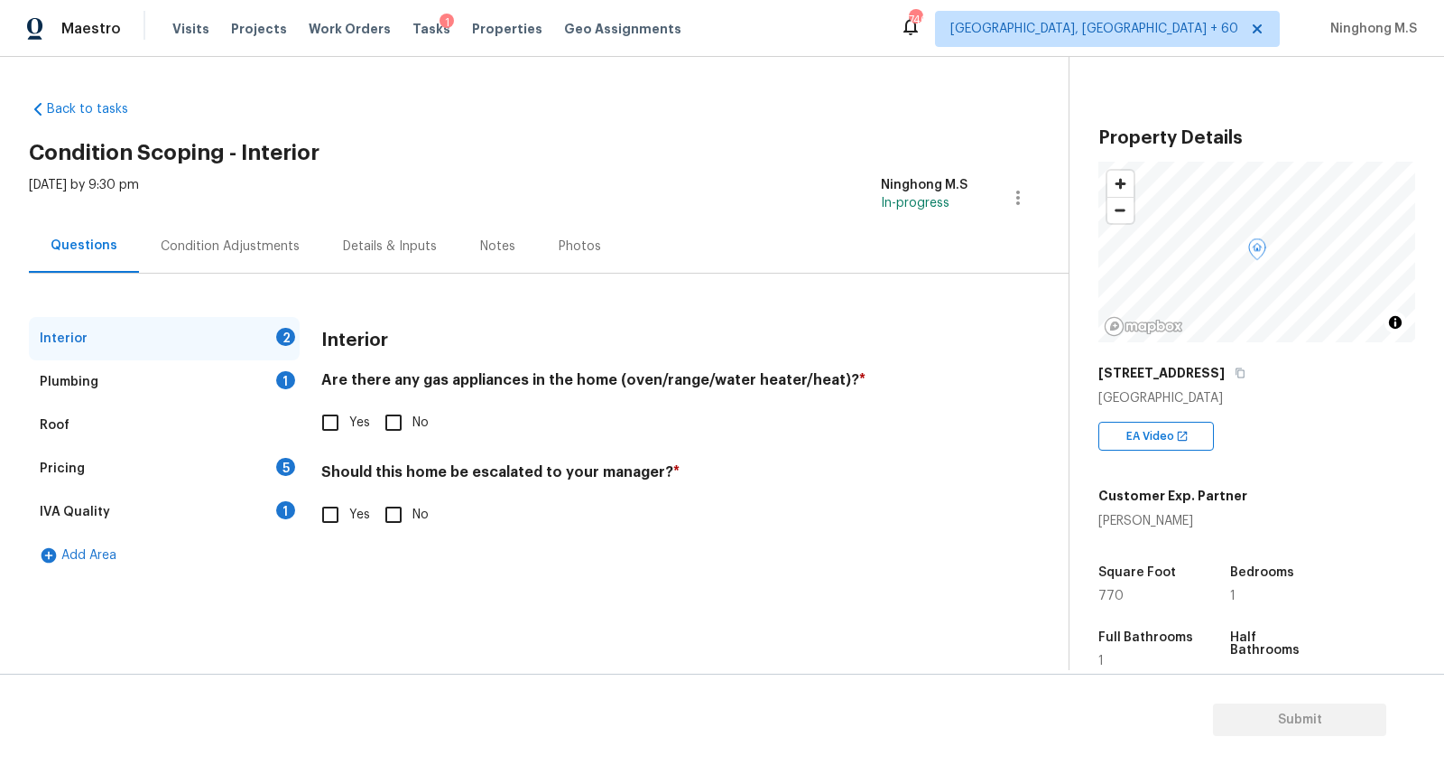
click at [395, 420] on input "No" at bounding box center [394, 423] width 38 height 38
checkbox input "true"
click at [395, 513] on input "No" at bounding box center [394, 515] width 38 height 38
checkbox input "true"
click at [113, 383] on div "Plumbing 1" at bounding box center [164, 381] width 271 height 43
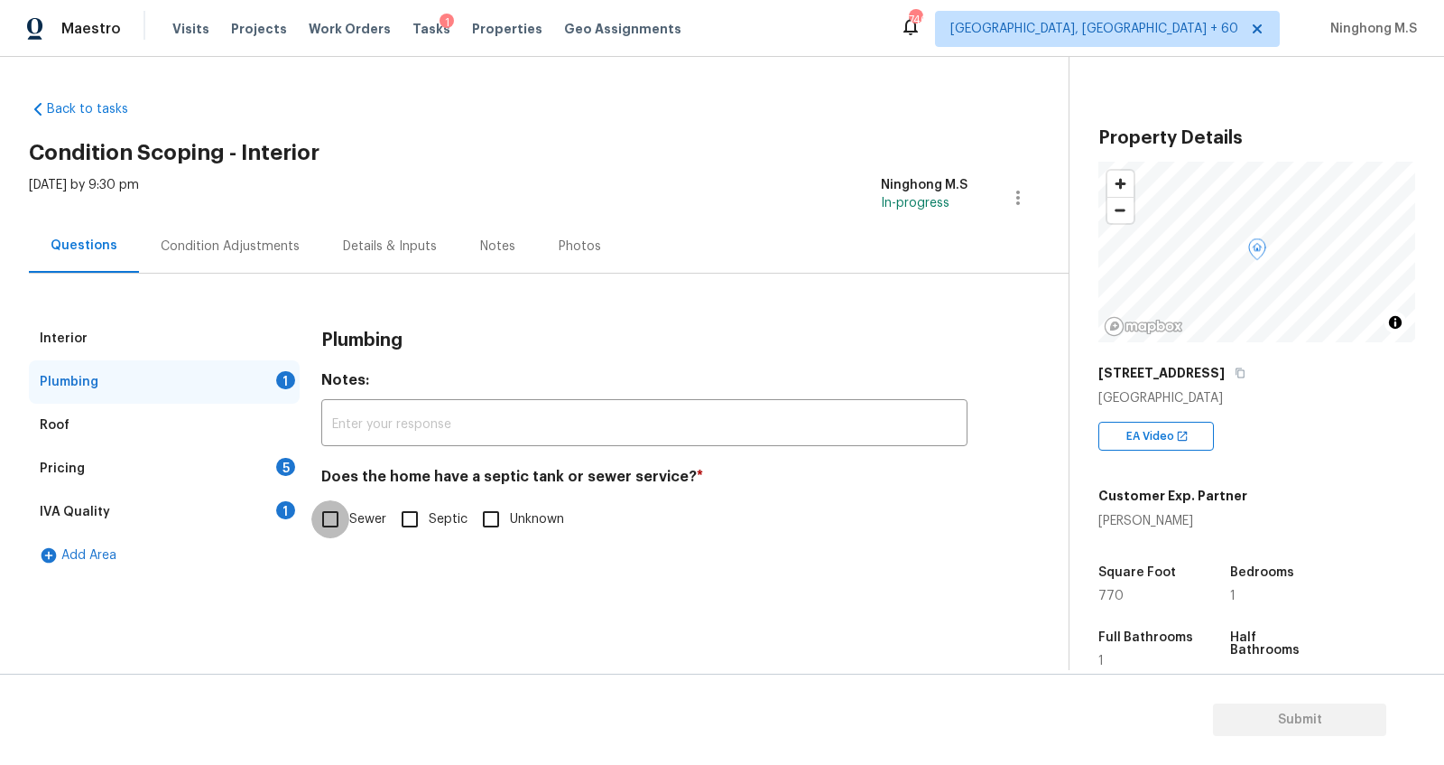
click at [343, 526] on input "Sewer" at bounding box center [330, 519] width 38 height 38
checkbox input "true"
click at [99, 477] on div "Pricing 5" at bounding box center [164, 468] width 271 height 43
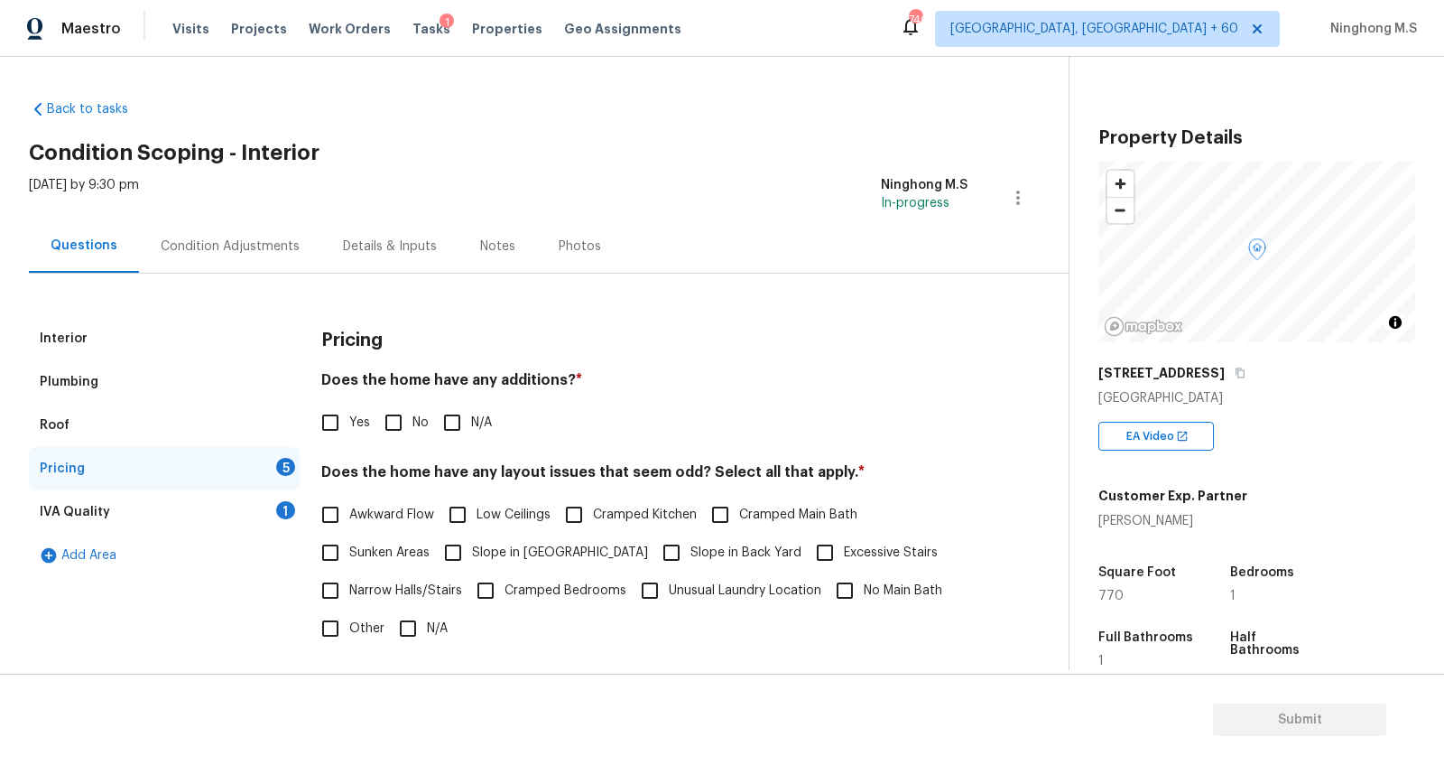
click at [393, 420] on input "No" at bounding box center [394, 423] width 38 height 38
checkbox input "true"
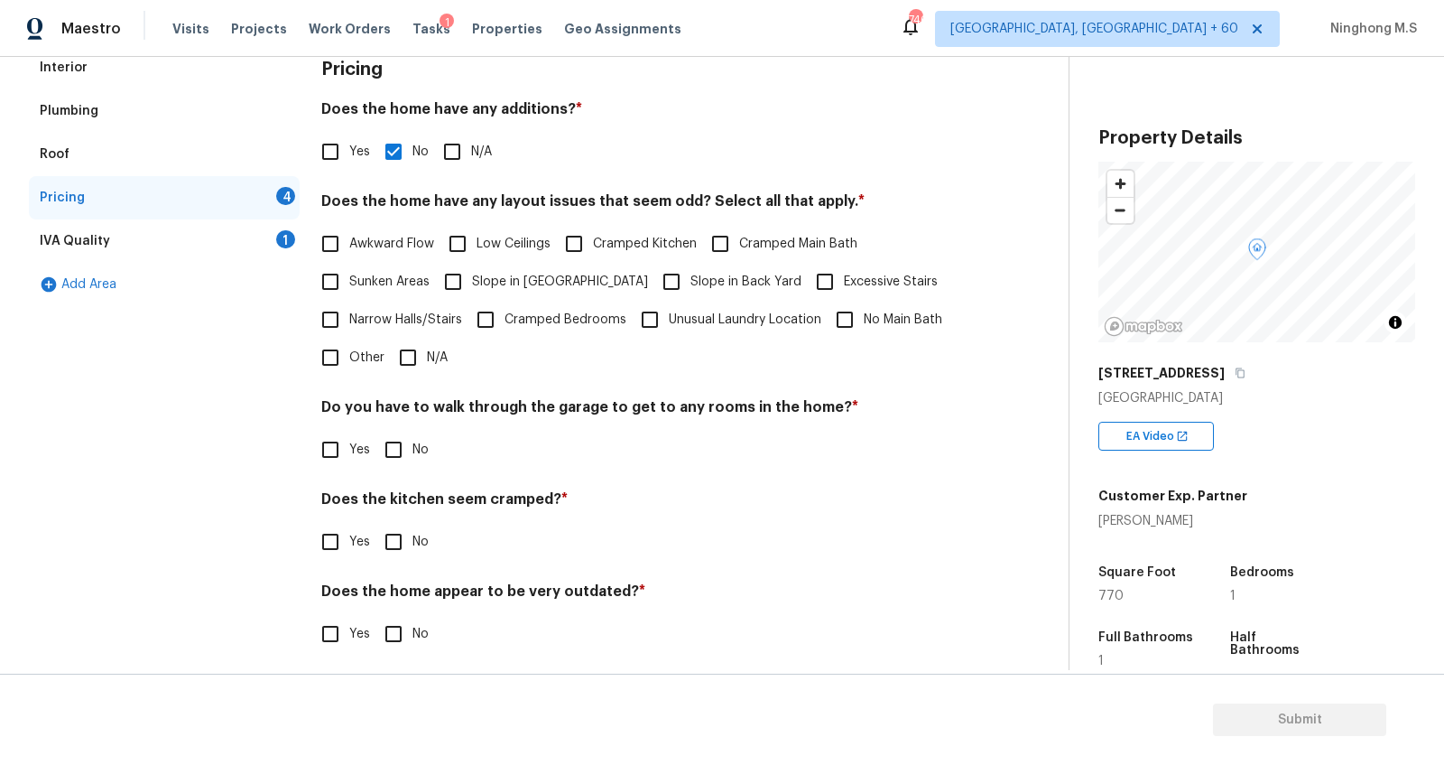
scroll to position [280, 0]
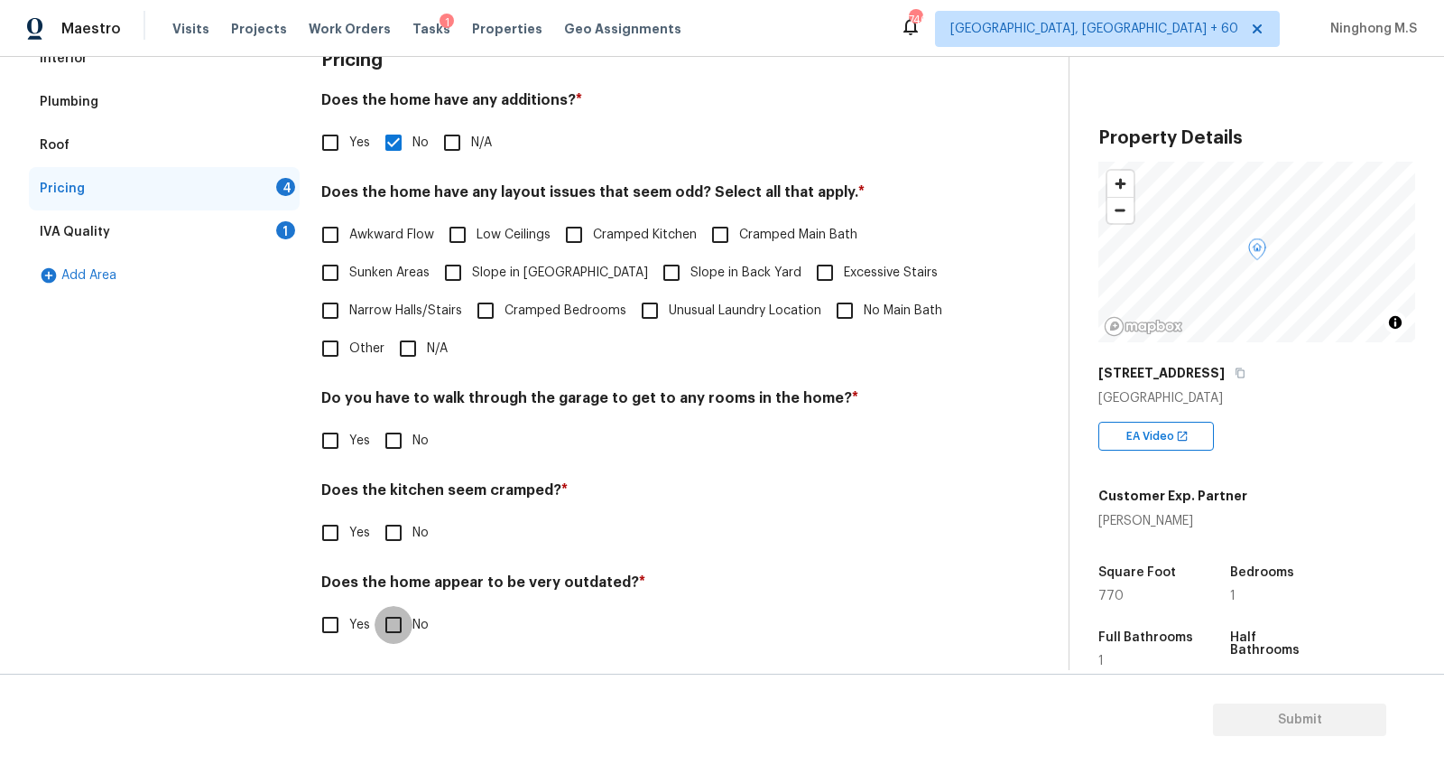
click at [391, 626] on input "No" at bounding box center [394, 625] width 38 height 38
checkbox input "true"
click at [107, 243] on div "IVA Quality 1" at bounding box center [164, 231] width 271 height 43
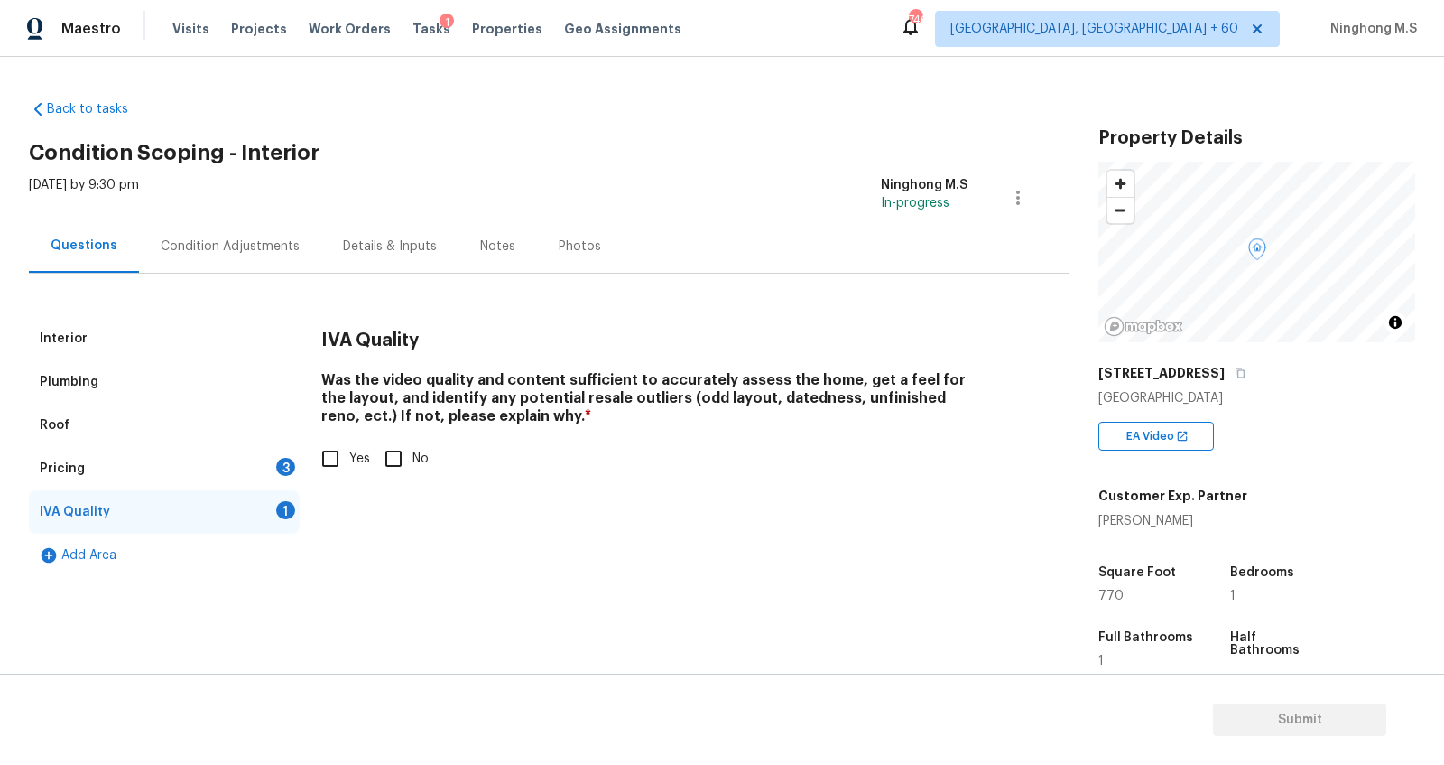
click at [326, 461] on input "Yes" at bounding box center [330, 459] width 38 height 38
checkbox input "true"
click at [1232, 378] on button "button" at bounding box center [1240, 373] width 16 height 16
click at [83, 348] on div "Interior" at bounding box center [164, 338] width 271 height 43
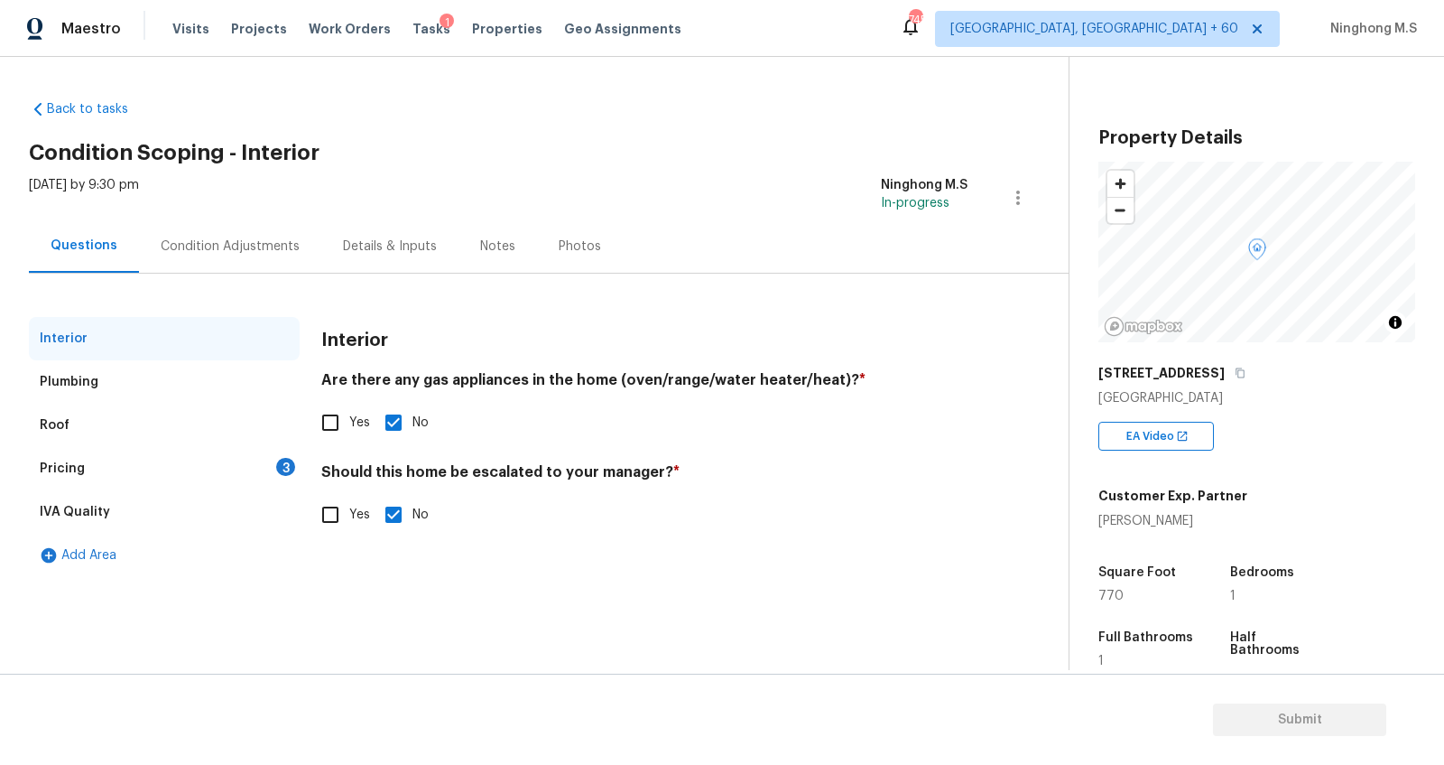
click at [84, 367] on div "Plumbing" at bounding box center [164, 381] width 271 height 43
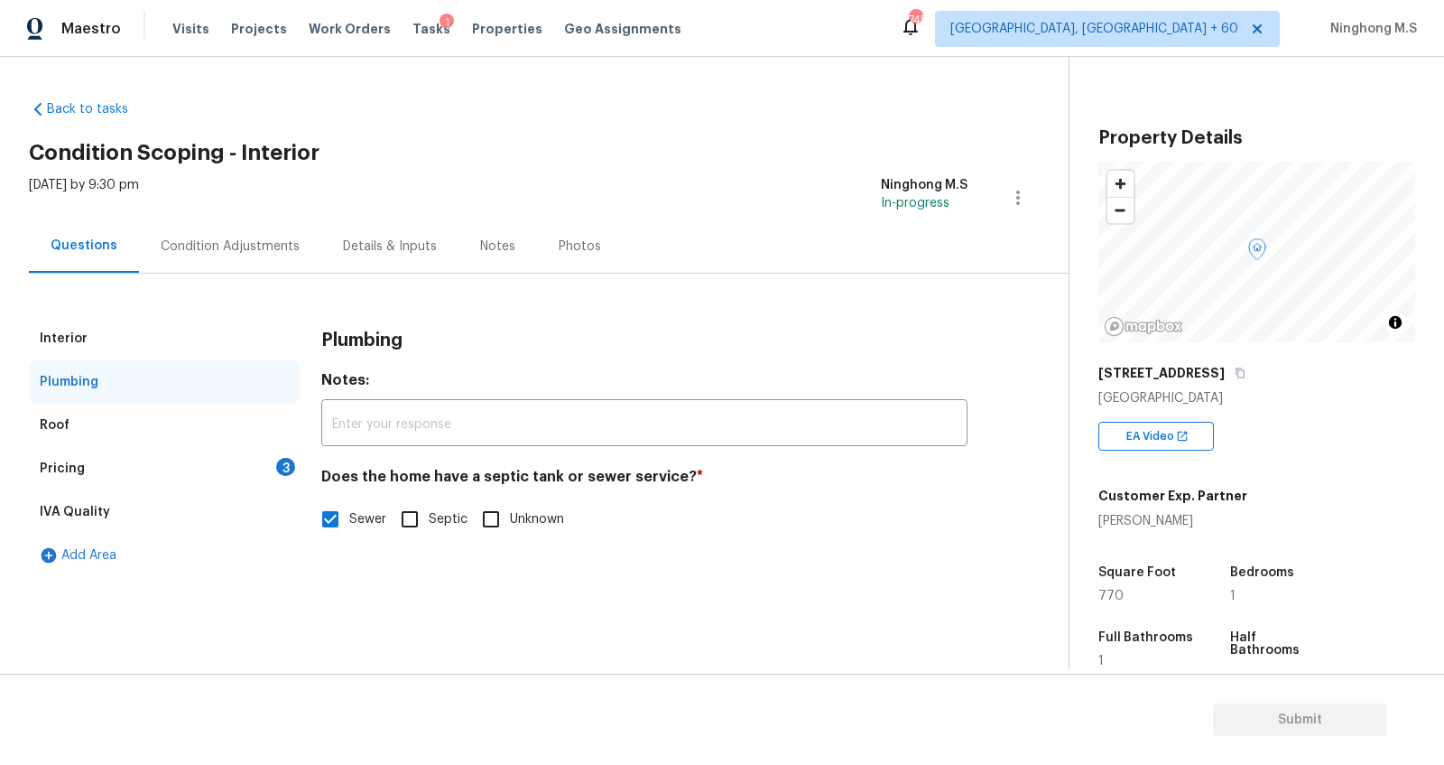
click at [76, 415] on div "Roof" at bounding box center [164, 425] width 271 height 43
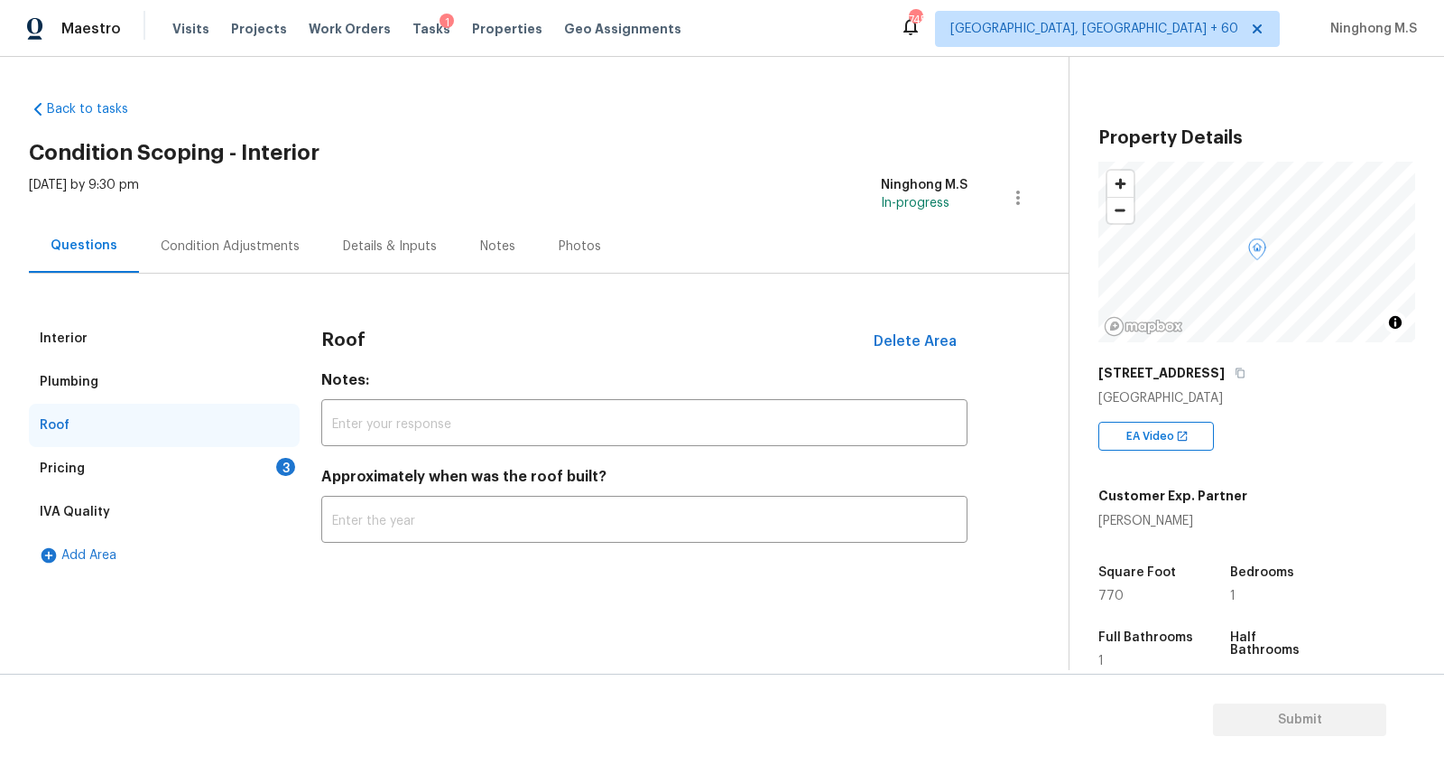
click at [243, 257] on div "Condition Adjustments" at bounding box center [230, 245] width 182 height 53
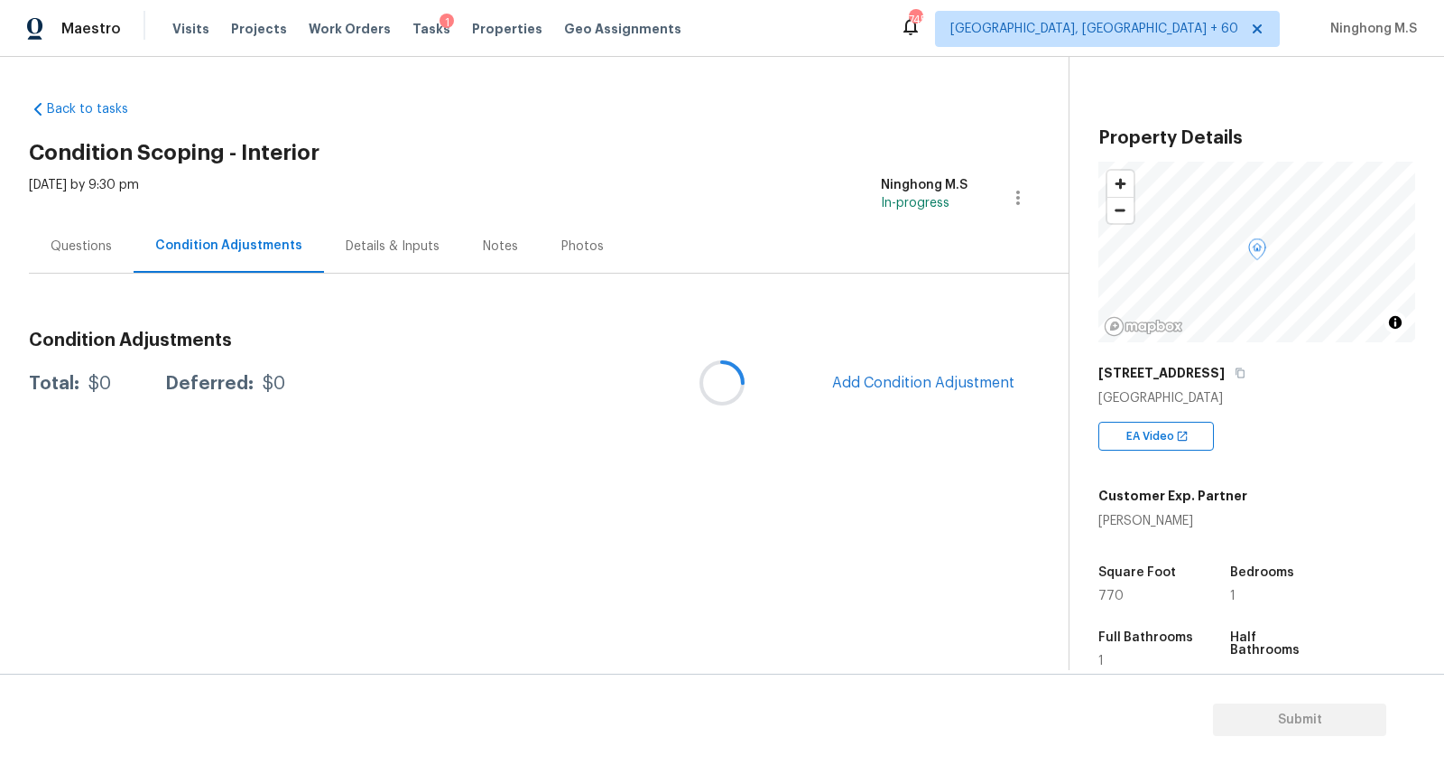
click at [92, 248] on div at bounding box center [722, 382] width 1444 height 765
click at [375, 239] on div "Details & Inputs" at bounding box center [393, 246] width 94 height 18
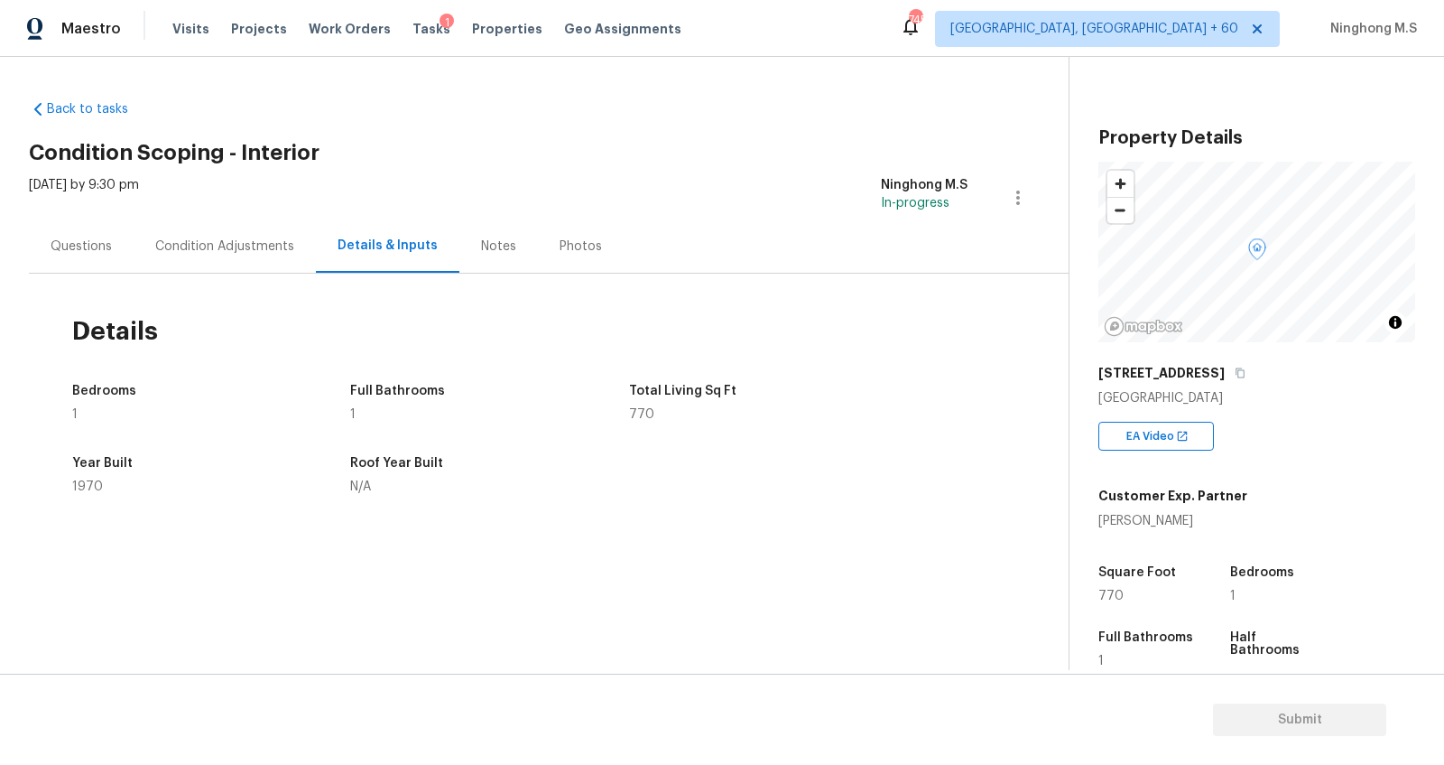
click at [481, 250] on div "Notes" at bounding box center [498, 246] width 35 height 18
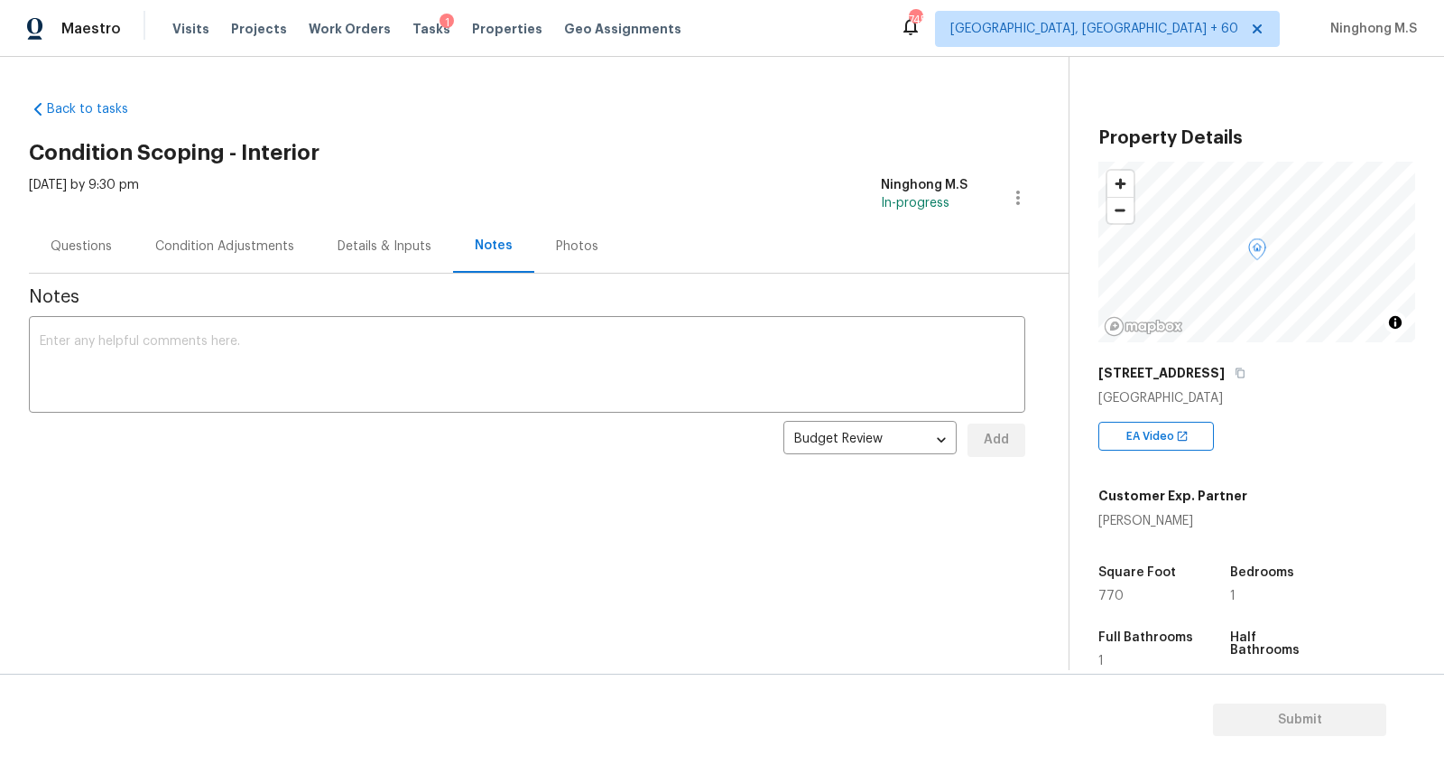
click at [379, 250] on div "Details & Inputs" at bounding box center [385, 246] width 94 height 18
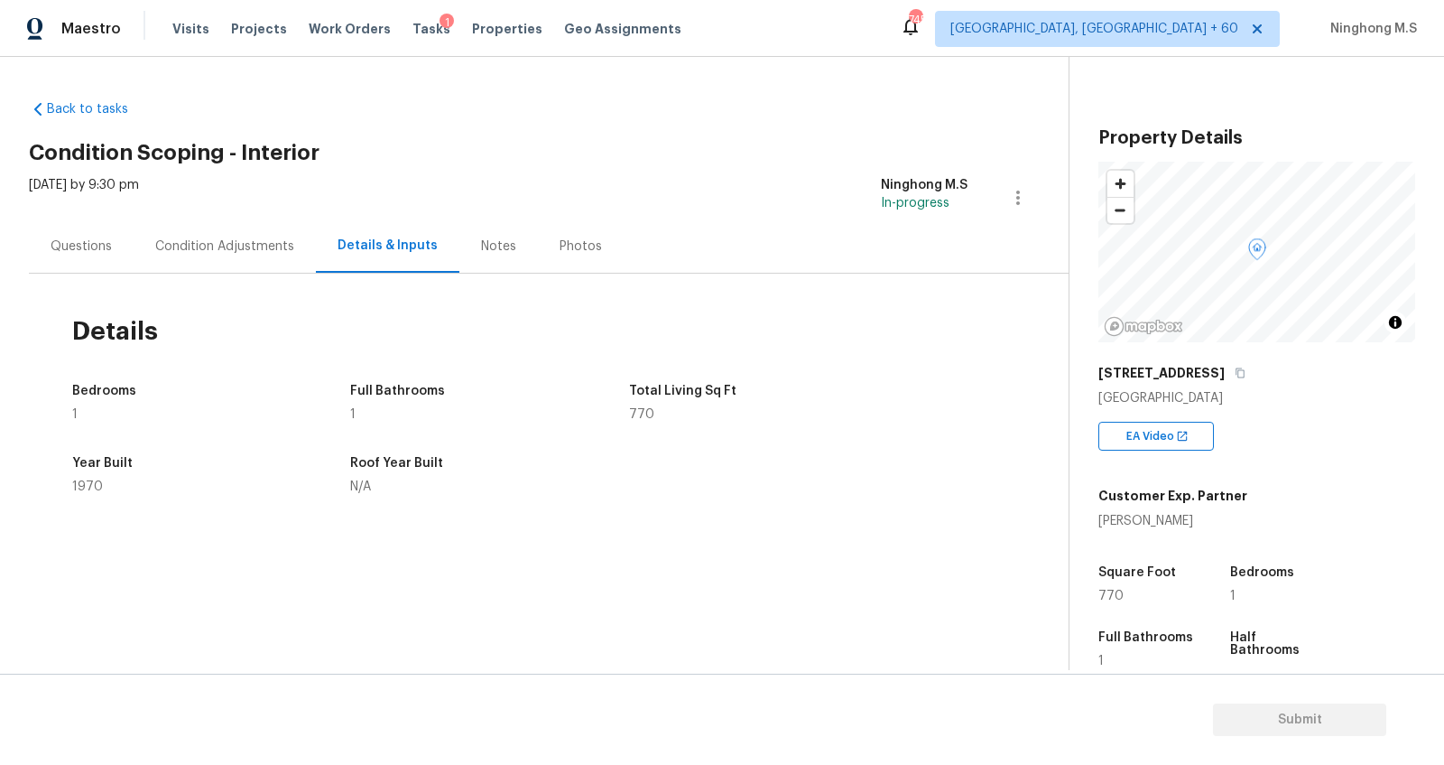
click at [263, 253] on div "Condition Adjustments" at bounding box center [224, 246] width 139 height 18
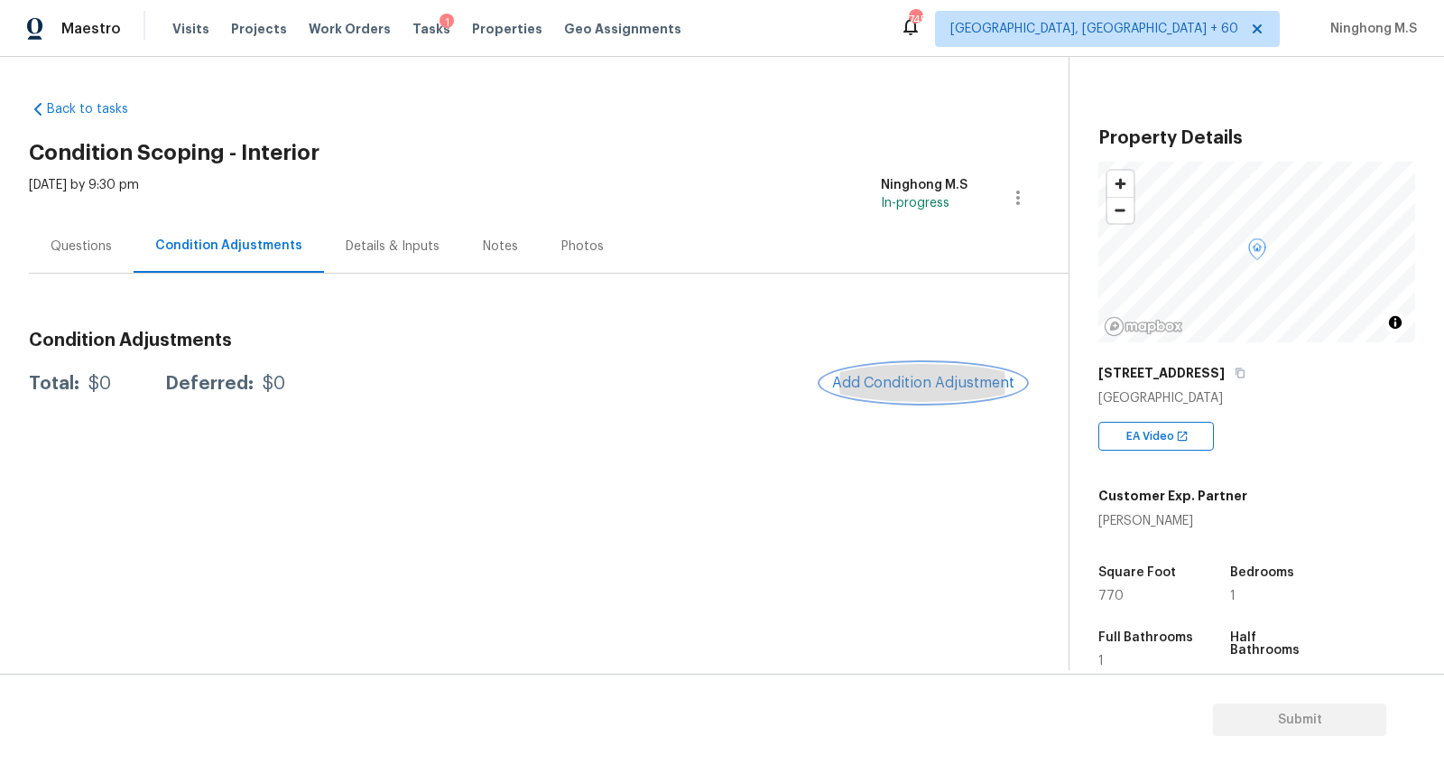
click at [941, 388] on span "Add Condition Adjustment" at bounding box center [923, 383] width 182 height 16
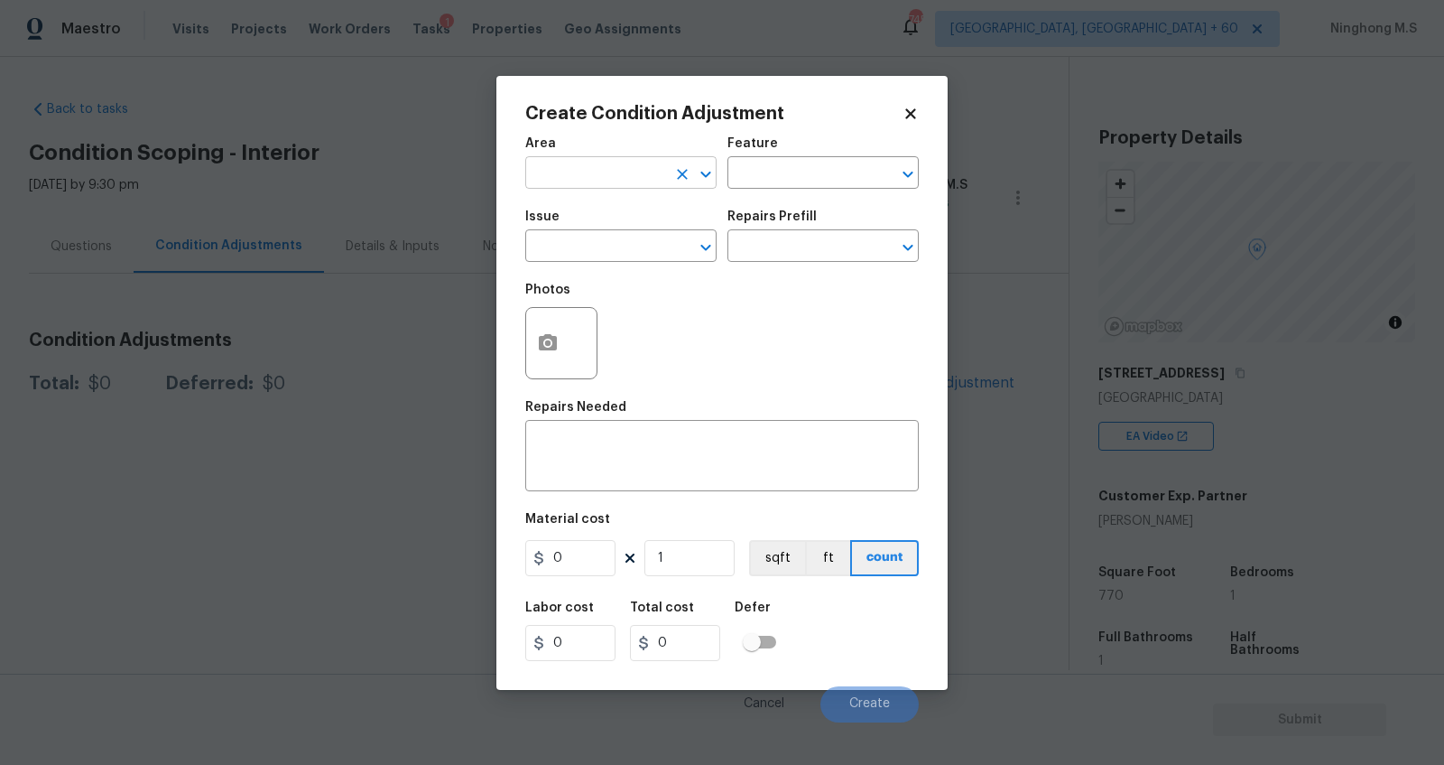
click at [657, 187] on input "text" at bounding box center [595, 175] width 141 height 28
click at [623, 237] on li "Interior Overall" at bounding box center [620, 244] width 191 height 30
type input "Interior Overall"
click at [787, 181] on input "text" at bounding box center [798, 175] width 141 height 28
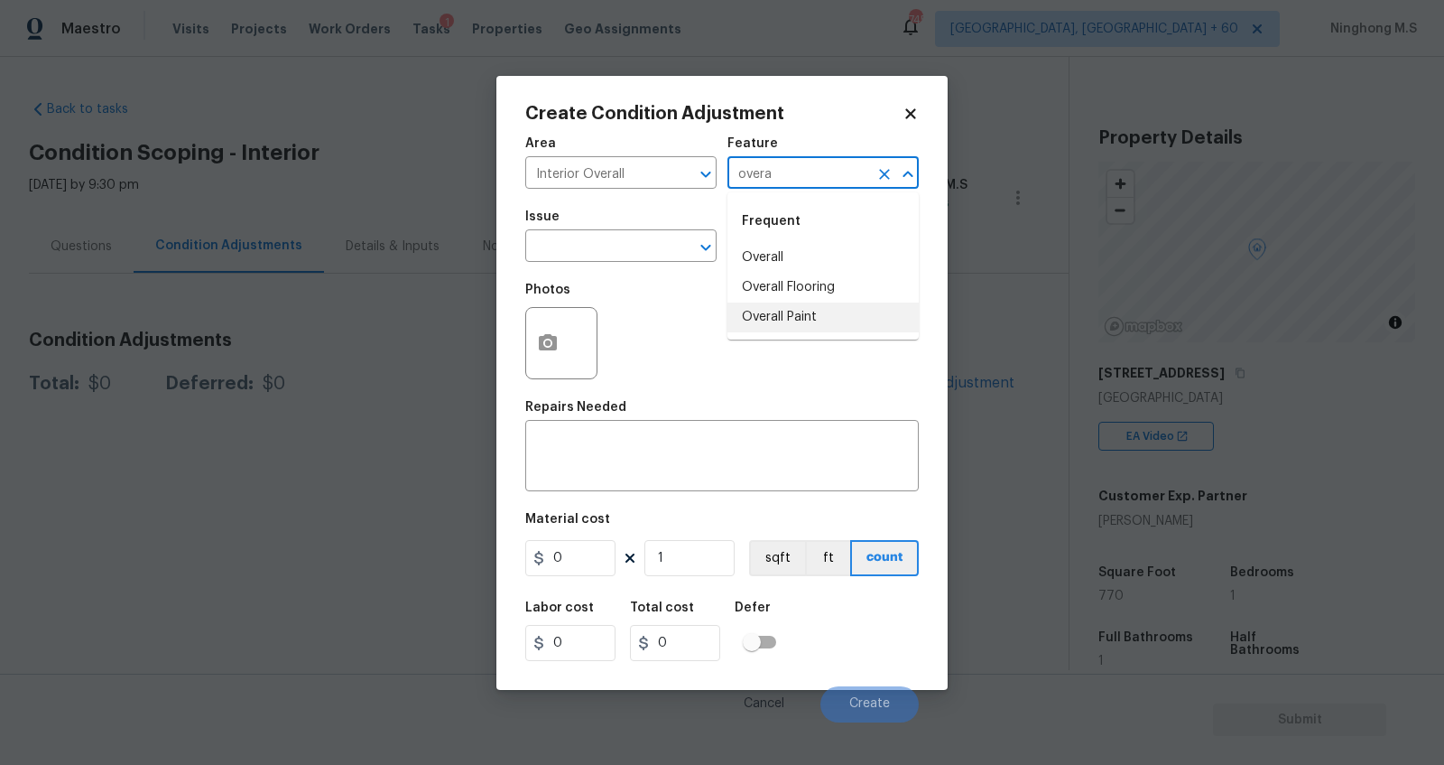
click at [819, 311] on li "Overall Paint" at bounding box center [823, 317] width 191 height 30
type input "Overall Paint"
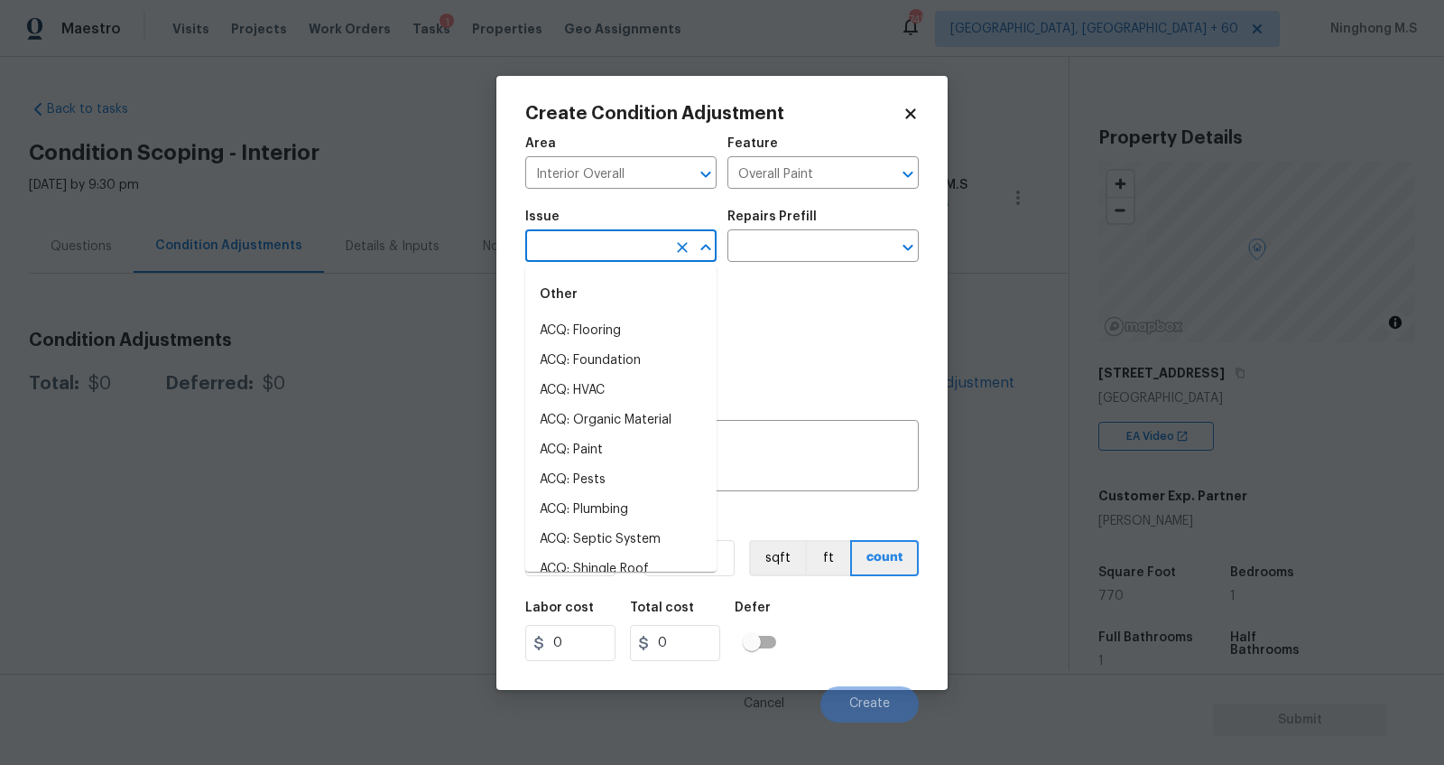
click at [594, 234] on input "text" at bounding box center [595, 248] width 141 height 28
click at [621, 329] on li "ACQ: Flooring" at bounding box center [620, 331] width 191 height 30
type input "ACQ: Flooring"
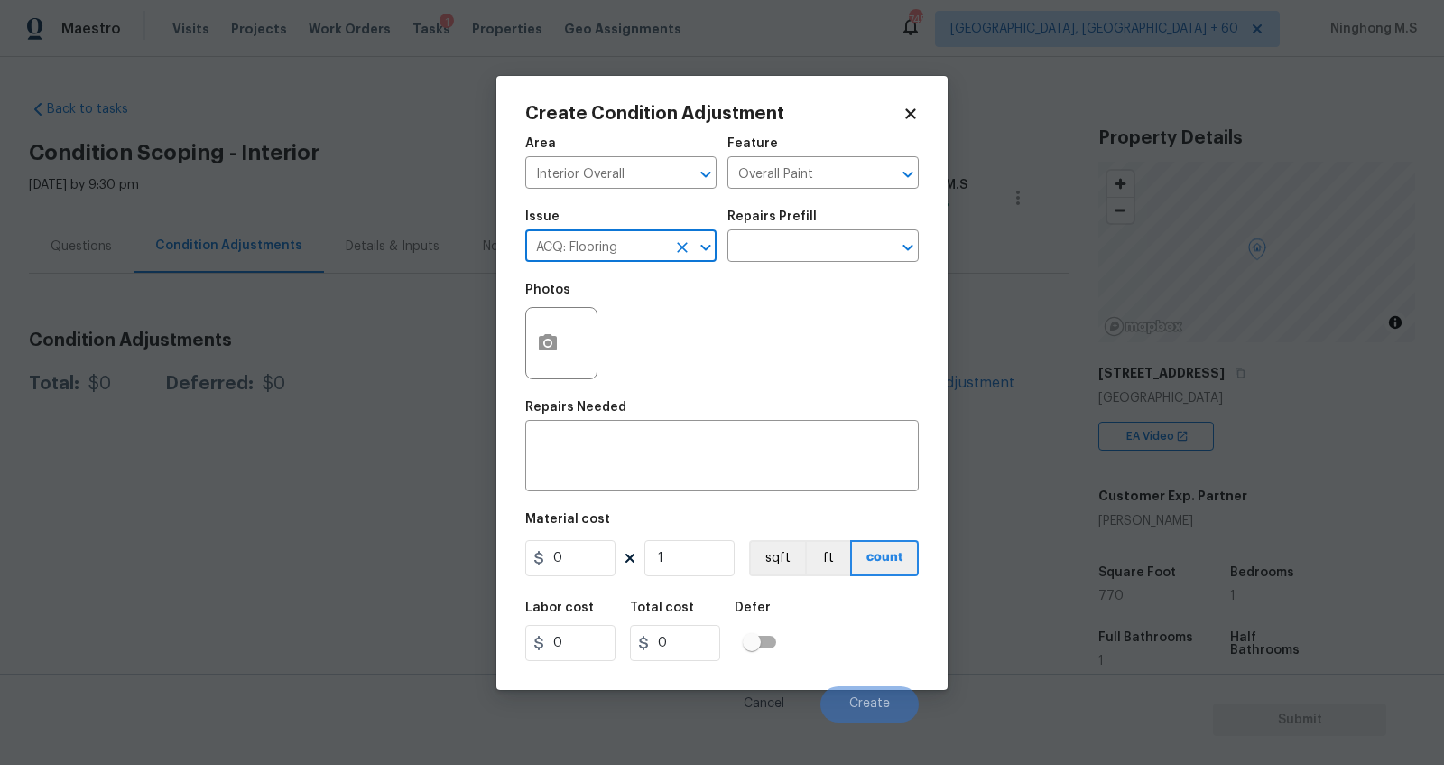
click at [684, 248] on icon "Clear" at bounding box center [682, 247] width 11 height 11
click at [610, 248] on input "text" at bounding box center [595, 248] width 141 height 28
type input "o"
click at [637, 335] on li "ACQ: Paint" at bounding box center [620, 331] width 191 height 30
type input "ACQ: Paint"
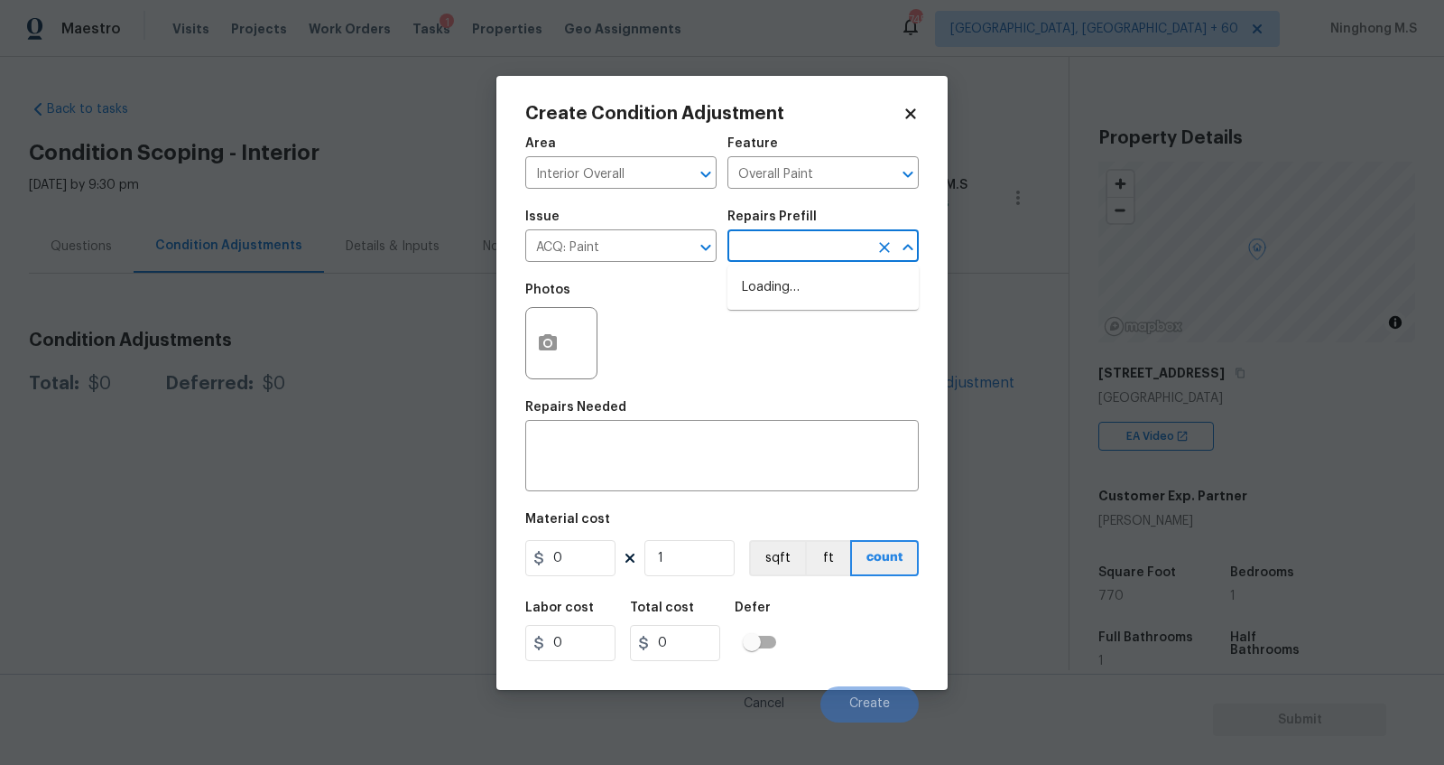
click at [793, 249] on input "text" at bounding box center [798, 248] width 141 height 28
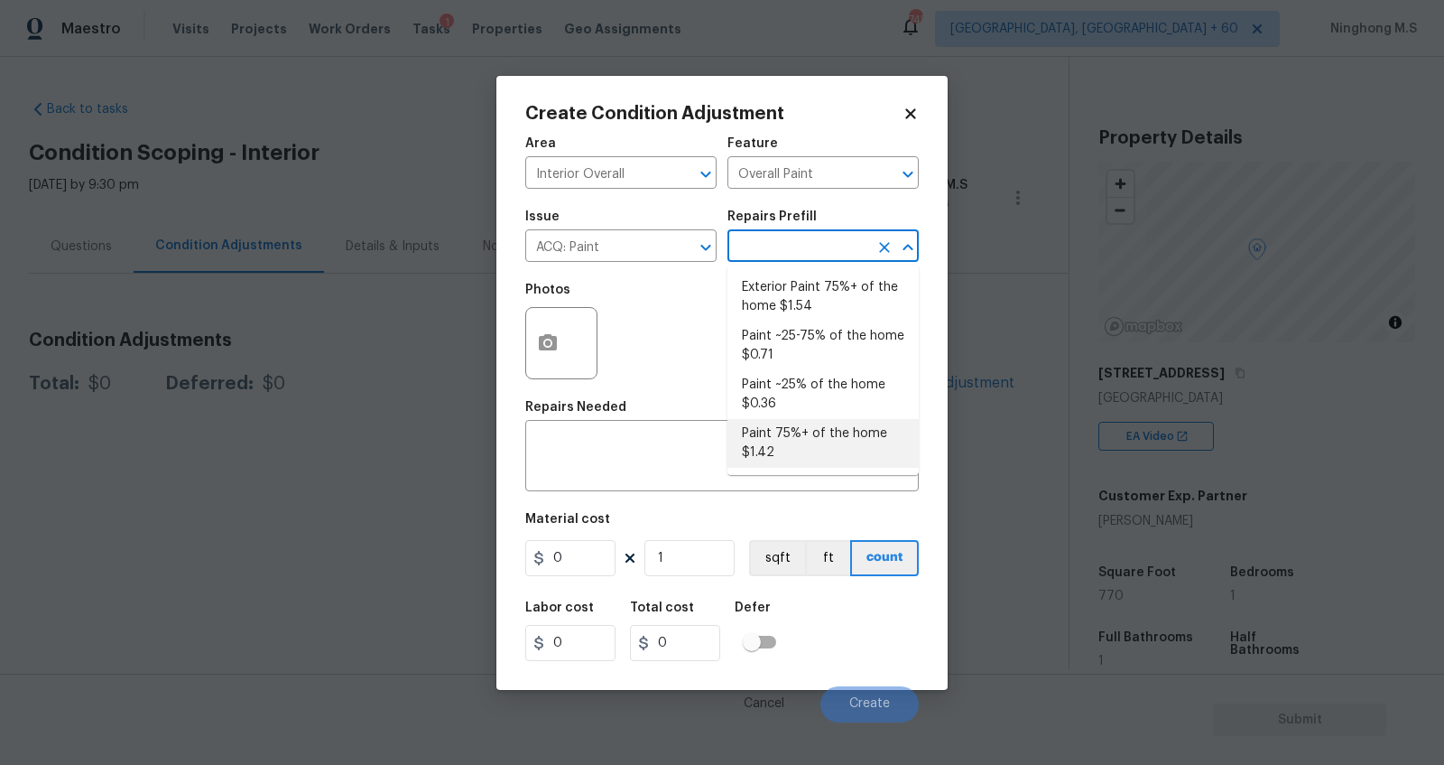
click at [830, 439] on li "Paint 75%+ of the home $1.42" at bounding box center [823, 443] width 191 height 49
type input "Acquisition"
type textarea "Acquisition Scope: 75%+ of the home will likely require interior paint"
type input "1.42"
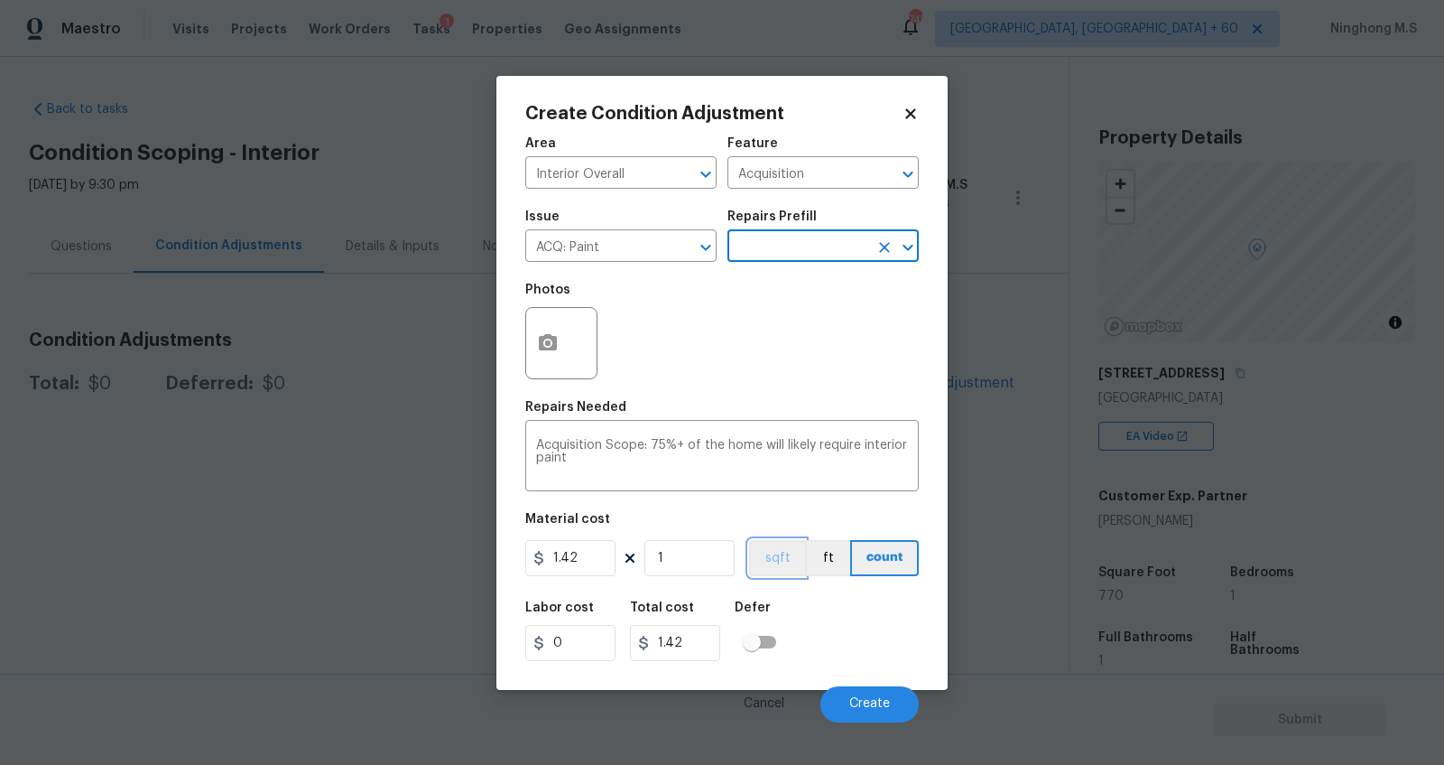
click at [790, 561] on button "sqft" at bounding box center [777, 558] width 56 height 36
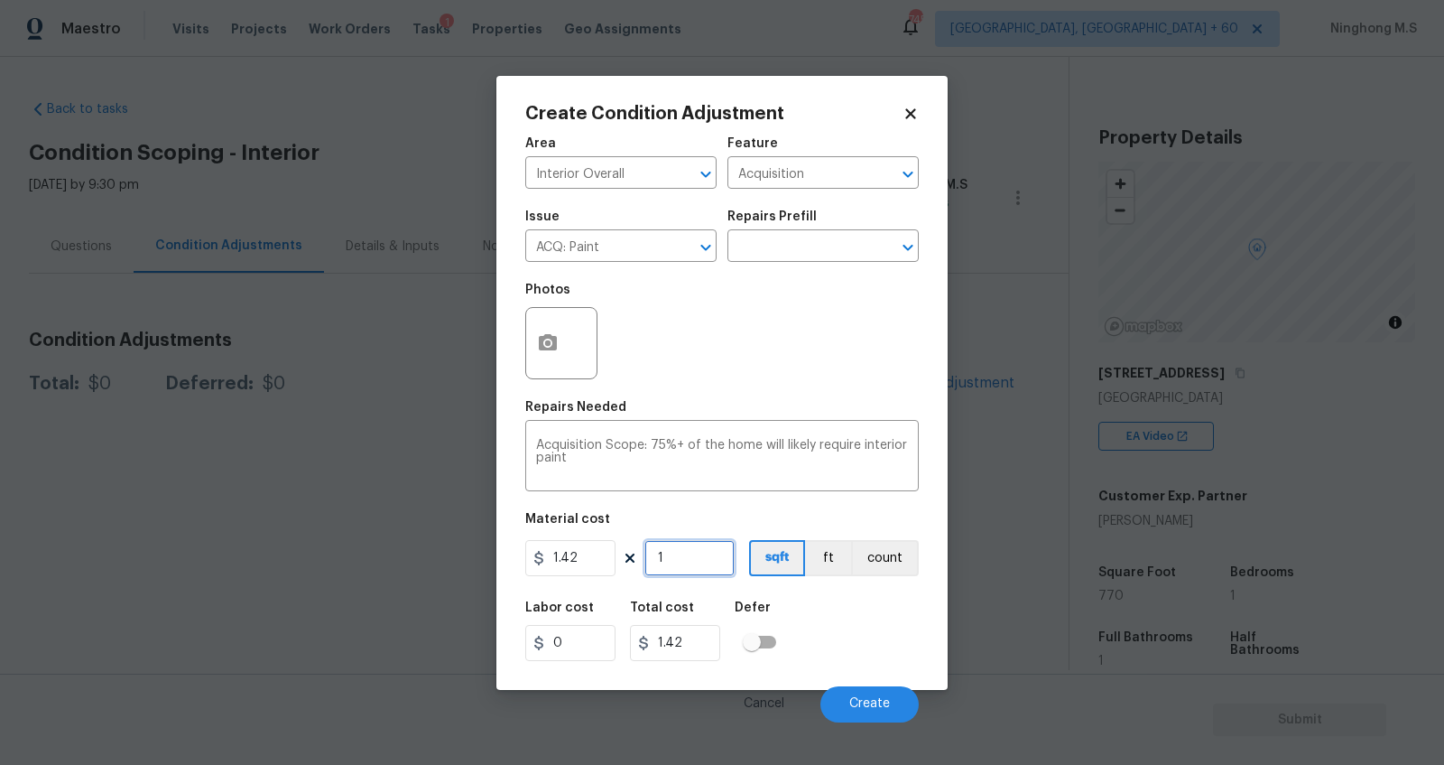
click at [684, 556] on input "1" at bounding box center [690, 558] width 90 height 36
type input "0"
type input "7"
type input "9.94"
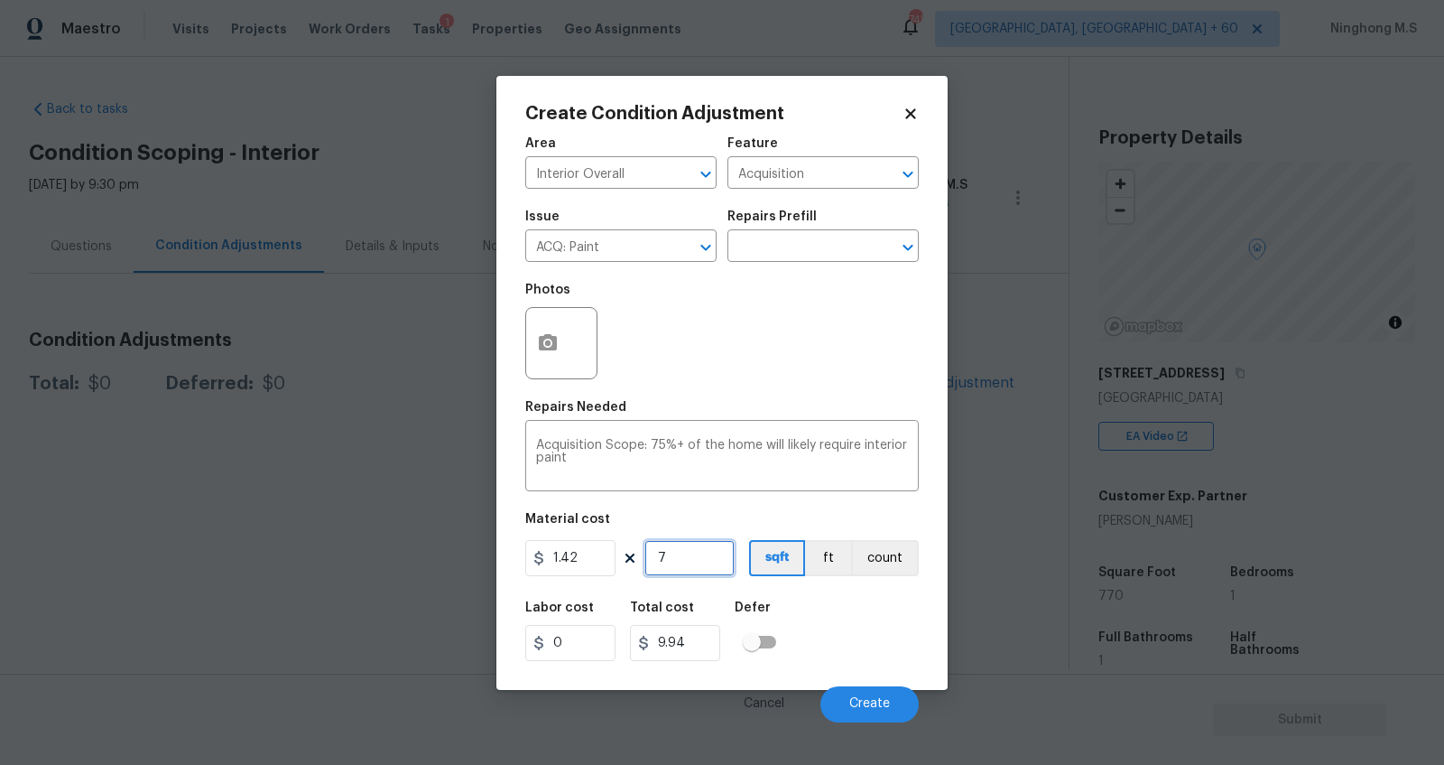
type input "77"
type input "109.34"
type input "770"
type input "1093.4"
type input "770"
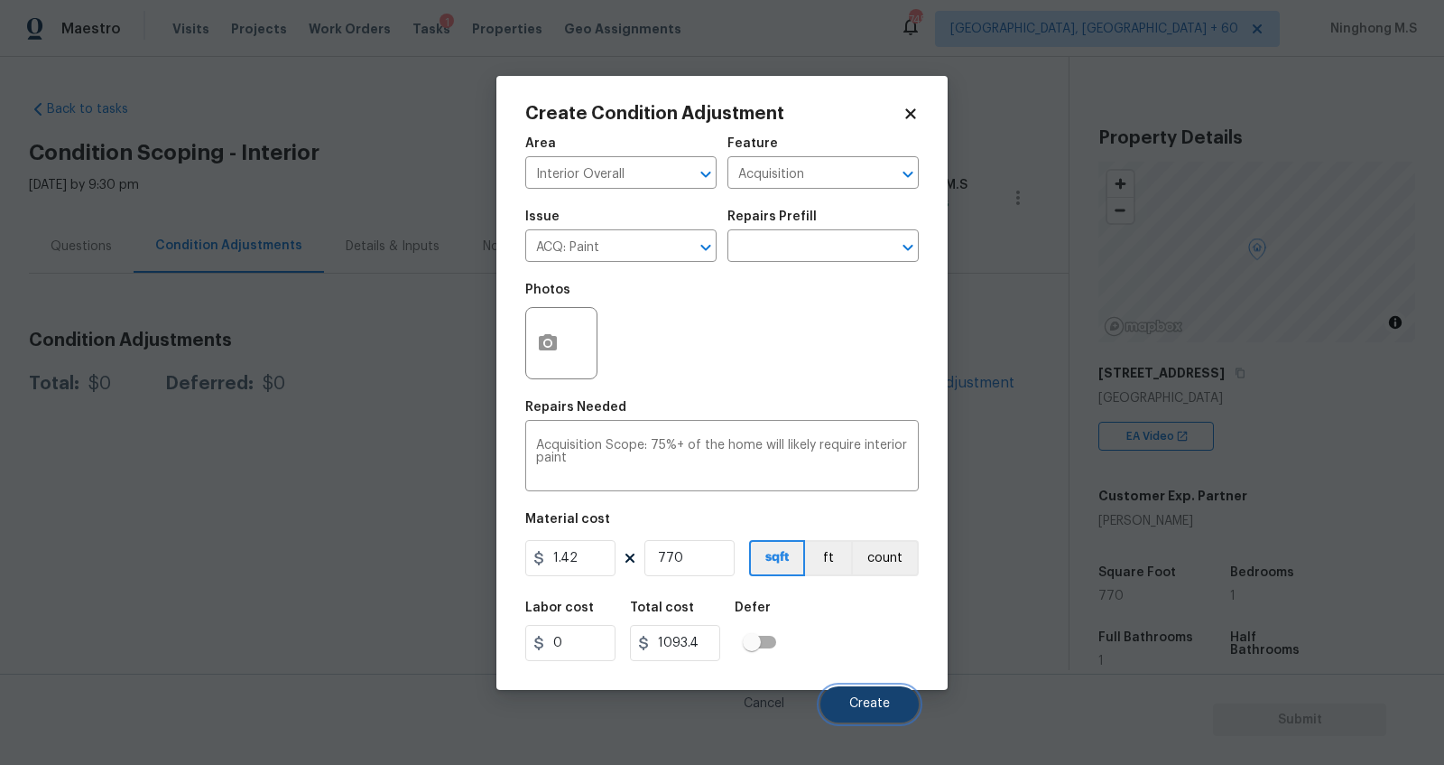
click at [860, 705] on span "Create" at bounding box center [869, 704] width 41 height 14
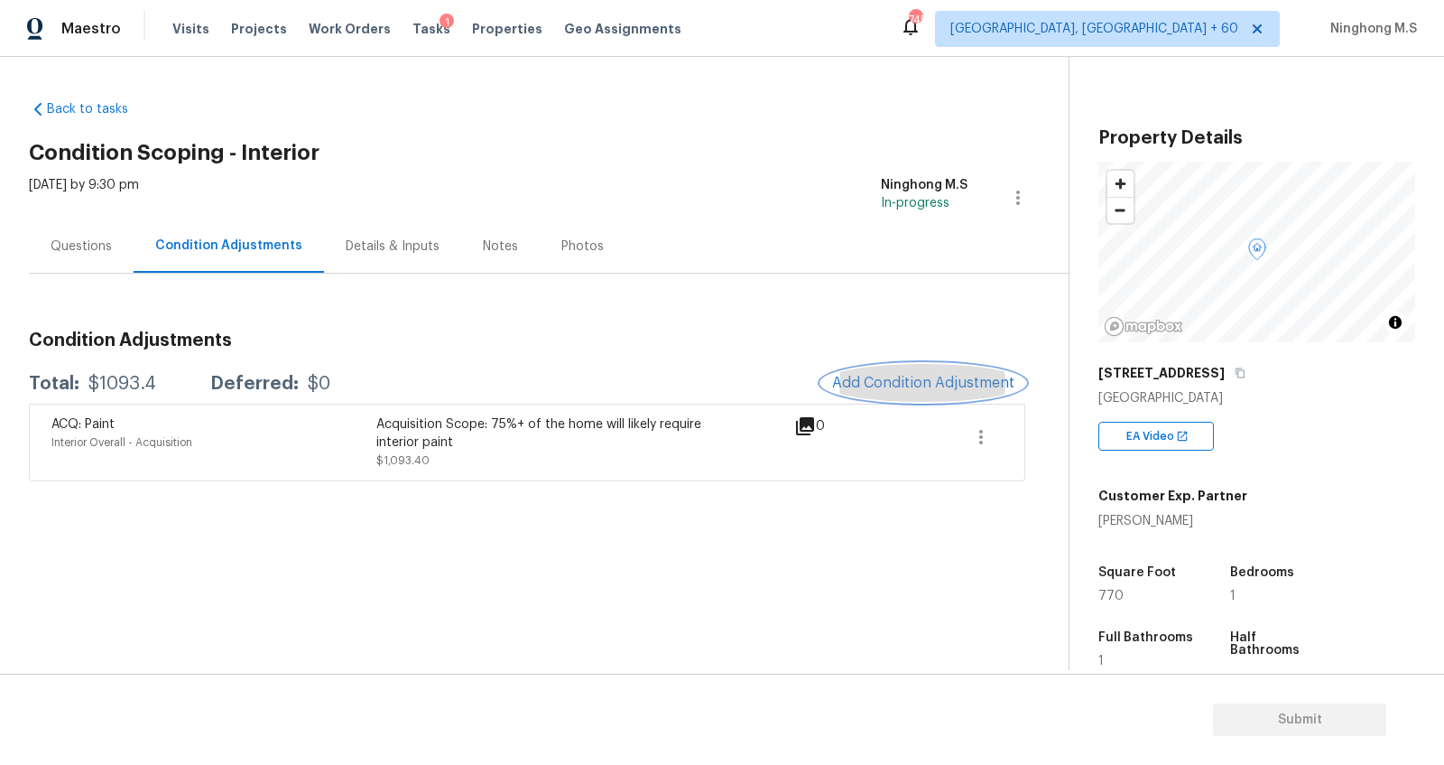
click at [933, 376] on span "Add Condition Adjustment" at bounding box center [923, 383] width 182 height 16
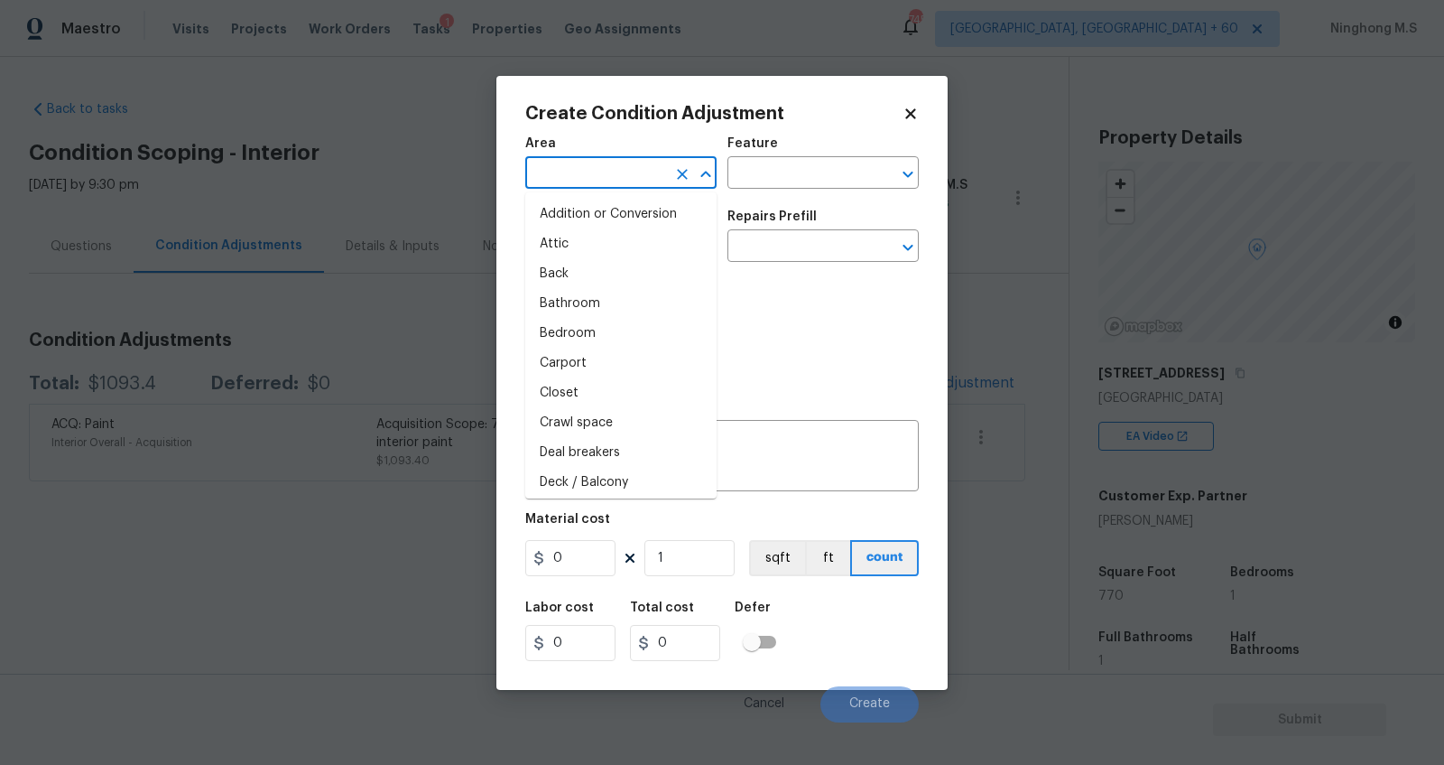
click at [651, 172] on input "text" at bounding box center [595, 175] width 141 height 28
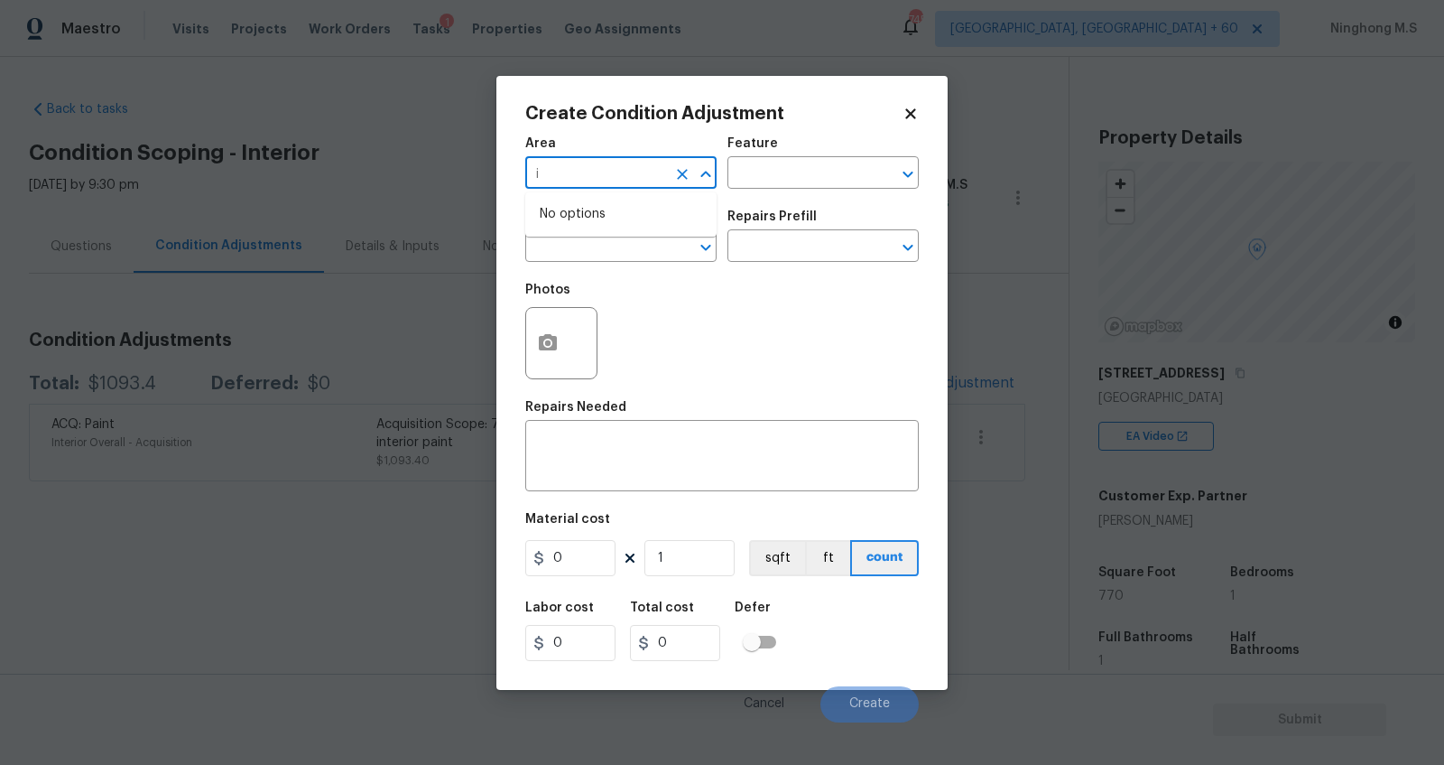
type input "i"
click at [661, 244] on li "Interior Overall" at bounding box center [620, 244] width 191 height 30
type input "Interior Overall"
click at [778, 184] on input "text" at bounding box center [798, 175] width 141 height 28
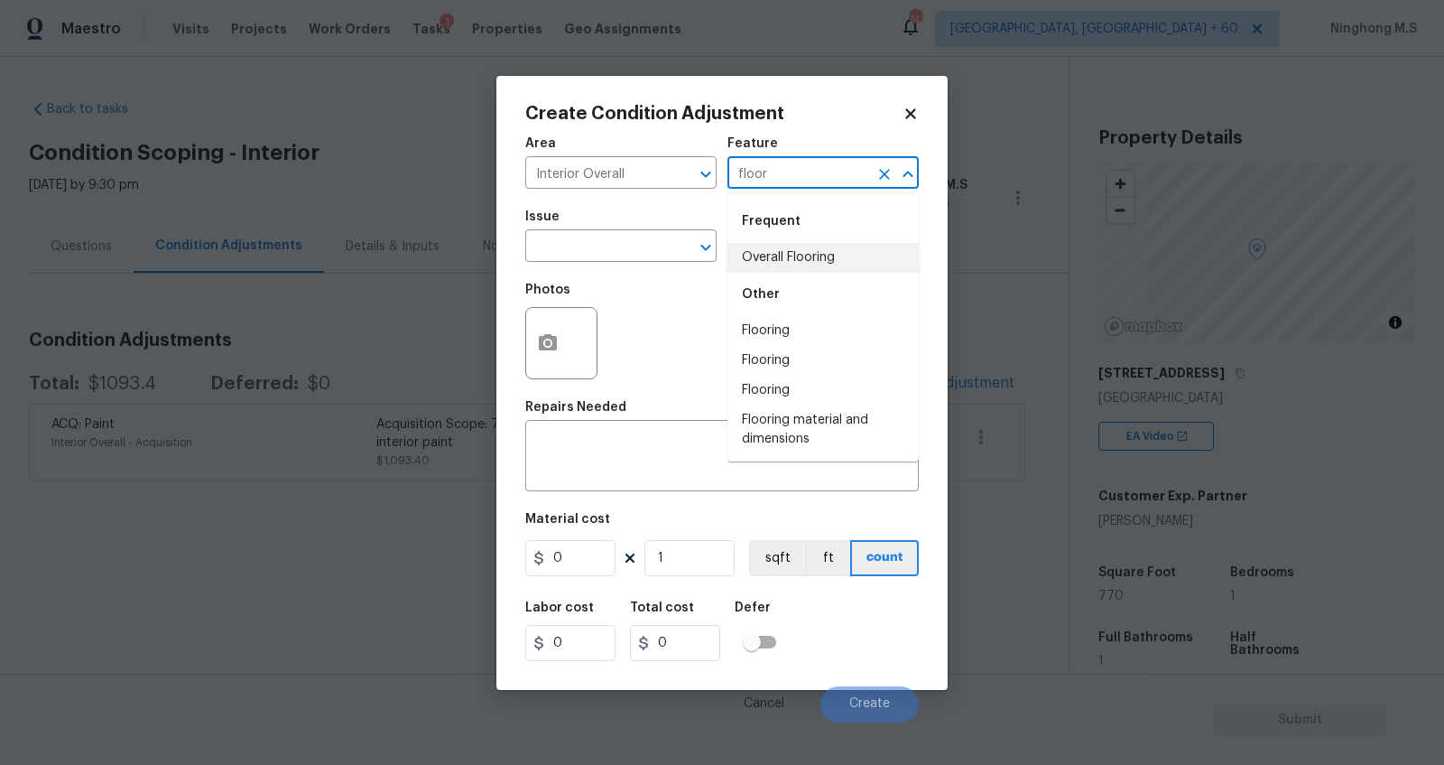
click at [816, 246] on li "Overall Flooring" at bounding box center [823, 258] width 191 height 30
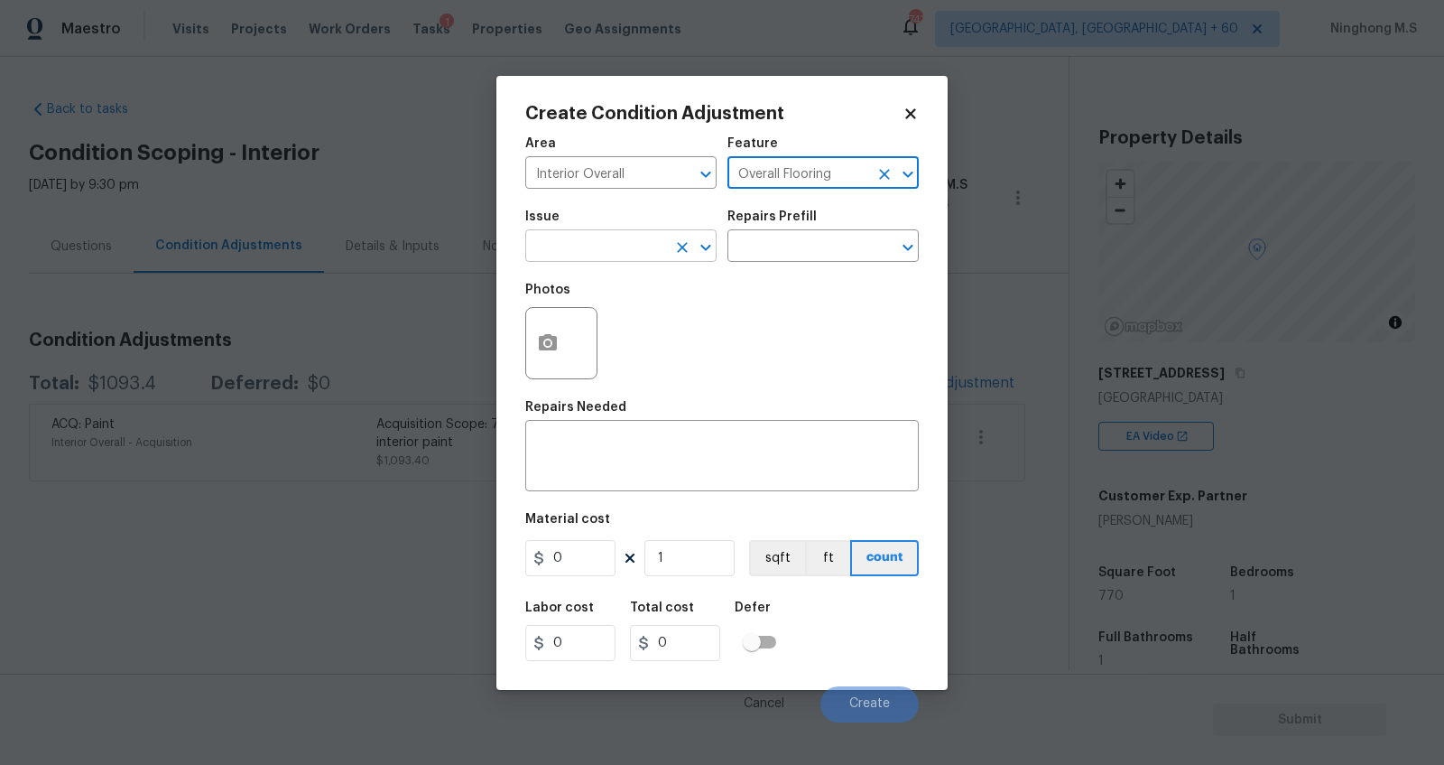
type input "Overall Flooring"
click at [610, 246] on input "text" at bounding box center [595, 248] width 141 height 28
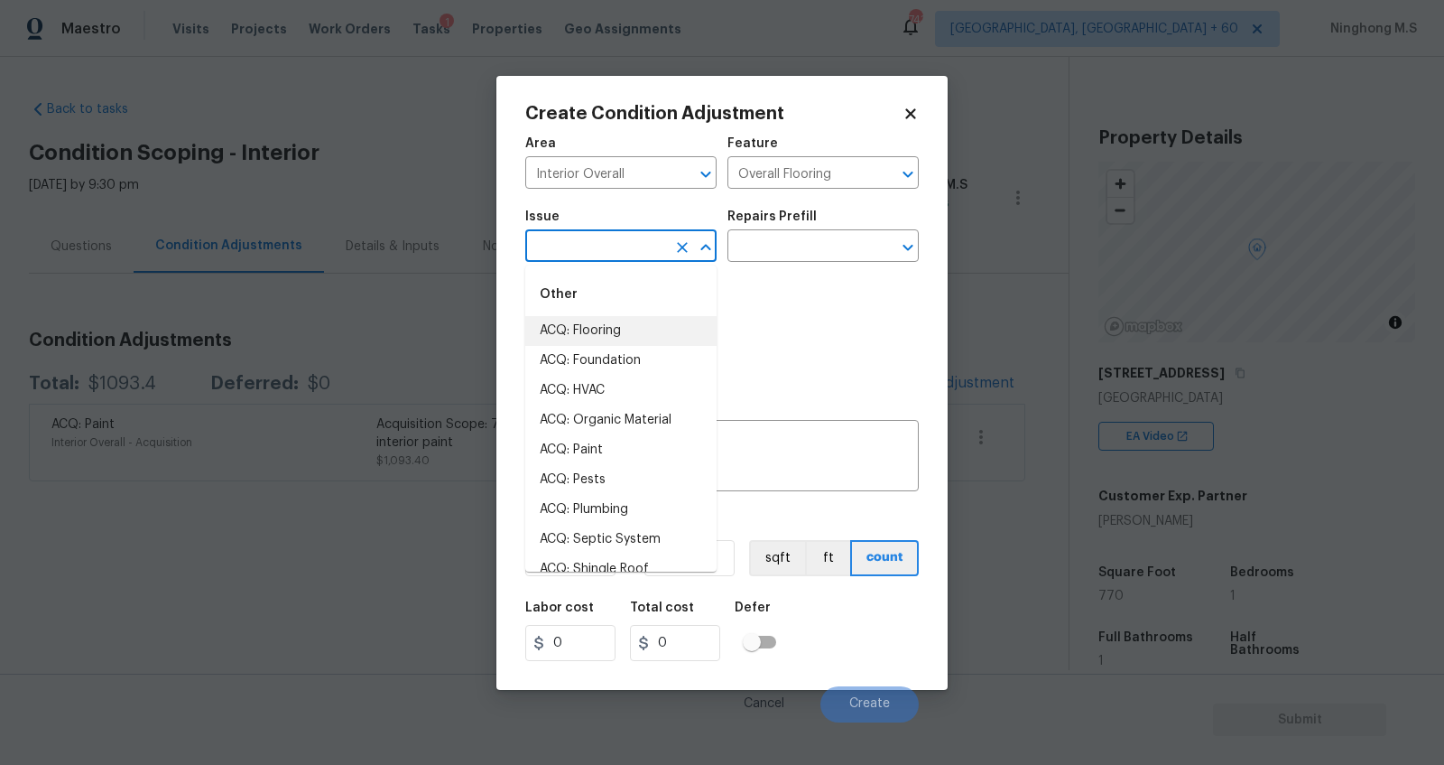
click at [625, 334] on li "ACQ: Flooring" at bounding box center [620, 331] width 191 height 30
type input "ACQ: Flooring"
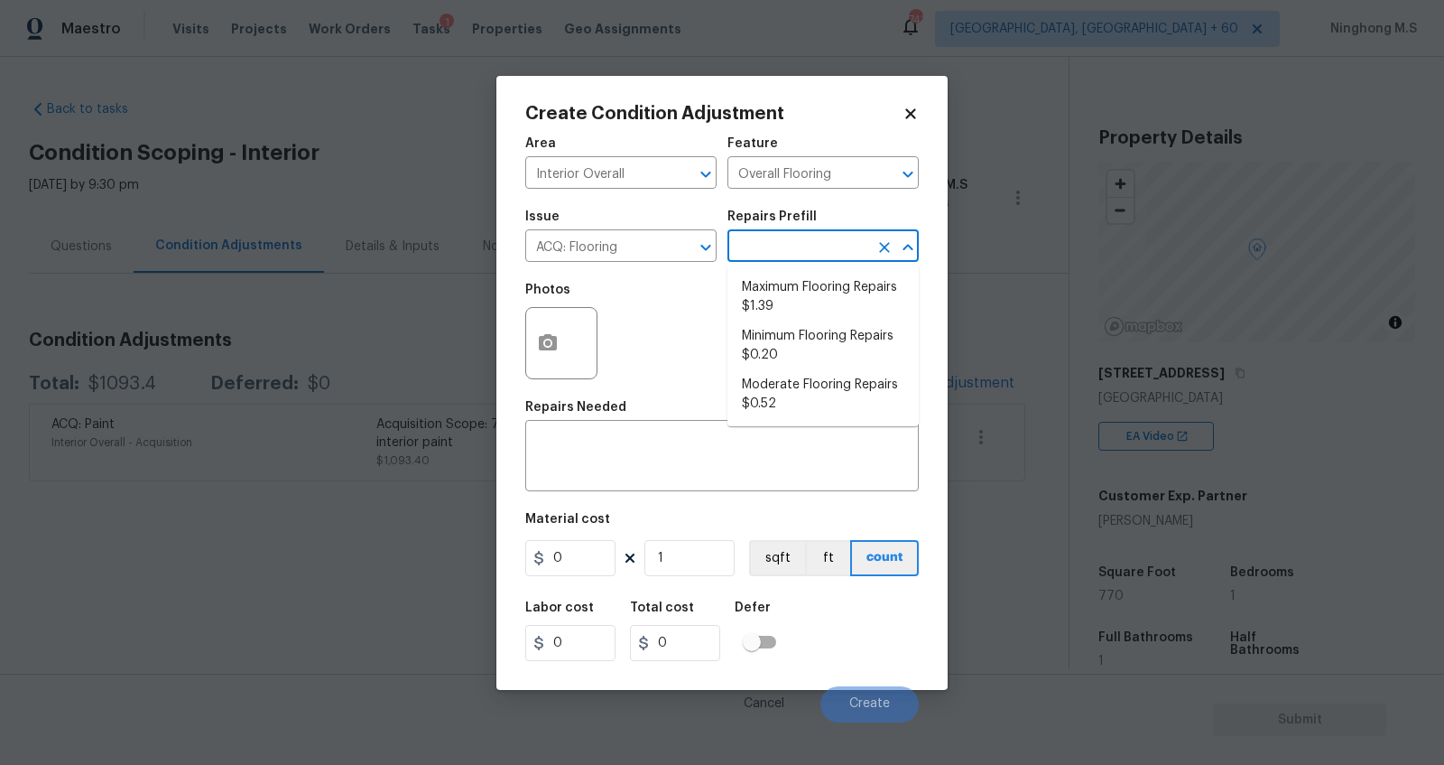
click at [801, 251] on input "text" at bounding box center [798, 248] width 141 height 28
click at [825, 296] on li "Maximum Flooring Repairs $1.39" at bounding box center [823, 297] width 191 height 49
type input "Acquisition"
type textarea "Acquisition Scope: Maximum flooring repairs"
type input "1.39"
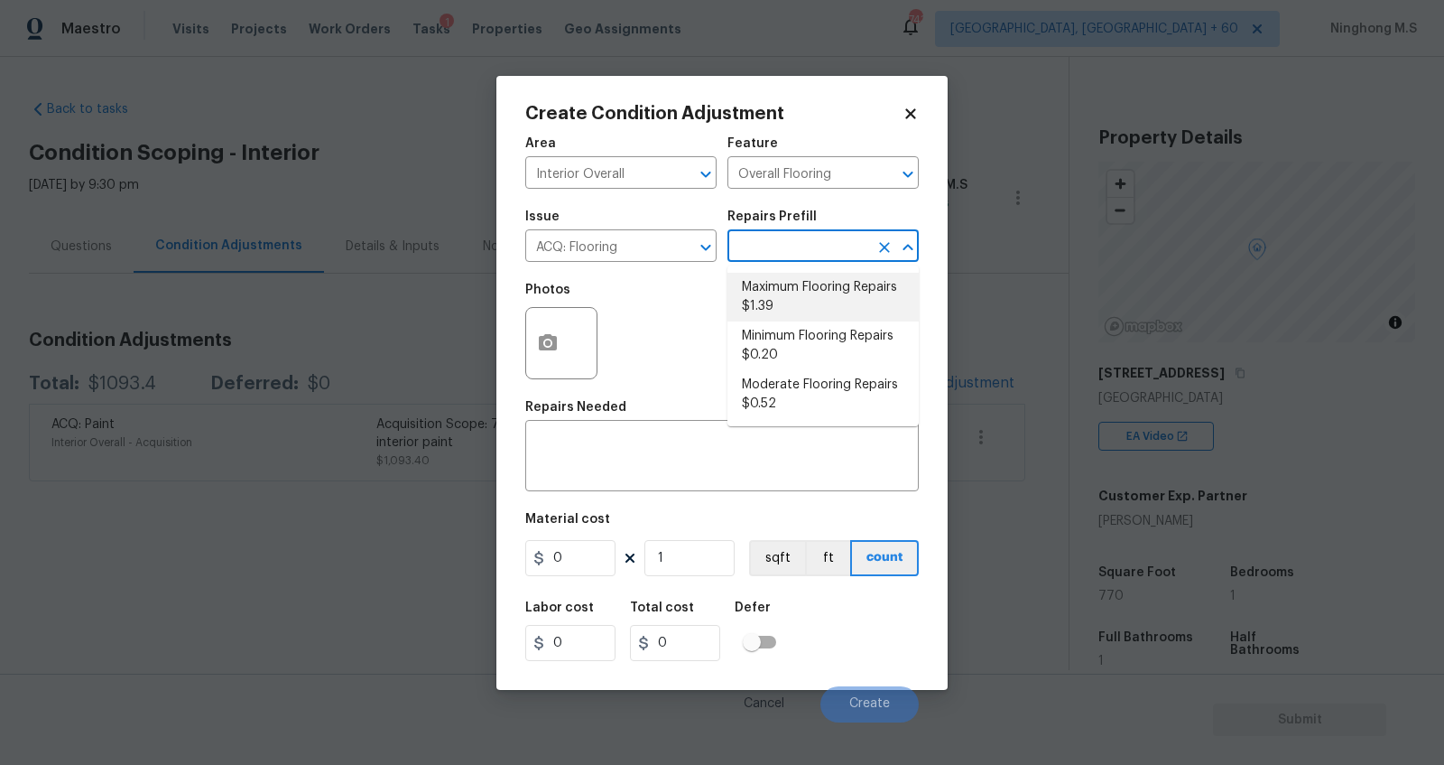
type input "1.39"
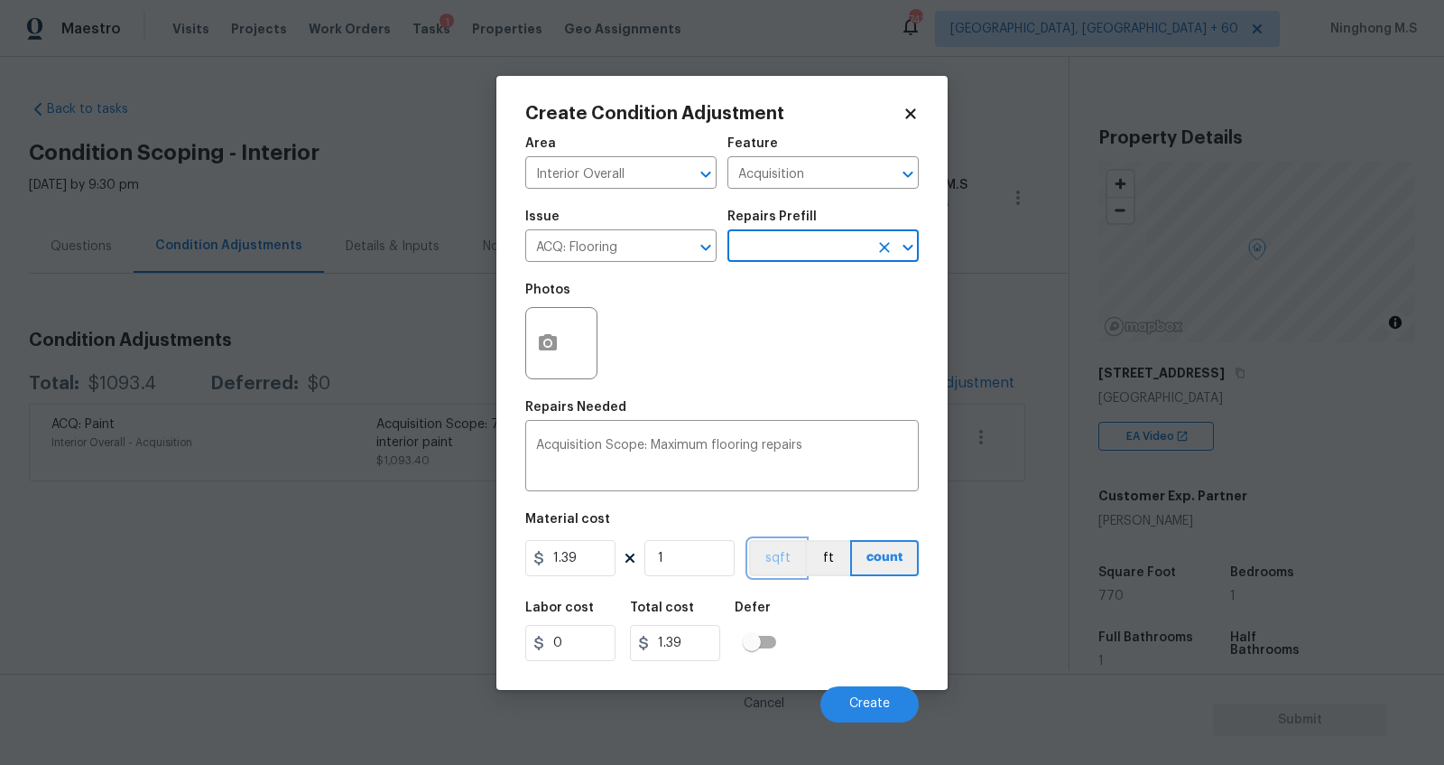
click at [786, 557] on button "sqft" at bounding box center [777, 558] width 56 height 36
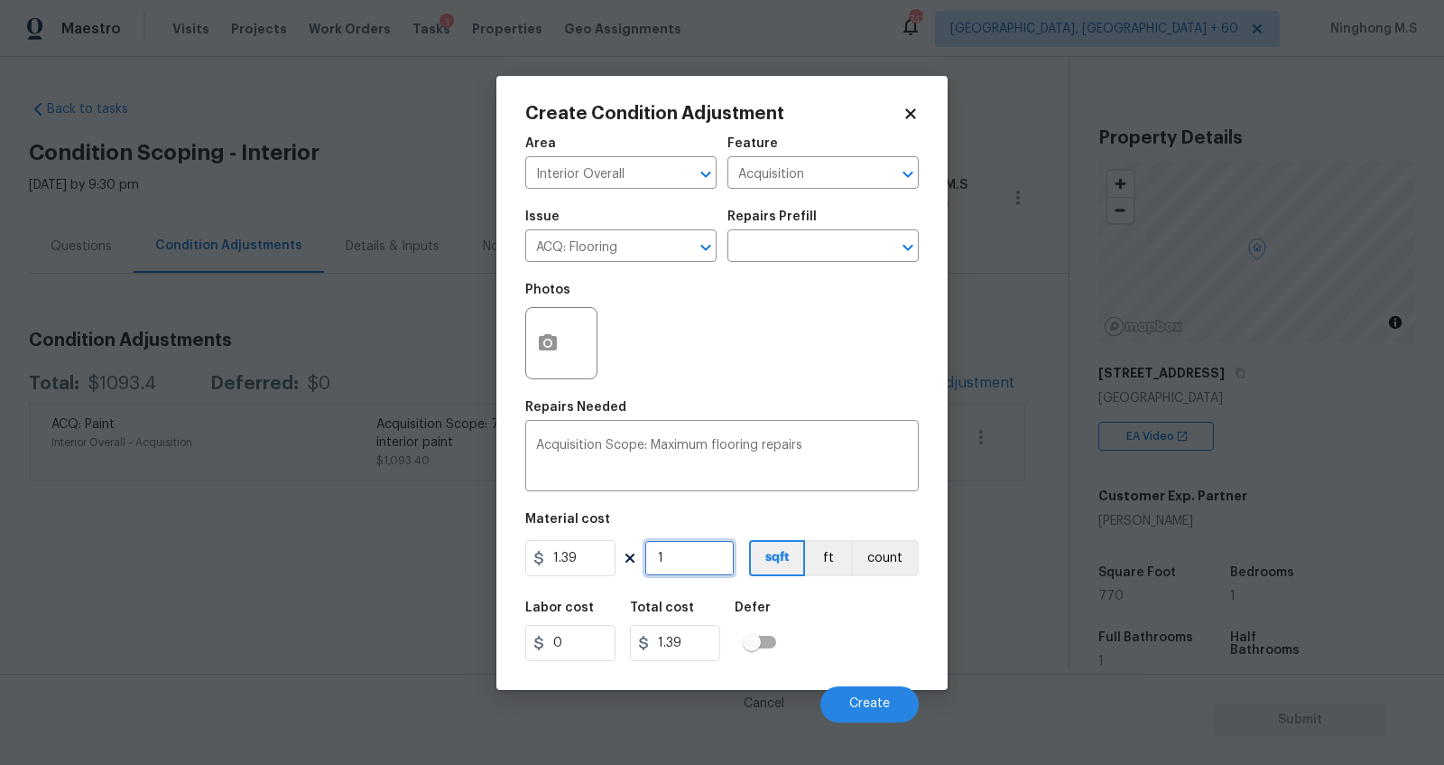
click at [692, 558] on input "1" at bounding box center [690, 558] width 90 height 36
type input "0"
type input "7"
type input "9.73"
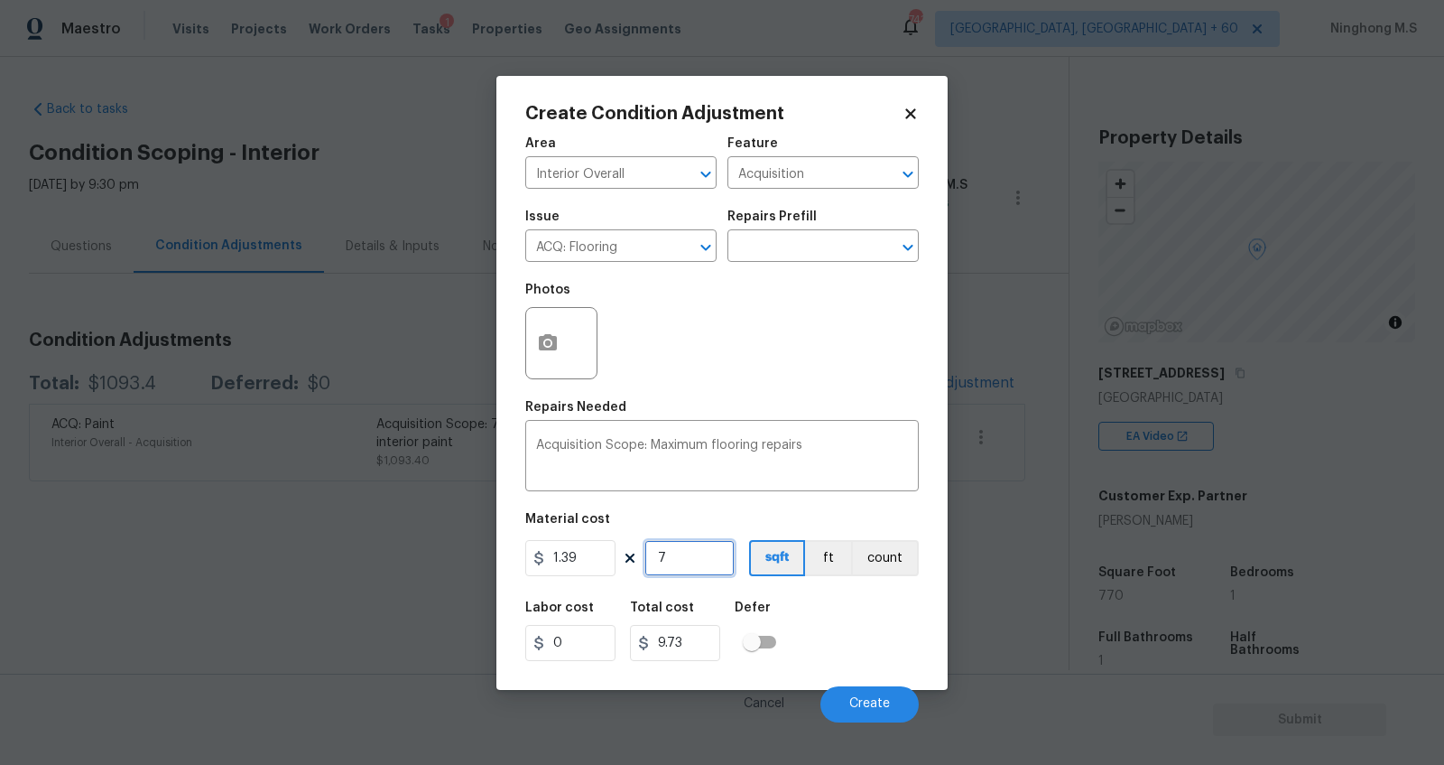
type input "77"
type input "107.03"
type input "770"
type input "1070.3"
type input "770"
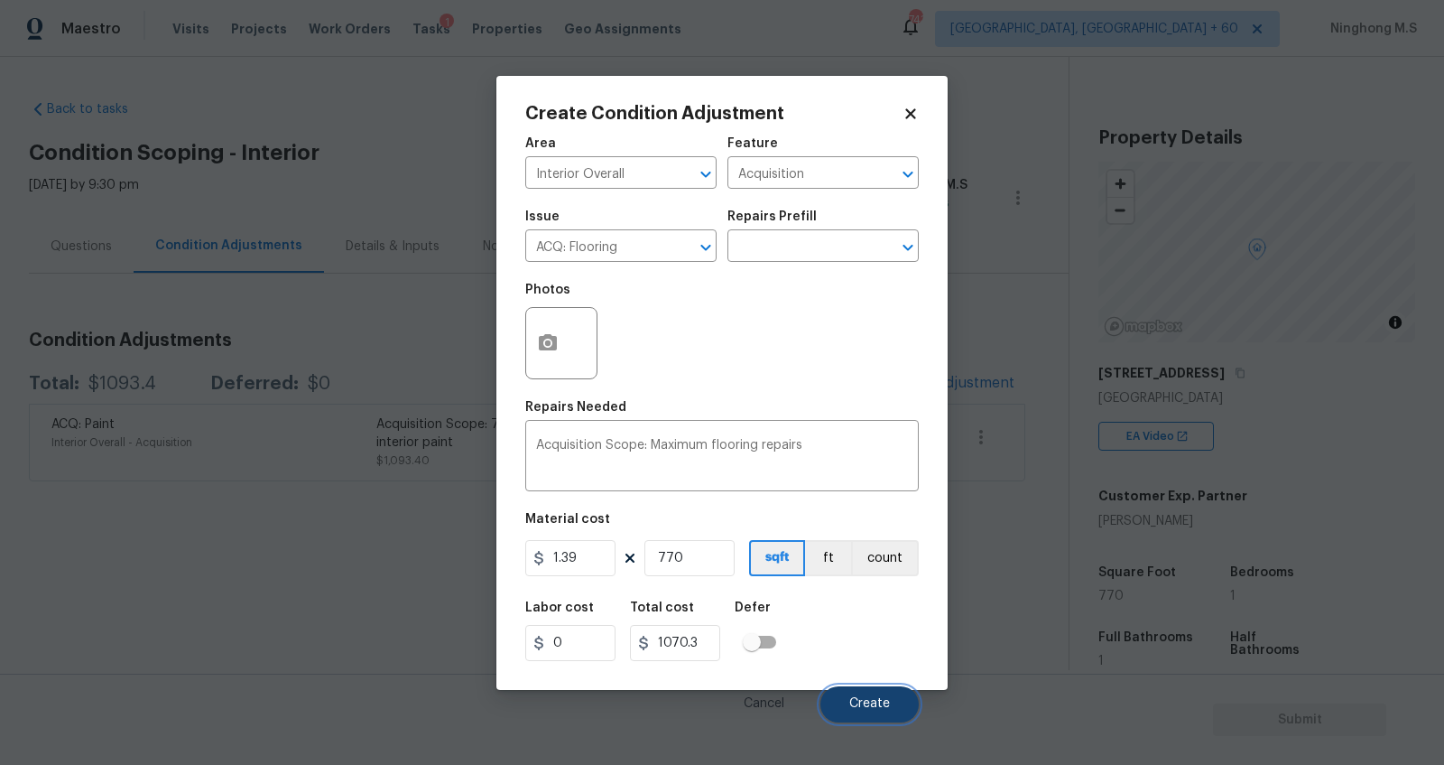
click at [887, 709] on span "Create" at bounding box center [869, 704] width 41 height 14
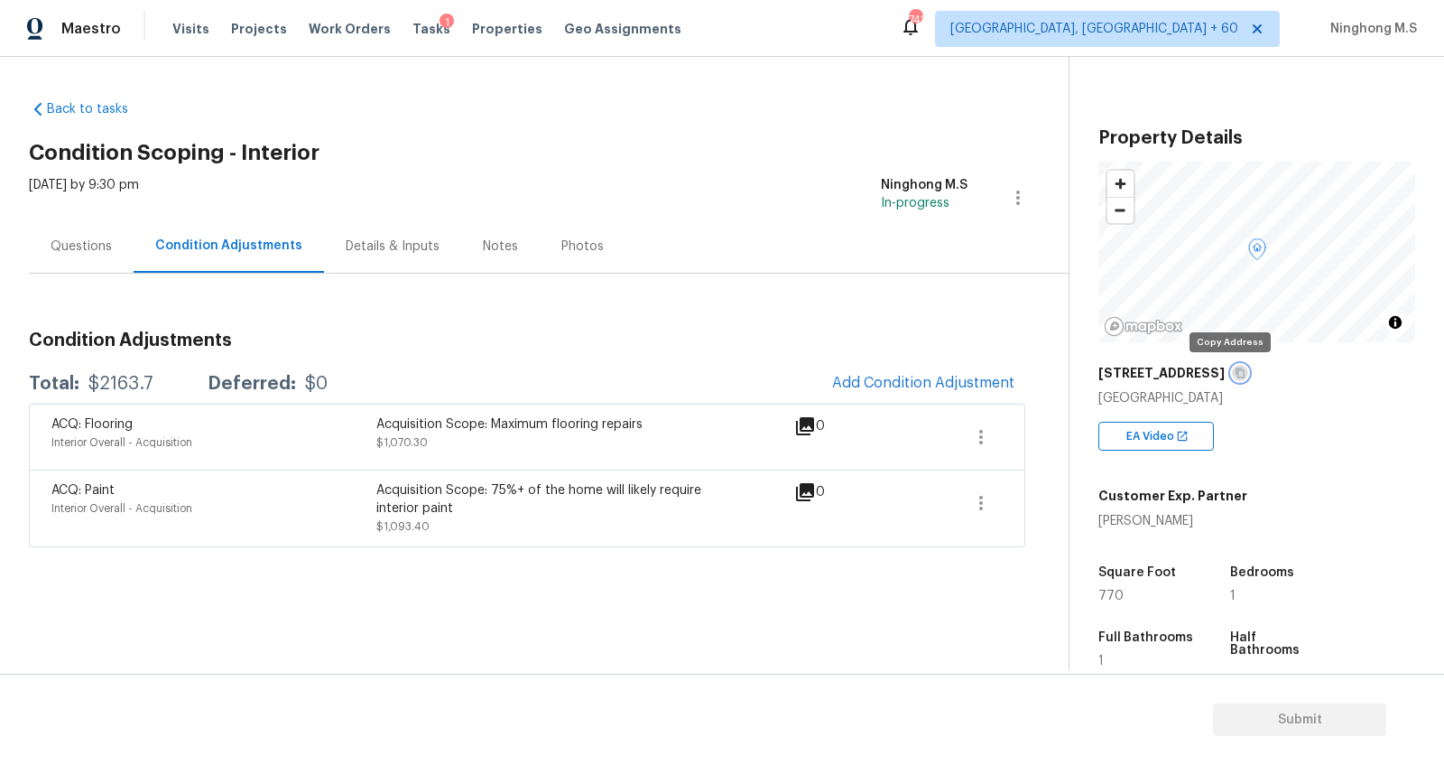
click at [1233, 369] on button "button" at bounding box center [1240, 373] width 16 height 16
click at [981, 496] on icon "button" at bounding box center [981, 503] width 4 height 14
click at [1023, 491] on div "Edit" at bounding box center [1084, 498] width 141 height 18
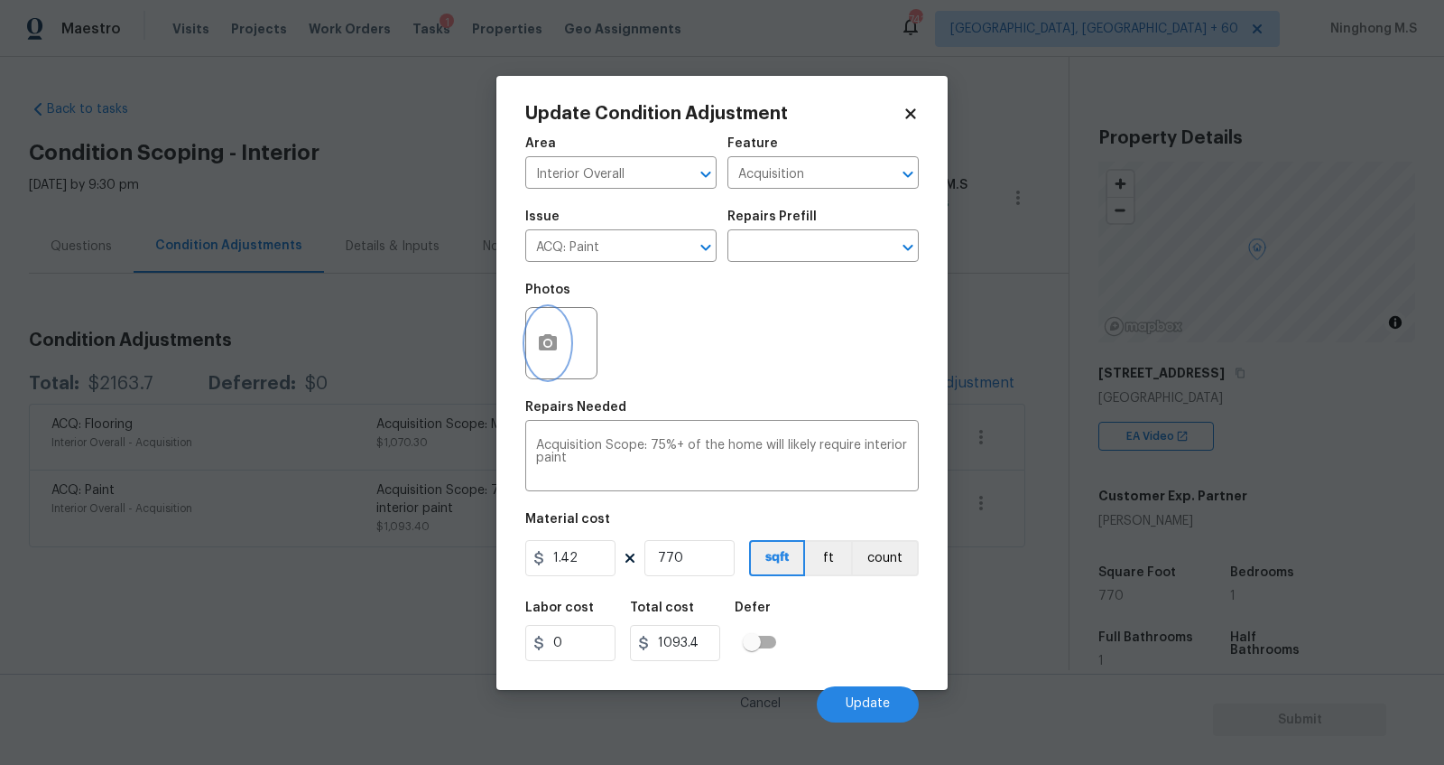
click at [539, 346] on icon "button" at bounding box center [548, 342] width 18 height 16
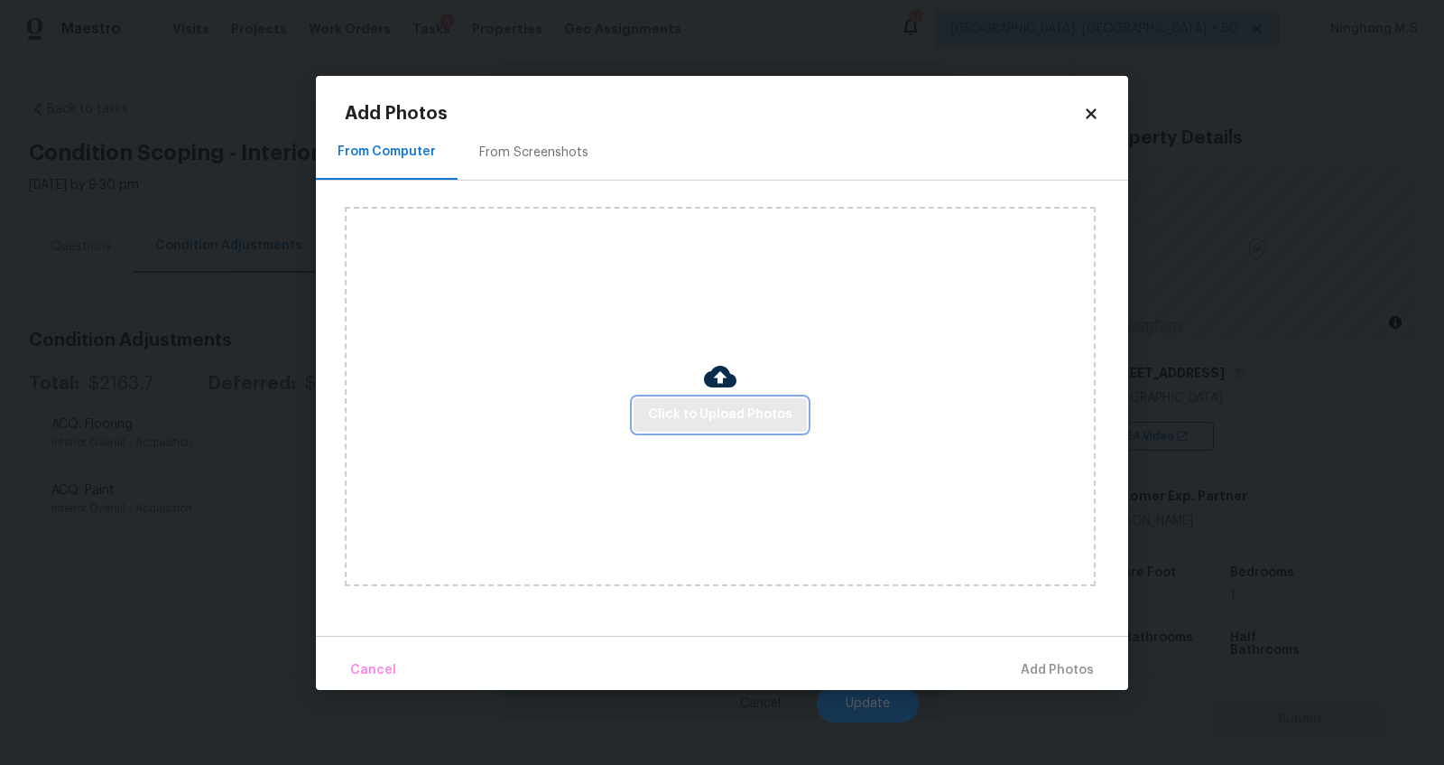
click at [707, 422] on span "Click to Upload Photos" at bounding box center [720, 415] width 144 height 23
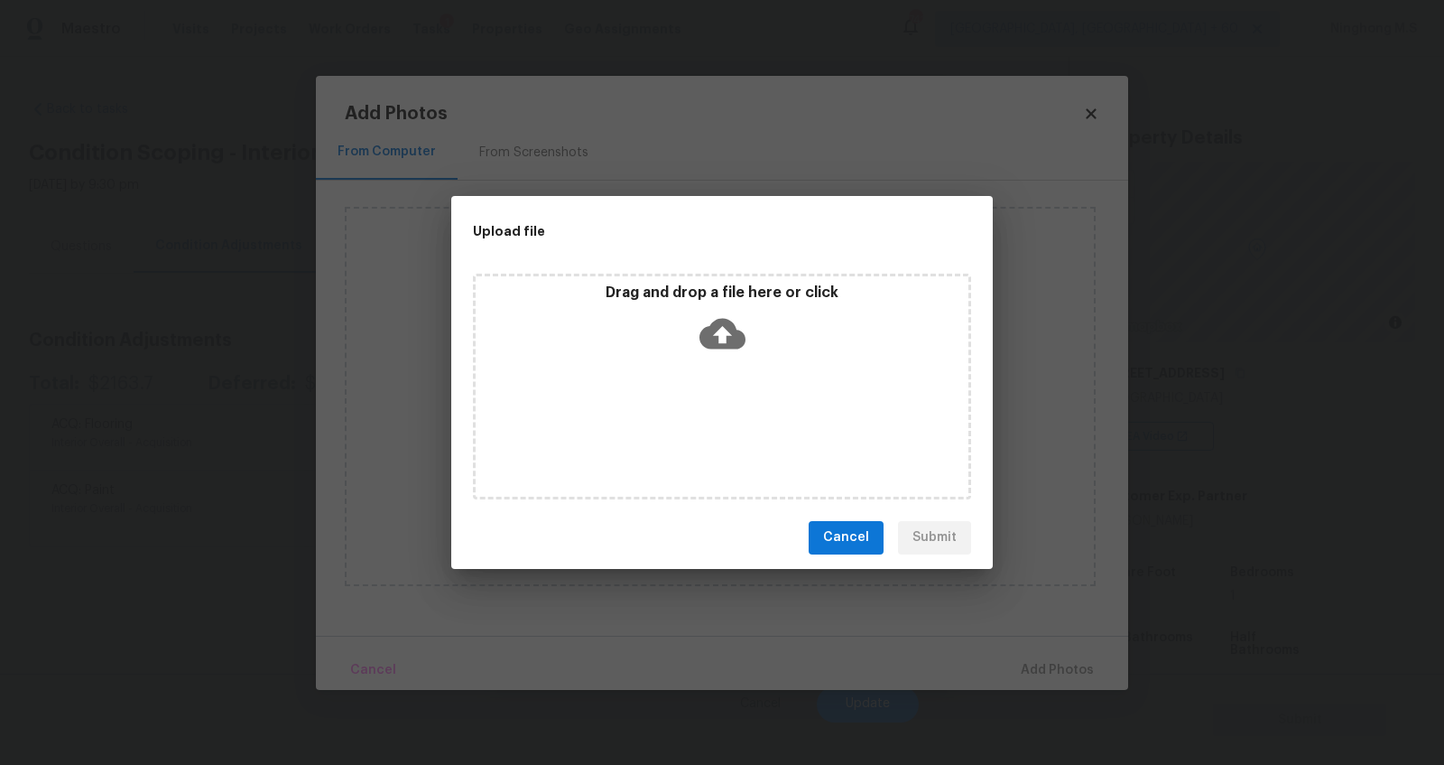
click at [702, 337] on icon at bounding box center [723, 333] width 46 height 31
